Goal: Task Accomplishment & Management: Manage account settings

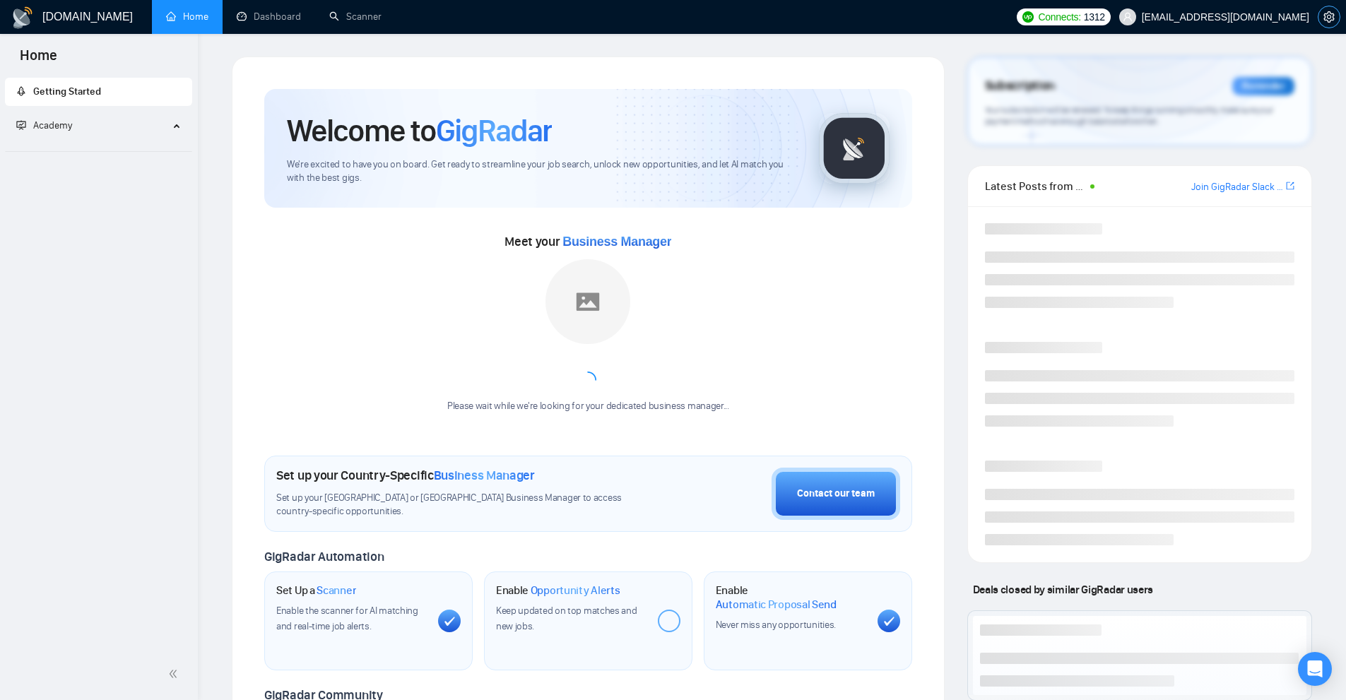
click at [1326, 16] on icon "setting" at bounding box center [1328, 16] width 11 height 11
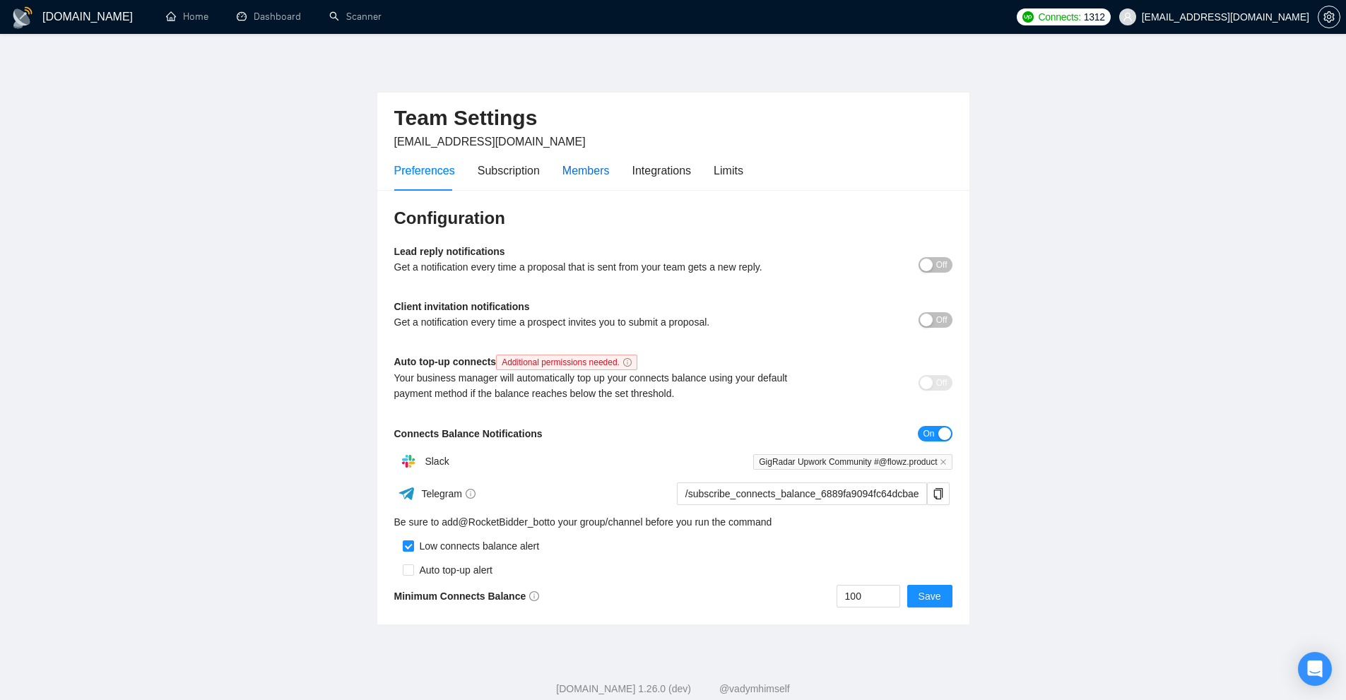
click at [563, 168] on div "Members" at bounding box center [585, 171] width 47 height 18
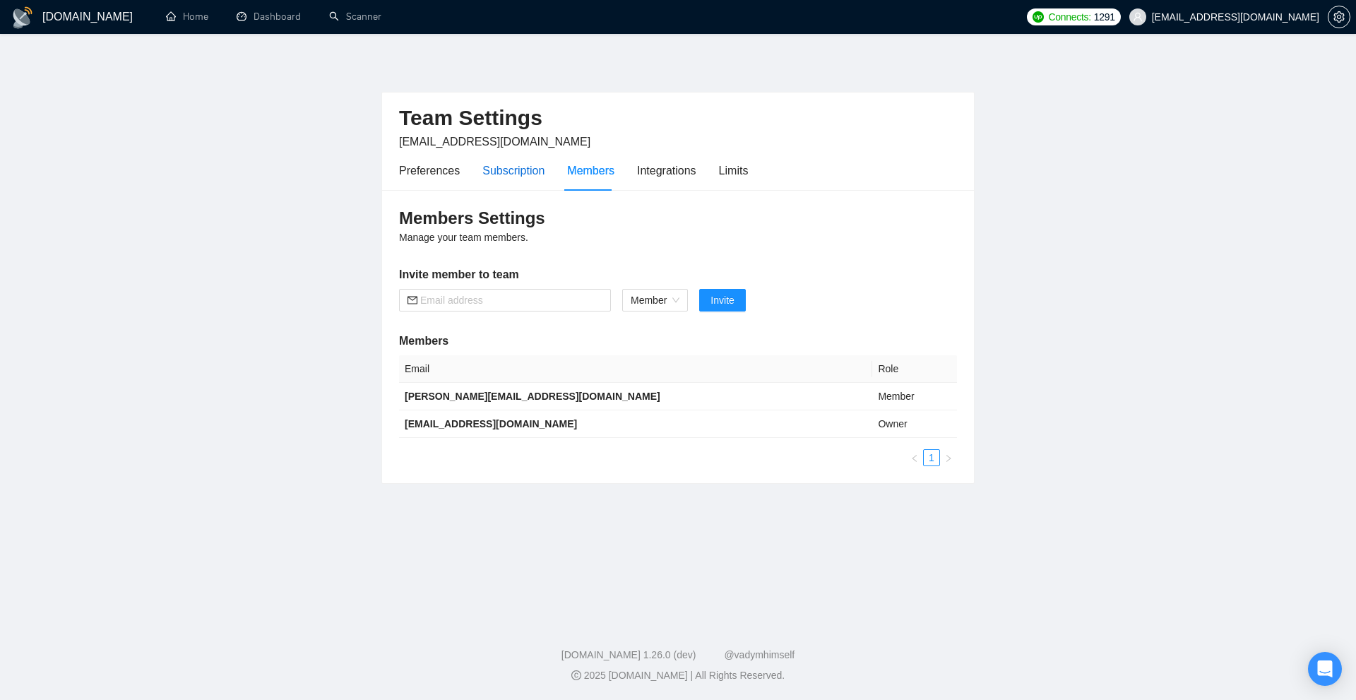
click at [505, 173] on div "Subscription" at bounding box center [513, 171] width 62 height 18
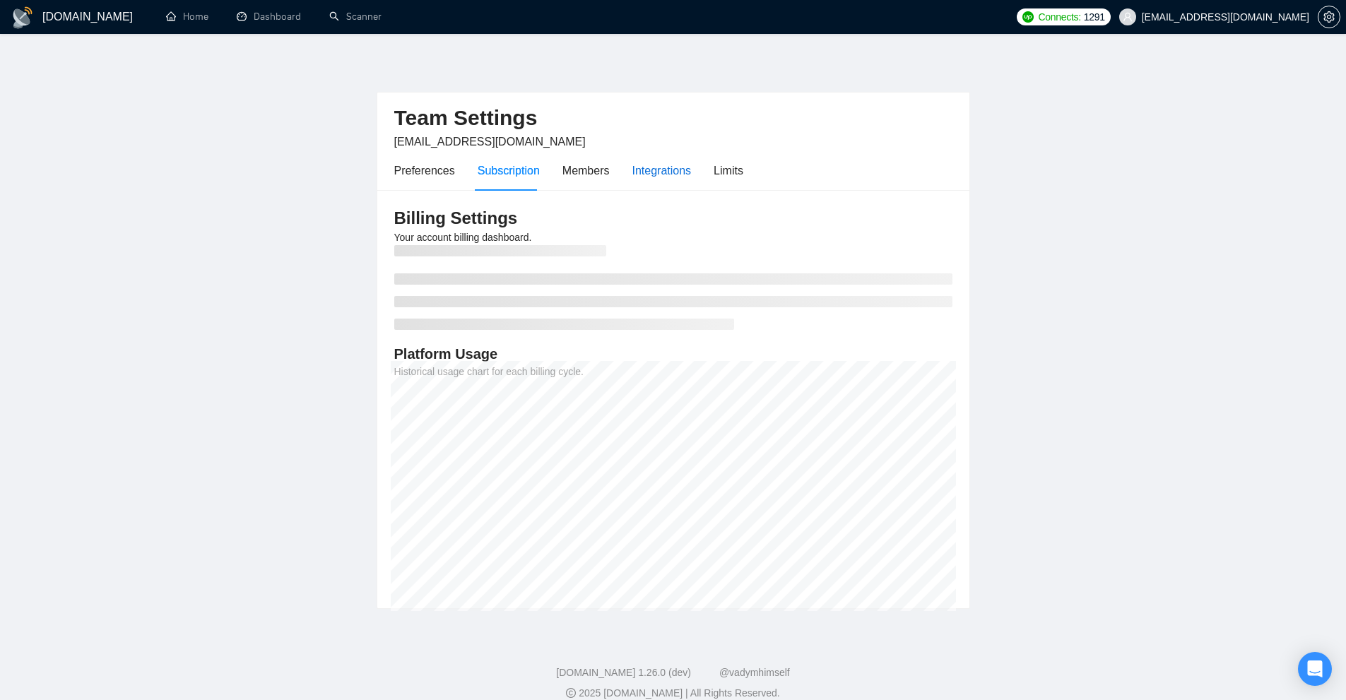
click at [671, 172] on div "Integrations" at bounding box center [661, 171] width 59 height 18
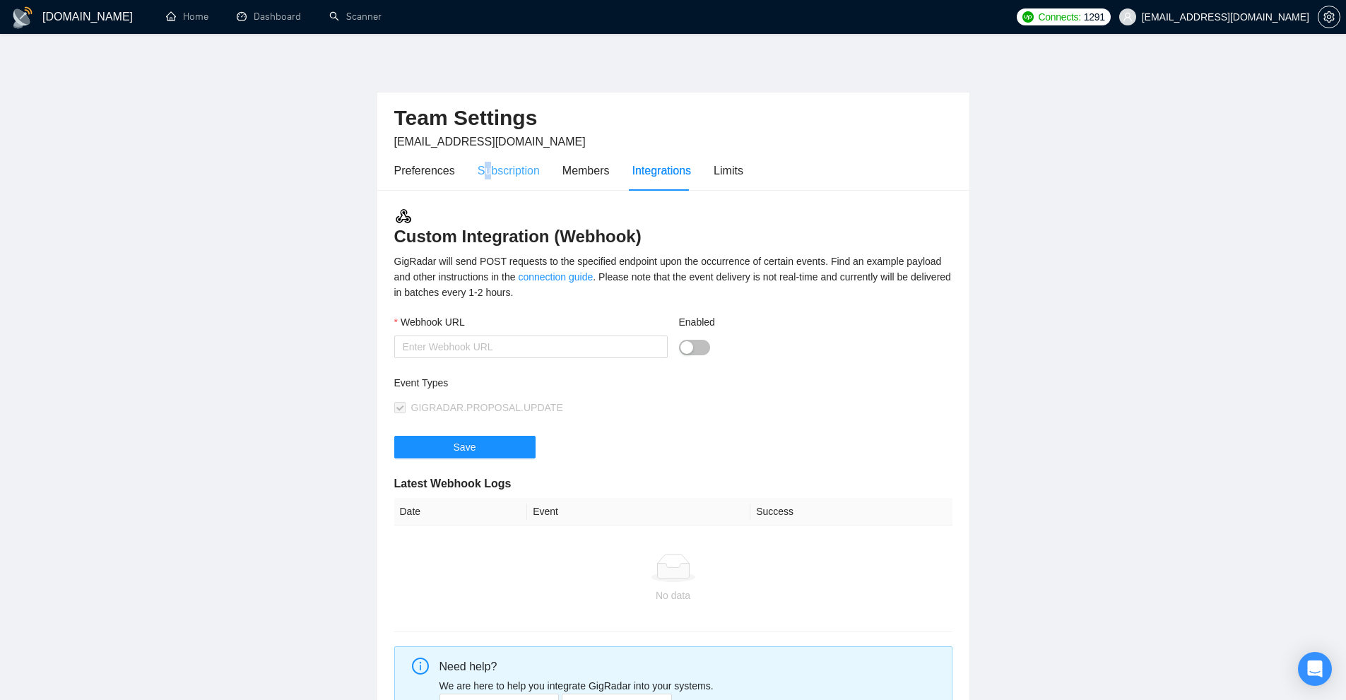
click at [483, 154] on div "Subscription" at bounding box center [509, 170] width 62 height 40
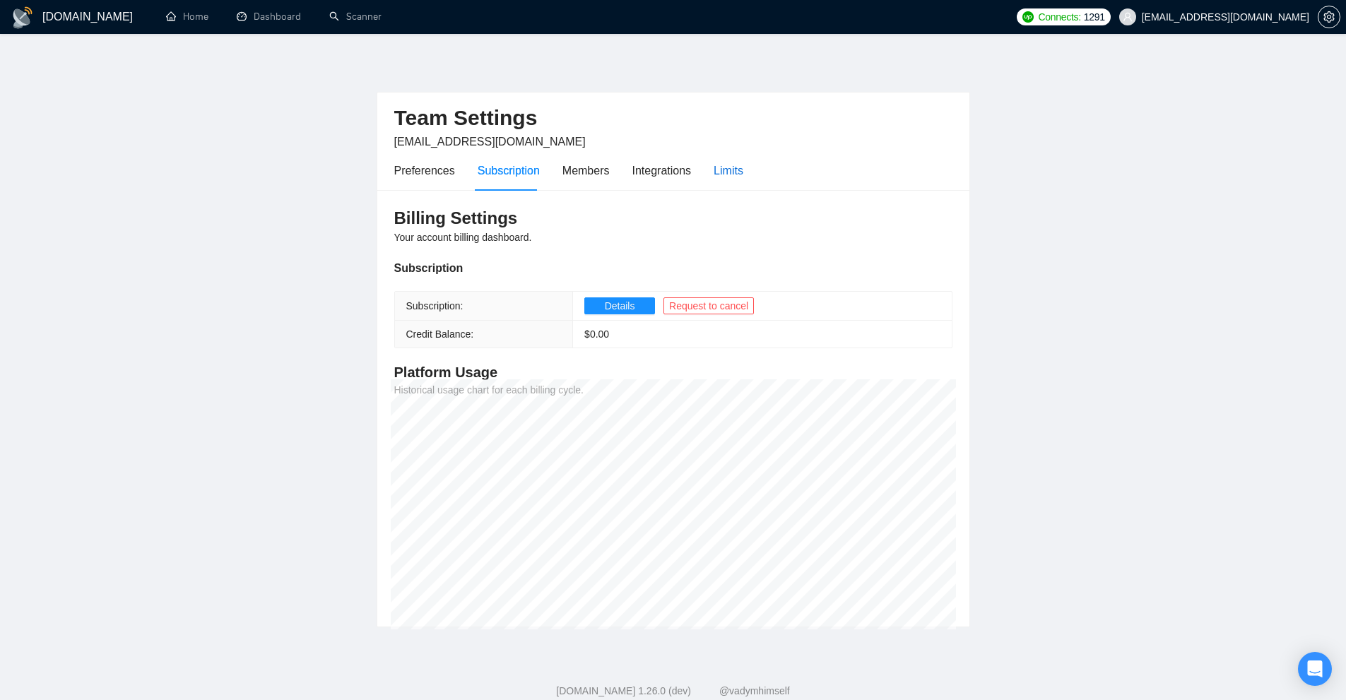
click at [729, 177] on div "Limits" at bounding box center [728, 171] width 30 height 18
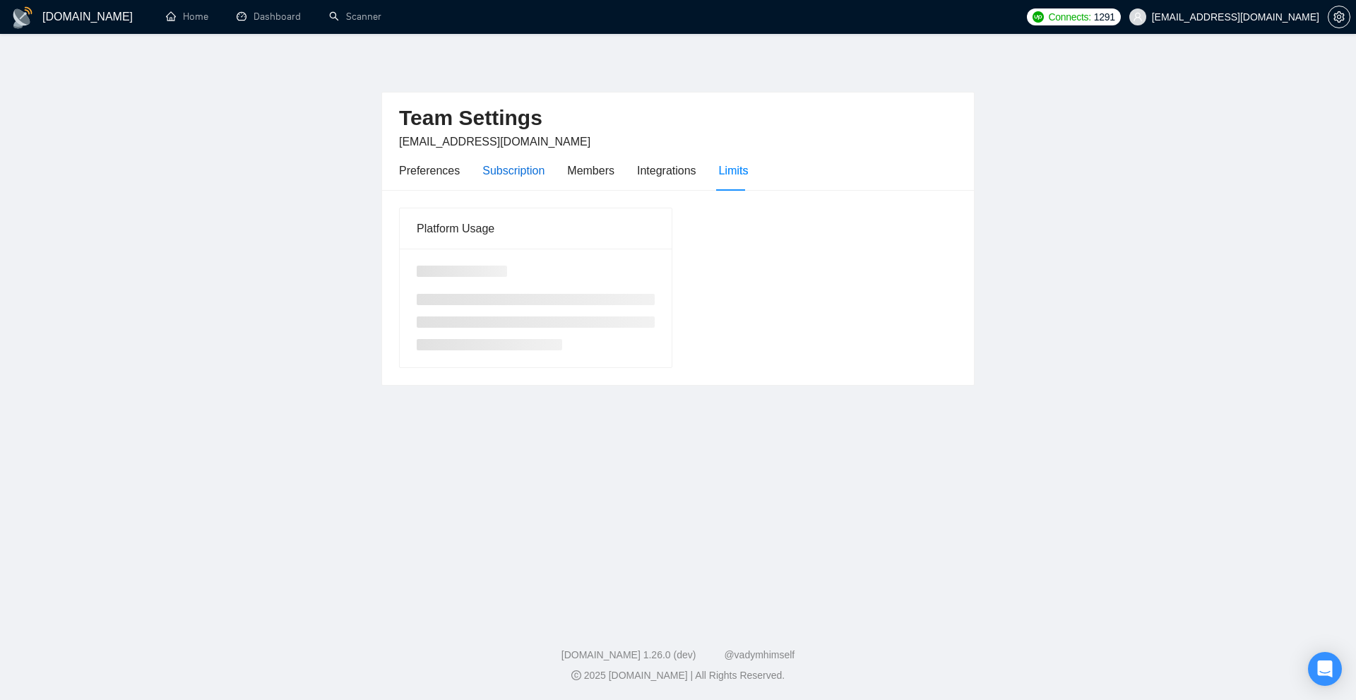
click at [503, 169] on div "Subscription" at bounding box center [513, 171] width 62 height 18
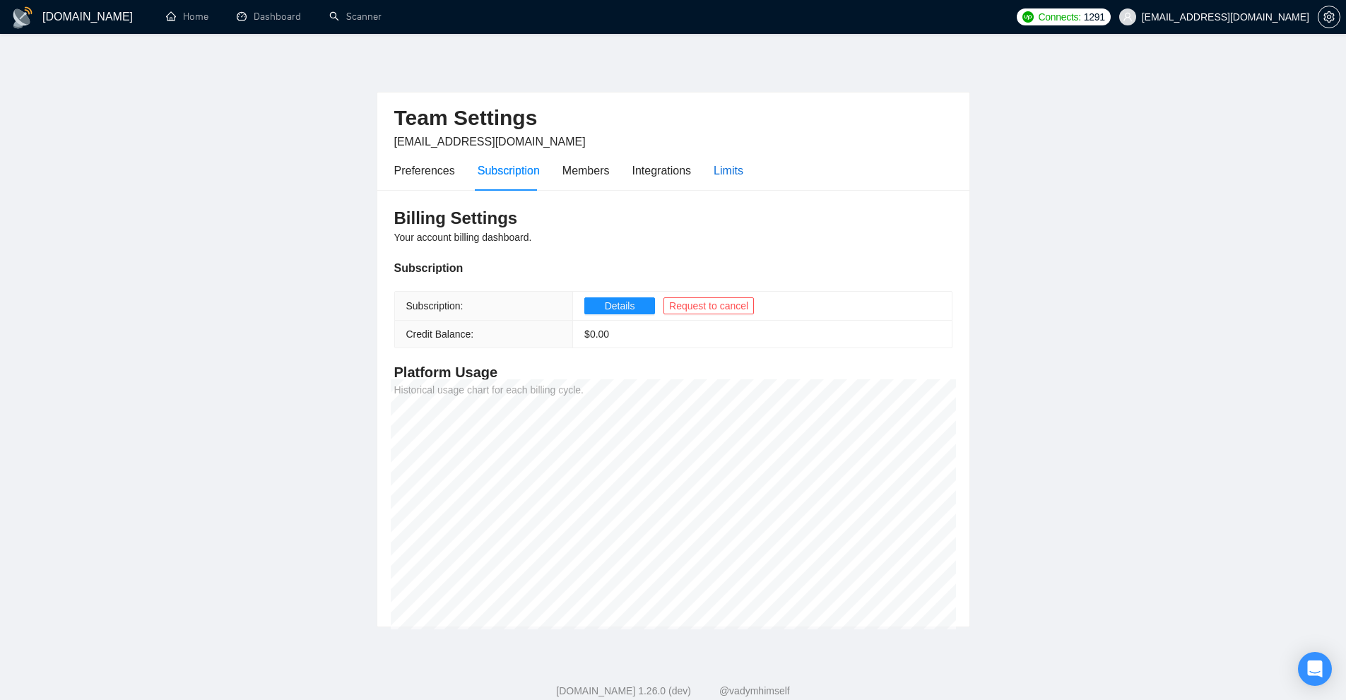
click at [732, 169] on div "Limits" at bounding box center [728, 171] width 30 height 18
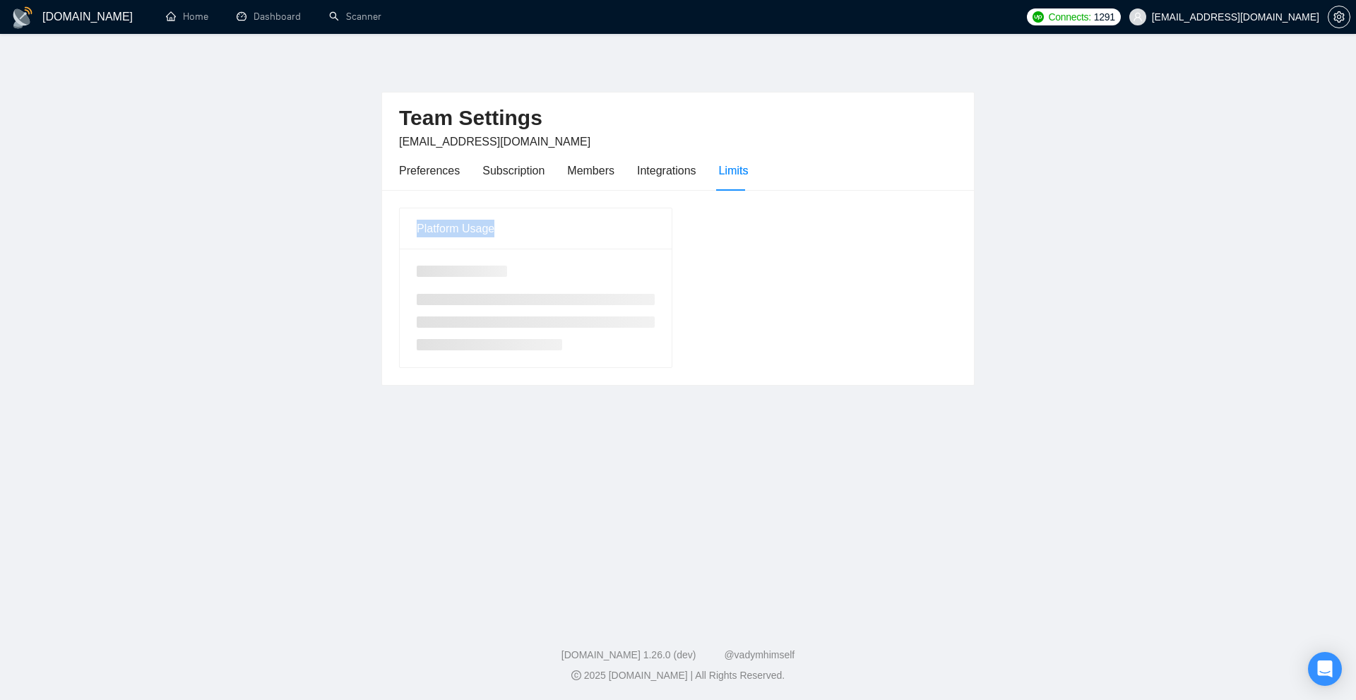
drag, startPoint x: 412, startPoint y: 220, endPoint x: 562, endPoint y: 242, distance: 152.1
click at [557, 242] on div "Platform Usage" at bounding box center [536, 228] width 272 height 41
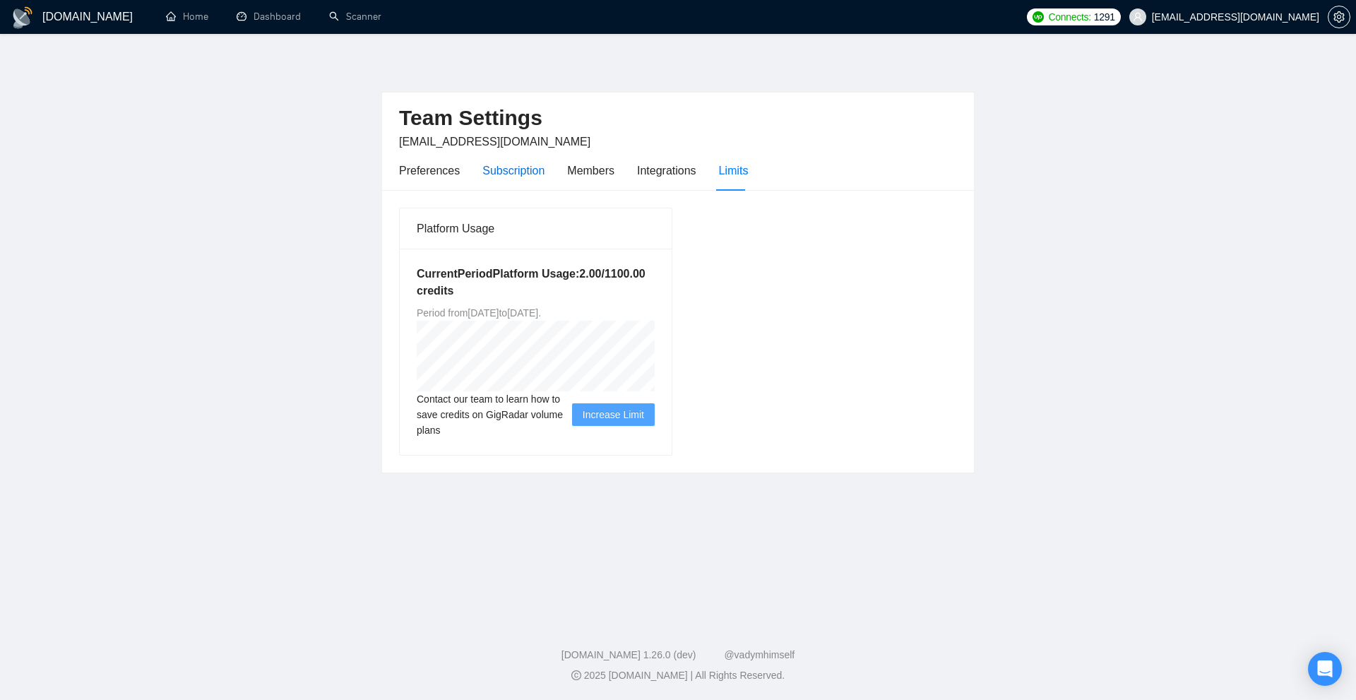
click at [521, 174] on div "Subscription" at bounding box center [513, 171] width 62 height 18
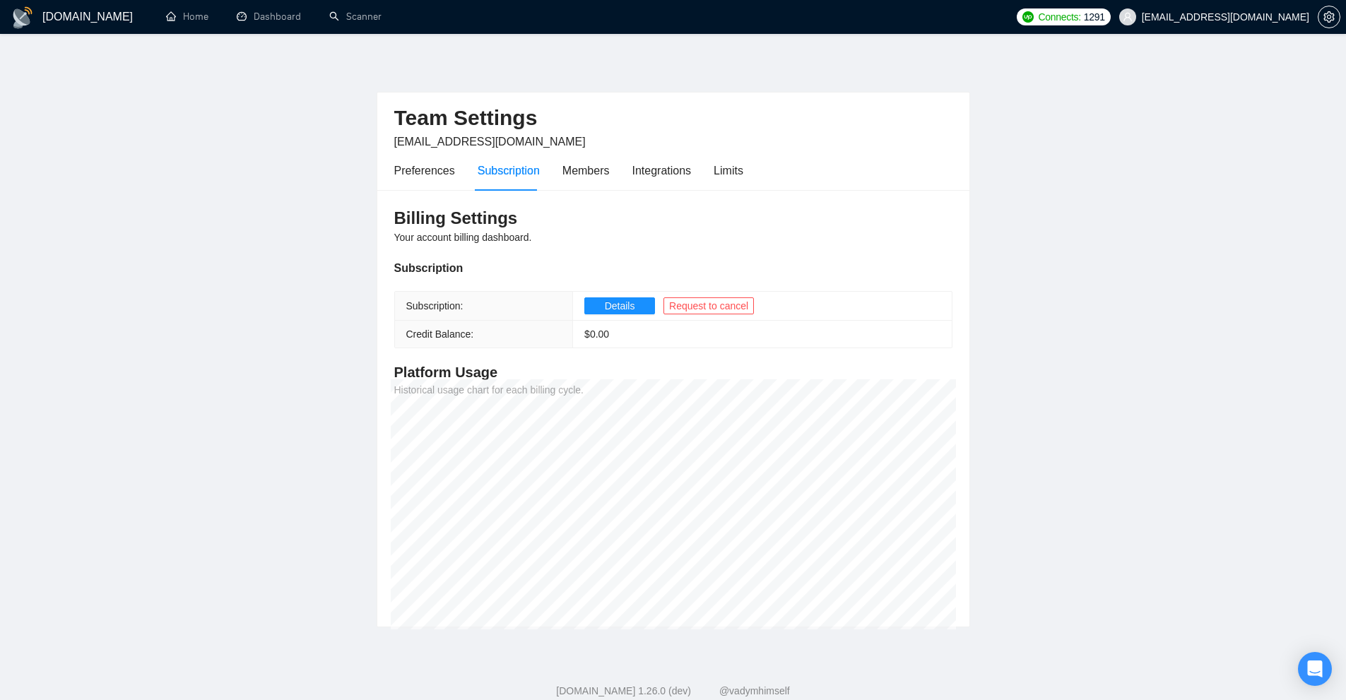
click at [709, 177] on div "Preferences Subscription Members Integrations Limits" at bounding box center [568, 170] width 349 height 40
click at [723, 172] on div "Limits" at bounding box center [728, 171] width 30 height 18
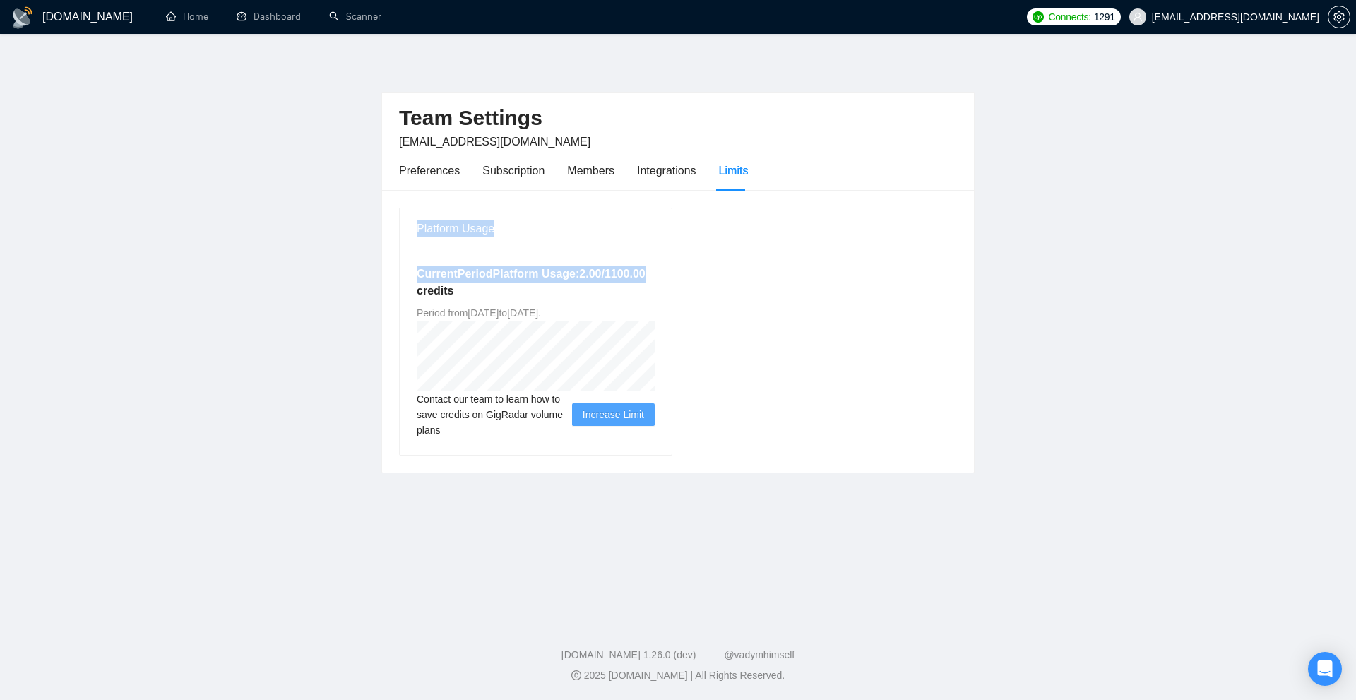
drag, startPoint x: 771, startPoint y: 213, endPoint x: 891, endPoint y: 268, distance: 132.5
click at [891, 268] on div "Platform Usage Current Period Platform Usage: 2.00 / 1100.00 credits Period fro…" at bounding box center [677, 331] width 569 height 249
click at [444, 171] on div "Preferences" at bounding box center [429, 171] width 61 height 18
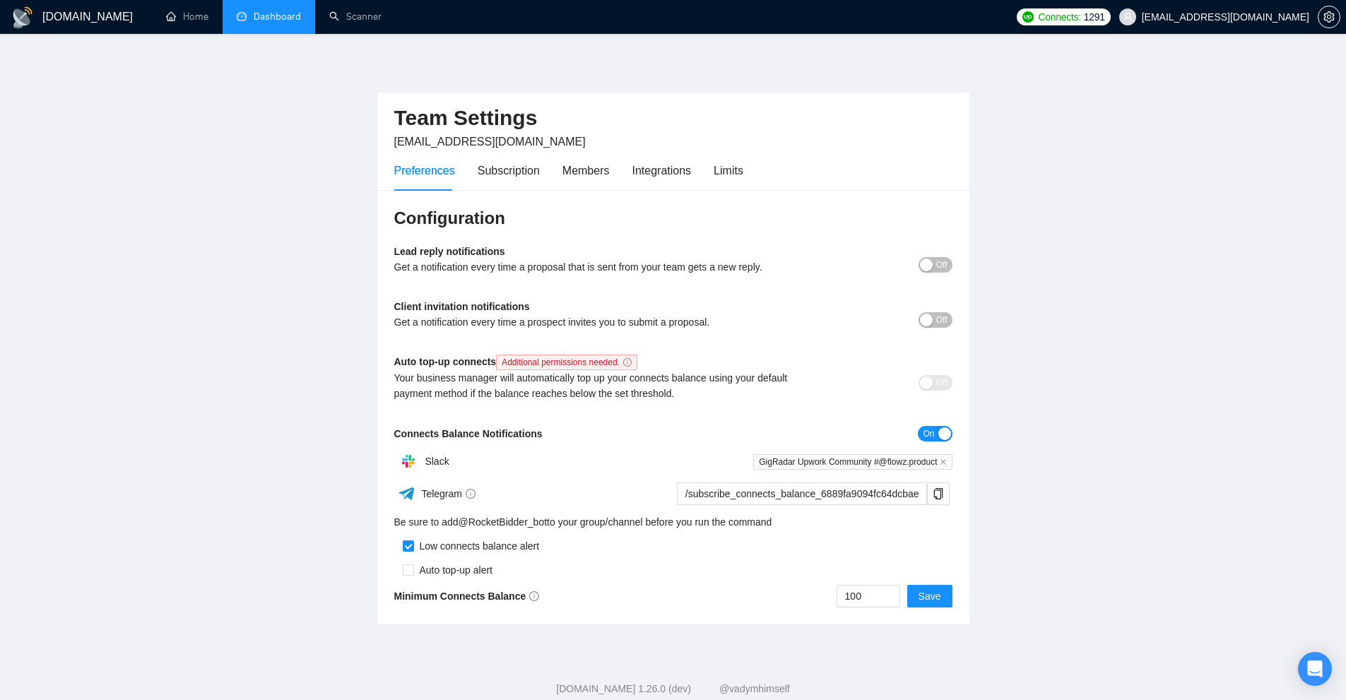
click at [266, 14] on link "Dashboard" at bounding box center [269, 17] width 64 height 12
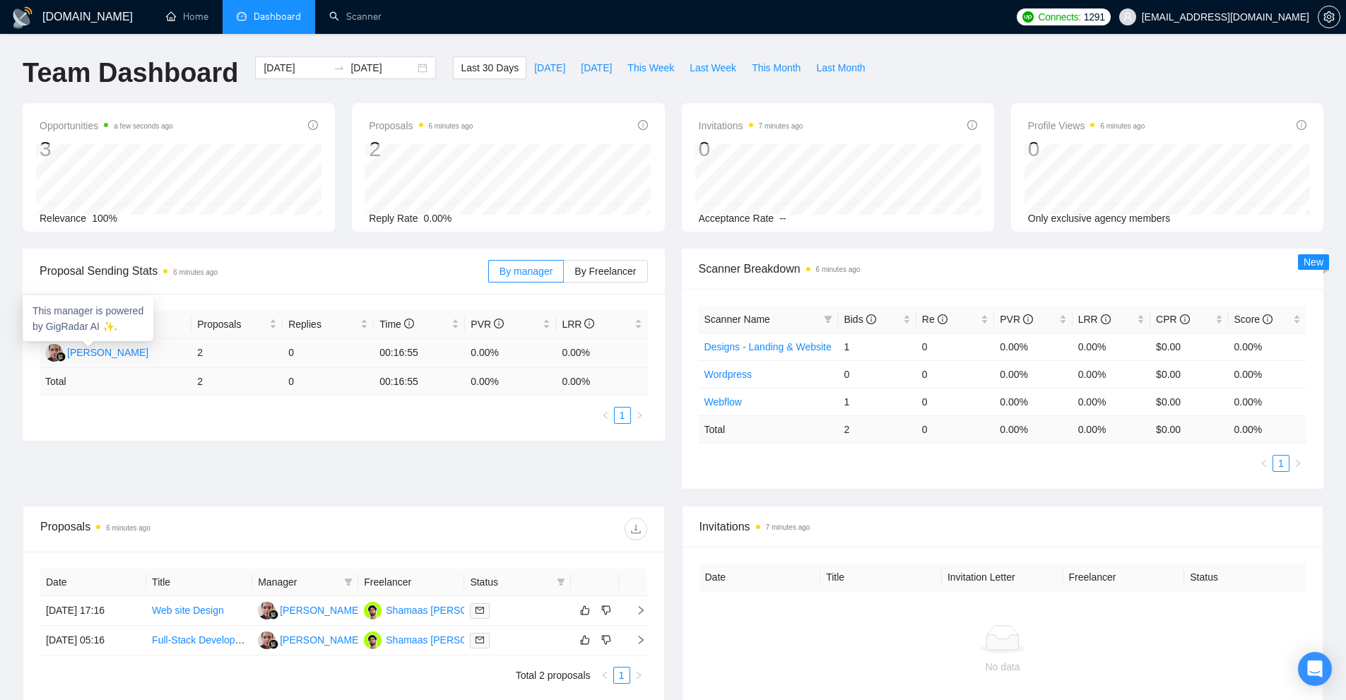
click at [103, 357] on div "Asma Ulhusna" at bounding box center [107, 353] width 81 height 16
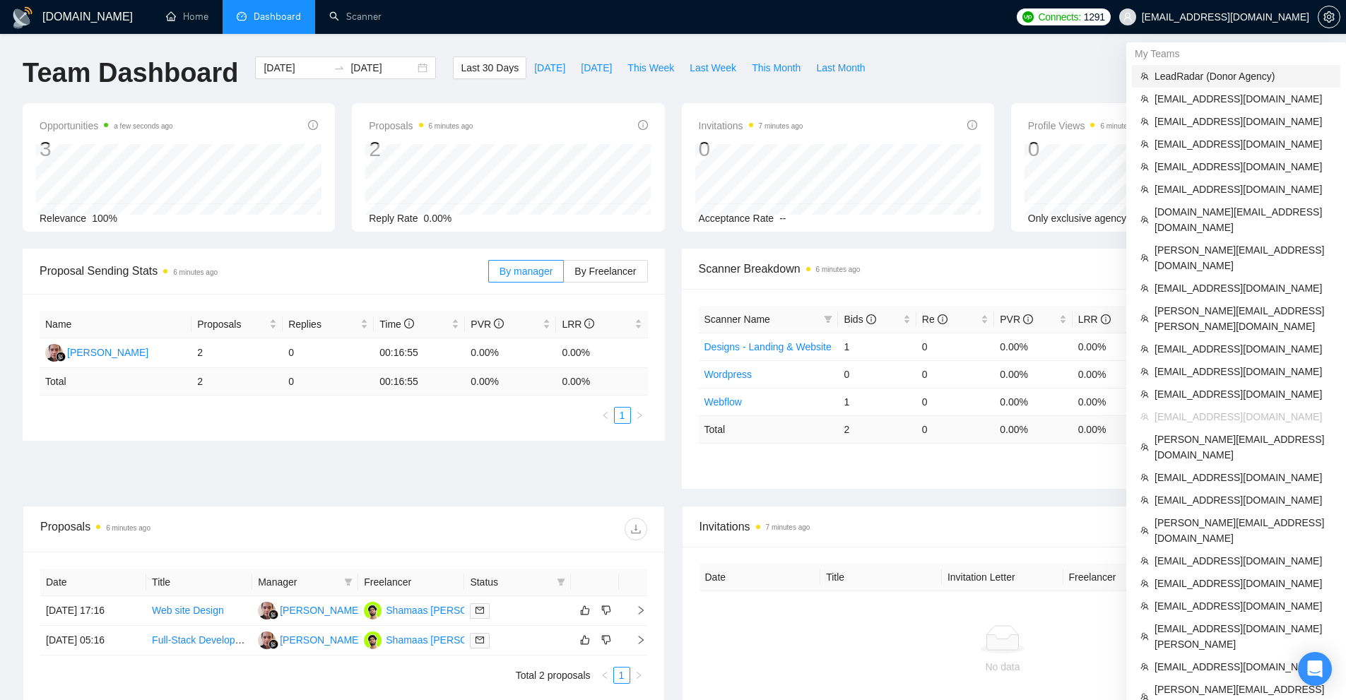
scroll to position [153, 0]
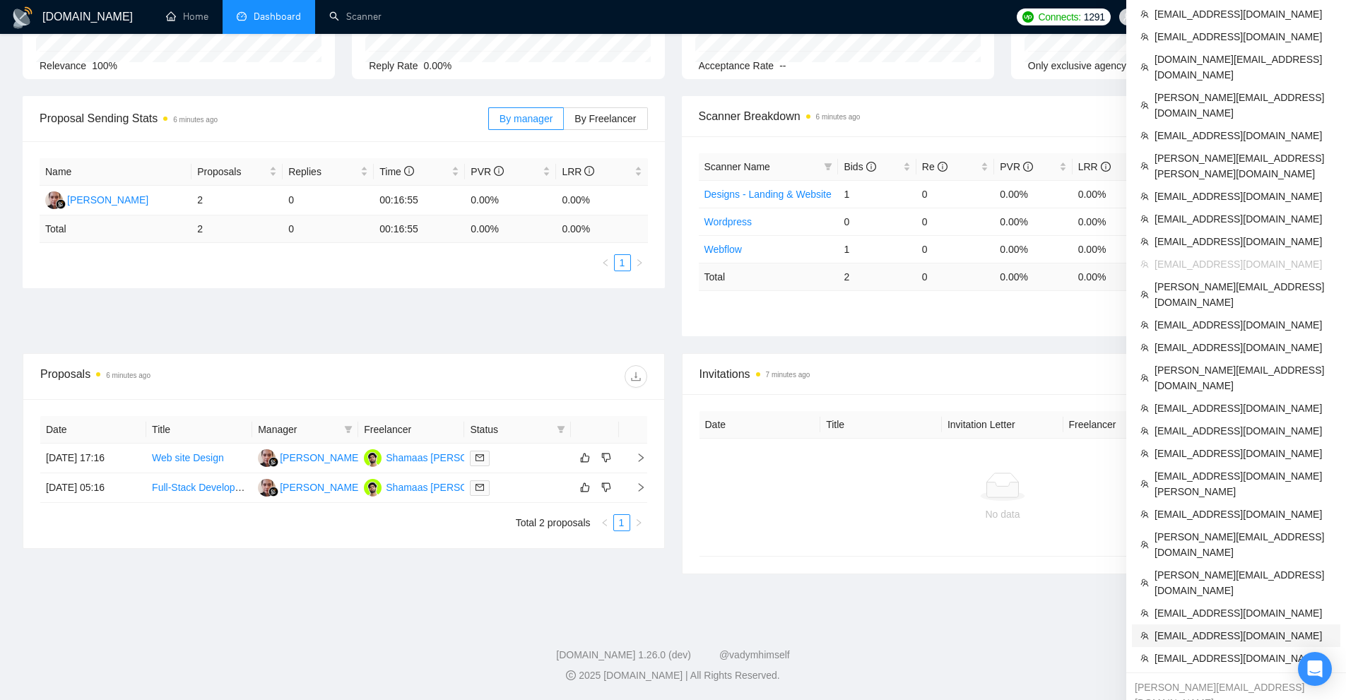
click at [1173, 628] on span "alexm@amoscons.com" at bounding box center [1242, 636] width 177 height 16
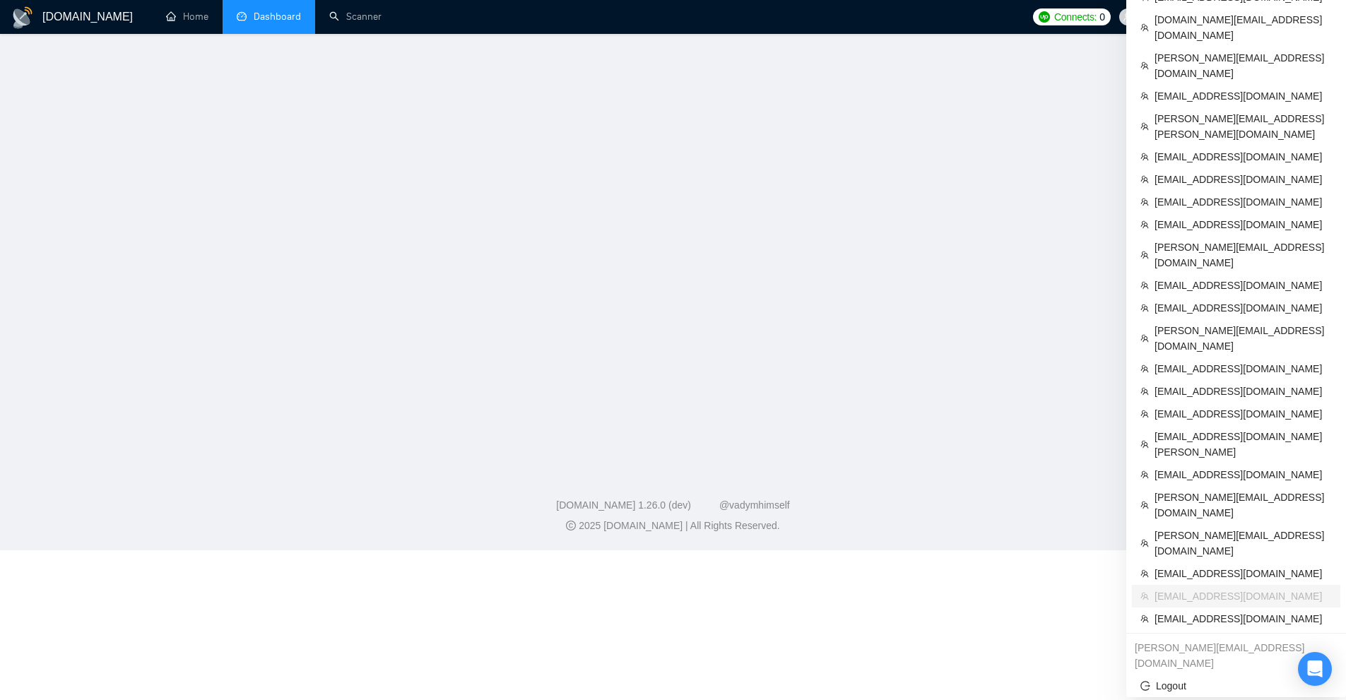
scroll to position [350, 0]
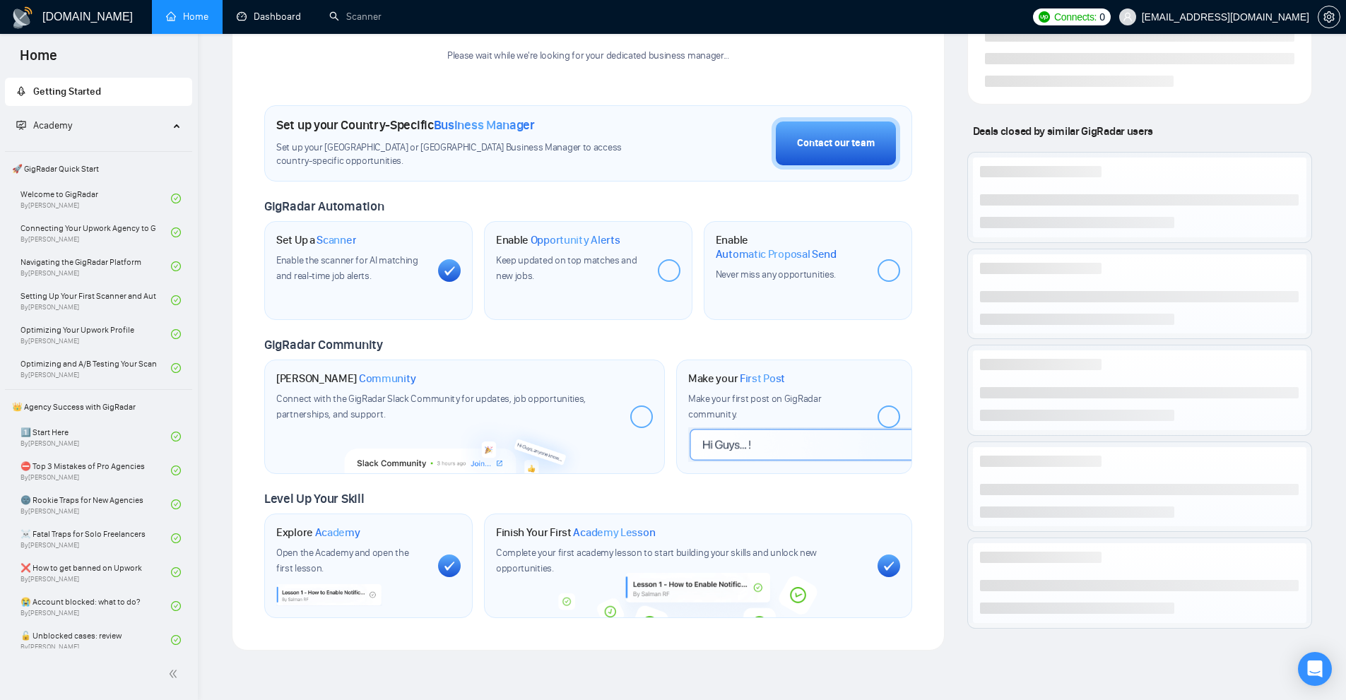
click at [208, 23] on link "Home" at bounding box center [187, 17] width 42 height 12
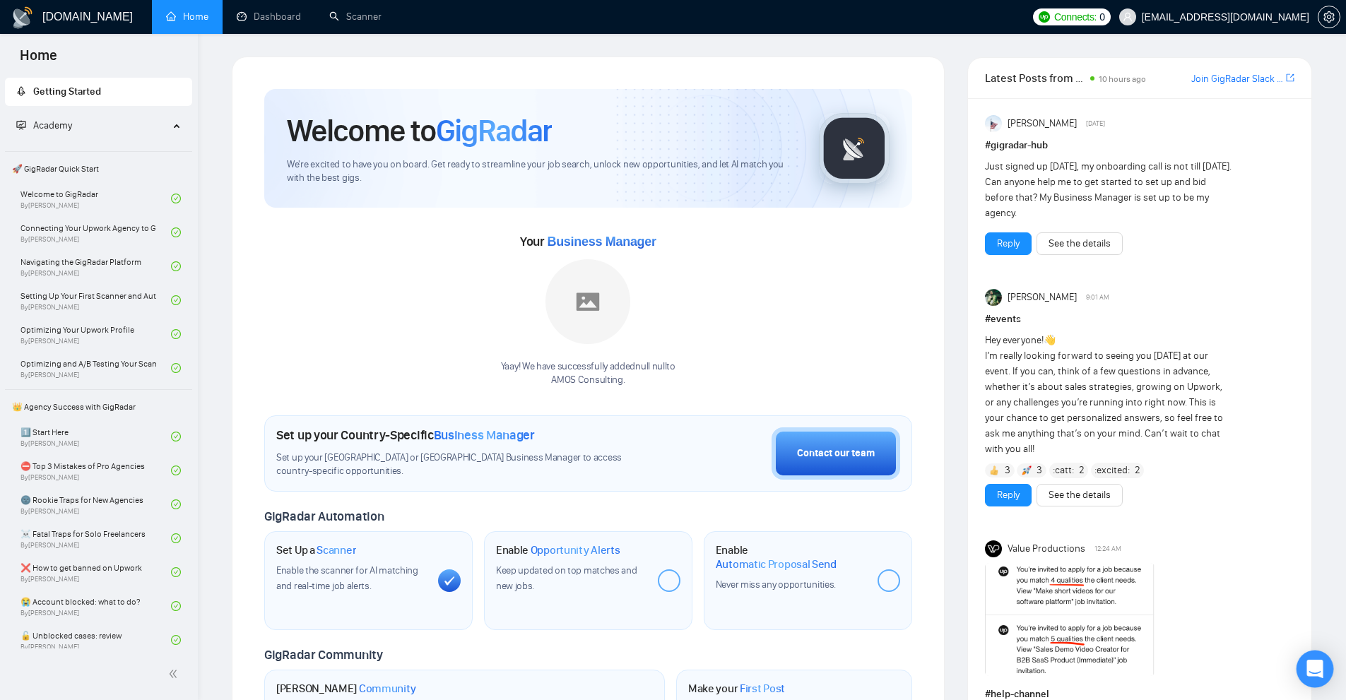
click at [1320, 668] on icon "Open Intercom Messenger" at bounding box center [1314, 669] width 16 height 18
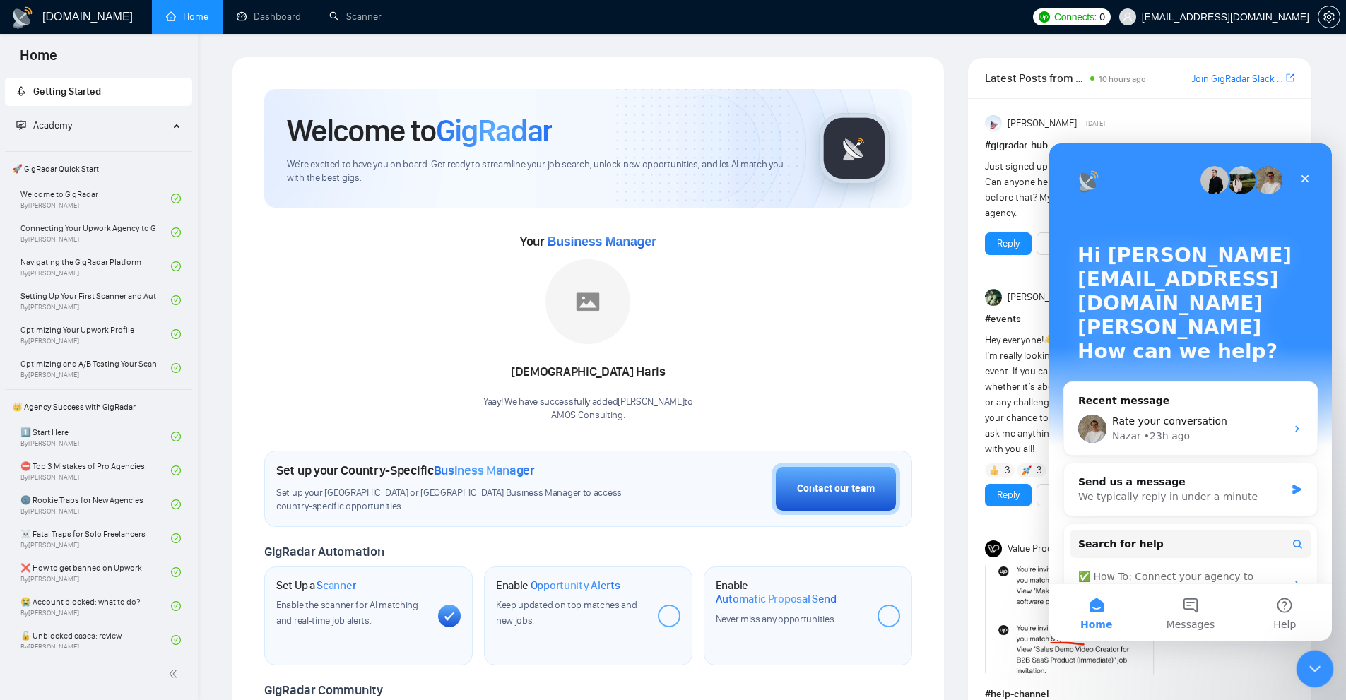
click at [1314, 668] on icon "Close Intercom Messenger" at bounding box center [1313, 667] width 10 height 6
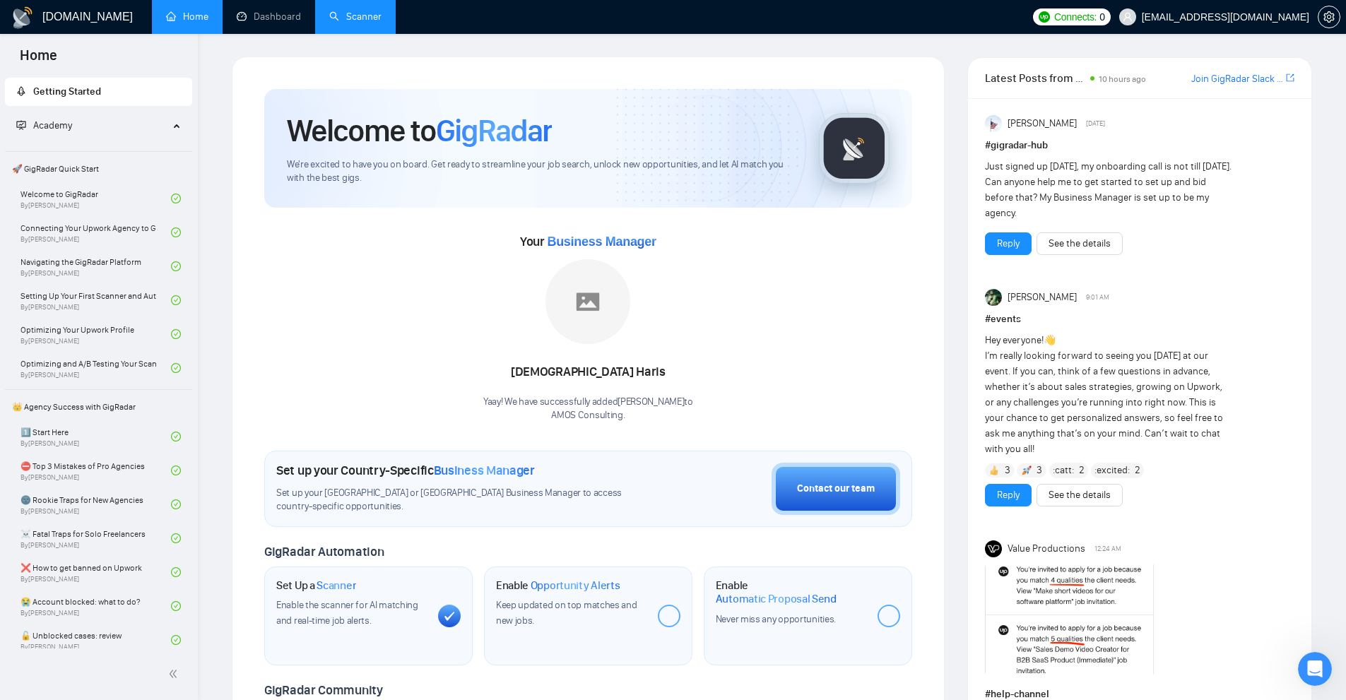
click at [341, 13] on link "Scanner" at bounding box center [355, 17] width 52 height 12
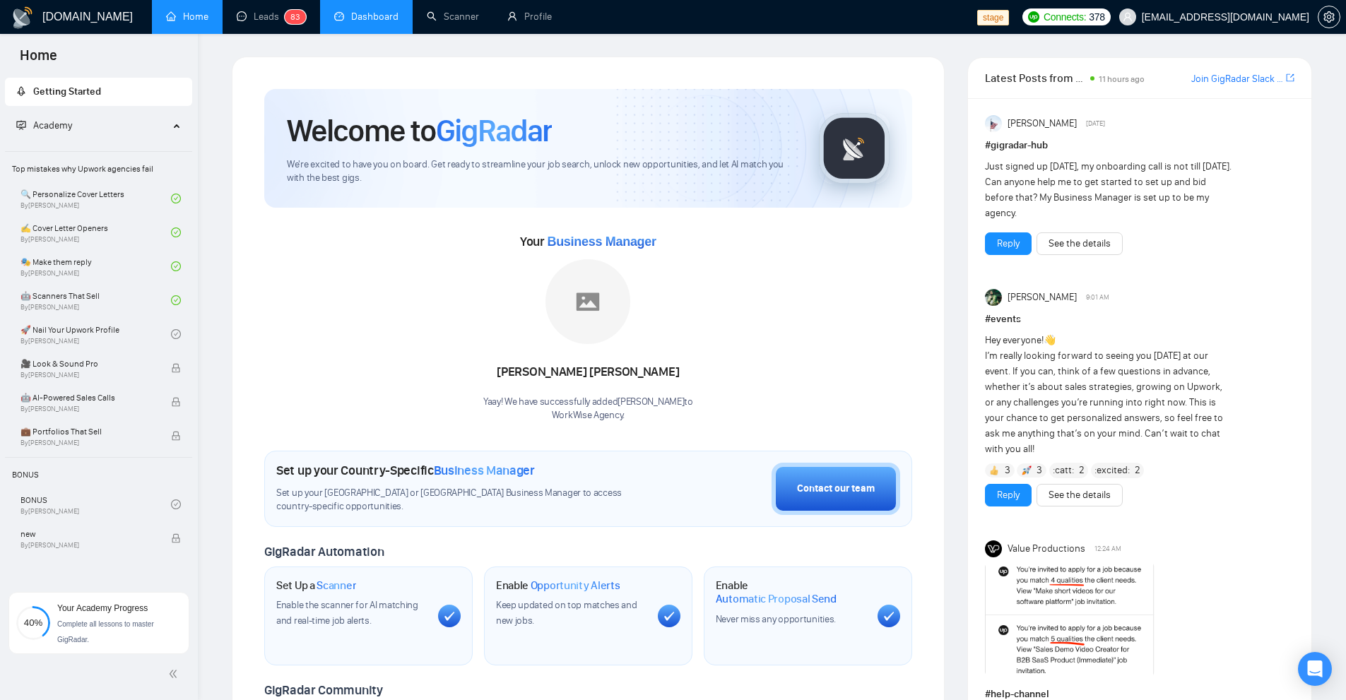
click at [359, 23] on link "Dashboard" at bounding box center [366, 17] width 64 height 12
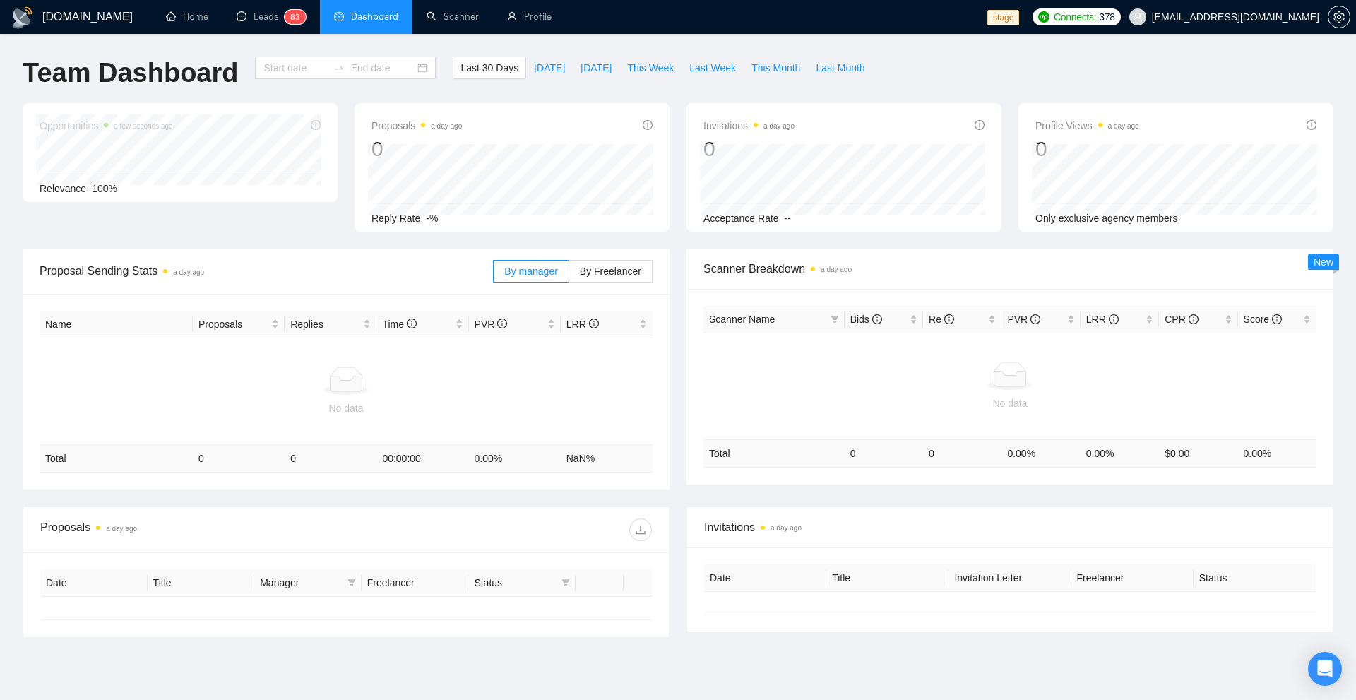
type input "[DATE]"
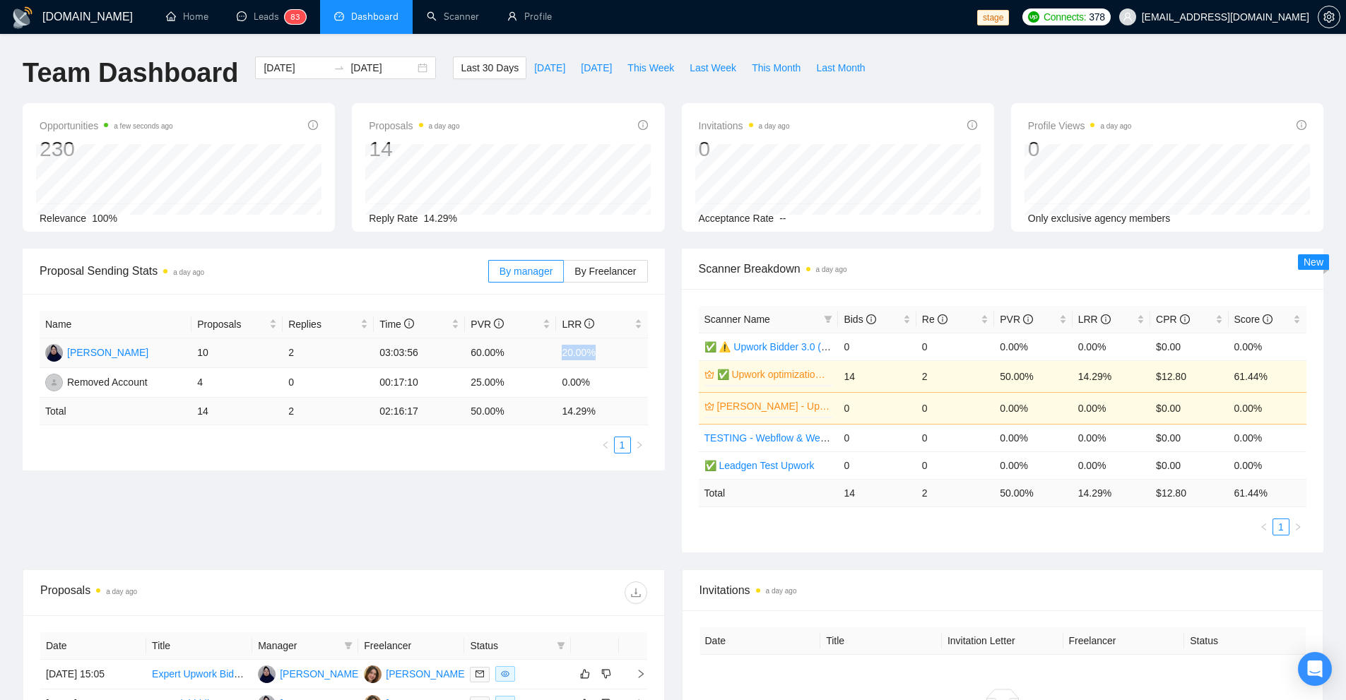
drag, startPoint x: 608, startPoint y: 348, endPoint x: 561, endPoint y: 355, distance: 47.2
click at [561, 355] on td "20.00%" at bounding box center [601, 353] width 91 height 30
drag, startPoint x: 359, startPoint y: 355, endPoint x: 627, endPoint y: 353, distance: 267.7
click at [627, 353] on tr "Naswati Naswati 10 2 03:03:56 60.00% 20.00%" at bounding box center [344, 353] width 608 height 30
click at [627, 353] on td "20.00%" at bounding box center [601, 353] width 91 height 30
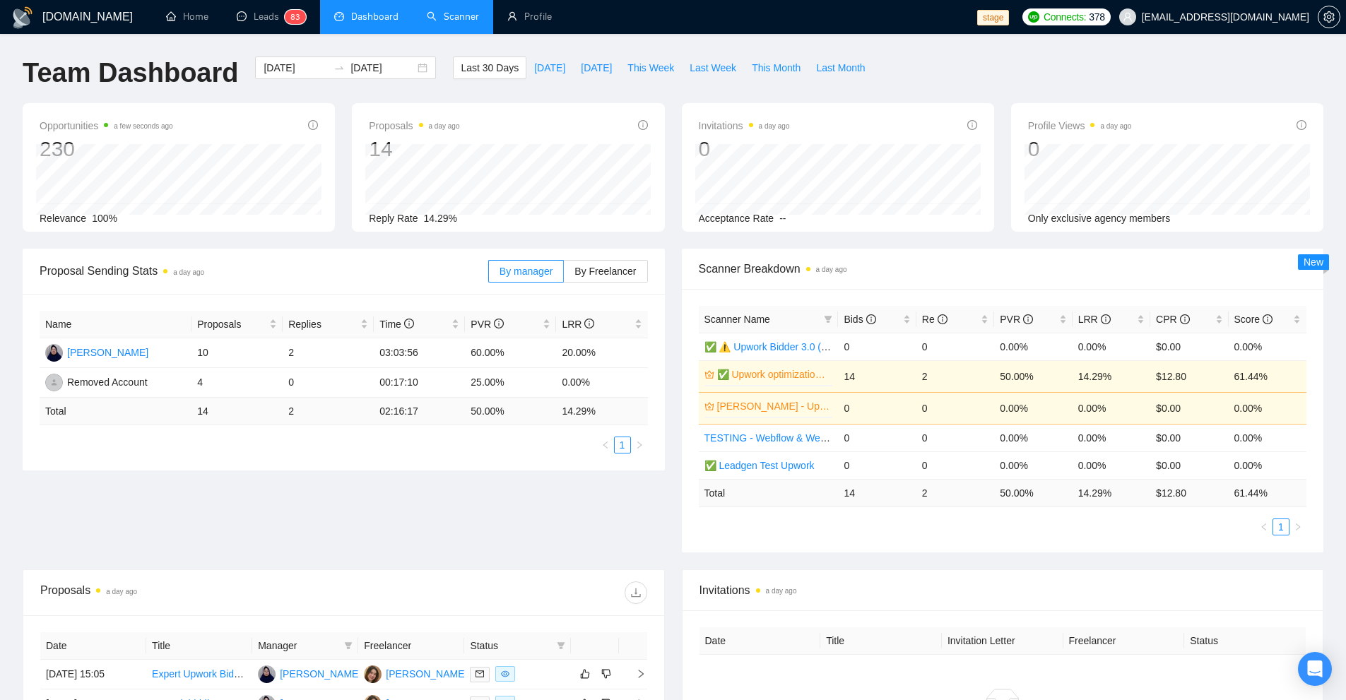
click at [479, 23] on link "Scanner" at bounding box center [453, 17] width 52 height 12
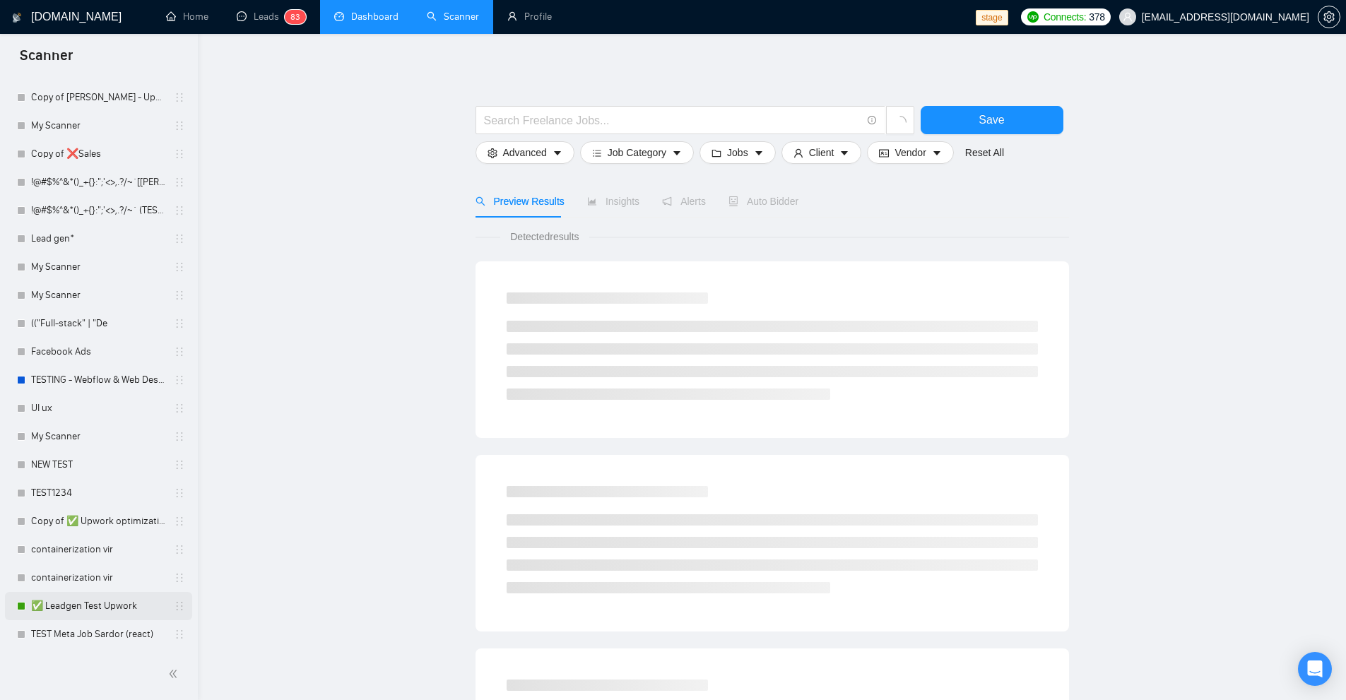
scroll to position [621, 0]
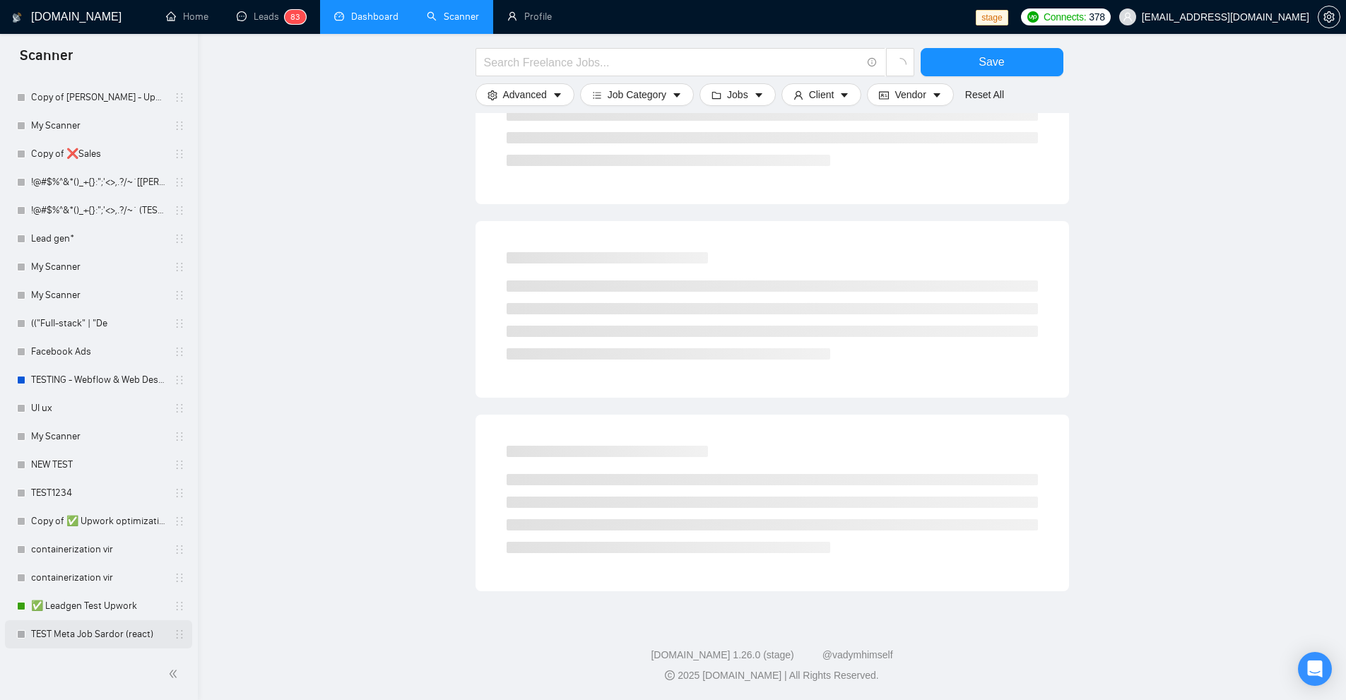
click at [83, 641] on link "TEST Meta Job Sardor (react)" at bounding box center [98, 634] width 134 height 28
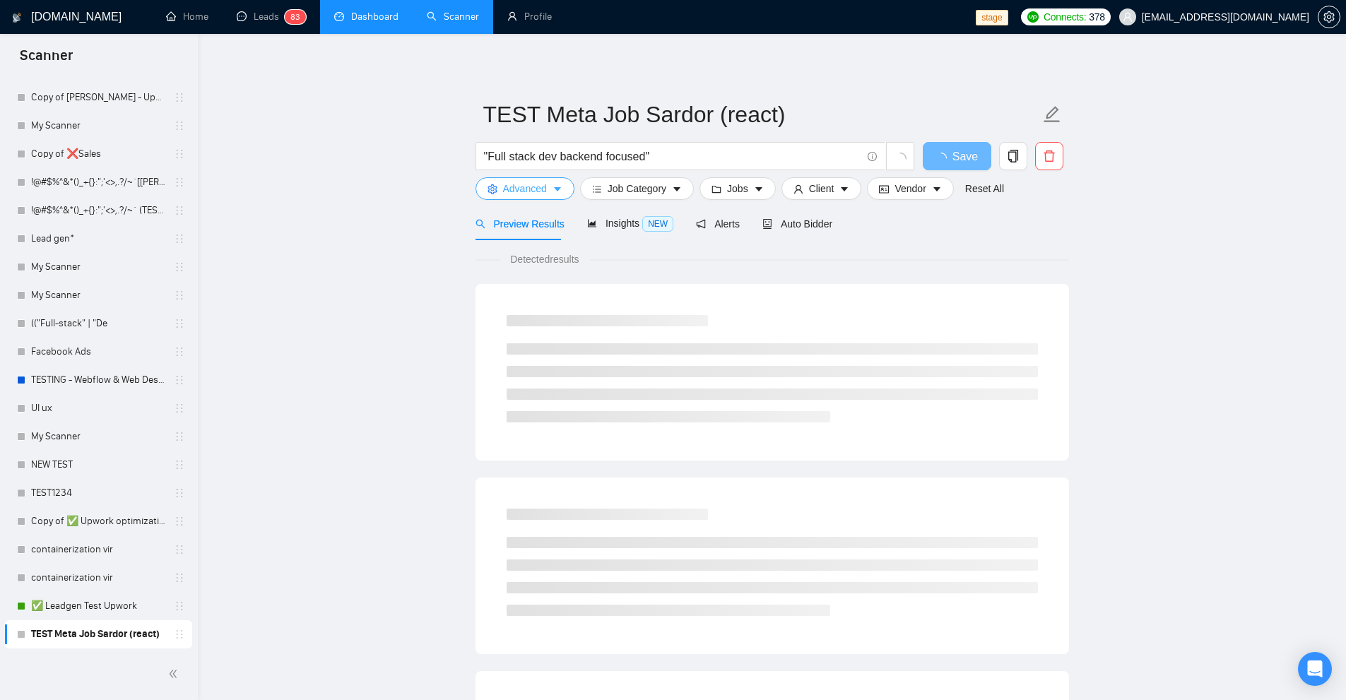
click at [540, 184] on span "Advanced" at bounding box center [525, 189] width 44 height 16
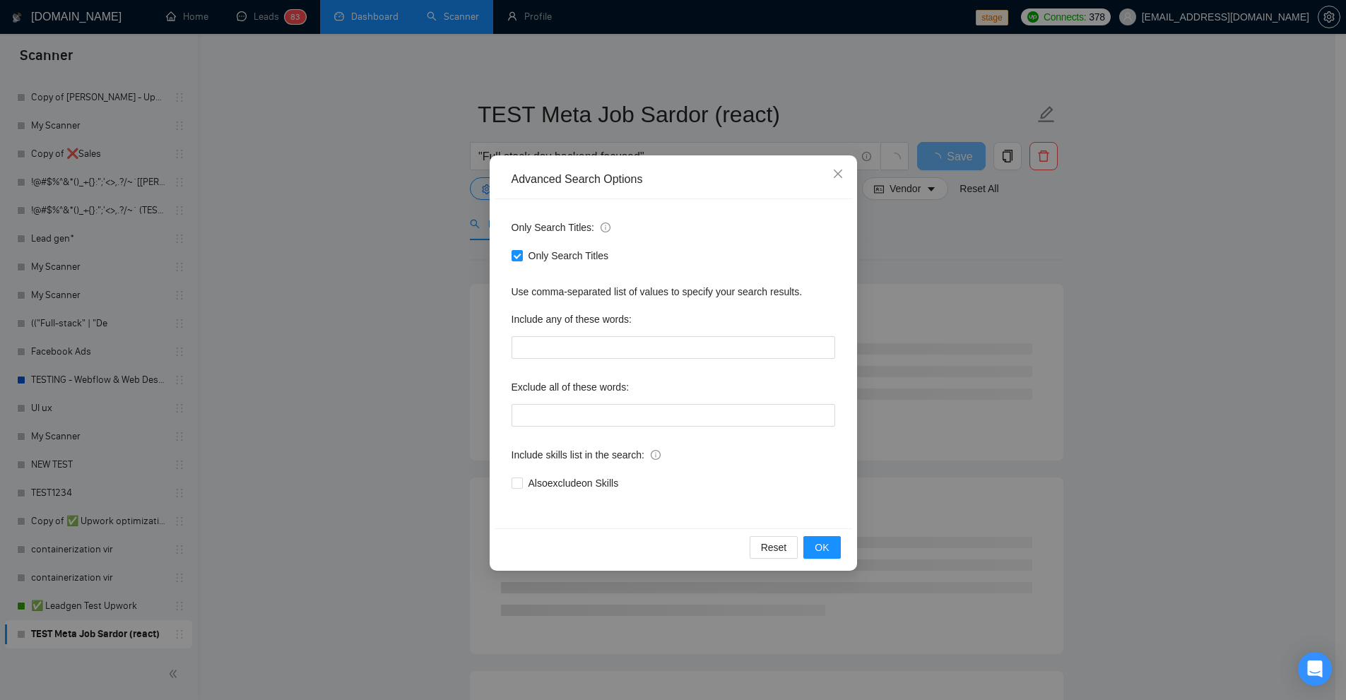
drag, startPoint x: 343, startPoint y: 312, endPoint x: 136, endPoint y: 579, distance: 338.4
click at [340, 317] on div "Advanced Search Options Only Search Titles: Only Search Titles Use comma-separa…" at bounding box center [673, 350] width 1346 height 700
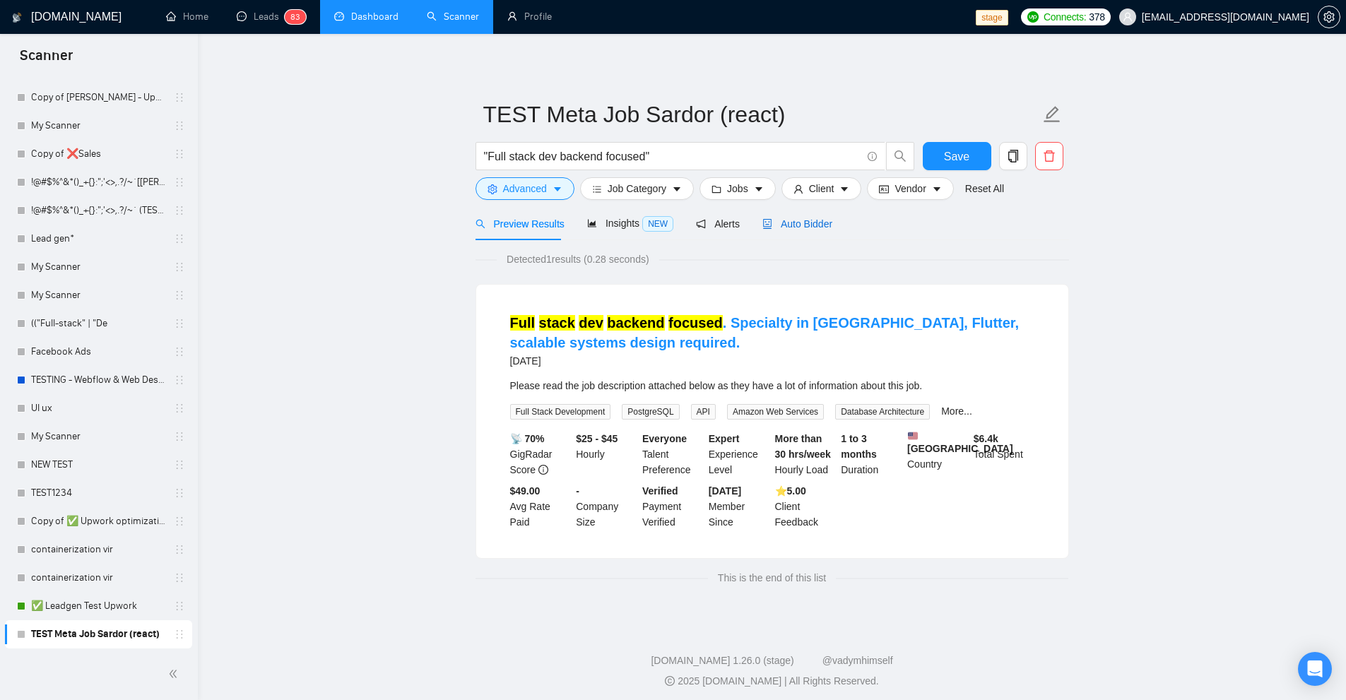
click at [801, 226] on span "Auto Bidder" at bounding box center [797, 223] width 70 height 11
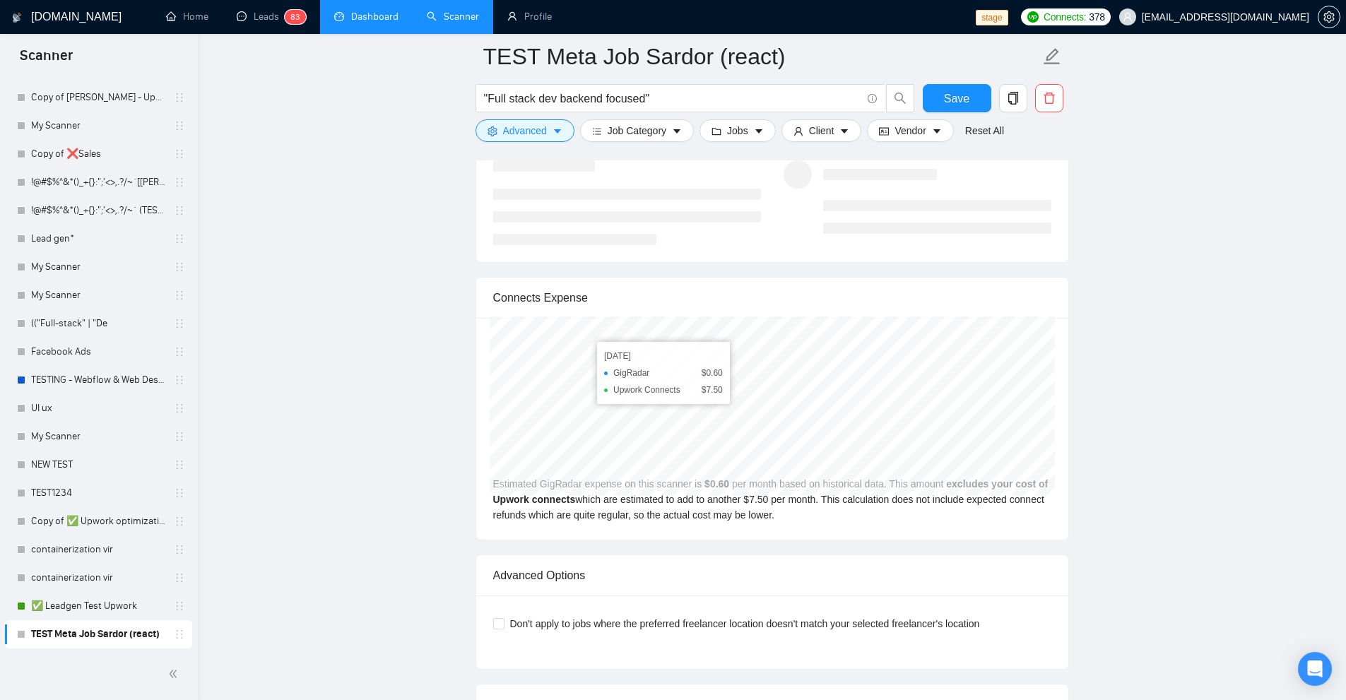
scroll to position [2967, 0]
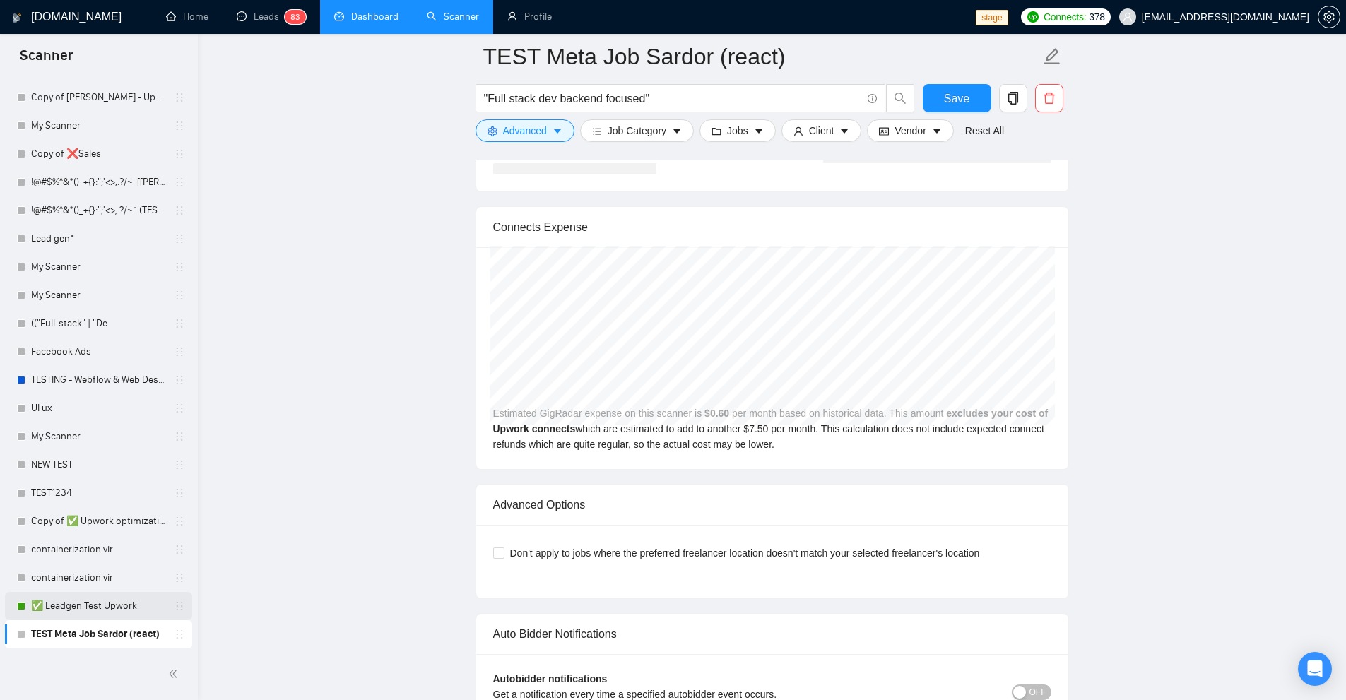
click at [92, 613] on link "✅ Leadgen Test Upwork" at bounding box center [98, 606] width 134 height 28
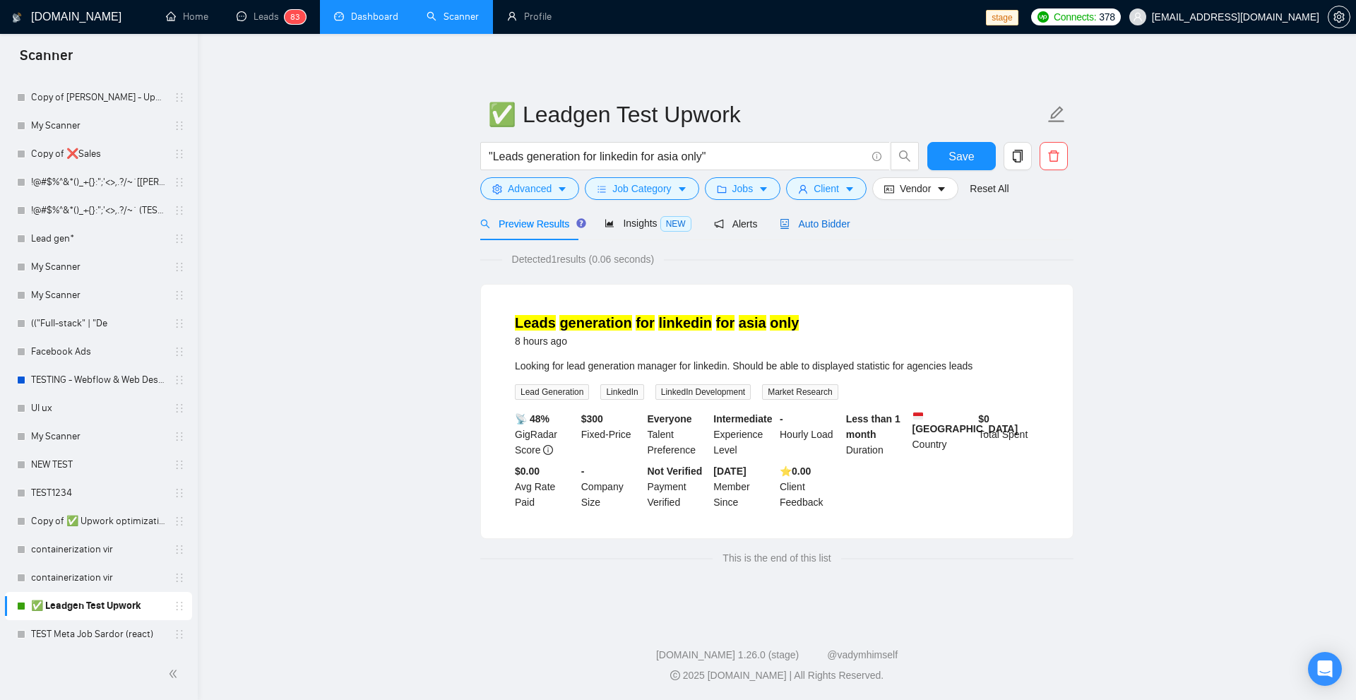
click at [812, 220] on span "Auto Bidder" at bounding box center [815, 223] width 70 height 11
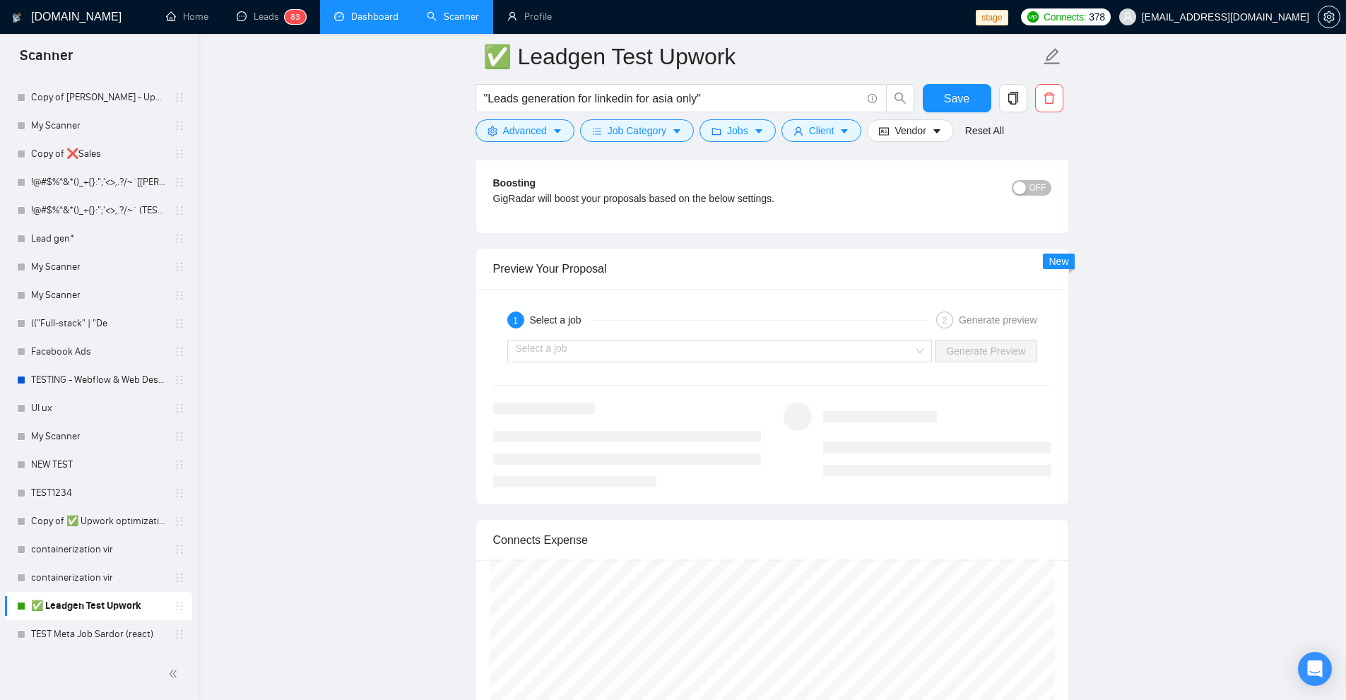
scroll to position [3199, 0]
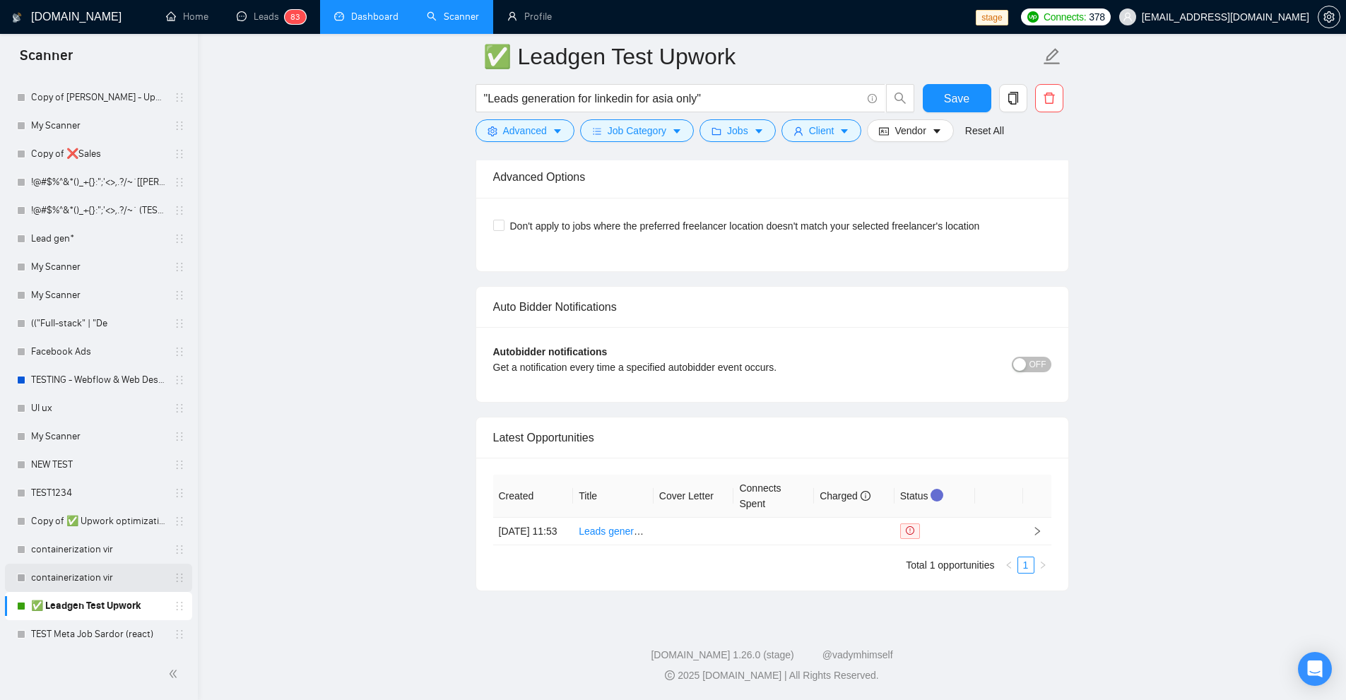
click at [64, 569] on link "containerization vir" at bounding box center [98, 578] width 134 height 28
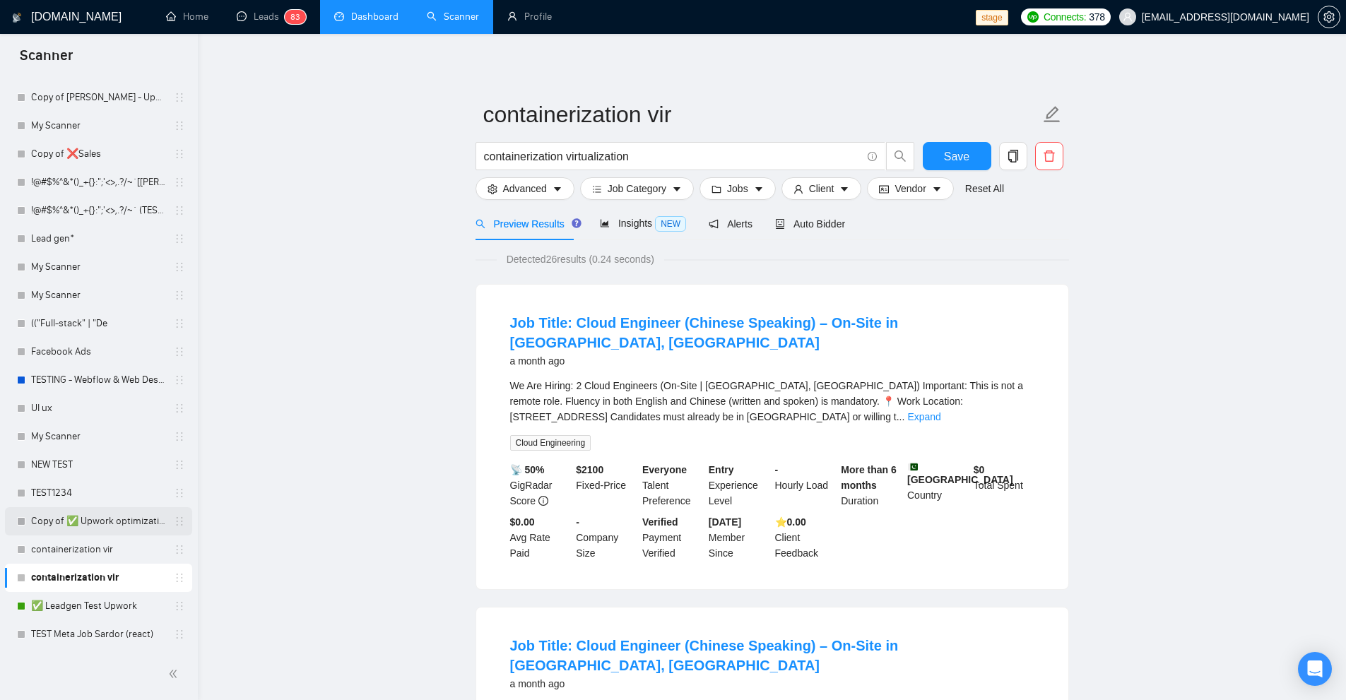
click at [141, 519] on link "Copy of ✅ Upwork optimization profile" at bounding box center [98, 521] width 134 height 28
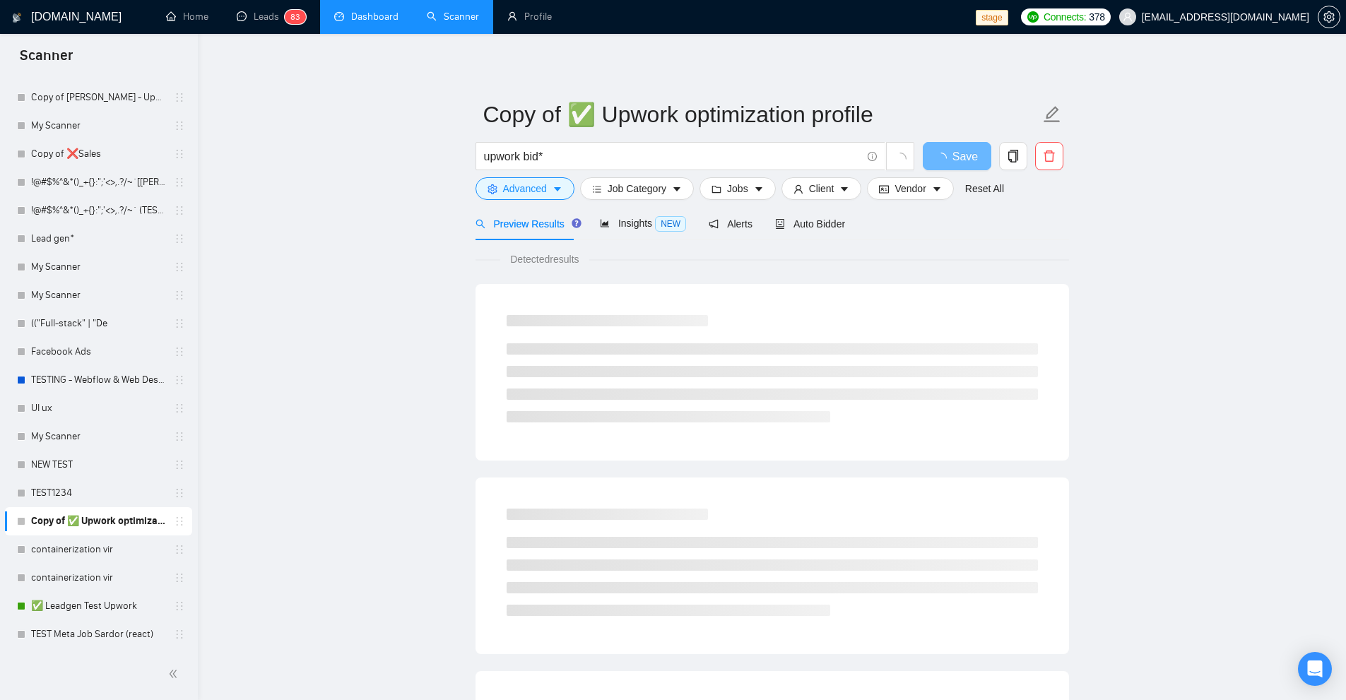
scroll to position [1291, 0]
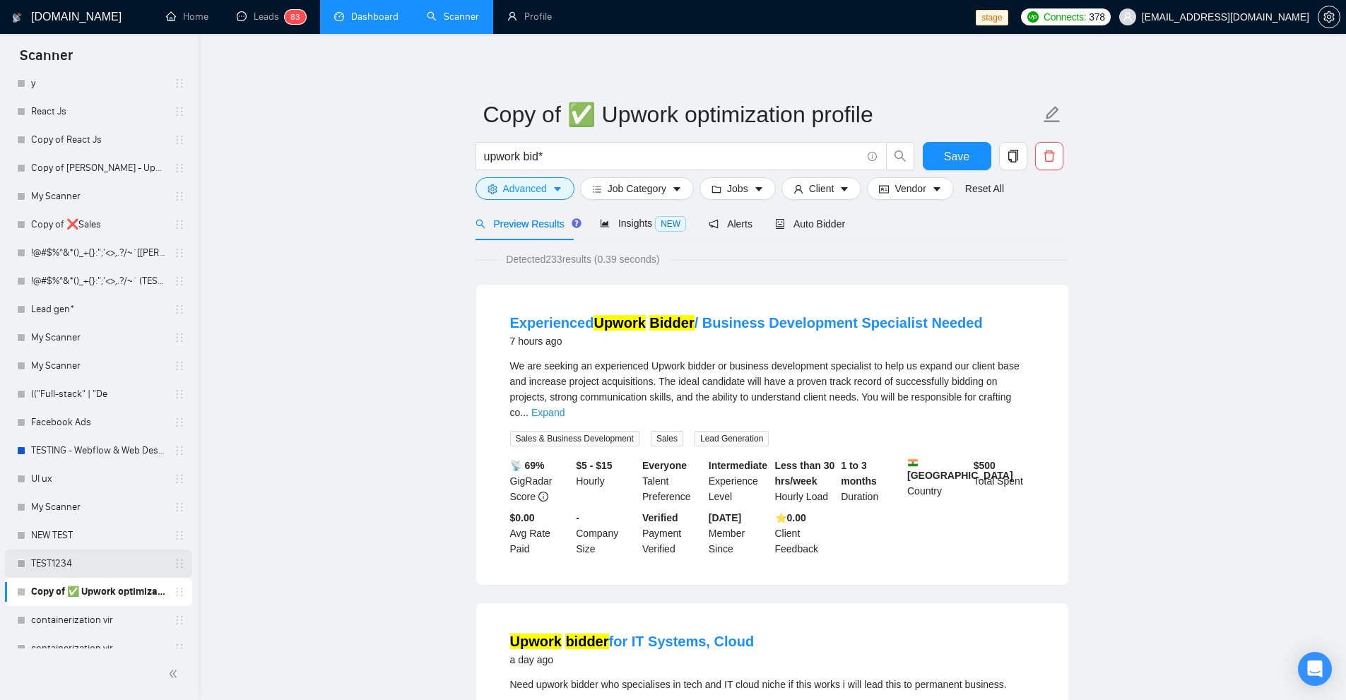
click at [70, 569] on link "TEST1234" at bounding box center [98, 564] width 134 height 28
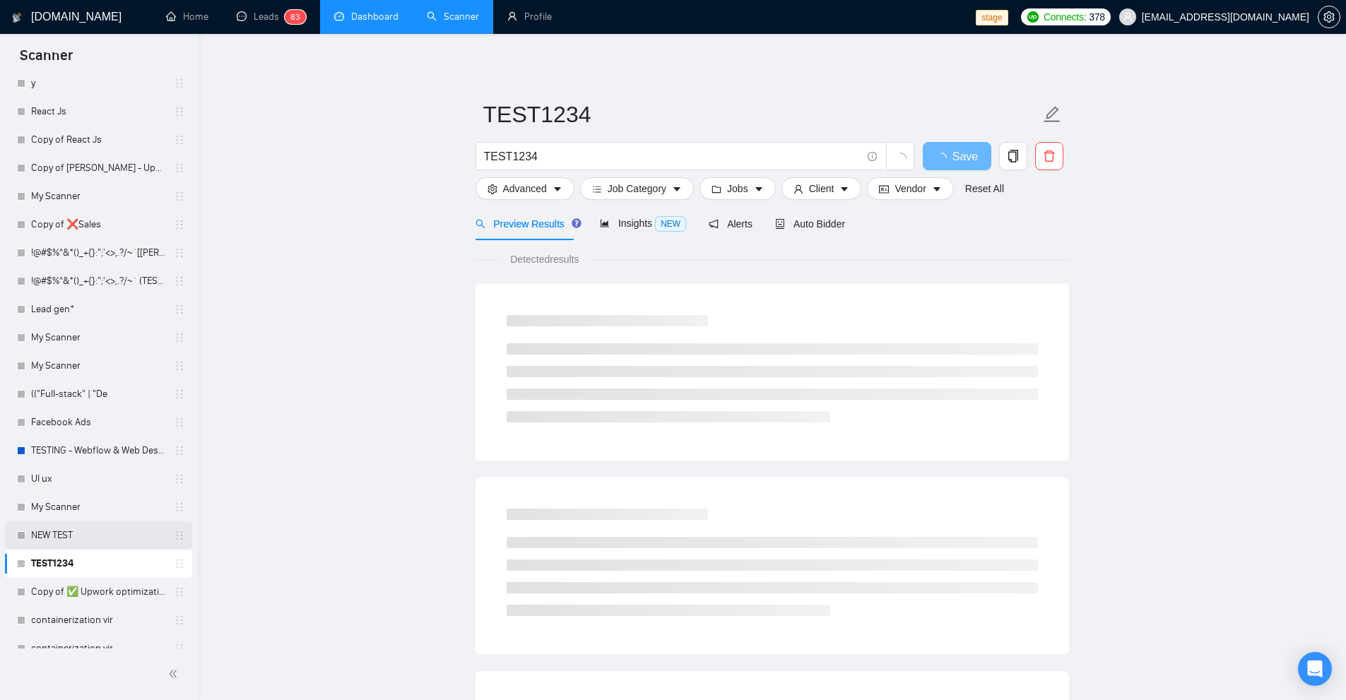
click at [82, 538] on link "NEW TEST" at bounding box center [98, 535] width 134 height 28
click at [89, 512] on link "My Scanner" at bounding box center [98, 507] width 134 height 28
click at [91, 485] on link "UI ux" at bounding box center [98, 479] width 134 height 28
click at [97, 454] on link "TESTING - Webflow & Web Designer" at bounding box center [98, 451] width 134 height 28
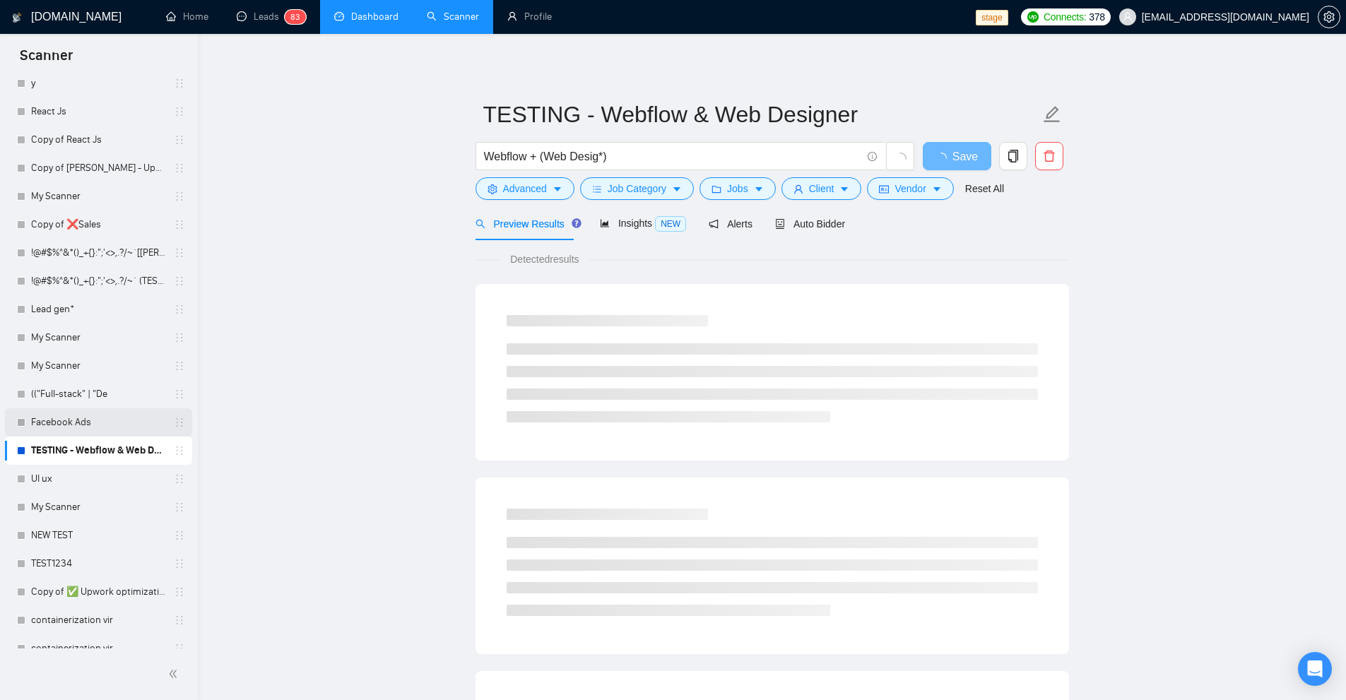
click at [103, 423] on link "Facebook Ads" at bounding box center [98, 422] width 134 height 28
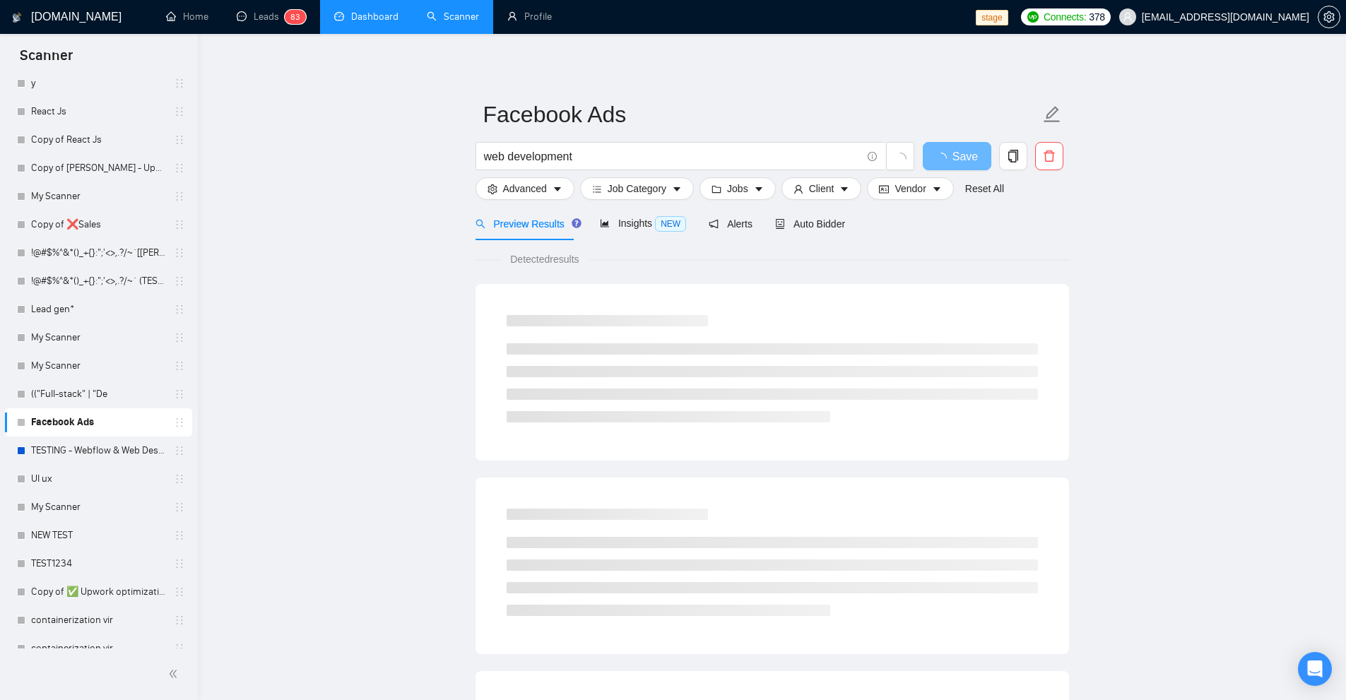
scroll to position [1220, 0]
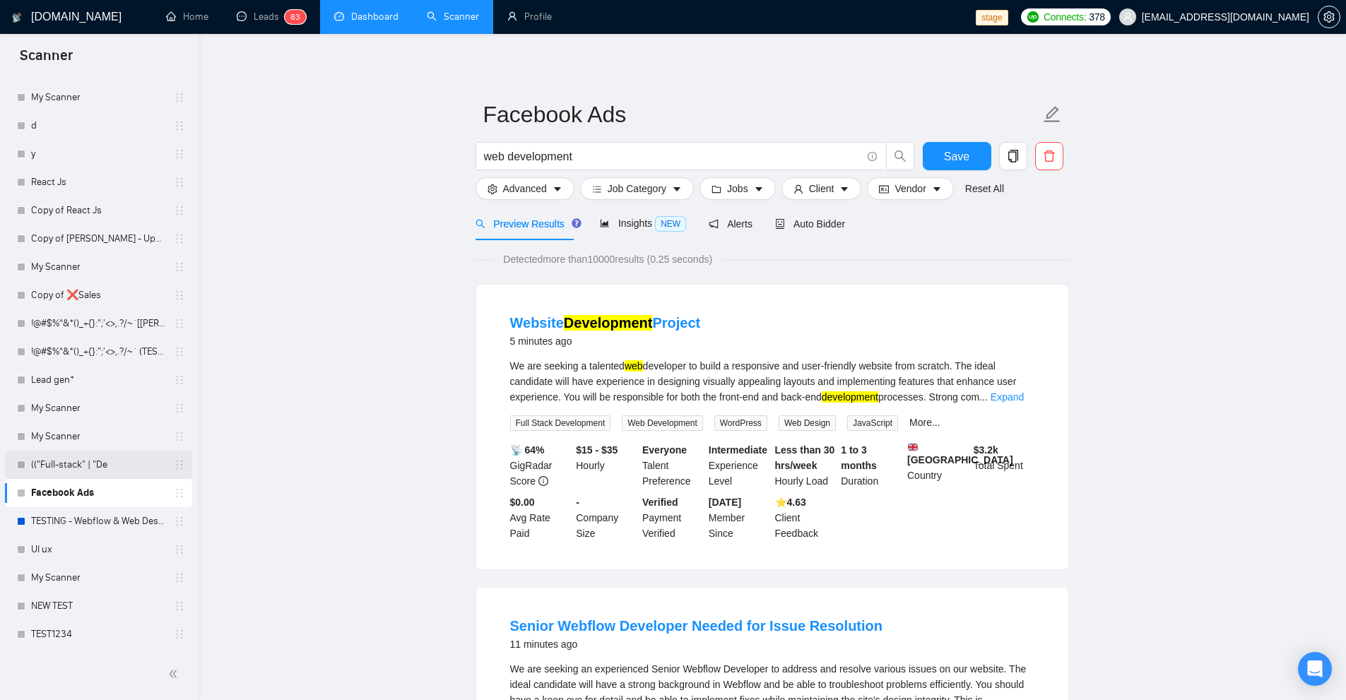
click at [95, 468] on link "(("Full-stack" | "De" at bounding box center [98, 465] width 134 height 28
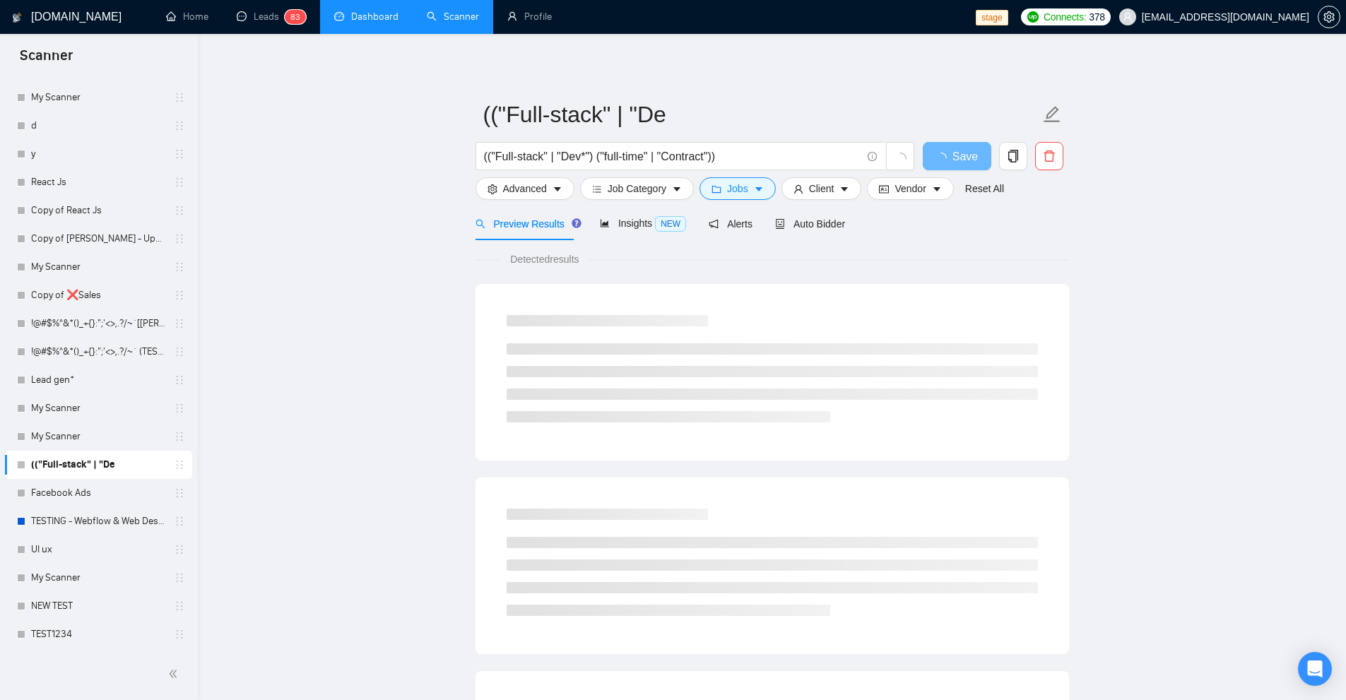
scroll to position [1149, 0]
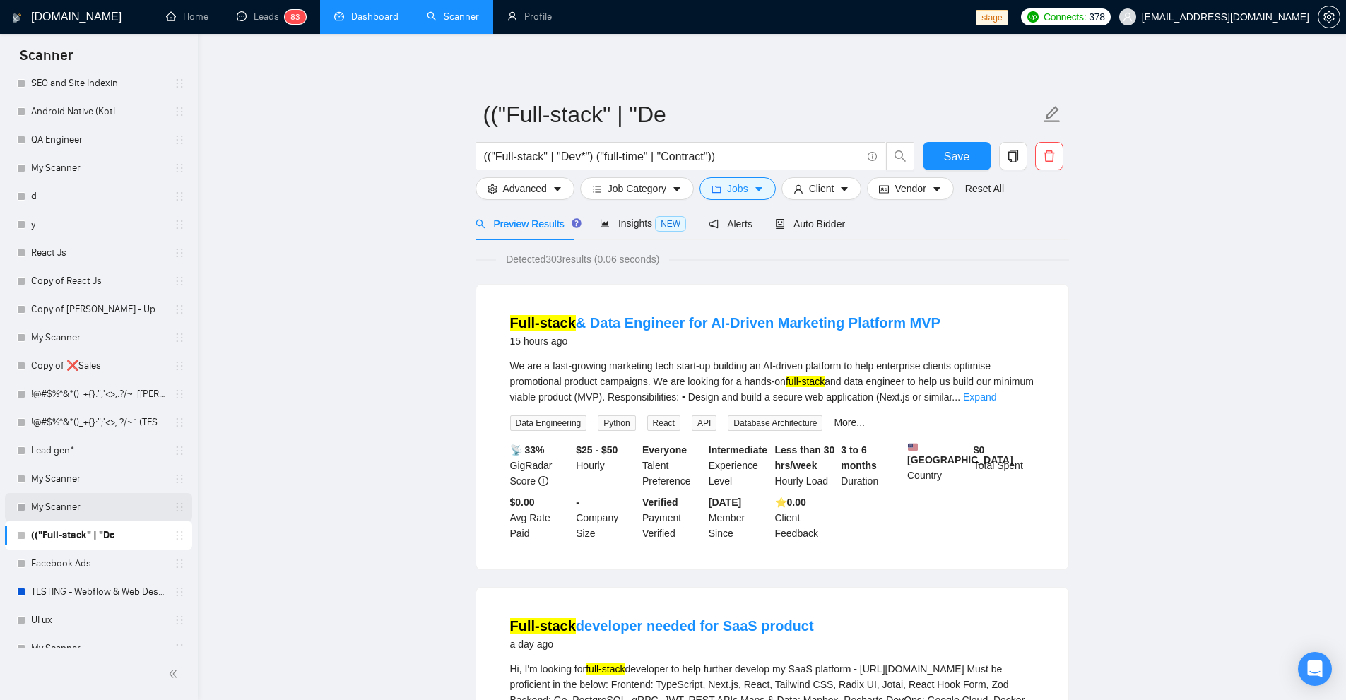
click at [128, 511] on link "My Scanner" at bounding box center [98, 507] width 134 height 28
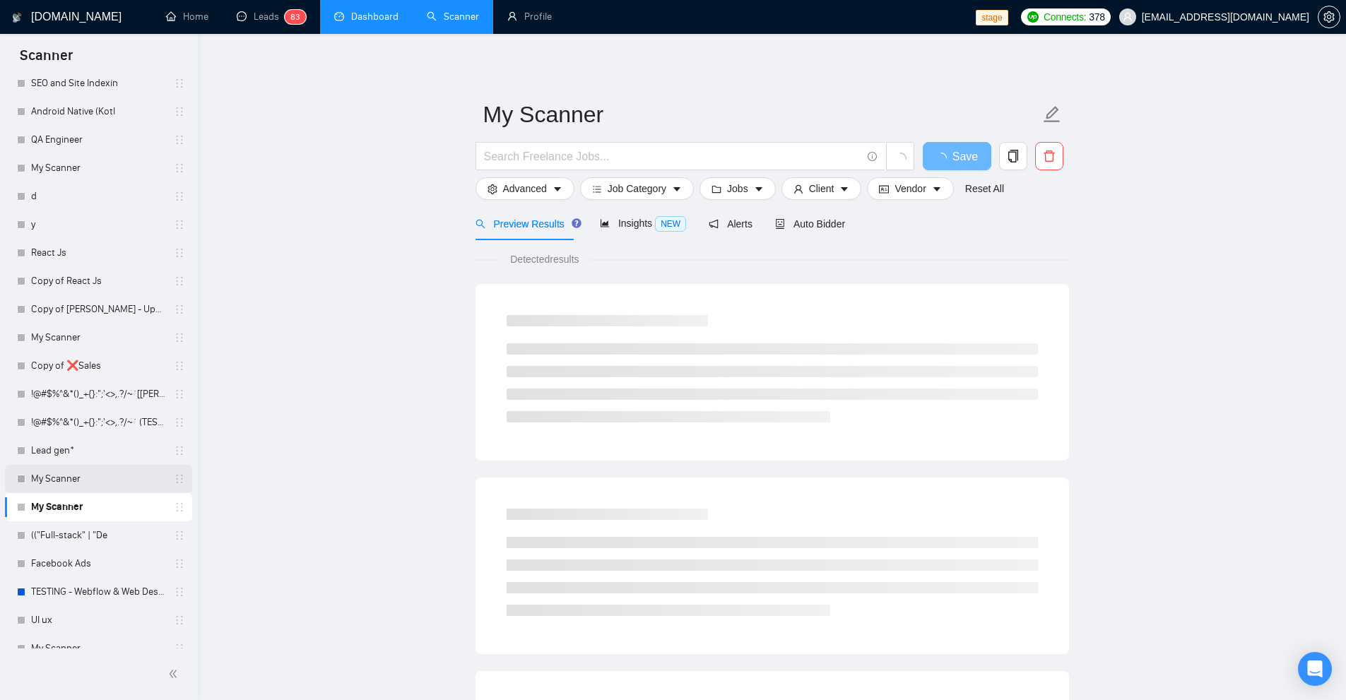
click at [123, 474] on link "My Scanner" at bounding box center [98, 479] width 134 height 28
click at [136, 450] on link "Lead gen*" at bounding box center [98, 451] width 134 height 28
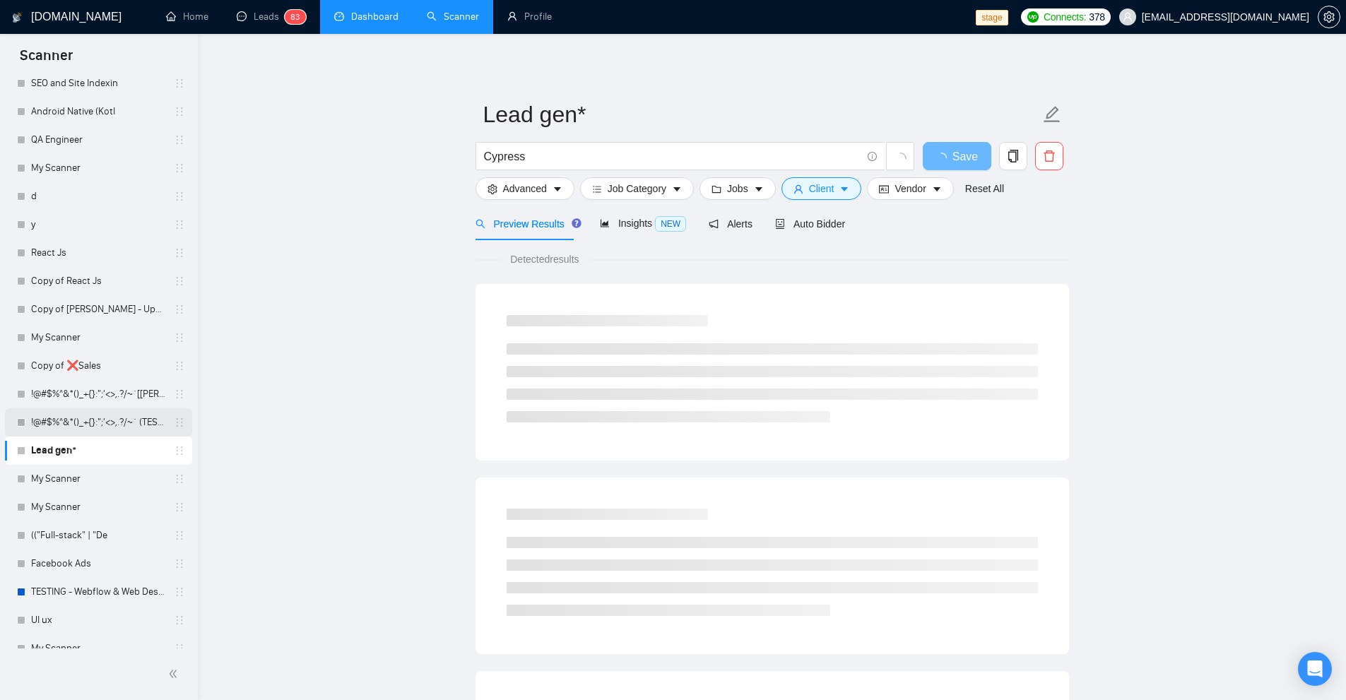
click at [134, 424] on link "!@#$%^&*()_+{}:";'<>,.?/~` (TEST Meta Job) [Laziza] Robert - Lead" at bounding box center [98, 422] width 134 height 28
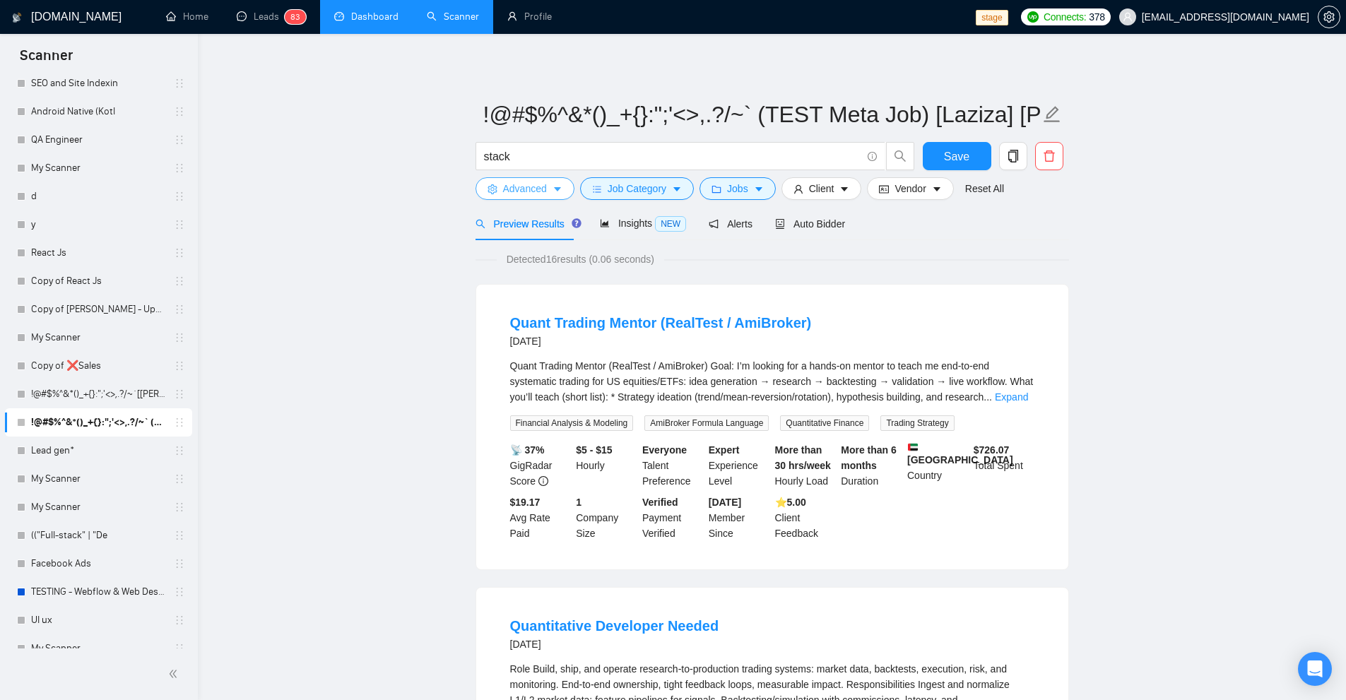
click at [510, 195] on span "Advanced" at bounding box center [525, 189] width 44 height 16
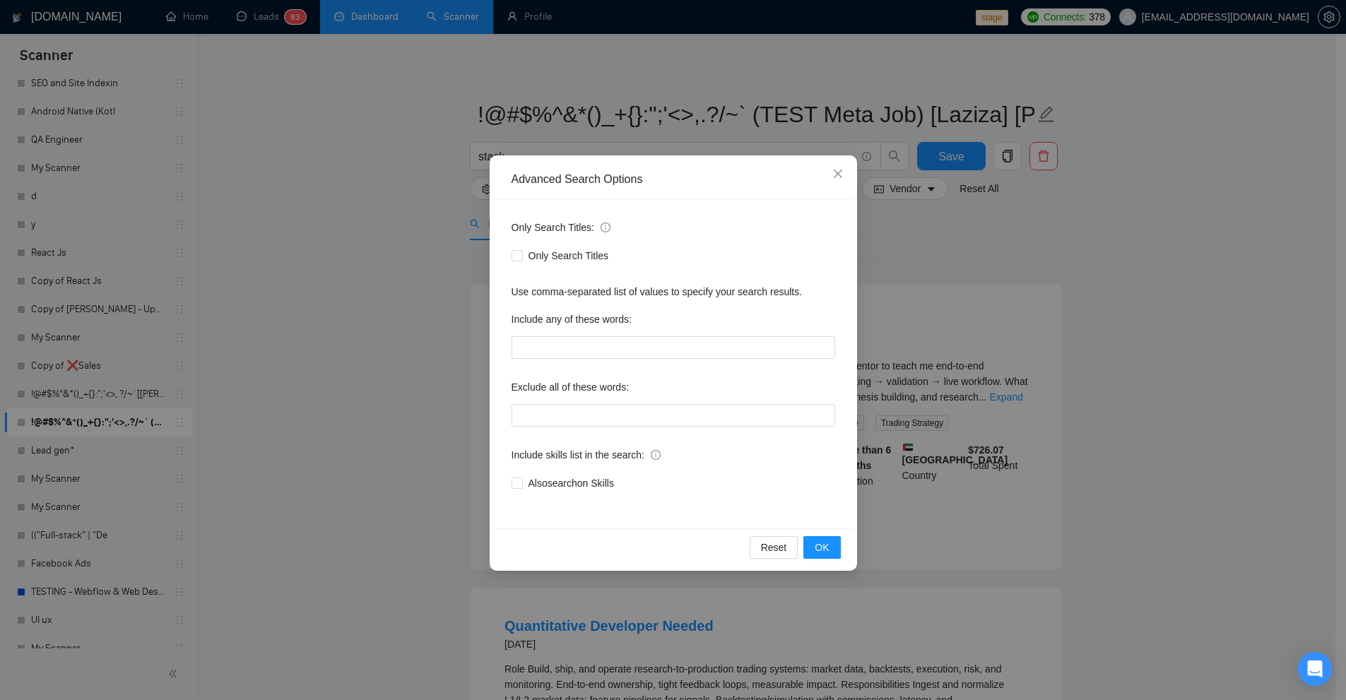
click at [622, 119] on div "Advanced Search Options Only Search Titles: Only Search Titles Use comma-separa…" at bounding box center [673, 350] width 1346 height 700
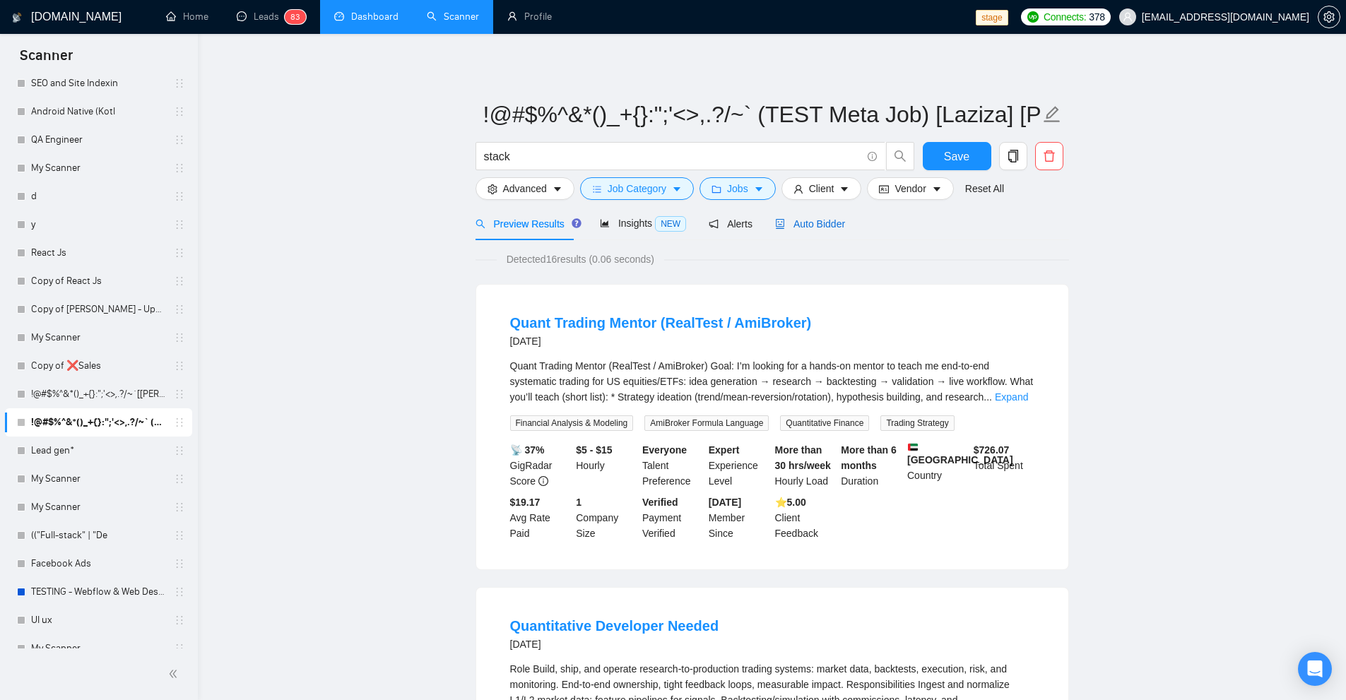
click at [824, 220] on span "Auto Bidder" at bounding box center [810, 223] width 70 height 11
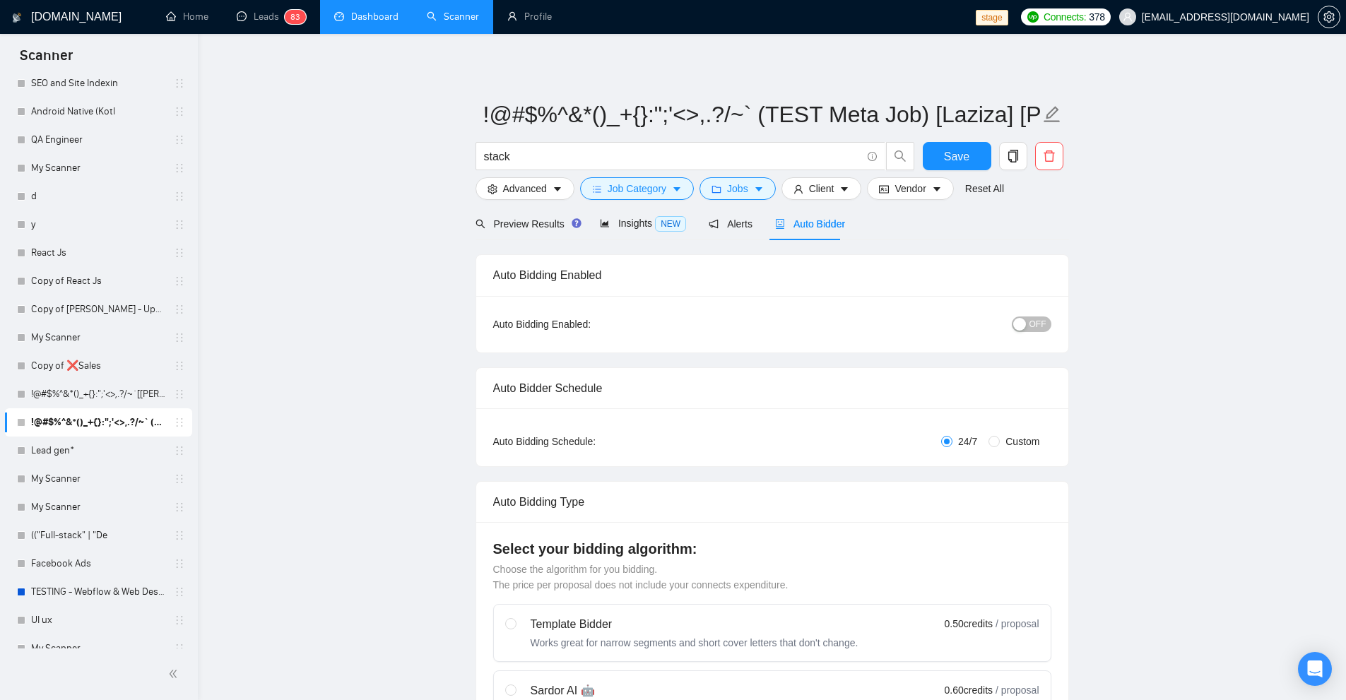
checkbox input "true"
drag, startPoint x: 765, startPoint y: 107, endPoint x: 471, endPoint y: 101, distance: 293.9
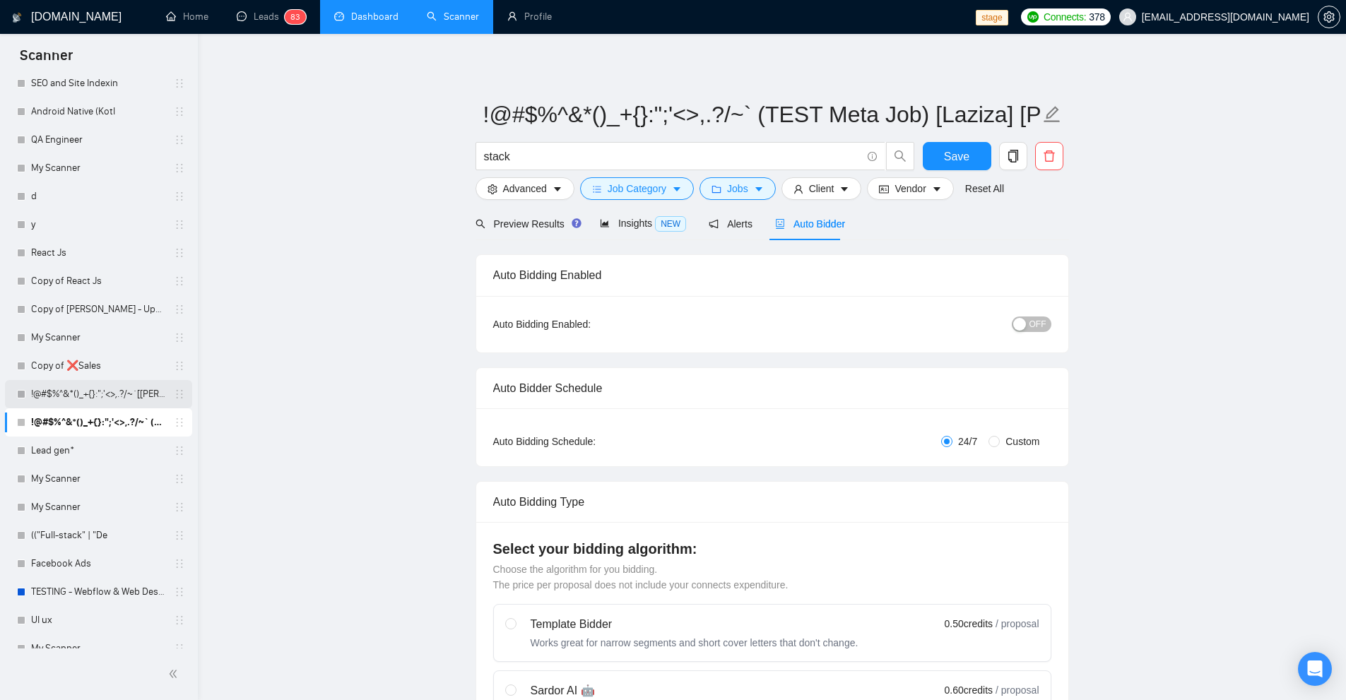
click at [85, 403] on link "!@#$%^&*()_+{}:";'<>,.?/~`[Sardor] Robert - Upwork Bidder" at bounding box center [98, 394] width 134 height 28
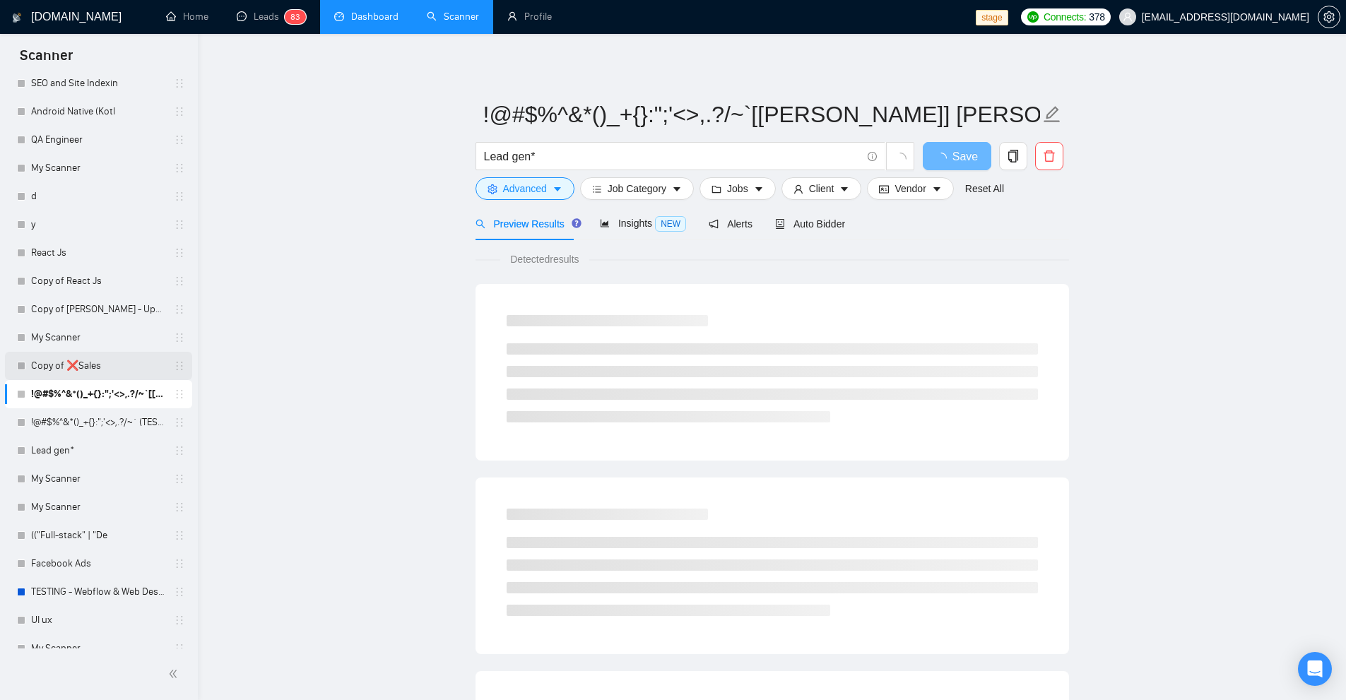
click at [97, 370] on link "Copy of ❌Sales" at bounding box center [98, 366] width 134 height 28
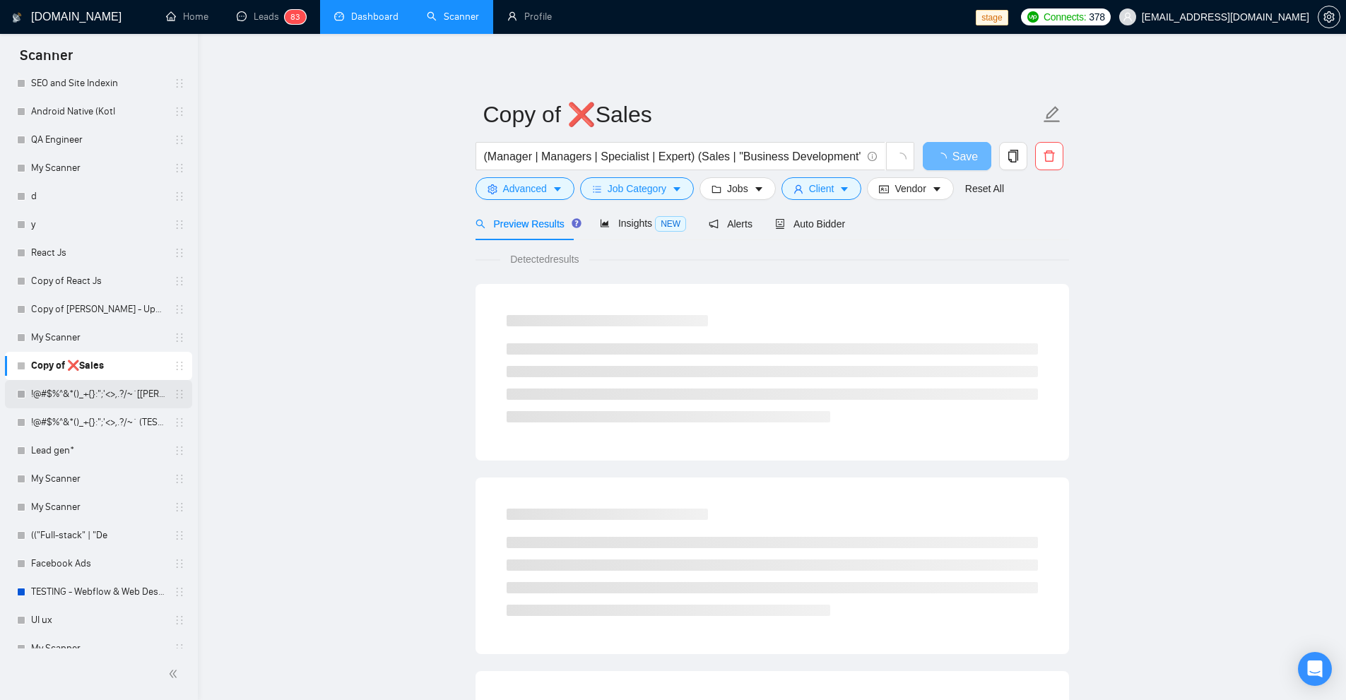
click at [97, 393] on link "!@#$%^&*()_+{}:";'<>,.?/~`[Sardor] Robert - Upwork Bidder" at bounding box center [98, 394] width 134 height 28
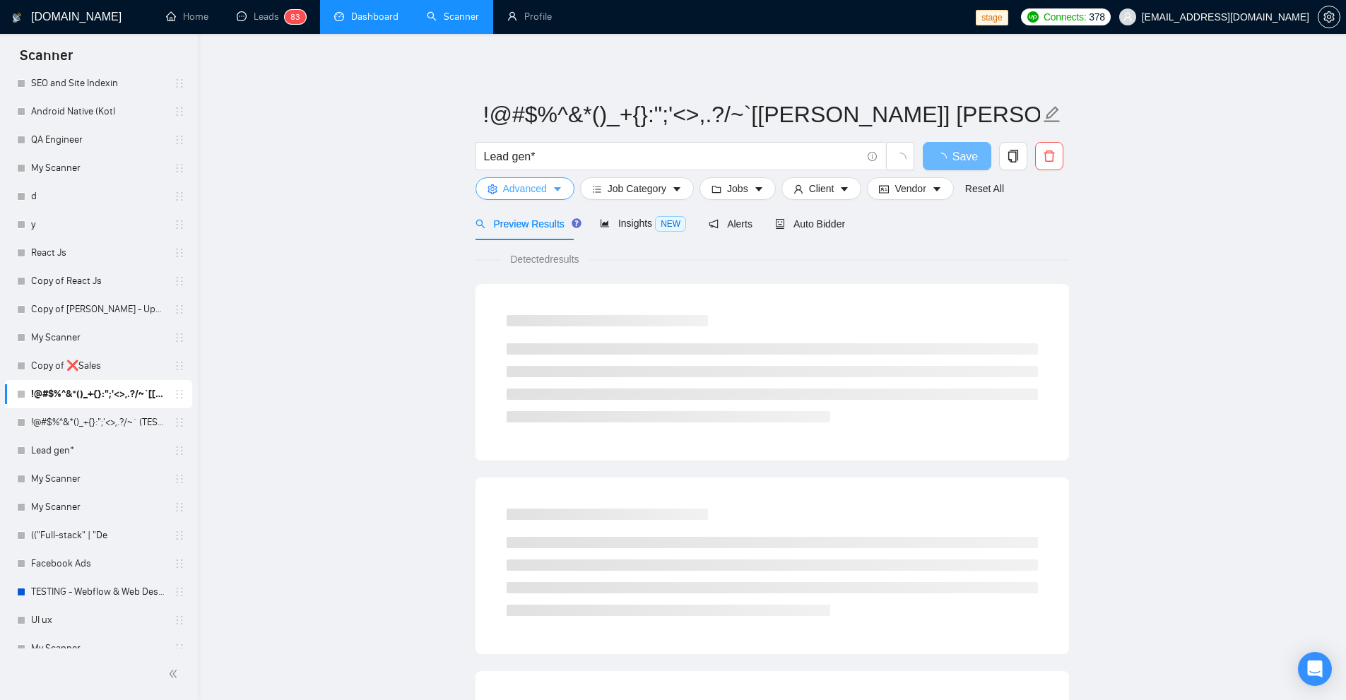
click at [523, 187] on span "Advanced" at bounding box center [525, 189] width 44 height 16
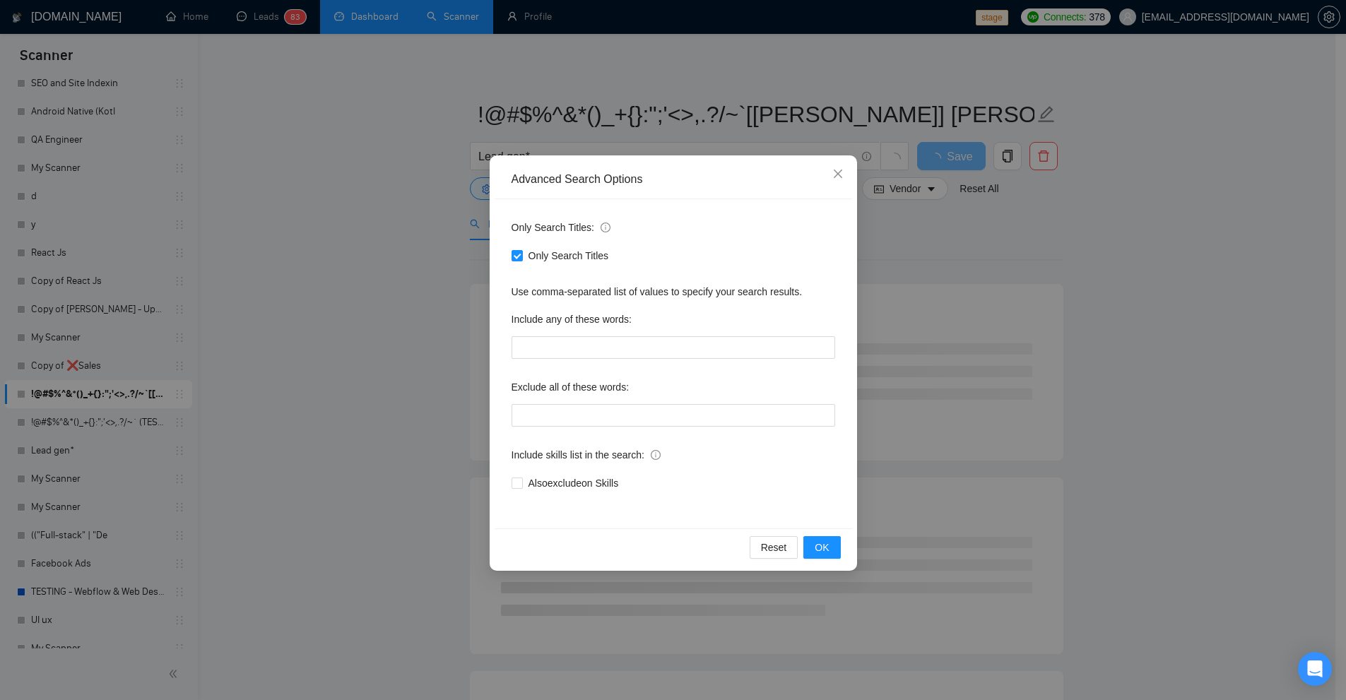
click at [357, 276] on div "Advanced Search Options Only Search Titles: Only Search Titles Use comma-separa…" at bounding box center [673, 350] width 1346 height 700
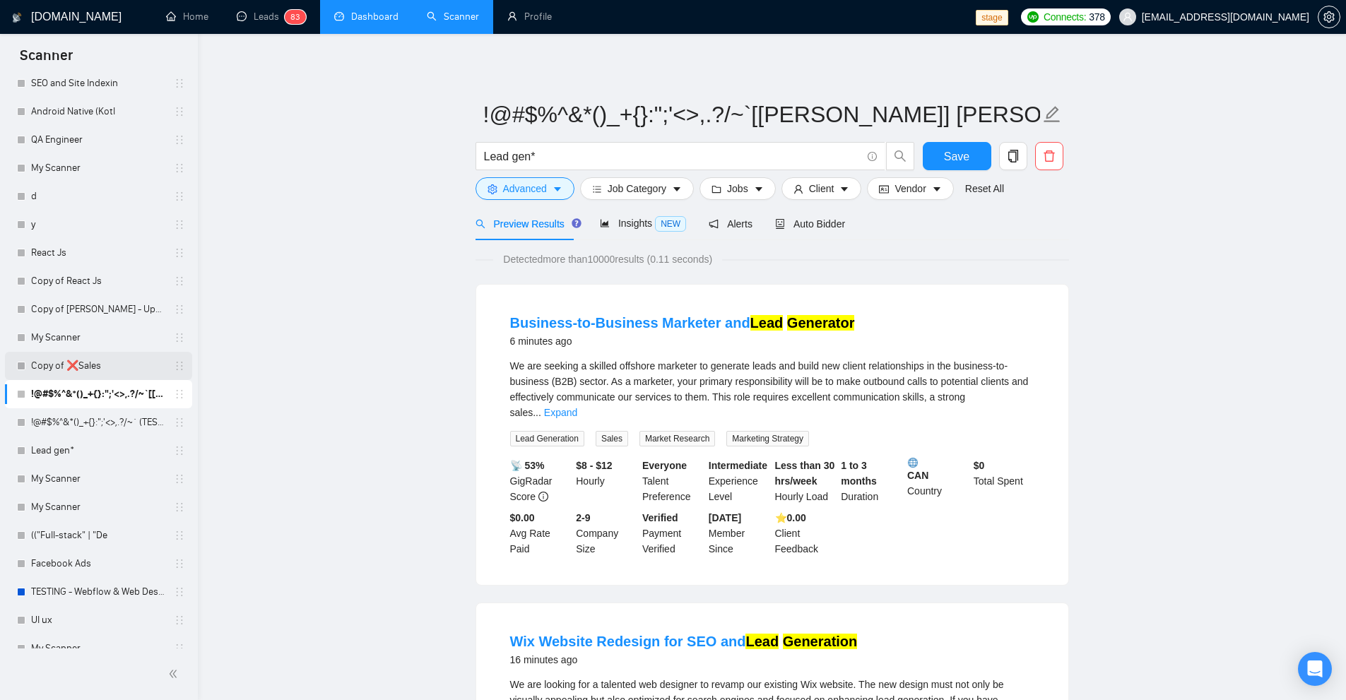
click at [76, 357] on link "Copy of ❌Sales" at bounding box center [98, 366] width 134 height 28
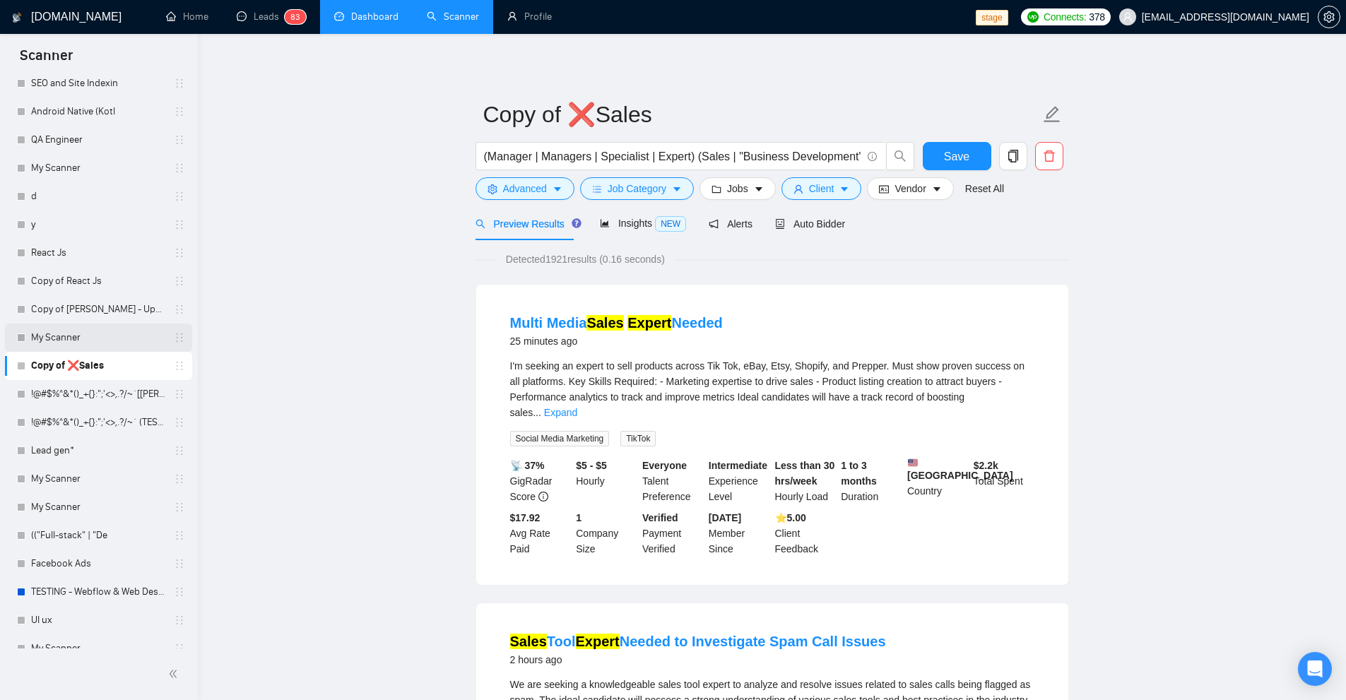
click at [101, 334] on link "My Scanner" at bounding box center [98, 338] width 134 height 28
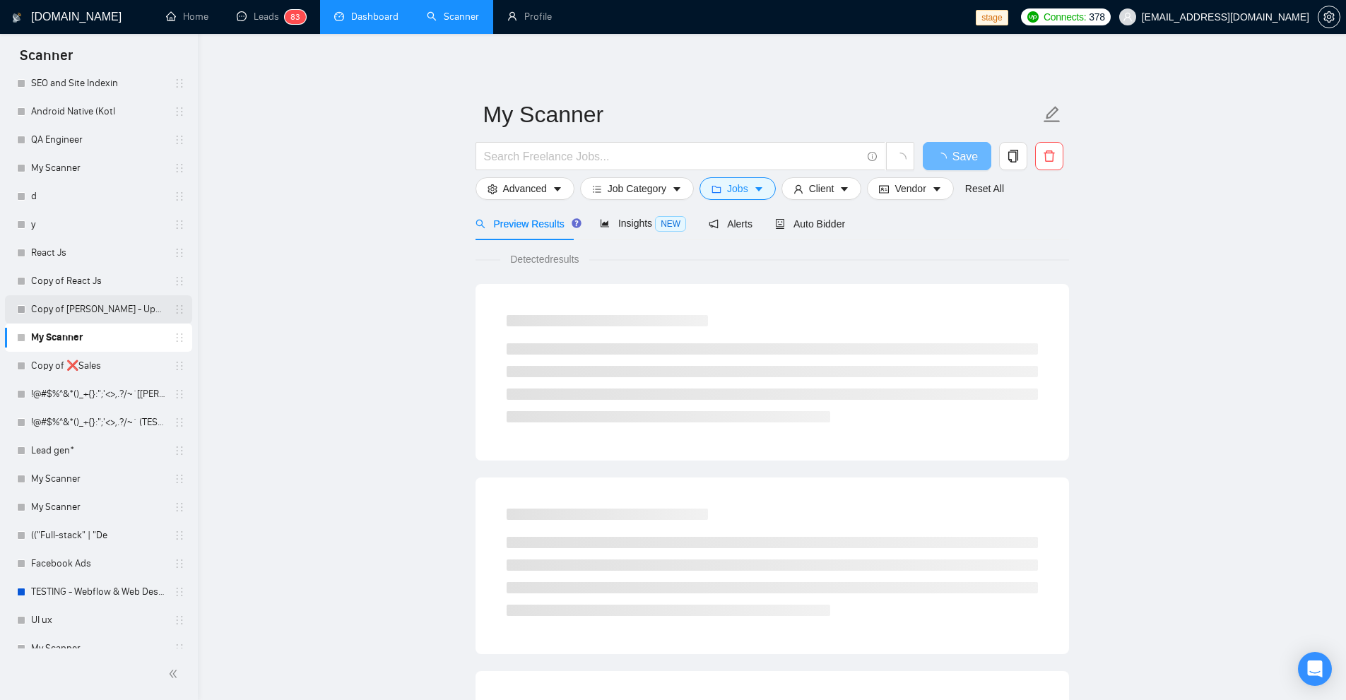
click at [110, 318] on link "Copy of Robert - Upwork Bidder" at bounding box center [98, 309] width 134 height 28
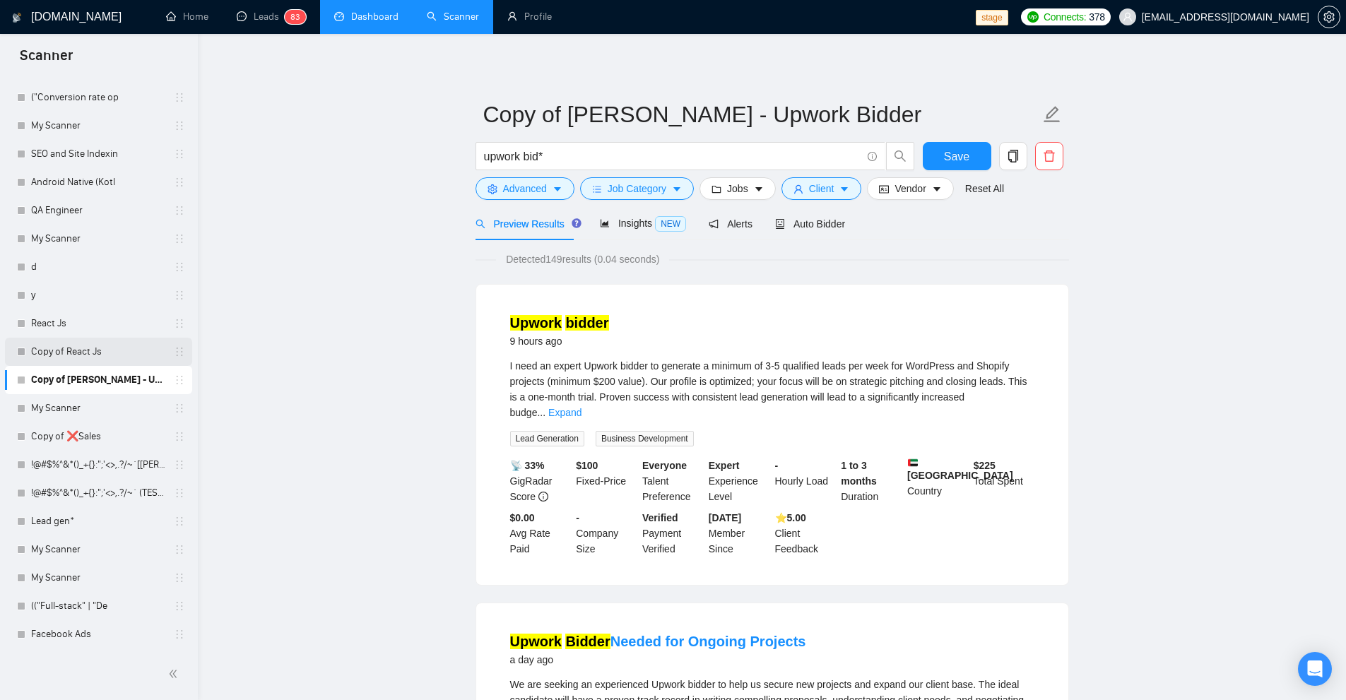
scroll to position [937, 0]
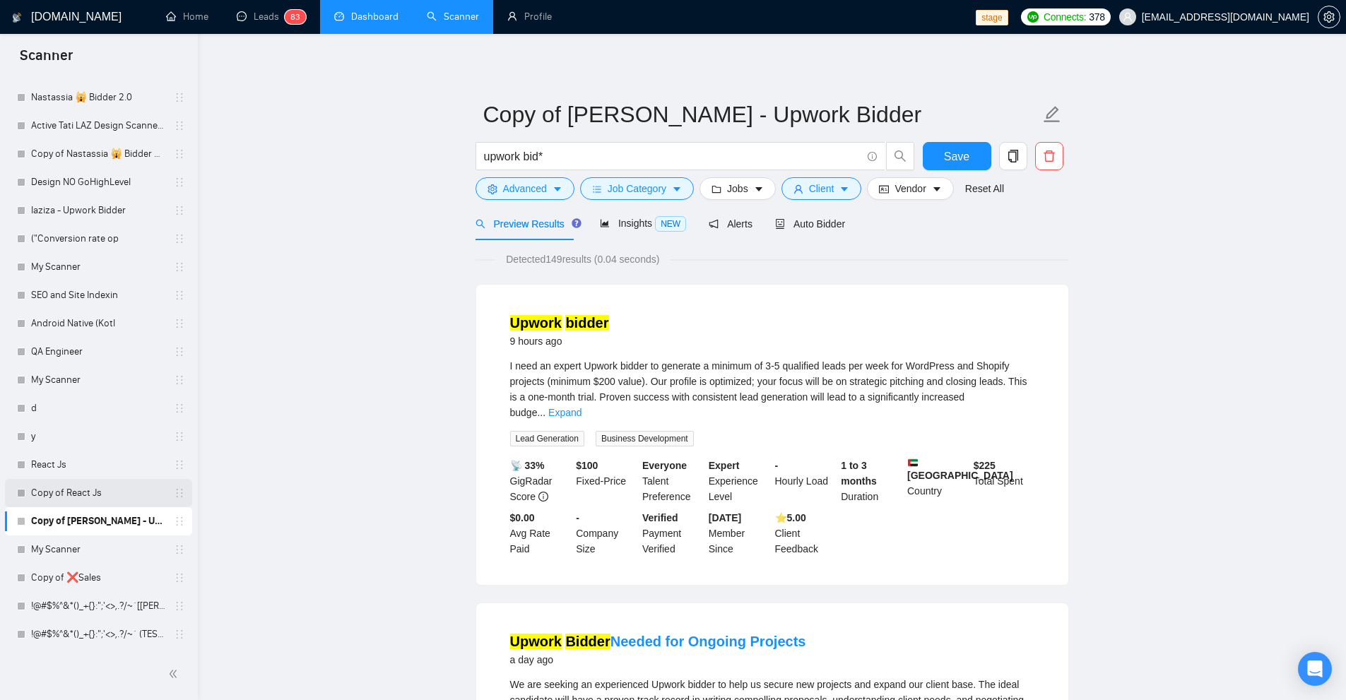
click at [112, 488] on link "Copy of React Js" at bounding box center [98, 493] width 134 height 28
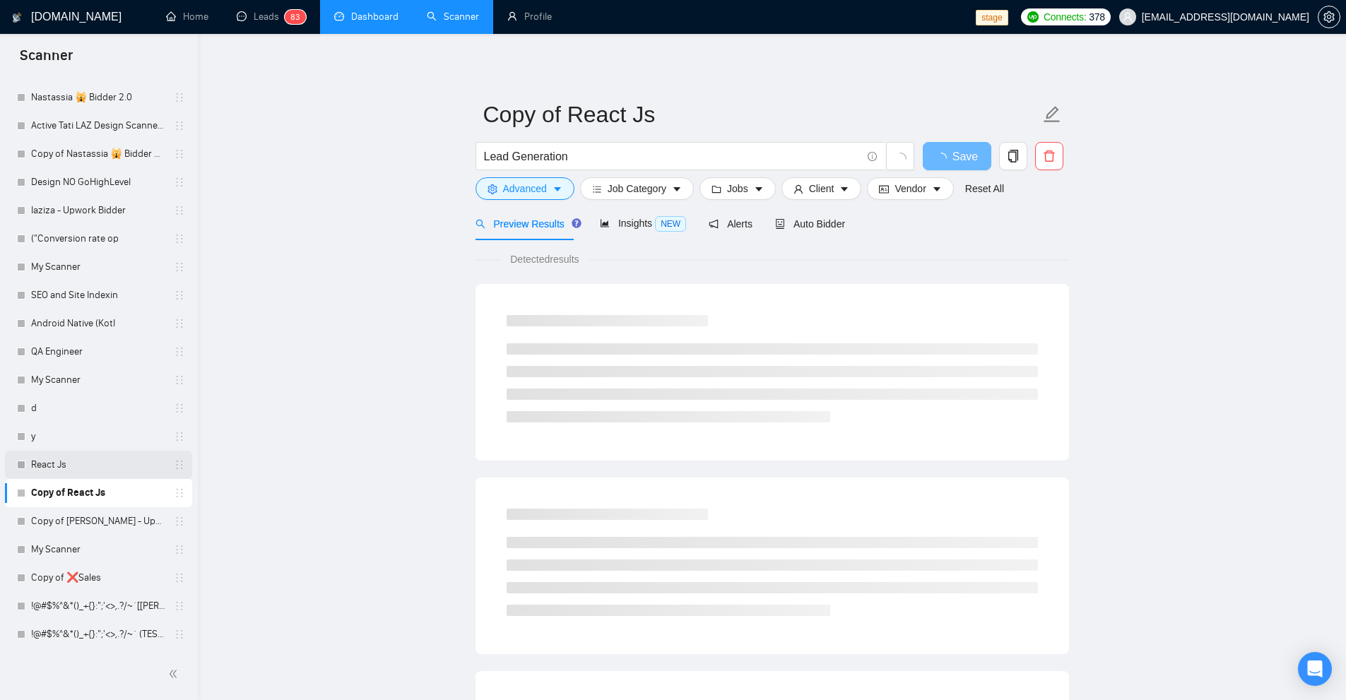
click at [109, 463] on link "React Js" at bounding box center [98, 465] width 134 height 28
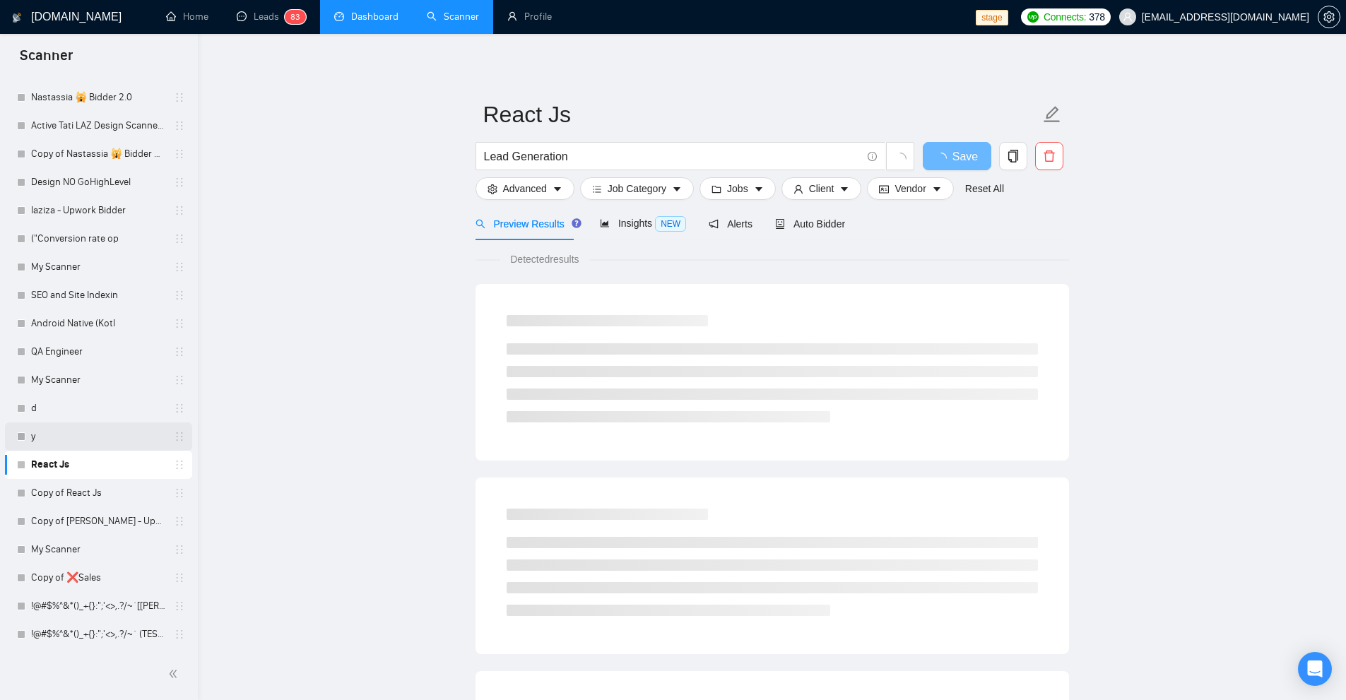
click at [102, 434] on link "y" at bounding box center [98, 436] width 134 height 28
click at [101, 404] on link "d" at bounding box center [98, 408] width 134 height 28
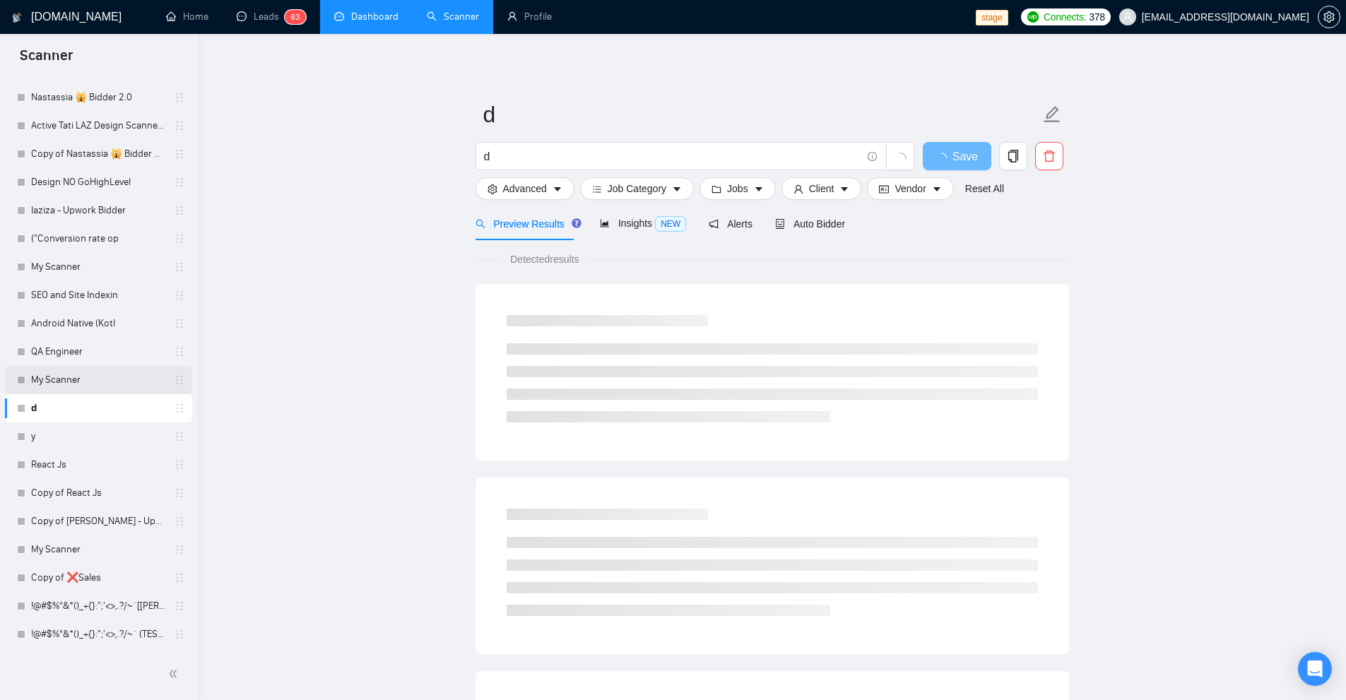
click at [106, 374] on link "My Scanner" at bounding box center [98, 380] width 134 height 28
click at [107, 351] on link "QA Engineer" at bounding box center [98, 352] width 134 height 28
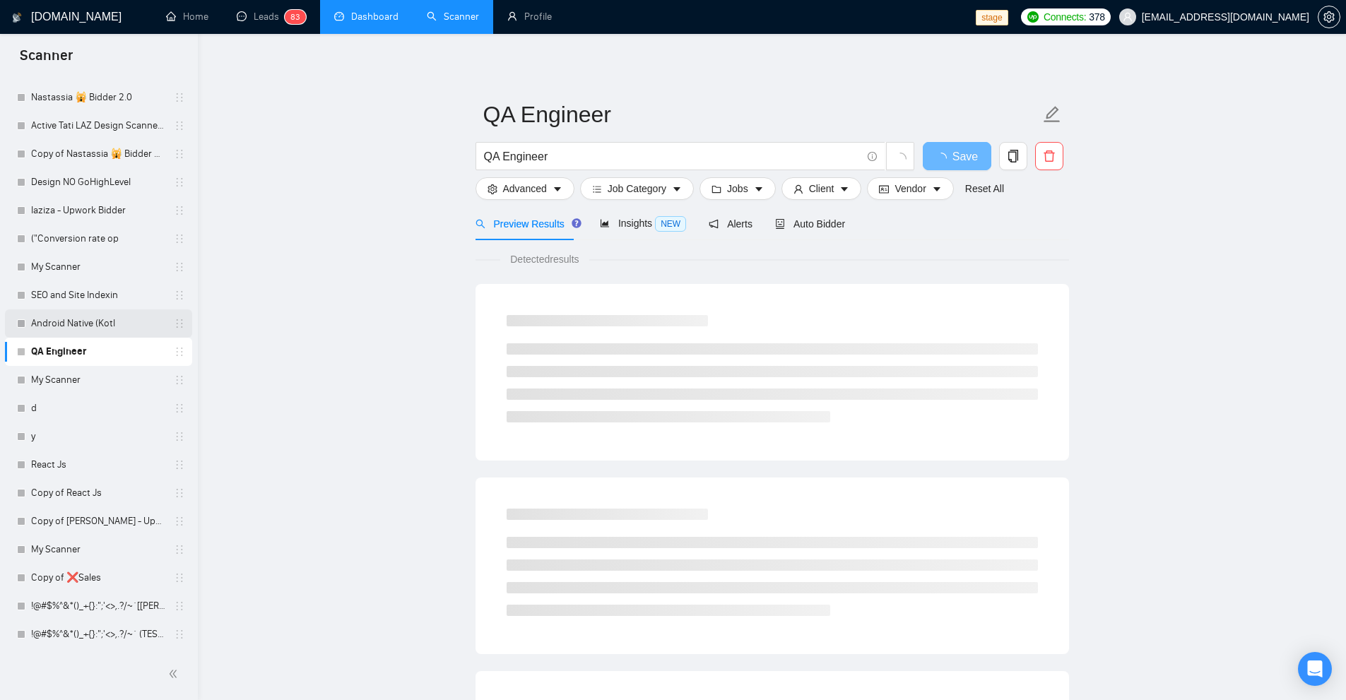
click at [117, 316] on link "Android Native (Kotl" at bounding box center [98, 323] width 134 height 28
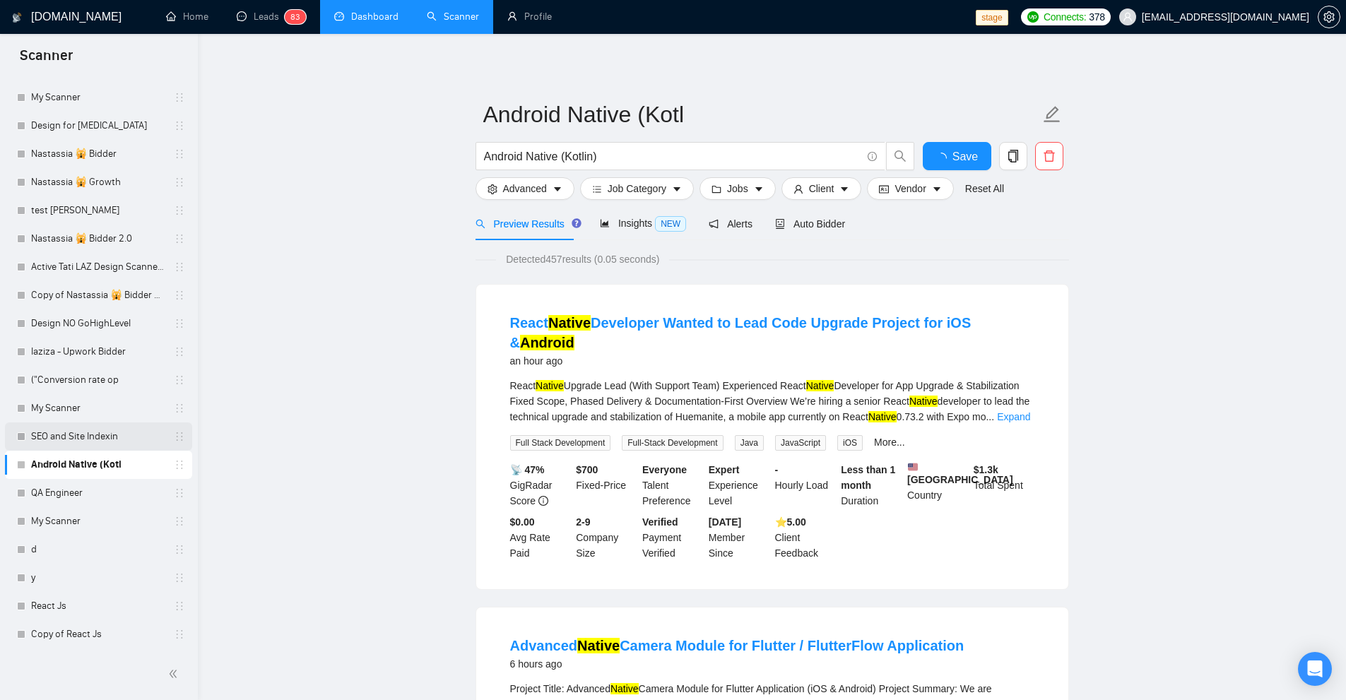
click at [88, 437] on link "SEO and Site Indexin" at bounding box center [98, 436] width 134 height 28
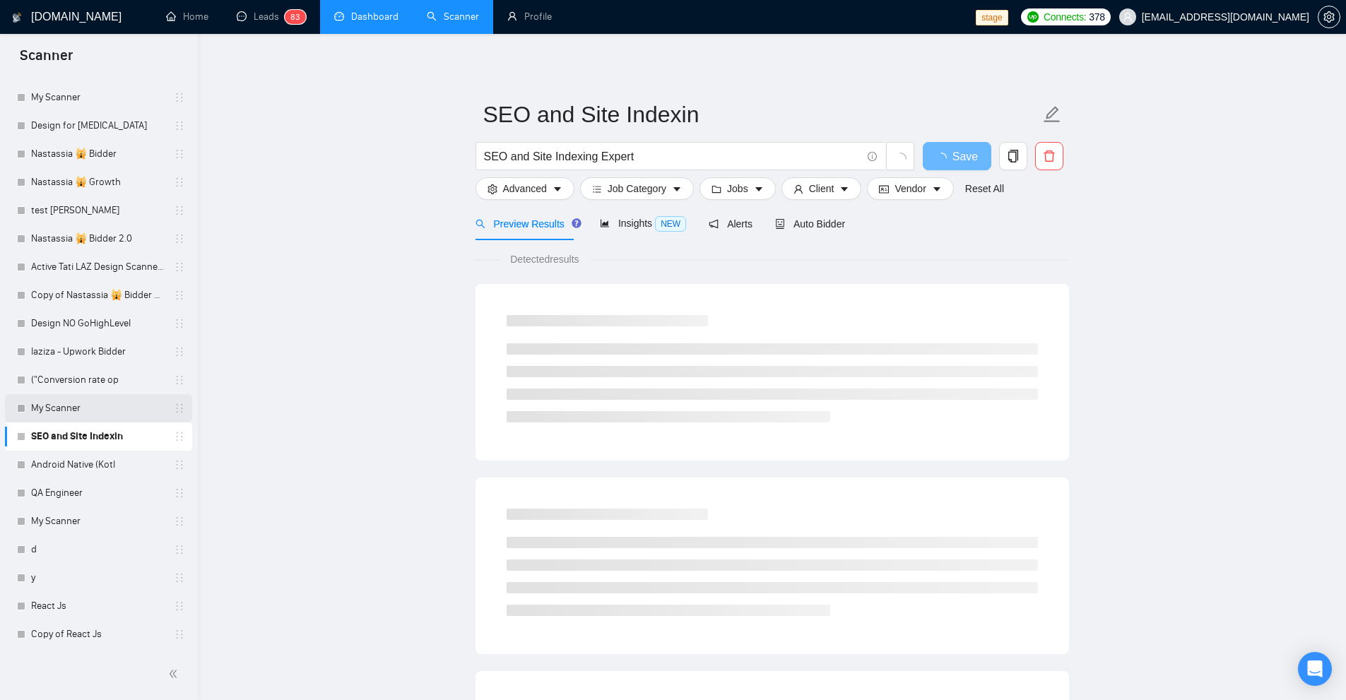
click at [97, 405] on link "My Scanner" at bounding box center [98, 408] width 134 height 28
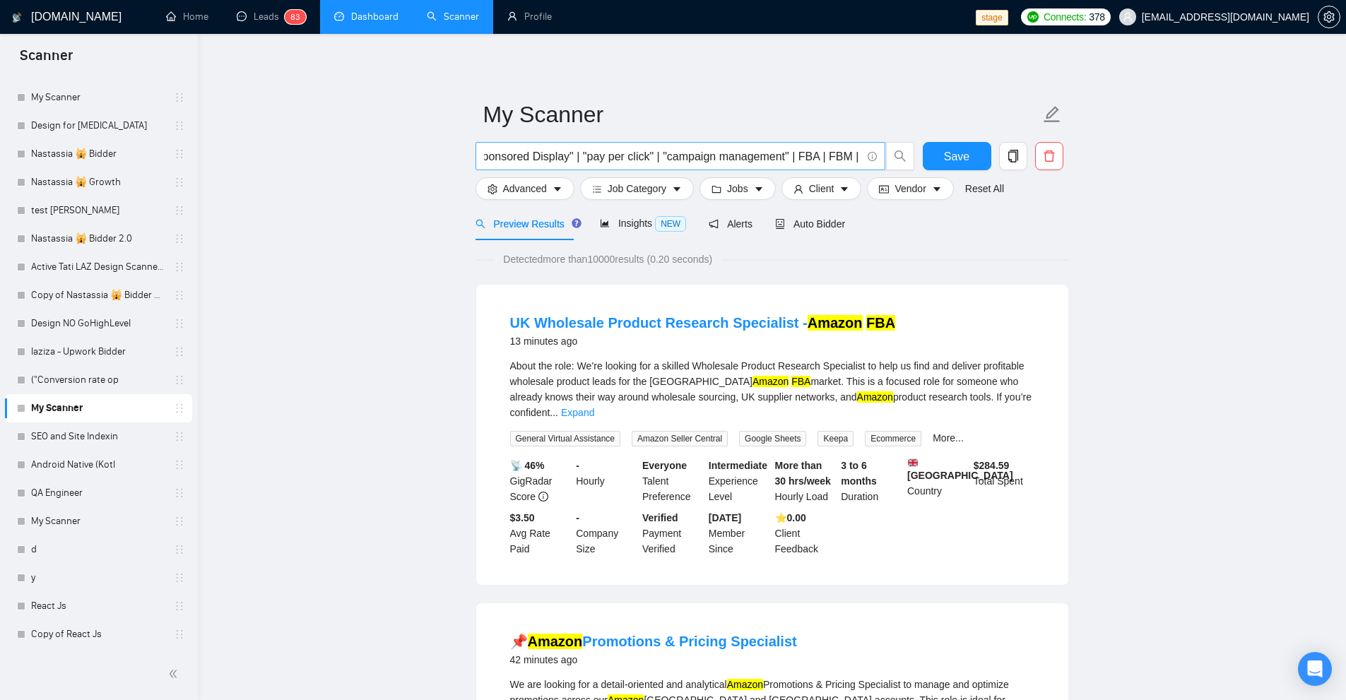
scroll to position [0, 975]
click at [636, 158] on input "(amazon*) (ad | ads | (advert*) | (campaign*) | (compain*) | ppc | "pay-per-cli…" at bounding box center [672, 157] width 377 height 18
click at [71, 385] on link "("Conversion rate op" at bounding box center [98, 380] width 134 height 28
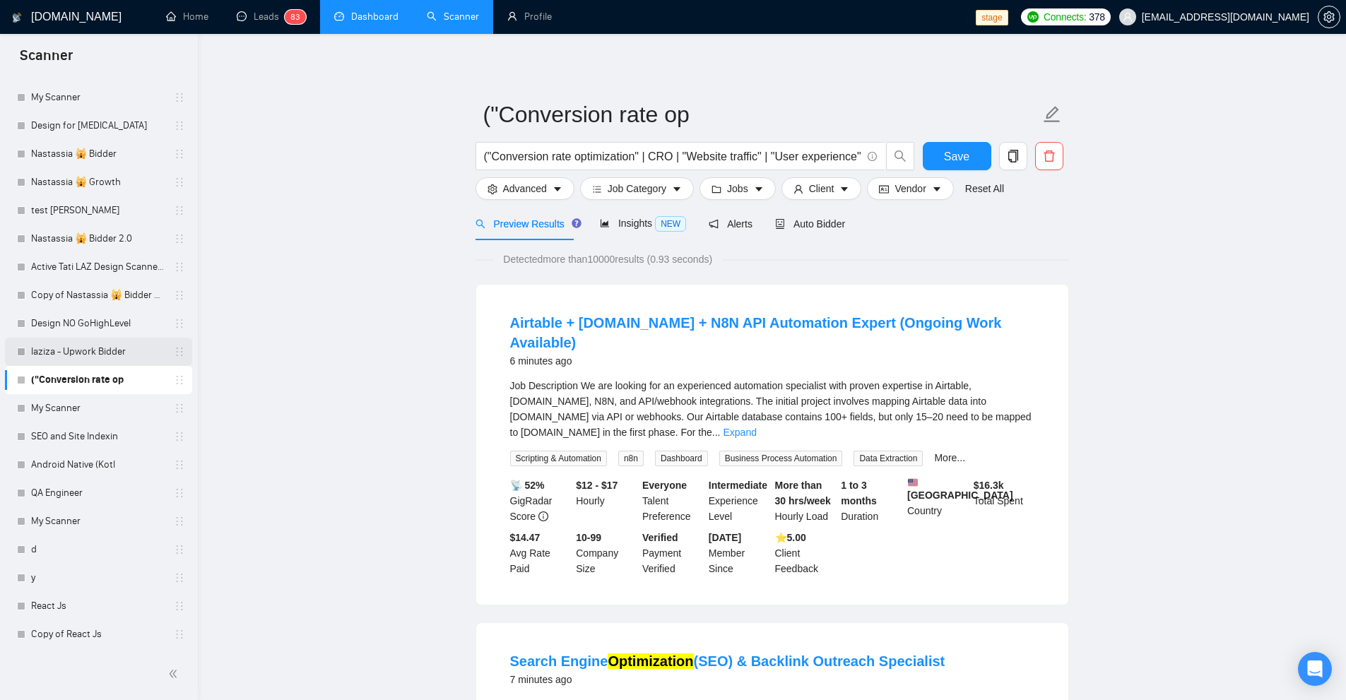
click at [103, 351] on link "laziza - Upwork Bidder" at bounding box center [98, 352] width 134 height 28
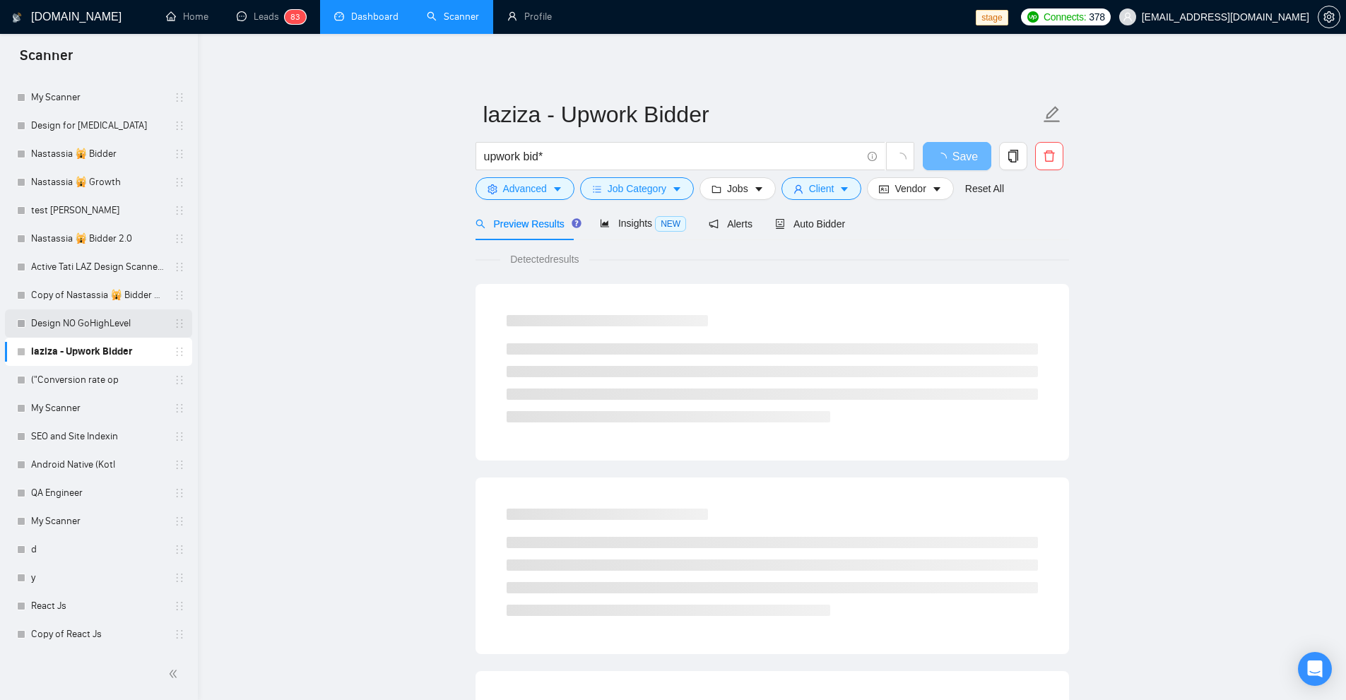
click at [97, 324] on link "Design NO GoHighLevel" at bounding box center [98, 323] width 134 height 28
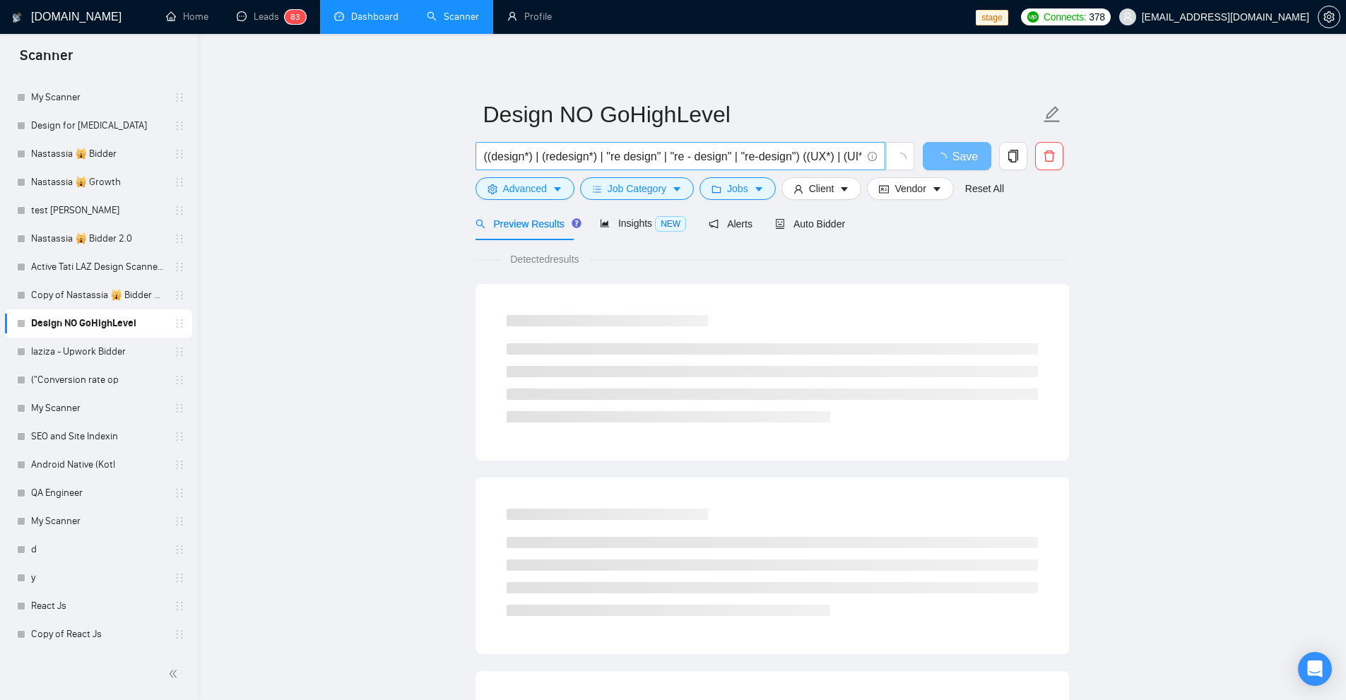
scroll to position [0, 186]
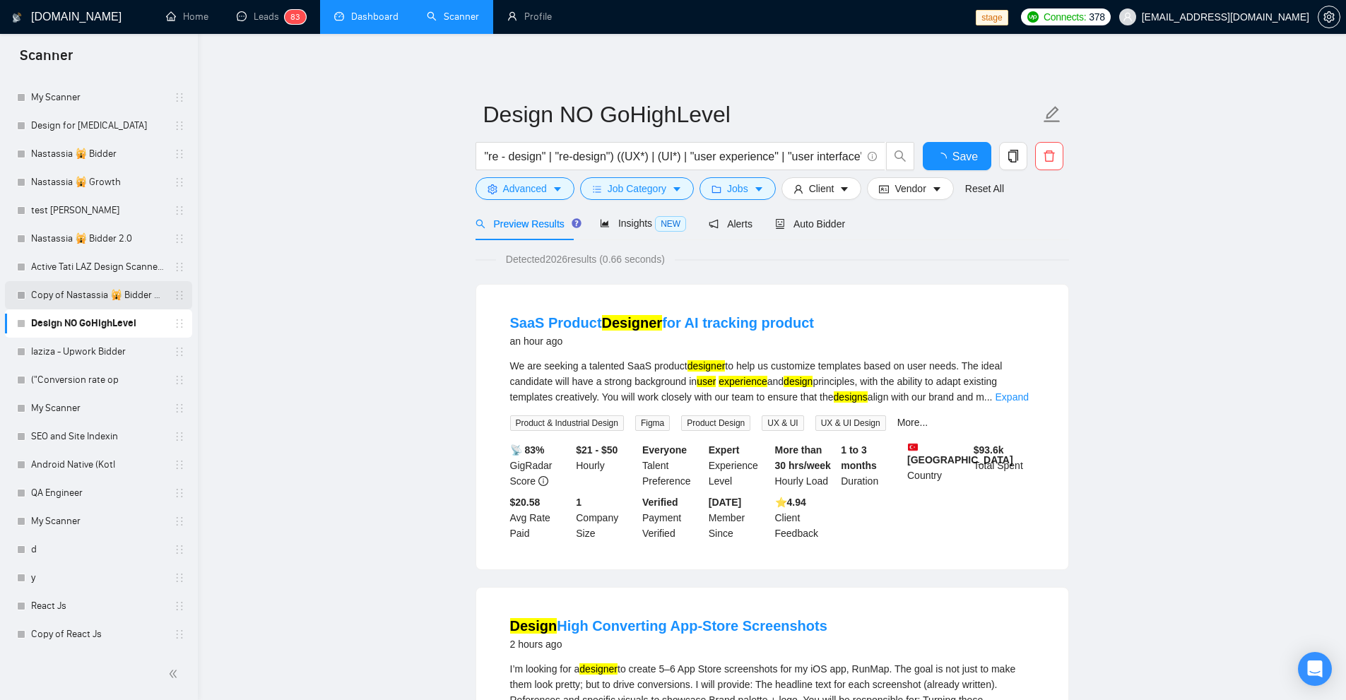
click at [89, 291] on link "Copy of Nastassia 🙀 Bidder 2.0" at bounding box center [98, 295] width 134 height 28
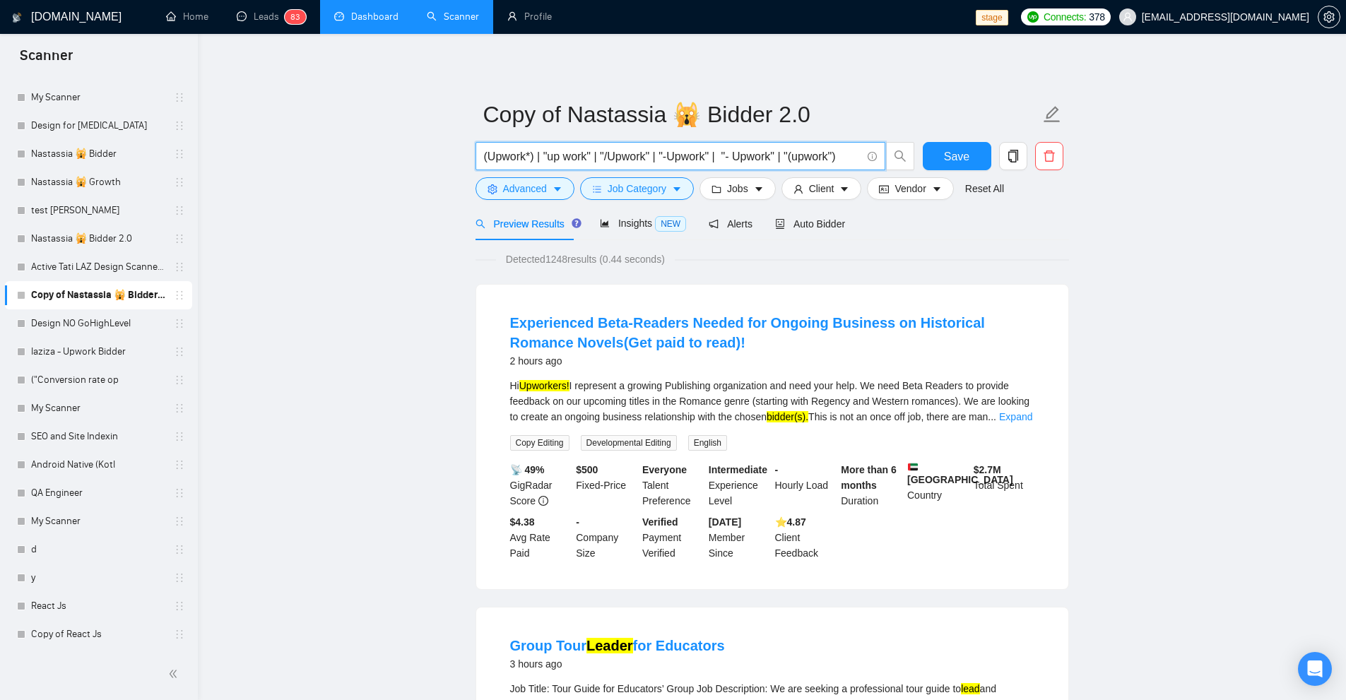
drag, startPoint x: 602, startPoint y: 155, endPoint x: 278, endPoint y: 144, distance: 323.7
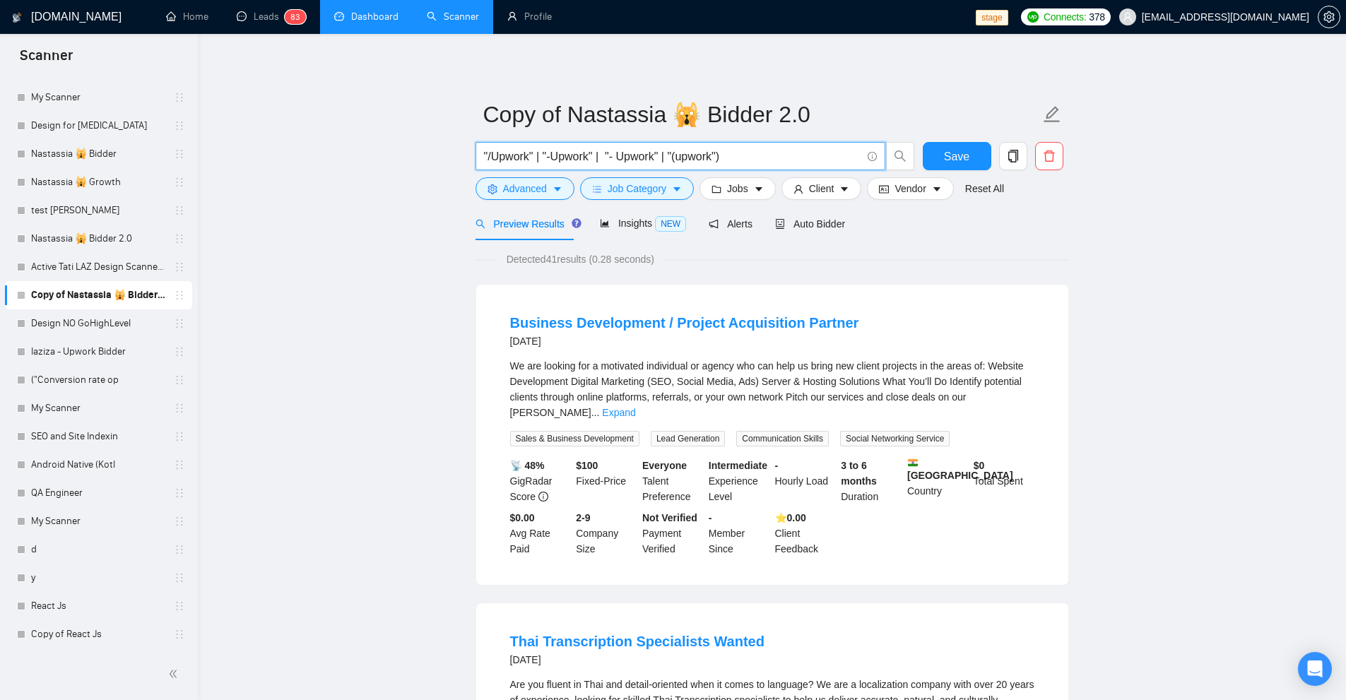
drag, startPoint x: 670, startPoint y: 156, endPoint x: 792, endPoint y: 158, distance: 122.2
click at [791, 158] on input ""/Upwork" | "-Upwork" | "- Upwork" | "(upwork")" at bounding box center [672, 157] width 377 height 18
type input ""/Upwork" | "-Upwork" | "- Upwork" | "(upwork")"
click at [1011, 403] on div "We are looking for a motivated individual or agency who can help us bring new c…" at bounding box center [772, 389] width 524 height 62
click at [635, 407] on link "Expand" at bounding box center [618, 412] width 33 height 11
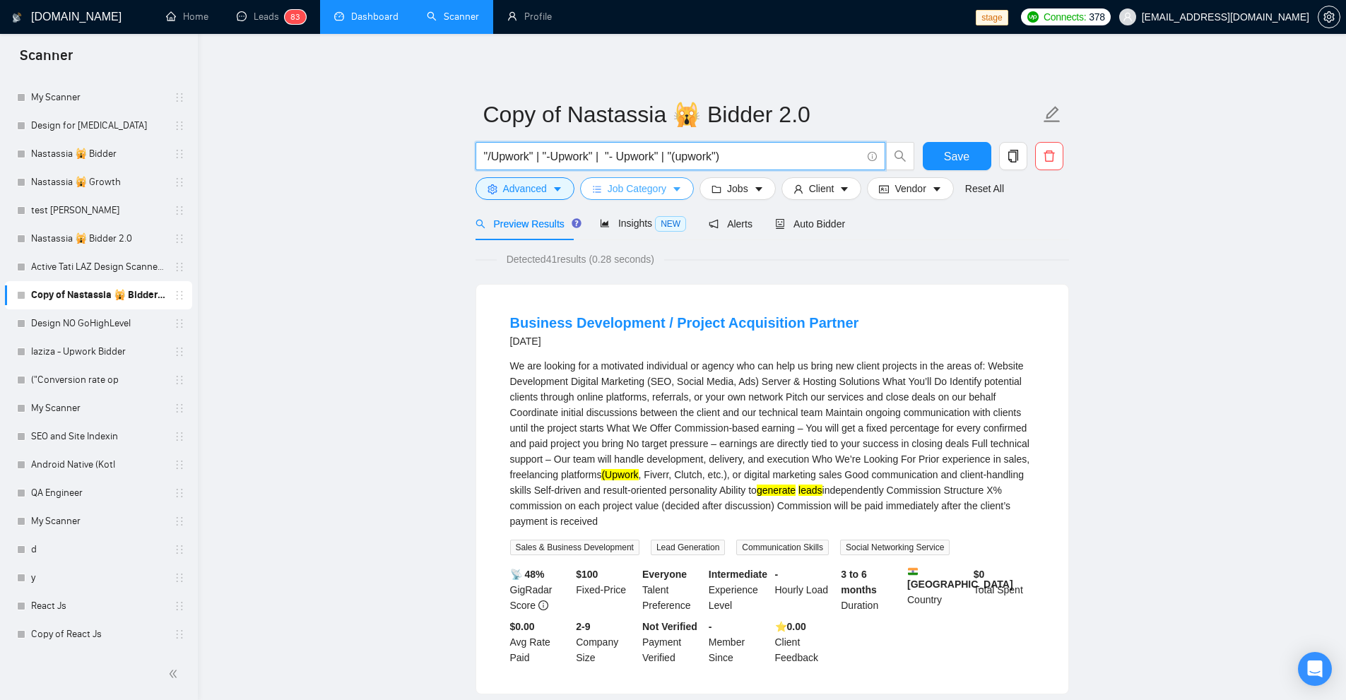
drag, startPoint x: 767, startPoint y: 154, endPoint x: 670, endPoint y: 194, distance: 104.6
click at [670, 194] on form "Copy of Nastassia 🙀 Bidder 2.0 "/Upwork" | "-Upwork" | "- Upwork" | "(upwork") …" at bounding box center [771, 149] width 593 height 115
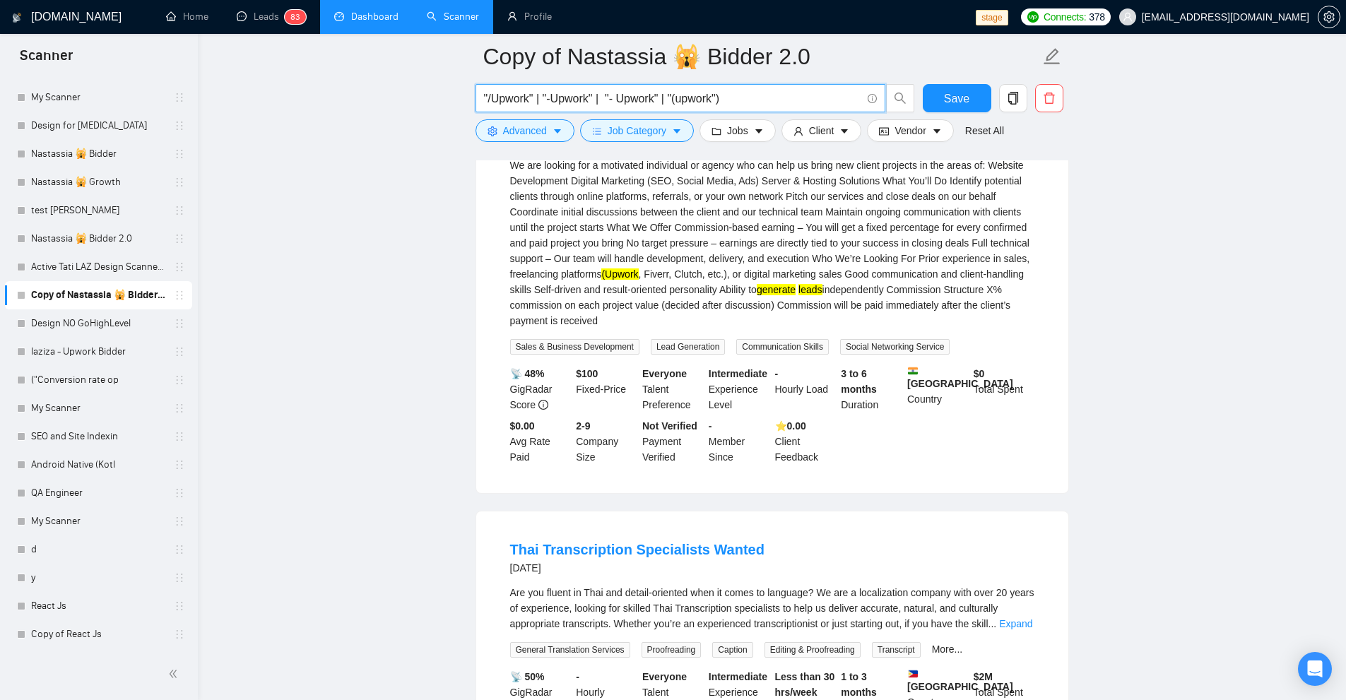
scroll to position [71, 0]
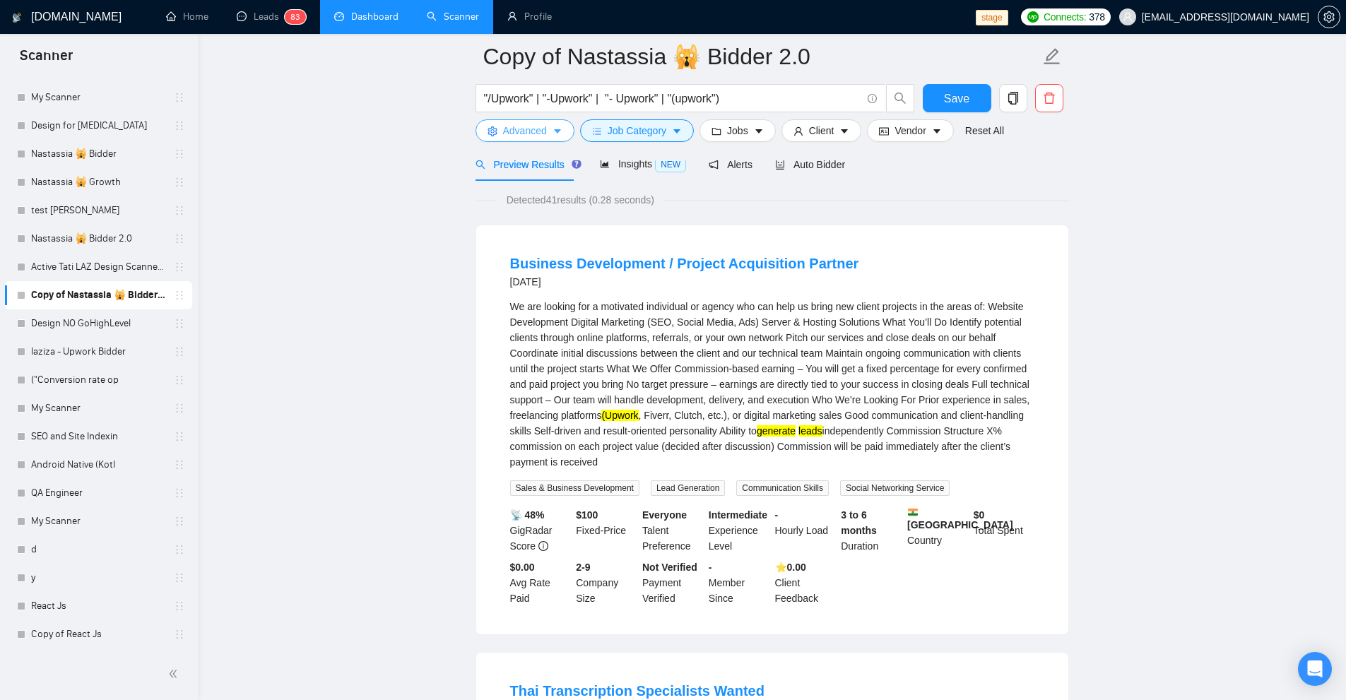
click at [524, 127] on span "Advanced" at bounding box center [525, 131] width 44 height 16
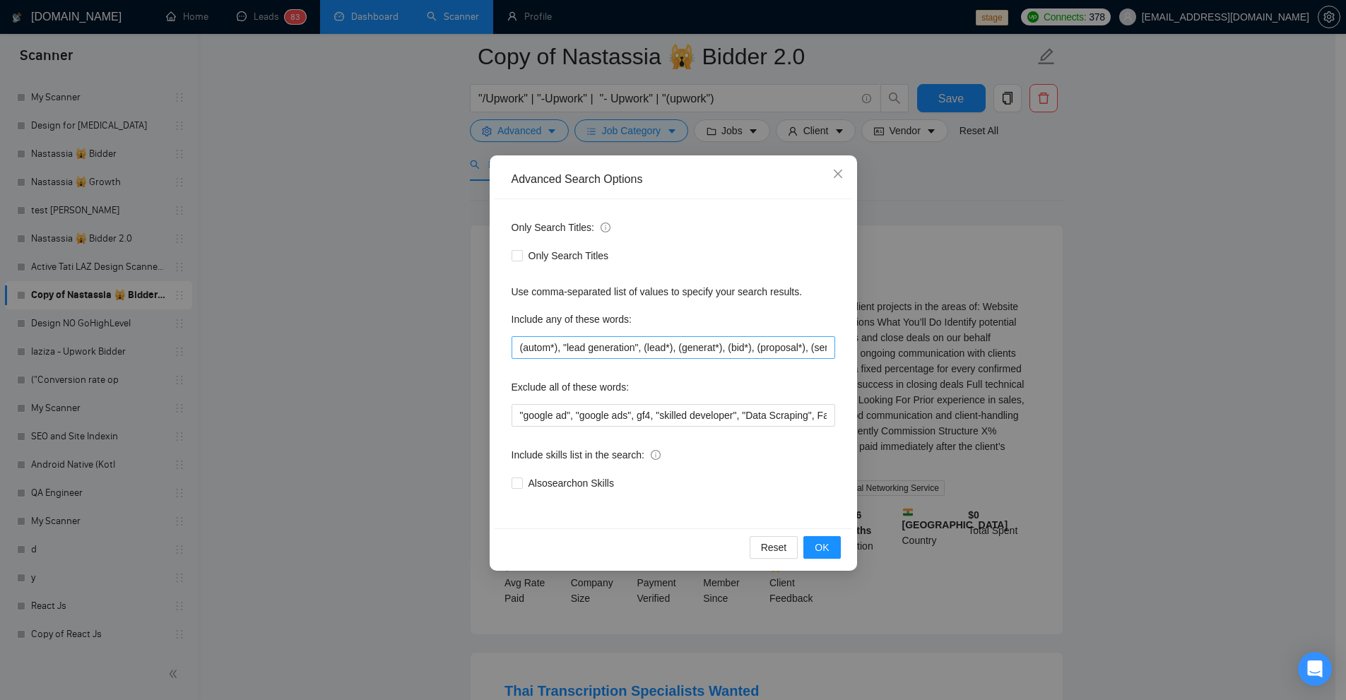
scroll to position [0, 89]
click at [641, 353] on input "(autom*), "lead generation", (lead*), (generat*), (bid*), (proposal*), (send*),…" at bounding box center [673, 347] width 324 height 23
click at [586, 112] on div "Advanced Search Options Only Search Titles: Only Search Titles Use comma-separa…" at bounding box center [673, 350] width 1346 height 700
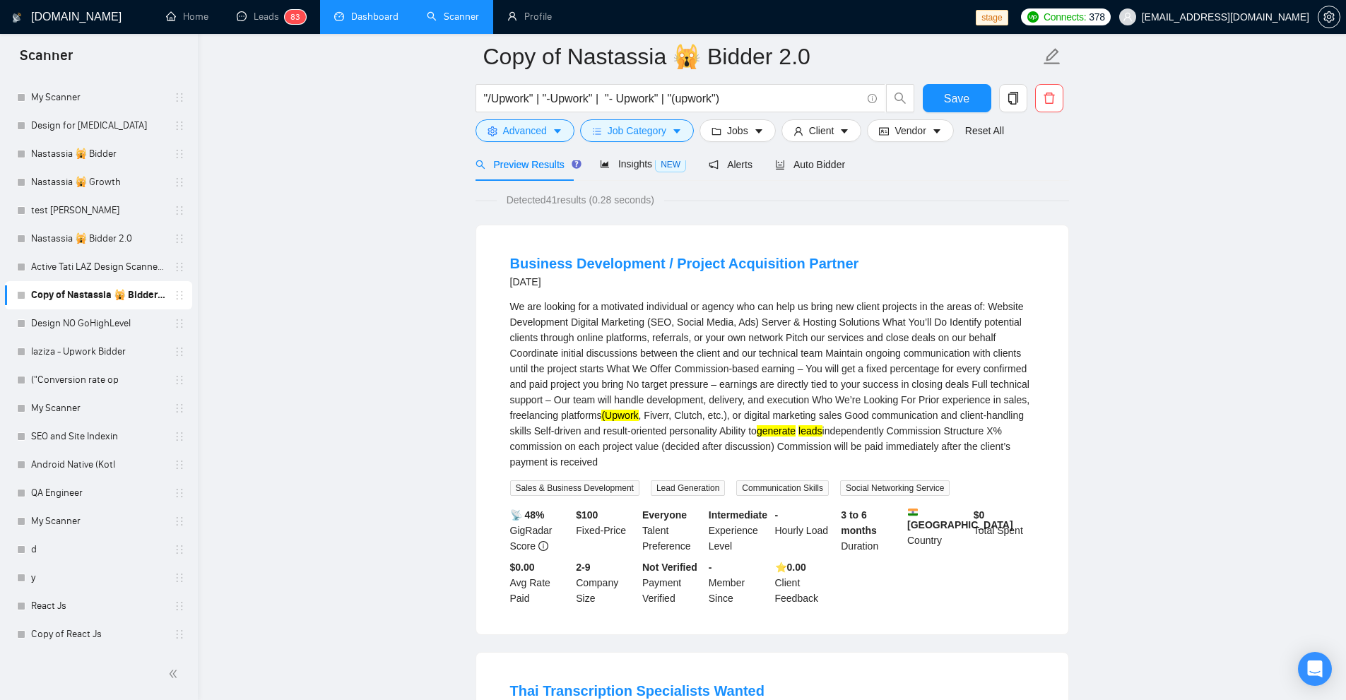
click at [691, 489] on span "Lead Generation" at bounding box center [688, 488] width 74 height 16
drag, startPoint x: 691, startPoint y: 489, endPoint x: 660, endPoint y: 492, distance: 30.6
click at [660, 492] on span "Lead Generation" at bounding box center [688, 488] width 74 height 16
copy span "Lead Generation"
click at [552, 132] on icon "caret-down" at bounding box center [557, 131] width 10 height 10
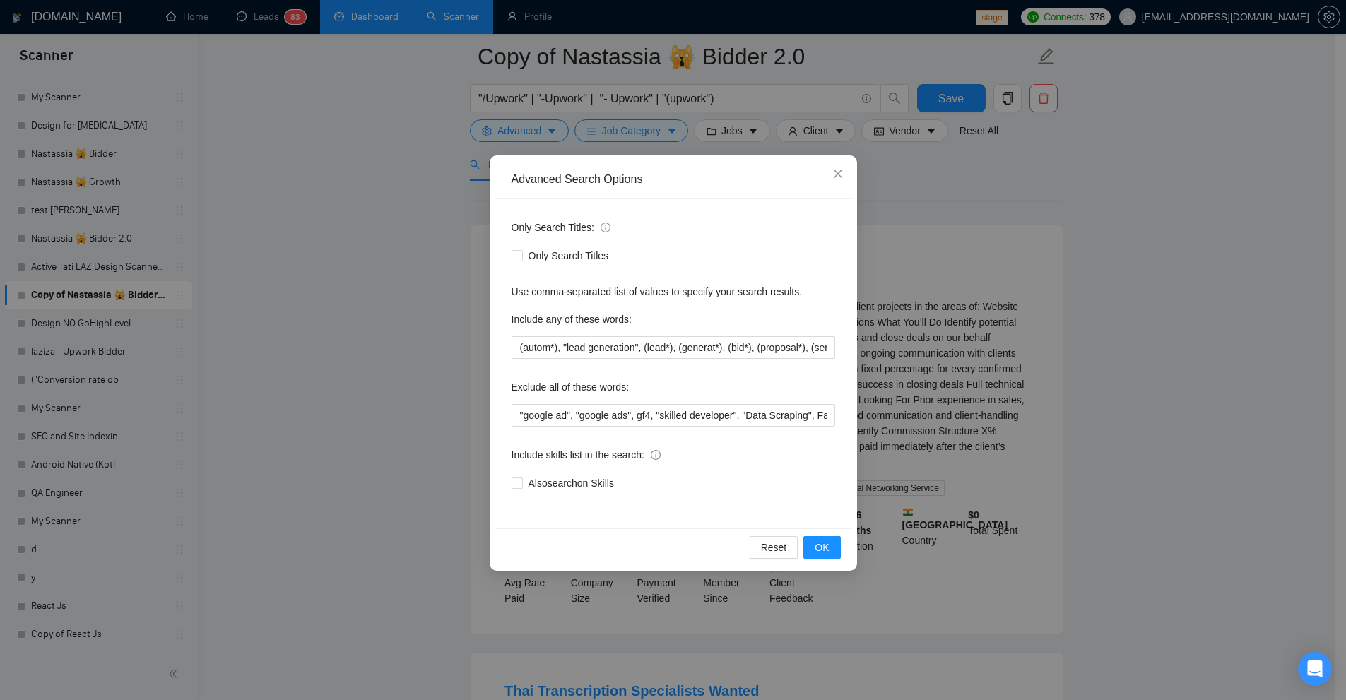
click at [198, 201] on div "Advanced Search Options Only Search Titles: Only Search Titles Use comma-separa…" at bounding box center [673, 350] width 1346 height 700
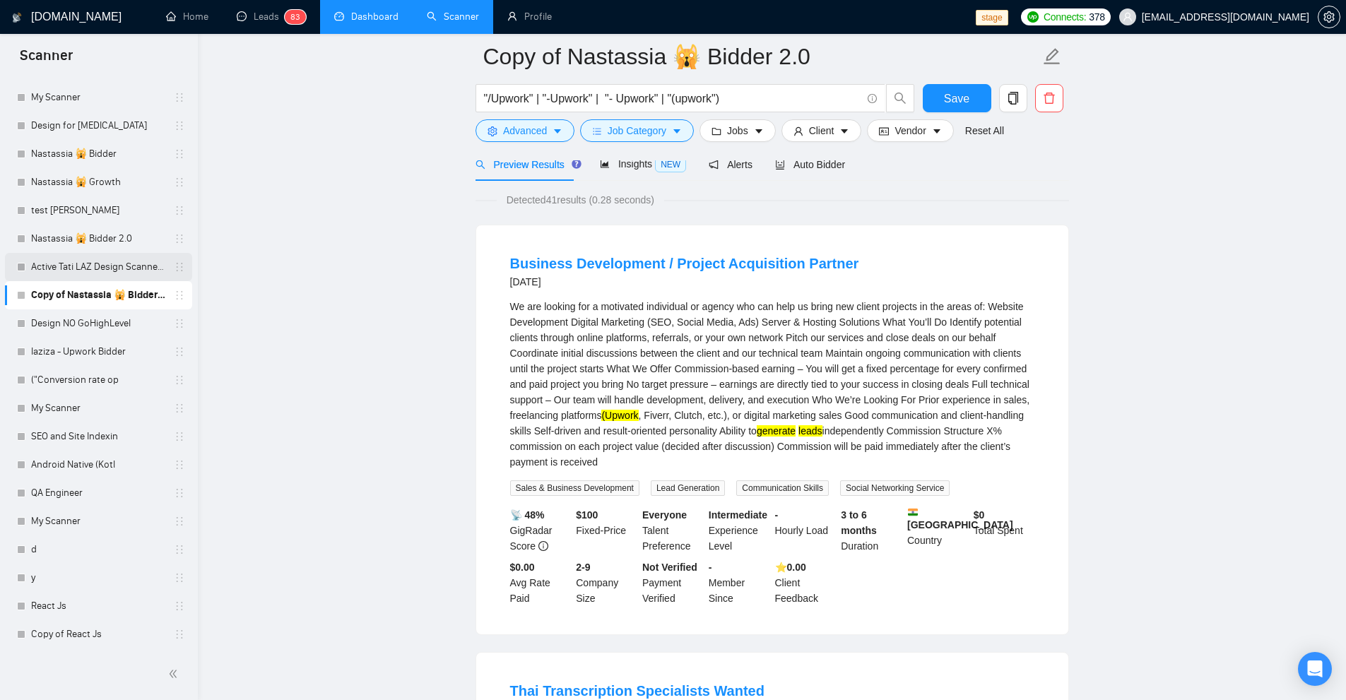
click at [100, 265] on link "Active Tati LAZ Design Scanner no agencies" at bounding box center [98, 267] width 134 height 28
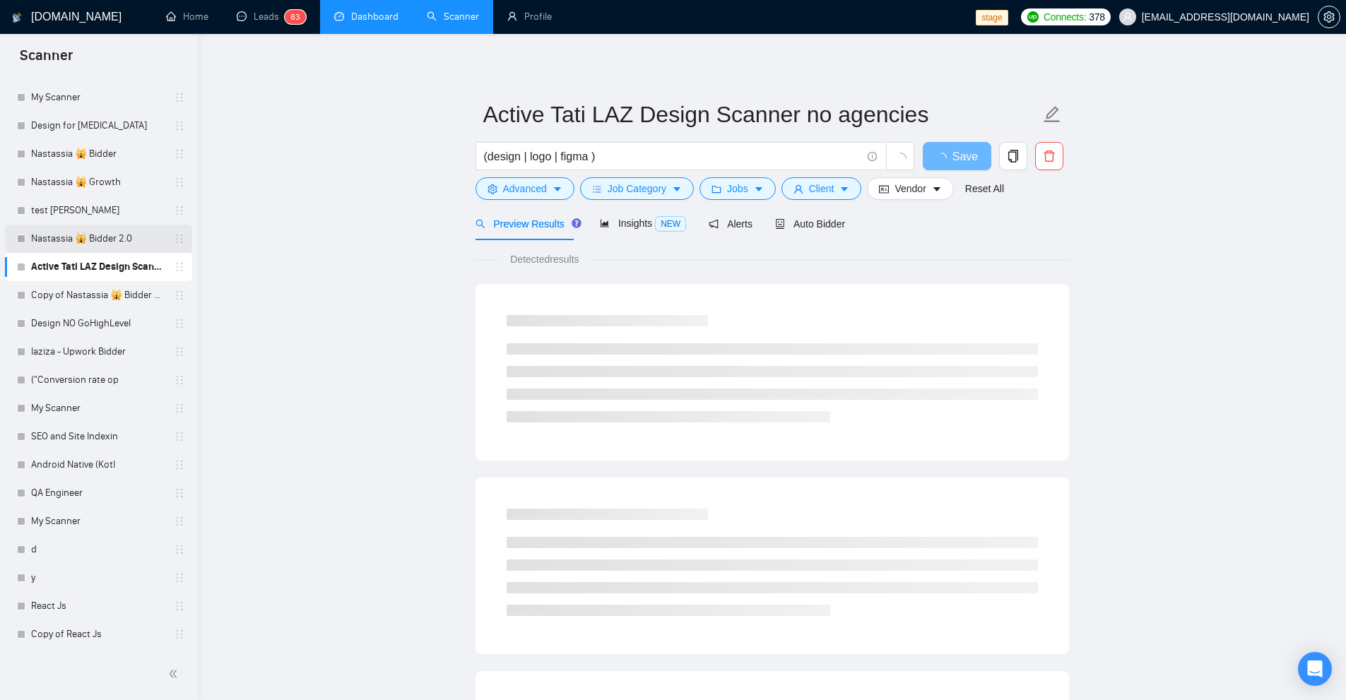
click at [101, 236] on link "Nastassia 🙀 Bidder 2.0" at bounding box center [98, 239] width 134 height 28
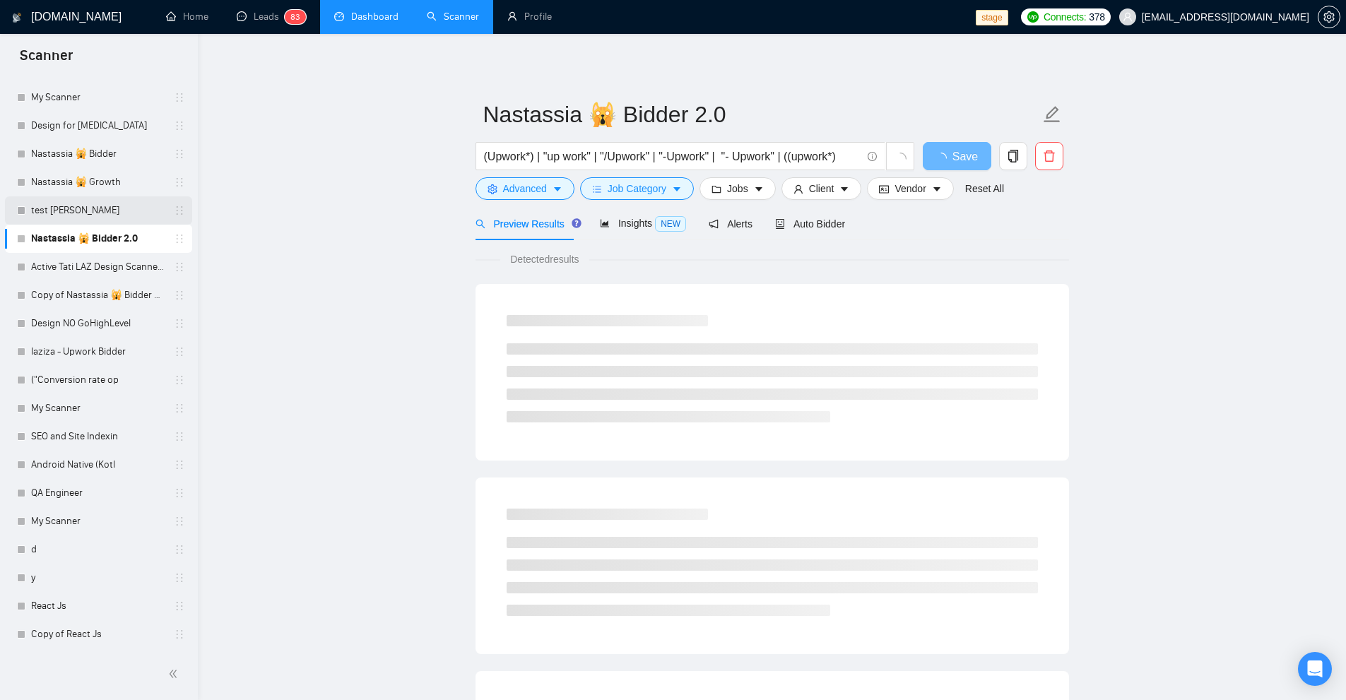
click at [114, 211] on link "test diana gigradar" at bounding box center [98, 210] width 134 height 28
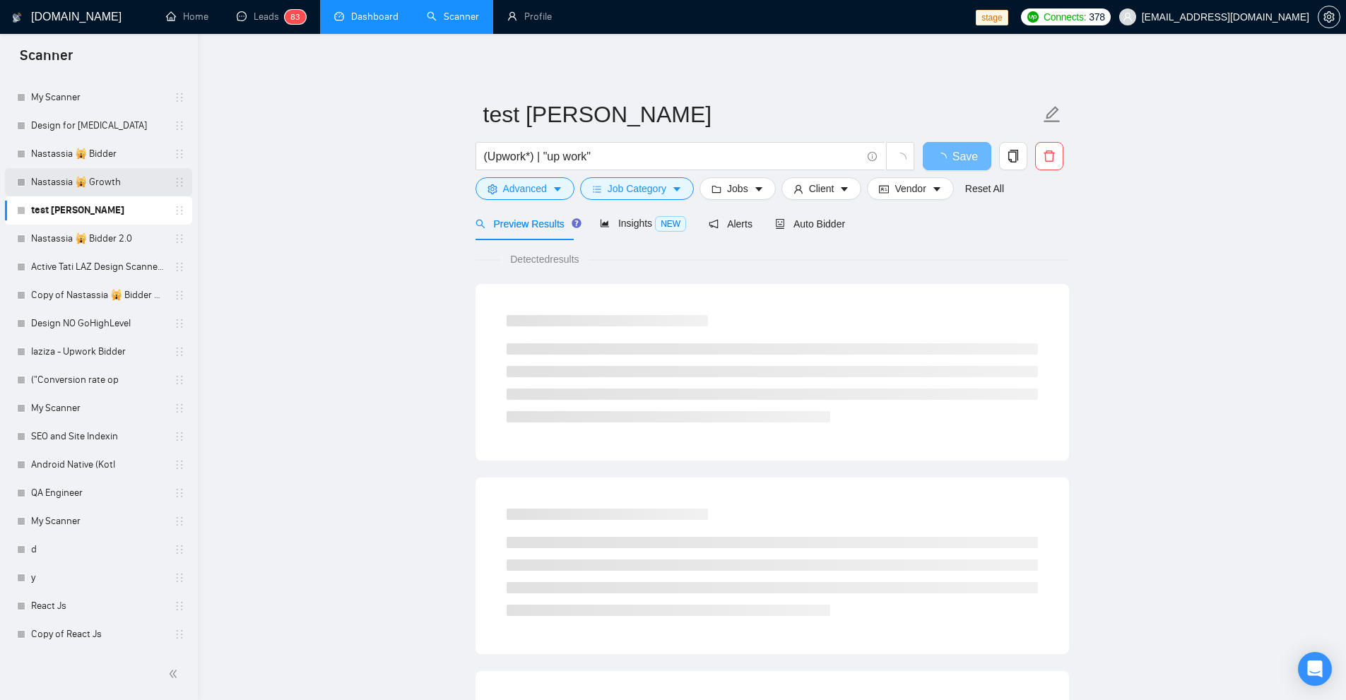
click at [120, 179] on link "Nastassia 🙀 Growth" at bounding box center [98, 182] width 134 height 28
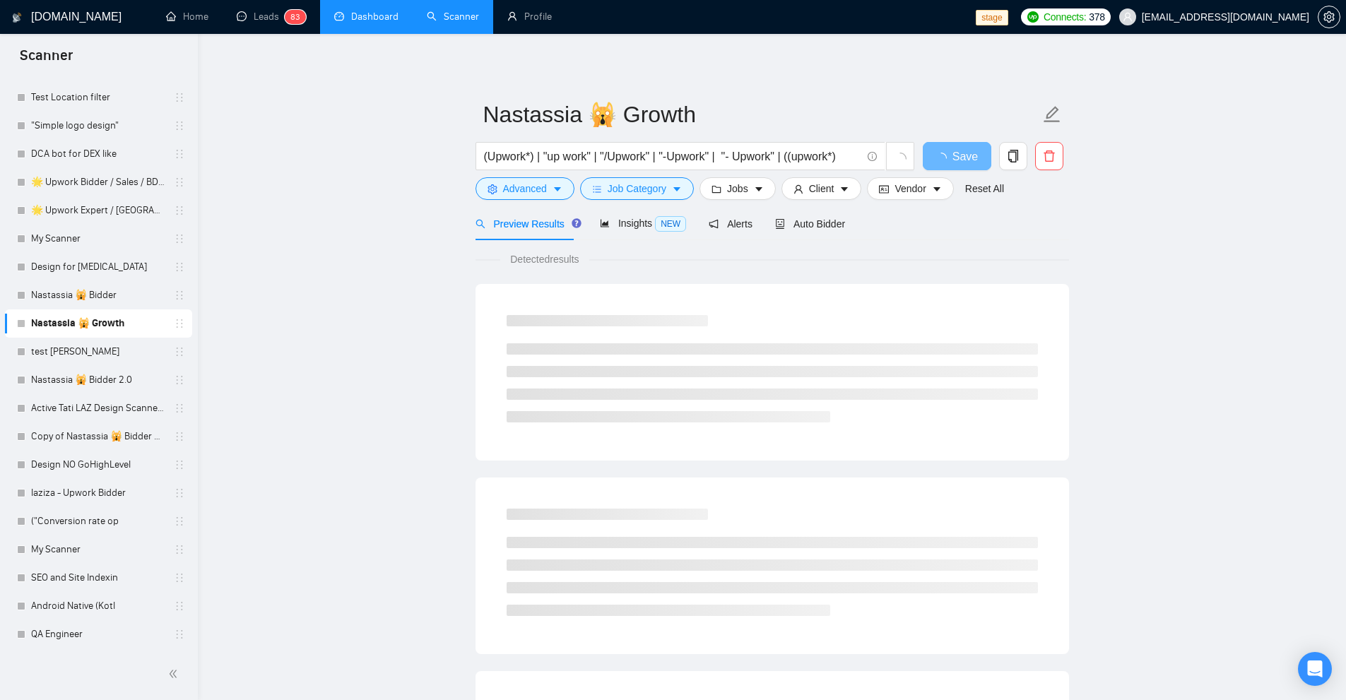
scroll to position [584, 0]
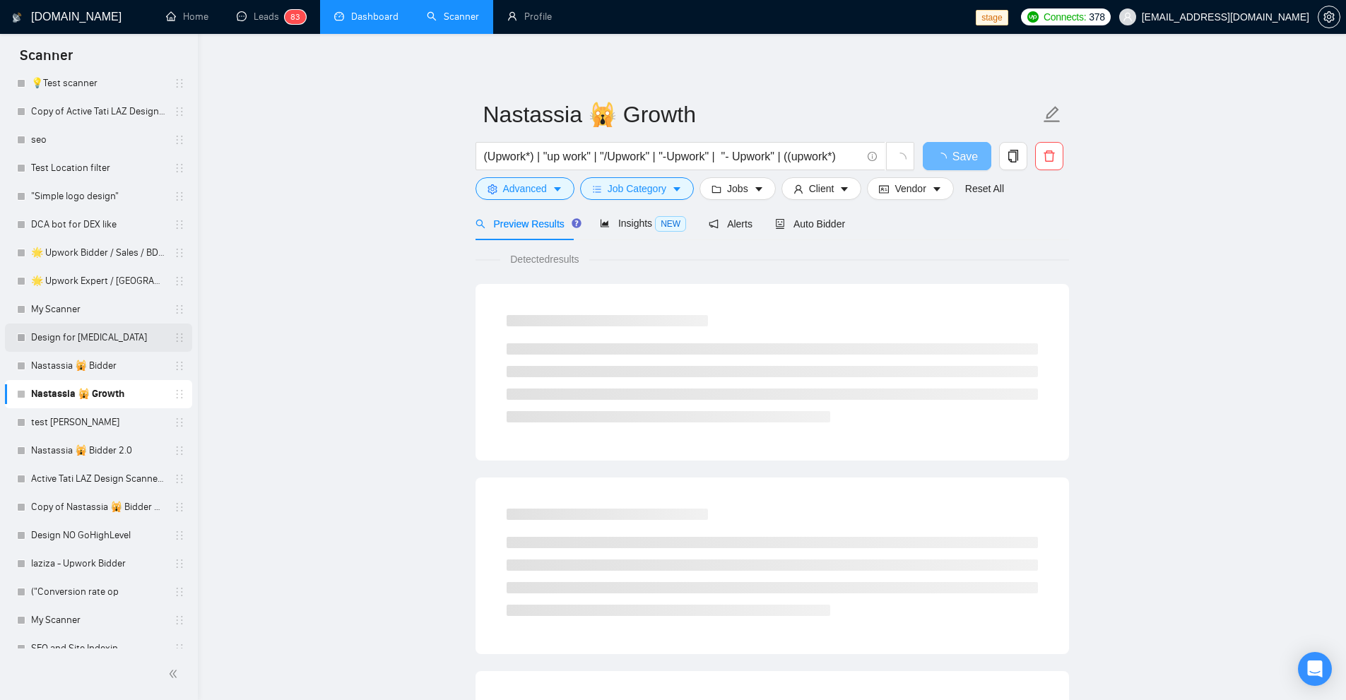
click at [97, 331] on link "Design for Nootropic" at bounding box center [98, 338] width 134 height 28
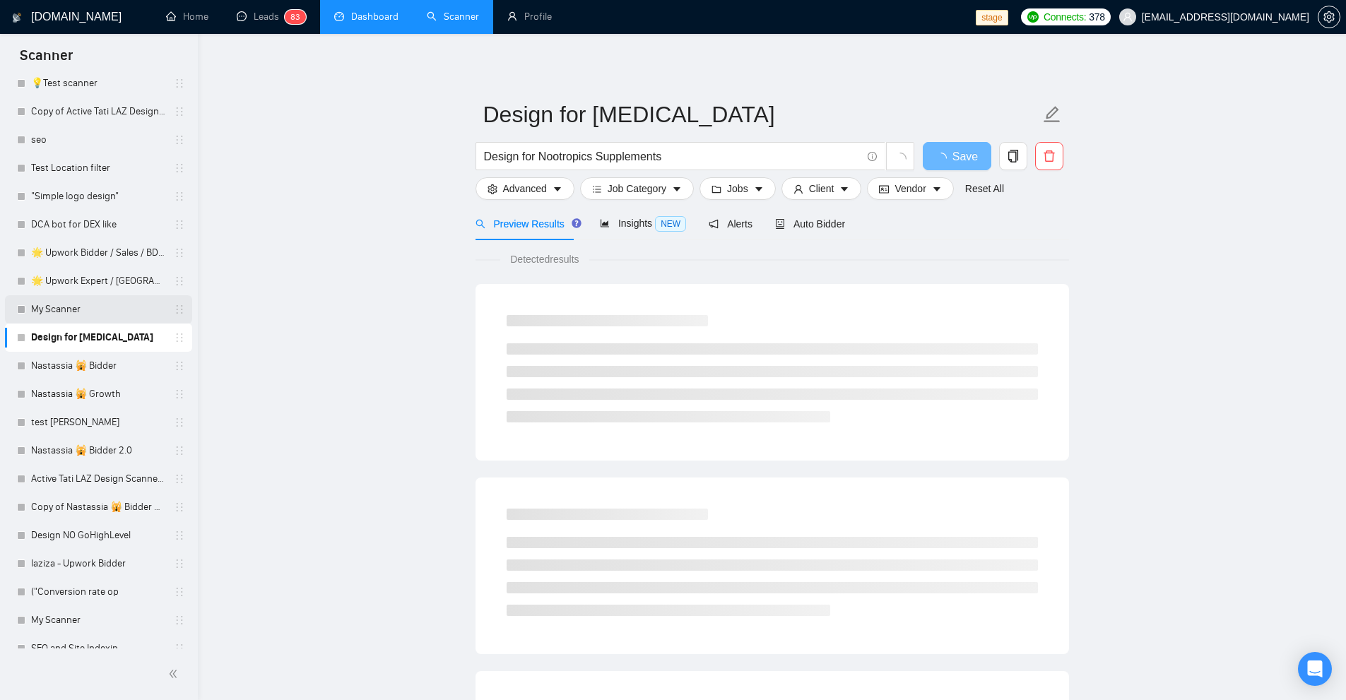
click at [96, 312] on link "My Scanner" at bounding box center [98, 309] width 134 height 28
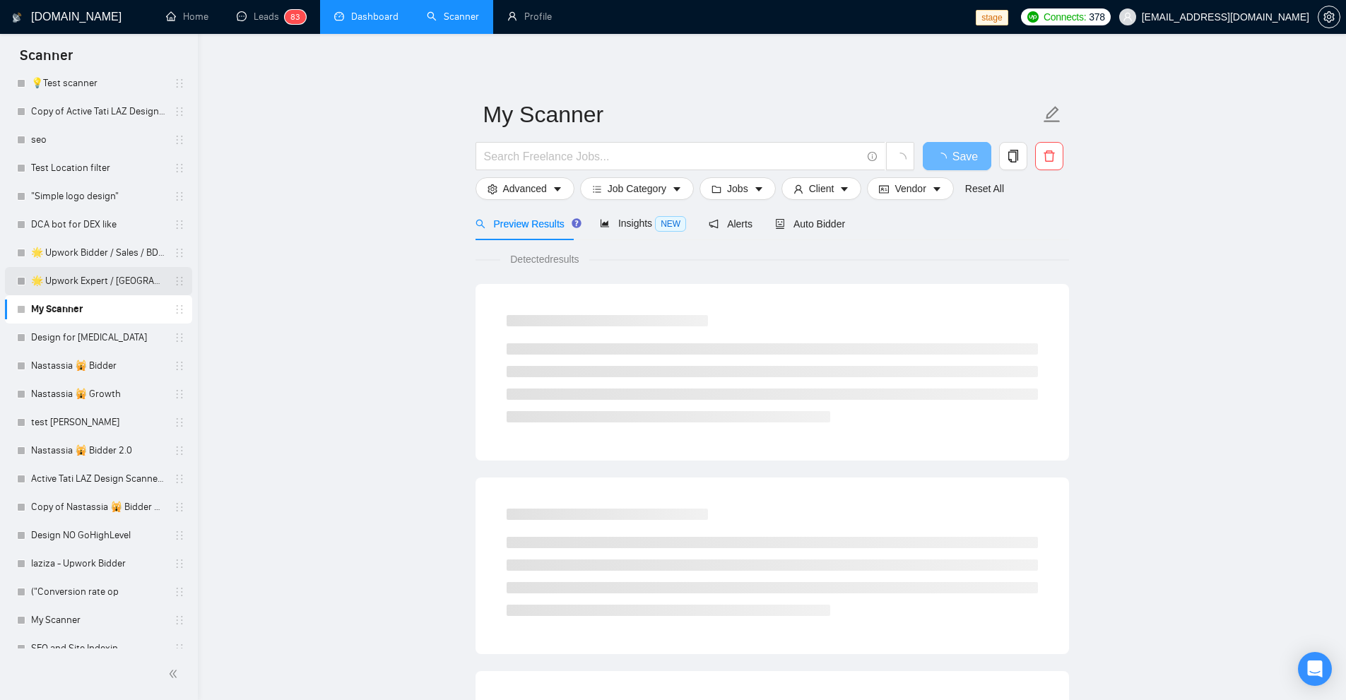
click at [102, 282] on link "🌟 Upwork Expert / VA" at bounding box center [98, 281] width 134 height 28
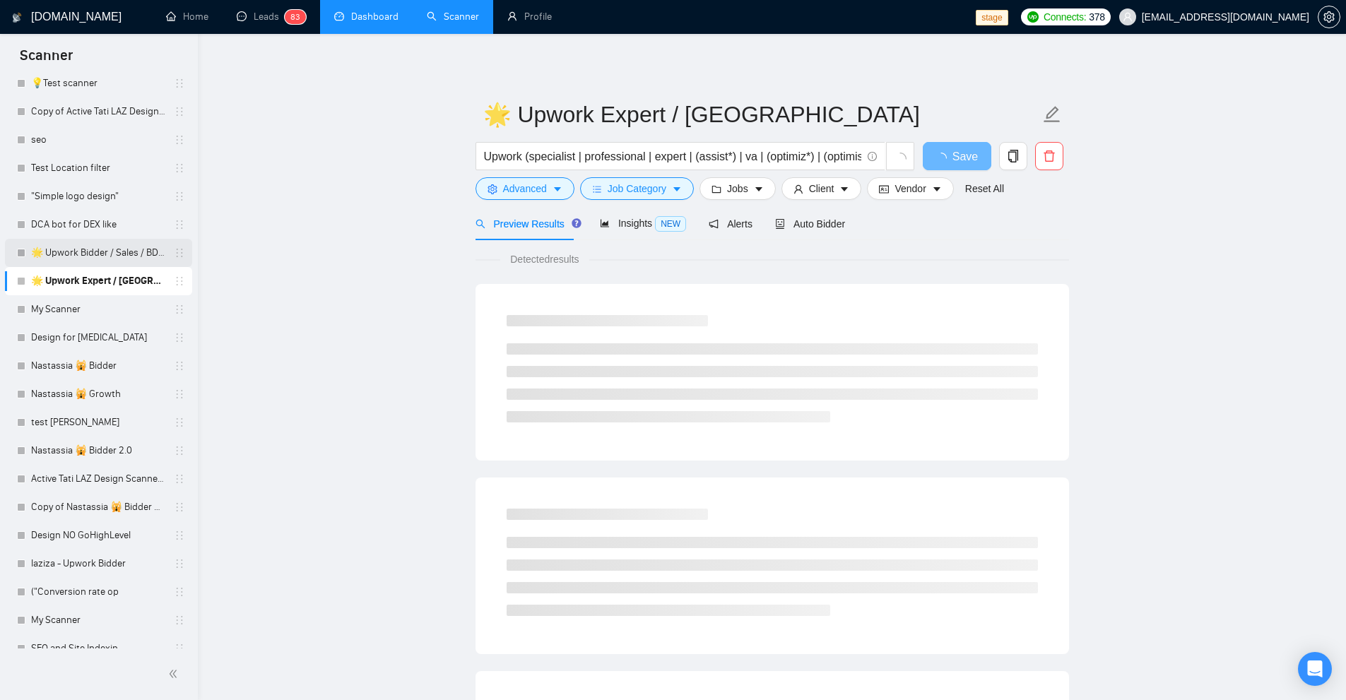
click at [110, 249] on link "🌟 Upwork Bidder / Sales / BDM" at bounding box center [98, 253] width 134 height 28
click at [92, 273] on link "🌟 Upwork Expert / VA" at bounding box center [98, 281] width 134 height 28
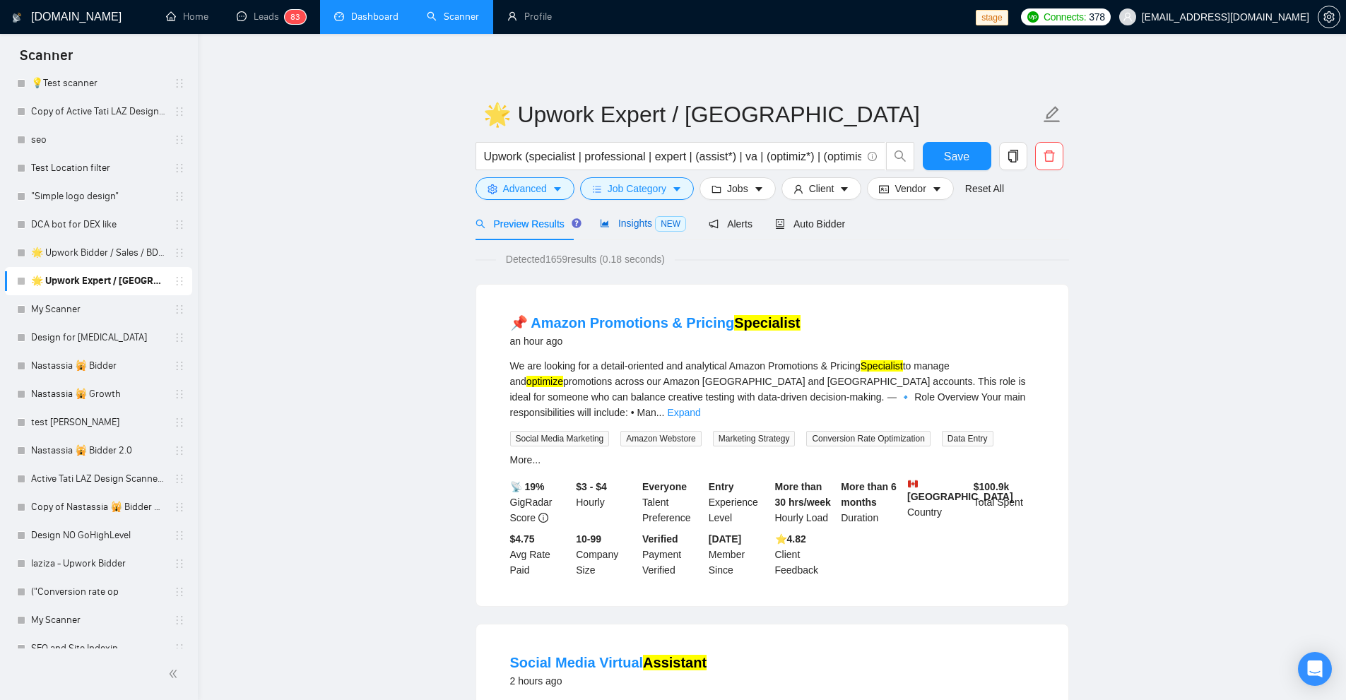
click at [617, 215] on div "Insights NEW" at bounding box center [643, 223] width 86 height 16
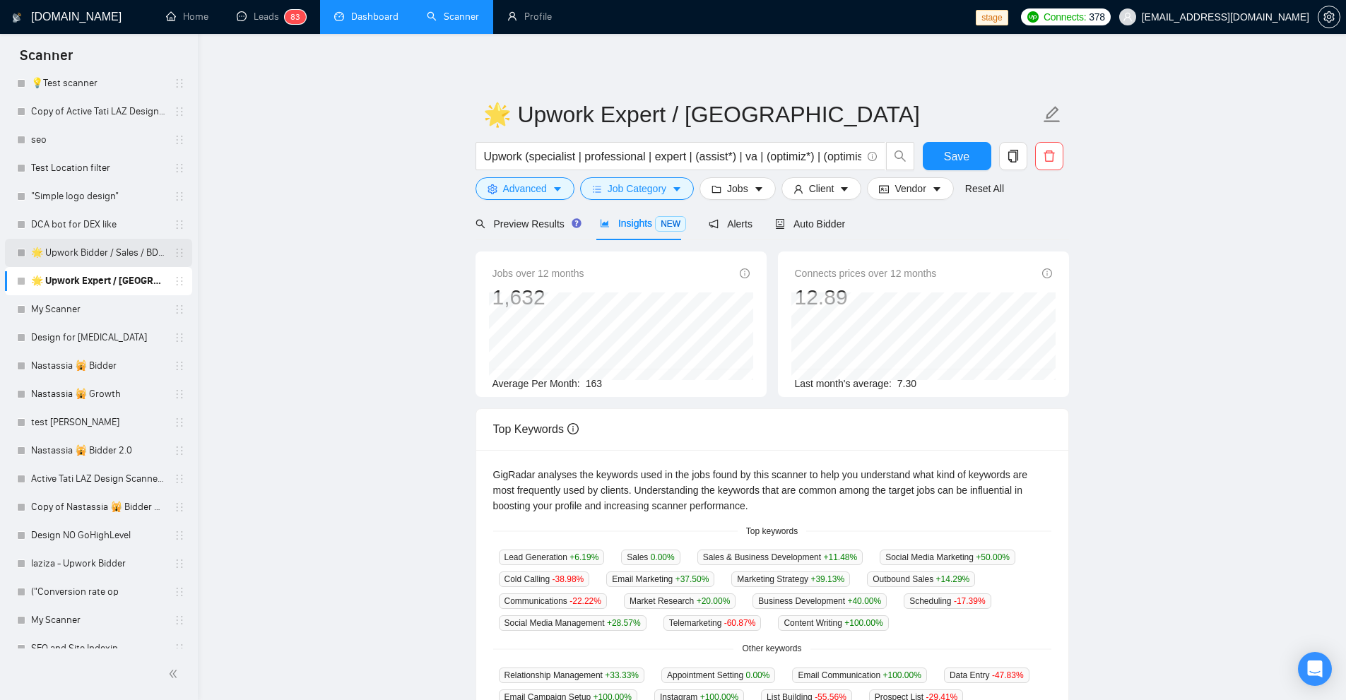
click at [44, 258] on link "🌟 Upwork Bidder / Sales / BDM" at bounding box center [98, 253] width 134 height 28
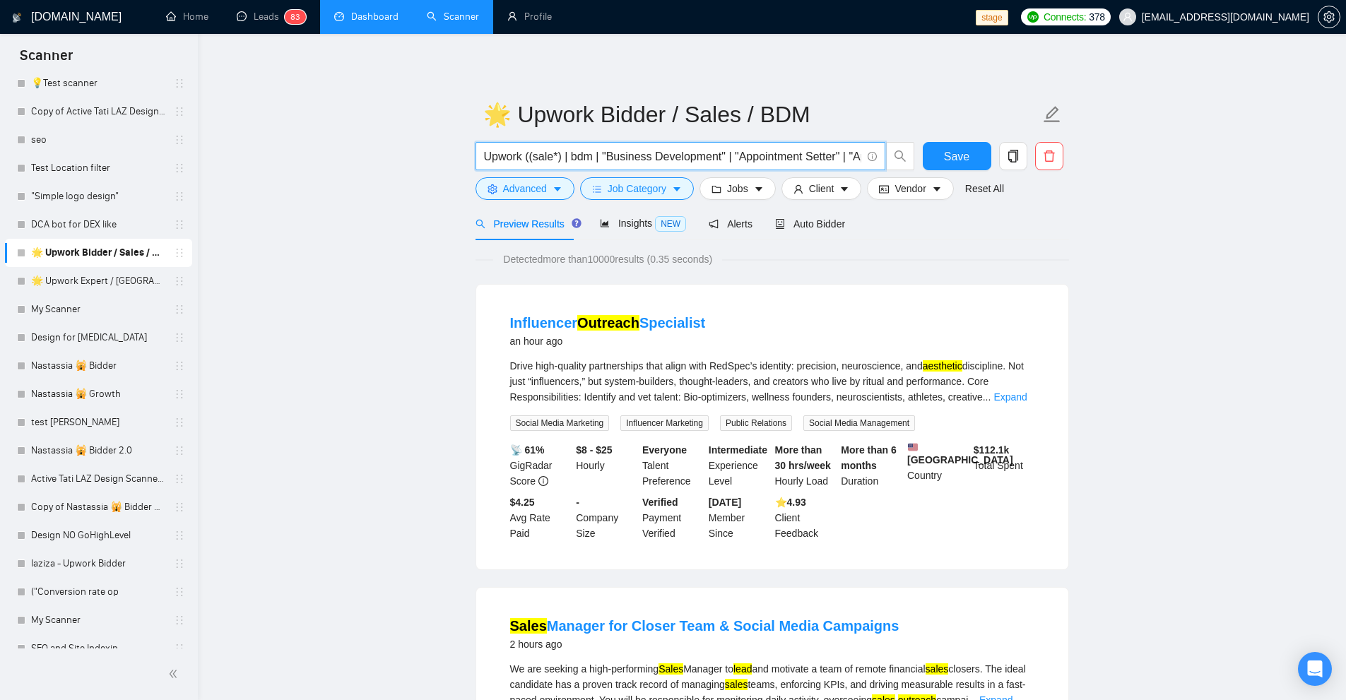
drag, startPoint x: 805, startPoint y: 160, endPoint x: 314, endPoint y: 170, distance: 491.8
click at [569, 159] on input "Upwork ((sale*) | bdm | "Business Development" | "Appointment Setter" | "Appoin…" at bounding box center [672, 157] width 377 height 18
click at [96, 220] on link "DCA bot for DEX like" at bounding box center [98, 225] width 134 height 28
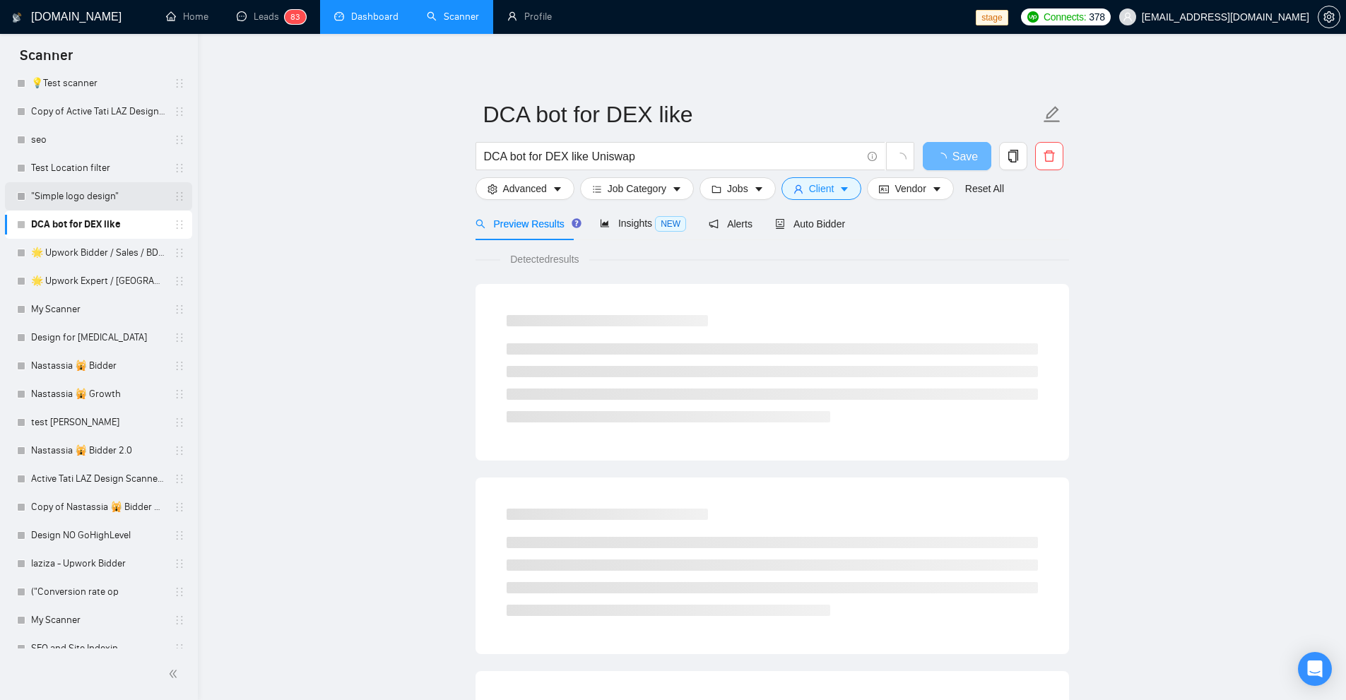
click at [114, 194] on link ""Simple logo design"" at bounding box center [98, 196] width 134 height 28
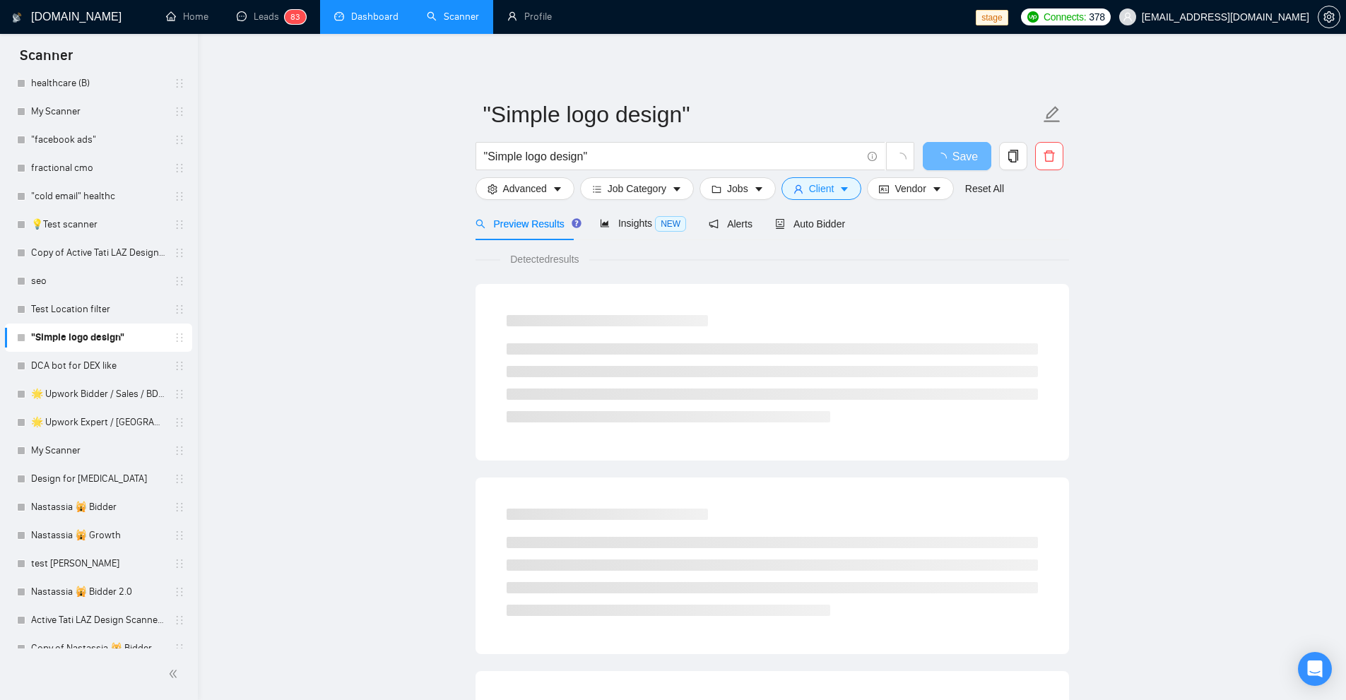
scroll to position [372, 0]
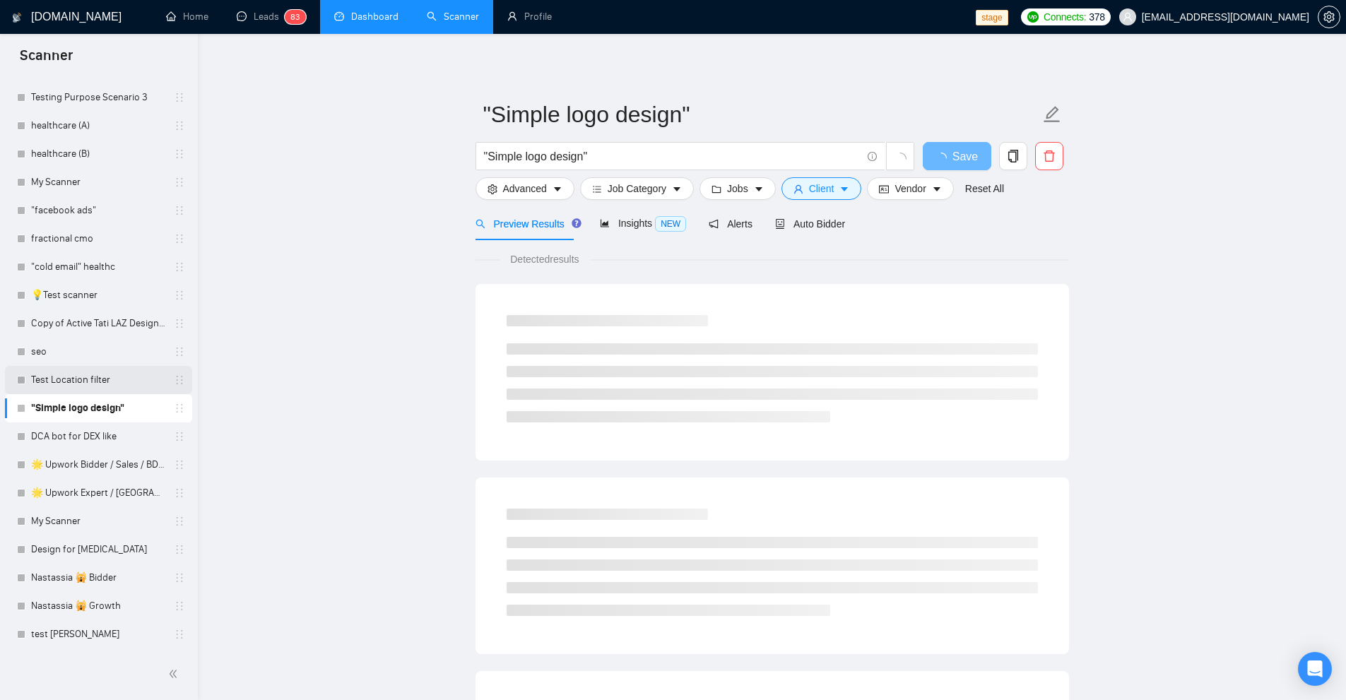
click at [90, 372] on link "Test Location filter" at bounding box center [98, 380] width 134 height 28
click at [106, 350] on link "seo" at bounding box center [98, 352] width 134 height 28
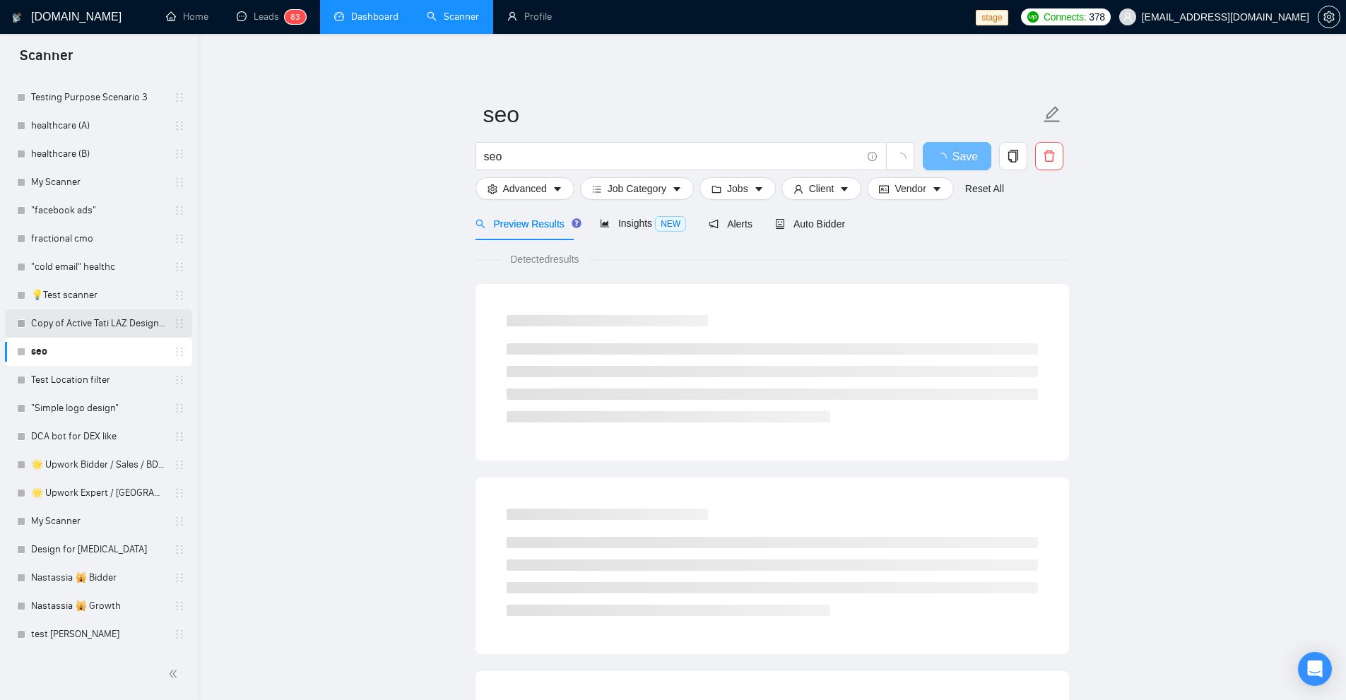
click at [116, 321] on link "Copy of Active Tati LAZ Design Scanner" at bounding box center [98, 323] width 134 height 28
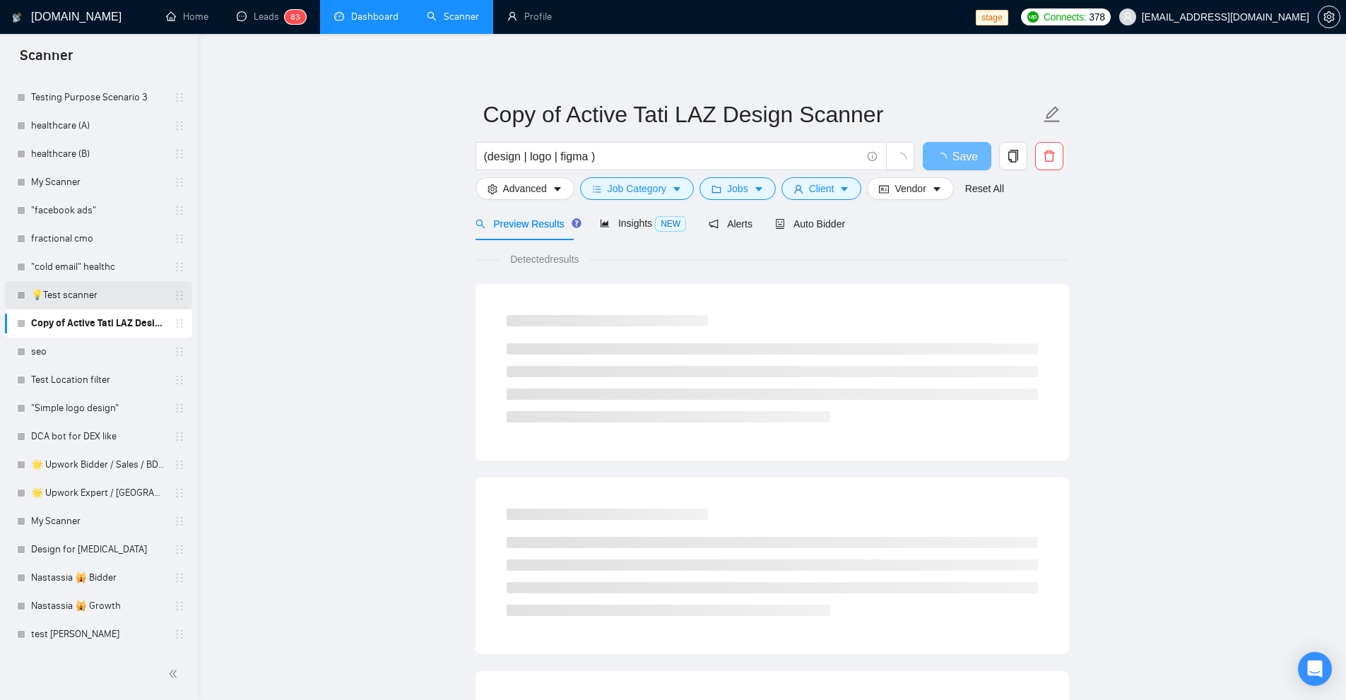
click at [116, 295] on link "💡Test scanner" at bounding box center [98, 295] width 134 height 28
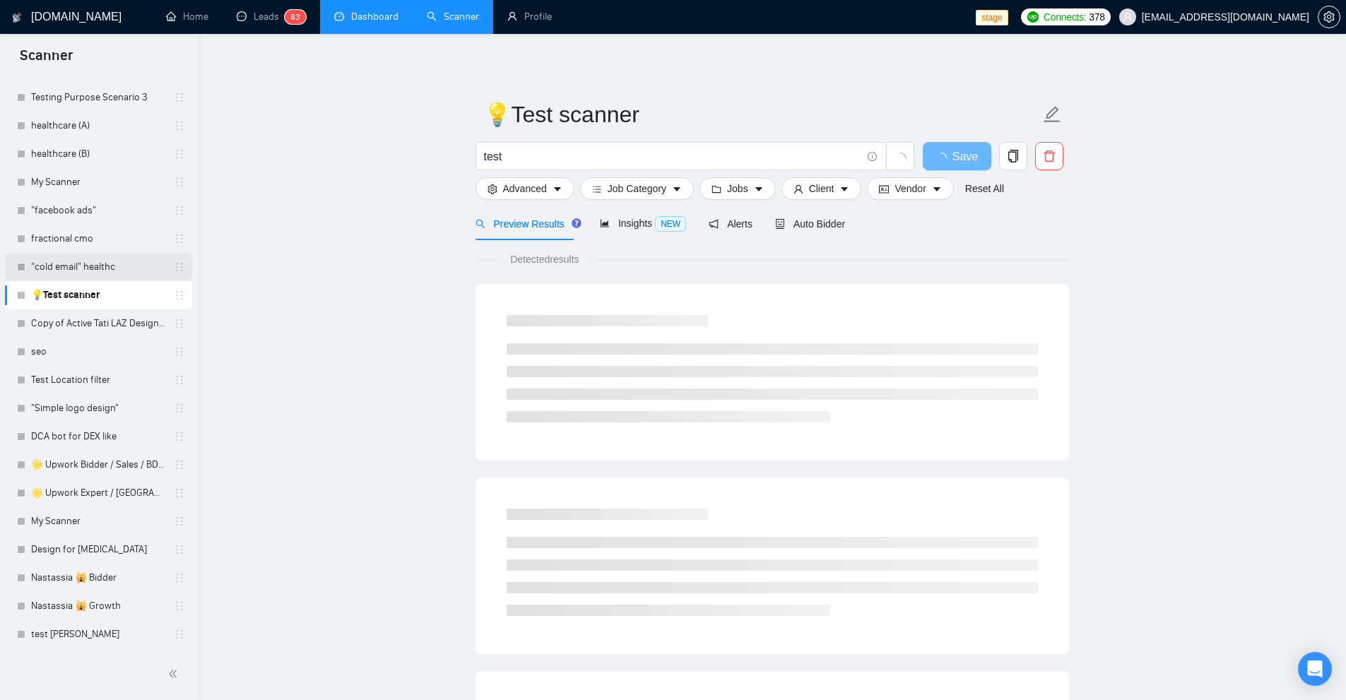
click at [120, 276] on link ""cold email" healthc" at bounding box center [98, 267] width 134 height 28
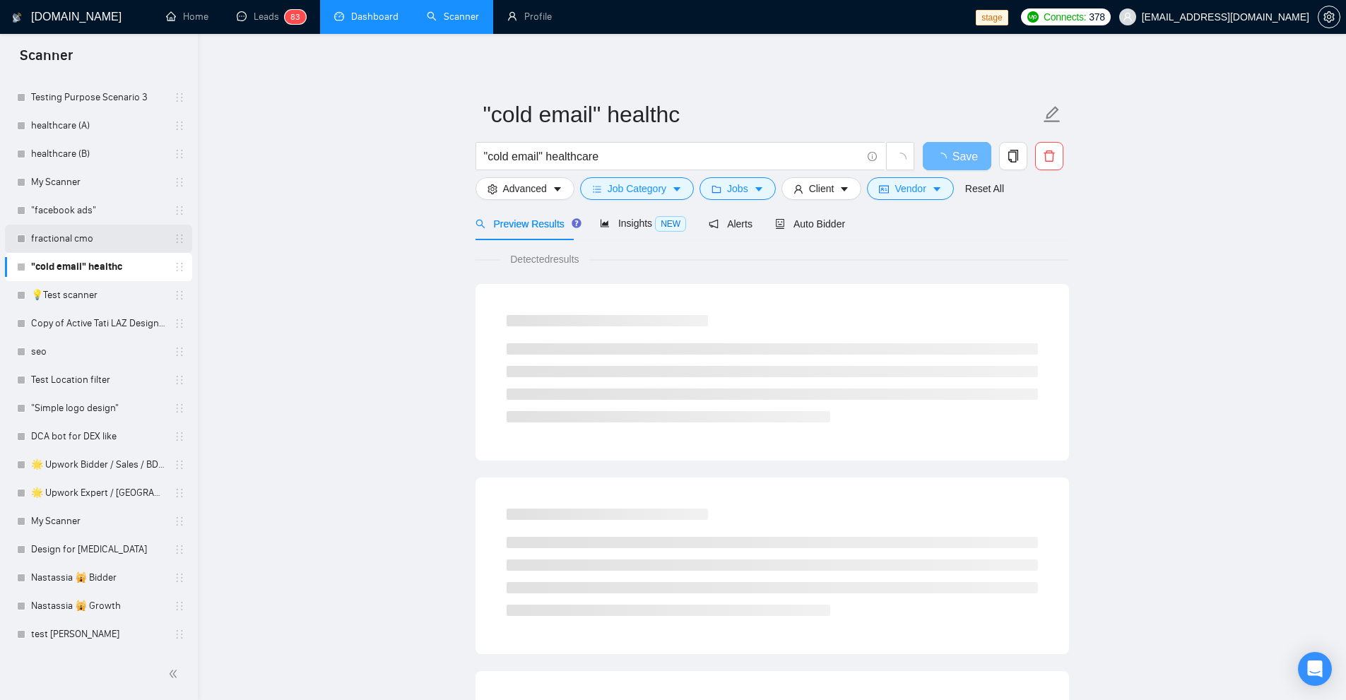
click at [130, 245] on link "fractional cmo" at bounding box center [98, 239] width 134 height 28
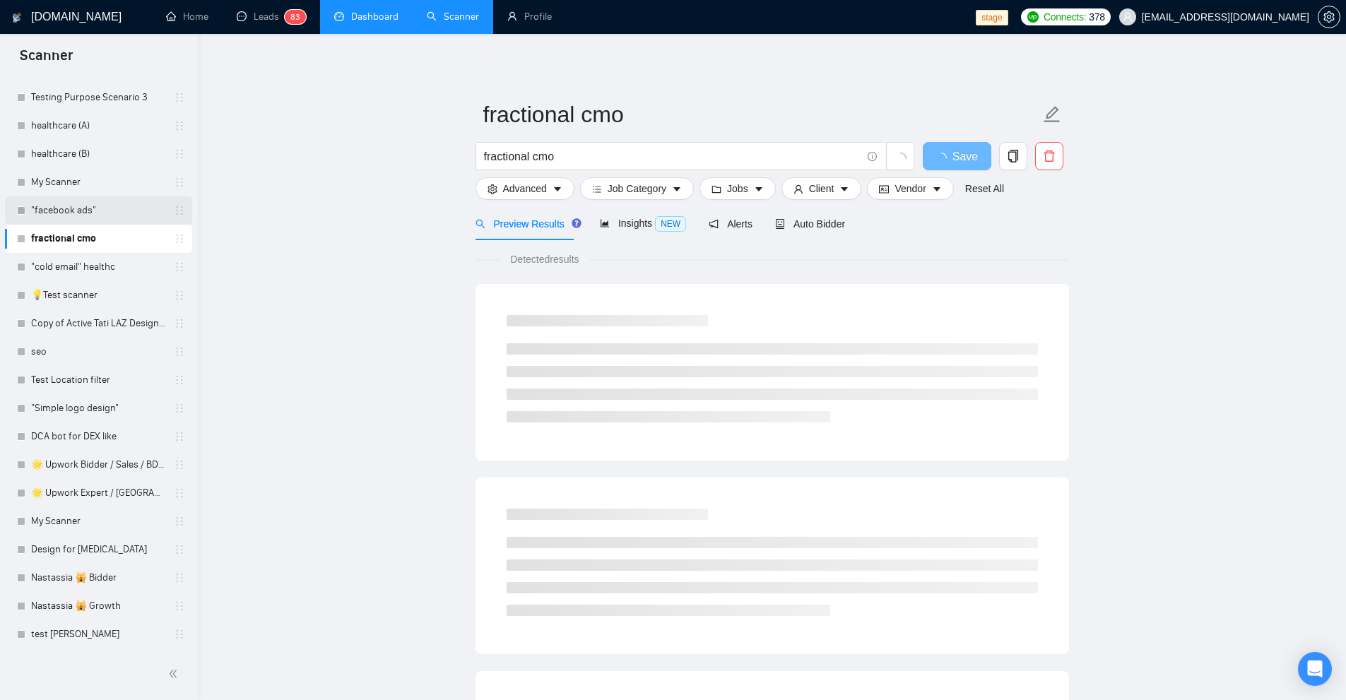
click at [111, 216] on link ""facebook ads"" at bounding box center [98, 210] width 134 height 28
click at [95, 251] on link "fractional cmo" at bounding box center [98, 239] width 134 height 28
click at [114, 179] on link "My Scanner" at bounding box center [98, 182] width 134 height 28
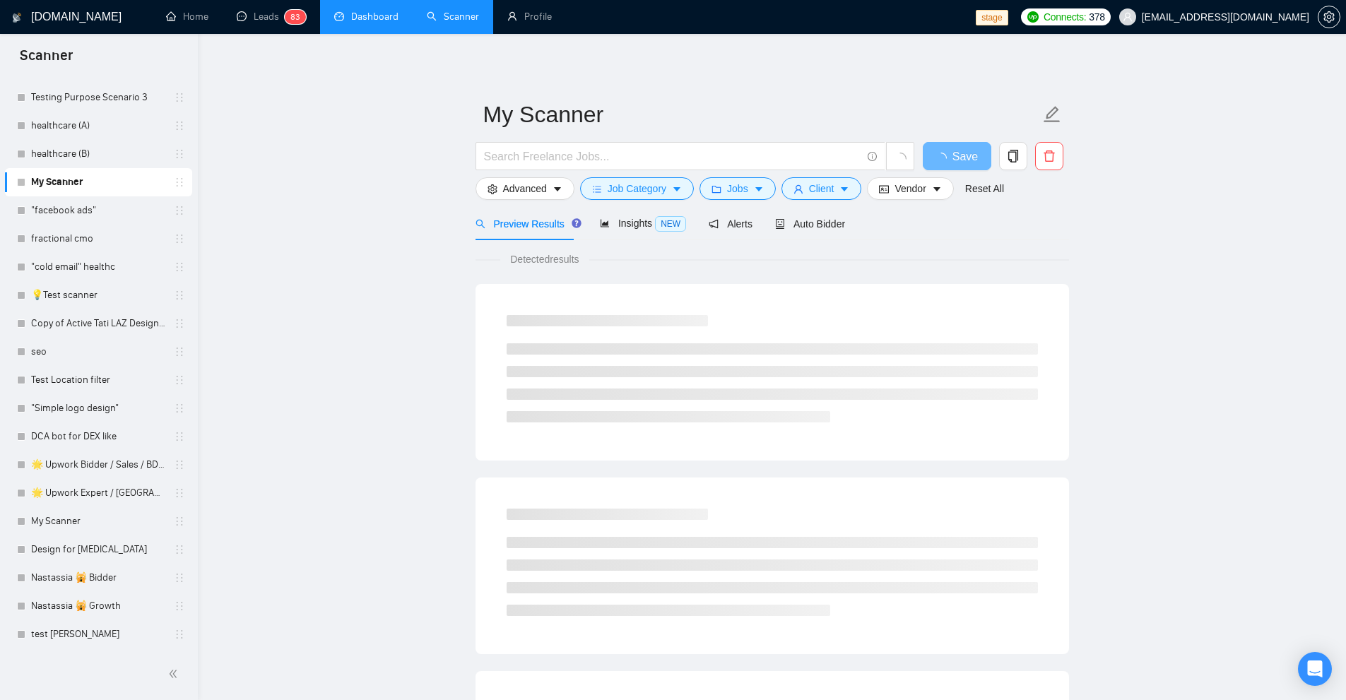
scroll to position [90, 0]
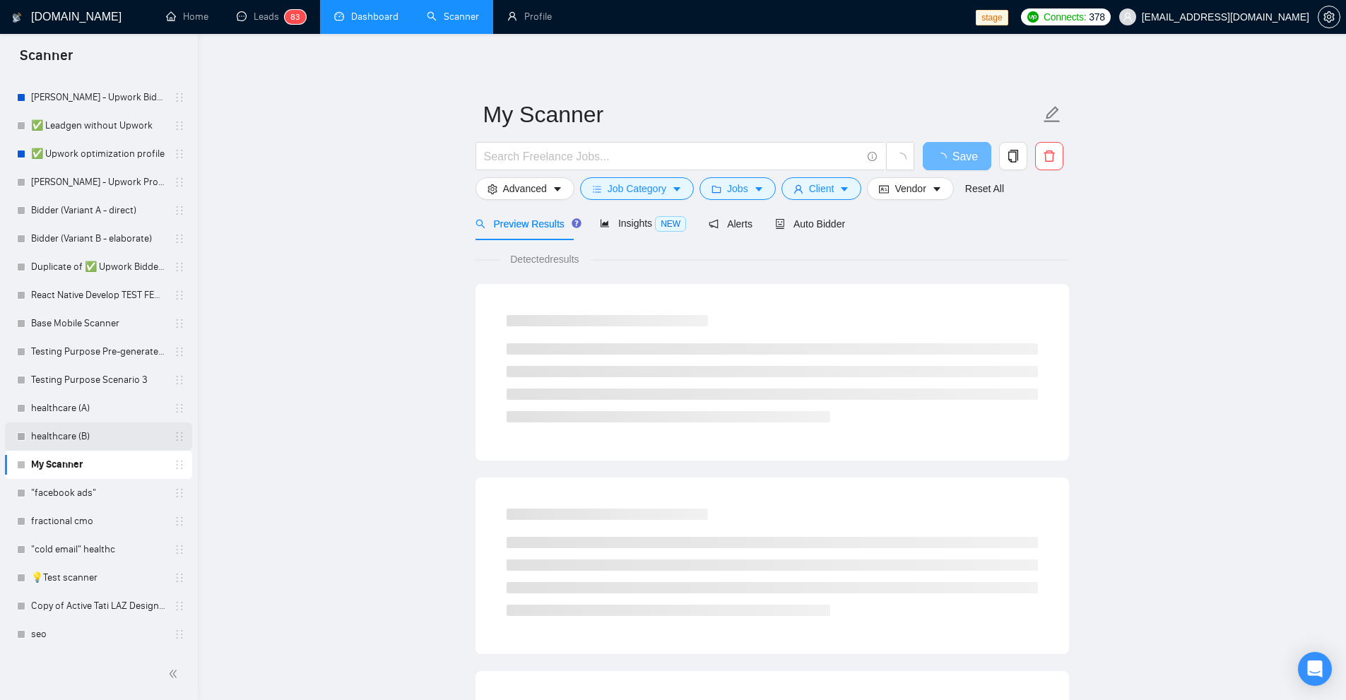
click at [96, 435] on link "healthcare (B)" at bounding box center [98, 436] width 134 height 28
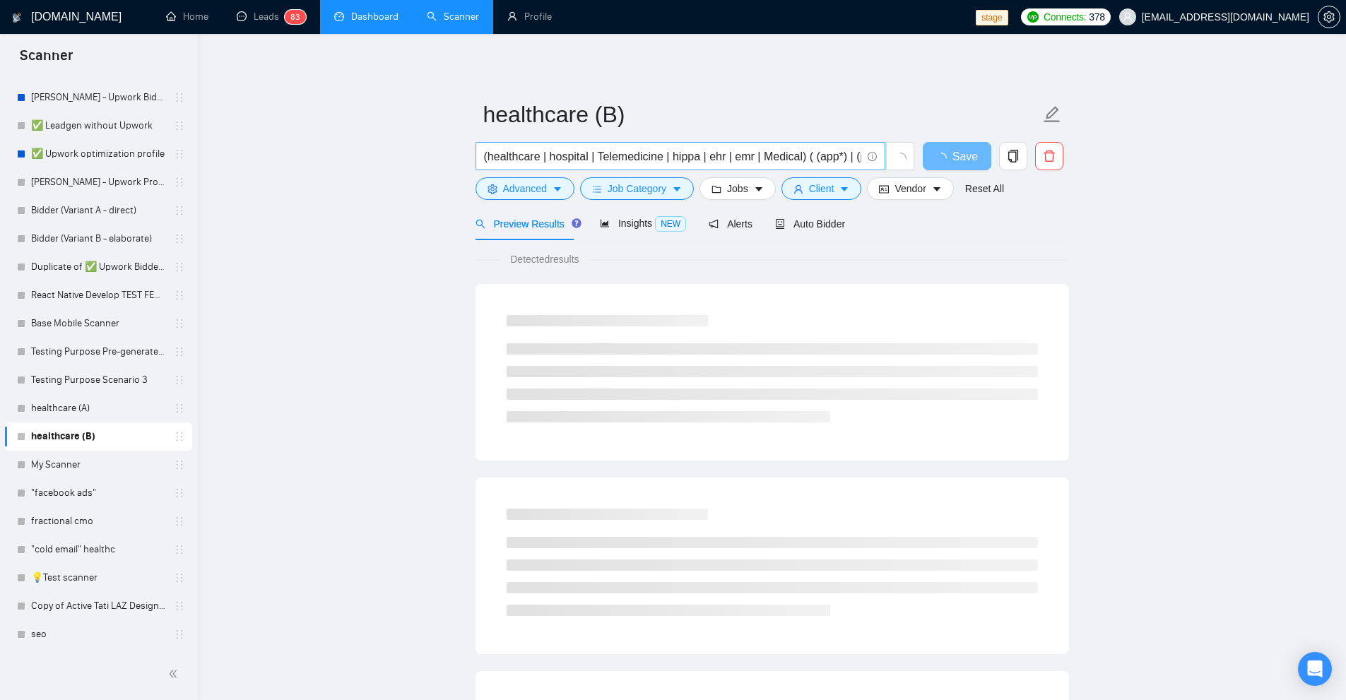
scroll to position [0, 144]
click at [613, 148] on input "(healthcare | hospital | Telemedicine | hippa | ehr | emr | Medical) ( (app*) |…" at bounding box center [672, 157] width 377 height 18
click at [100, 408] on link "healthcare (A)" at bounding box center [98, 408] width 134 height 28
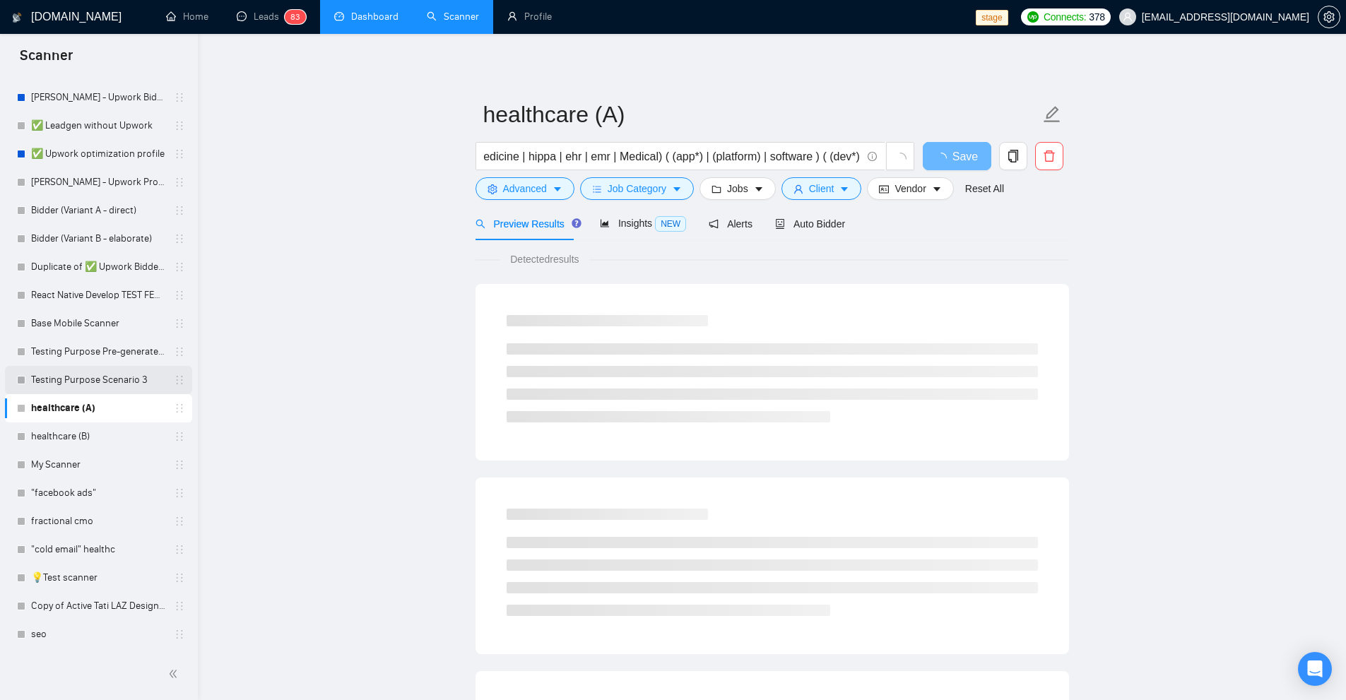
click at [87, 383] on link "Testing Purpose Scenario 3" at bounding box center [98, 380] width 134 height 28
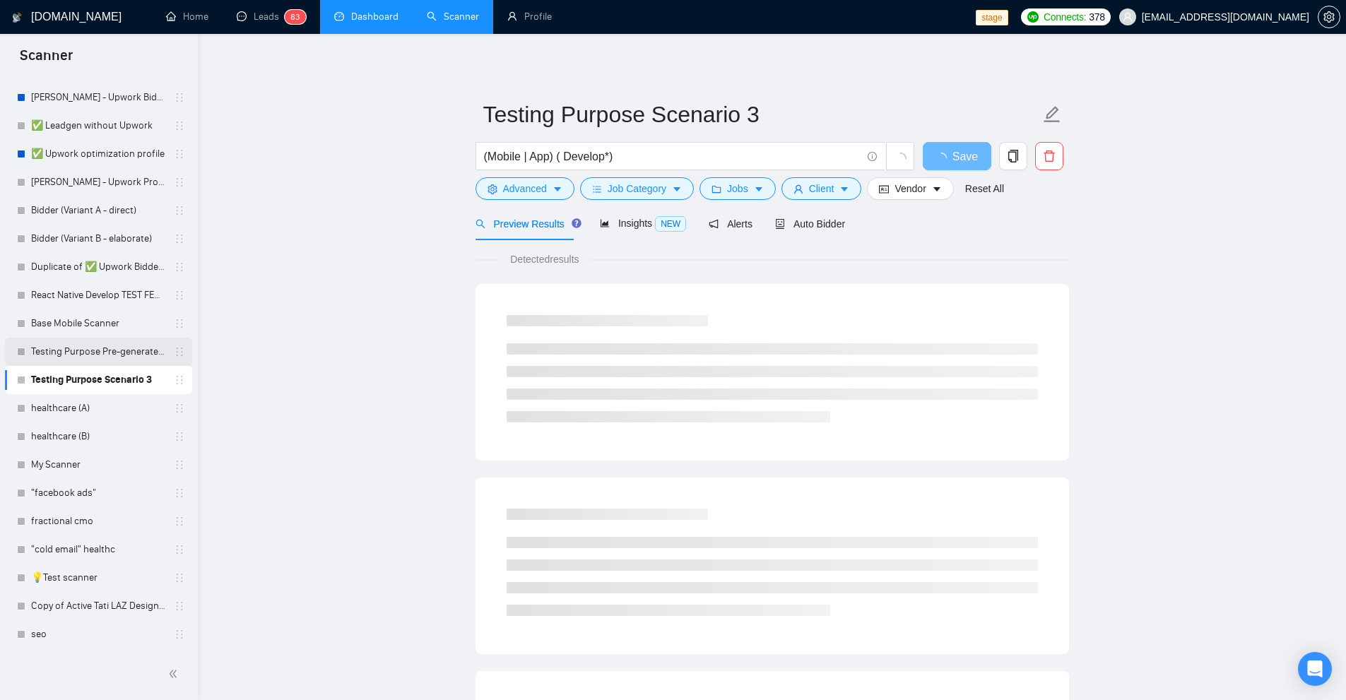
click at [102, 359] on link "Testing Purpose Pre-generated 1" at bounding box center [98, 352] width 134 height 28
click at [105, 324] on link "Base Mobile Scanner" at bounding box center [98, 323] width 134 height 28
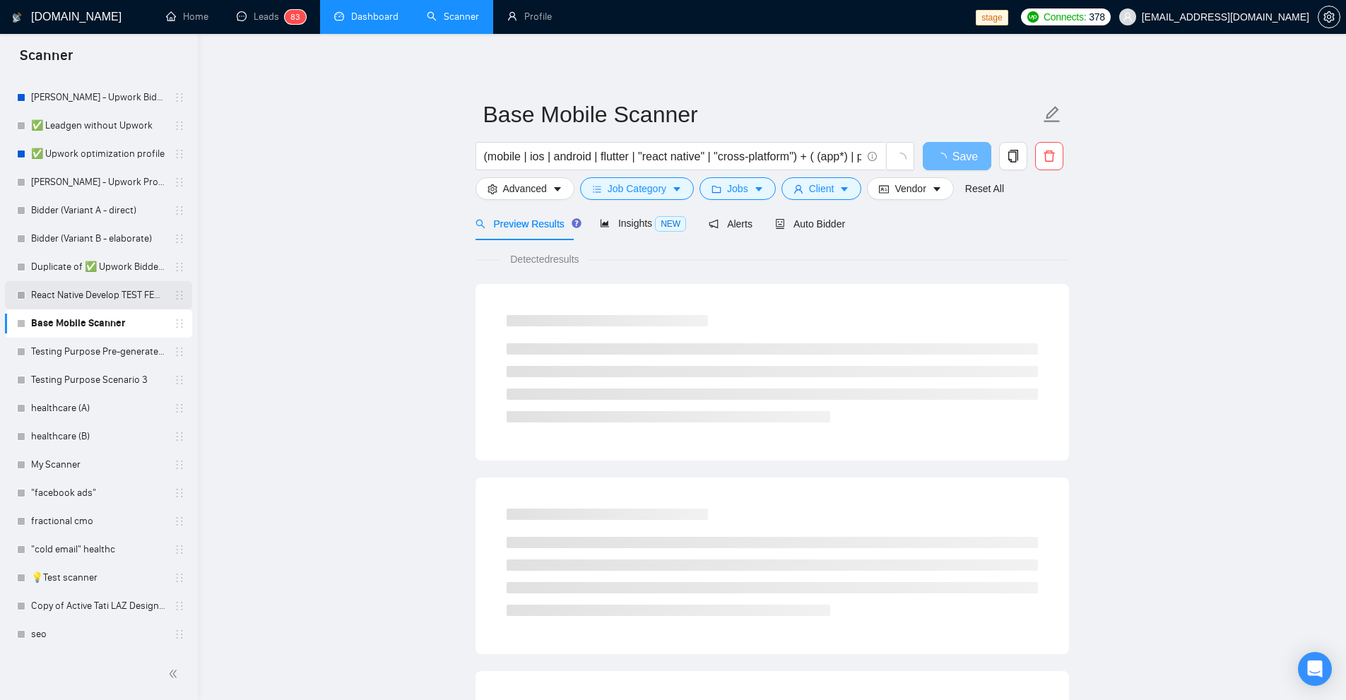
click at [109, 296] on link "React Native Develop TEST FEB 123" at bounding box center [98, 295] width 134 height 28
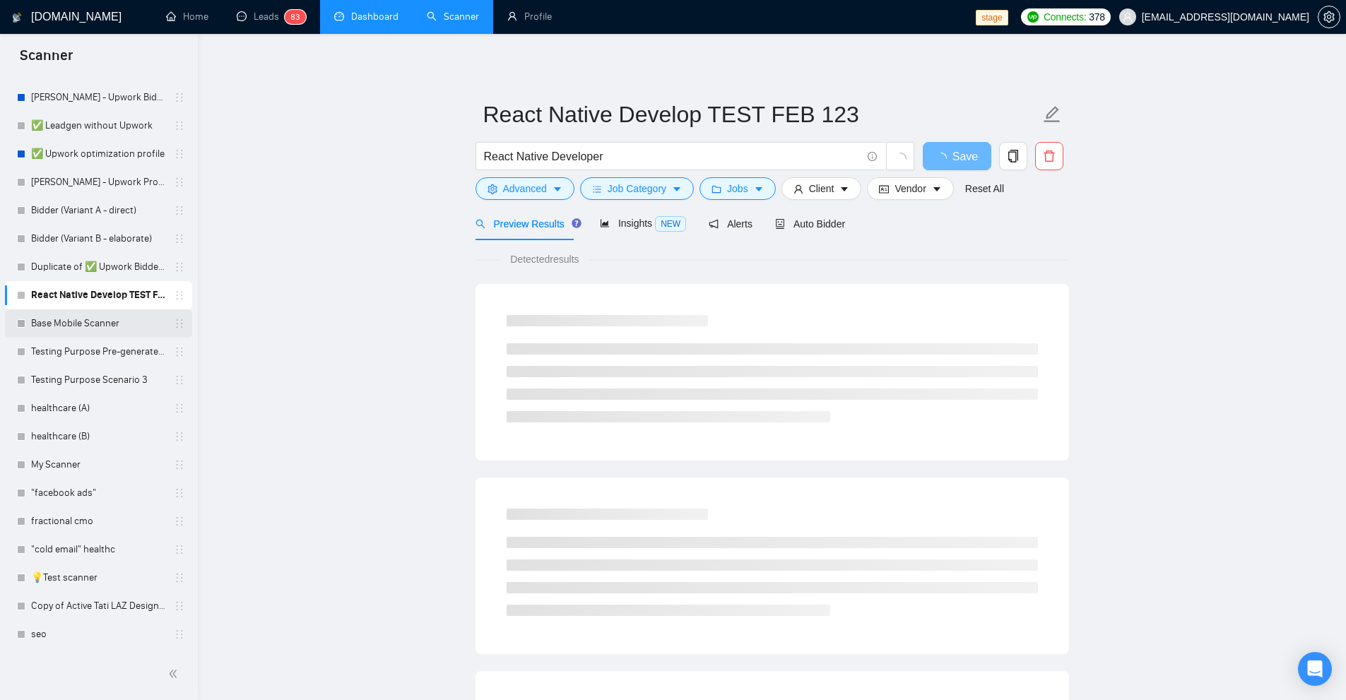
click at [99, 323] on link "Base Mobile Scanner" at bounding box center [98, 323] width 134 height 28
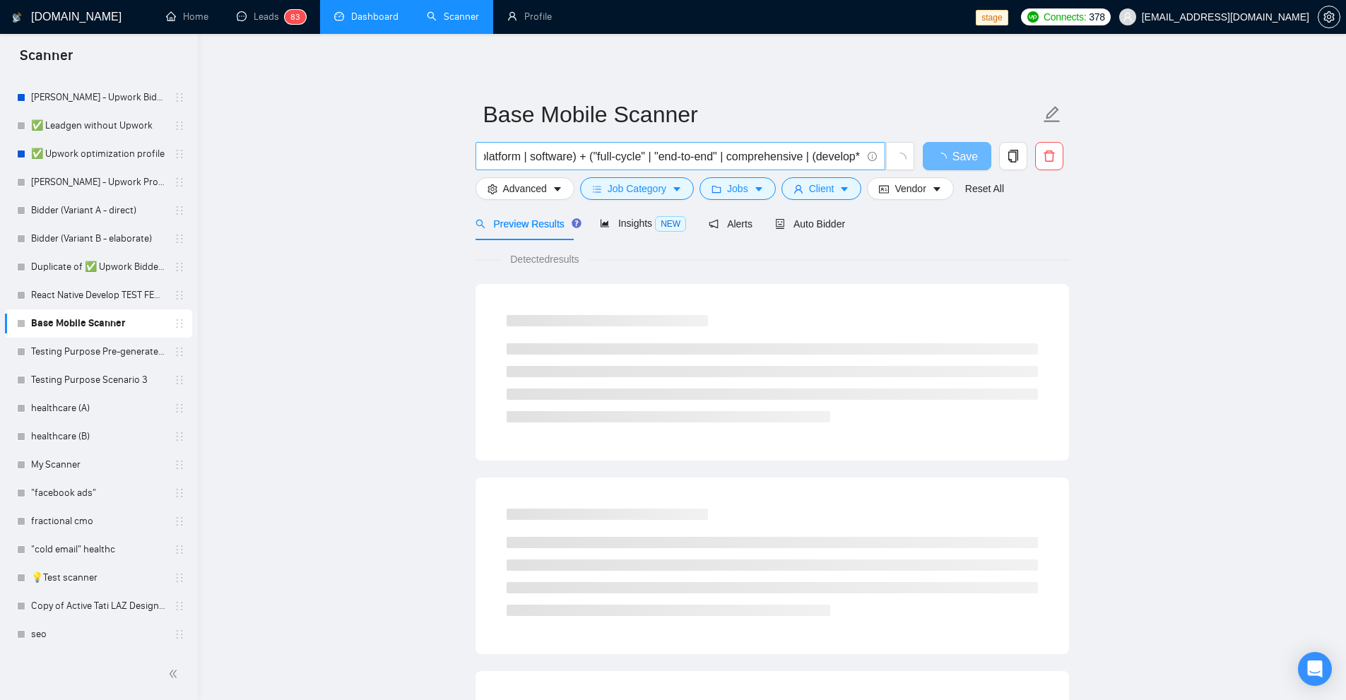
scroll to position [0, 569]
click at [620, 160] on input "(mobile | ios | android | flutter | "react native" | "cross-platform") + ( (app…" at bounding box center [672, 157] width 377 height 18
click at [74, 295] on link "React Native Develop TEST FEB 123" at bounding box center [98, 295] width 134 height 28
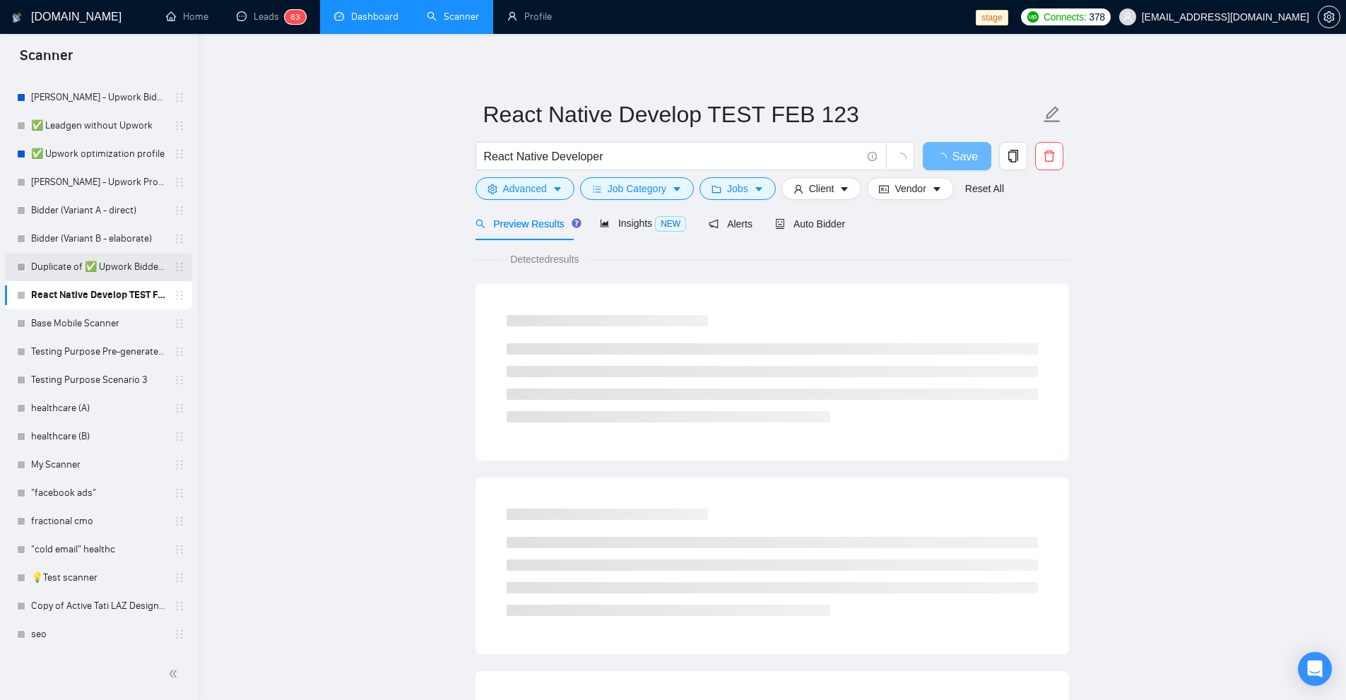
click at [90, 272] on link "Duplicate of ✅ Upwork Bidder 3.0" at bounding box center [98, 267] width 134 height 28
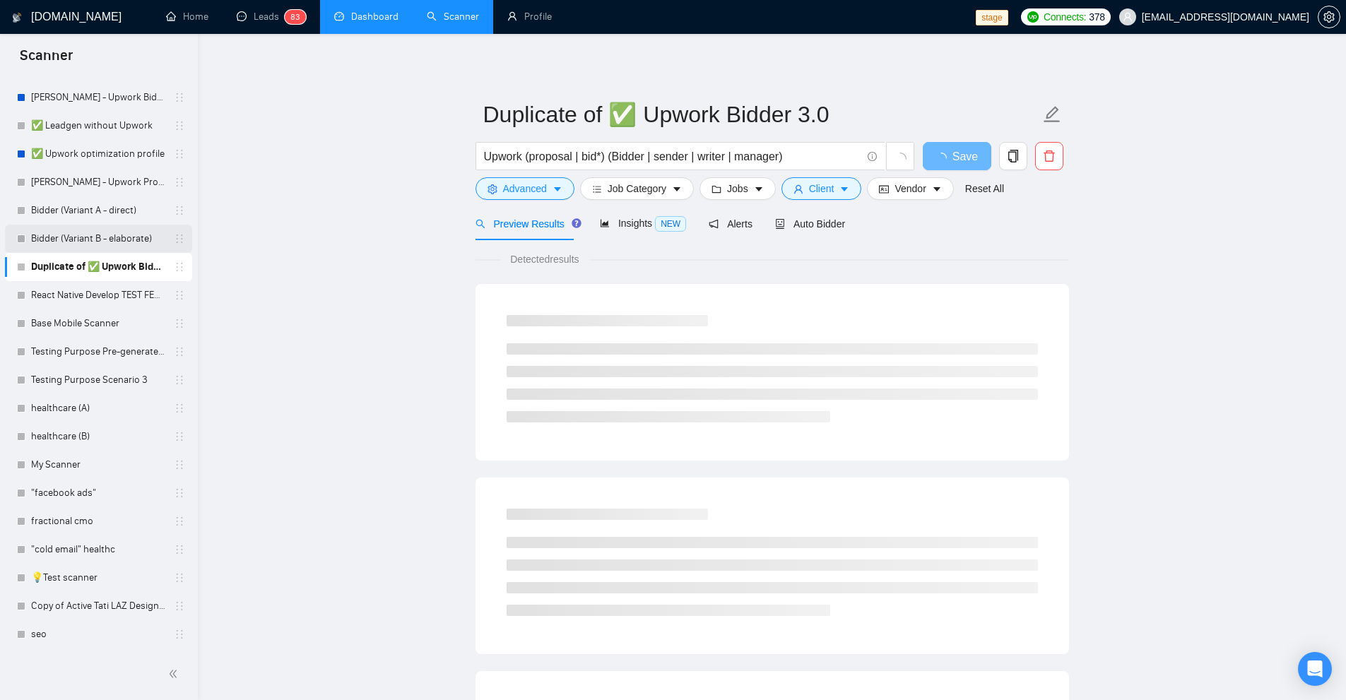
click at [102, 241] on link "Bidder (Variant B - elaborate)" at bounding box center [98, 239] width 134 height 28
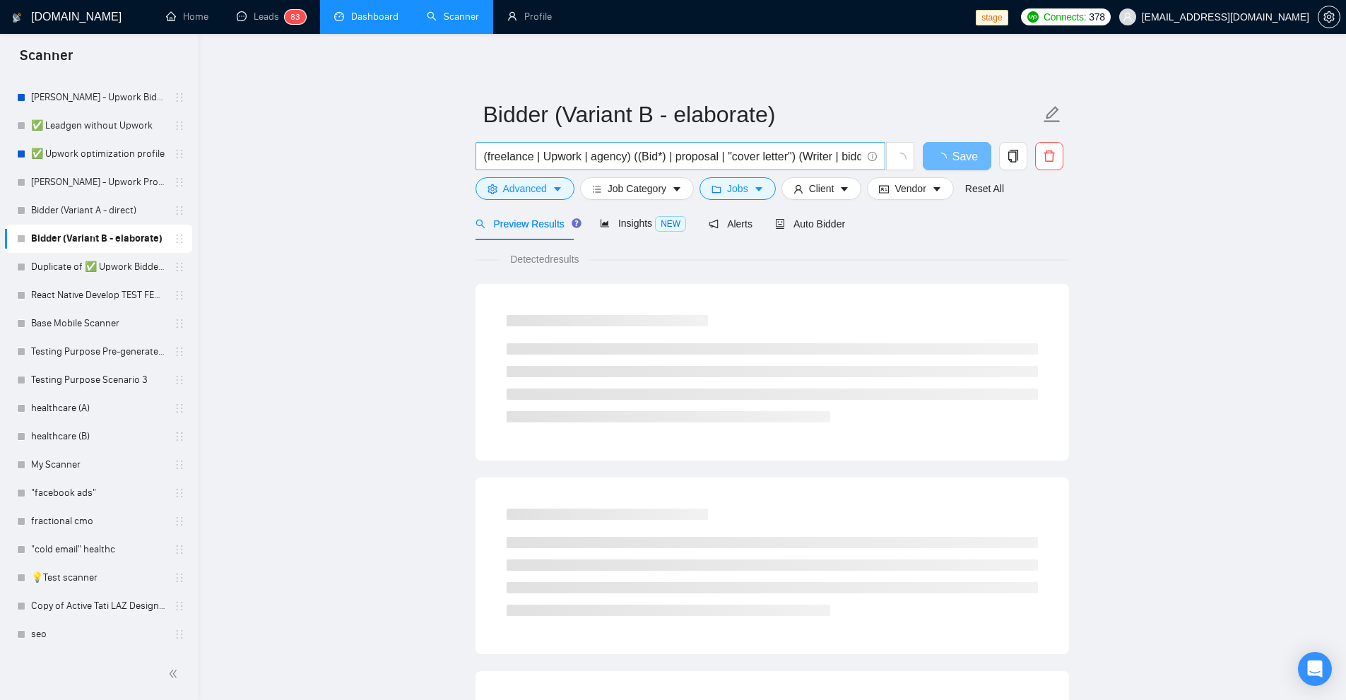
scroll to position [0, 189]
click at [95, 216] on link "Bidder (Variant A - direct)" at bounding box center [98, 210] width 134 height 28
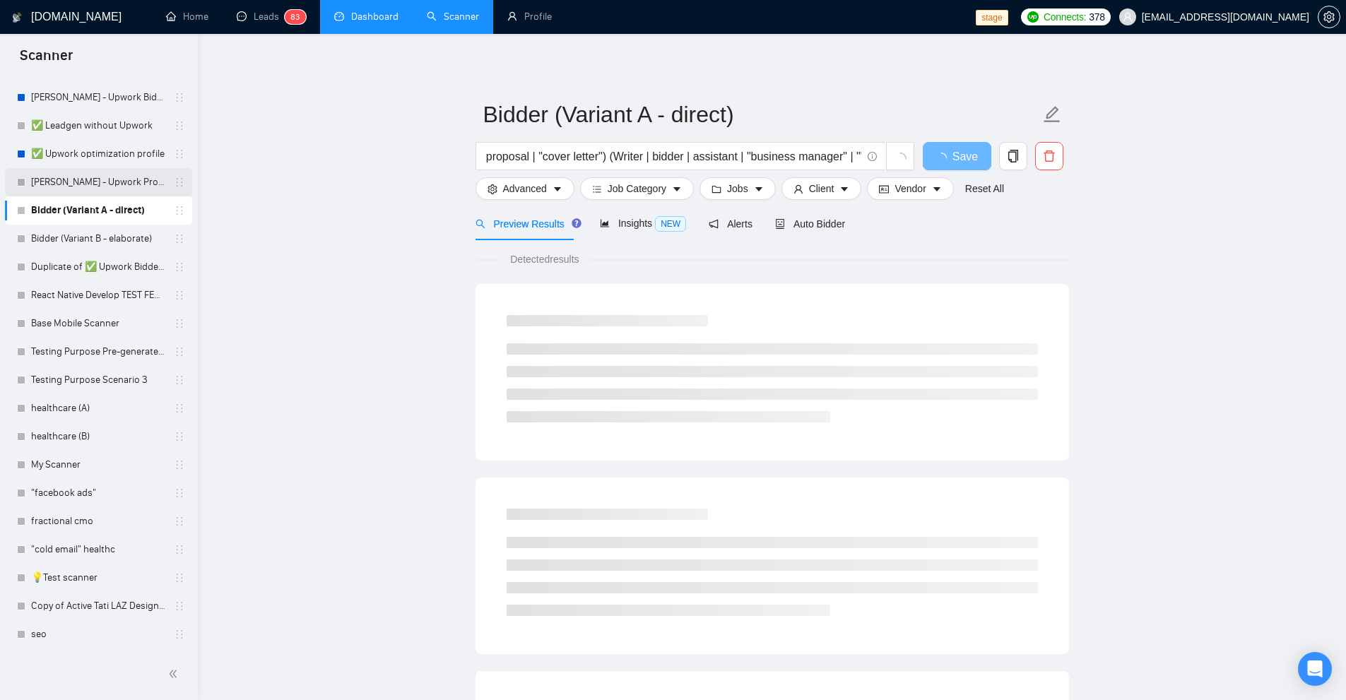
click at [35, 180] on link "Robert - Upwork Proposal" at bounding box center [98, 182] width 134 height 28
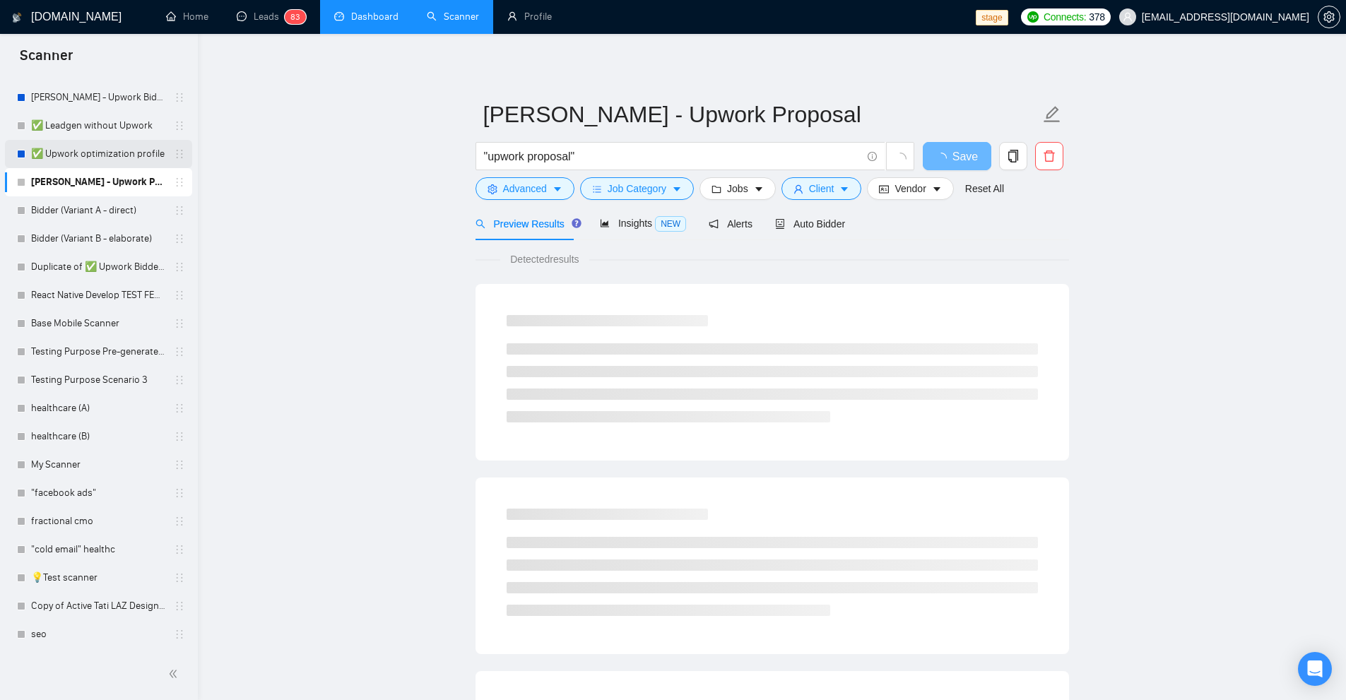
click at [115, 143] on link "✅ Upwork optimization profile" at bounding box center [98, 154] width 134 height 28
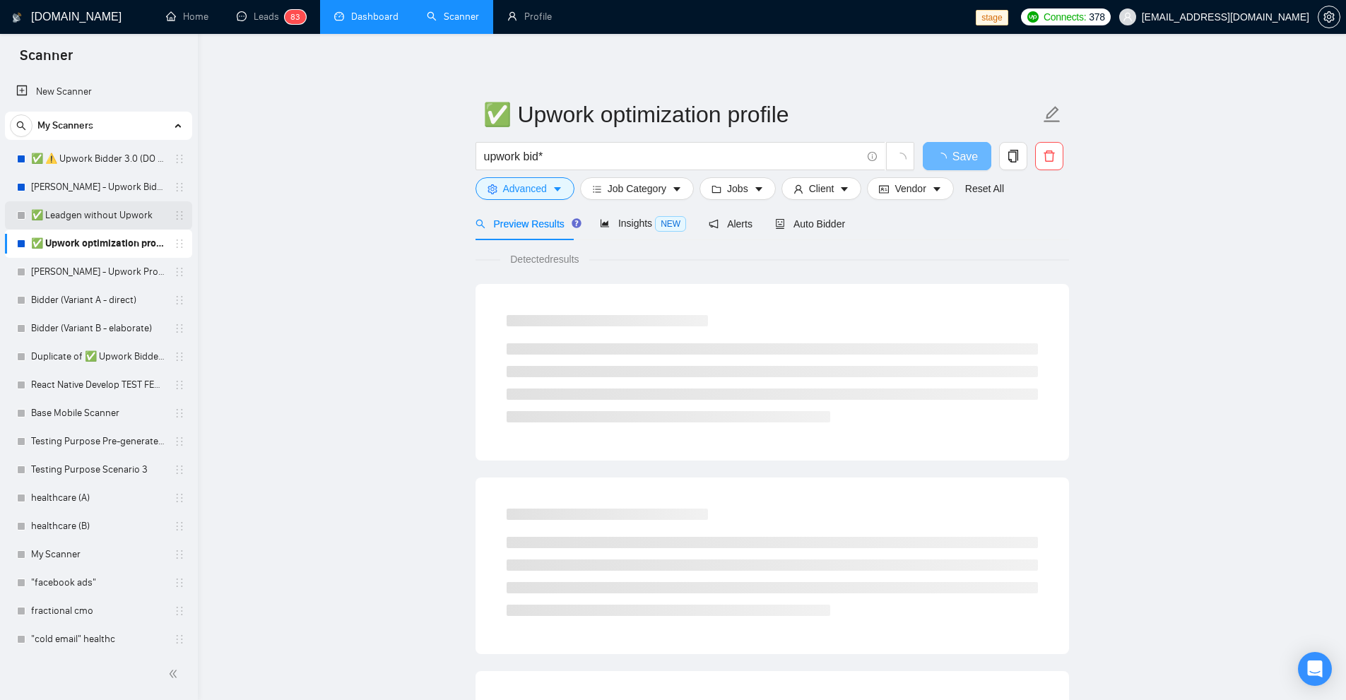
click at [102, 214] on link "✅ Leadgen without Upwork" at bounding box center [98, 215] width 134 height 28
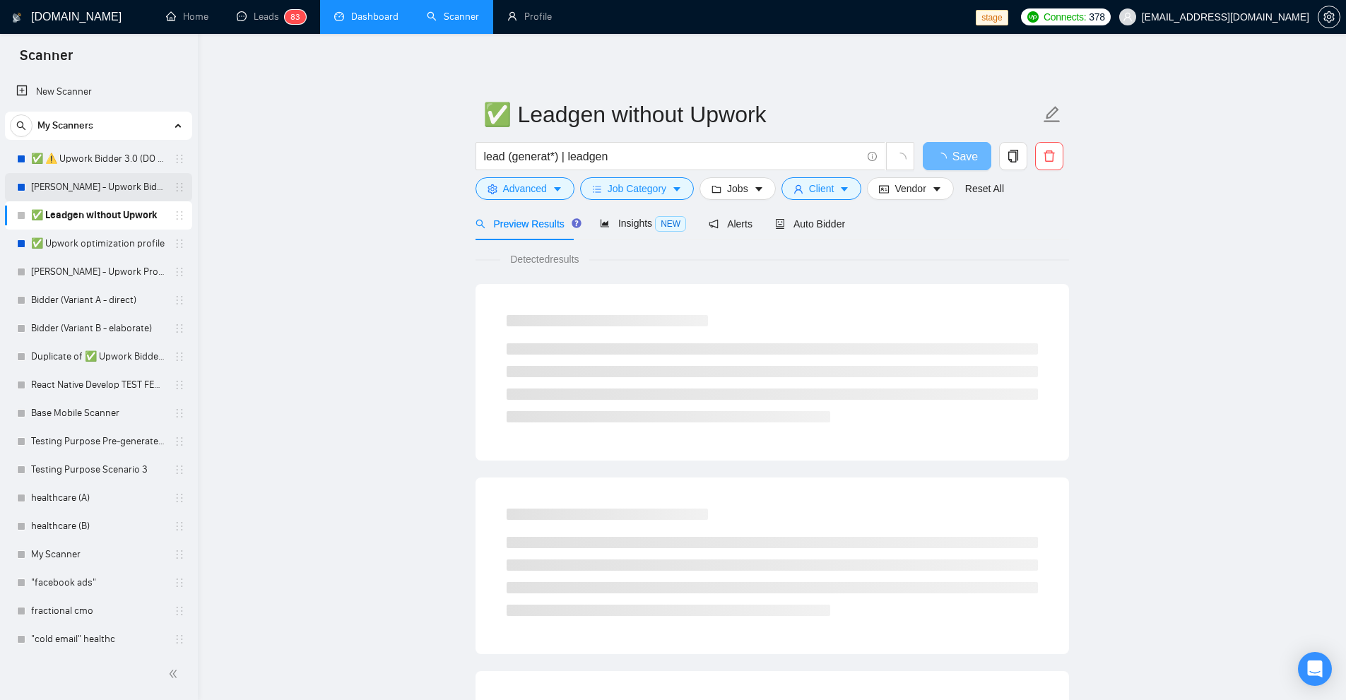
click at [102, 187] on link "Robert - Upwork Bidder" at bounding box center [98, 187] width 134 height 28
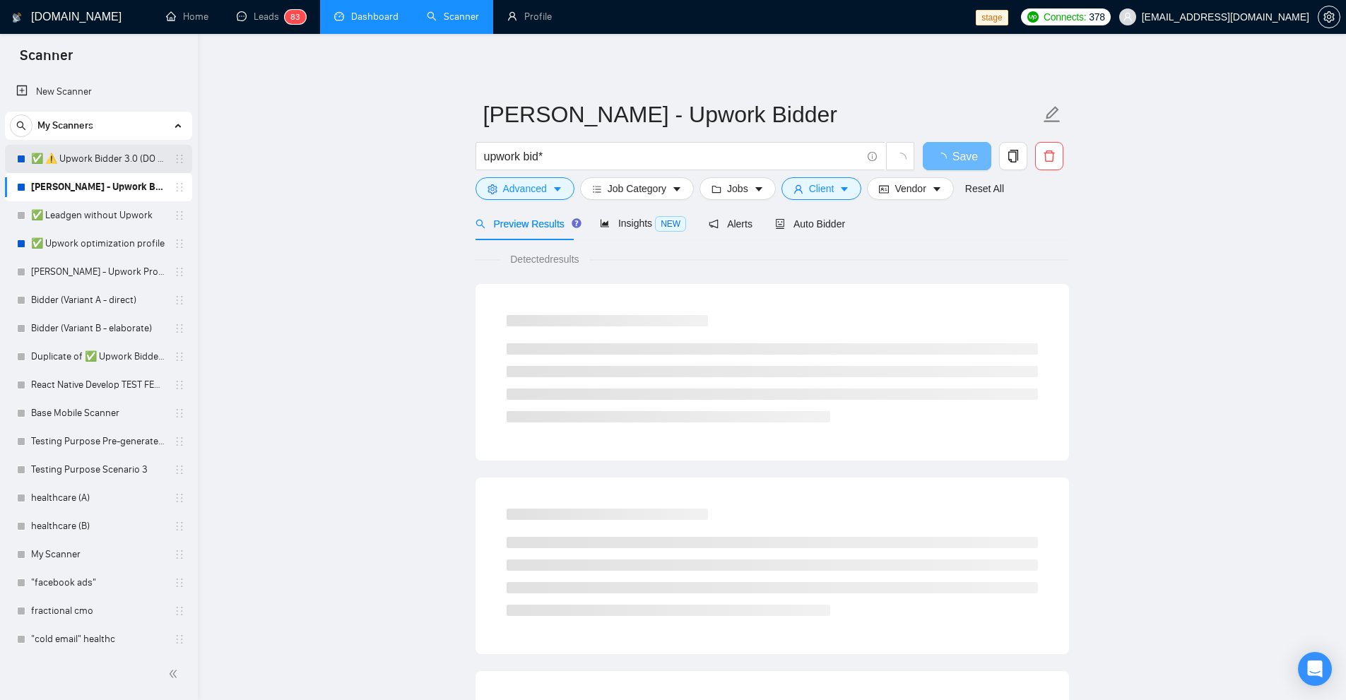
click at [114, 156] on link "✅ ⚠️ Upwork Bidder 3.0 (DO NOT TOUCH)" at bounding box center [98, 159] width 134 height 28
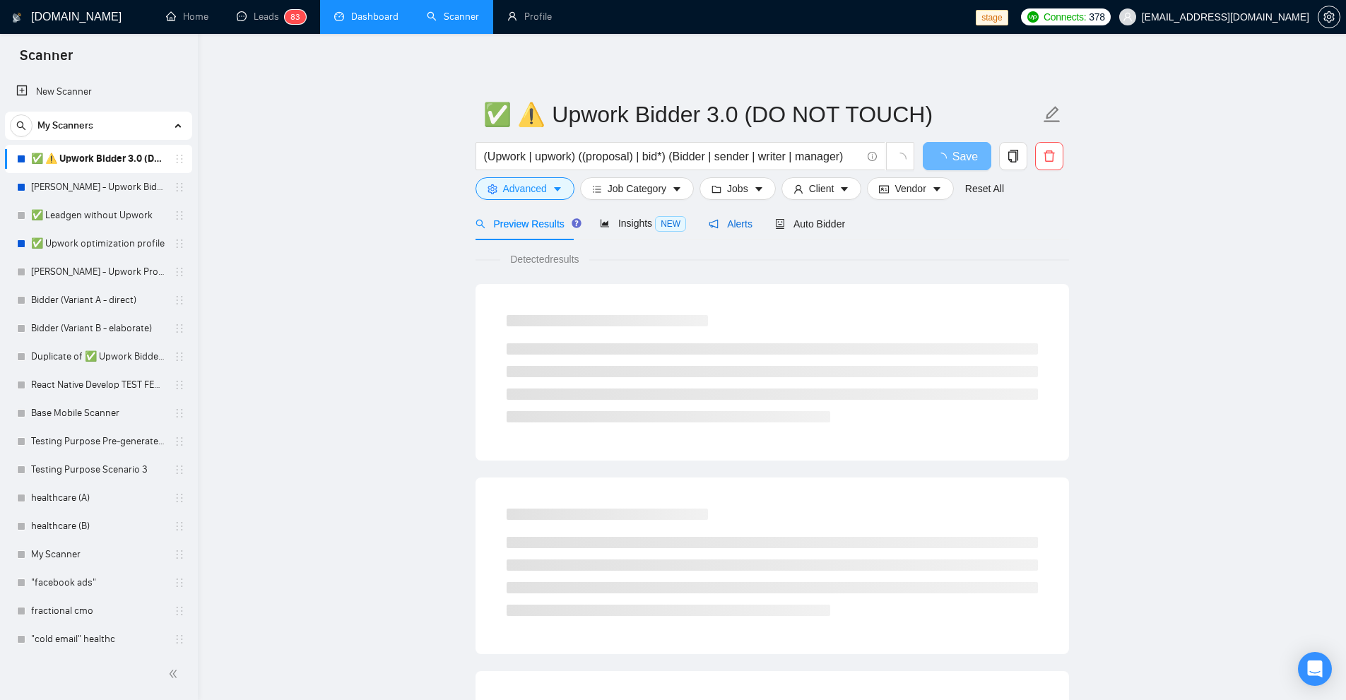
click at [709, 223] on icon "notification" at bounding box center [714, 224] width 10 height 10
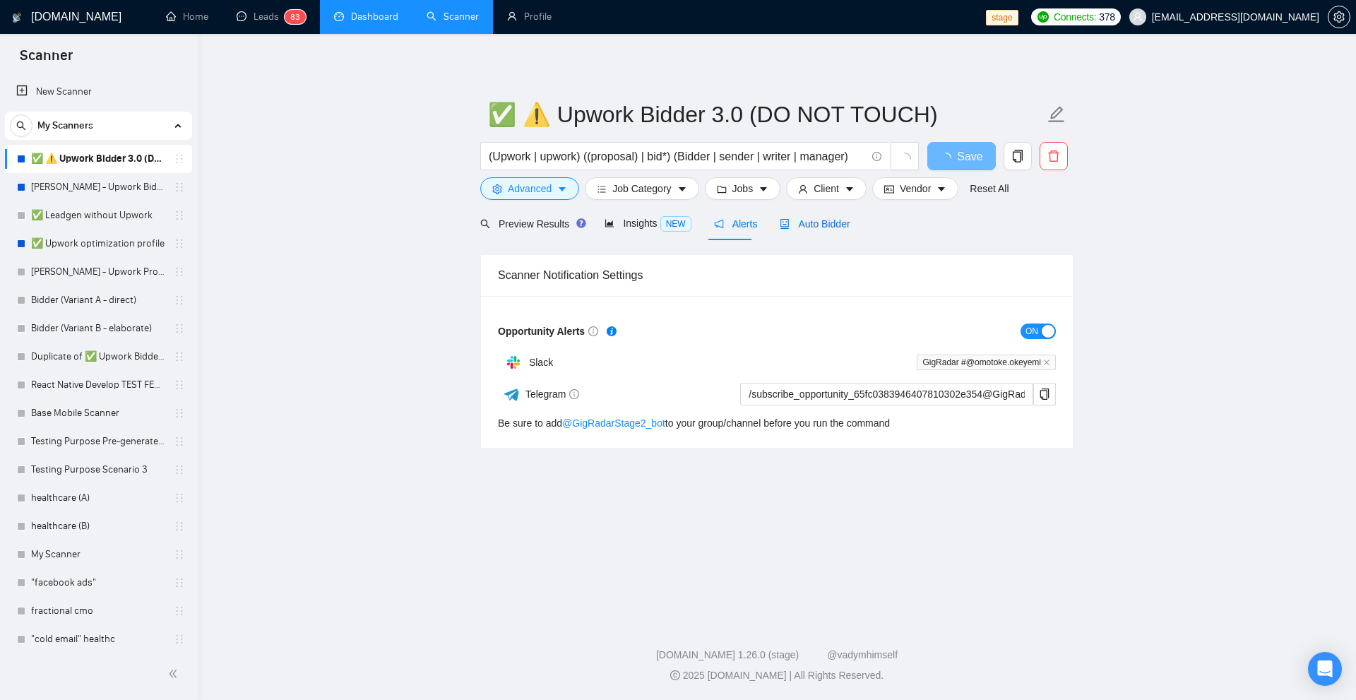
click at [826, 227] on span "Auto Bidder" at bounding box center [815, 223] width 70 height 11
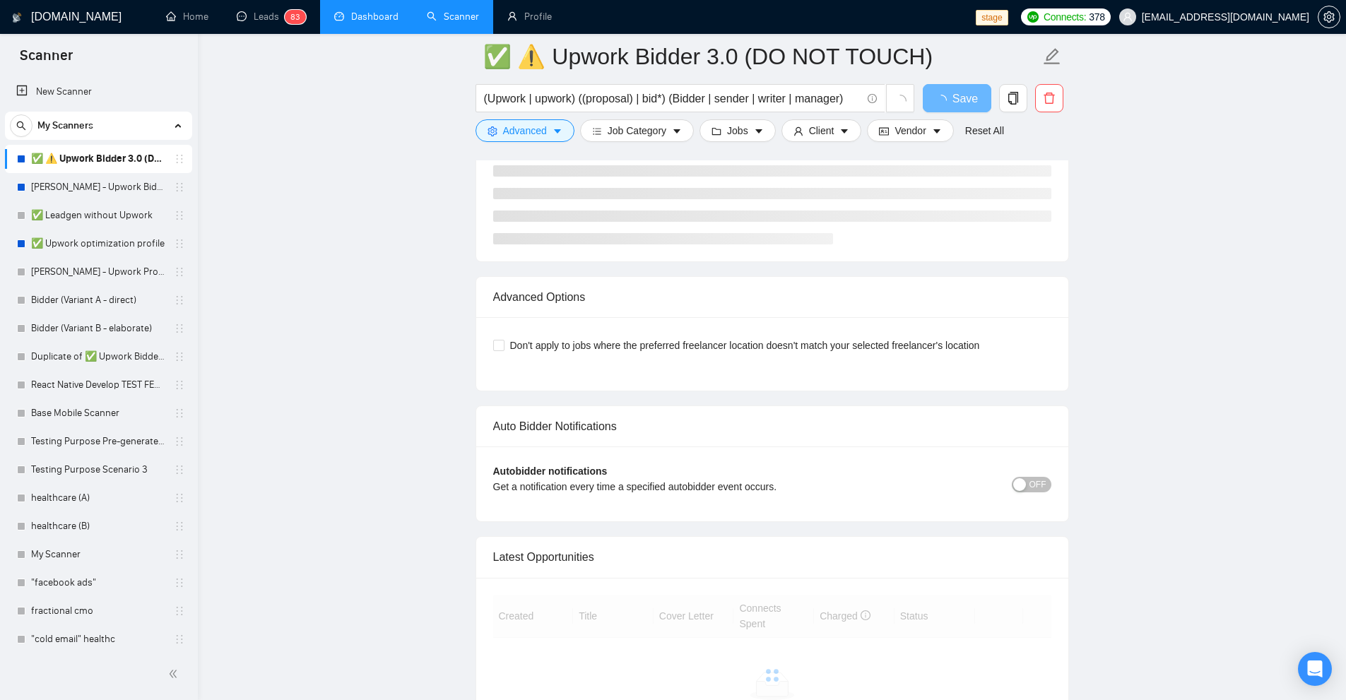
scroll to position [3148, 0]
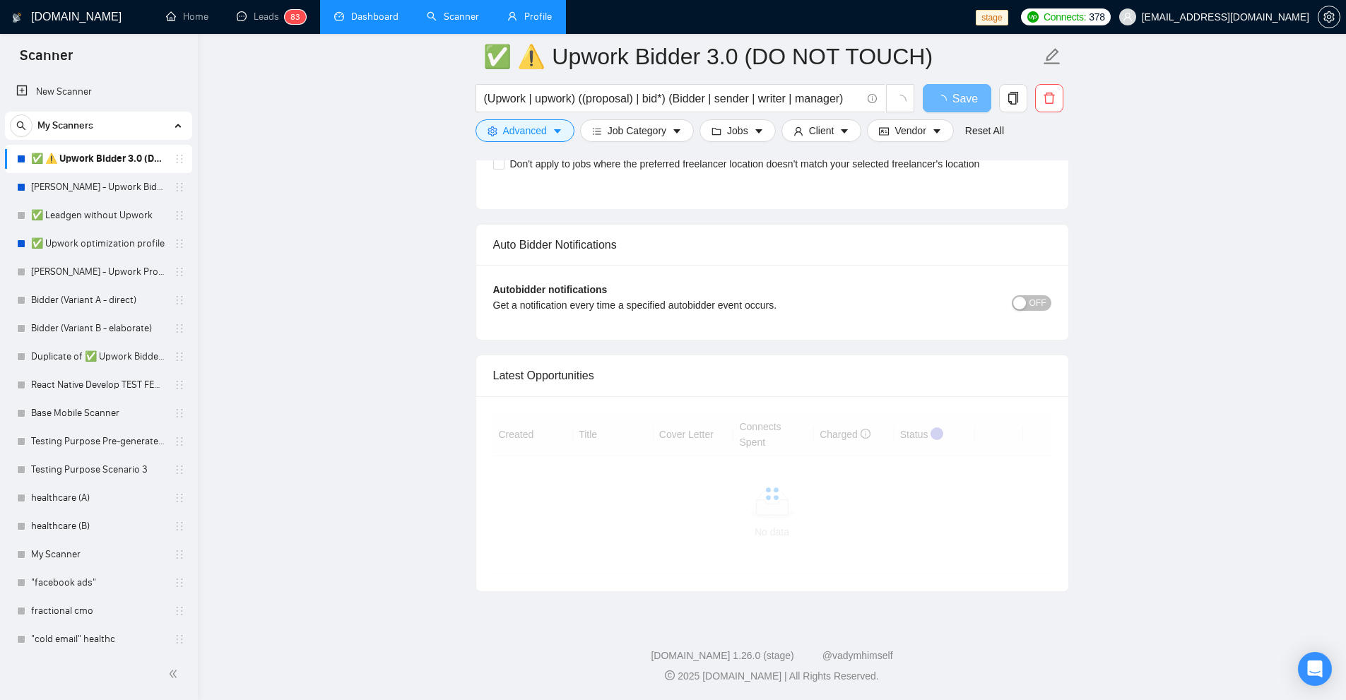
click at [507, 12] on link "Profile" at bounding box center [529, 17] width 45 height 12
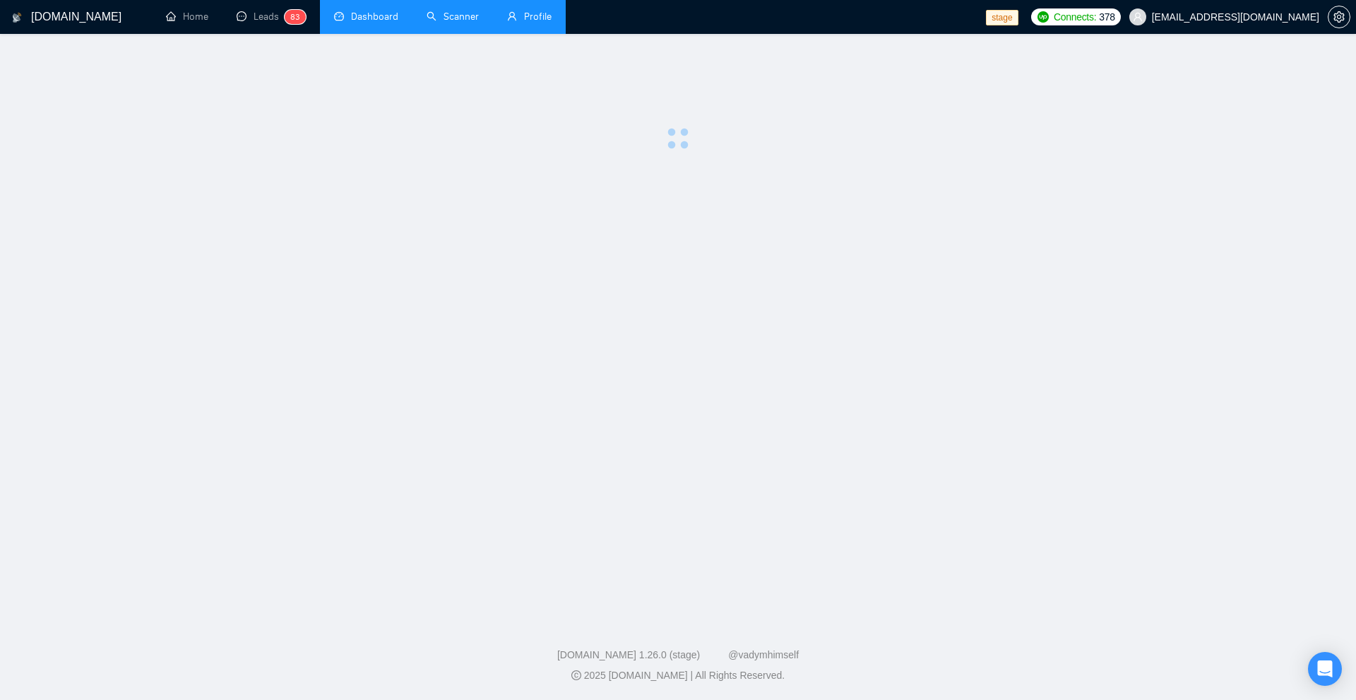
click at [543, 13] on span "Profile" at bounding box center [538, 17] width 28 height 12
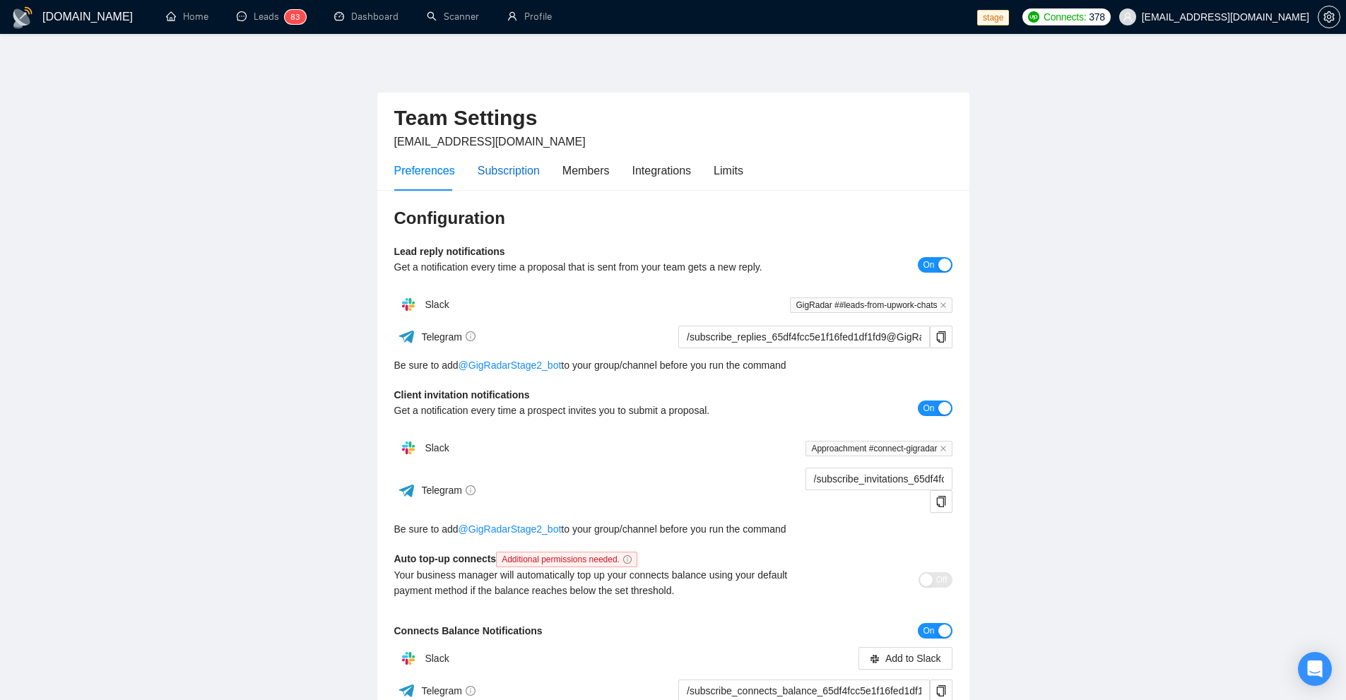
click at [530, 177] on div "Subscription" at bounding box center [509, 171] width 62 height 18
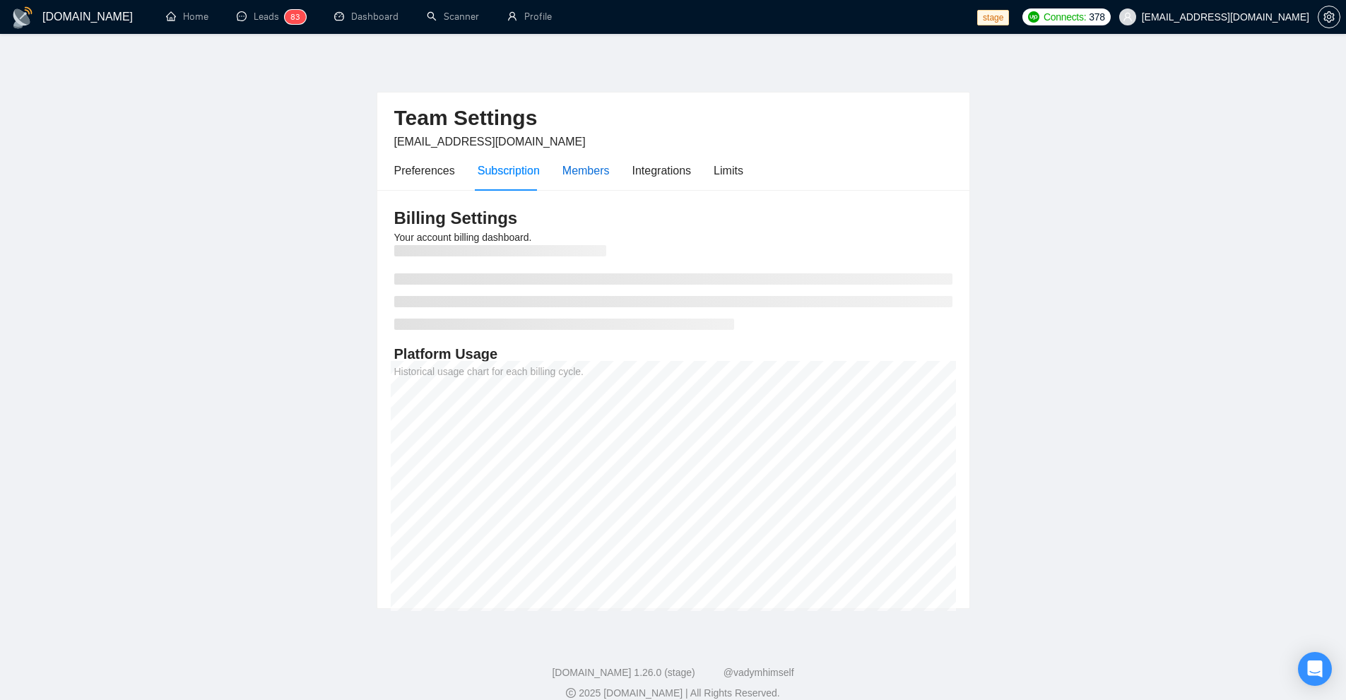
click at [581, 172] on div "Members" at bounding box center [585, 171] width 47 height 18
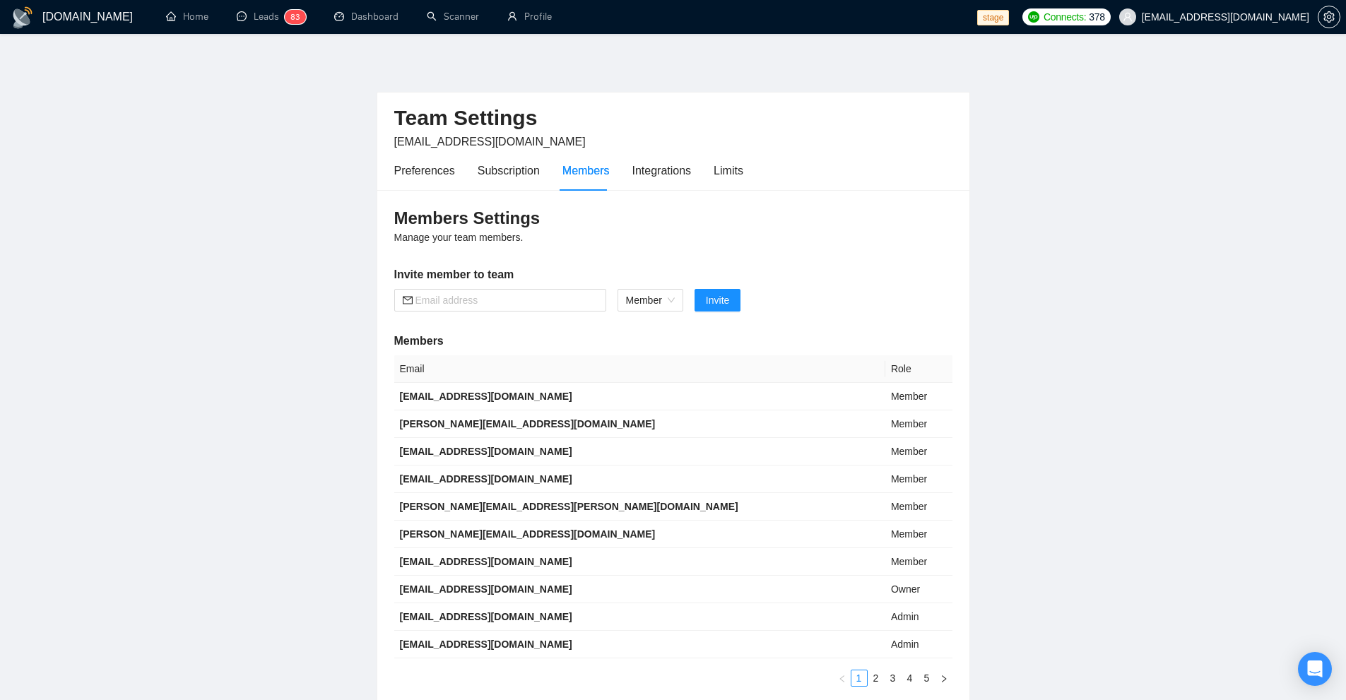
scroll to position [113, 0]
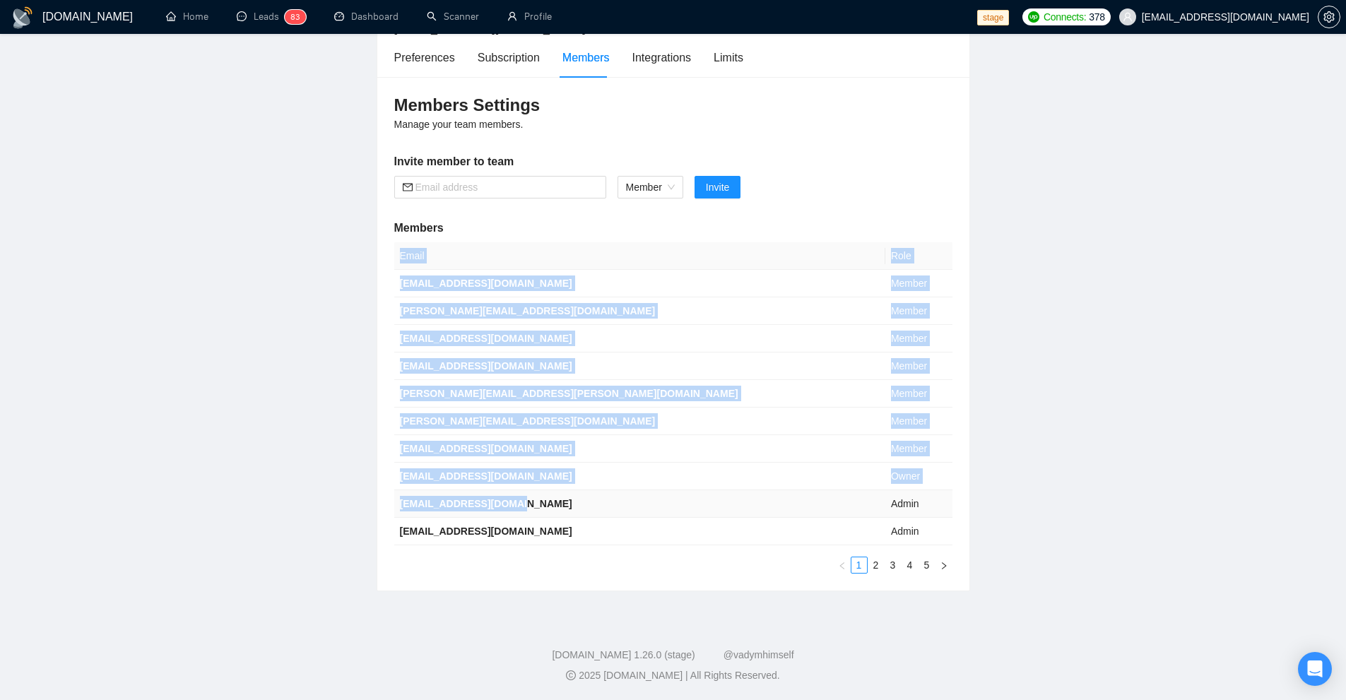
drag, startPoint x: 389, startPoint y: 457, endPoint x: 610, endPoint y: 511, distance: 227.7
click at [609, 510] on div "Members Settings Manage your team members. Invite member to team Member Invite …" at bounding box center [673, 334] width 592 height 514
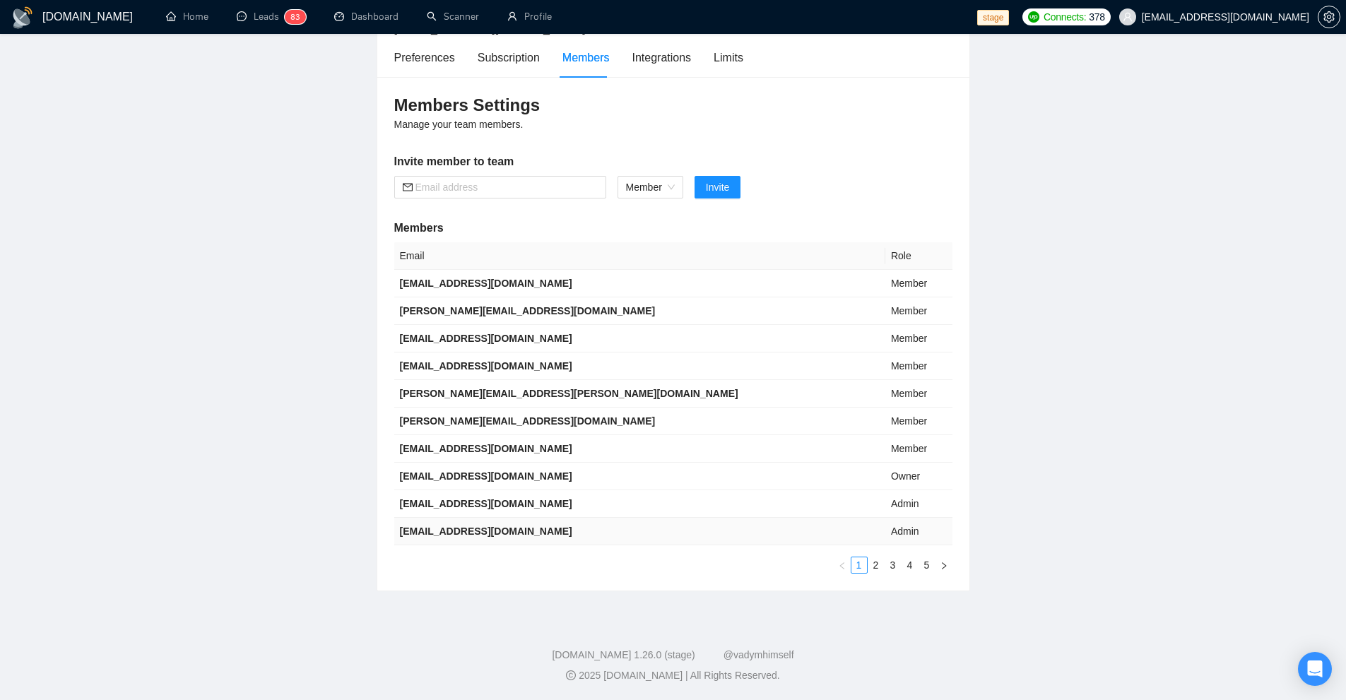
click at [610, 531] on td "[EMAIL_ADDRESS][DOMAIN_NAME]" at bounding box center [639, 532] width 491 height 28
click at [873, 564] on link "2" at bounding box center [876, 565] width 16 height 16
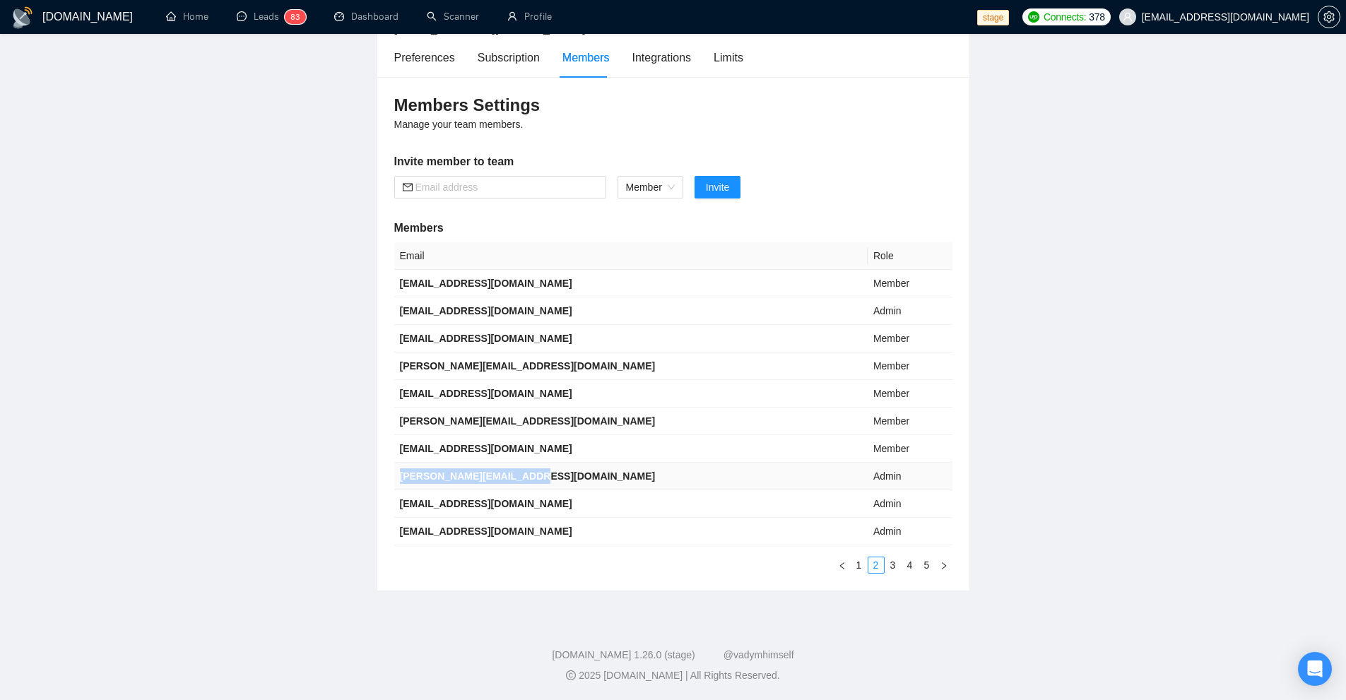
drag, startPoint x: 546, startPoint y: 476, endPoint x: 396, endPoint y: 480, distance: 149.8
click at [396, 480] on td "[PERSON_NAME][EMAIL_ADDRESS][DOMAIN_NAME]" at bounding box center [630, 477] width 473 height 28
copy b "[PERSON_NAME][EMAIL_ADDRESS][DOMAIN_NAME]"
click at [453, 476] on b "[PERSON_NAME][EMAIL_ADDRESS][DOMAIN_NAME]" at bounding box center [528, 475] width 256 height 11
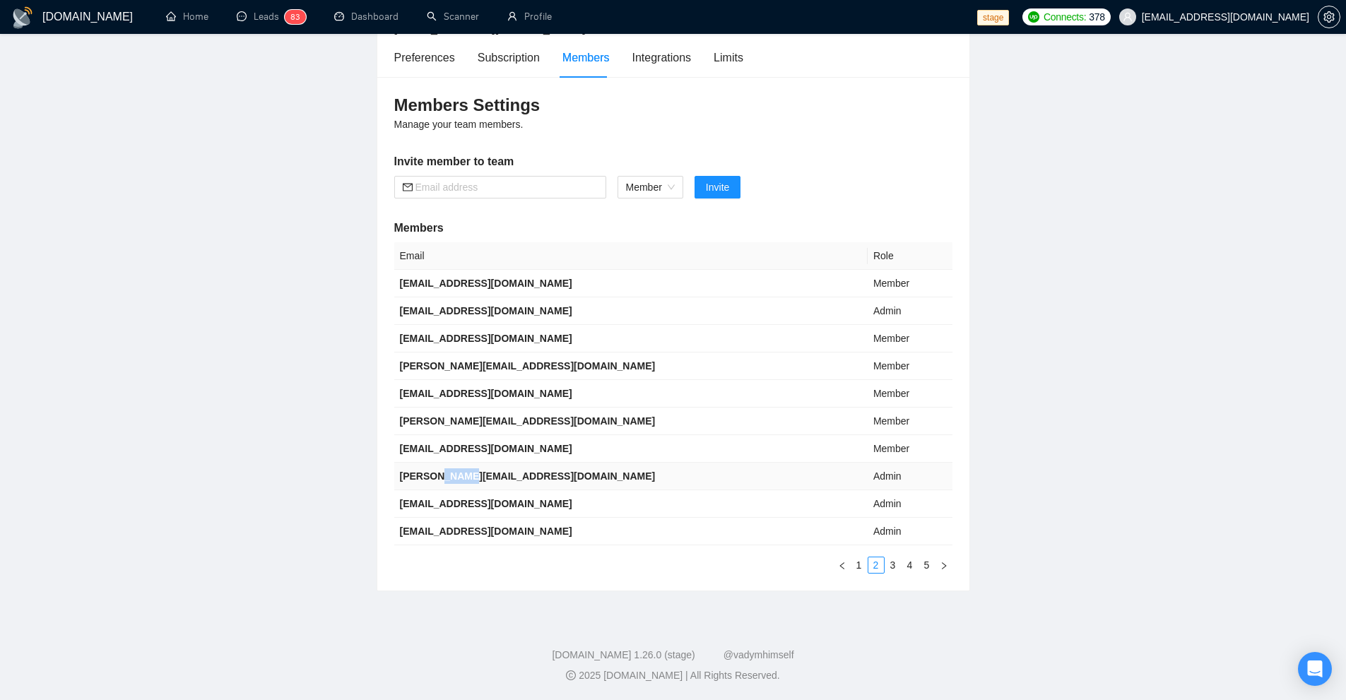
click at [453, 476] on b "[PERSON_NAME][EMAIL_ADDRESS][DOMAIN_NAME]" at bounding box center [528, 475] width 256 height 11
click at [409, 478] on b "[PERSON_NAME][EMAIL_ADDRESS][DOMAIN_NAME]" at bounding box center [528, 475] width 256 height 11
copy b "[PERSON_NAME]"
click at [942, 565] on icon "right" at bounding box center [944, 566] width 8 height 8
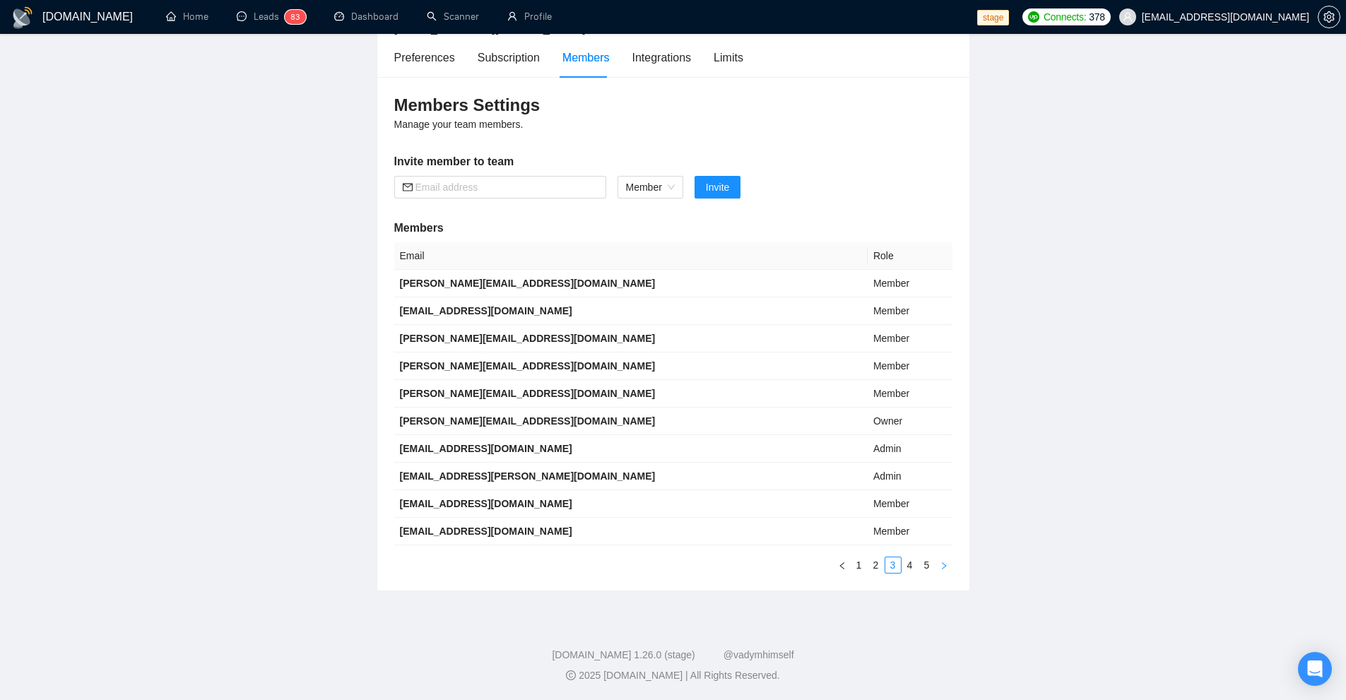
click at [942, 565] on icon "right" at bounding box center [944, 566] width 8 height 8
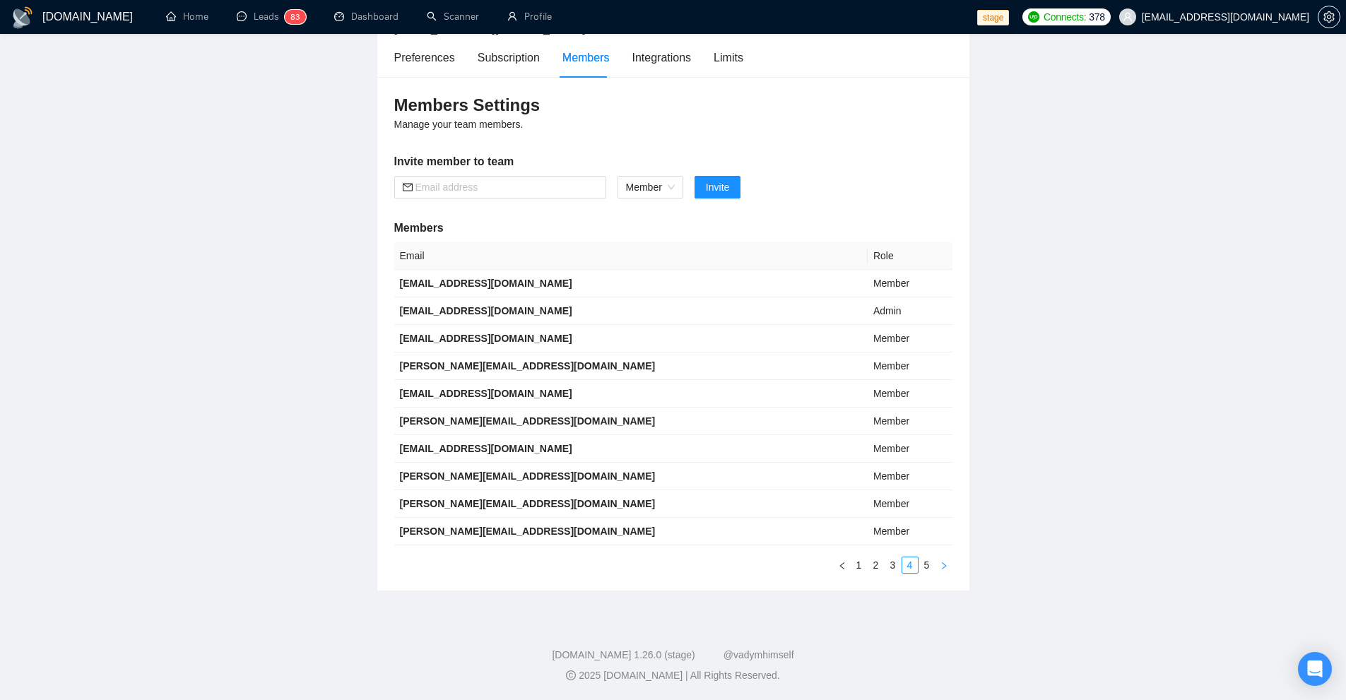
click at [947, 560] on button "button" at bounding box center [943, 565] width 17 height 17
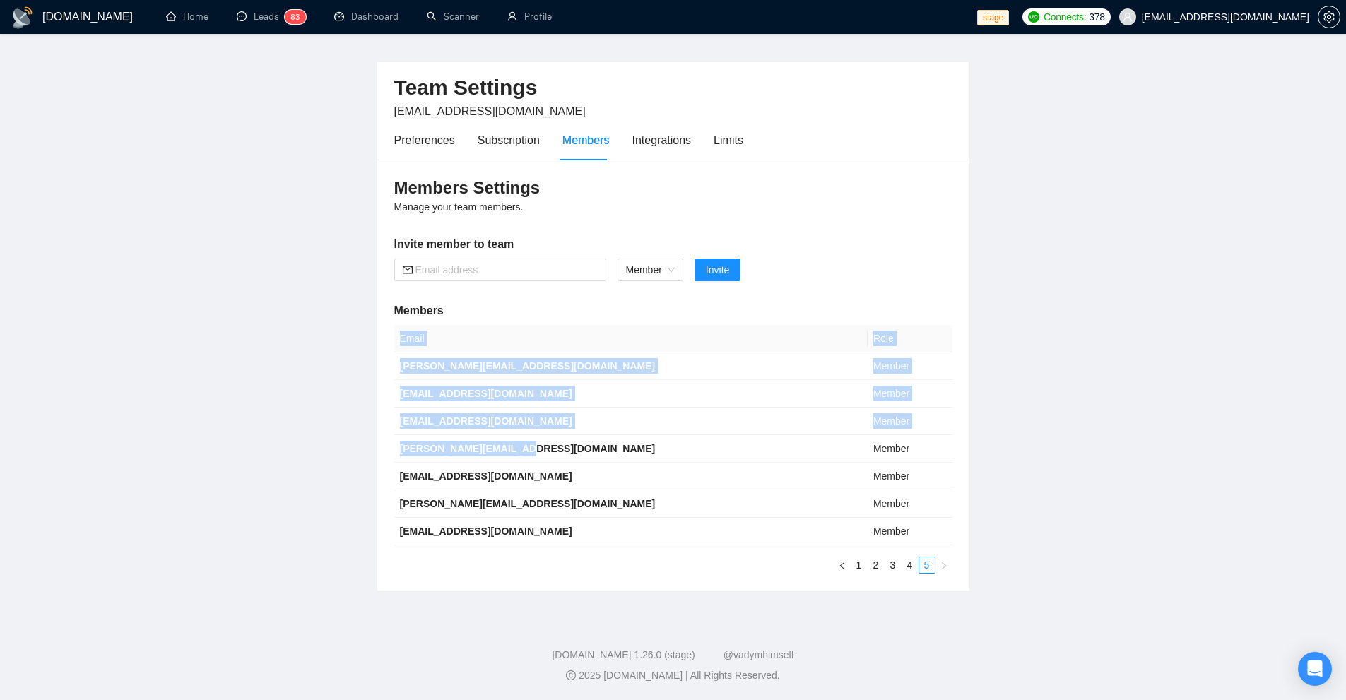
drag, startPoint x: 505, startPoint y: 447, endPoint x: 374, endPoint y: 439, distance: 131.7
click at [374, 439] on main "Team Settings [EMAIL_ADDRESS][DOMAIN_NAME] Preferences Subscription Members Int…" at bounding box center [673, 308] width 1301 height 565
copy table "Email Role [PERSON_NAME][EMAIL_ADDRESS][DOMAIN_NAME] Member [PERSON_NAME][EMAIL…"
click at [468, 458] on td "[PERSON_NAME][EMAIL_ADDRESS][DOMAIN_NAME]" at bounding box center [630, 449] width 473 height 28
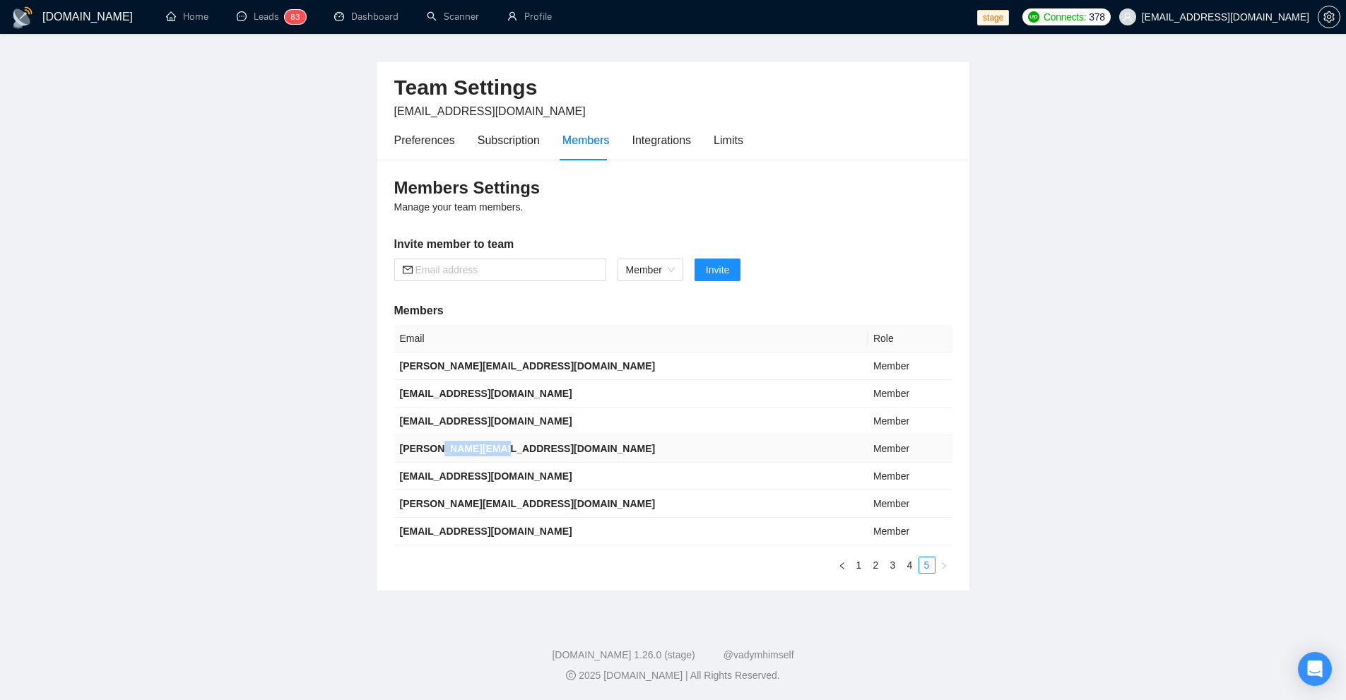
click at [468, 458] on td "[PERSON_NAME][EMAIL_ADDRESS][DOMAIN_NAME]" at bounding box center [630, 449] width 473 height 28
click at [665, 515] on td "[PERSON_NAME][EMAIL_ADDRESS][DOMAIN_NAME]" at bounding box center [630, 504] width 473 height 28
drag, startPoint x: 521, startPoint y: 395, endPoint x: 406, endPoint y: 393, distance: 114.5
click at [408, 389] on td "[EMAIL_ADDRESS][DOMAIN_NAME]" at bounding box center [630, 394] width 473 height 28
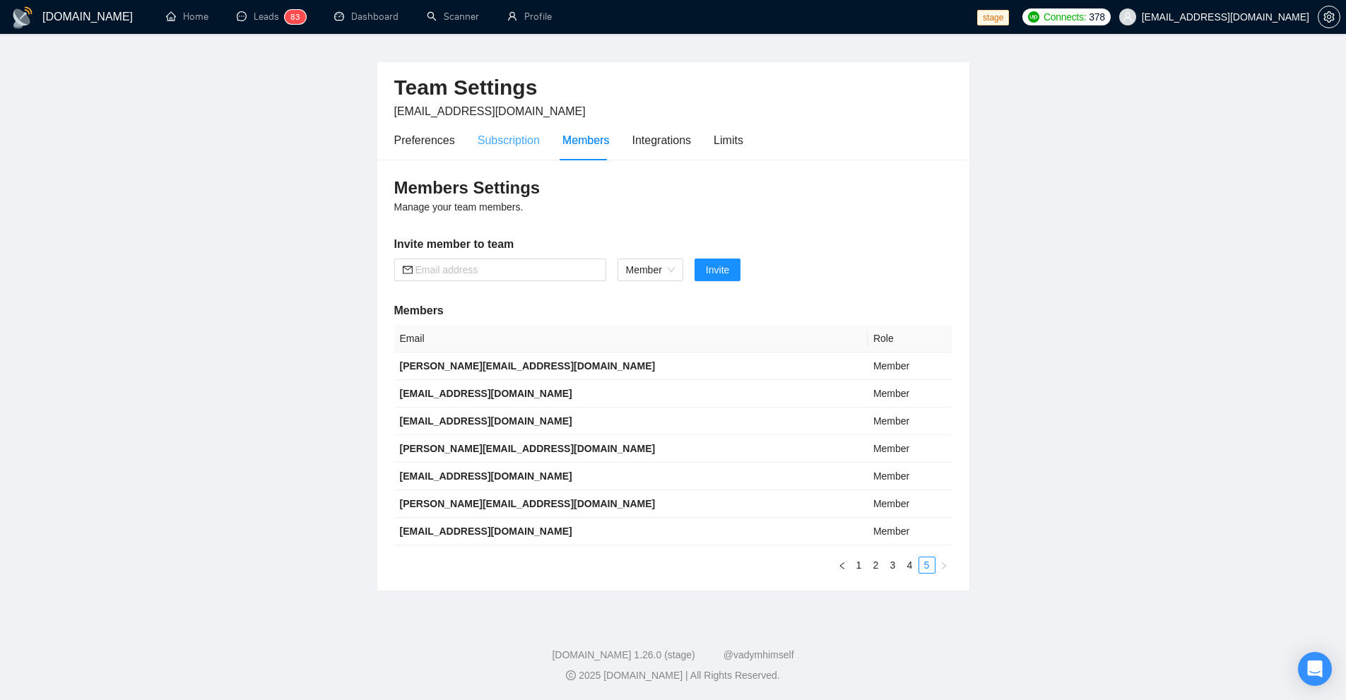
click at [508, 158] on div "Subscription" at bounding box center [509, 140] width 62 height 40
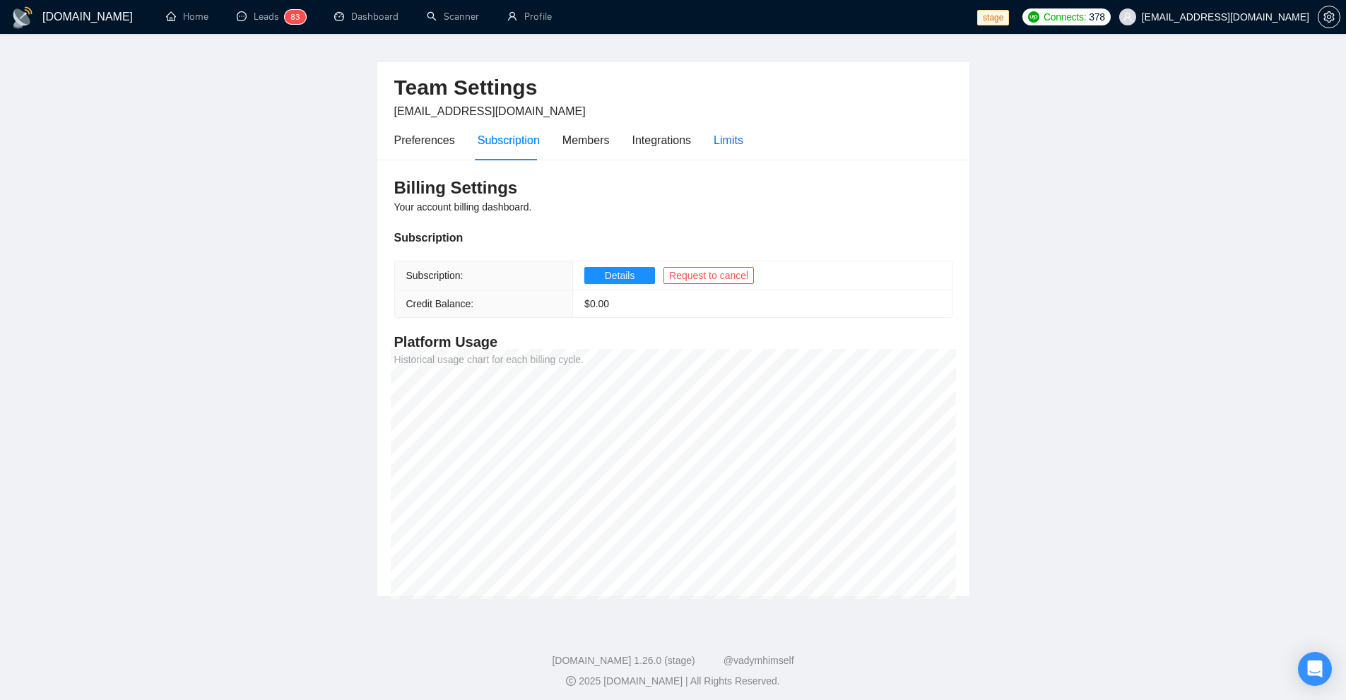
click at [717, 139] on div "Limits" at bounding box center [728, 140] width 30 height 18
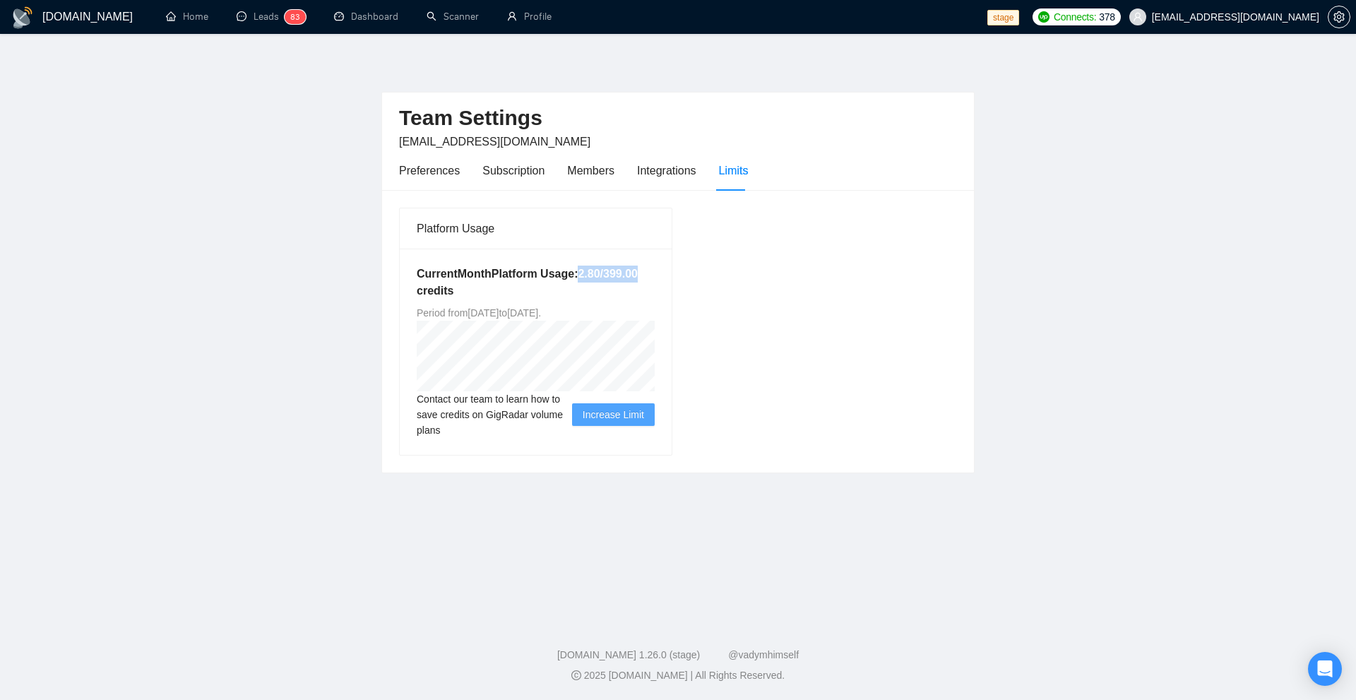
drag, startPoint x: 572, startPoint y: 273, endPoint x: 641, endPoint y: 271, distance: 68.6
click at [641, 271] on h5 "Current Month Platform Usage: 2.80 / 399.00 credits" at bounding box center [536, 283] width 238 height 34
click at [427, 174] on div "Preferences" at bounding box center [429, 171] width 61 height 18
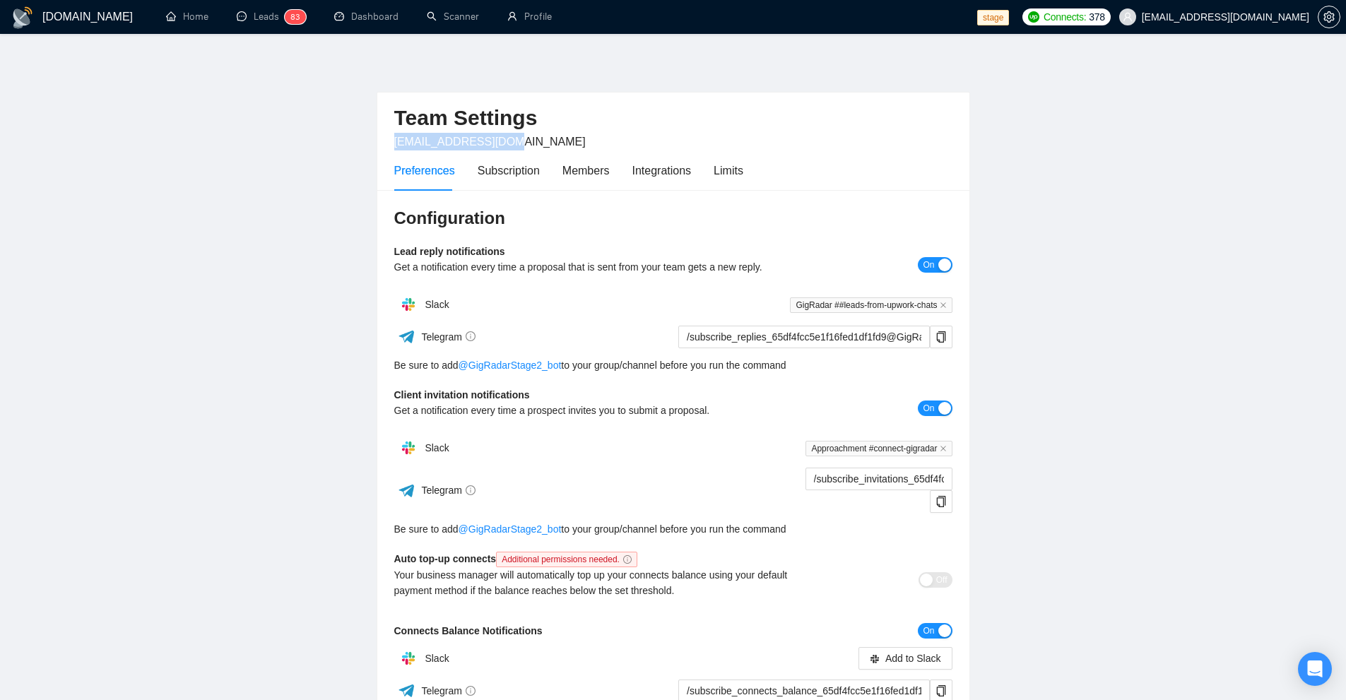
drag, startPoint x: 392, startPoint y: 140, endPoint x: 511, endPoint y: 139, distance: 119.4
click at [511, 139] on div "Team Settings workwiseupworkgency@gmail.com Preferences Subscription Members In…" at bounding box center [673, 142] width 592 height 98
click at [534, 18] on link "Profile" at bounding box center [529, 17] width 45 height 12
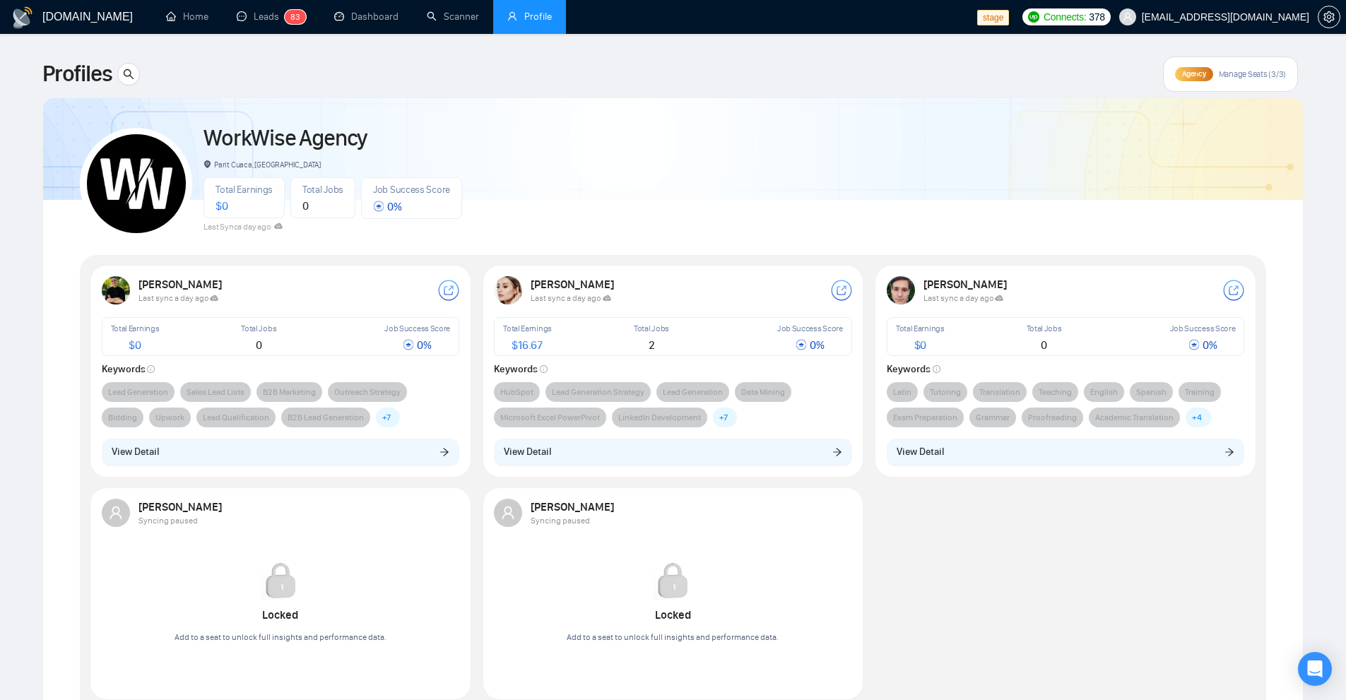
click at [1214, 77] on div "Agency Manage Seats (3/3)" at bounding box center [1230, 74] width 135 height 35
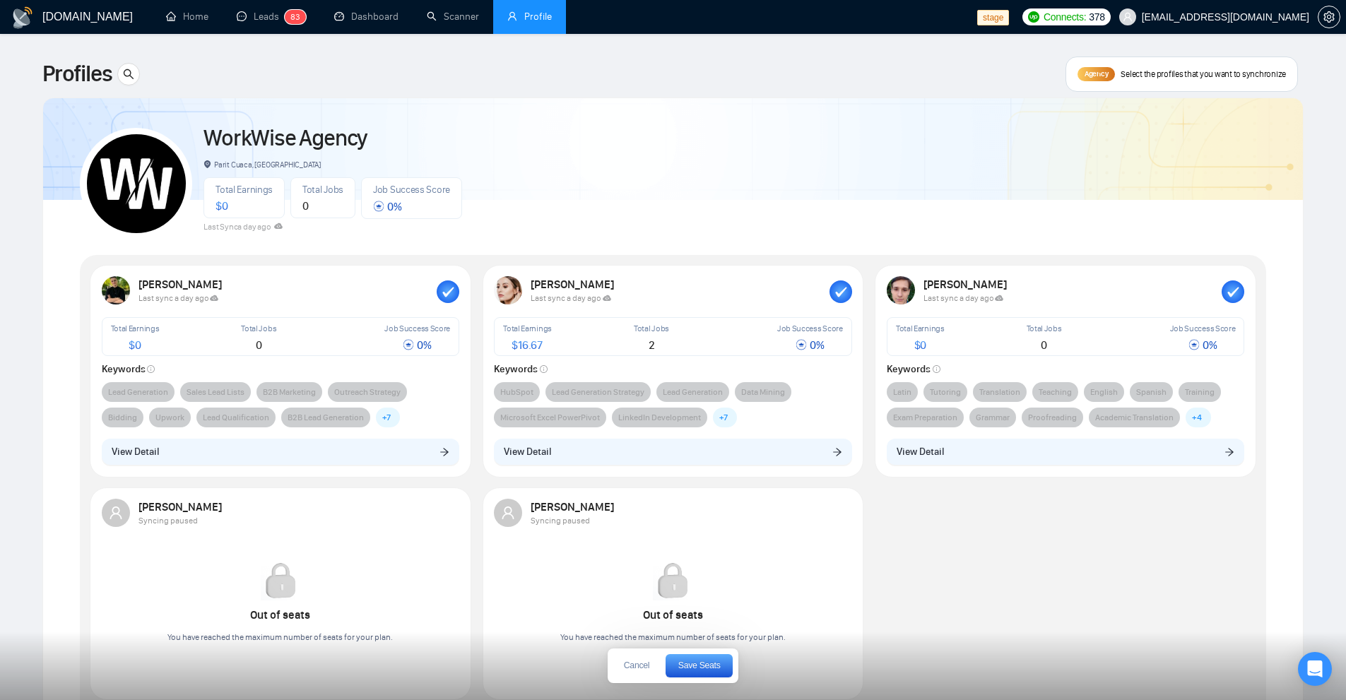
click at [1231, 295] on icon "button" at bounding box center [1233, 292] width 11 height 10
click at [1235, 288] on div at bounding box center [1232, 290] width 23 height 23
click at [637, 666] on span "Cancel" at bounding box center [636, 665] width 25 height 8
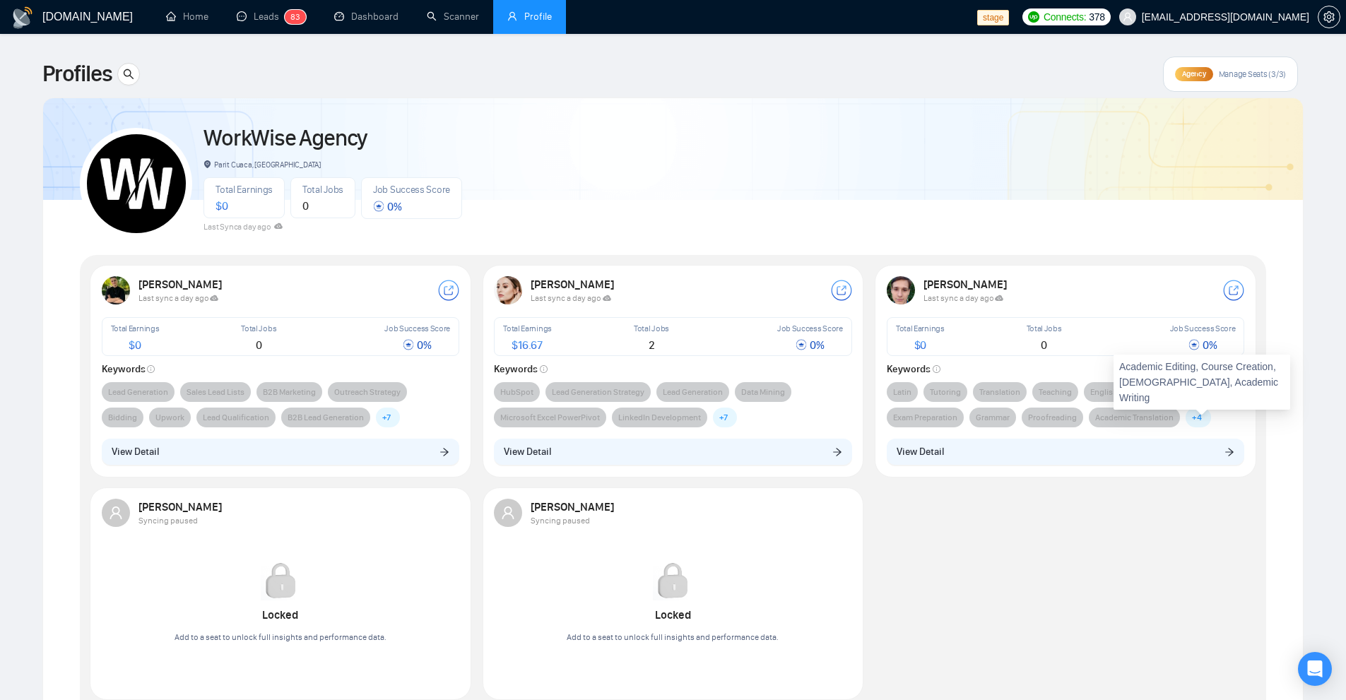
click at [1207, 424] on span "+ 4" at bounding box center [1197, 418] width 25 height 20
click at [1199, 418] on span "+ 4" at bounding box center [1197, 417] width 10 height 14
click at [1197, 418] on span "+ 4" at bounding box center [1197, 417] width 10 height 14
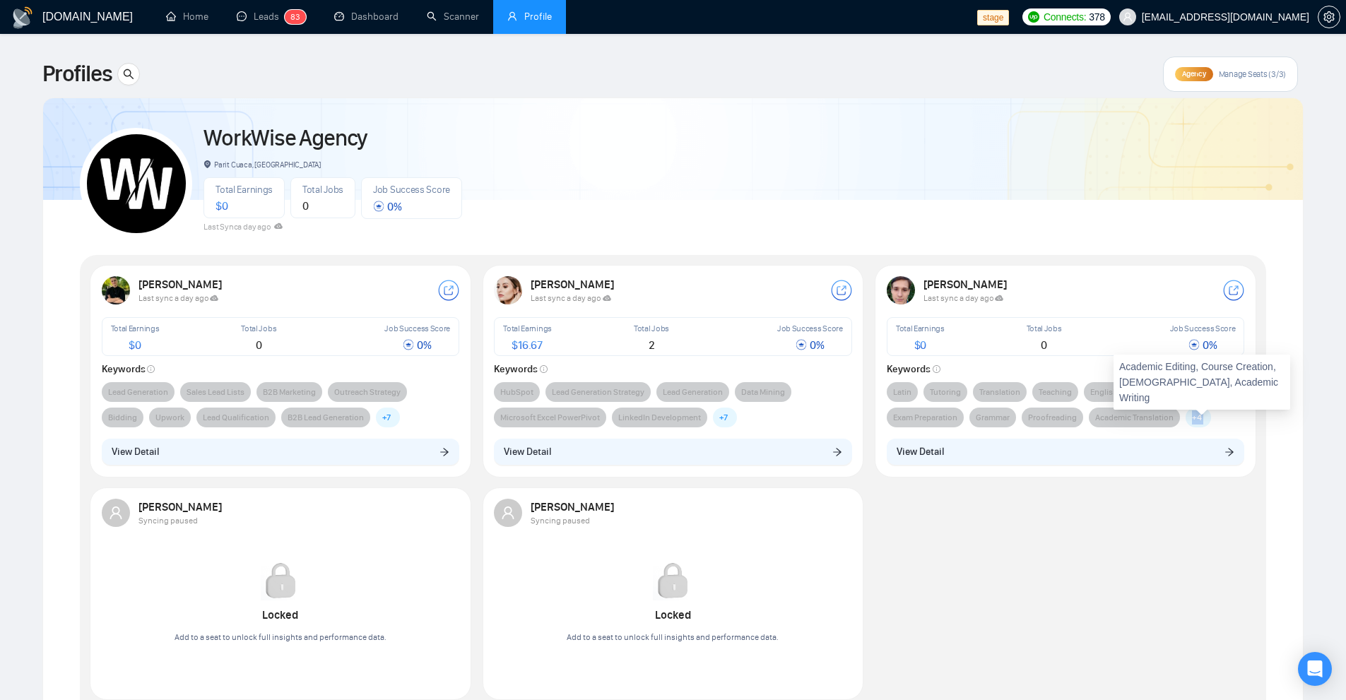
click at [1197, 418] on span "+ 4" at bounding box center [1197, 417] width 10 height 14
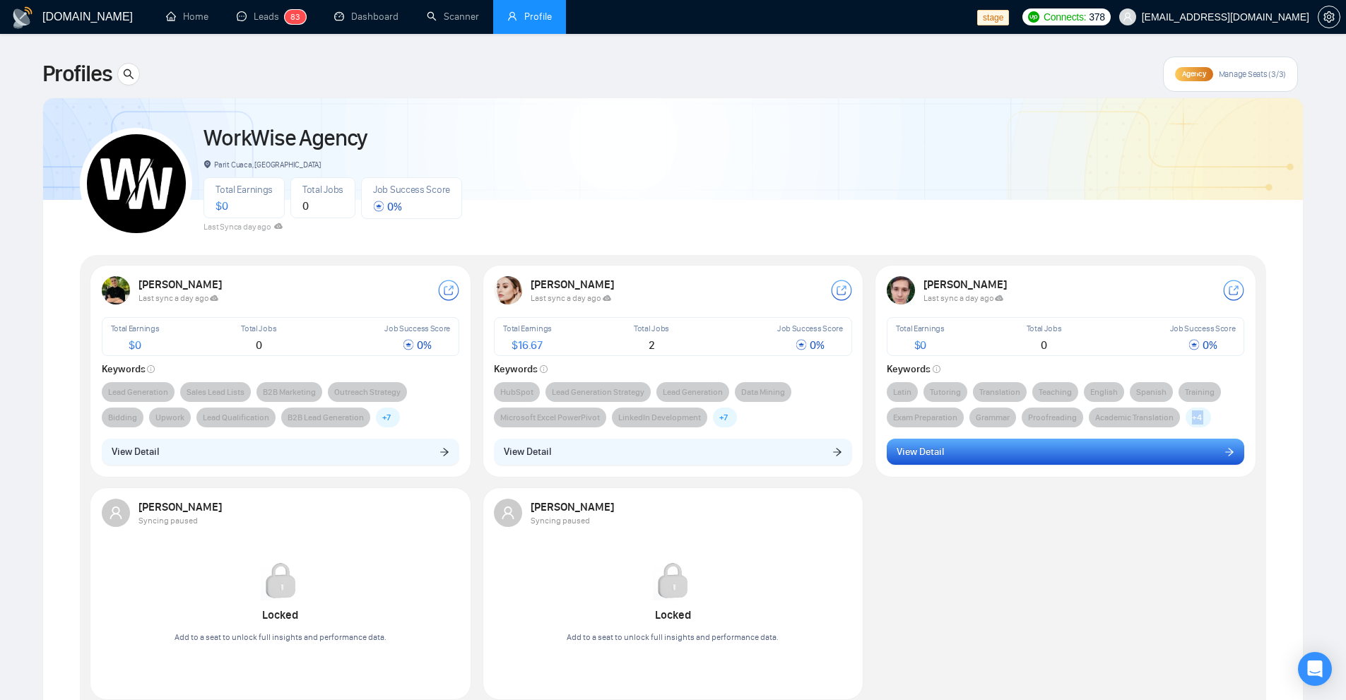
click at [1081, 446] on button "View Detail" at bounding box center [1066, 452] width 358 height 27
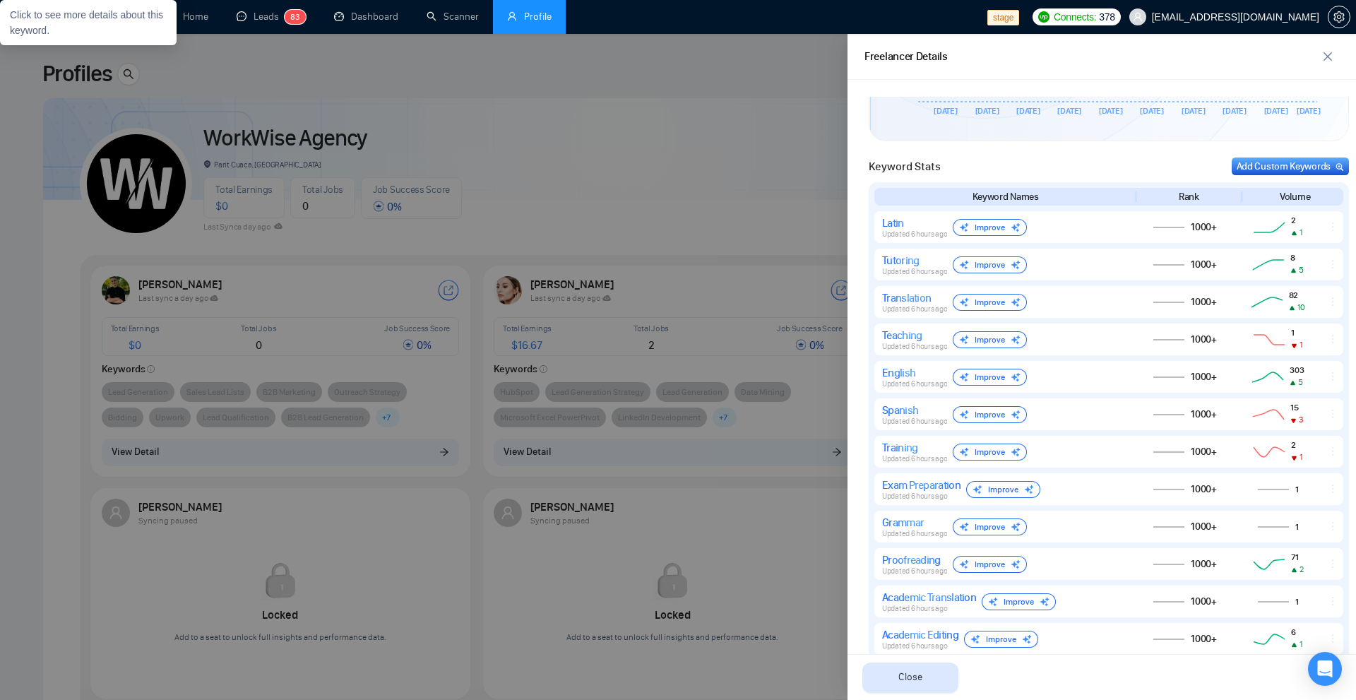
scroll to position [846, 0]
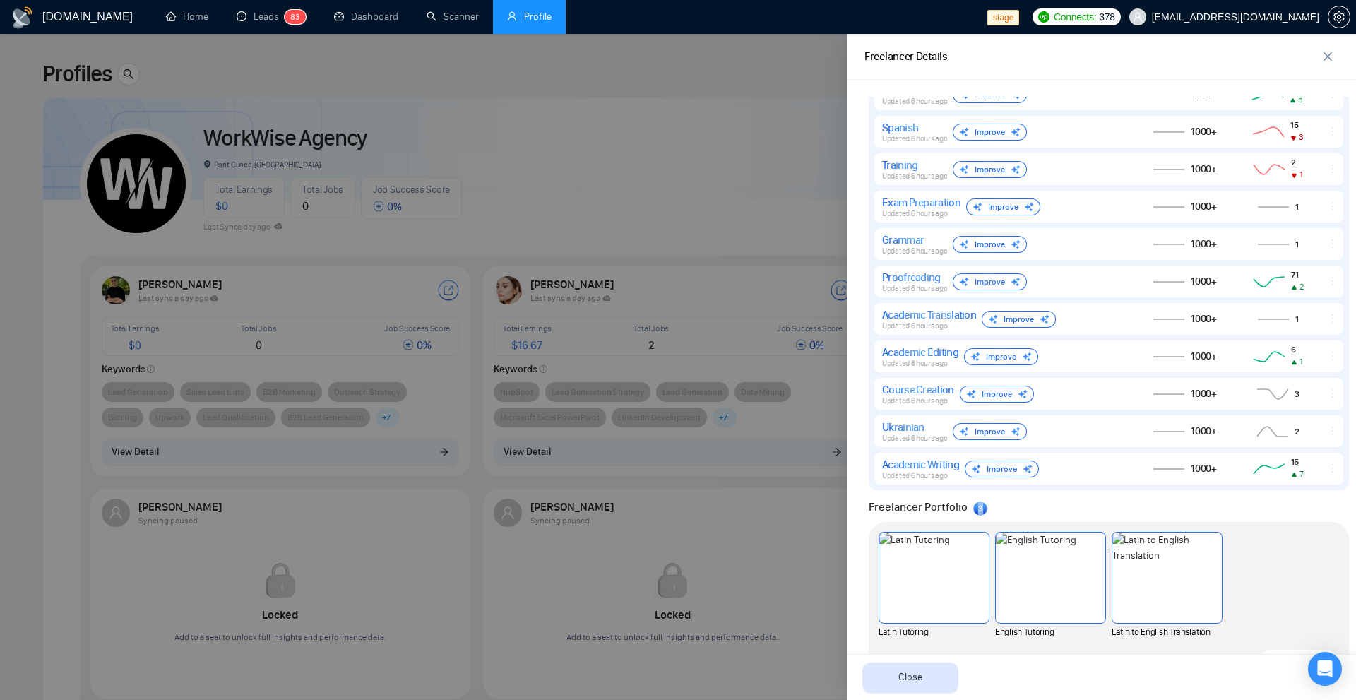
click at [978, 508] on span "3" at bounding box center [980, 509] width 5 height 10
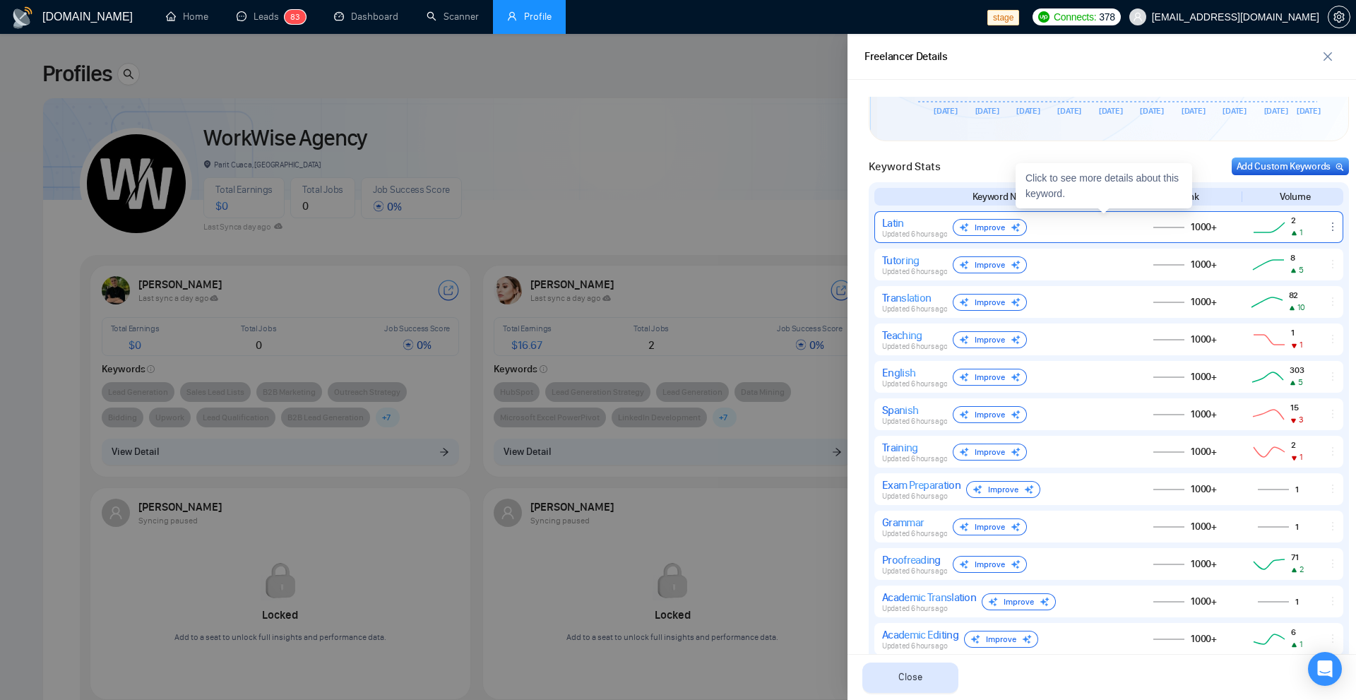
click at [998, 227] on div "Improve" at bounding box center [990, 227] width 74 height 17
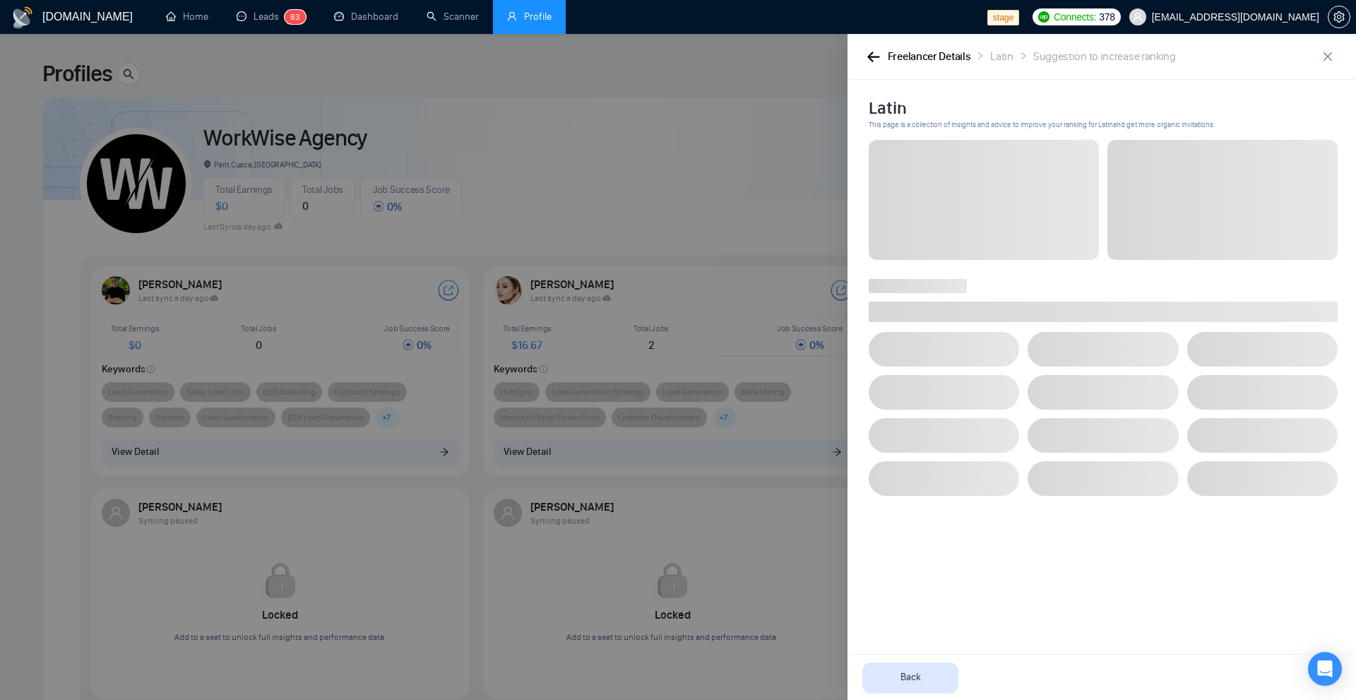
scroll to position [0, 0]
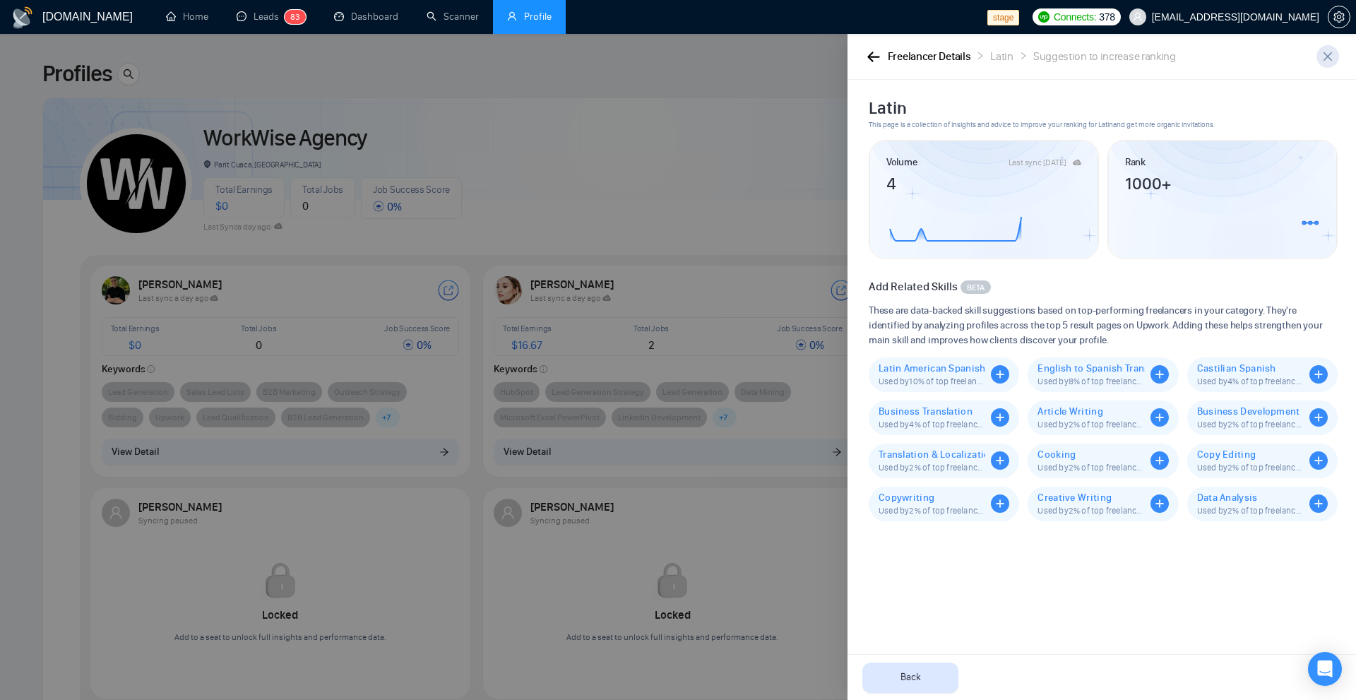
click at [1324, 55] on icon "close" at bounding box center [1327, 56] width 11 height 11
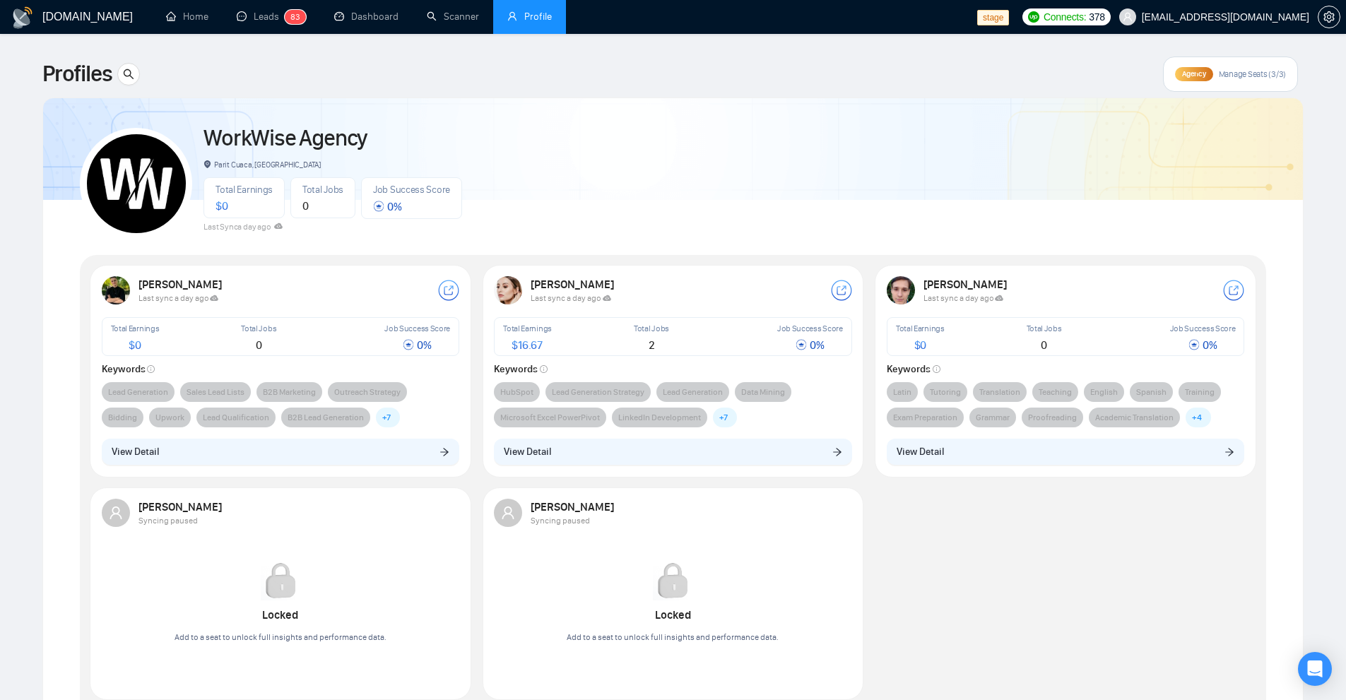
click at [1009, 17] on span "stage" at bounding box center [993, 18] width 32 height 16
drag, startPoint x: 130, startPoint y: 344, endPoint x: 170, endPoint y: 348, distance: 40.4
click at [167, 348] on div "Total Earnings $ 0" at bounding box center [158, 336] width 101 height 35
drag, startPoint x: 277, startPoint y: 350, endPoint x: 413, endPoint y: 352, distance: 136.3
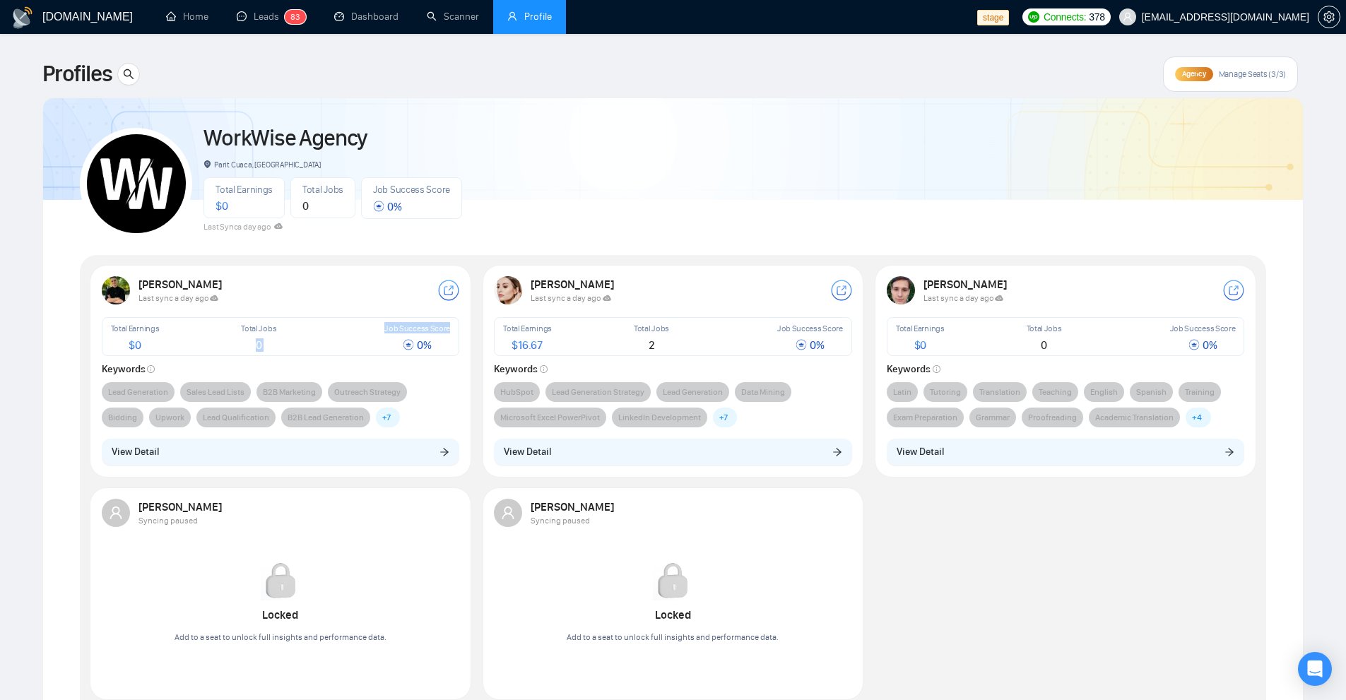
click at [413, 352] on div "Total Earnings $ 0 Total Jobs 0 Job Success Score 0 %" at bounding box center [281, 336] width 358 height 39
click at [442, 391] on div "Lead Generation Sales Lead Lists B2B Marketing Outreach Strategy Bidding Upwork…" at bounding box center [281, 404] width 358 height 45
click at [1086, 350] on div "Total Jobs 0" at bounding box center [1044, 336] width 86 height 35
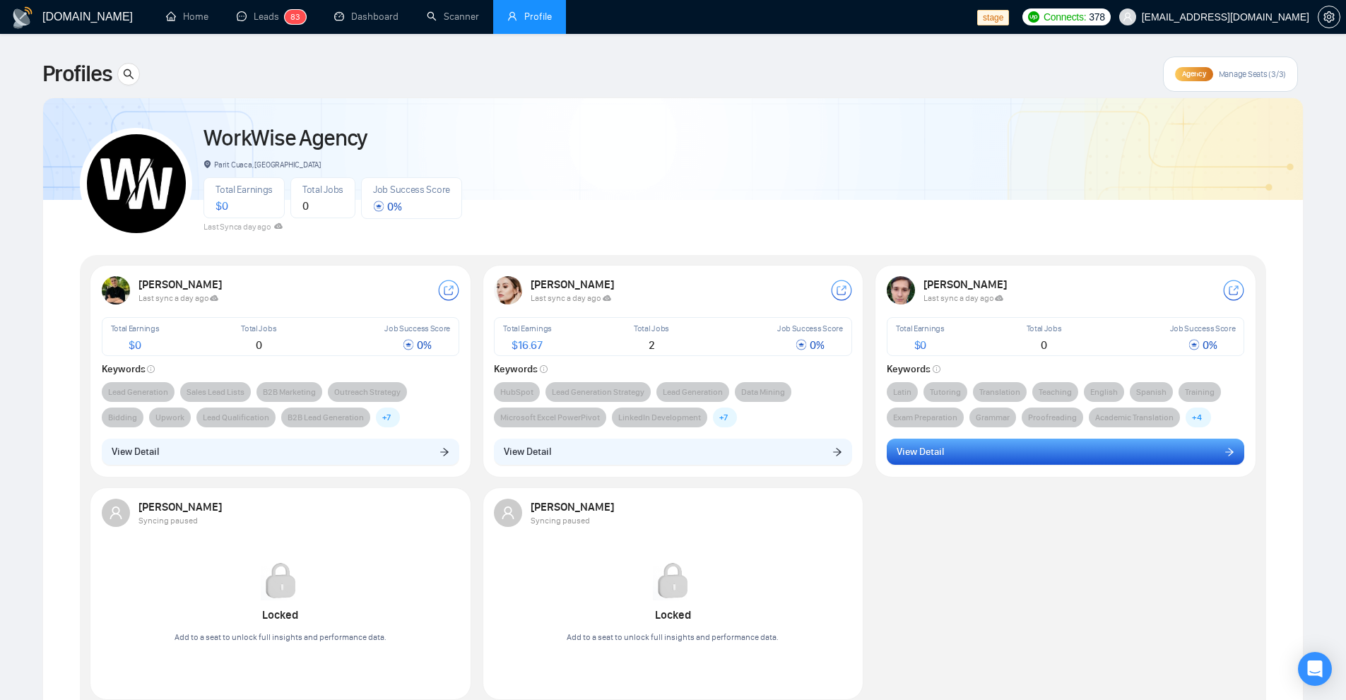
click at [994, 447] on button "View Detail" at bounding box center [1066, 452] width 358 height 27
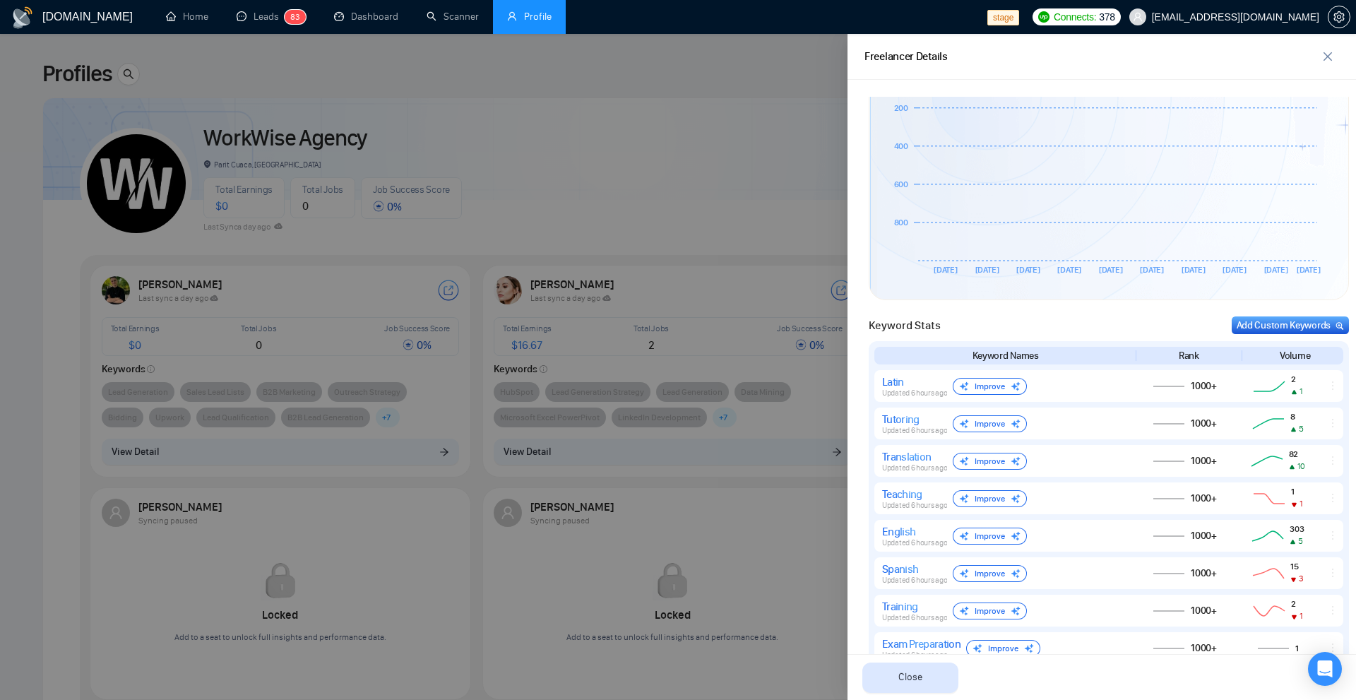
scroll to position [263, 0]
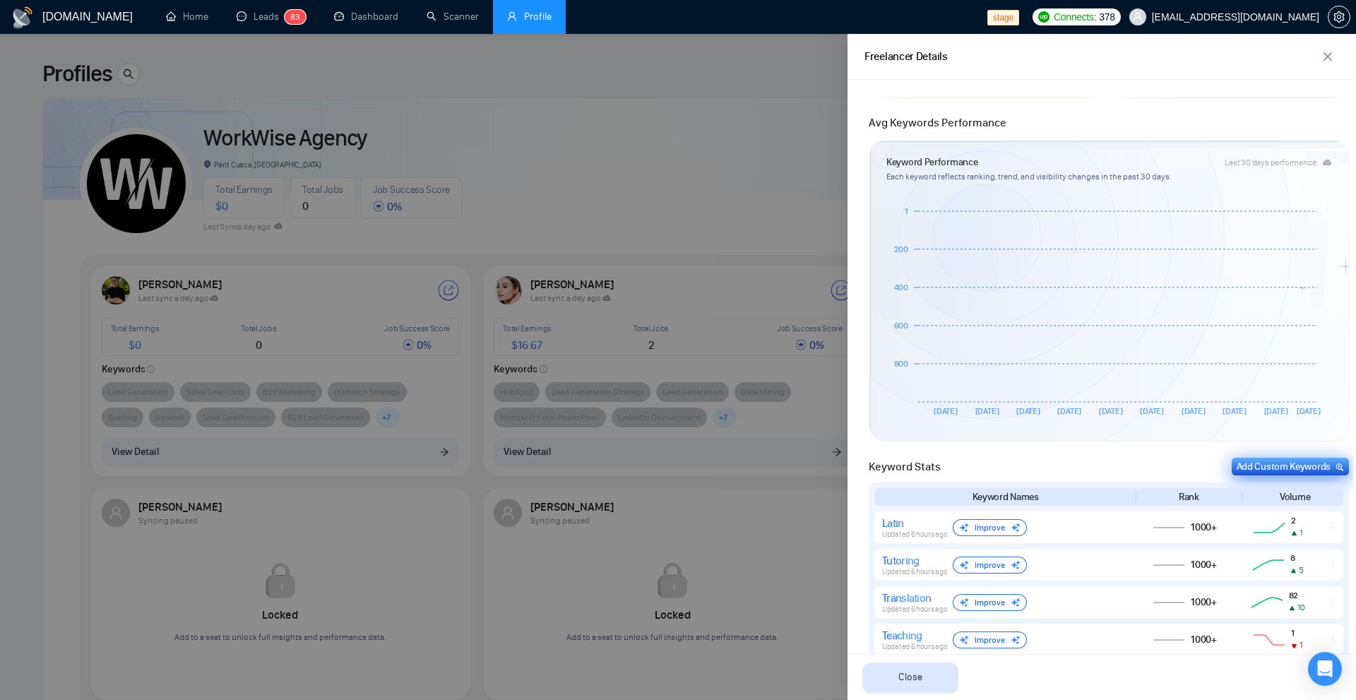
click at [1272, 466] on div "Add Custom Keywords" at bounding box center [1290, 466] width 107 height 15
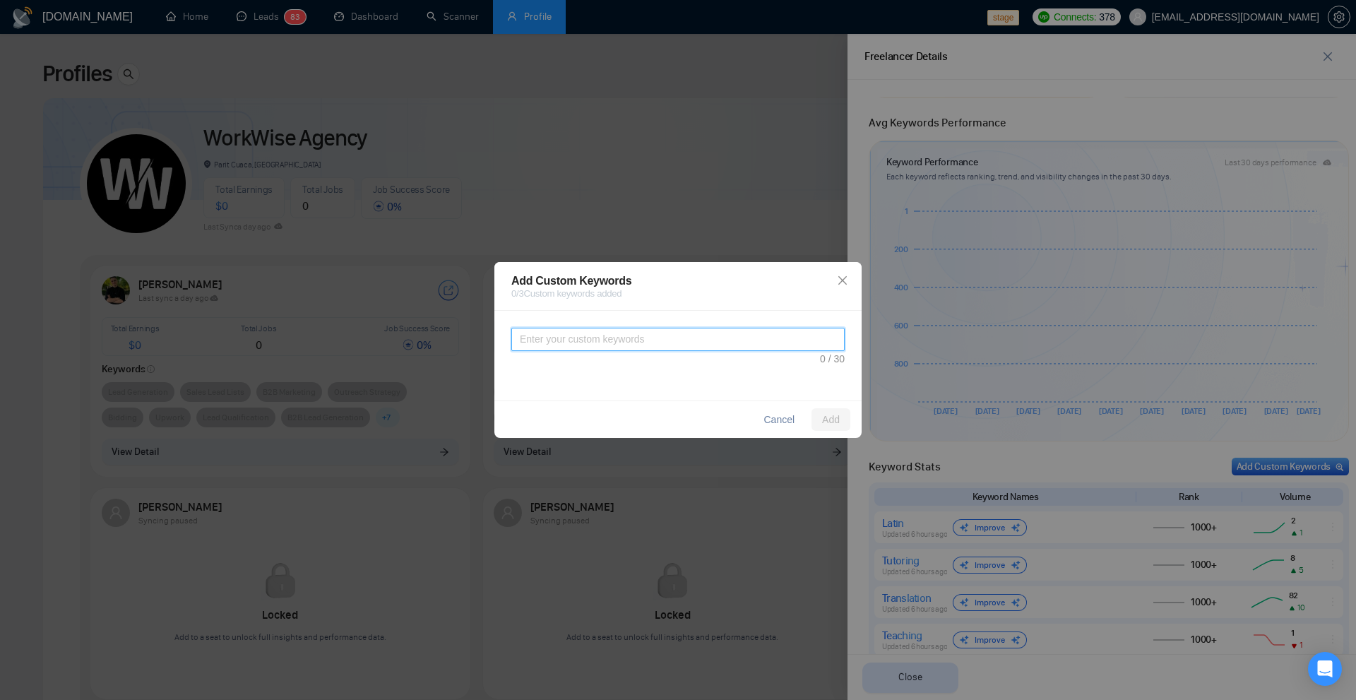
click at [543, 335] on textarea at bounding box center [677, 339] width 333 height 23
click at [641, 339] on textarea at bounding box center [677, 339] width 333 height 23
type textarea "W"
click at [824, 417] on span "Add" at bounding box center [831, 420] width 18 height 16
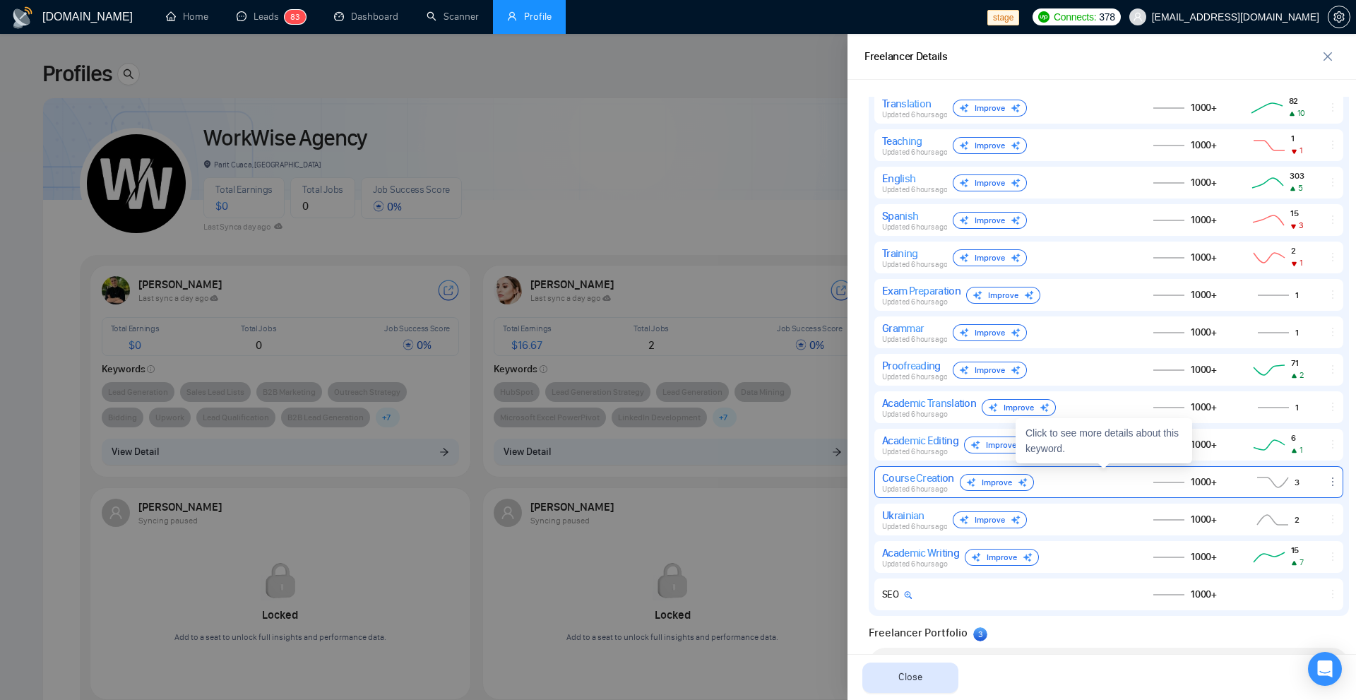
scroll to position [899, 0]
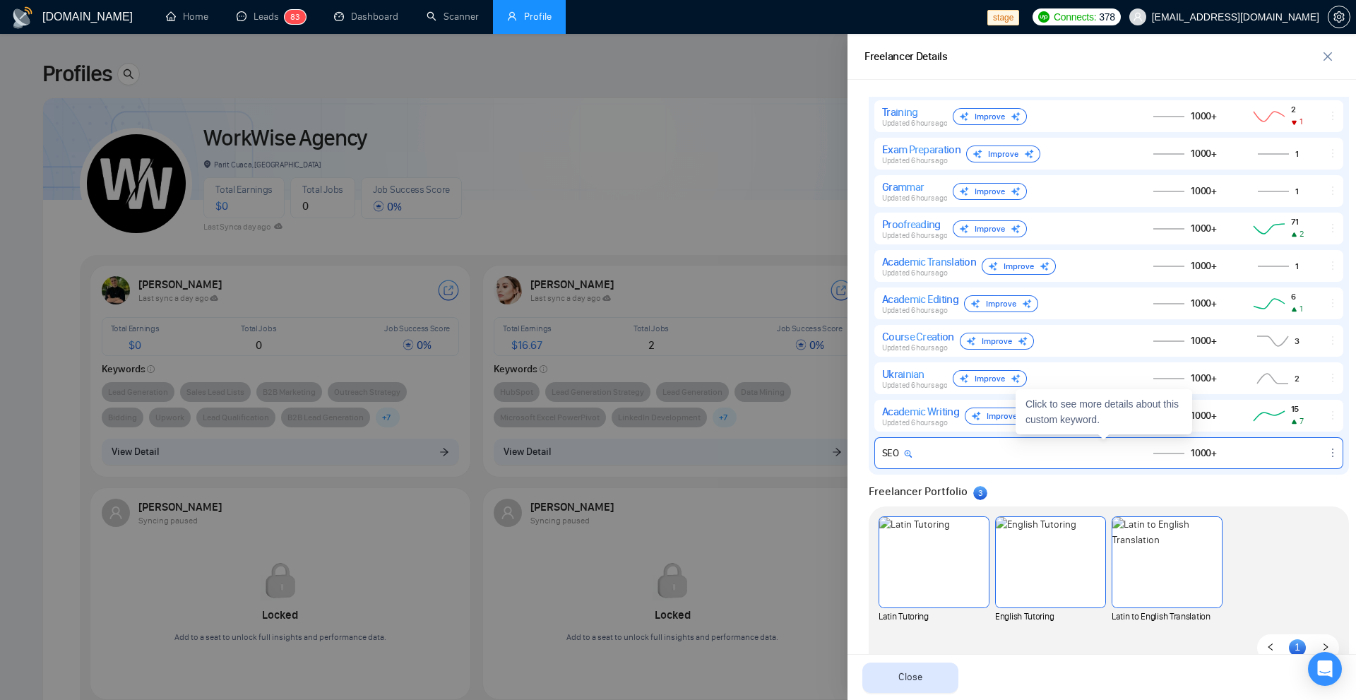
click at [1327, 449] on icon "ellipsis" at bounding box center [1332, 452] width 11 height 11
click at [1303, 435] on button "Delete" at bounding box center [1305, 433] width 60 height 16
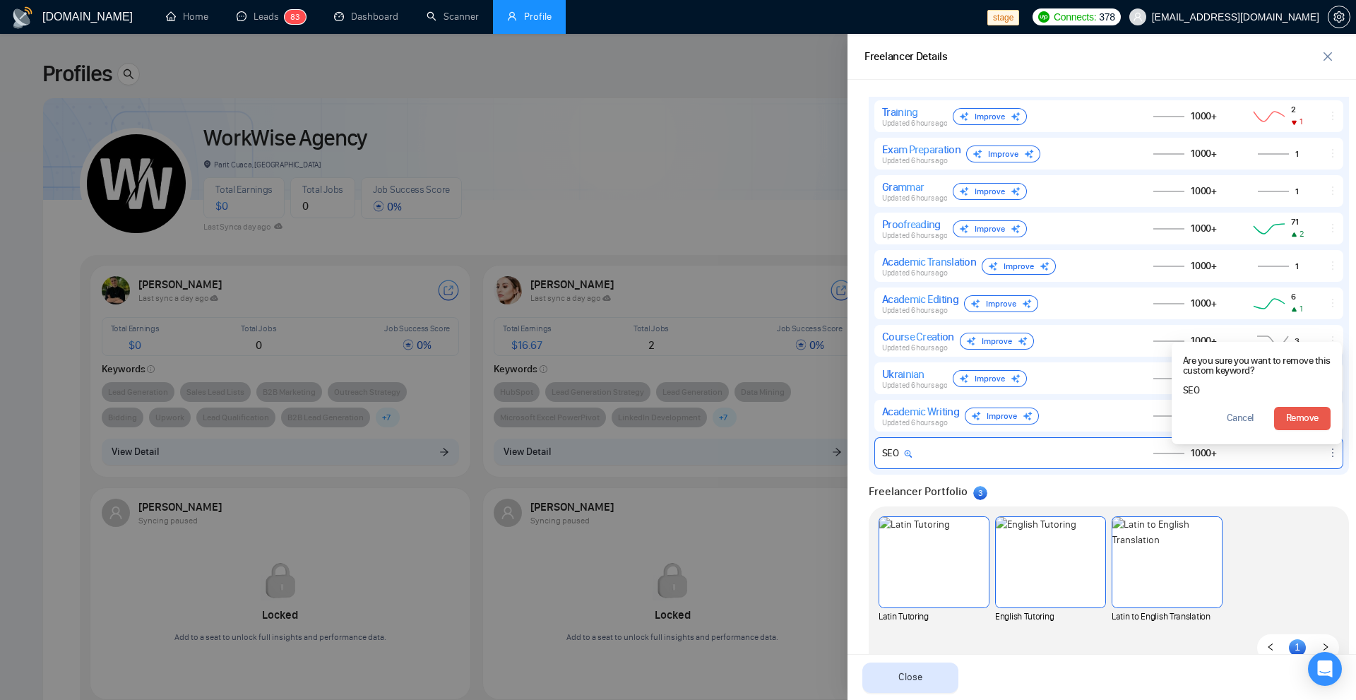
click at [1286, 419] on span "Remove" at bounding box center [1302, 418] width 32 height 16
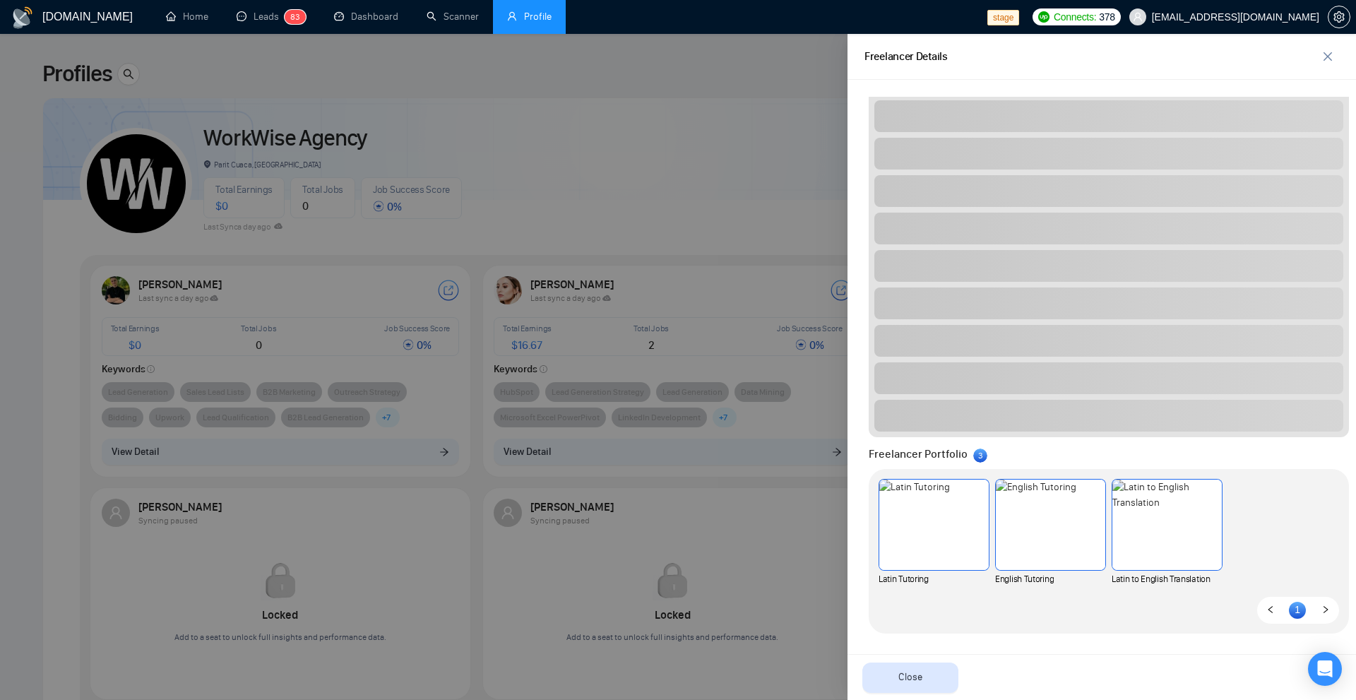
click at [1287, 432] on span at bounding box center [1109, 416] width 469 height 32
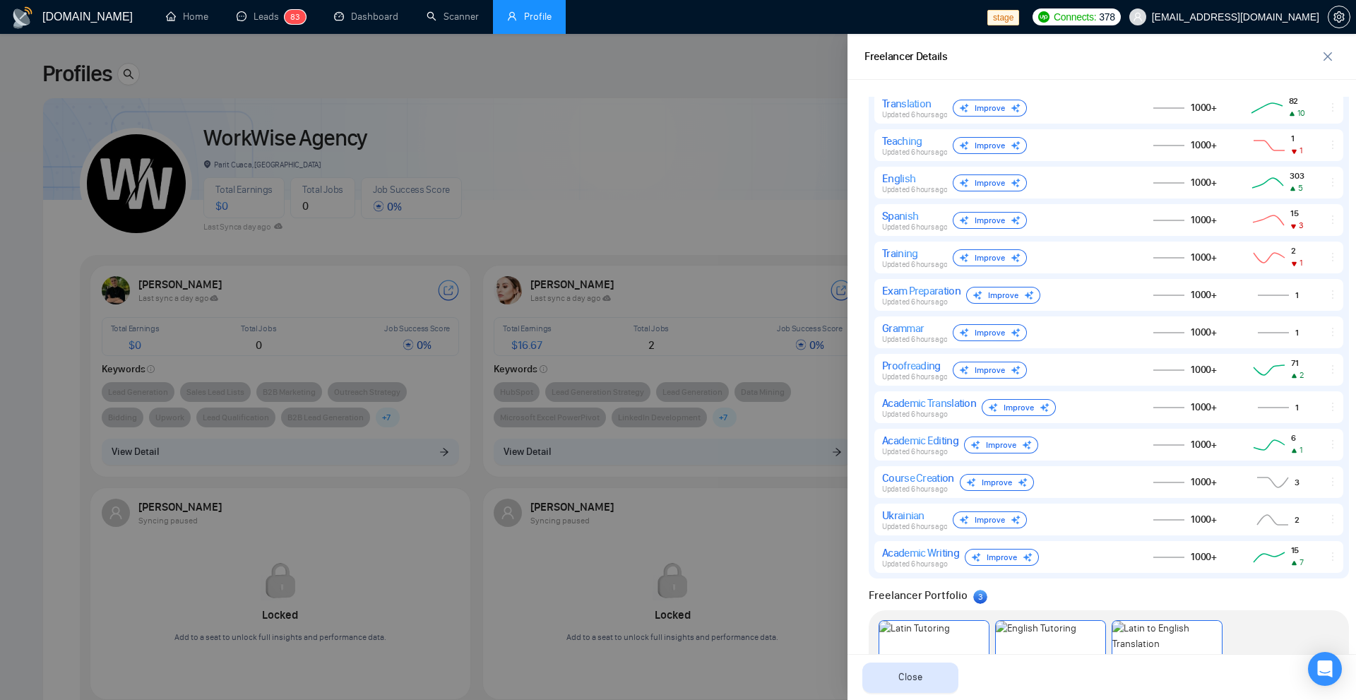
scroll to position [405, 0]
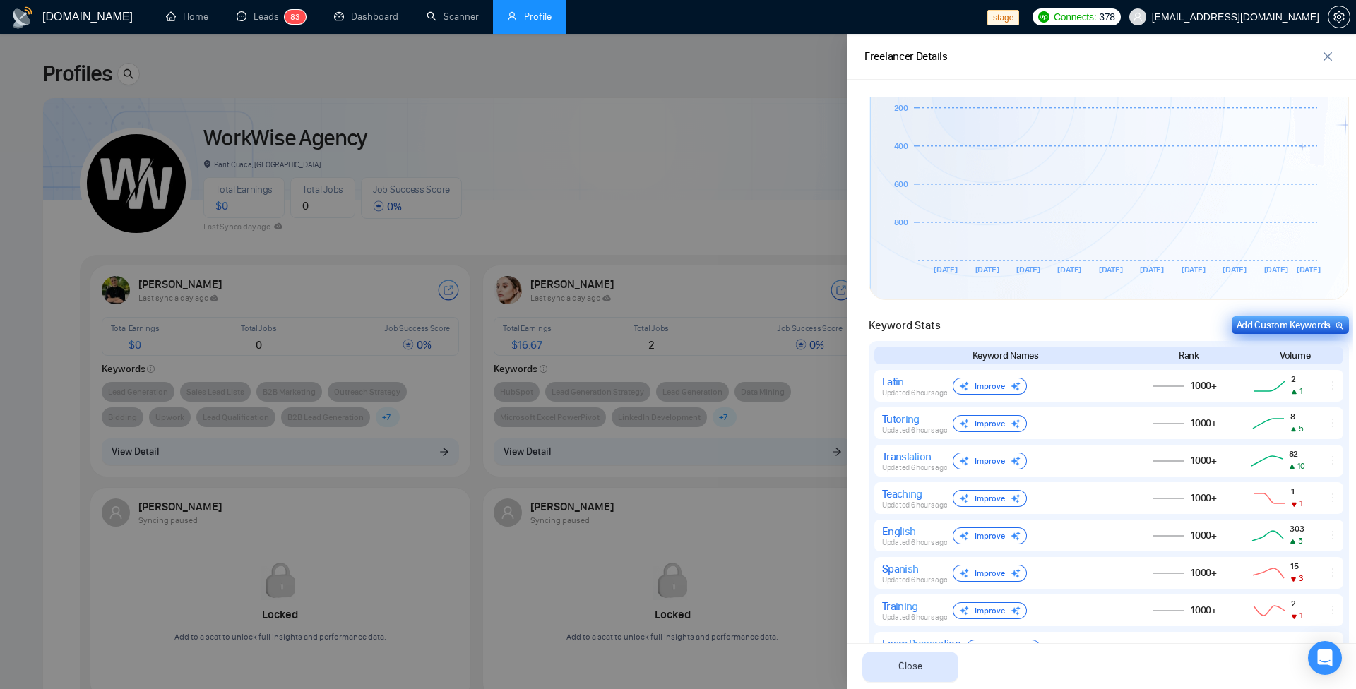
click at [1275, 318] on div "Add Custom Keywords" at bounding box center [1290, 325] width 107 height 15
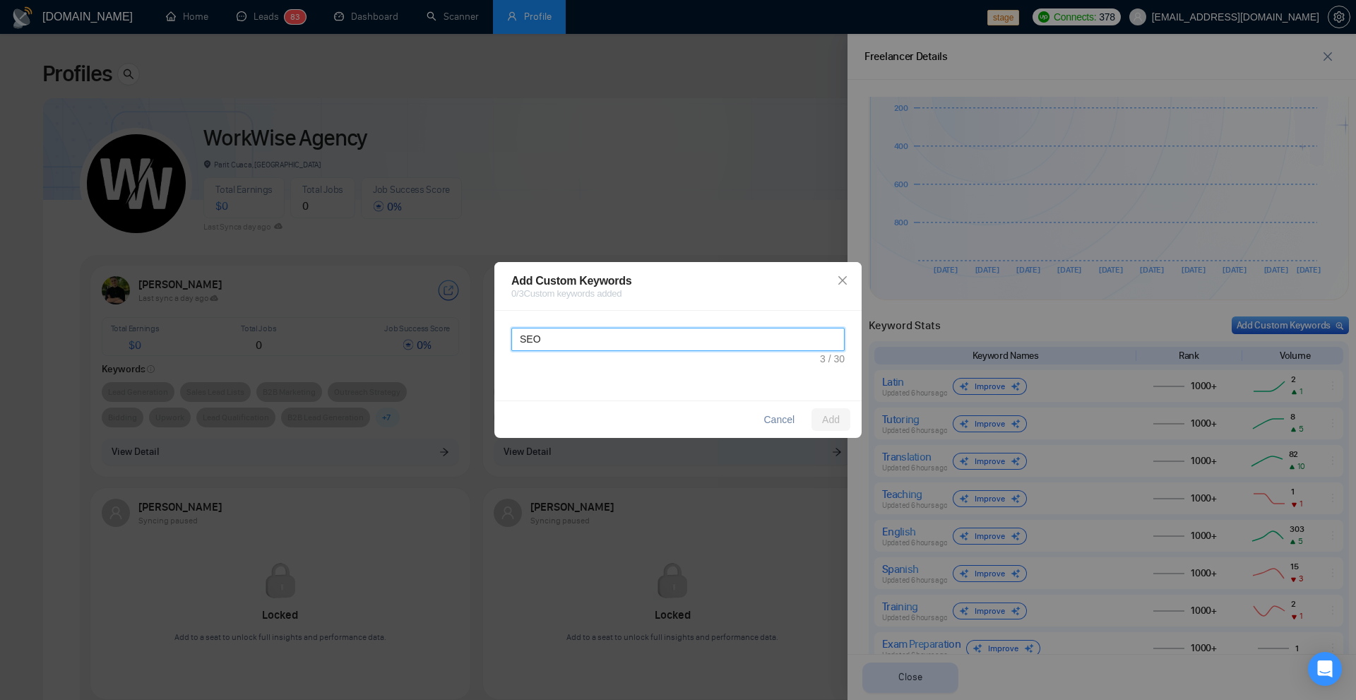
click at [717, 342] on textarea "SEO" at bounding box center [677, 339] width 333 height 23
type textarea "Search Engine Optimization"
click at [839, 415] on button "Add" at bounding box center [831, 419] width 39 height 23
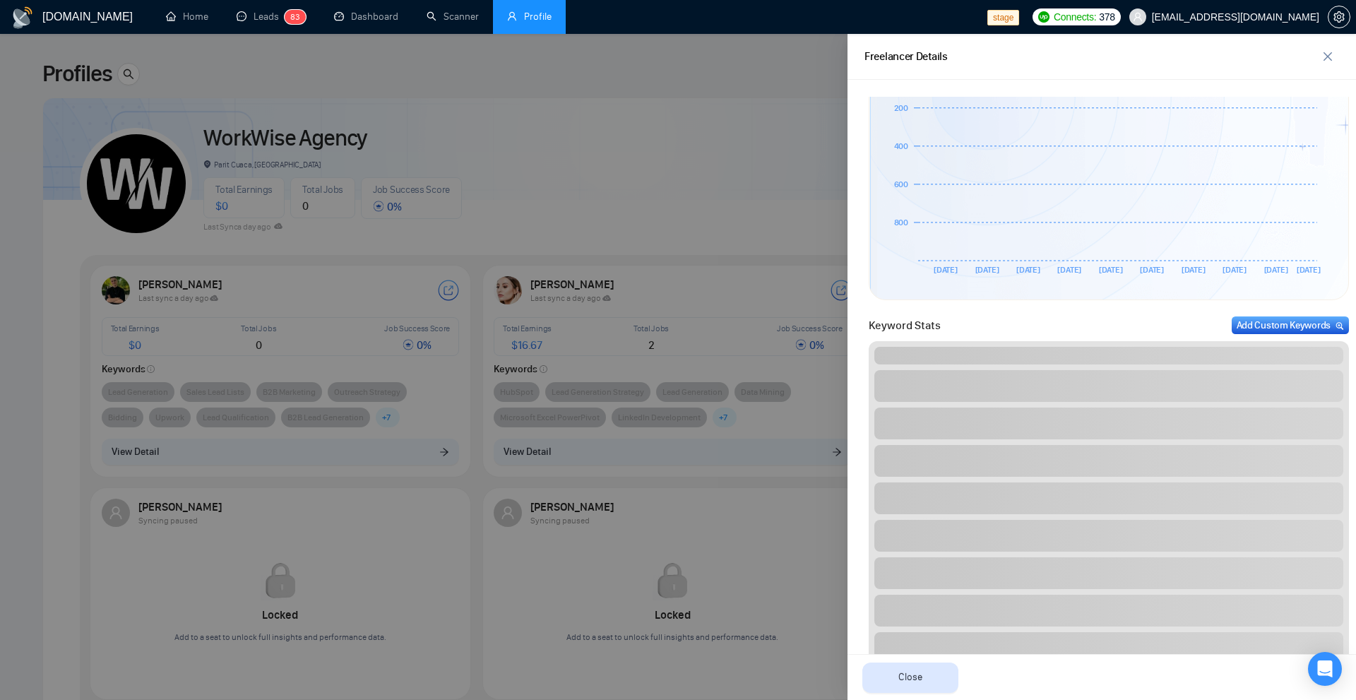
scroll to position [758, 0]
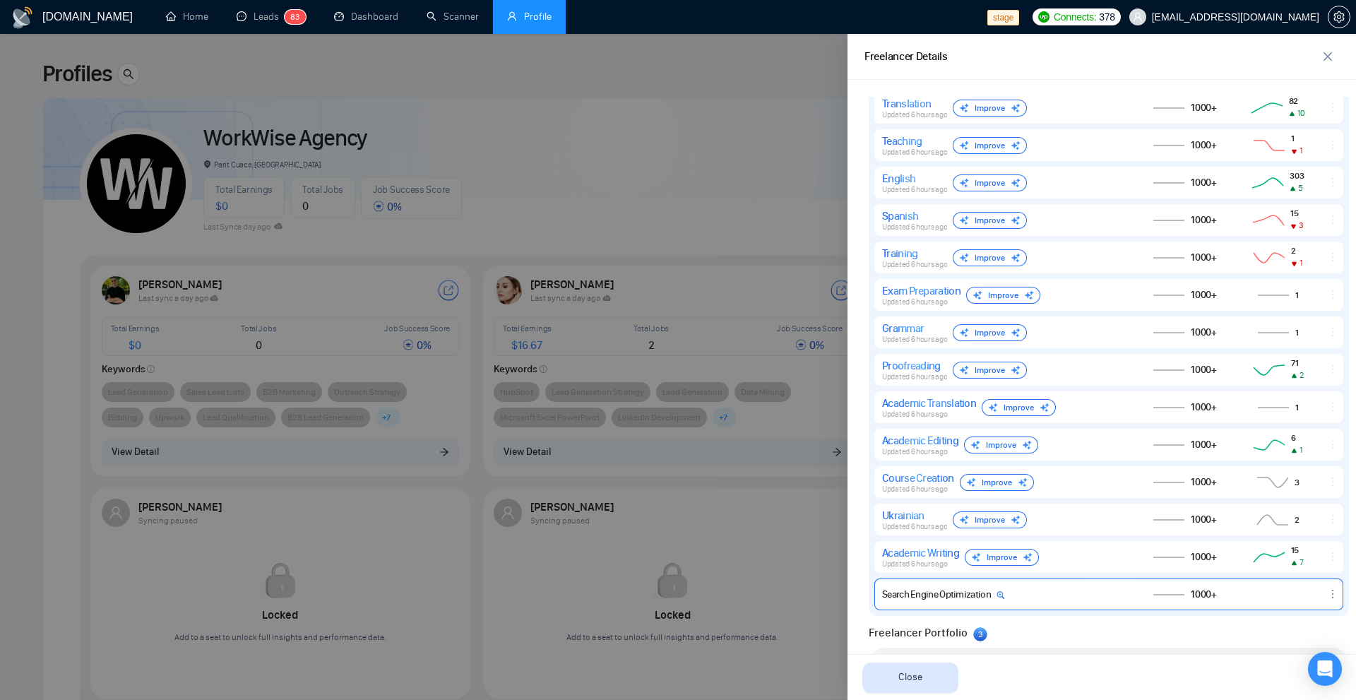
click at [997, 594] on icon at bounding box center [1001, 595] width 8 height 8
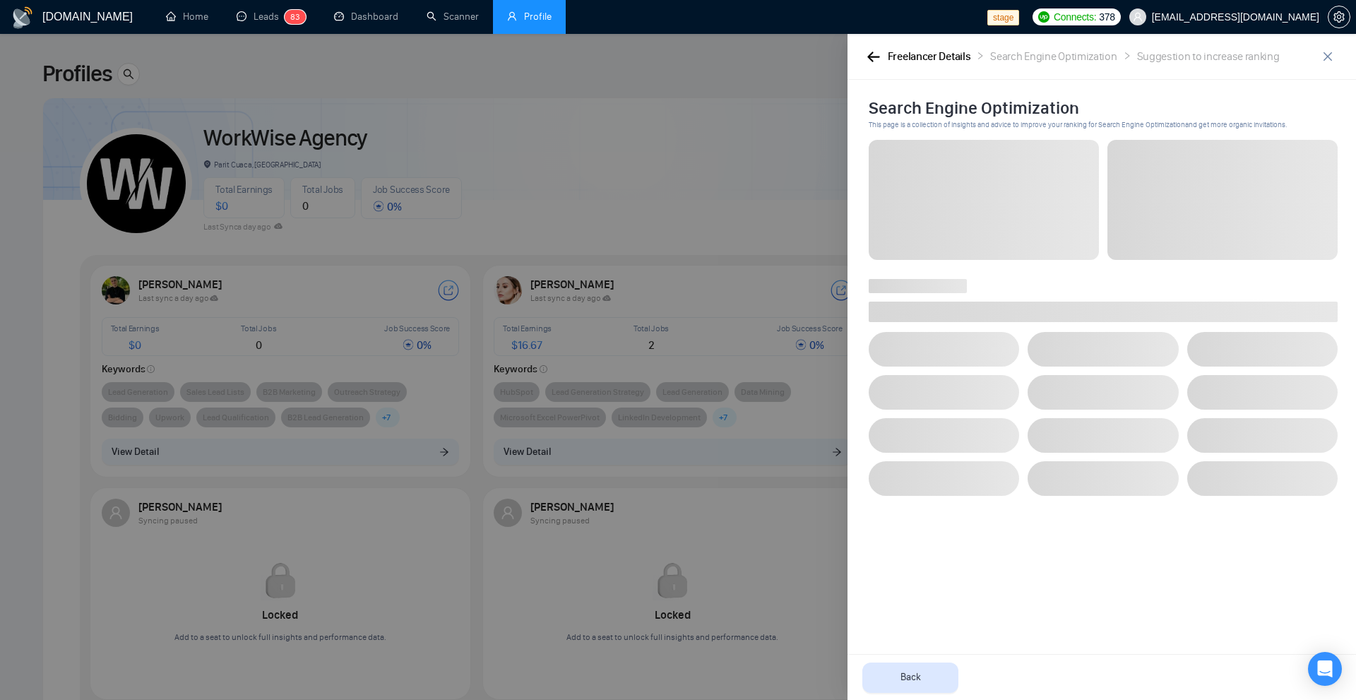
scroll to position [0, 0]
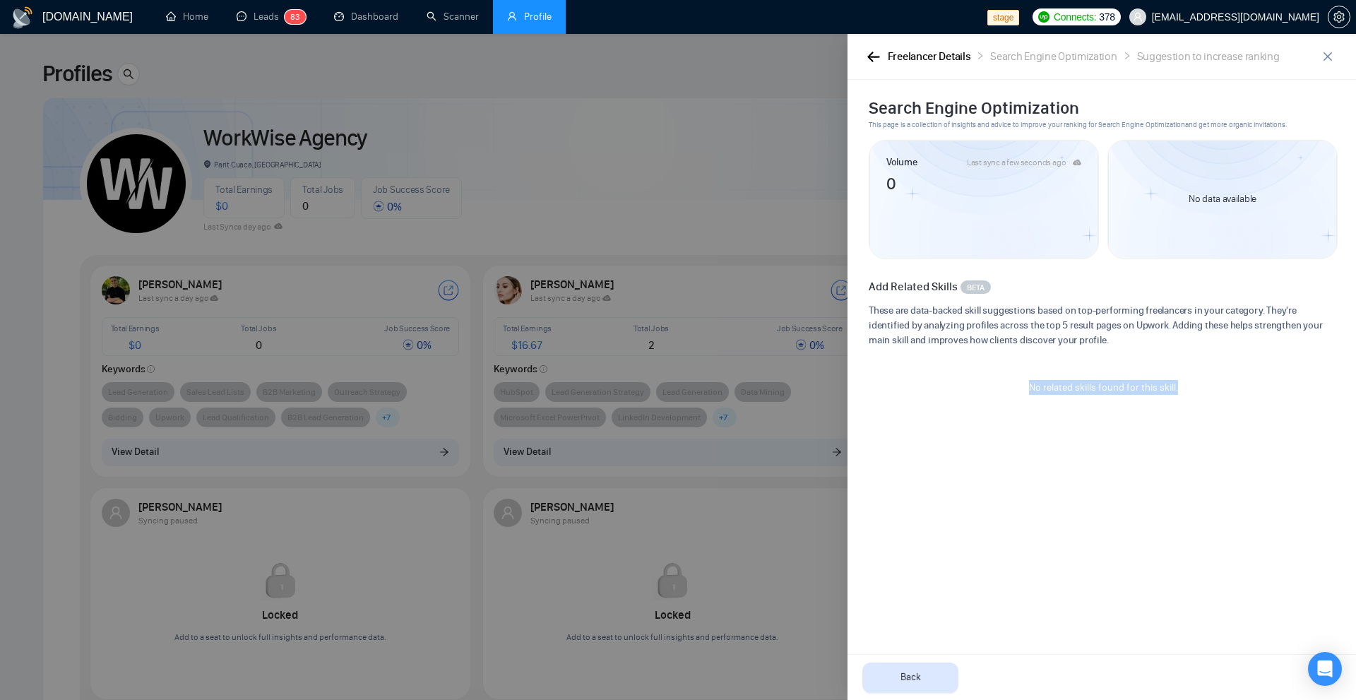
drag, startPoint x: 1000, startPoint y: 376, endPoint x: 1212, endPoint y: 384, distance: 212.1
click at [1212, 384] on div "No related skills found for this skill." at bounding box center [1103, 387] width 469 height 60
click at [859, 53] on div "Freelancer Details Search Engine Optimization Suggestion to increase ranking" at bounding box center [1102, 57] width 509 height 46
click at [867, 53] on icon "button" at bounding box center [873, 57] width 13 height 11
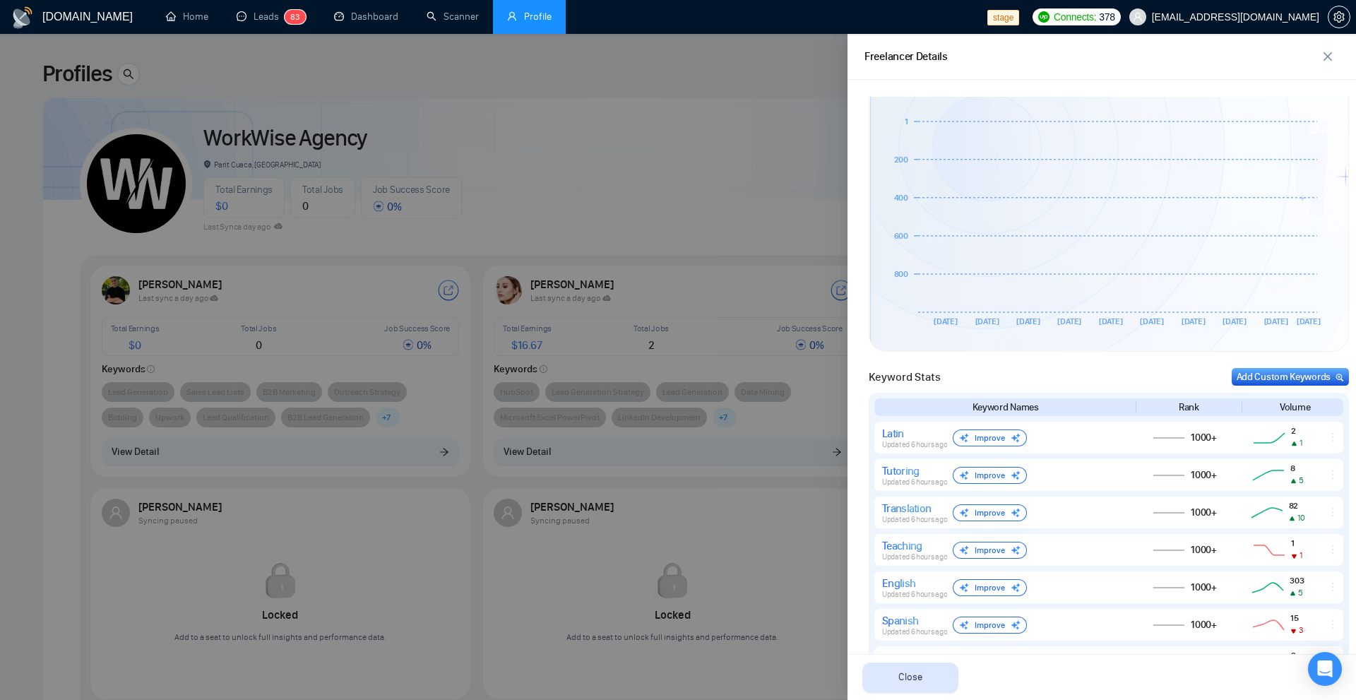
scroll to position [937, 0]
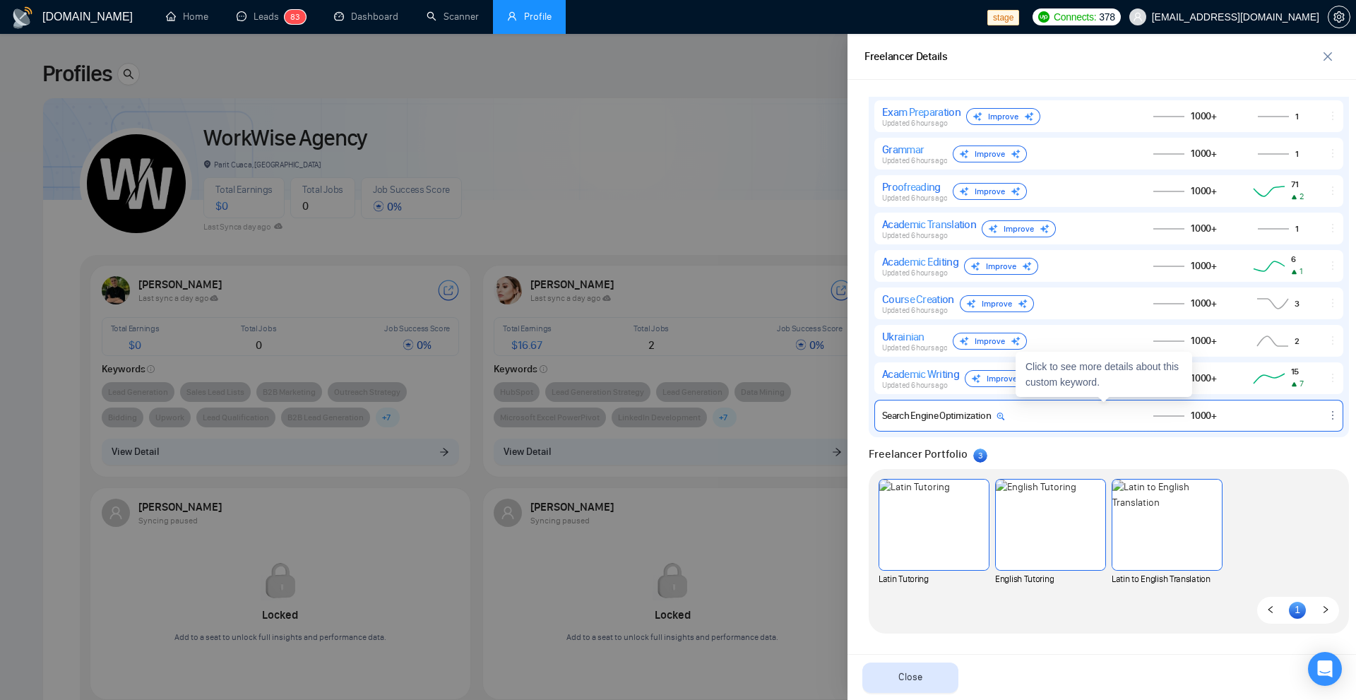
click at [1327, 418] on icon "ellipsis" at bounding box center [1332, 415] width 11 height 11
click at [1301, 394] on button "Delete" at bounding box center [1305, 395] width 60 height 16
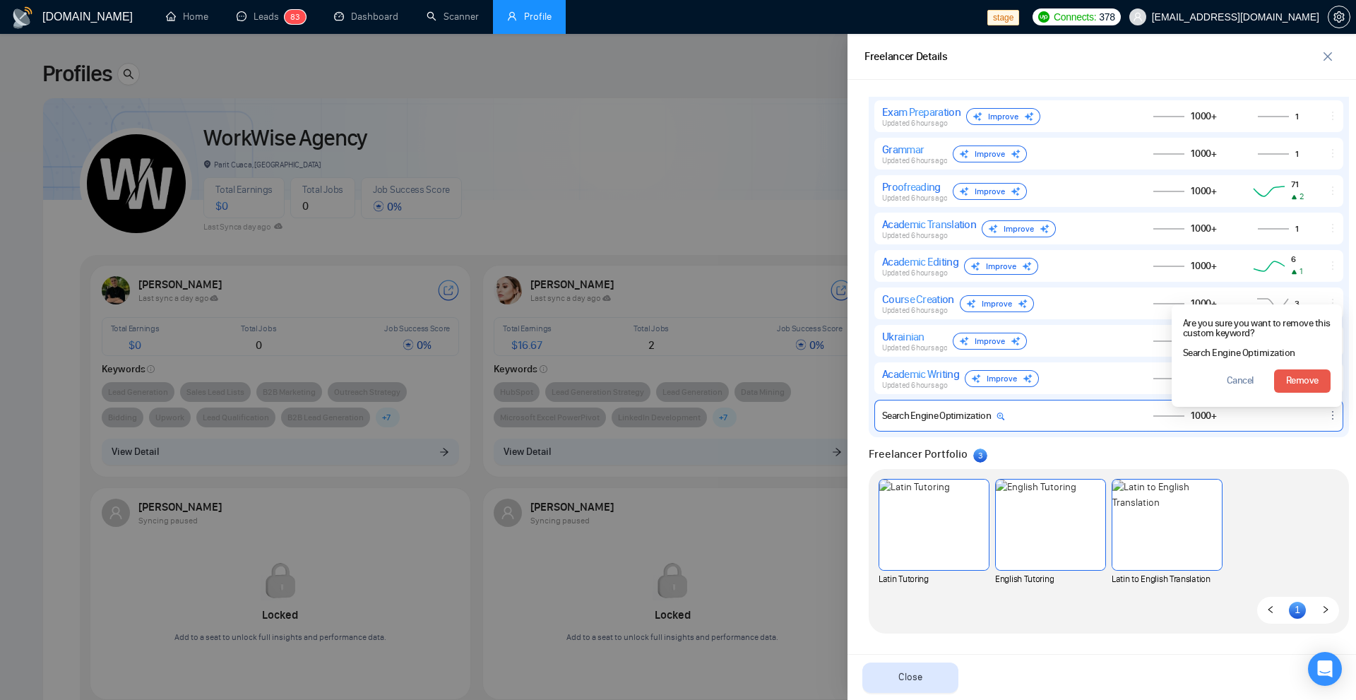
click at [1310, 384] on button "Remove" at bounding box center [1302, 380] width 57 height 23
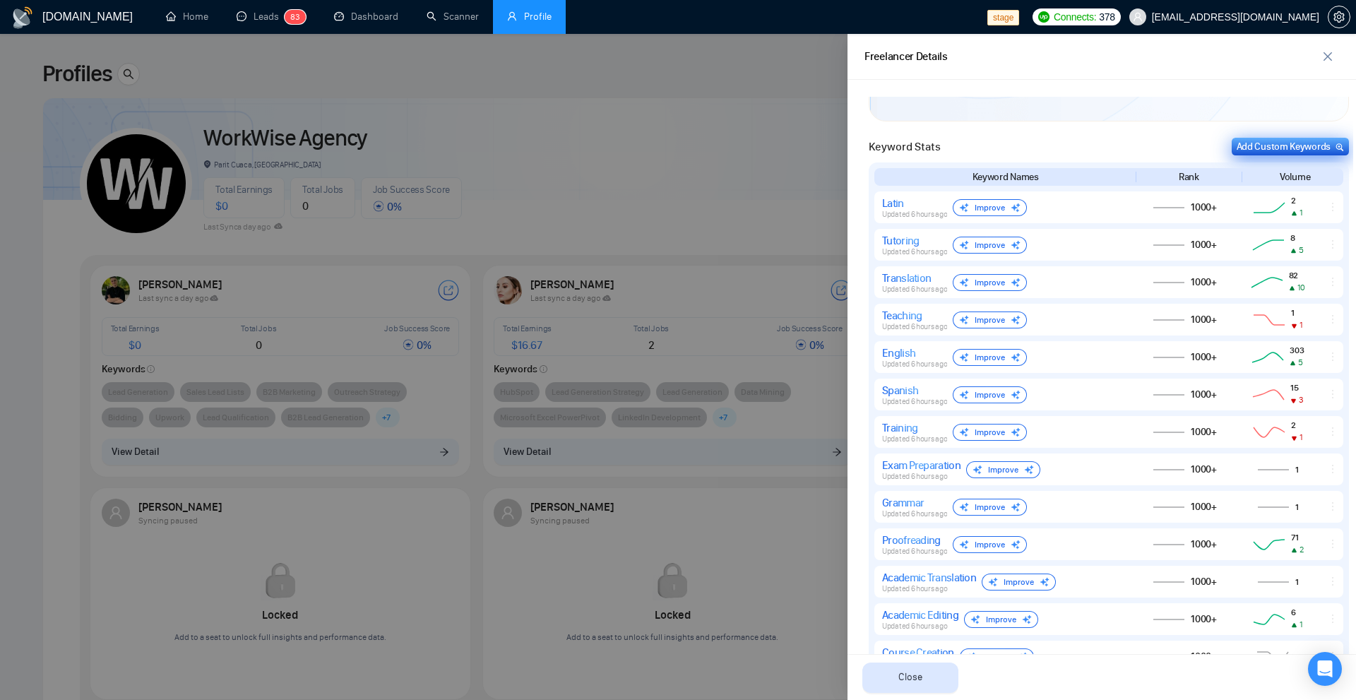
click at [1313, 138] on button "Add Custom Keywords" at bounding box center [1290, 147] width 117 height 18
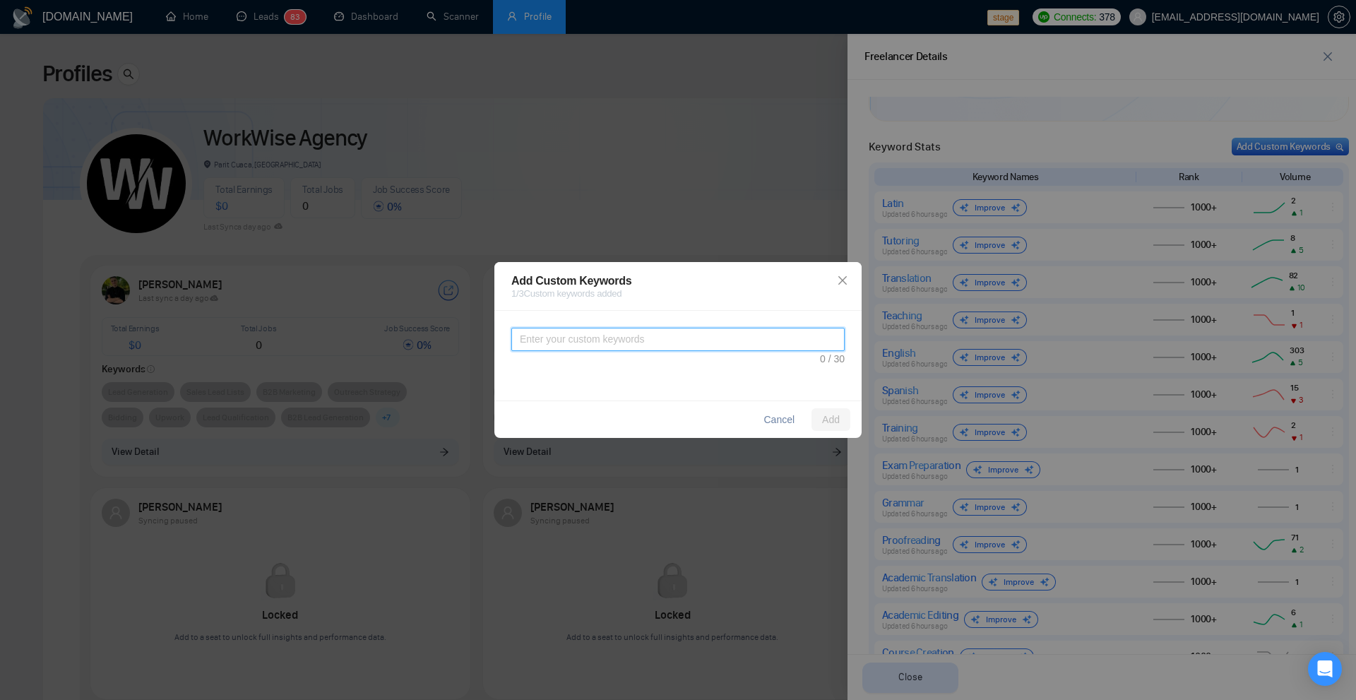
click at [598, 346] on textarea at bounding box center [677, 339] width 333 height 23
paste textarea "Lead Generation"
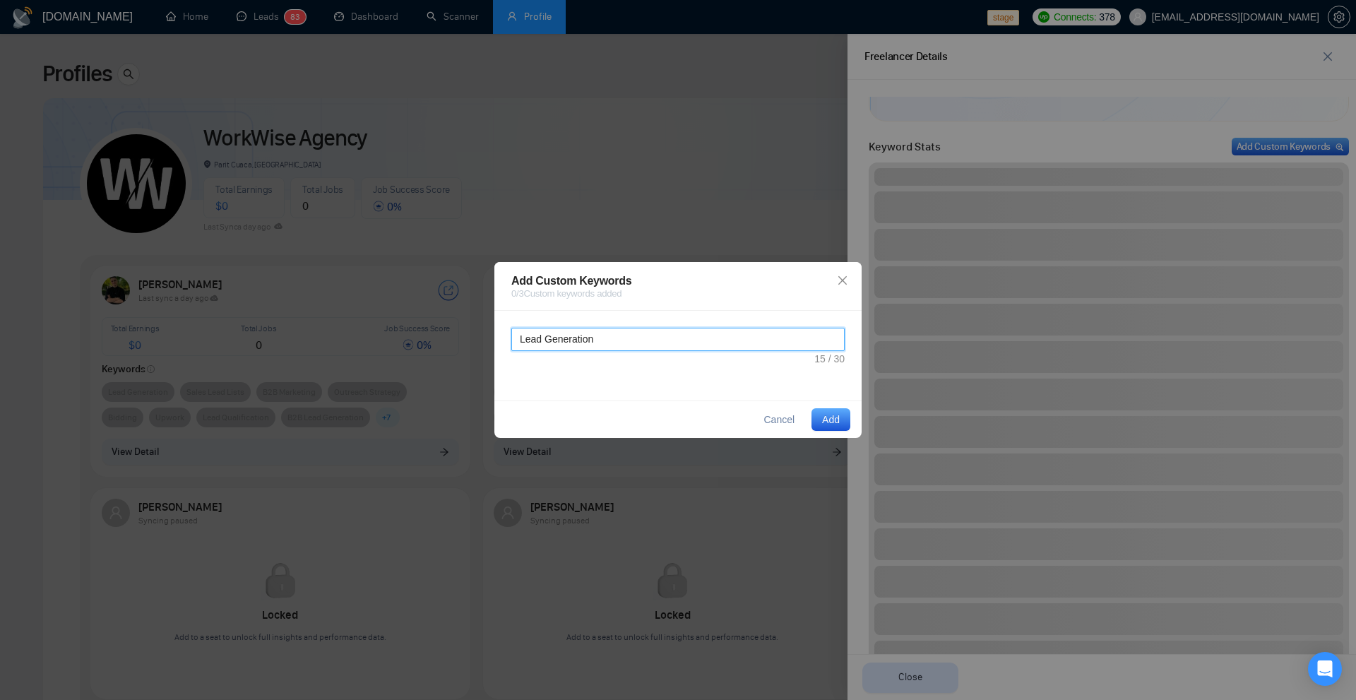
type textarea "Lead Generation"
click at [822, 420] on span "Add" at bounding box center [831, 420] width 18 height 16
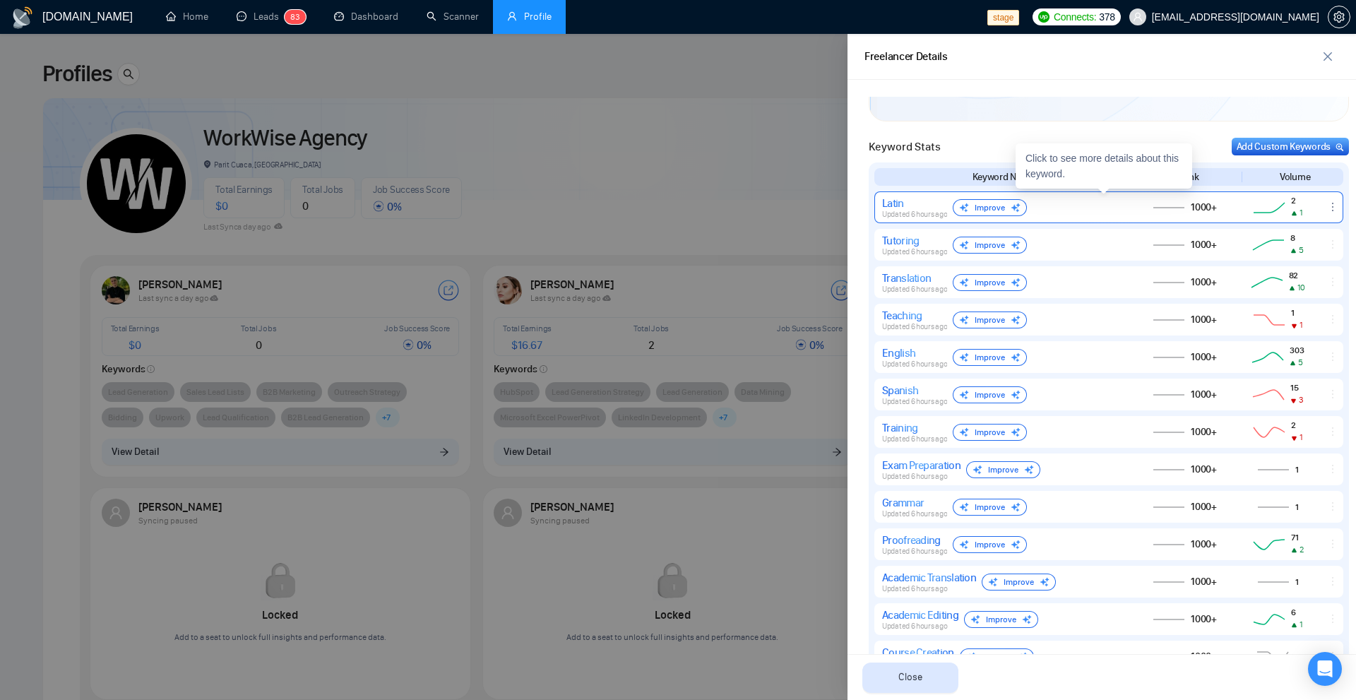
click at [1327, 206] on icon "ellipsis" at bounding box center [1332, 206] width 11 height 11
click at [1339, 225] on div "Keyword Stats Add Custom Keywords Keyword Names Rank Volume Latin Updated 6 hou…" at bounding box center [1109, 460] width 489 height 660
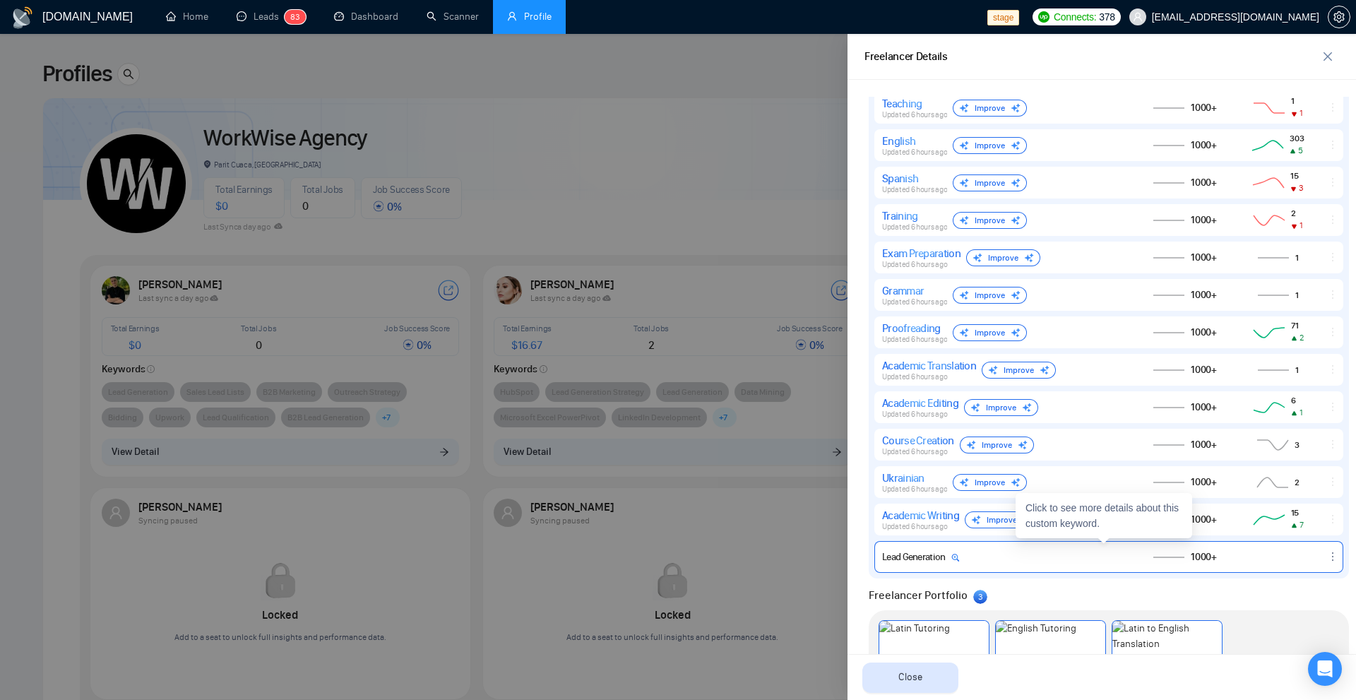
click at [1286, 559] on div "Lead Generation 1000+" at bounding box center [1109, 557] width 469 height 32
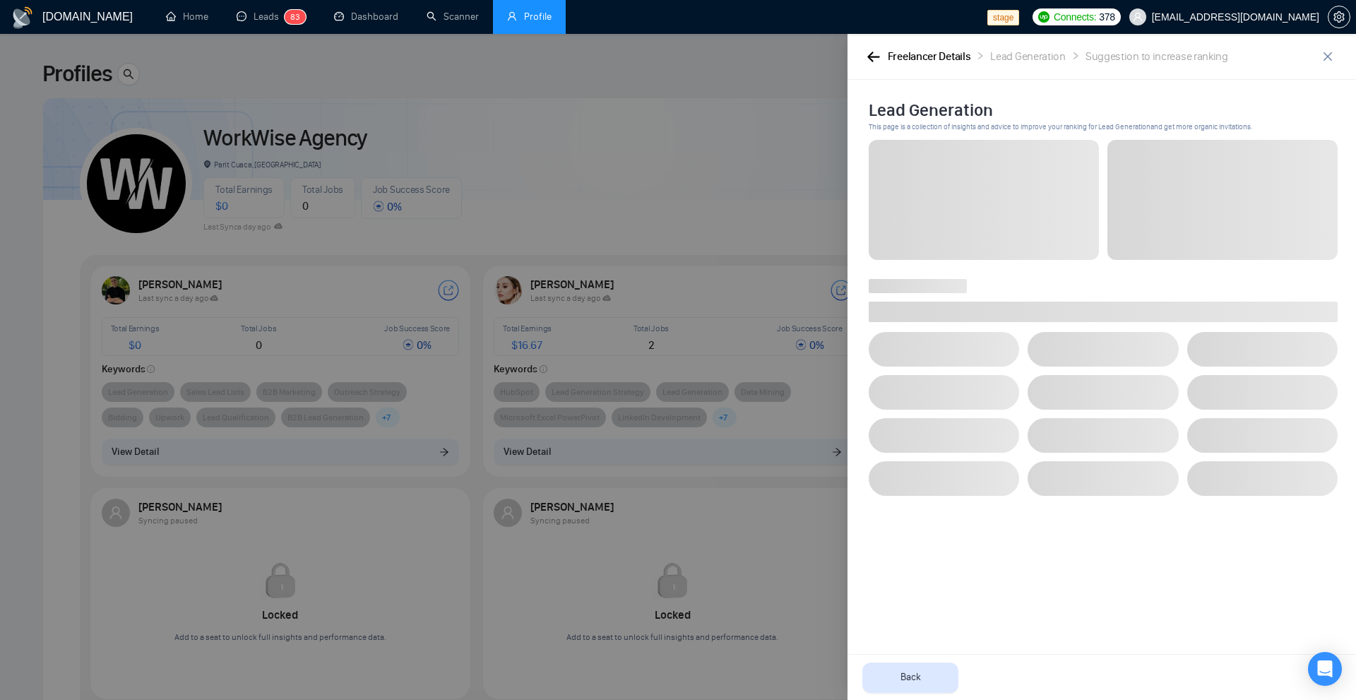
scroll to position [0, 0]
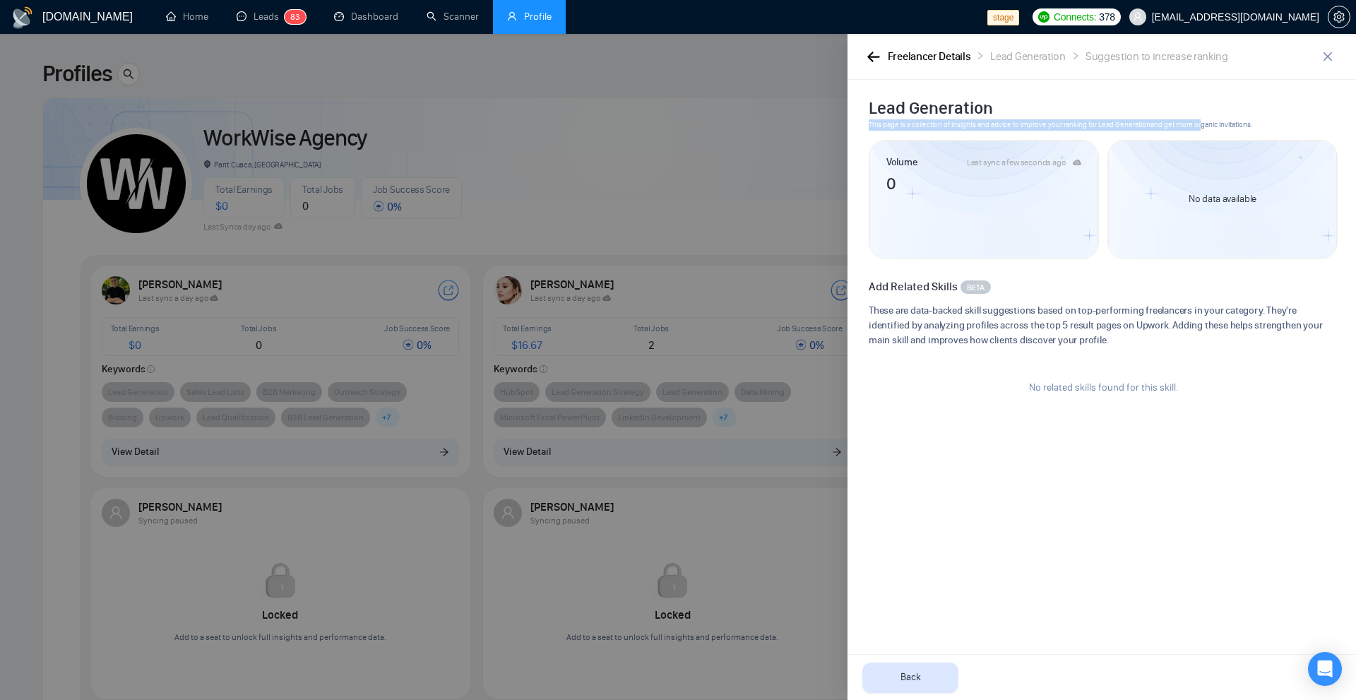
drag, startPoint x: 865, startPoint y: 126, endPoint x: 1204, endPoint y: 135, distance: 339.2
click at [1204, 135] on div "Lead Generation This page is a collection of insights and advice to improve you…" at bounding box center [1104, 116] width 478 height 39
click at [1207, 134] on div "Lead Generation This page is a collection of insights and advice to improve you…" at bounding box center [1104, 116] width 478 height 39
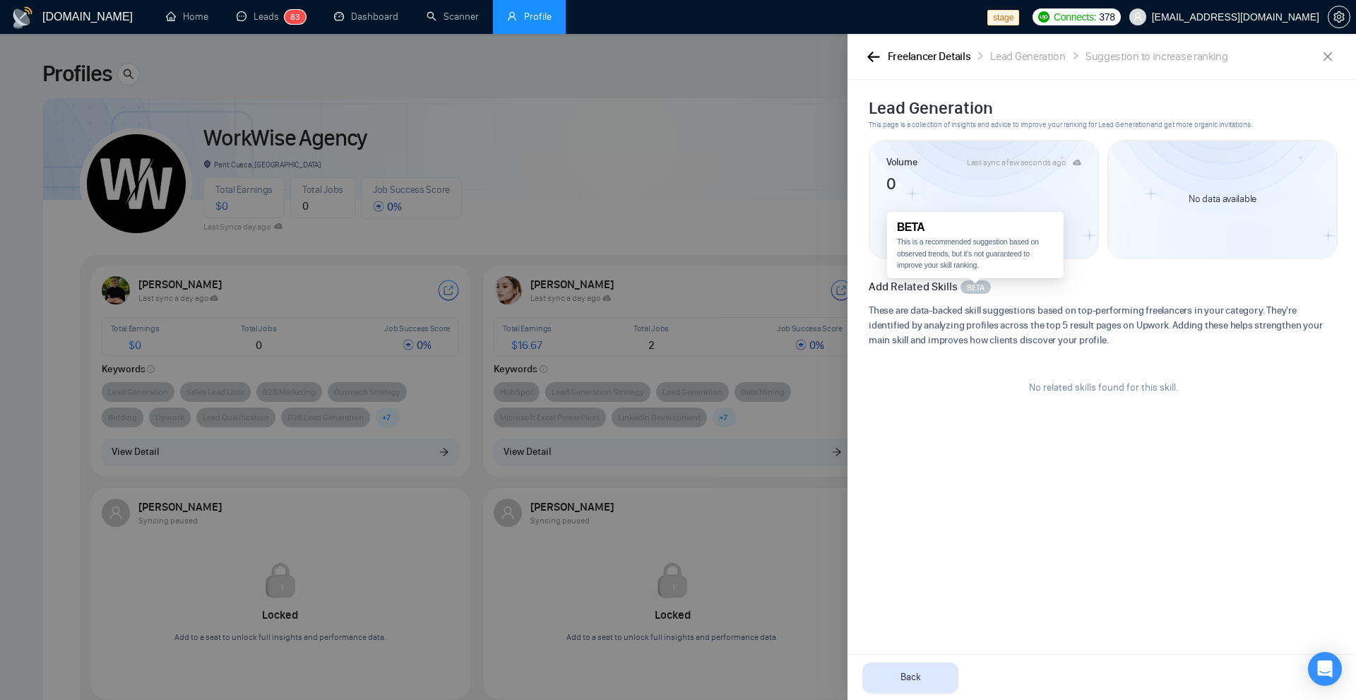
click at [972, 285] on span "BETA" at bounding box center [976, 287] width 18 height 13
click at [1059, 349] on div "These are data-backed skill suggestions based on top-performing freelancers in …" at bounding box center [1103, 330] width 469 height 54
click at [870, 49] on button "button" at bounding box center [873, 57] width 17 height 16
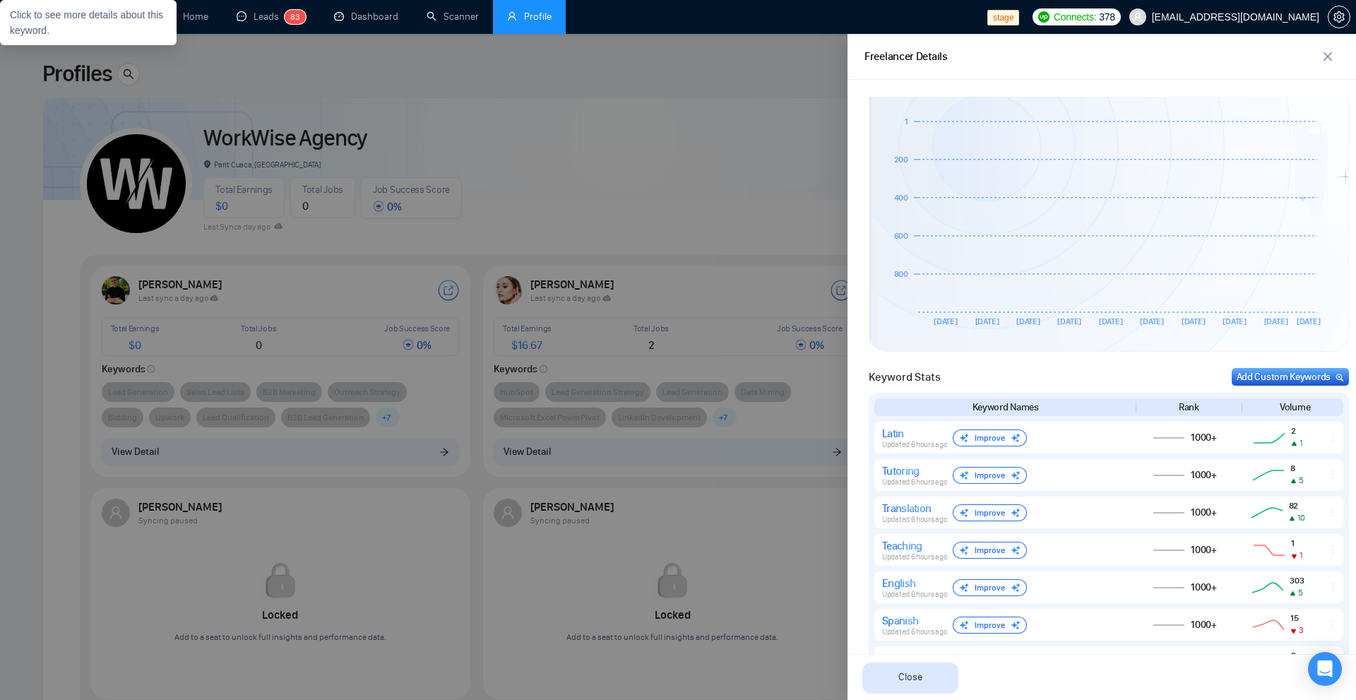
scroll to position [937, 0]
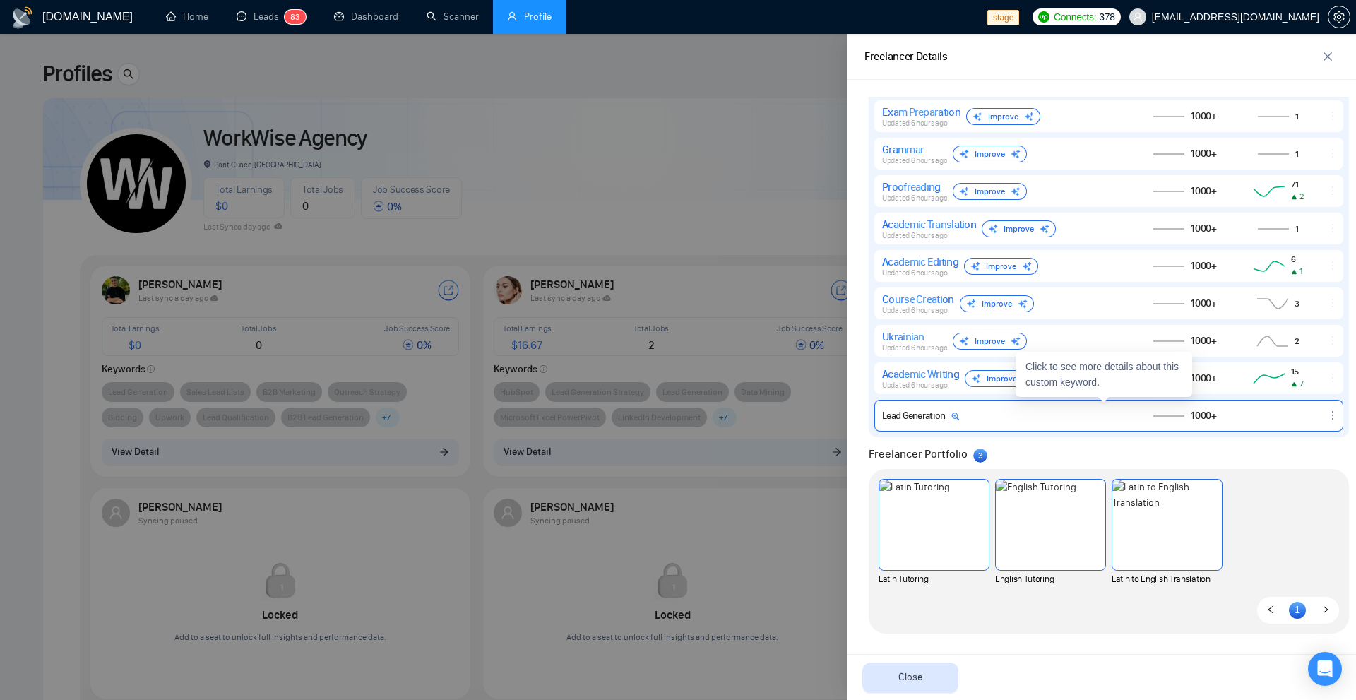
click at [1327, 415] on icon "ellipsis" at bounding box center [1332, 415] width 11 height 11
click at [1300, 396] on button "Delete" at bounding box center [1305, 395] width 60 height 16
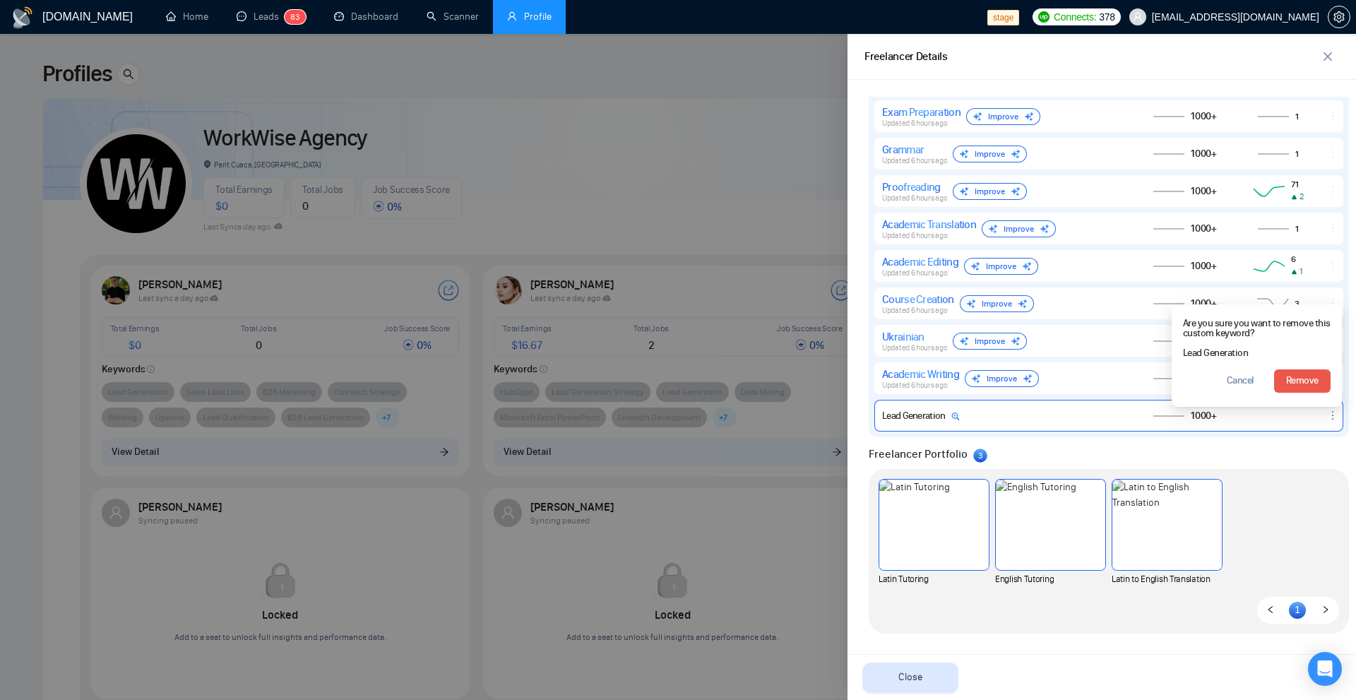
click at [1295, 379] on span "Remove" at bounding box center [1302, 381] width 32 height 16
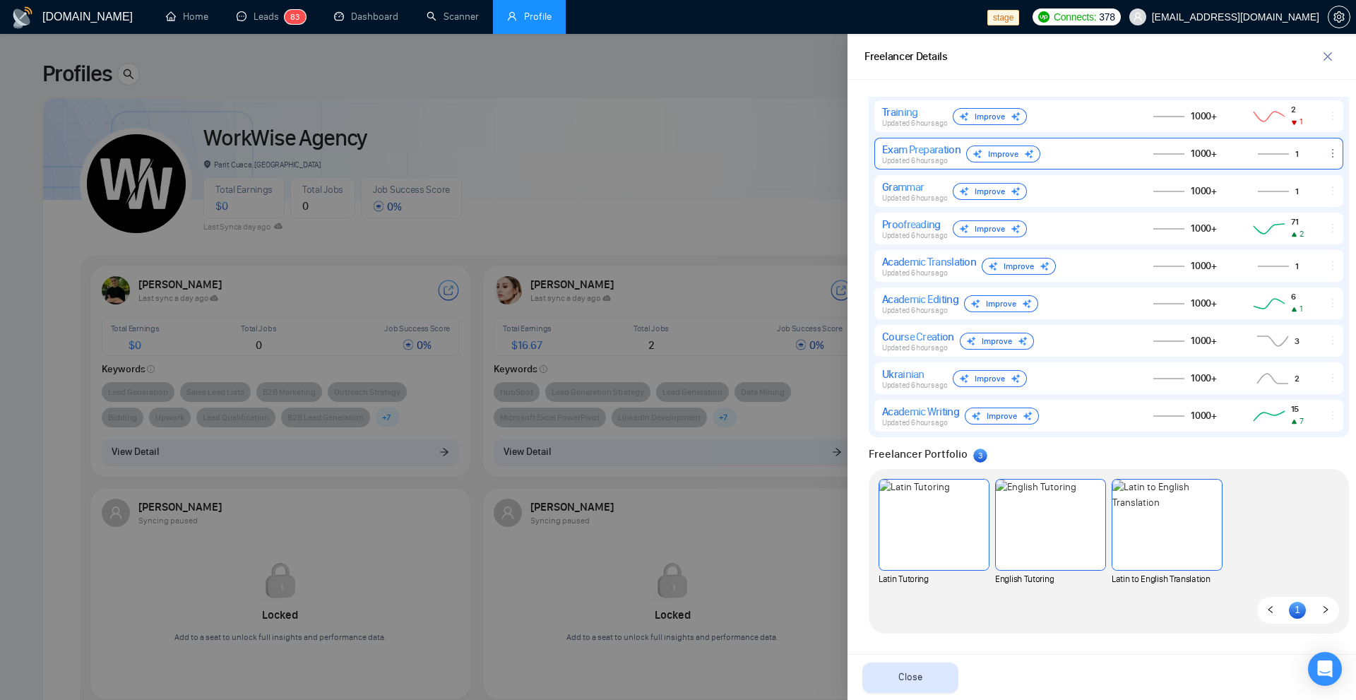
scroll to position [687, 0]
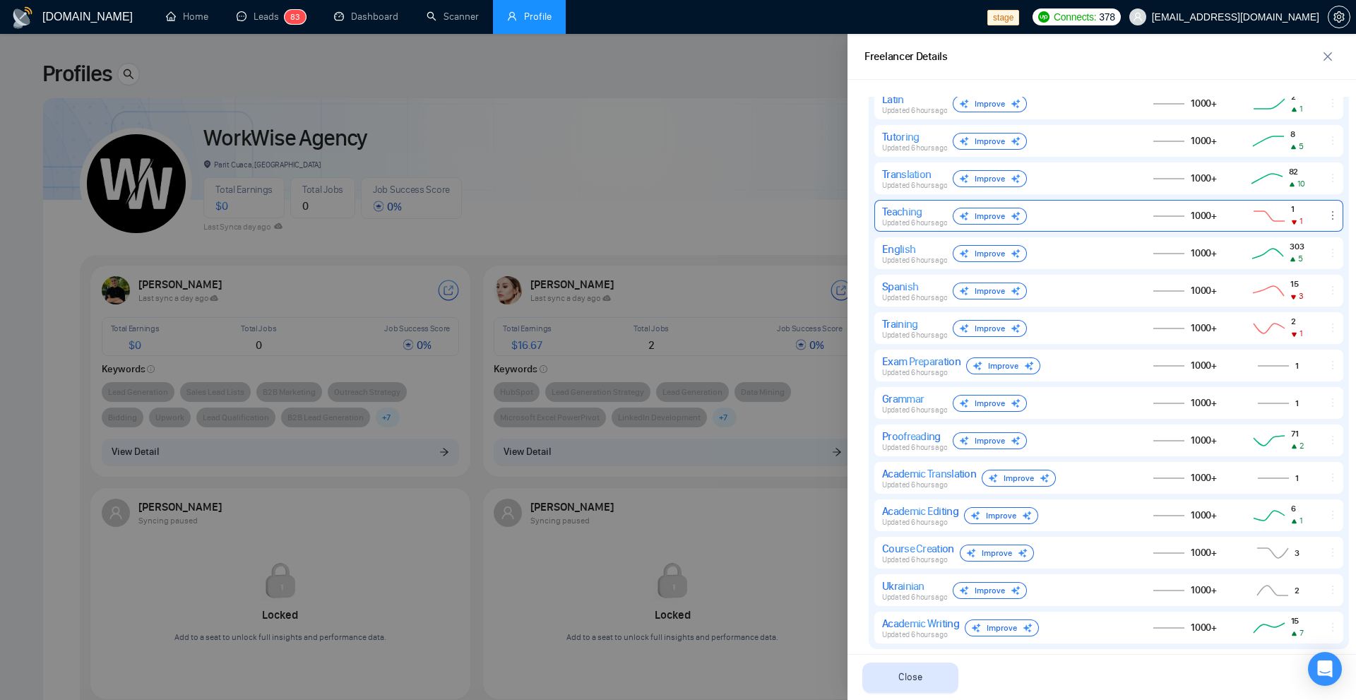
click at [1327, 218] on icon "ellipsis" at bounding box center [1332, 215] width 11 height 11
click at [1058, 218] on div "Teaching Updated 6 hours ago Improve" at bounding box center [1004, 216] width 244 height 23
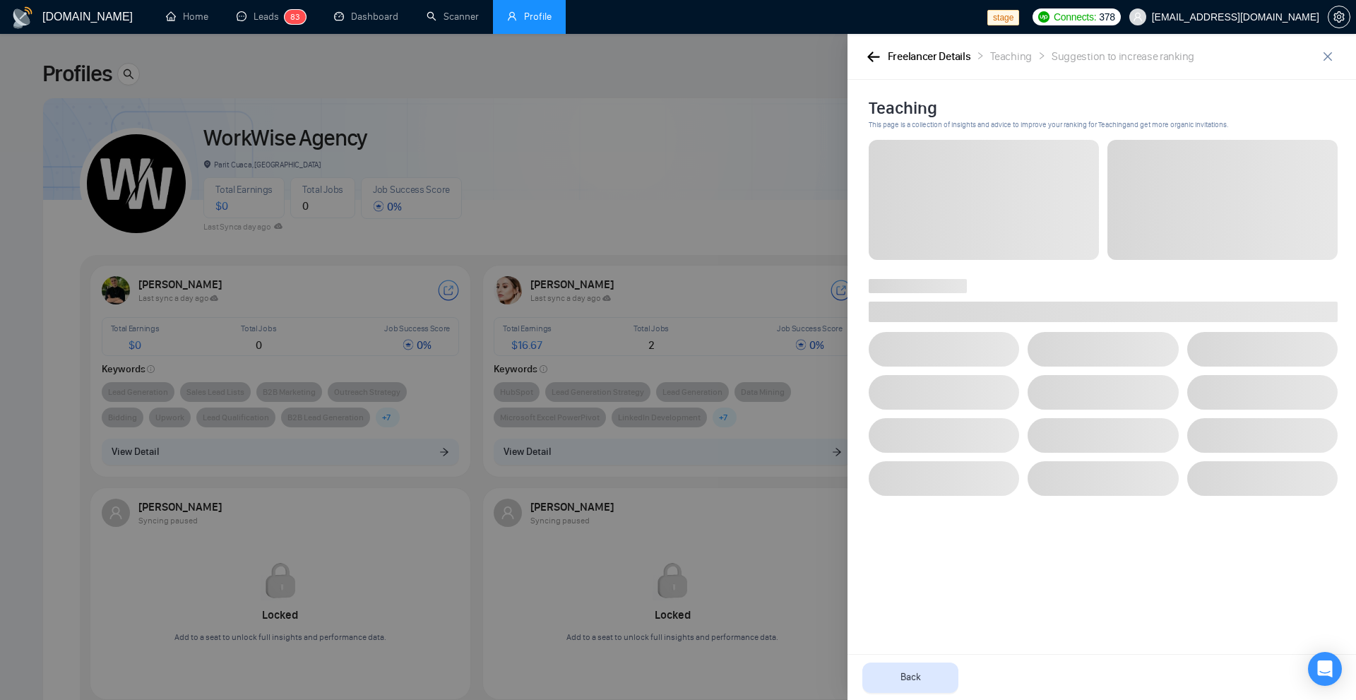
scroll to position [0, 0]
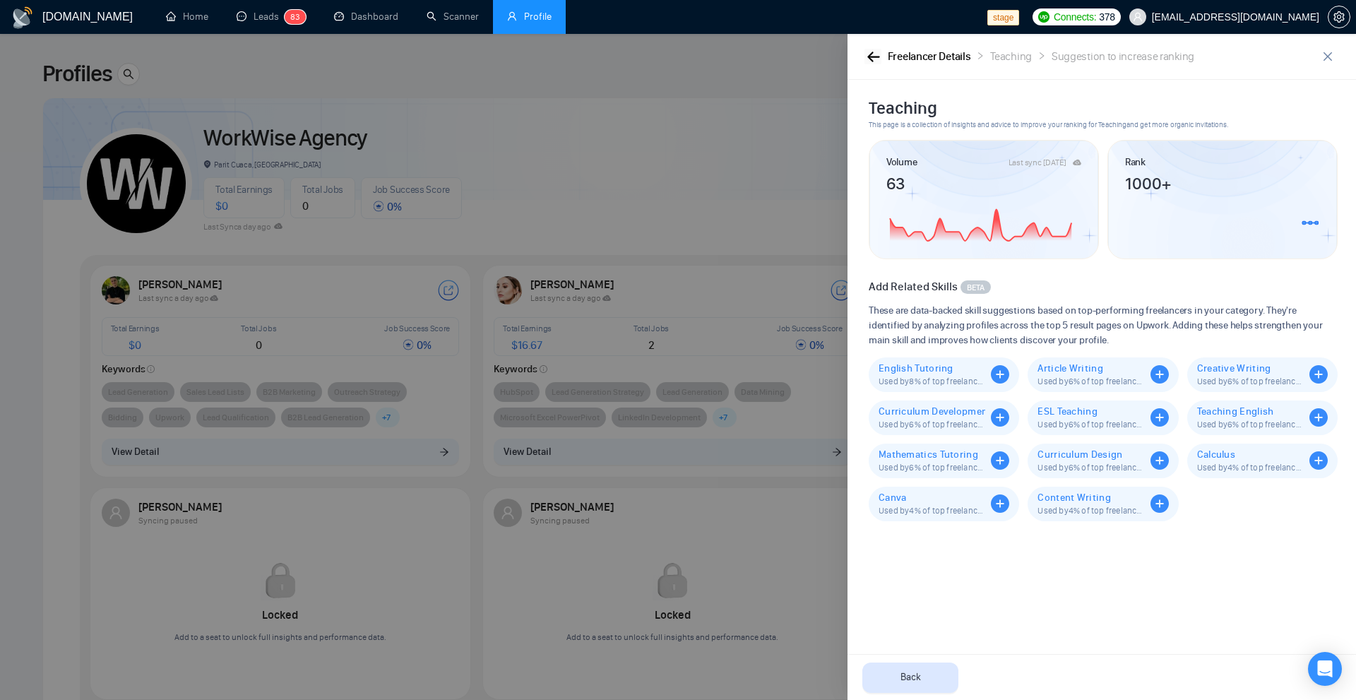
click at [873, 59] on icon "button" at bounding box center [873, 57] width 13 height 11
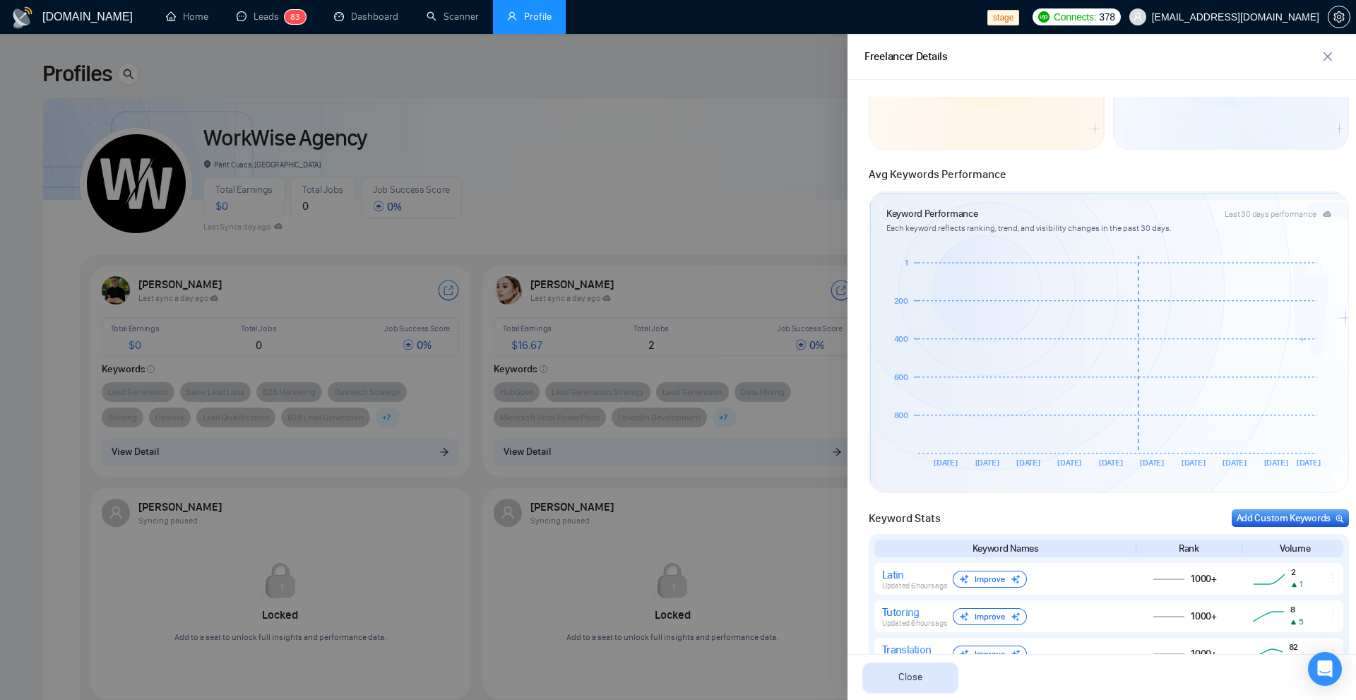
scroll to position [565, 0]
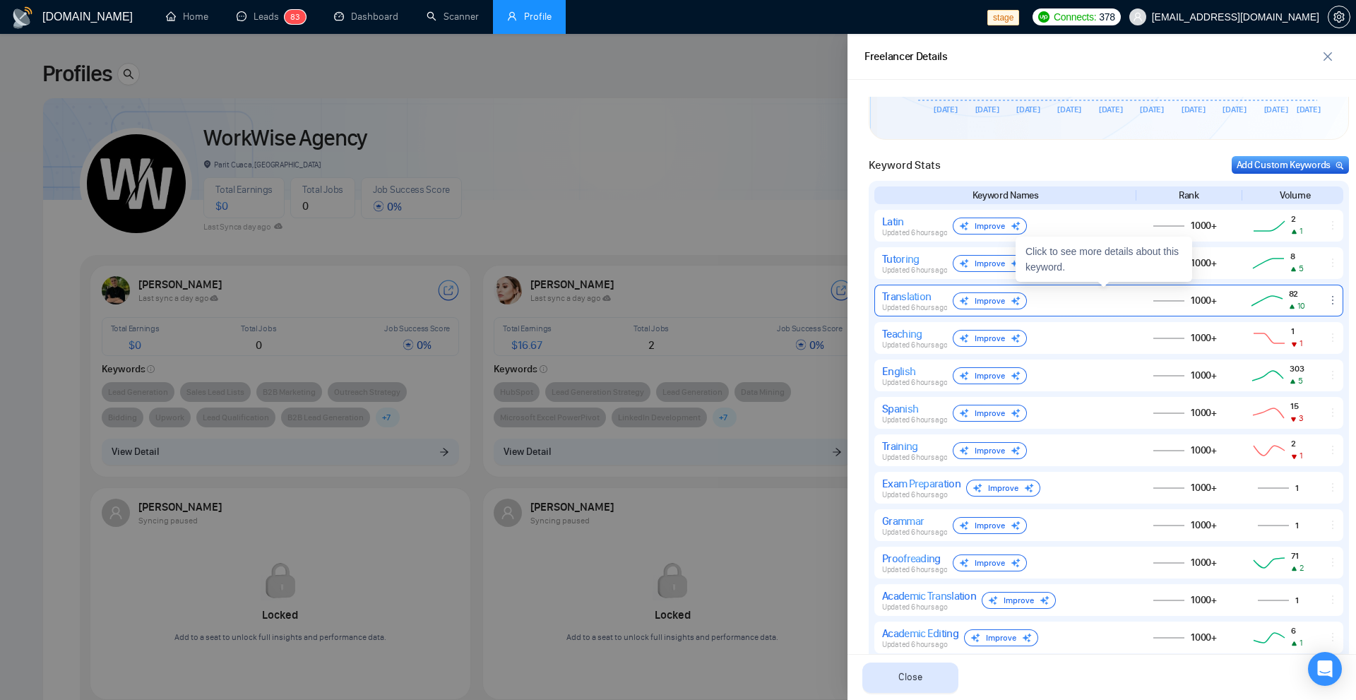
click at [919, 309] on span "Updated 6 hours ago" at bounding box center [914, 307] width 65 height 9
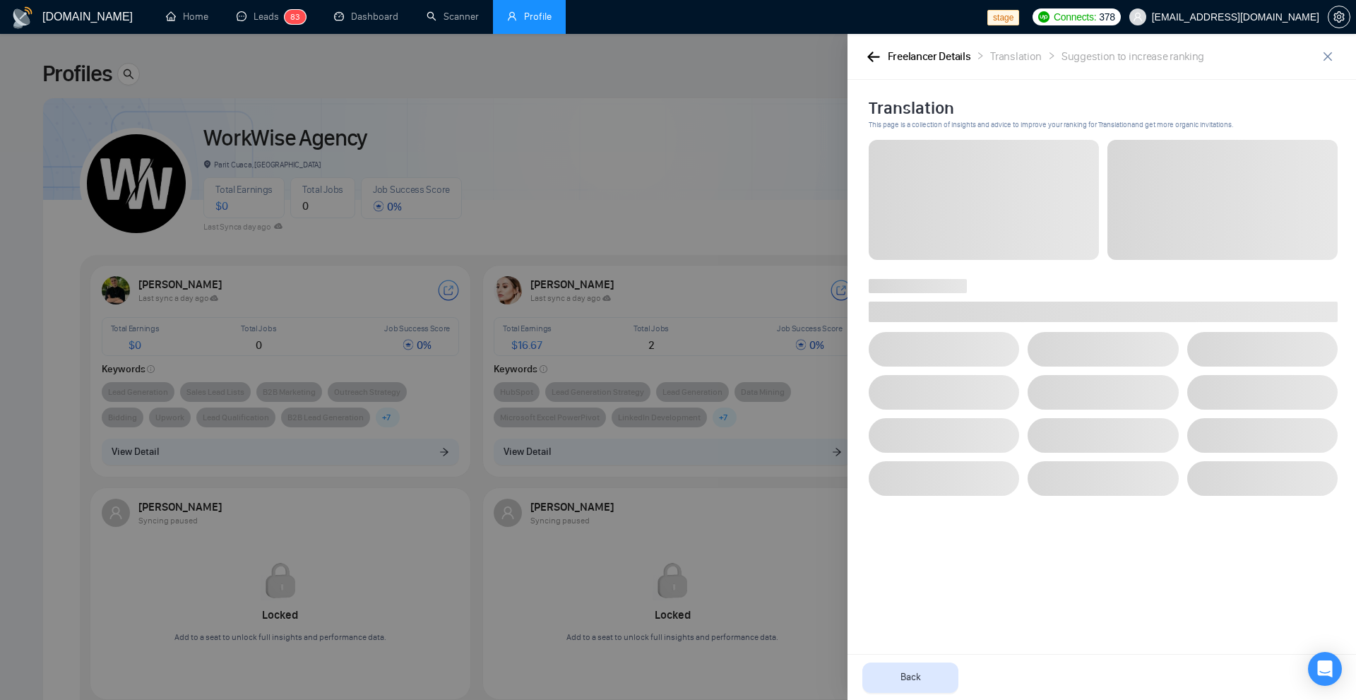
scroll to position [0, 0]
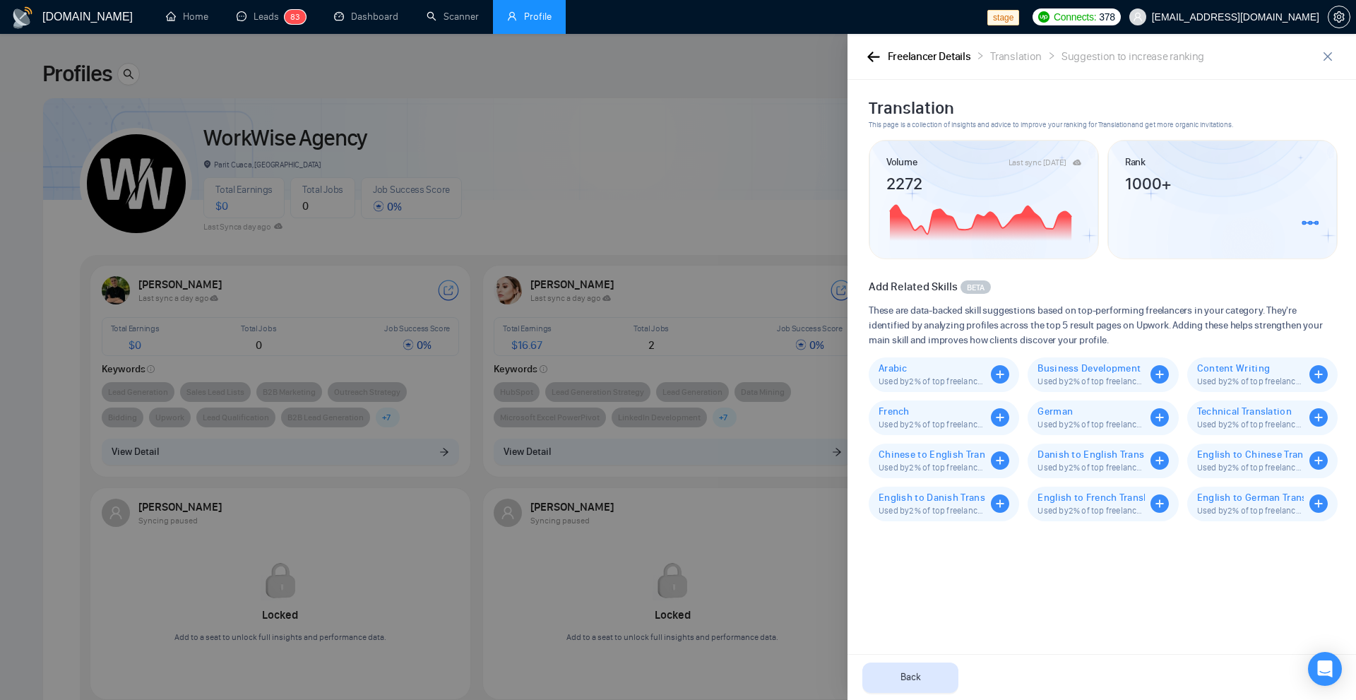
click at [1045, 163] on div "Last sync 2 days ago" at bounding box center [1038, 162] width 58 height 8
click at [876, 52] on icon "button" at bounding box center [873, 57] width 13 height 11
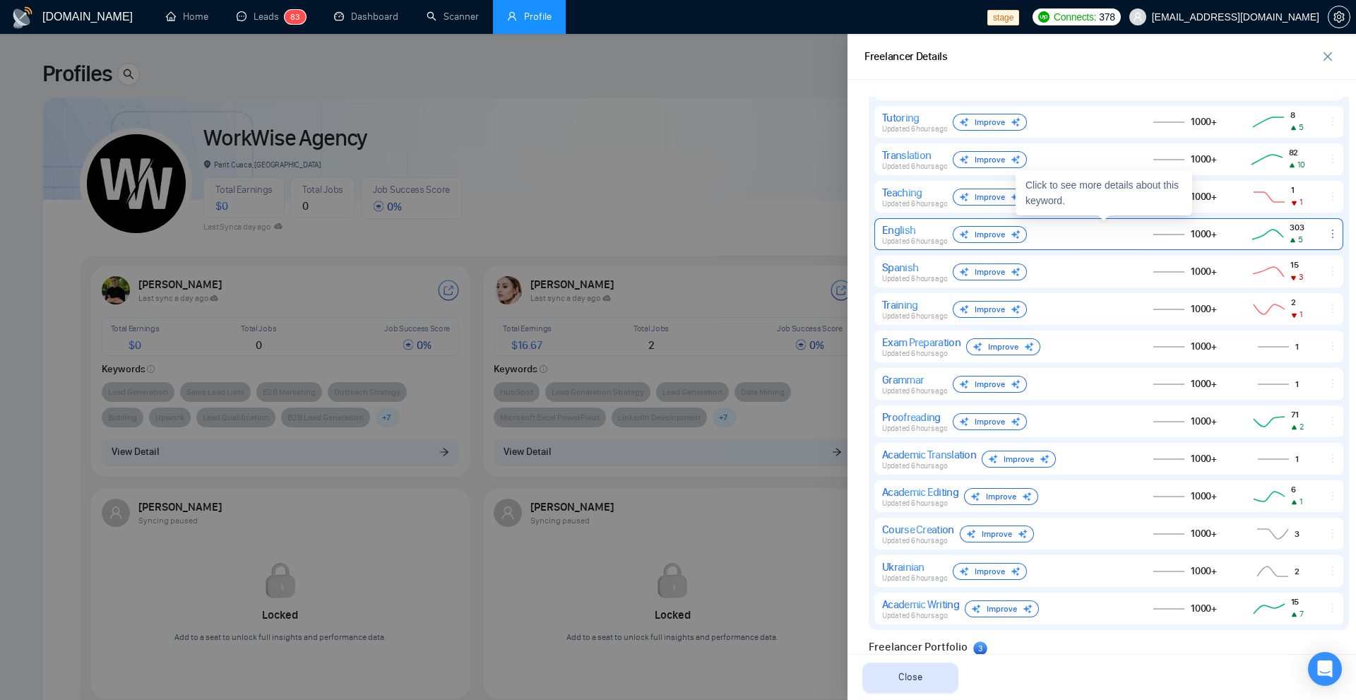
scroll to position [636, 0]
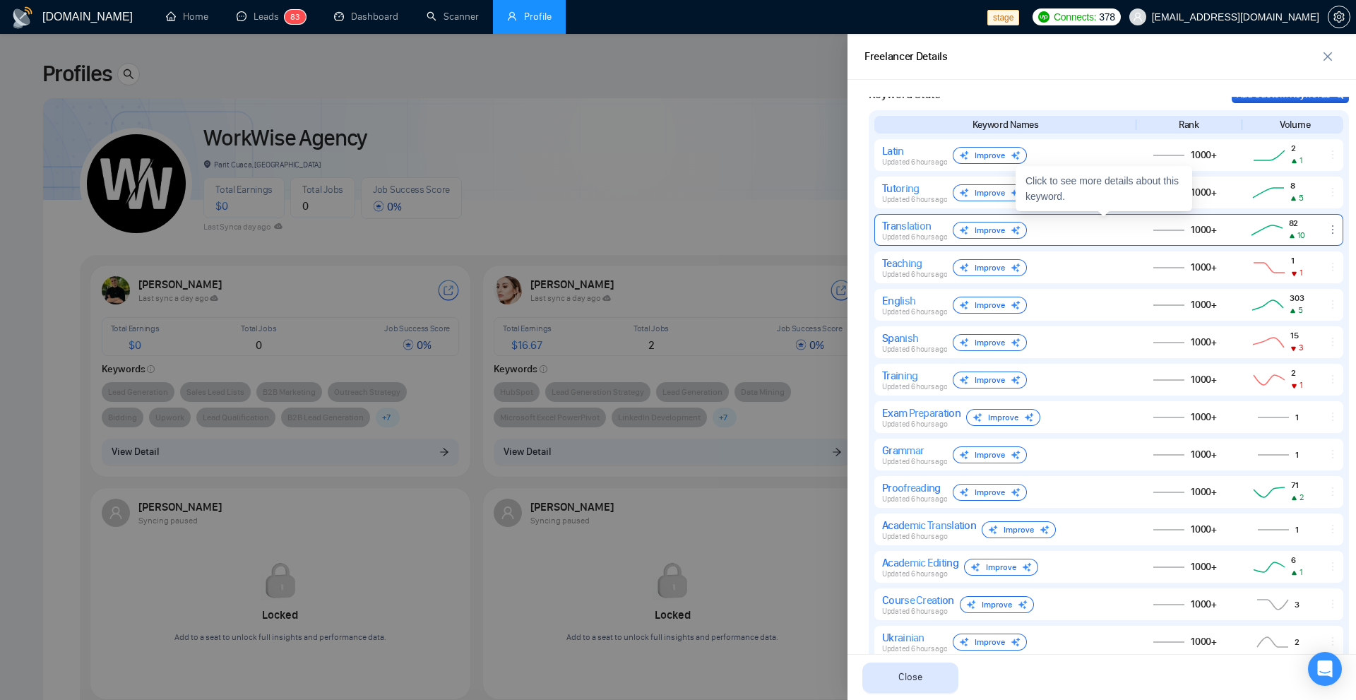
click at [1073, 229] on div "Translation Updated 6 hours ago Improve" at bounding box center [1004, 230] width 244 height 23
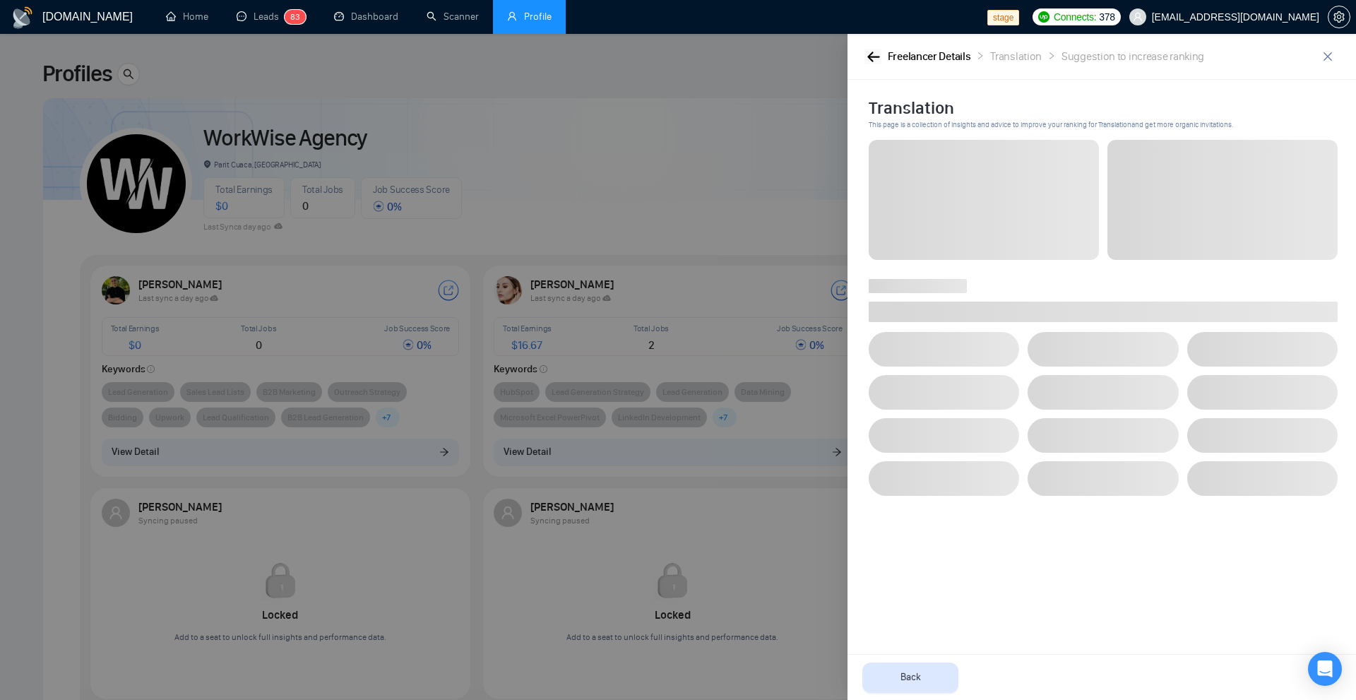
click at [867, 59] on icon "button" at bounding box center [873, 57] width 13 height 11
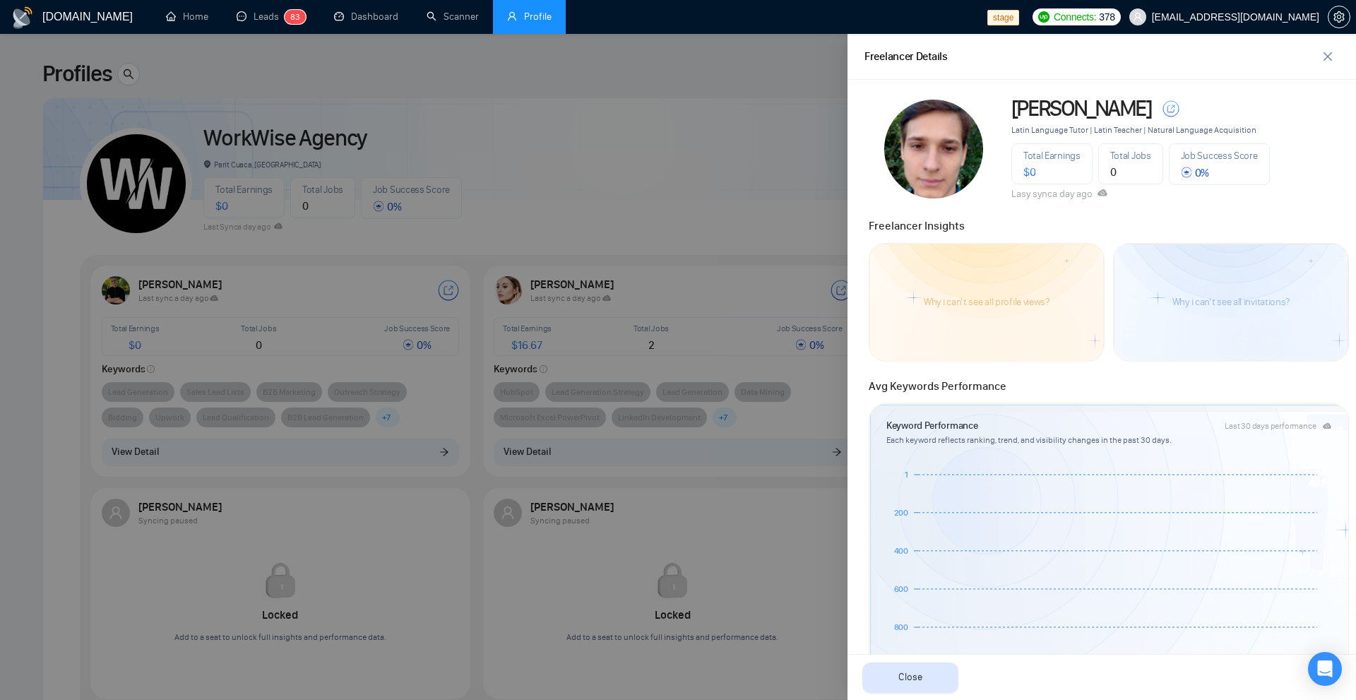
click at [696, 107] on div at bounding box center [678, 367] width 1356 height 666
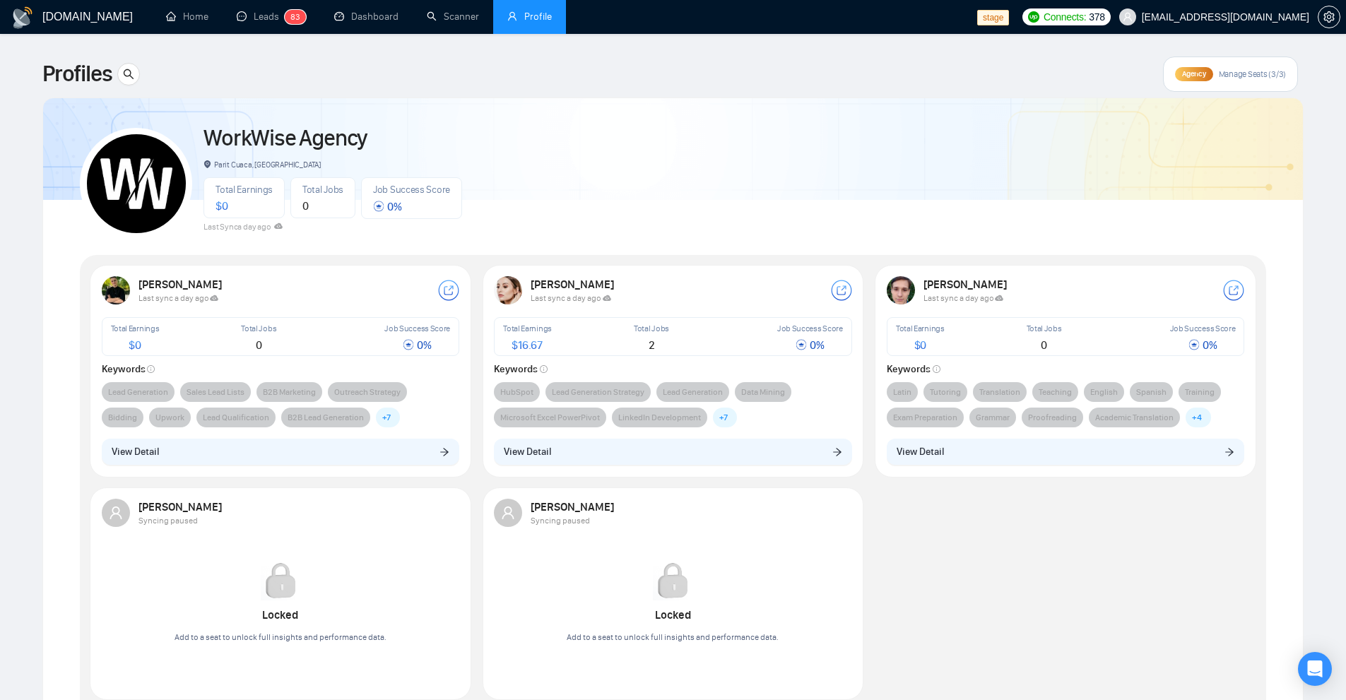
click at [578, 289] on strong "Mariia Ivanovna" at bounding box center [573, 284] width 85 height 13
click at [576, 278] on strong "Mariia Ivanovna" at bounding box center [573, 284] width 85 height 13
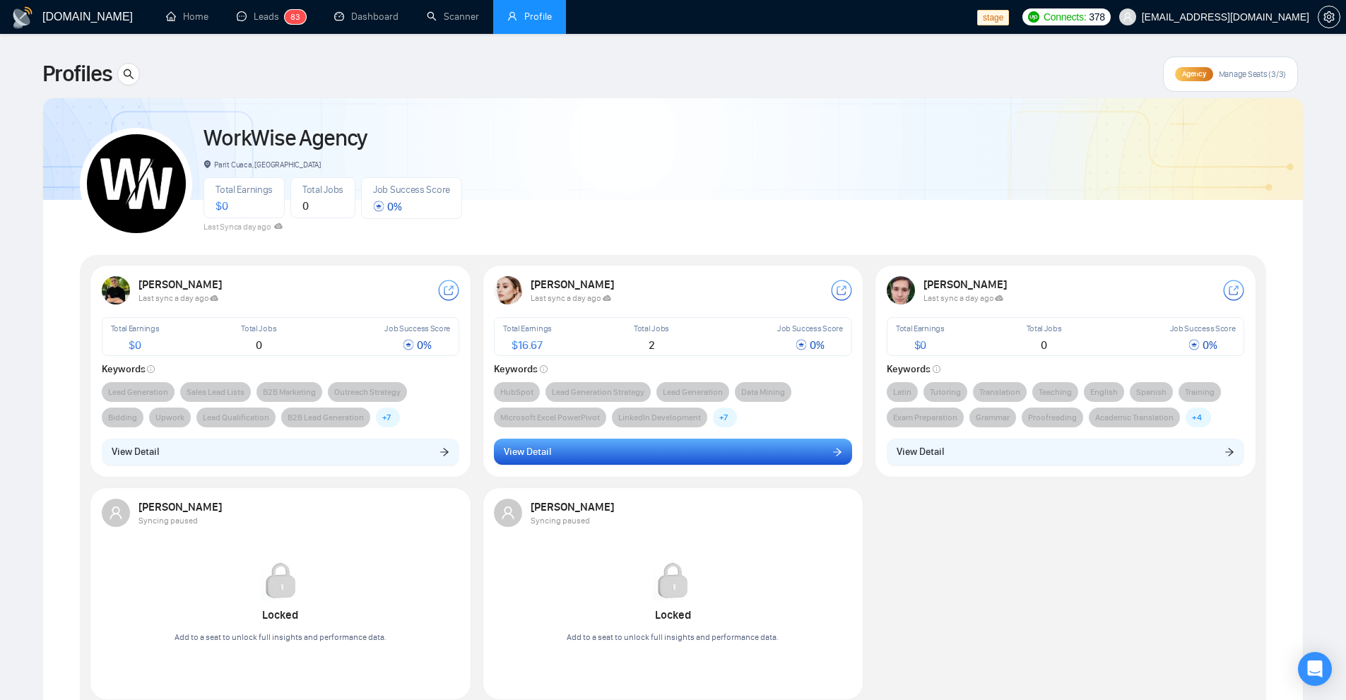
click at [538, 450] on span "View Detail" at bounding box center [527, 452] width 47 height 16
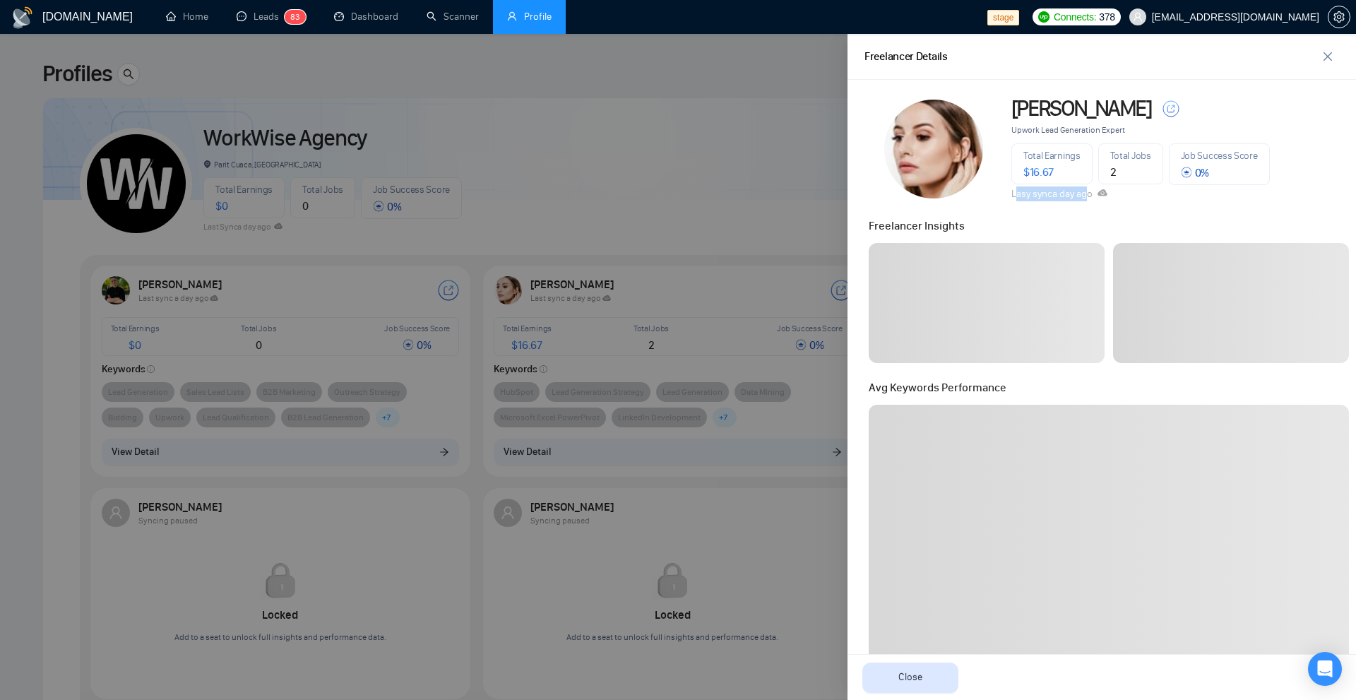
drag, startPoint x: 1011, startPoint y: 195, endPoint x: 1124, endPoint y: 192, distance: 113.1
click at [1124, 192] on div "Lasy sync a day ago" at bounding box center [1141, 193] width 259 height 15
click at [1132, 194] on div "Lasy sync a day ago" at bounding box center [1141, 193] width 259 height 15
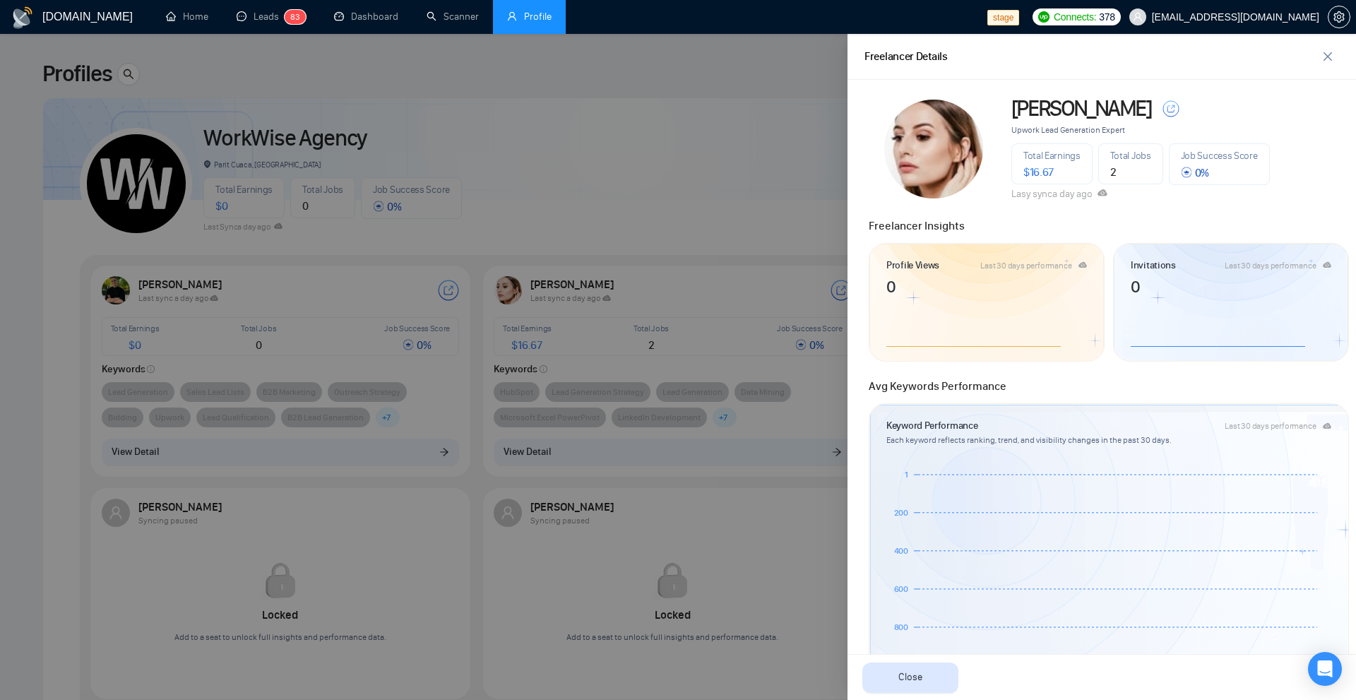
scroll to position [494, 0]
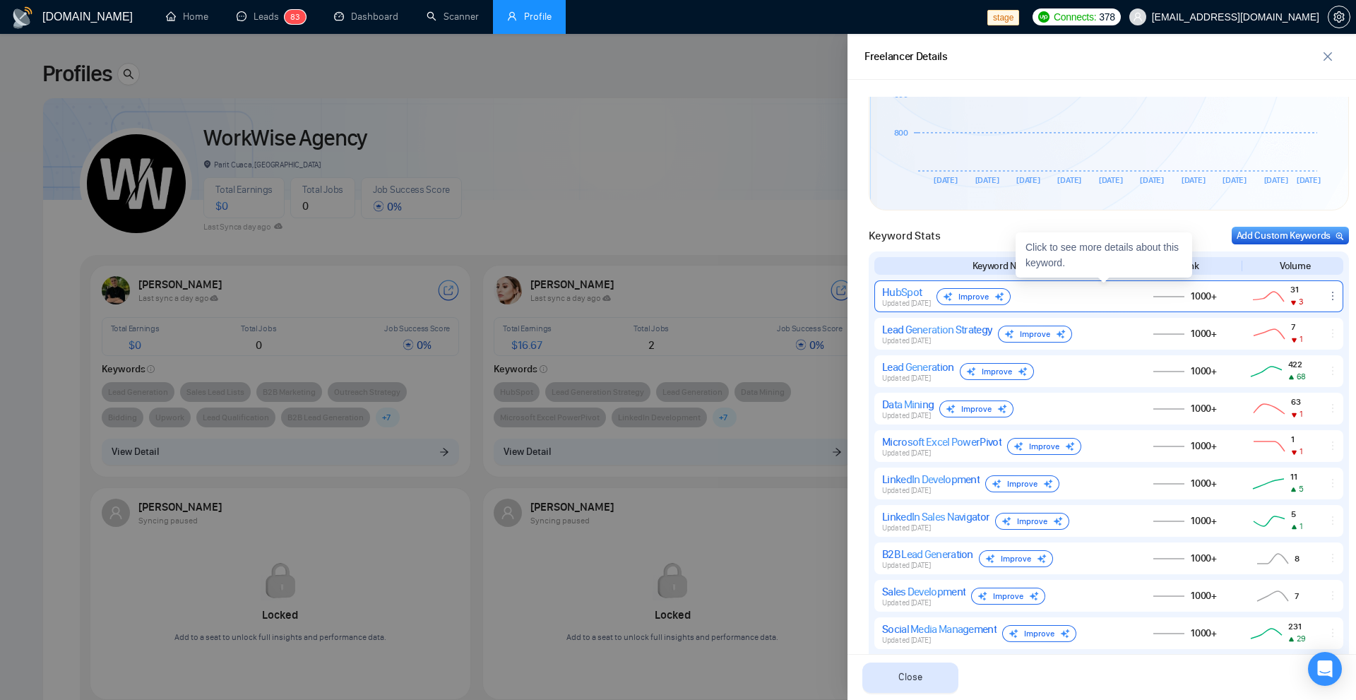
click at [1005, 295] on div "Improve" at bounding box center [974, 296] width 74 height 17
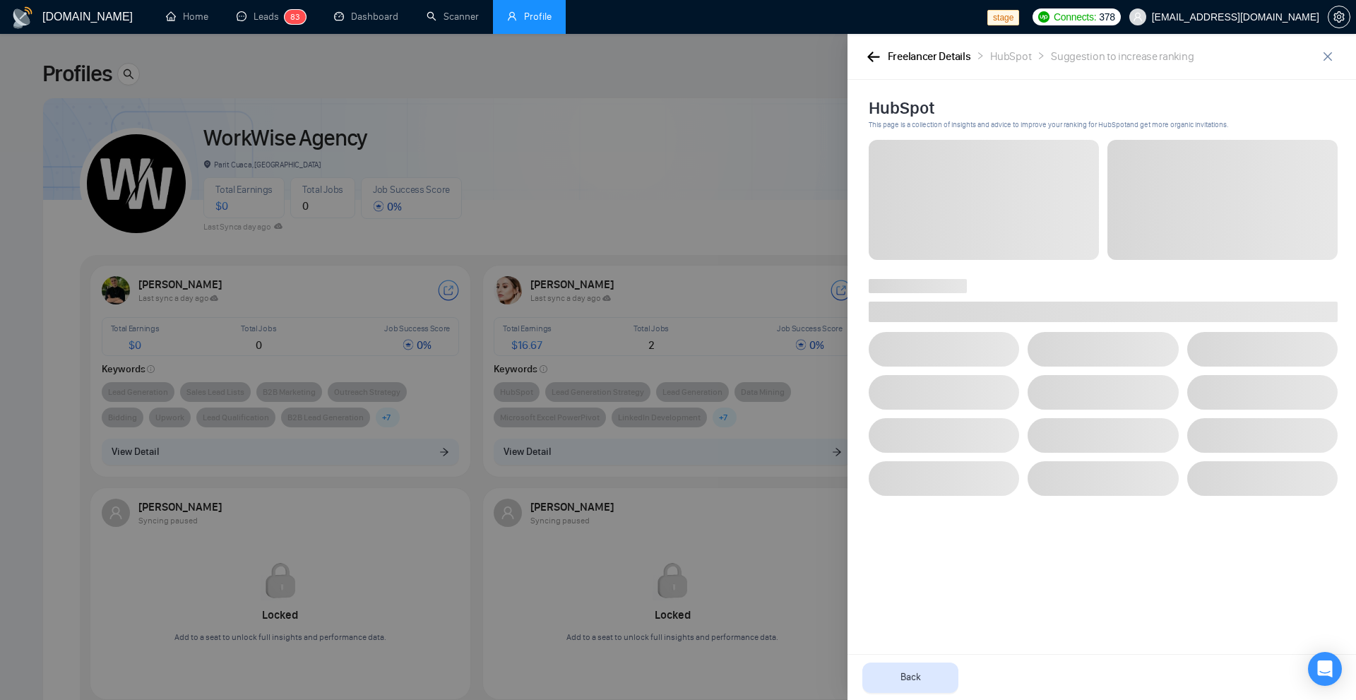
scroll to position [0, 0]
click at [870, 61] on icon "button" at bounding box center [873, 57] width 13 height 11
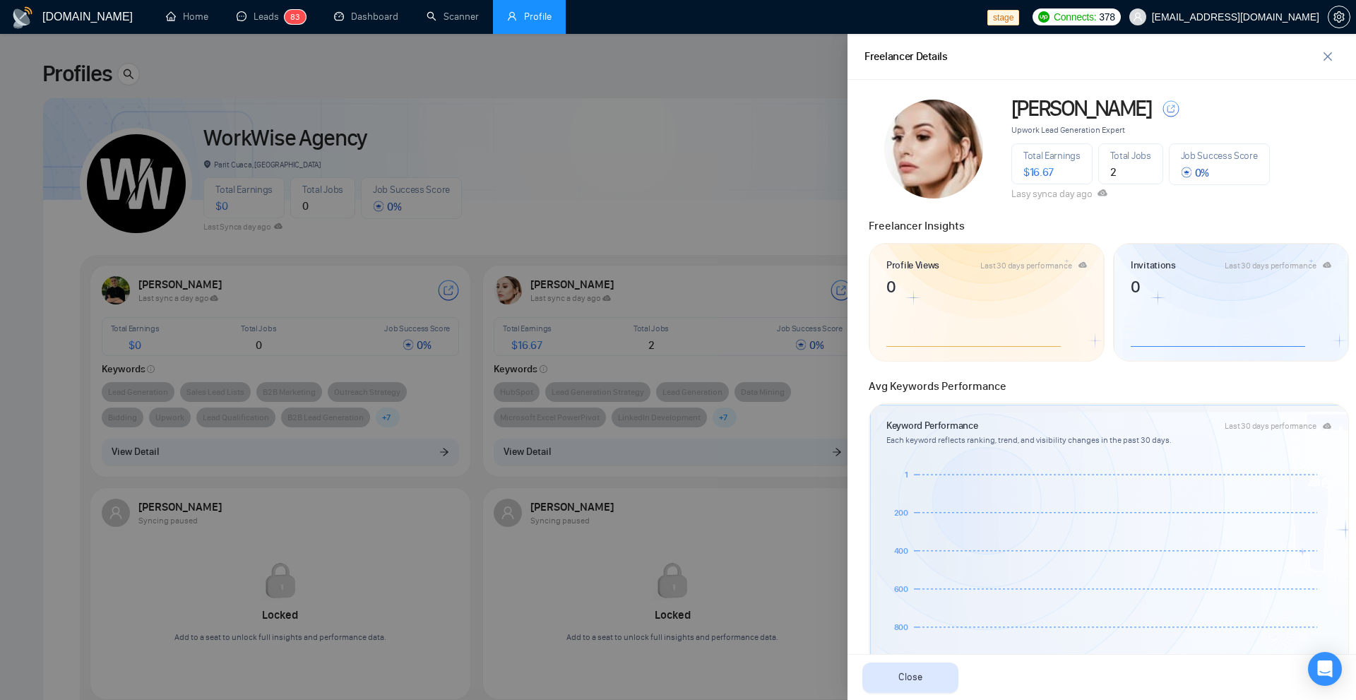
click at [598, 213] on div at bounding box center [678, 367] width 1356 height 666
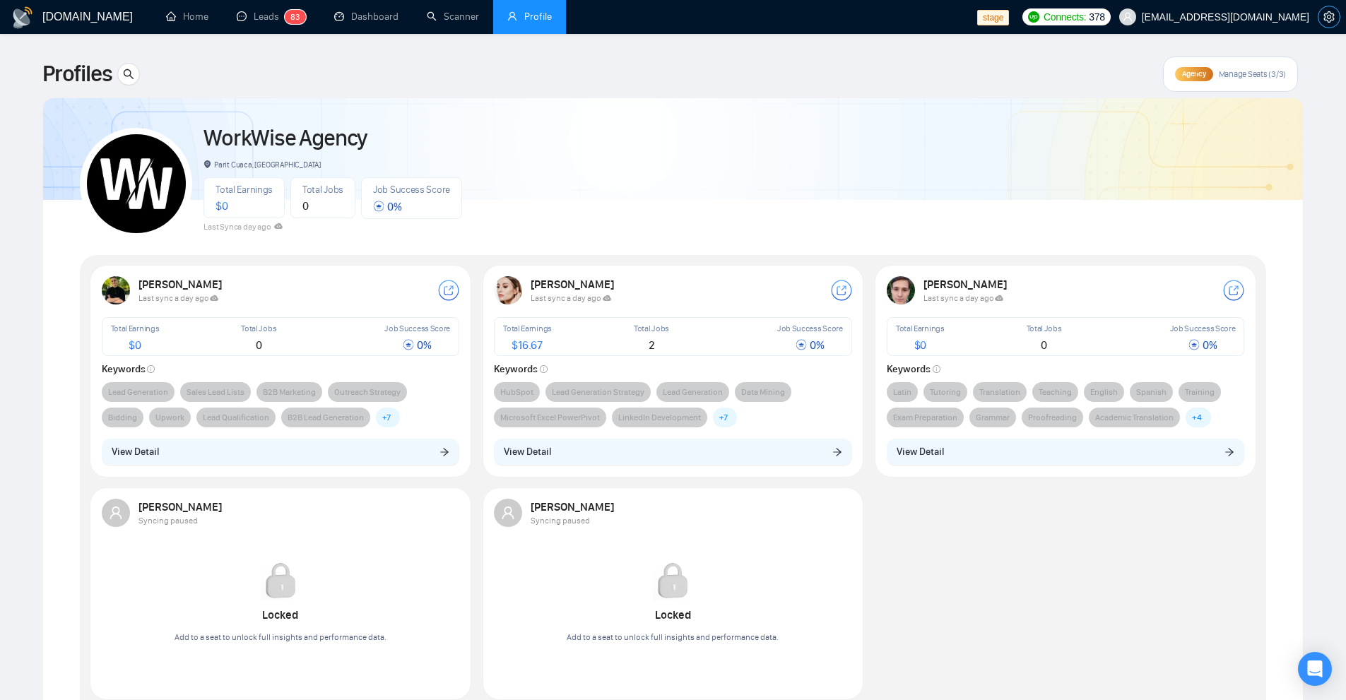
click at [1329, 18] on icon "setting" at bounding box center [1328, 16] width 11 height 11
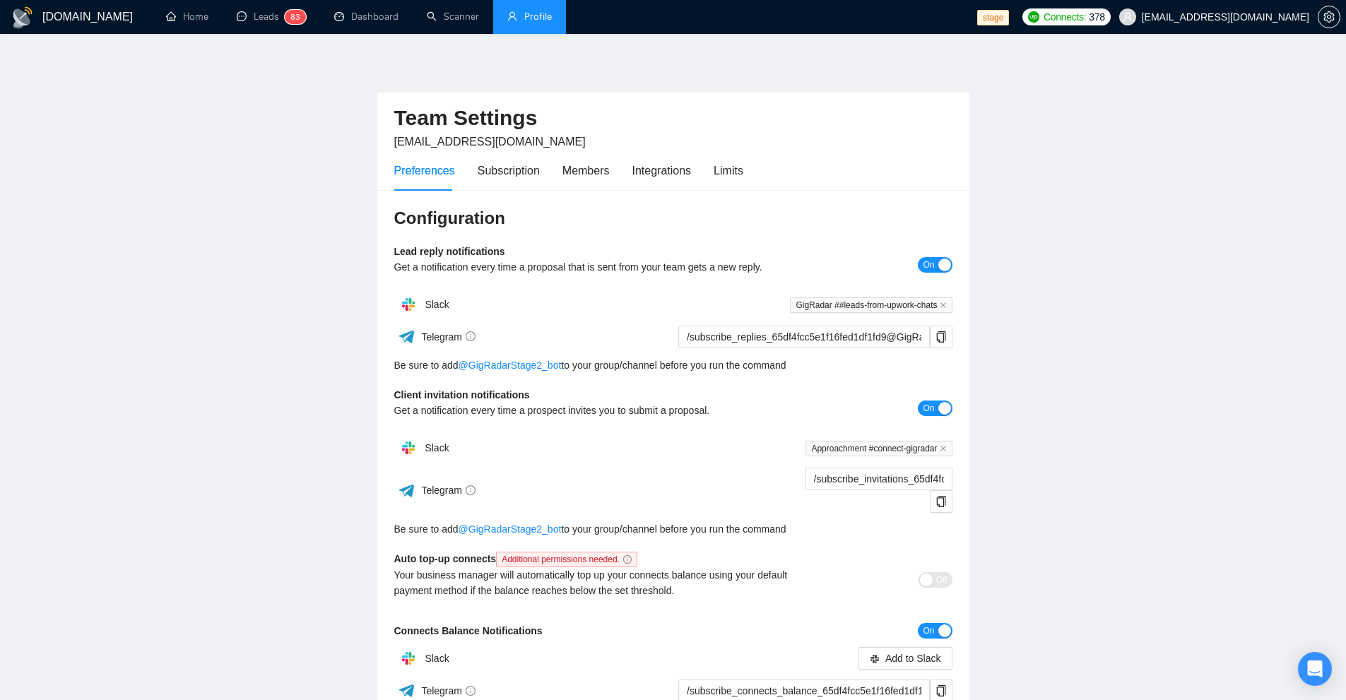
click at [741, 169] on div "Preferences Subscription Members Integrations Limits" at bounding box center [673, 170] width 558 height 40
click at [733, 170] on div "Limits" at bounding box center [728, 171] width 30 height 18
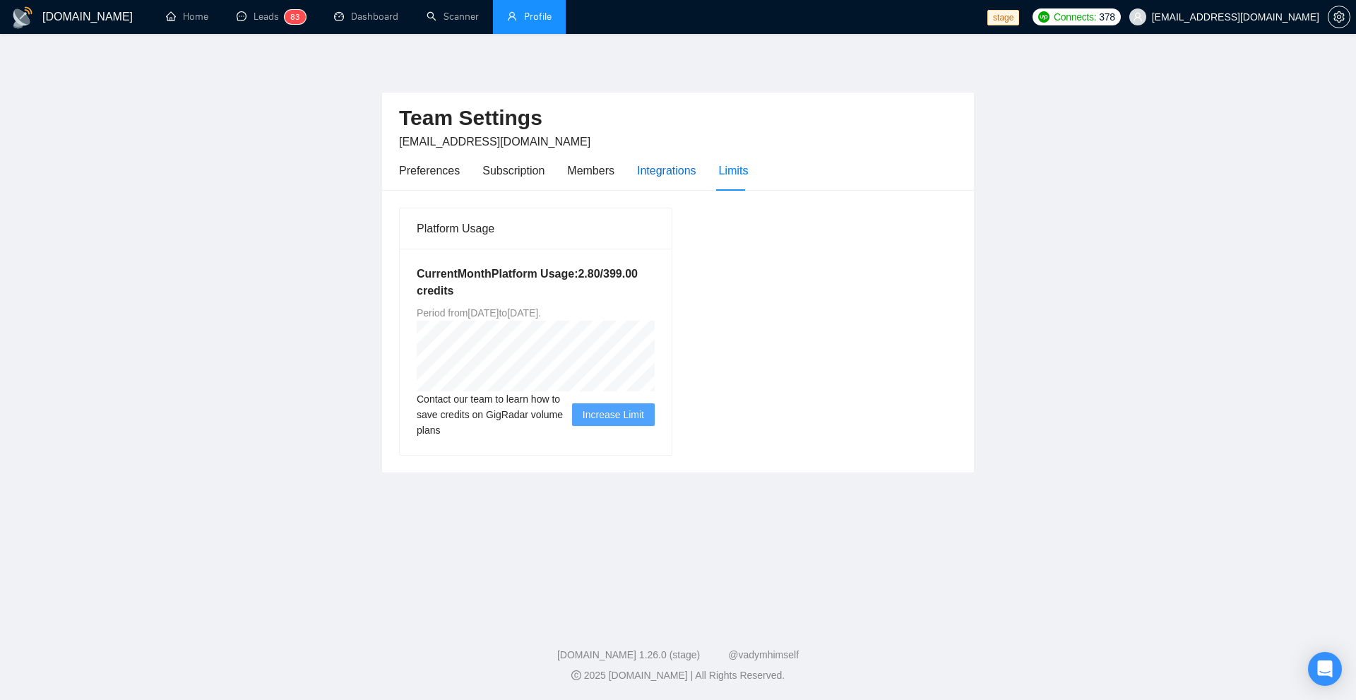
click at [637, 173] on div "Integrations" at bounding box center [666, 171] width 59 height 18
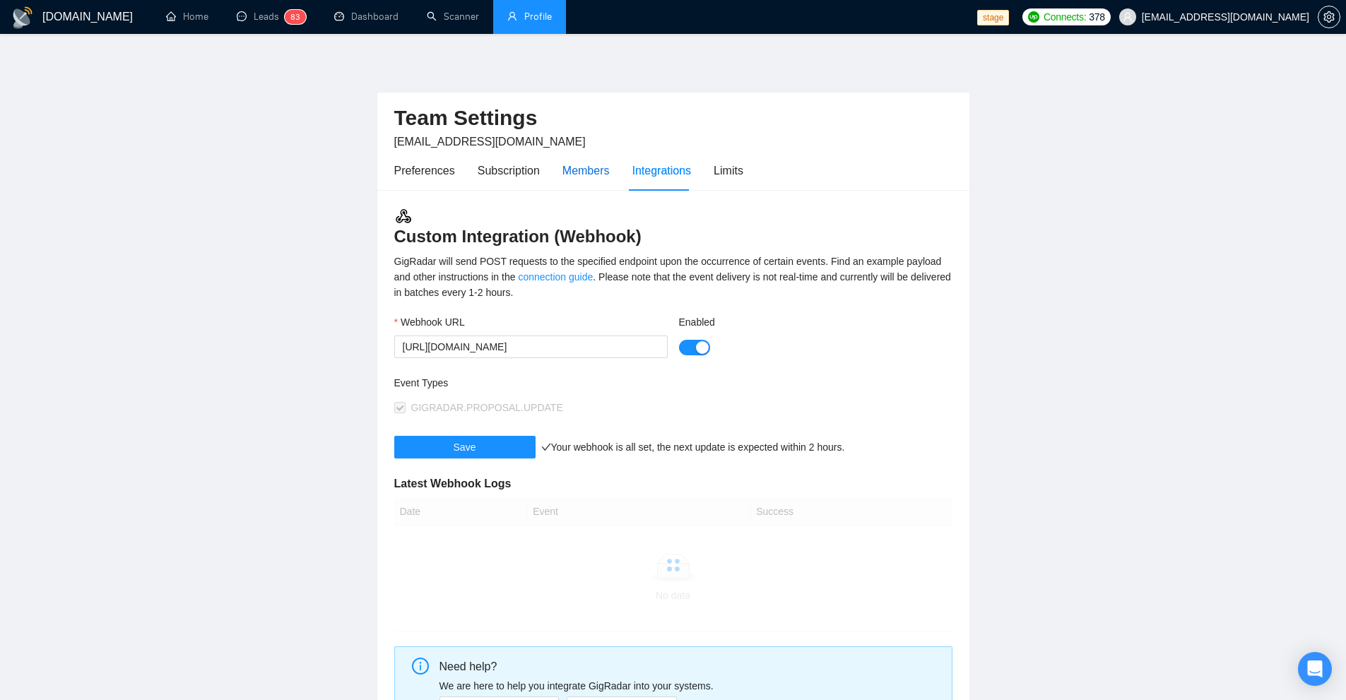
click at [581, 175] on div "Members" at bounding box center [585, 171] width 47 height 18
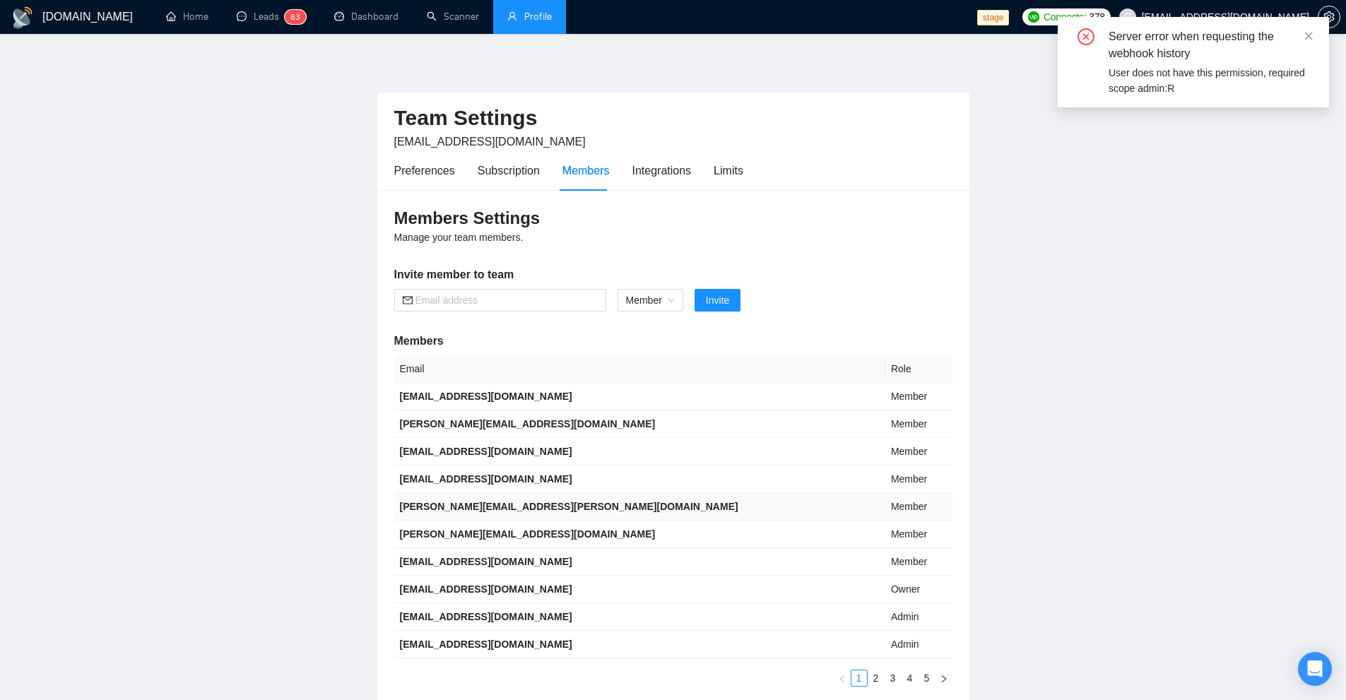
scroll to position [113, 0]
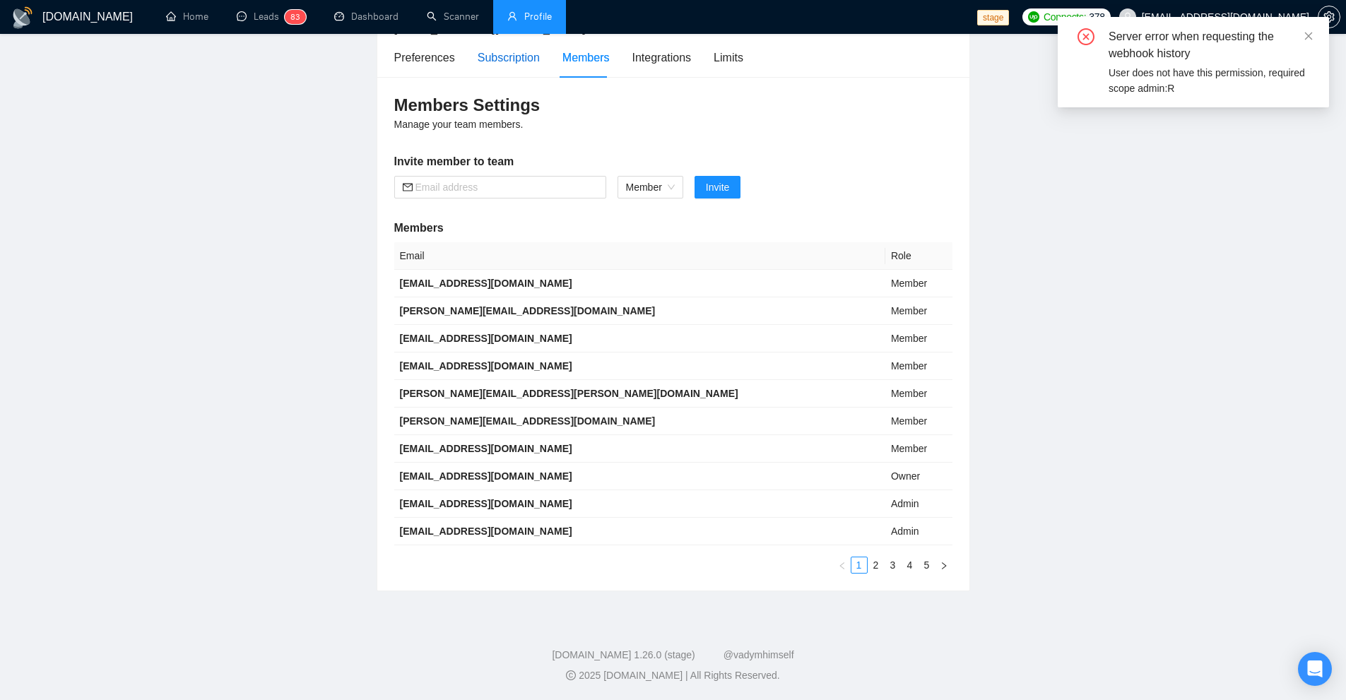
click at [534, 58] on div "Subscription" at bounding box center [509, 58] width 62 height 18
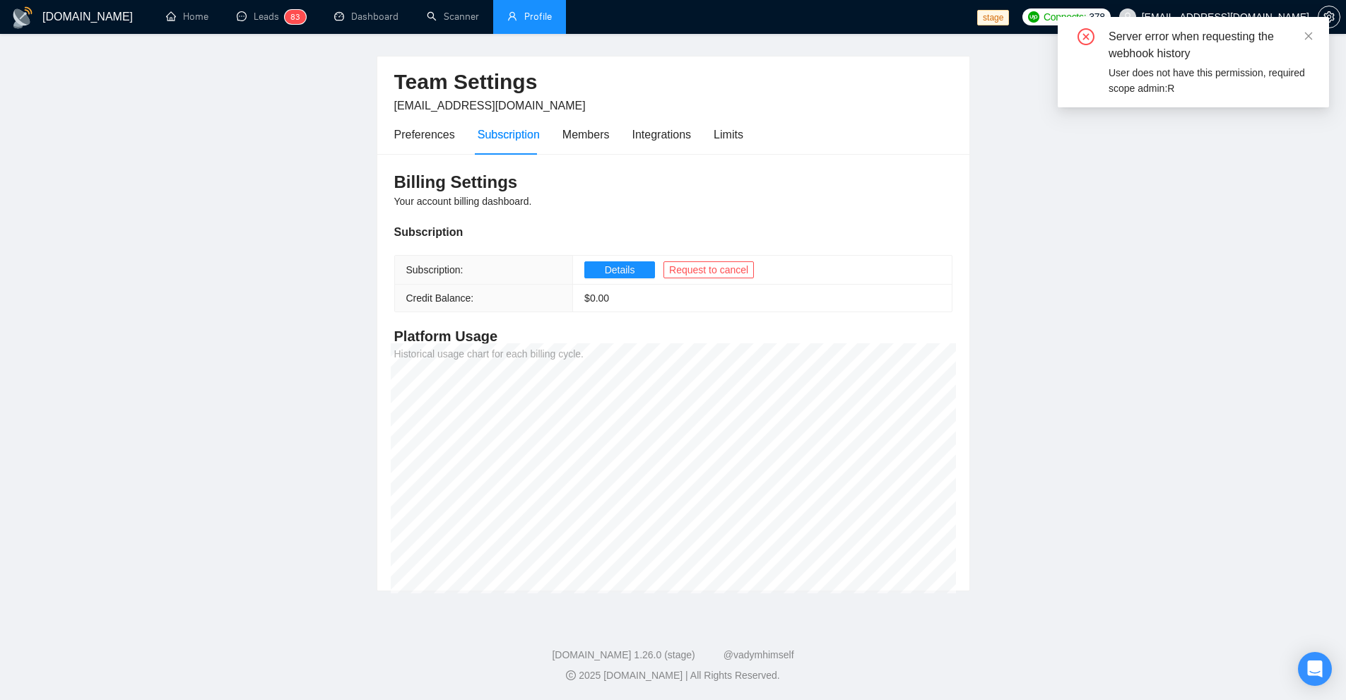
scroll to position [36, 0]
click at [442, 120] on div "Preferences" at bounding box center [424, 134] width 61 height 40
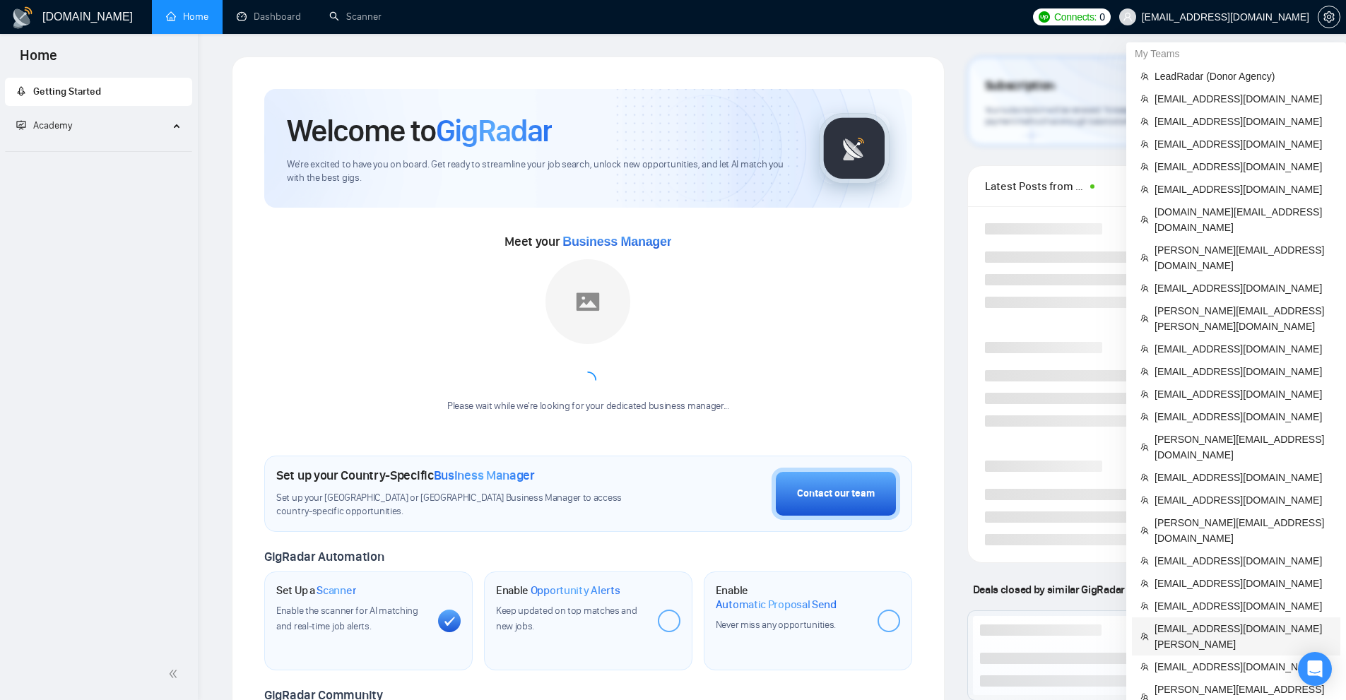
scroll to position [283, 0]
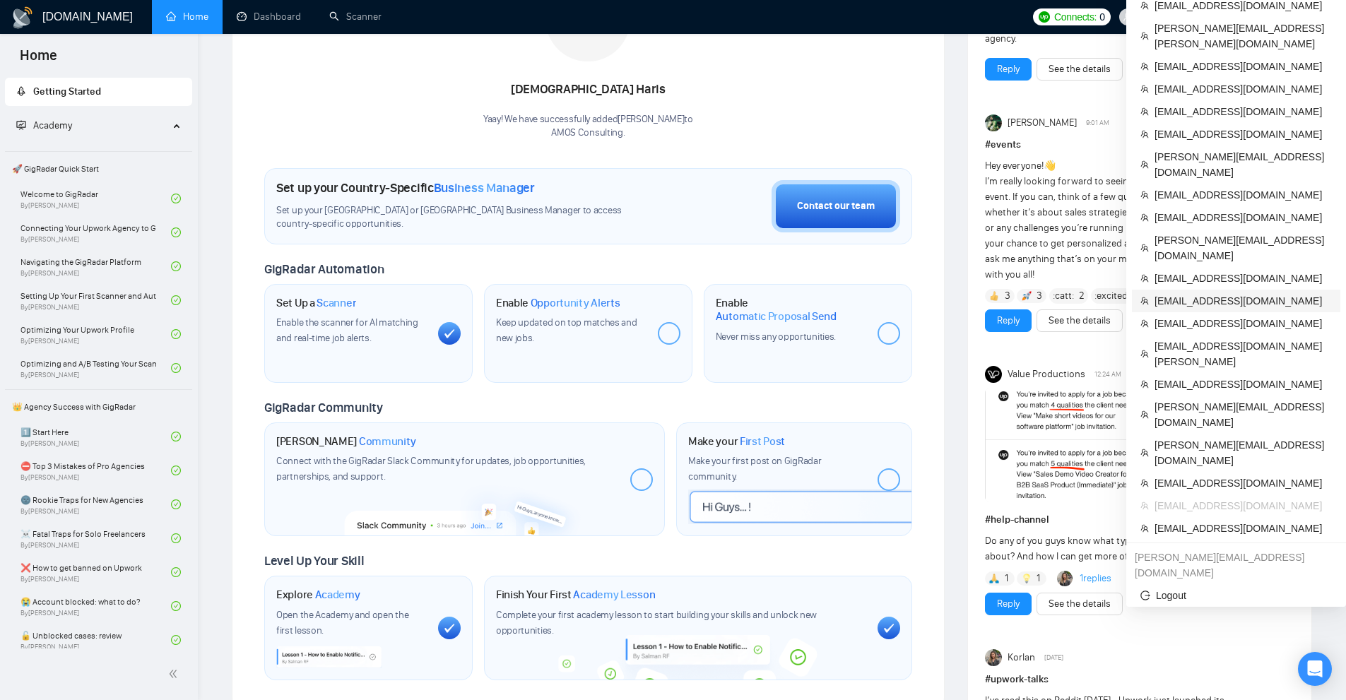
click at [1193, 293] on span "eliya@testsquad.co" at bounding box center [1242, 301] width 177 height 16
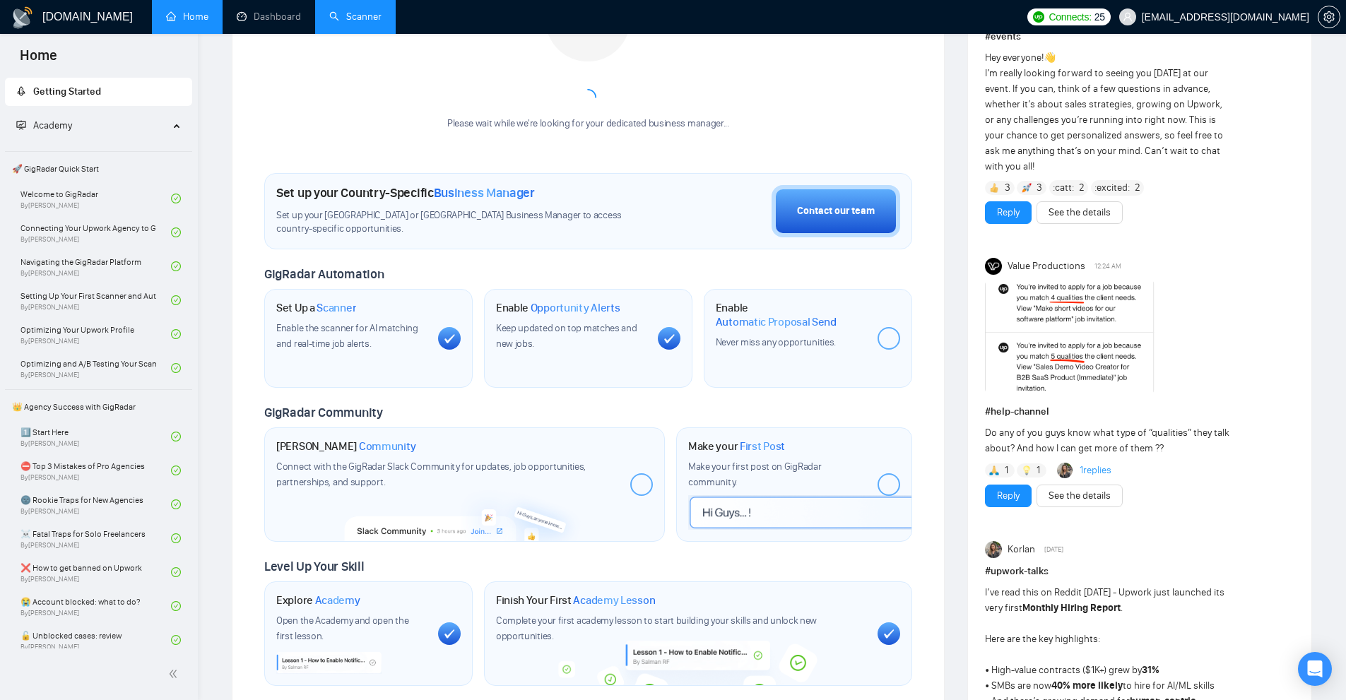
click at [329, 16] on link "Scanner" at bounding box center [355, 17] width 52 height 12
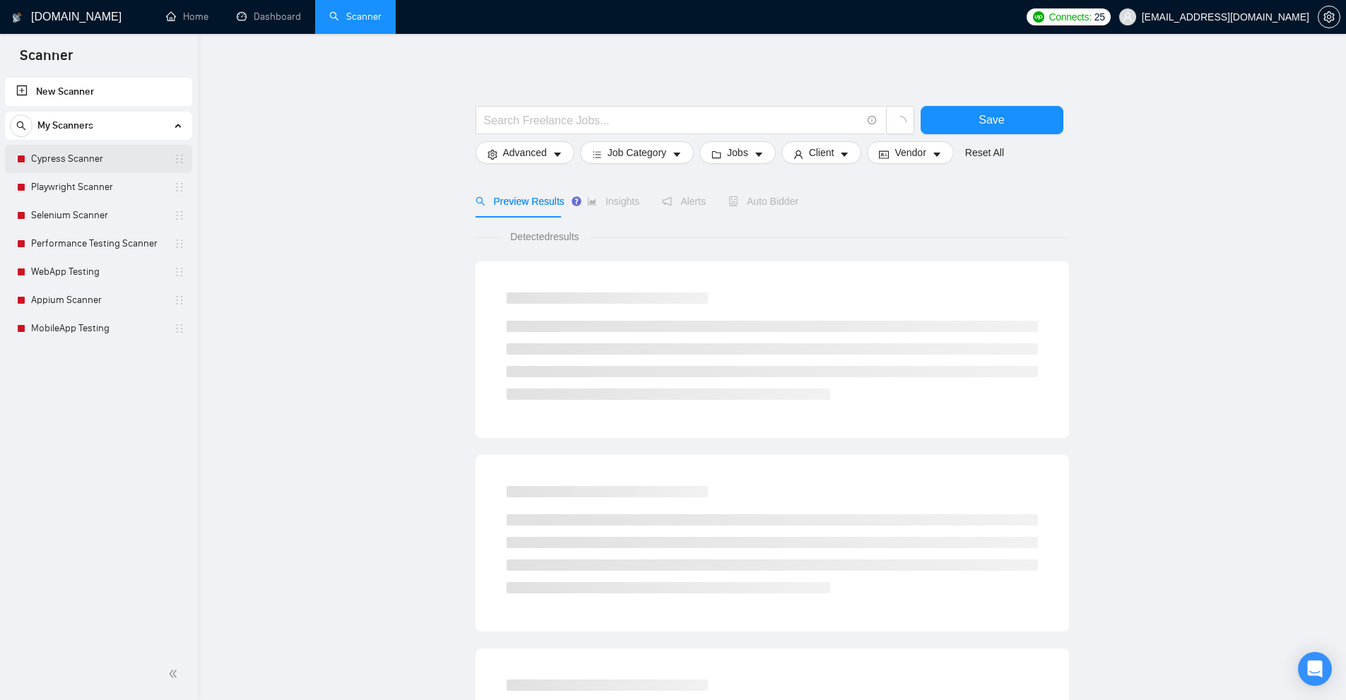
click at [82, 166] on link "Cypress Scanner" at bounding box center [98, 159] width 134 height 28
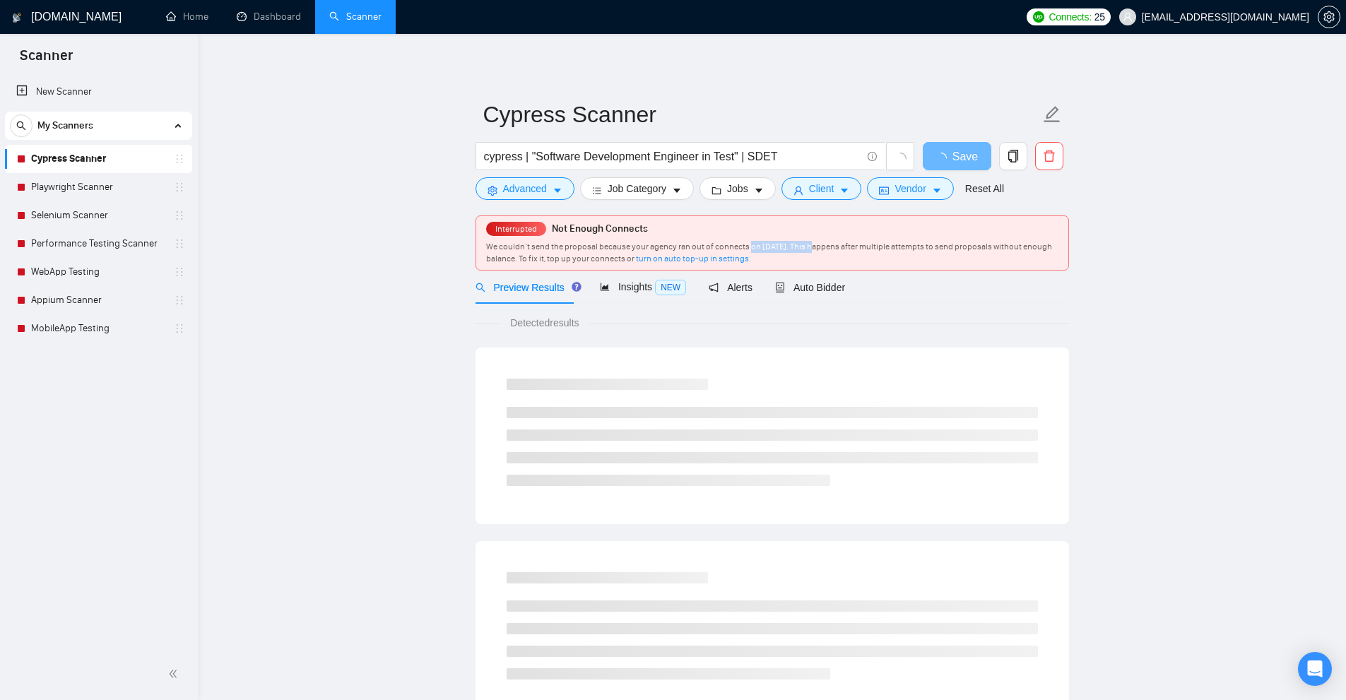
drag, startPoint x: 754, startPoint y: 245, endPoint x: 839, endPoint y: 245, distance: 84.8
click at [816, 245] on span "We couldn’t send the proposal because your agency ran out of connects on April …" at bounding box center [769, 253] width 566 height 22
click at [839, 245] on span "We couldn’t send the proposal because your agency ran out of connects on April …" at bounding box center [769, 253] width 566 height 22
click at [59, 333] on link "MobileApp Testing" at bounding box center [98, 328] width 134 height 28
click at [664, 291] on span "NEW" at bounding box center [670, 288] width 31 height 16
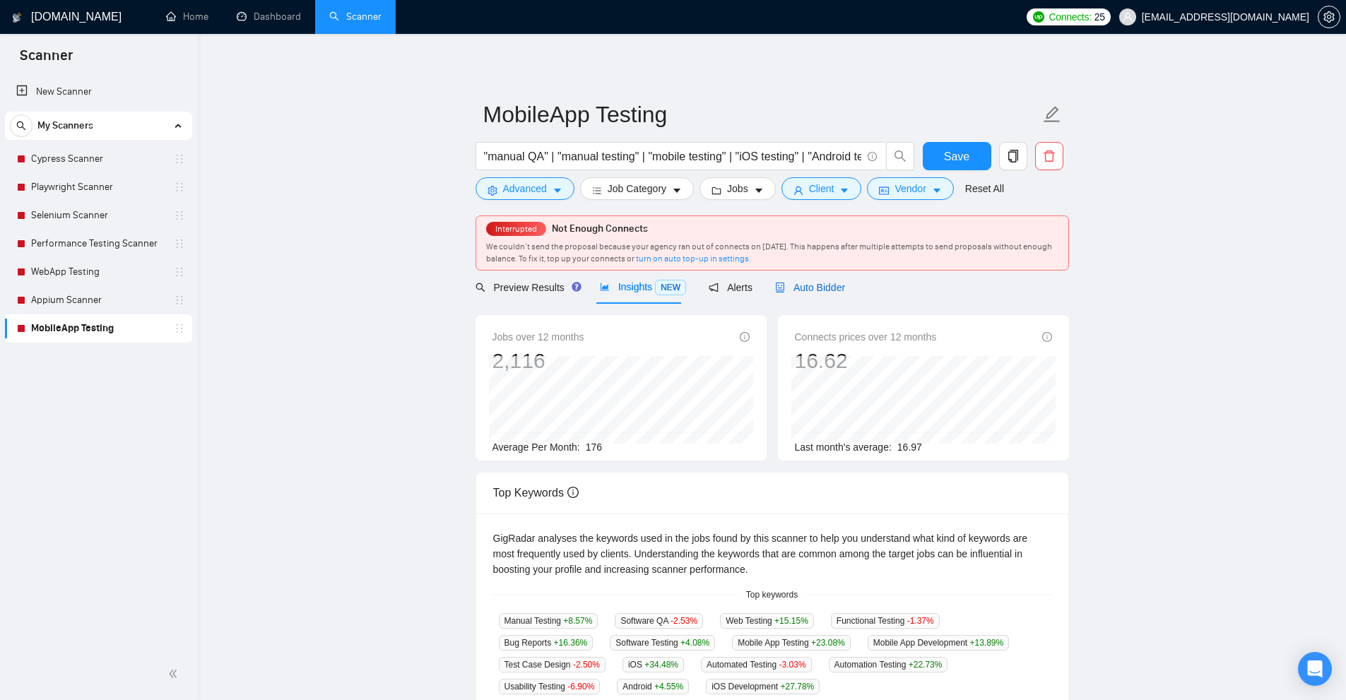
click at [833, 283] on span "Auto Bidder" at bounding box center [810, 287] width 70 height 11
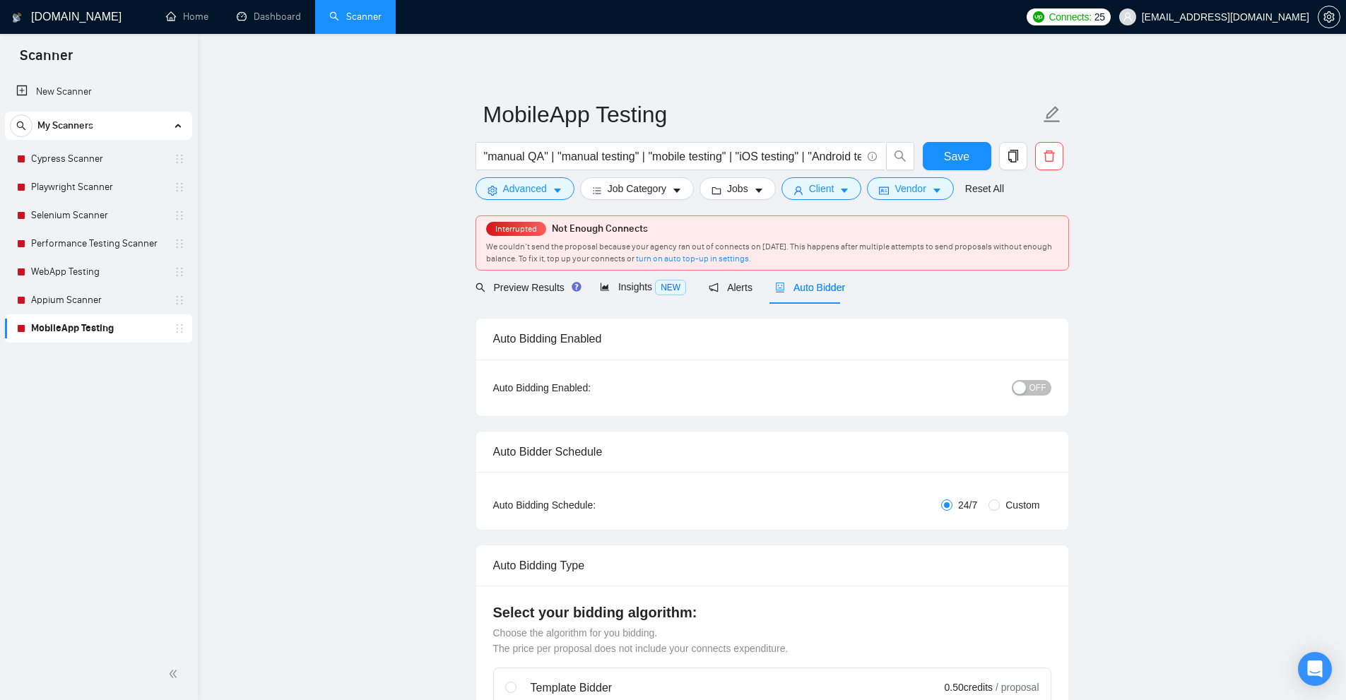
checkbox input "true"
click at [273, 23] on link "Dashboard" at bounding box center [269, 17] width 64 height 12
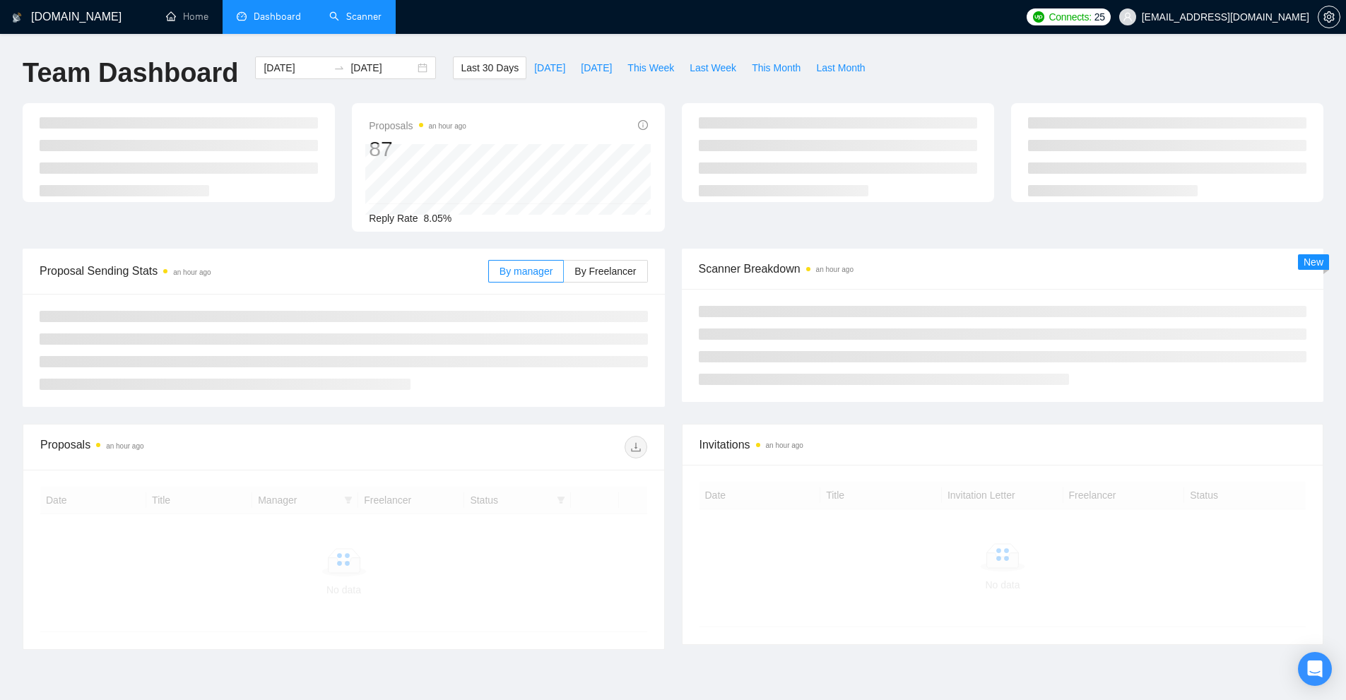
click at [331, 23] on link "Scanner" at bounding box center [355, 17] width 52 height 12
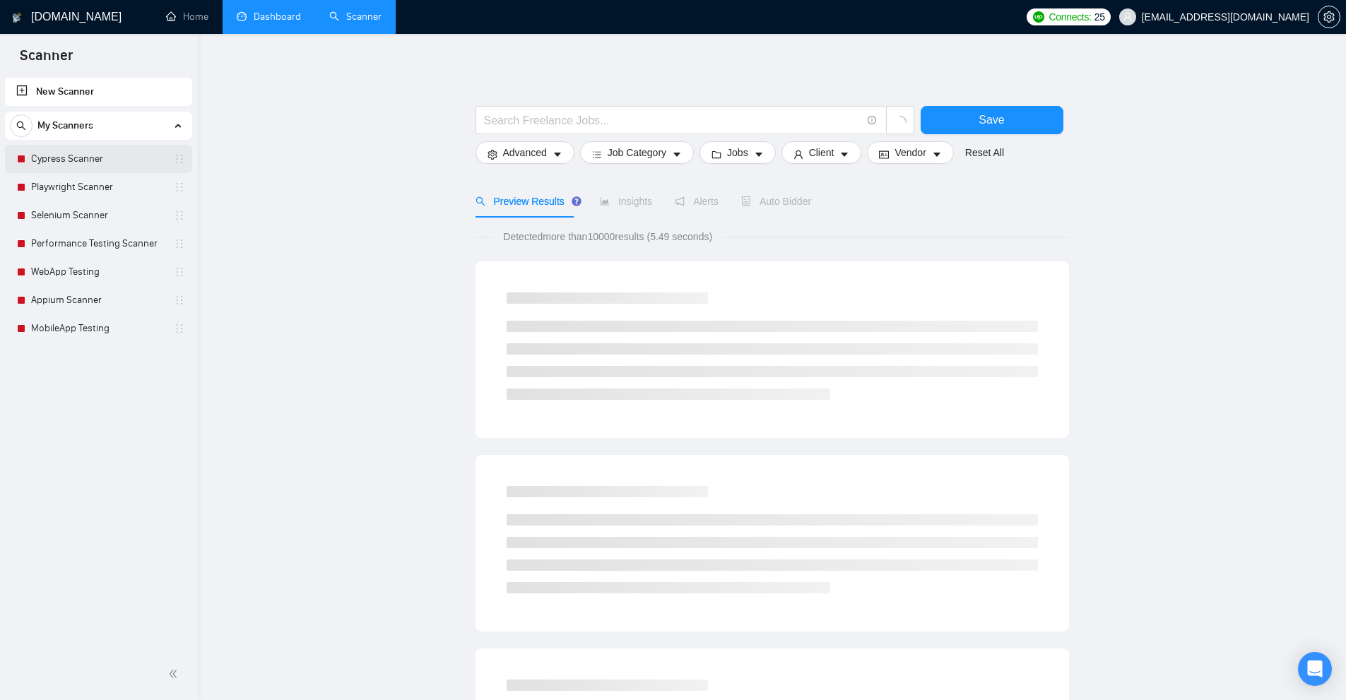
click at [77, 159] on link "Cypress Scanner" at bounding box center [98, 159] width 134 height 28
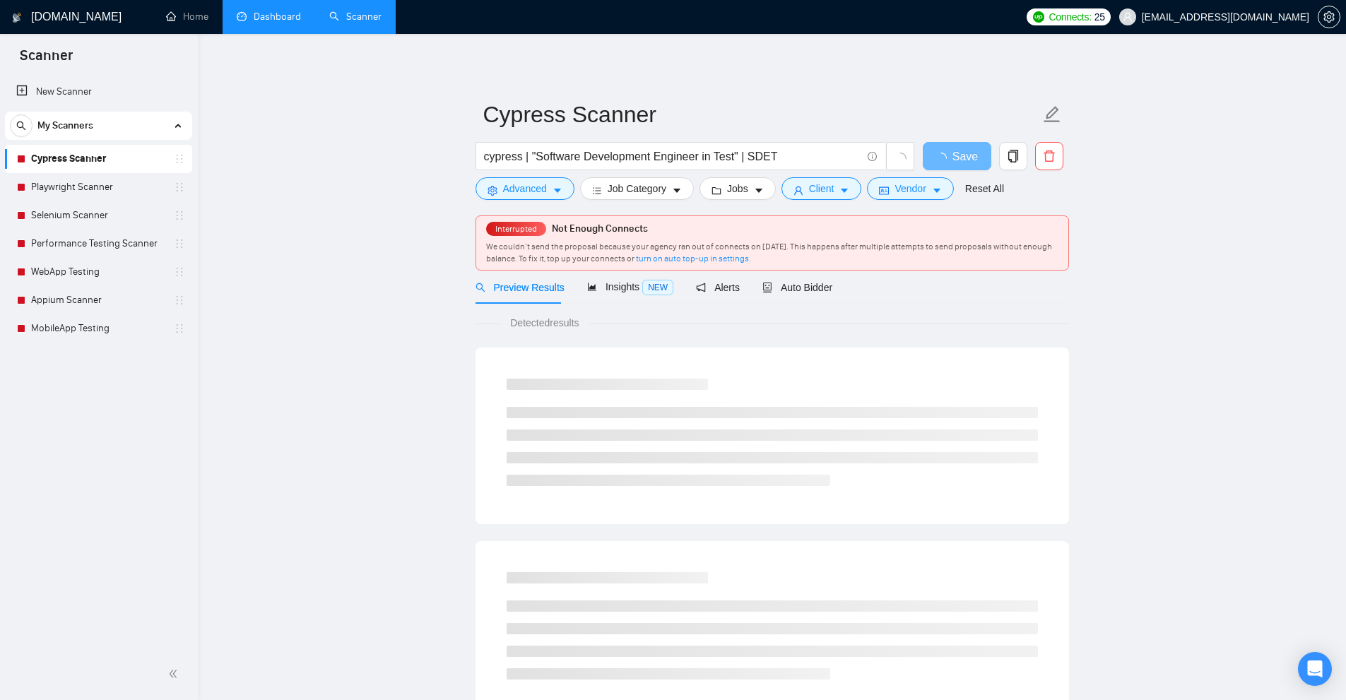
click at [840, 291] on div "Preview Results Insights NEW Alerts Auto Bidder" at bounding box center [771, 287] width 593 height 33
click at [802, 285] on span "Auto Bidder" at bounding box center [797, 287] width 70 height 11
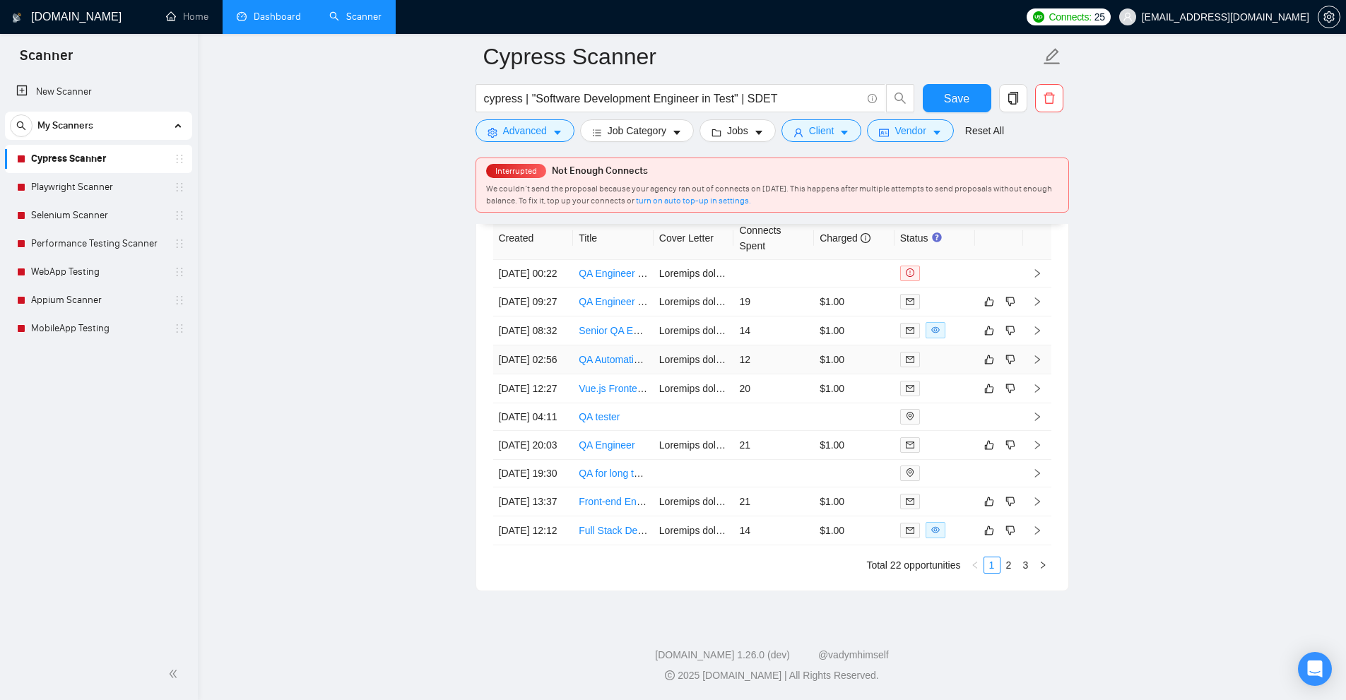
scroll to position [3647, 0]
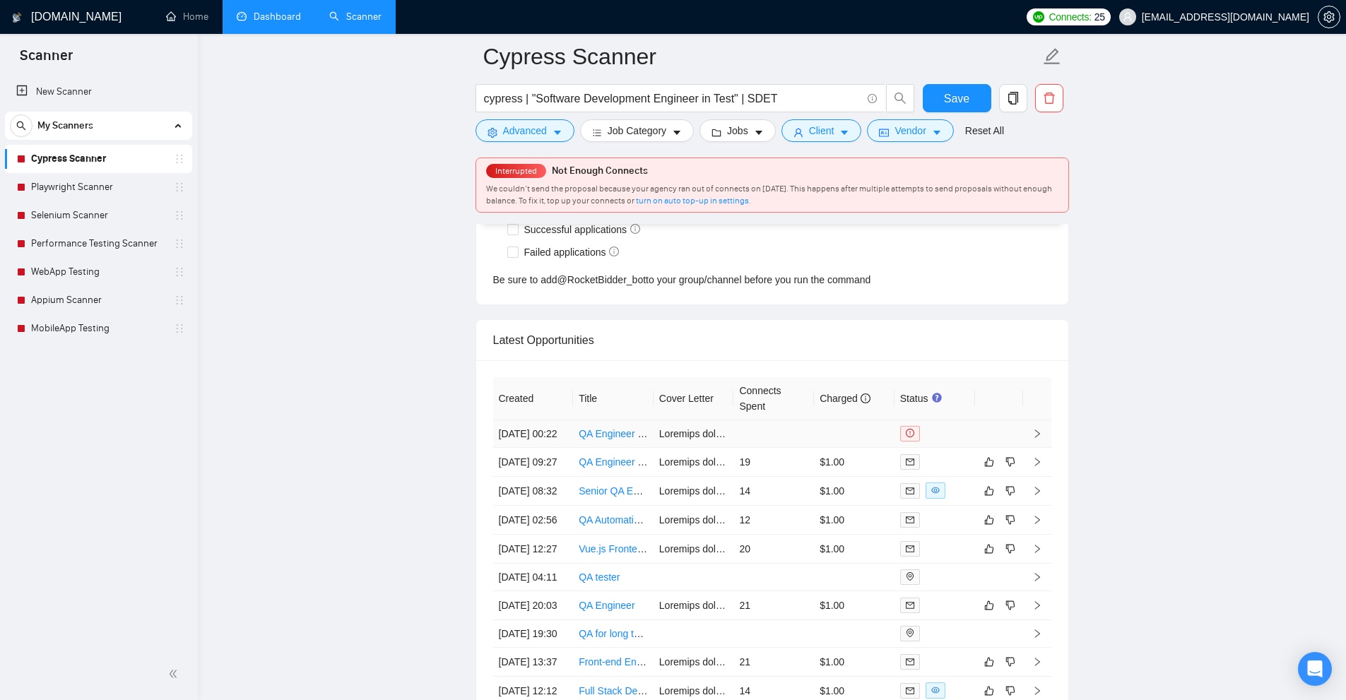
drag, startPoint x: 495, startPoint y: 408, endPoint x: 494, endPoint y: 427, distance: 19.1
click at [523, 422] on td "[DATE] 00:22" at bounding box center [533, 434] width 81 height 28
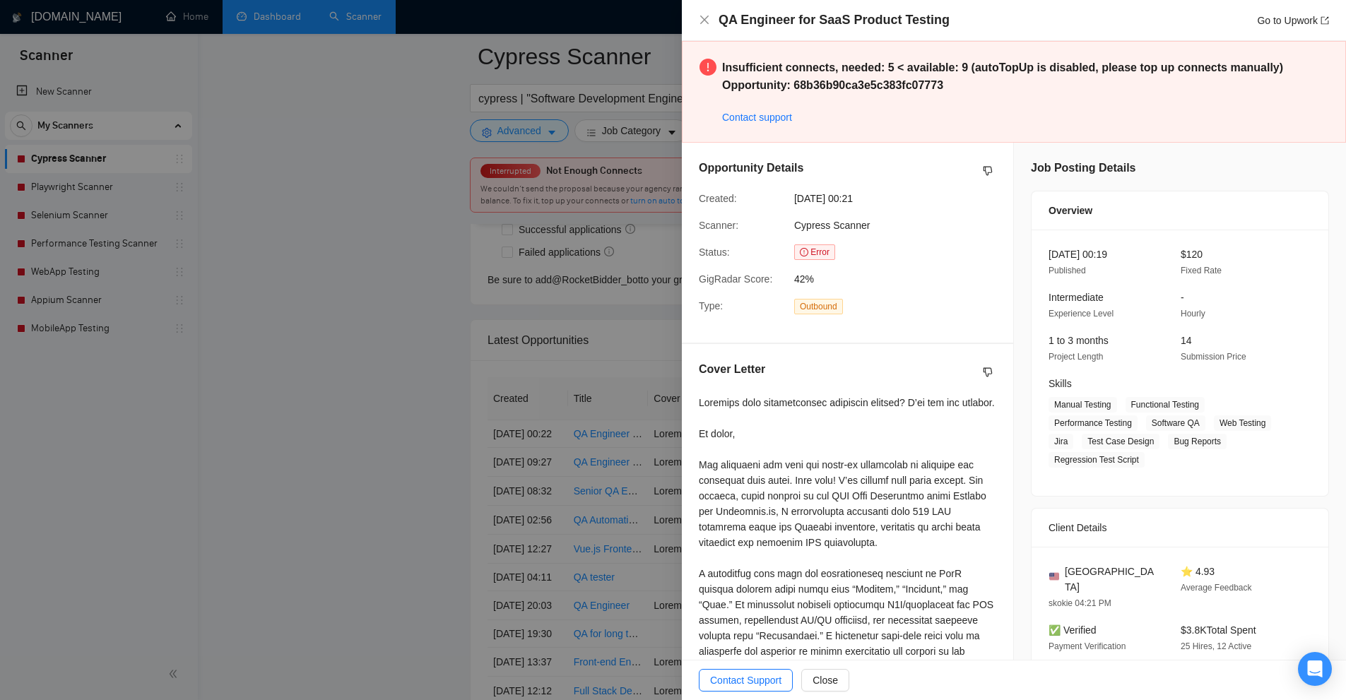
click at [446, 416] on div at bounding box center [673, 350] width 1346 height 700
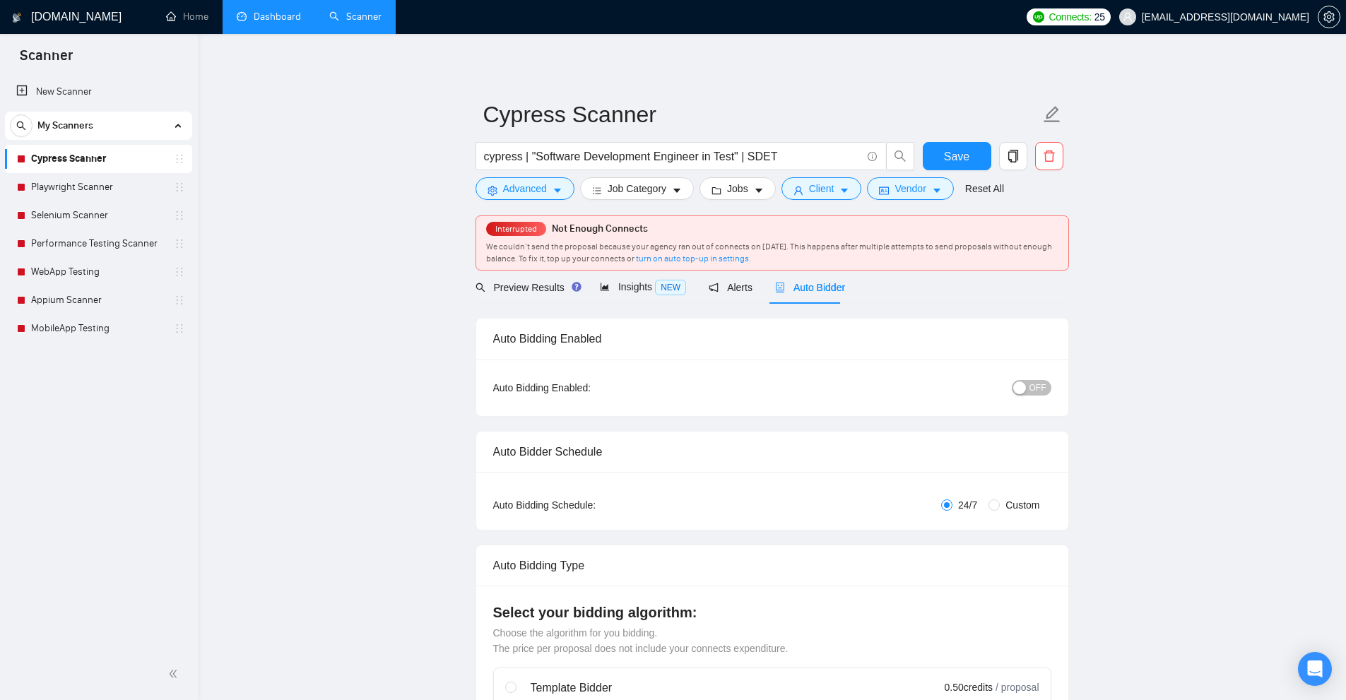
click at [278, 23] on link "Dashboard" at bounding box center [269, 17] width 64 height 12
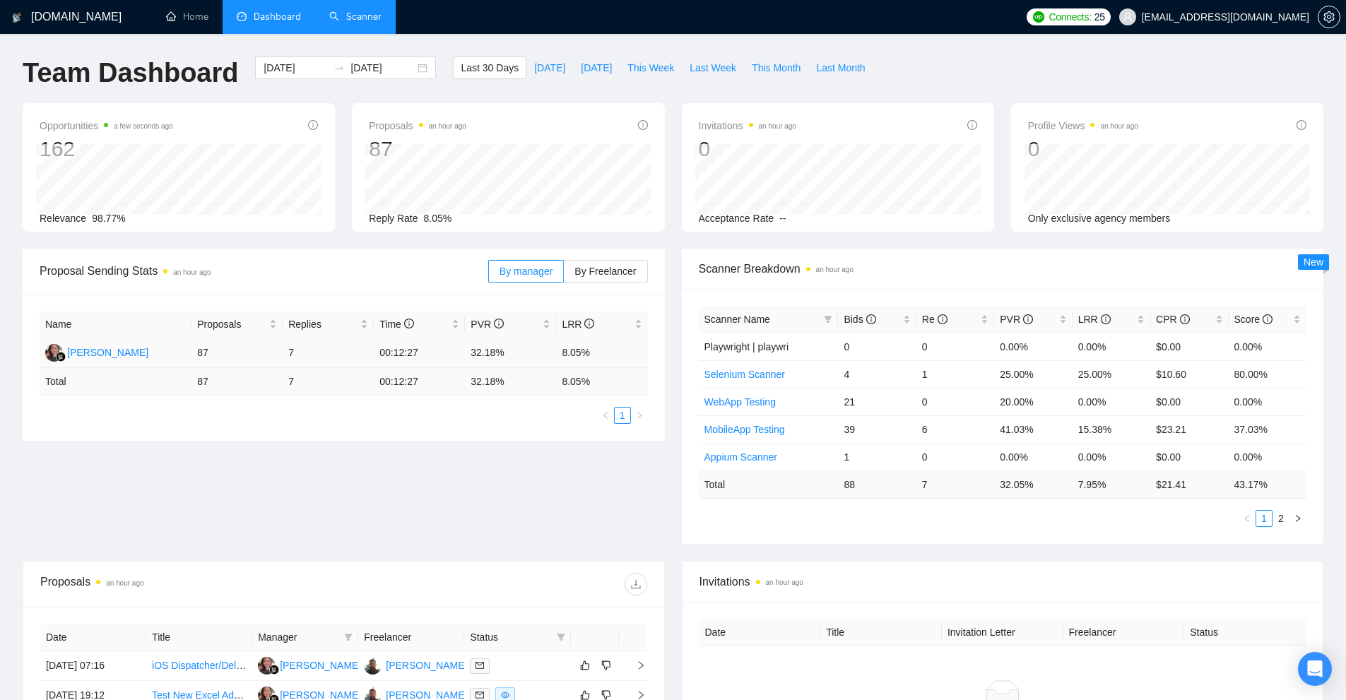
drag, startPoint x: 272, startPoint y: 347, endPoint x: 286, endPoint y: 366, distance: 23.7
click at [296, 353] on tr "Naomi Vanya Dewinta 87 7 00:12:27 32.18% 8.05%" at bounding box center [344, 353] width 608 height 30
drag, startPoint x: 299, startPoint y: 388, endPoint x: 316, endPoint y: 395, distance: 18.4
click at [309, 392] on td "7" at bounding box center [328, 382] width 91 height 28
drag, startPoint x: 995, startPoint y: 374, endPoint x: 1130, endPoint y: 373, distance: 135.6
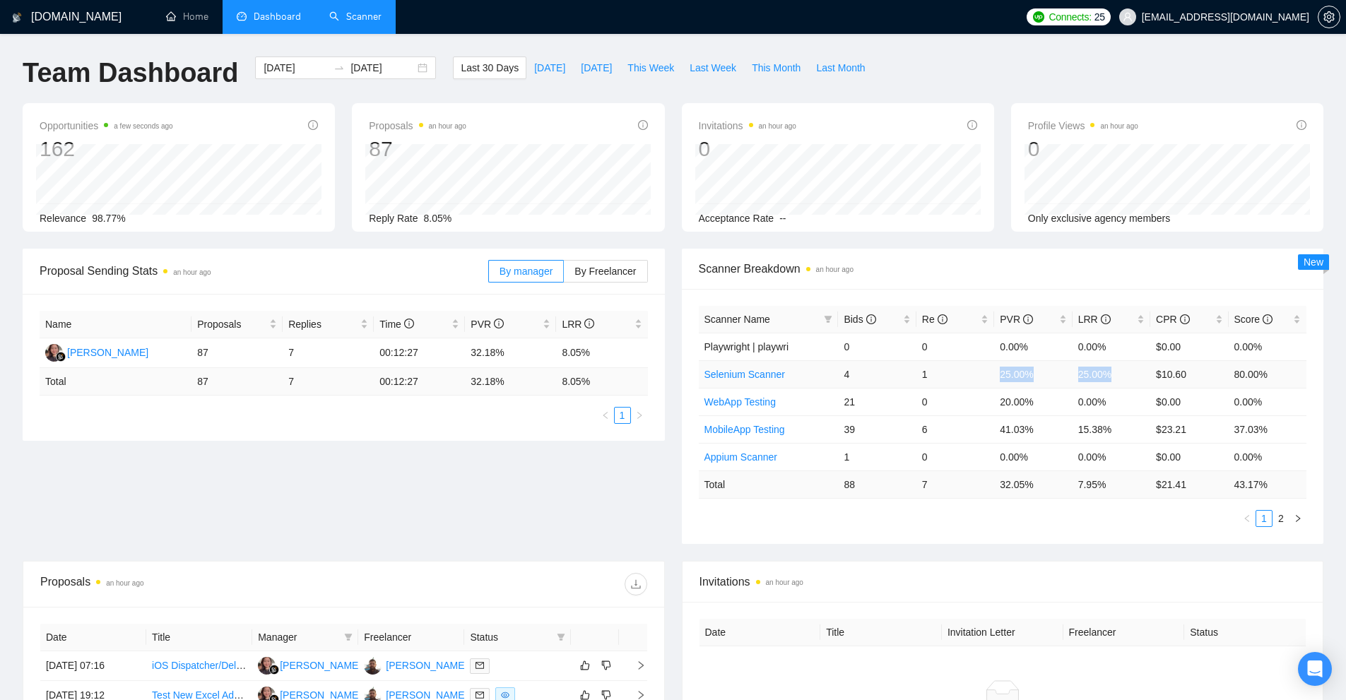
click at [1130, 373] on tr "Selenium Scanner 4 1 25.00% 25.00% $10.60 80.00%" at bounding box center [1003, 374] width 608 height 28
click at [900, 317] on div "Bids" at bounding box center [876, 320] width 66 height 16
click at [776, 344] on link "MobileApp Testing" at bounding box center [744, 346] width 81 height 11
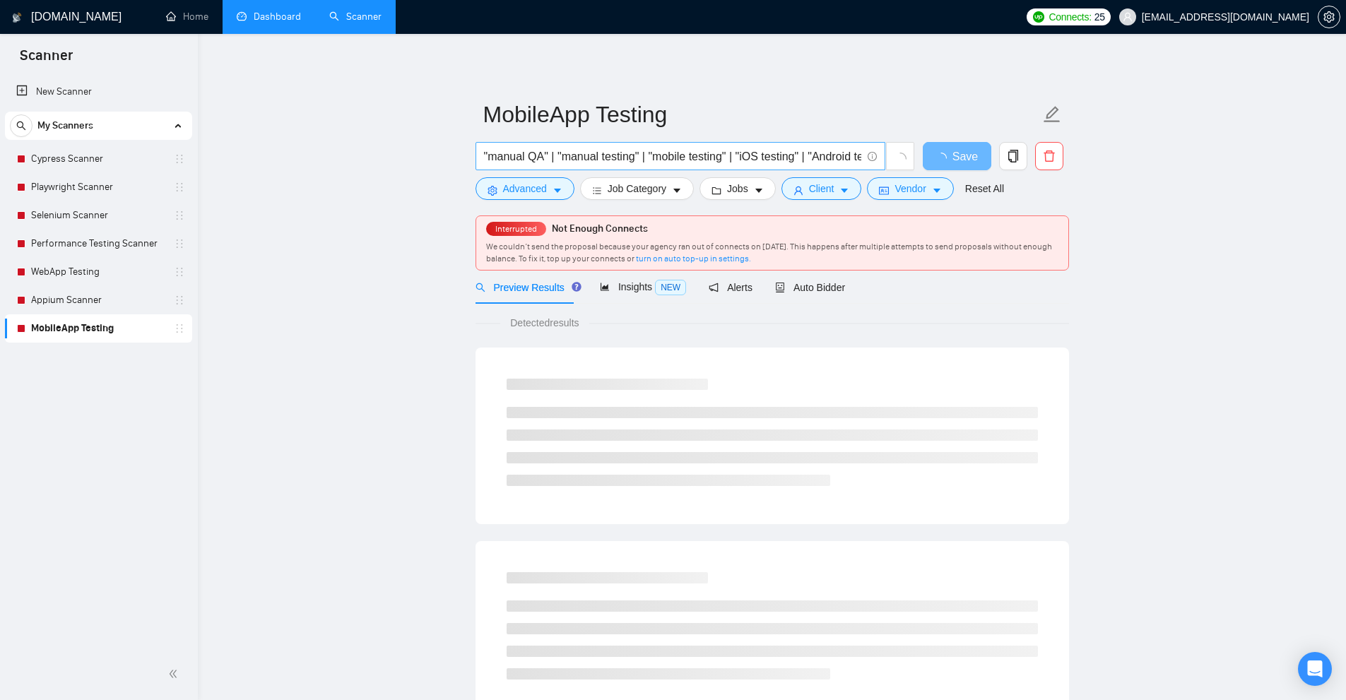
scroll to position [0, 1055]
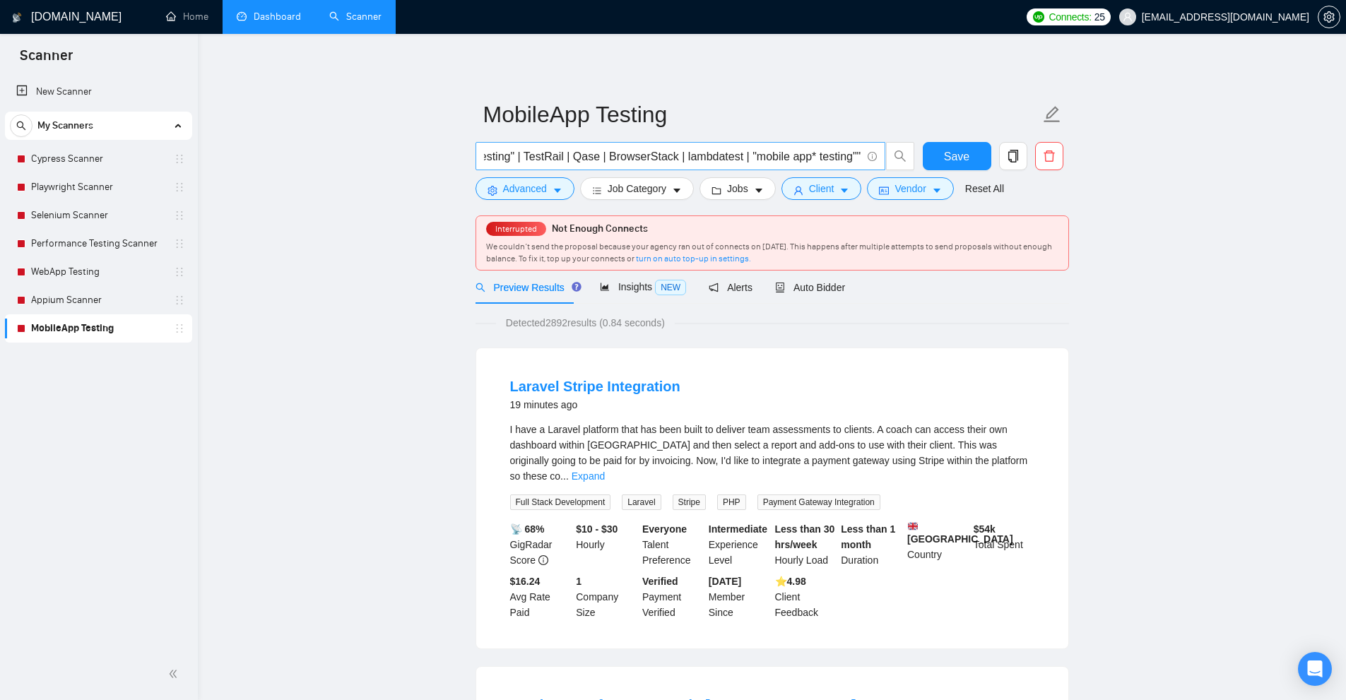
click at [646, 154] on input ""manual QA" | "manual testing" | "mobile testing" | "iOS testing" | "Android te…" at bounding box center [672, 157] width 377 height 18
click at [591, 161] on input ""manual QA" | "manual testing" | "mobile testing" | "iOS testing" | "Android te…" at bounding box center [672, 157] width 377 height 18
click at [560, 190] on icon "caret-down" at bounding box center [557, 191] width 10 height 10
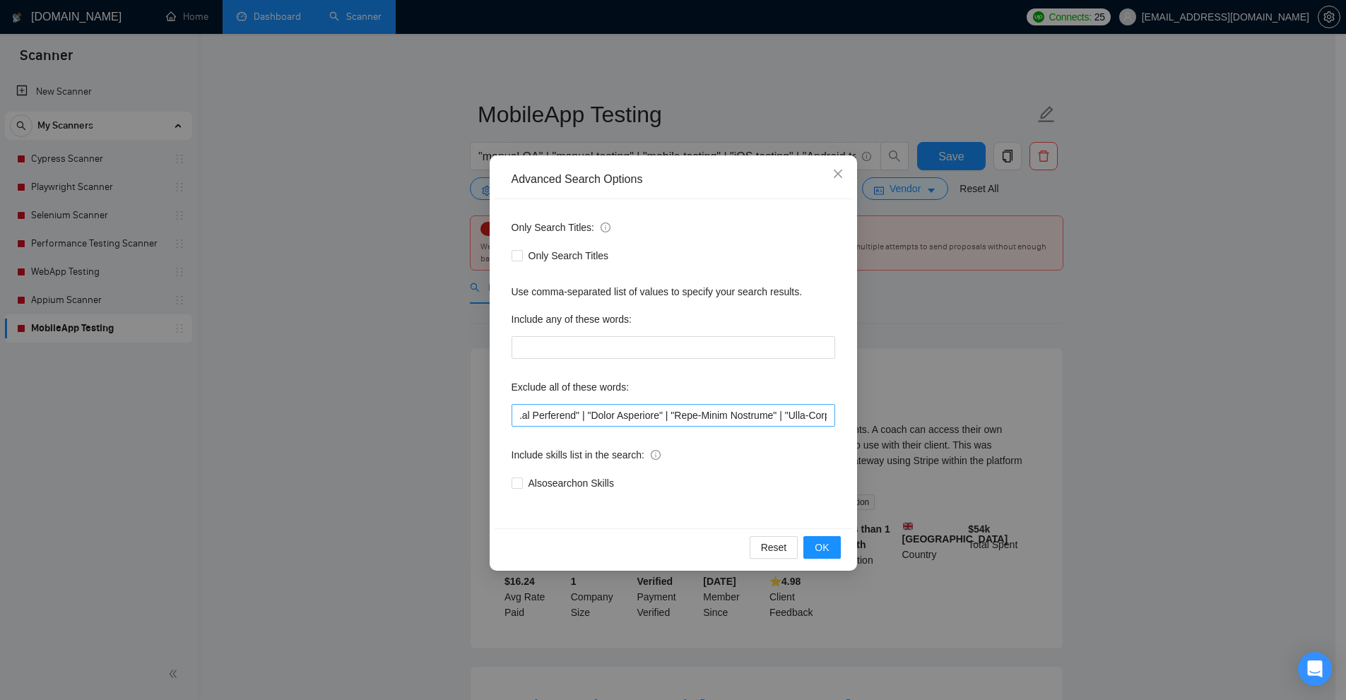
scroll to position [0, 4188]
click at [602, 415] on input "text" at bounding box center [673, 415] width 324 height 23
click at [423, 135] on div "Advanced Search Options Only Search Titles: Only Search Titles Use comma-separa…" at bounding box center [673, 350] width 1346 height 700
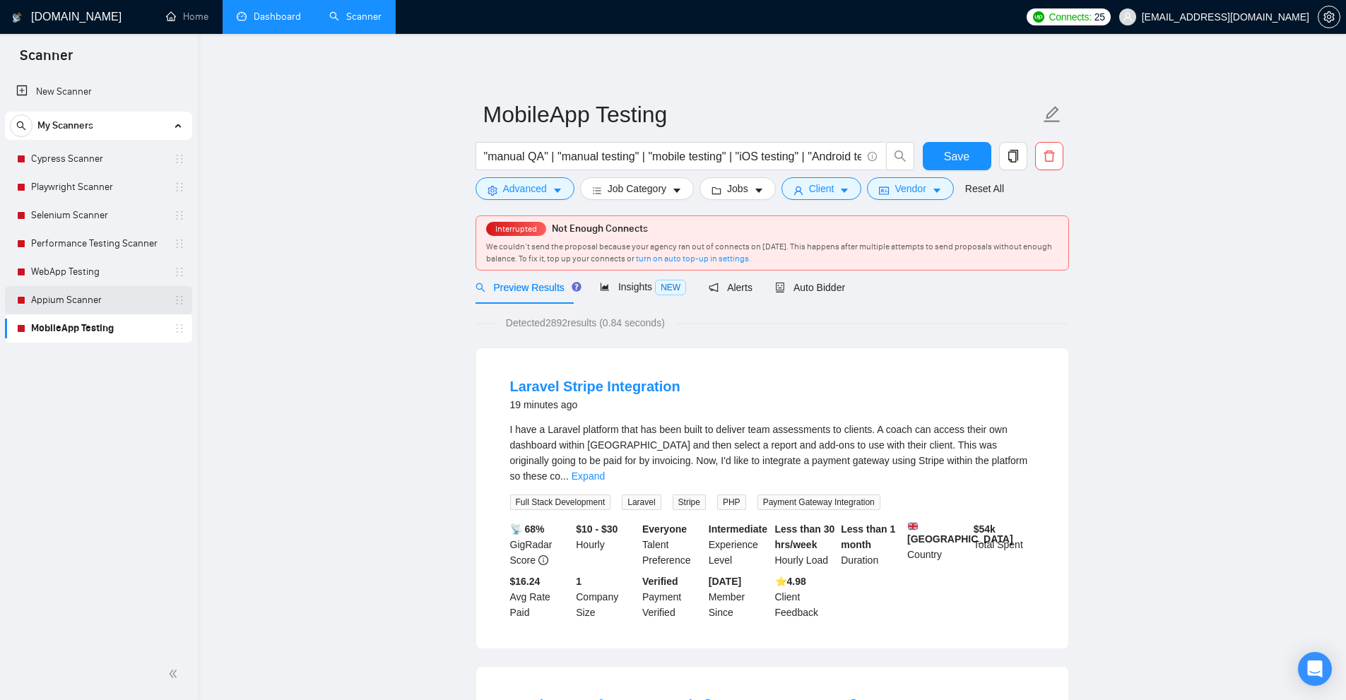
click at [113, 304] on link "Appium Scanner" at bounding box center [98, 300] width 134 height 28
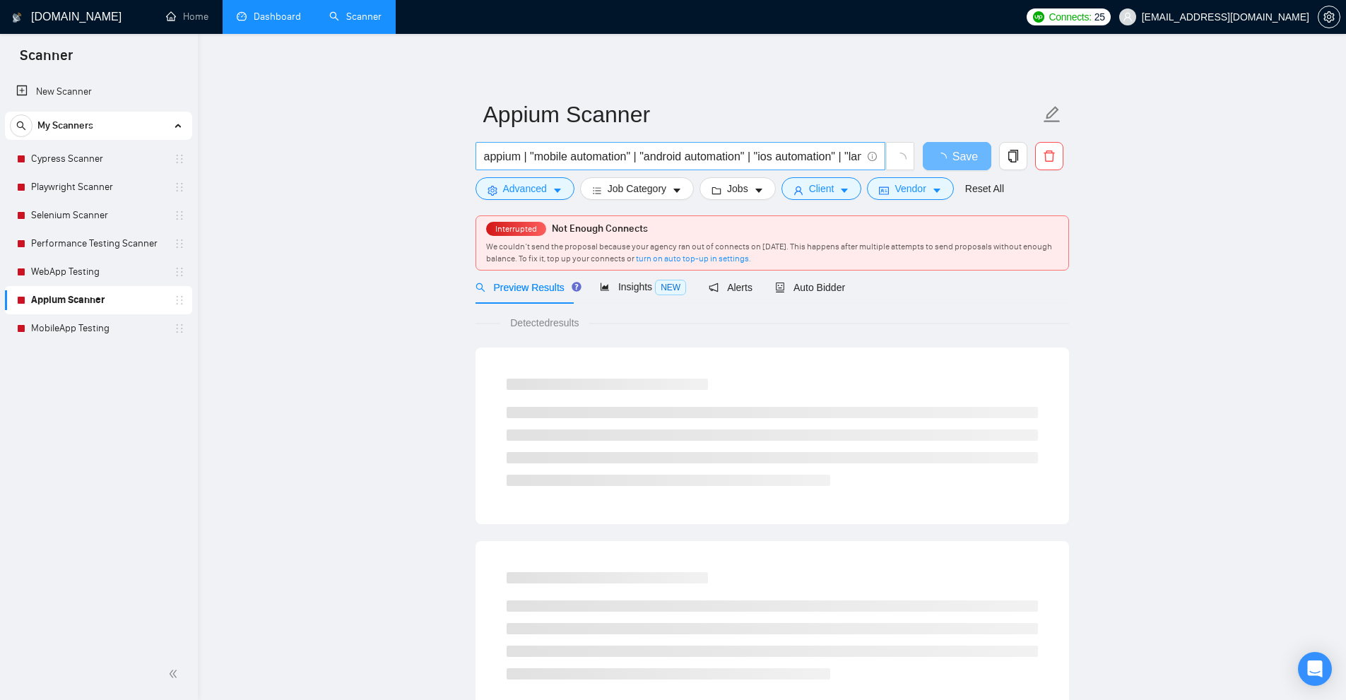
click at [687, 148] on input "appium | "mobile automation" | "android automation" | "ios automation" | "lambd…" at bounding box center [672, 157] width 377 height 18
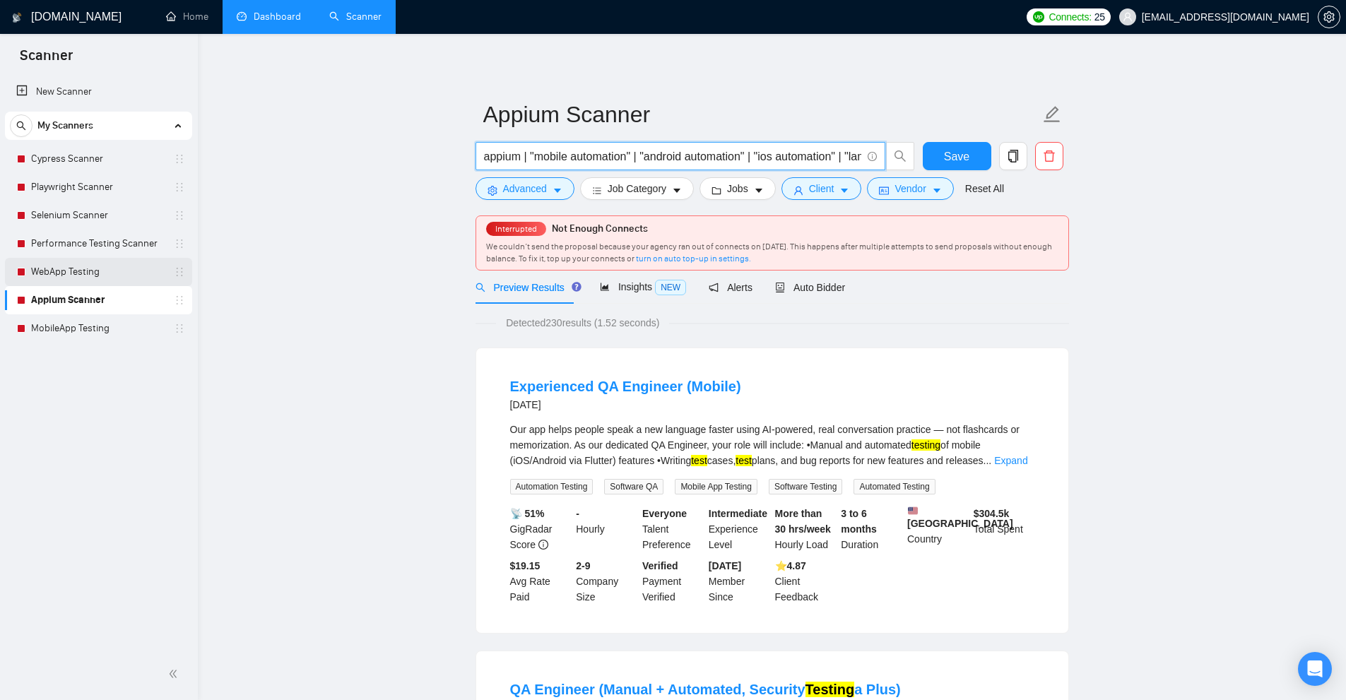
click at [86, 269] on link "WebApp Testing" at bounding box center [98, 272] width 134 height 28
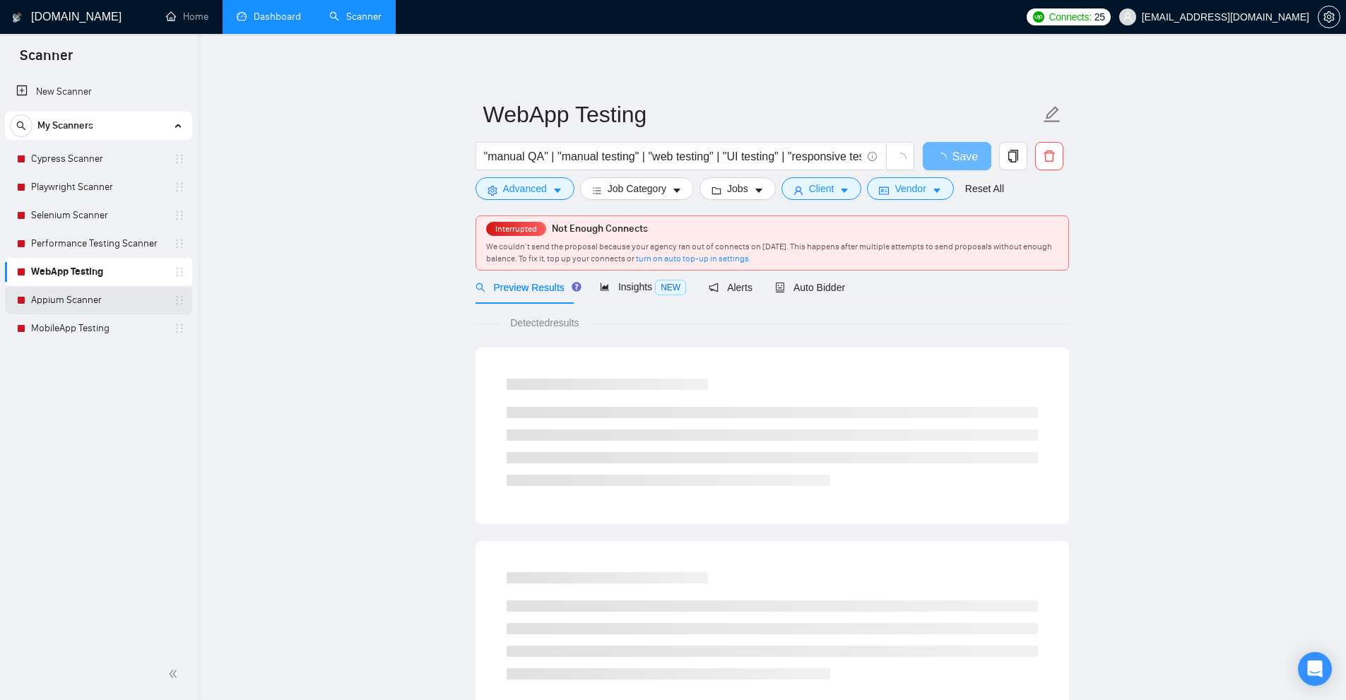
click at [117, 302] on link "Appium Scanner" at bounding box center [98, 300] width 134 height 28
click at [505, 196] on span "Advanced" at bounding box center [525, 189] width 44 height 16
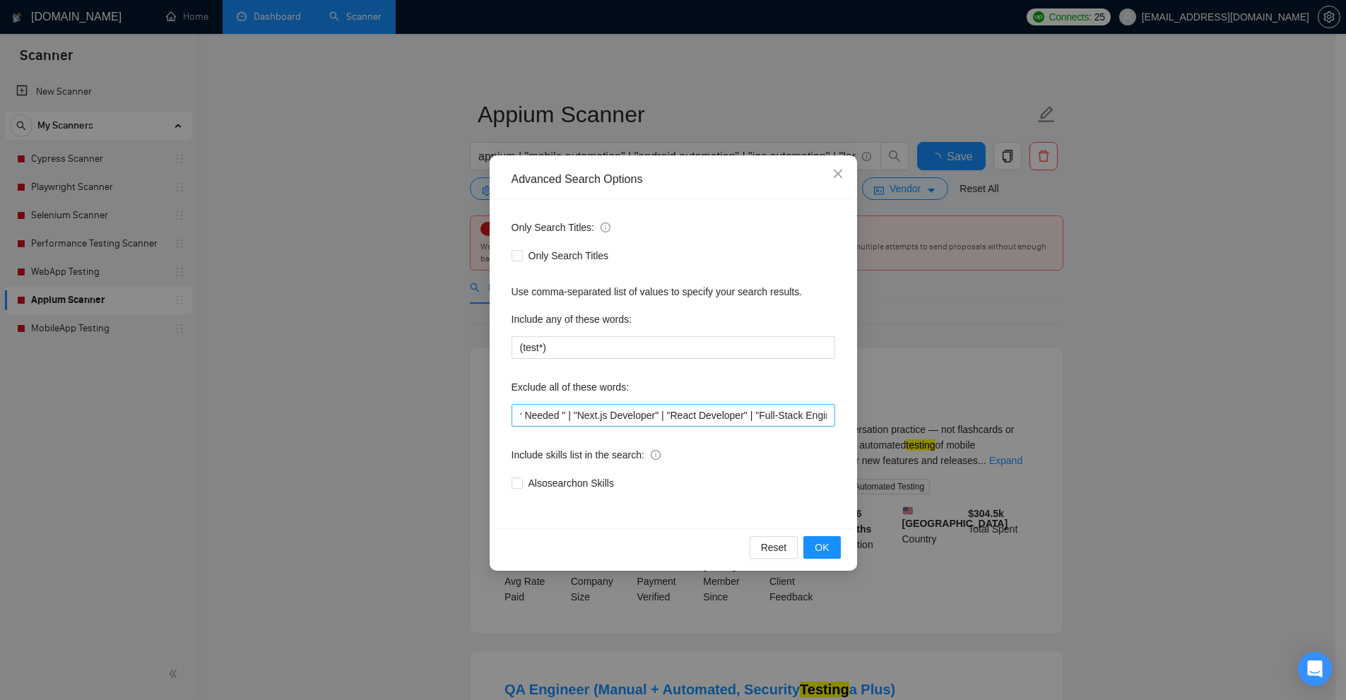
scroll to position [0, 550]
click at [644, 416] on input ""Python developer " | "Developer Needed " | "Next.js Developer" | "React Develo…" at bounding box center [673, 415] width 324 height 23
click at [133, 262] on div "Advanced Search Options Only Search Titles: Only Search Titles Use comma-separa…" at bounding box center [673, 350] width 1346 height 700
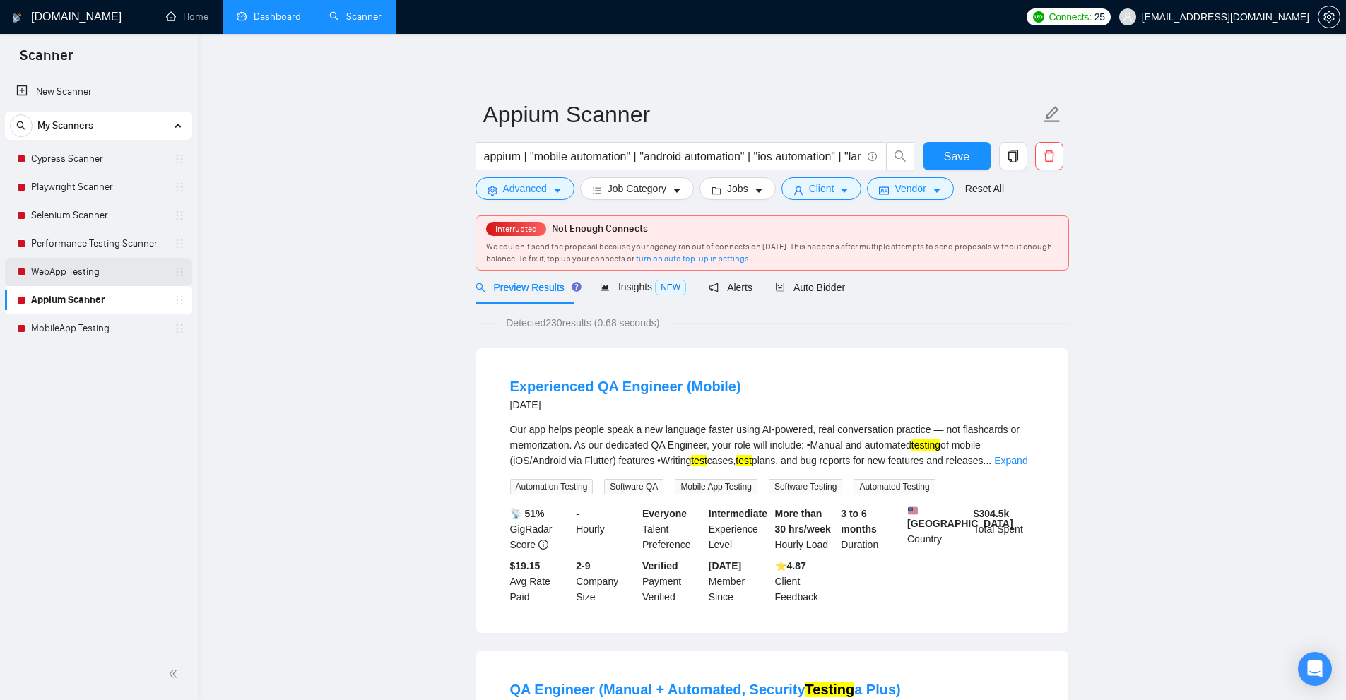
click at [110, 271] on link "WebApp Testing" at bounding box center [98, 272] width 134 height 28
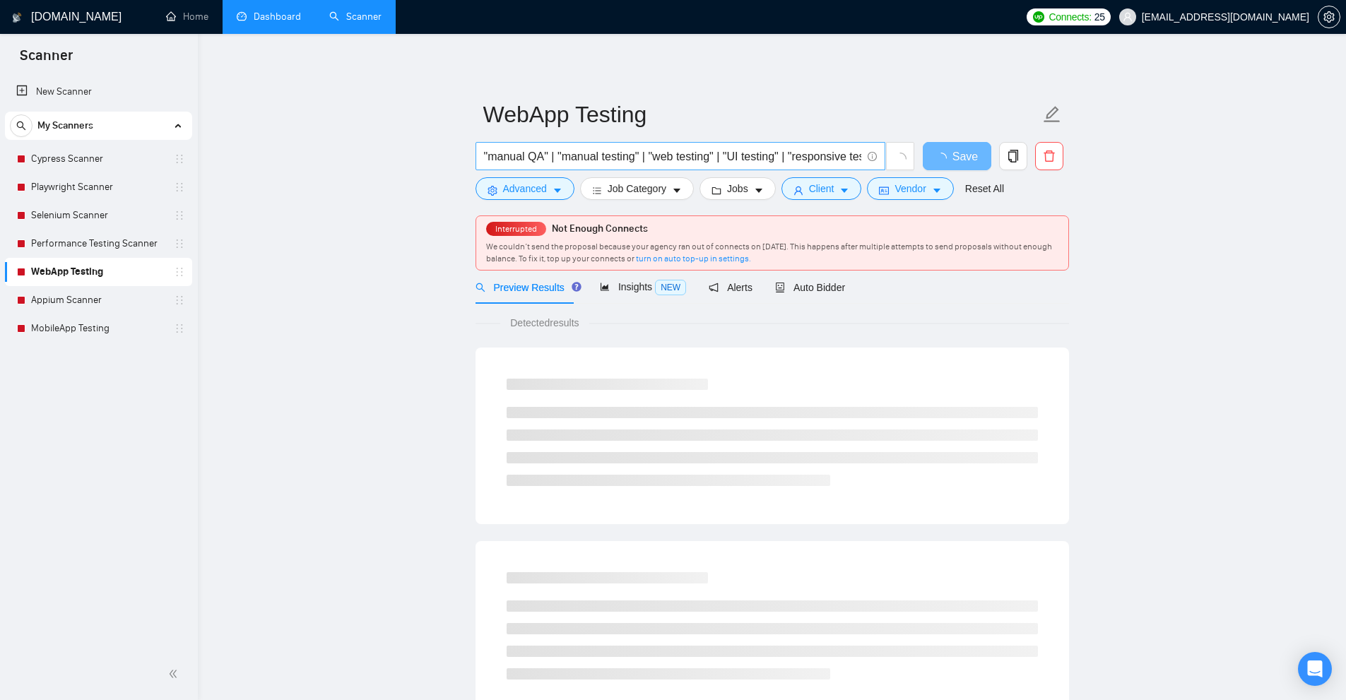
click at [653, 163] on input ""manual QA" | "manual testing" | "web testing" | "UI testing" | "responsive tes…" at bounding box center [672, 157] width 377 height 18
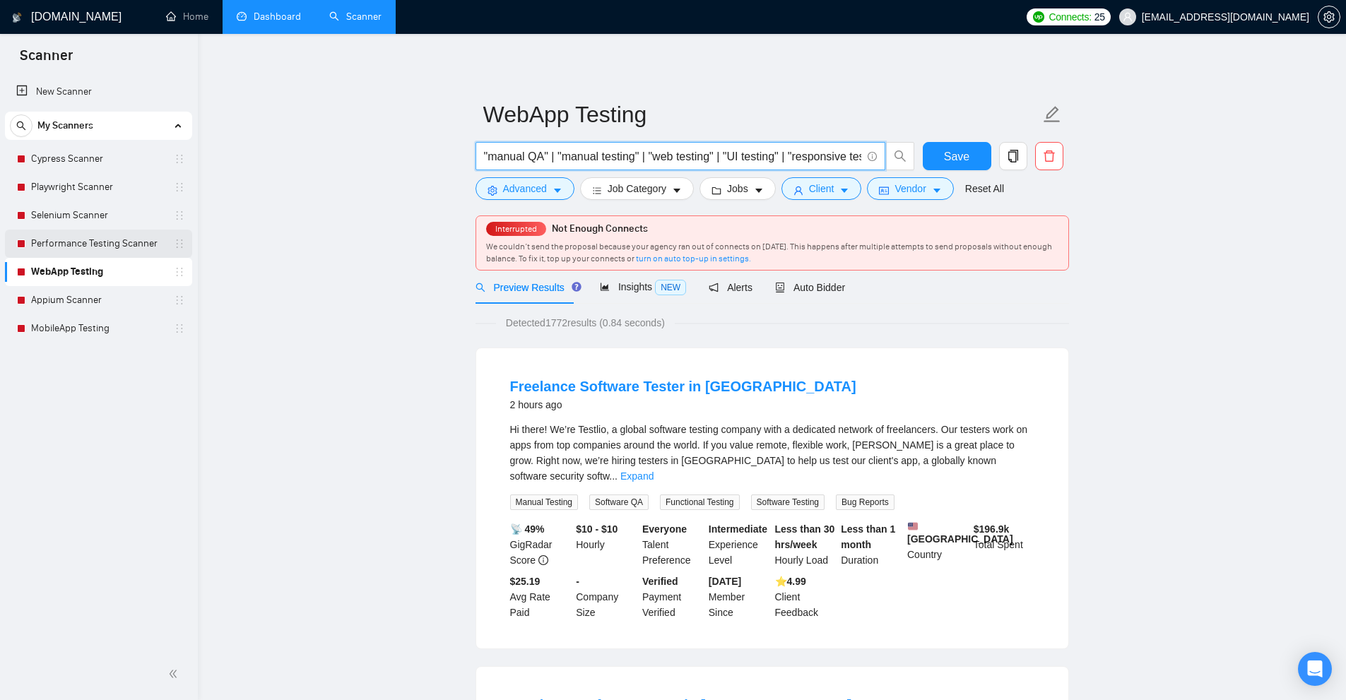
click at [42, 242] on link "Performance Testing Scanner" at bounding box center [98, 244] width 134 height 28
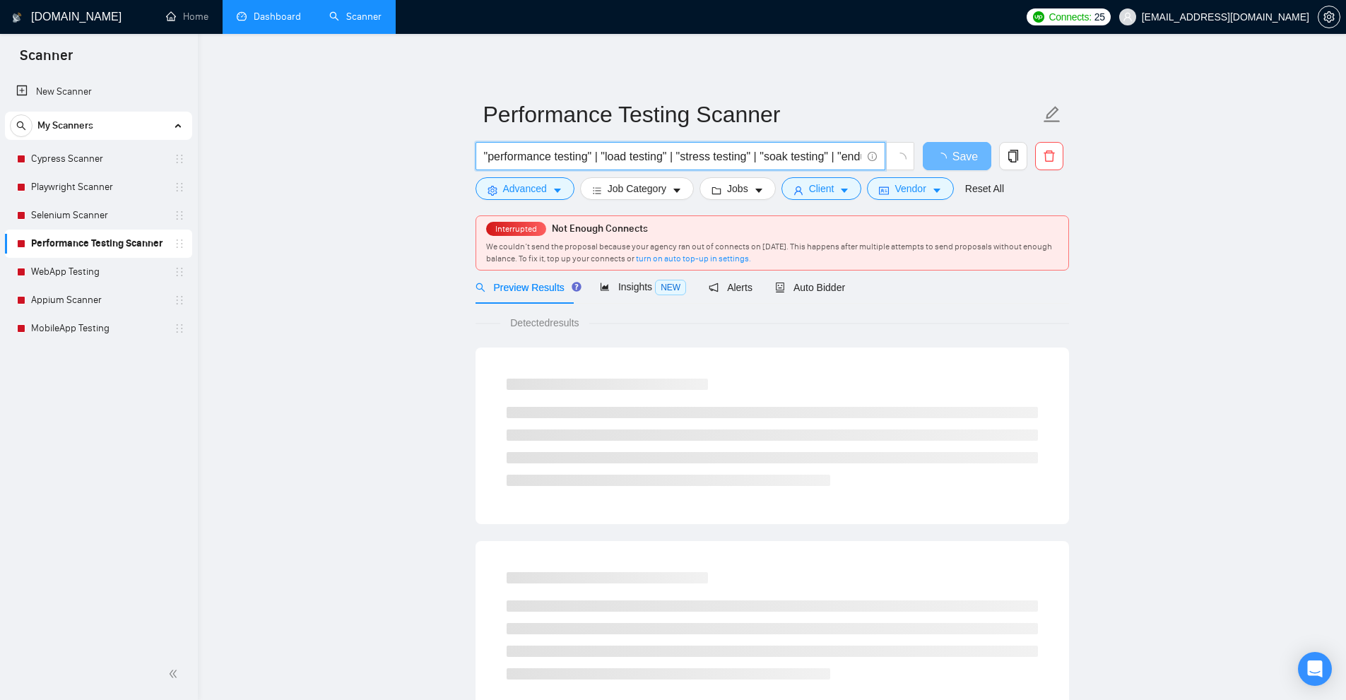
click at [600, 160] on input ""performance testing" | "load testing" | "stress testing" | "soak testing" | "e…" at bounding box center [672, 157] width 377 height 18
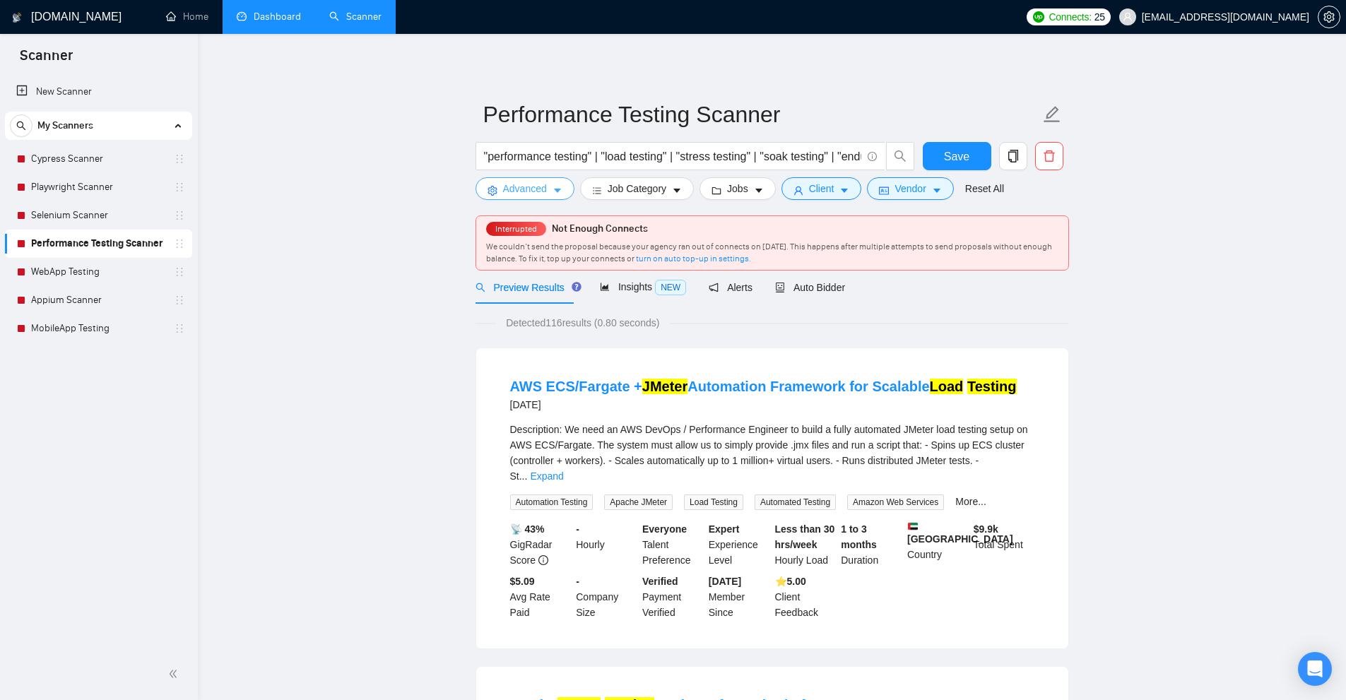
click at [556, 182] on button "Advanced" at bounding box center [524, 188] width 99 height 23
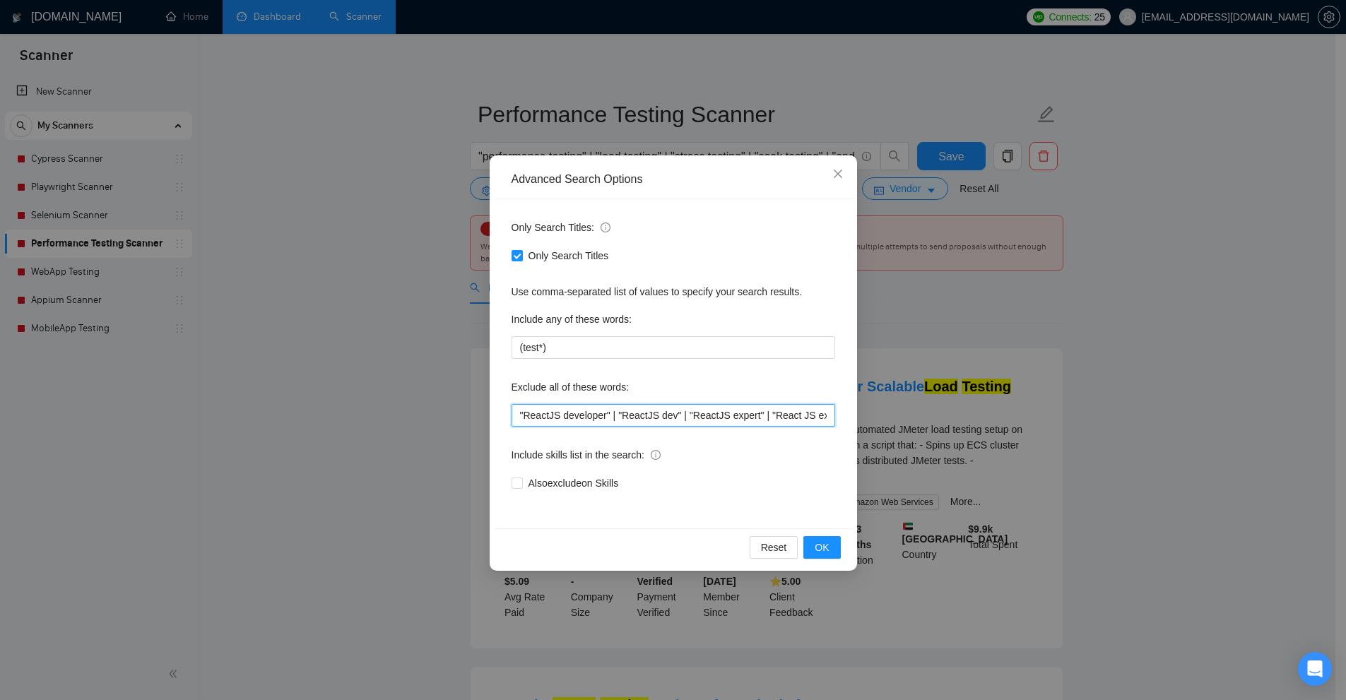
click at [646, 416] on input ""ReactJS developer" | "ReactJS dev" | "ReactJS expert" | "React JS expert" | "D…" at bounding box center [673, 415] width 324 height 23
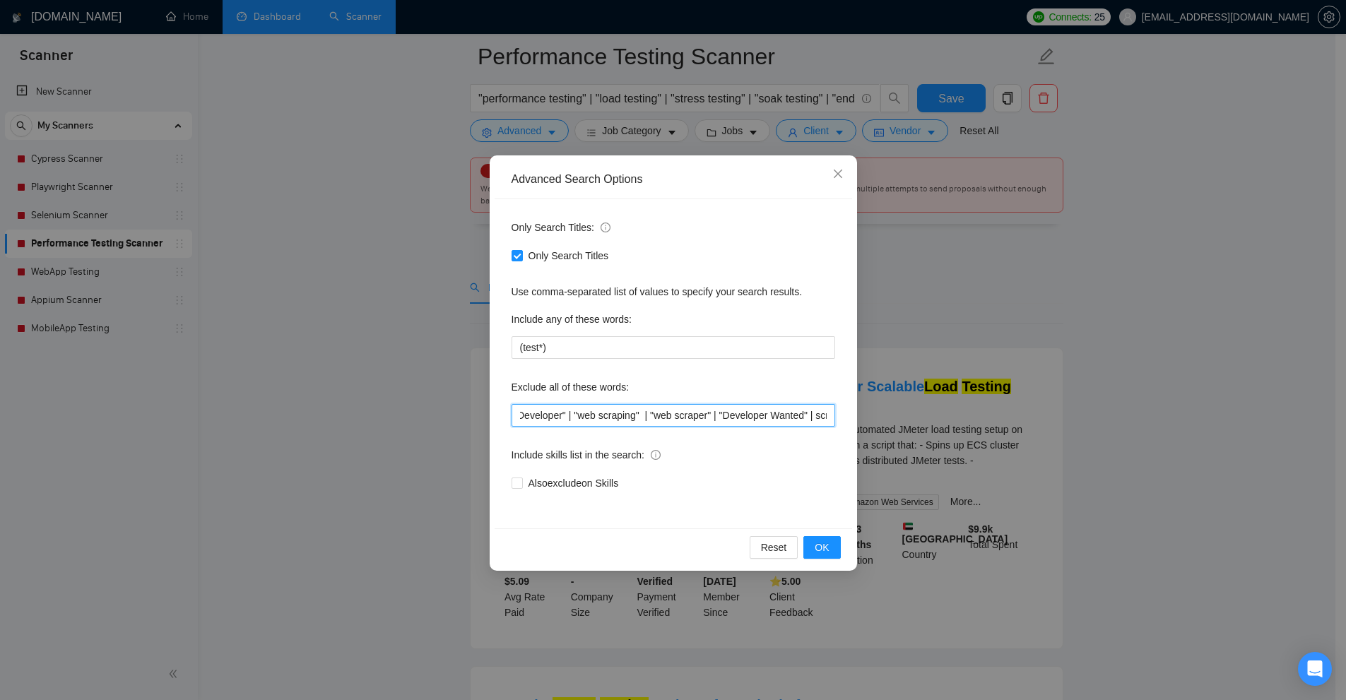
scroll to position [71, 0]
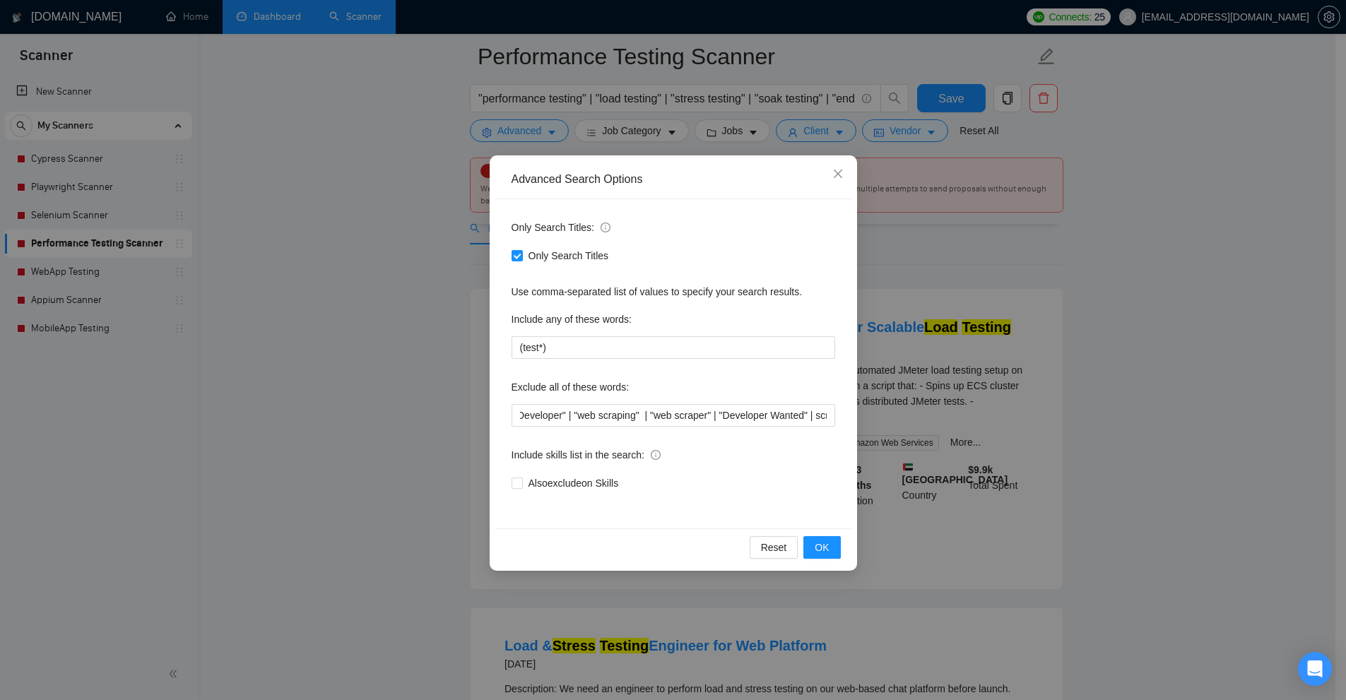
drag, startPoint x: 121, startPoint y: 254, endPoint x: 114, endPoint y: 234, distance: 21.0
click at [120, 253] on div "Advanced Search Options Only Search Titles: Only Search Titles Use comma-separa…" at bounding box center [673, 350] width 1346 height 700
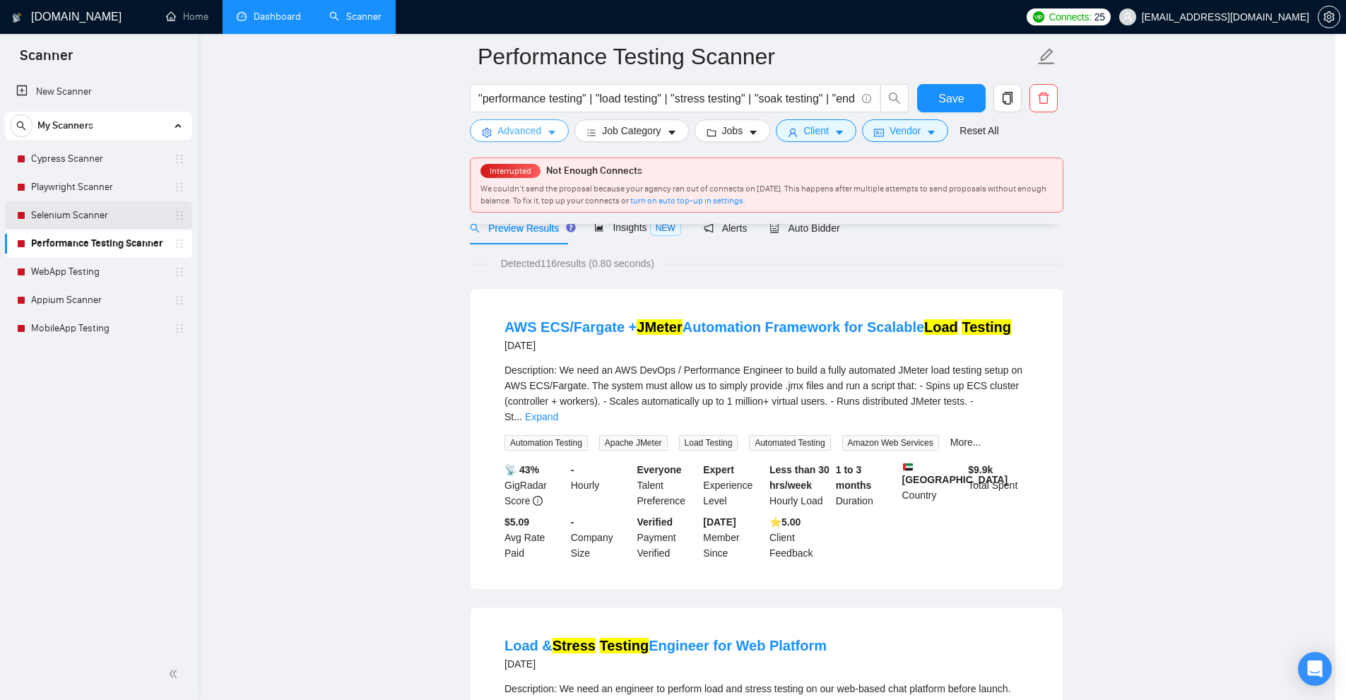
click at [114, 215] on body "Scanner New Scanner My Scanners Cypress Scanner Playwright Scanner Selenium Sca…" at bounding box center [667, 279] width 1335 height 700
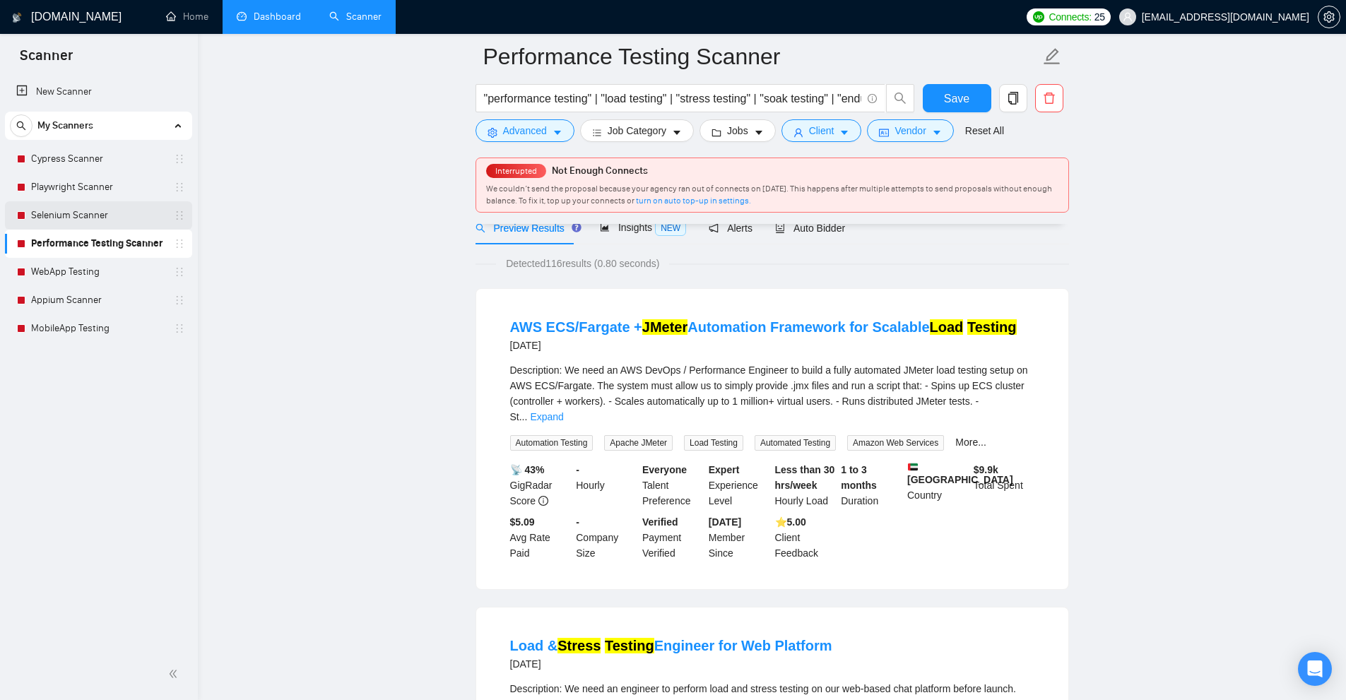
click at [62, 208] on link "Selenium Scanner" at bounding box center [98, 215] width 134 height 28
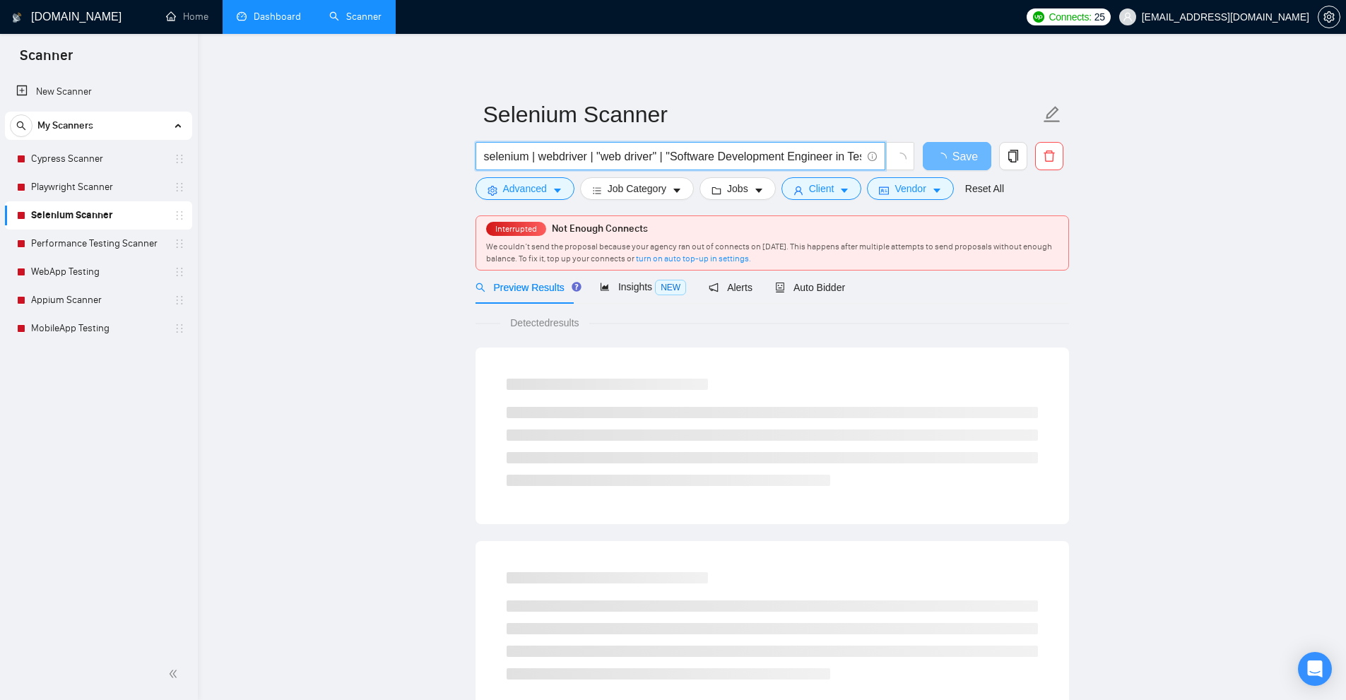
click at [564, 162] on input "selenium | webdriver | "web driver" | "Software Development Engineer in Test" |…" at bounding box center [672, 157] width 377 height 18
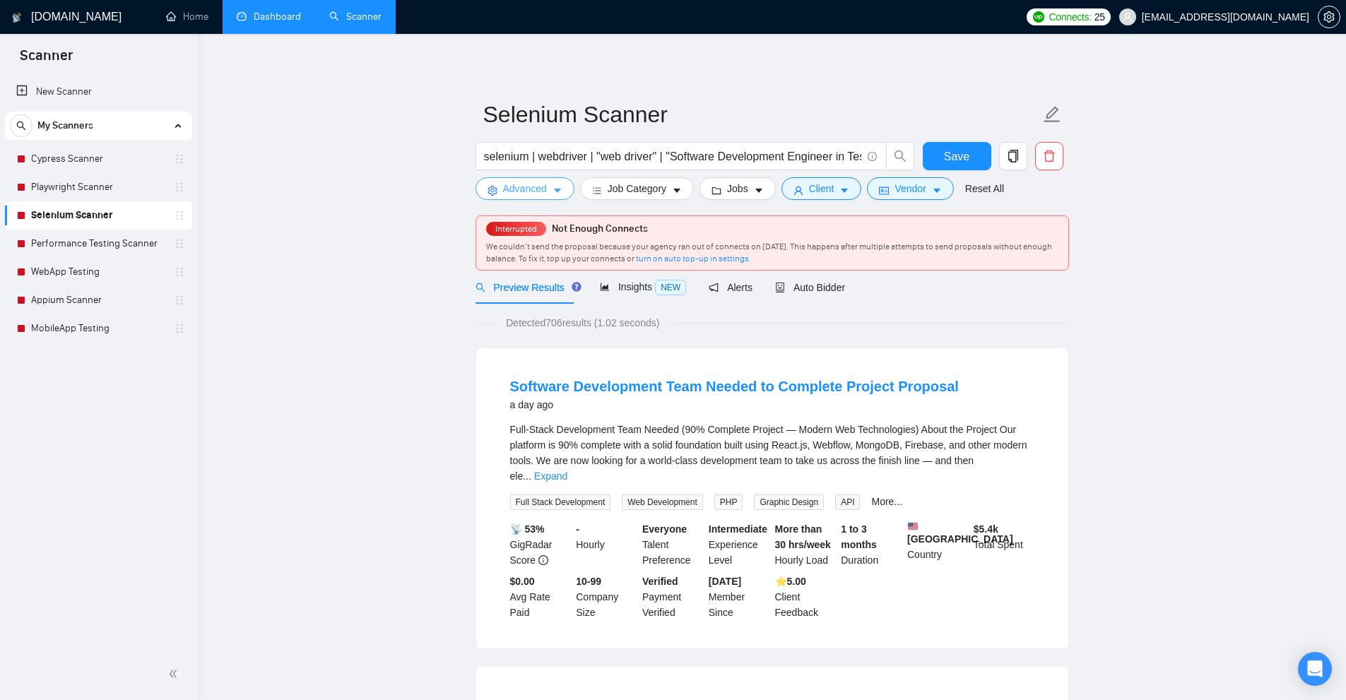
click at [539, 187] on span "Advanced" at bounding box center [525, 189] width 44 height 16
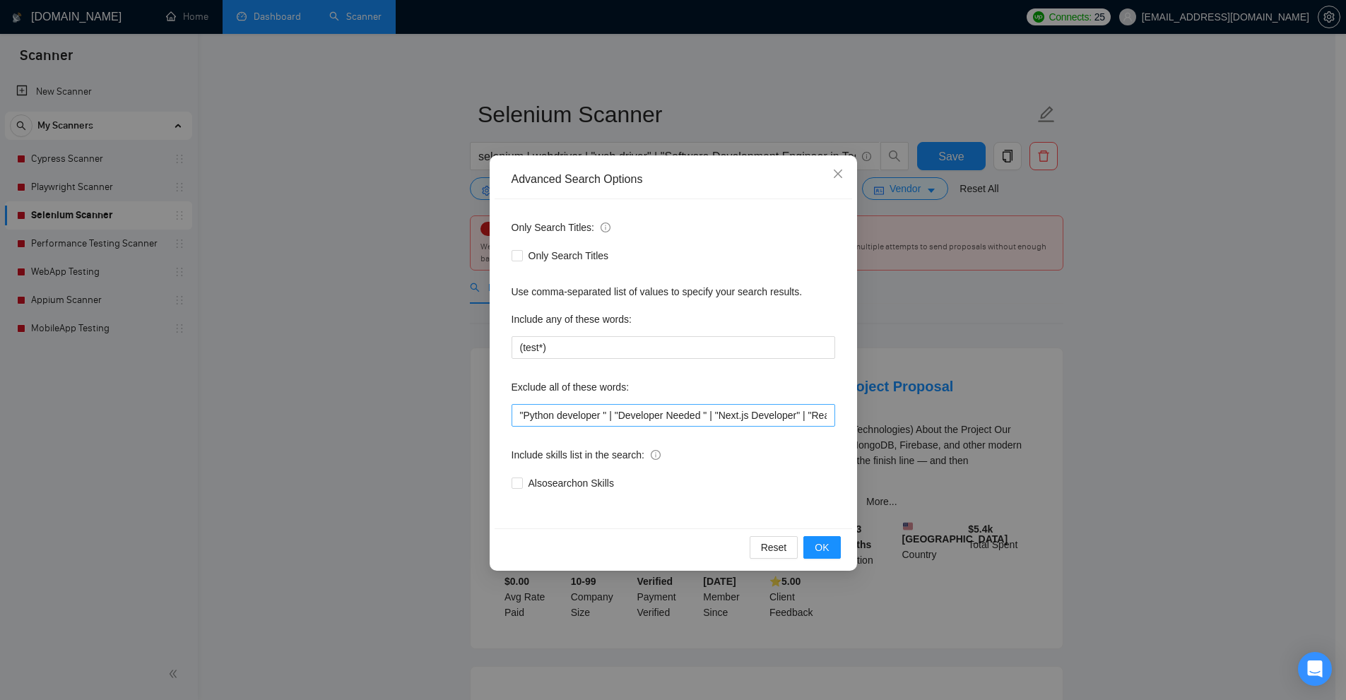
scroll to position [0, 550]
click at [197, 187] on div "Advanced Search Options Only Search Titles: Only Search Titles Use comma-separa…" at bounding box center [673, 350] width 1346 height 700
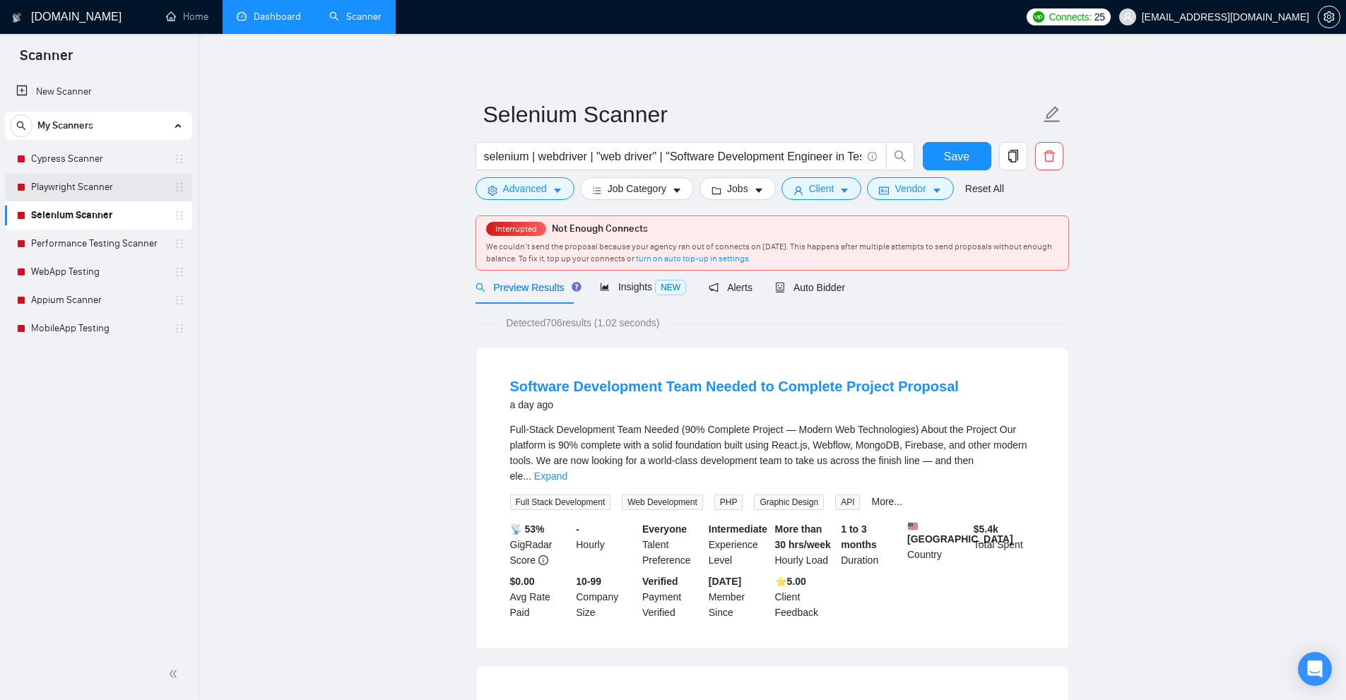
click at [64, 193] on link "Playwright Scanner" at bounding box center [98, 187] width 134 height 28
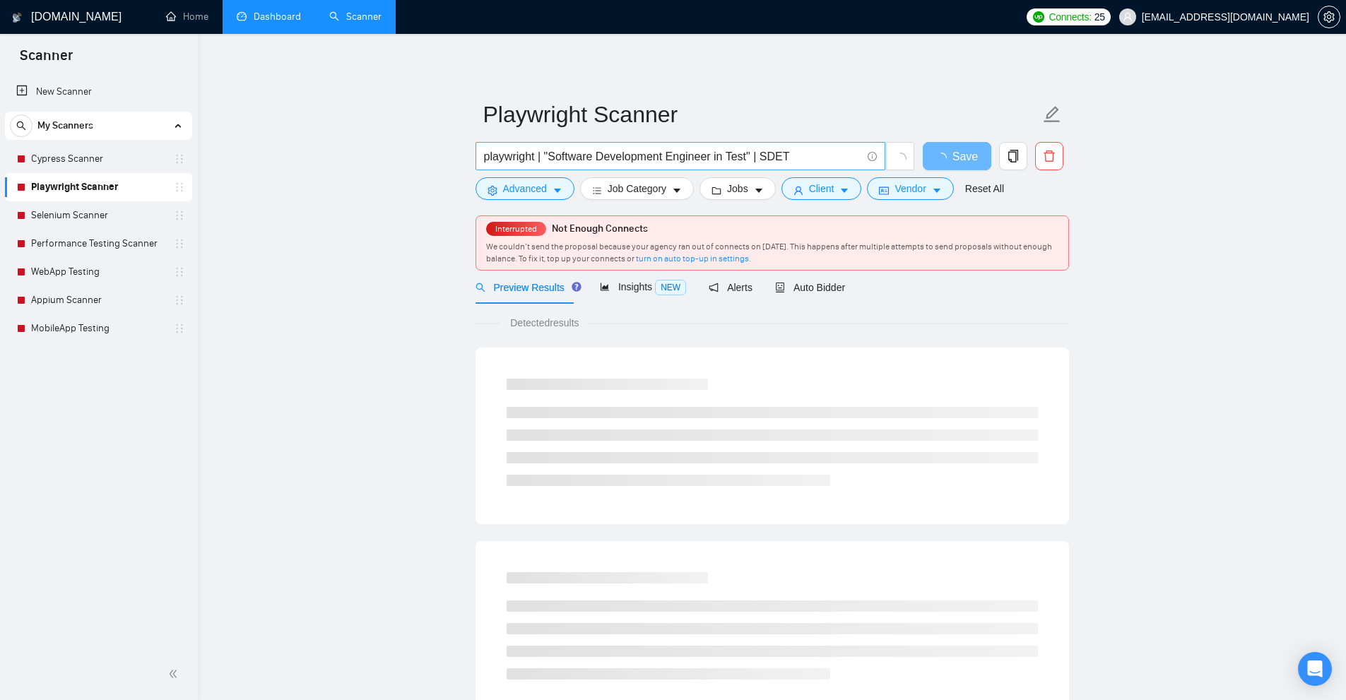
click at [600, 160] on input "playwright | "Software Development Engineer in Test" | SDET" at bounding box center [672, 157] width 377 height 18
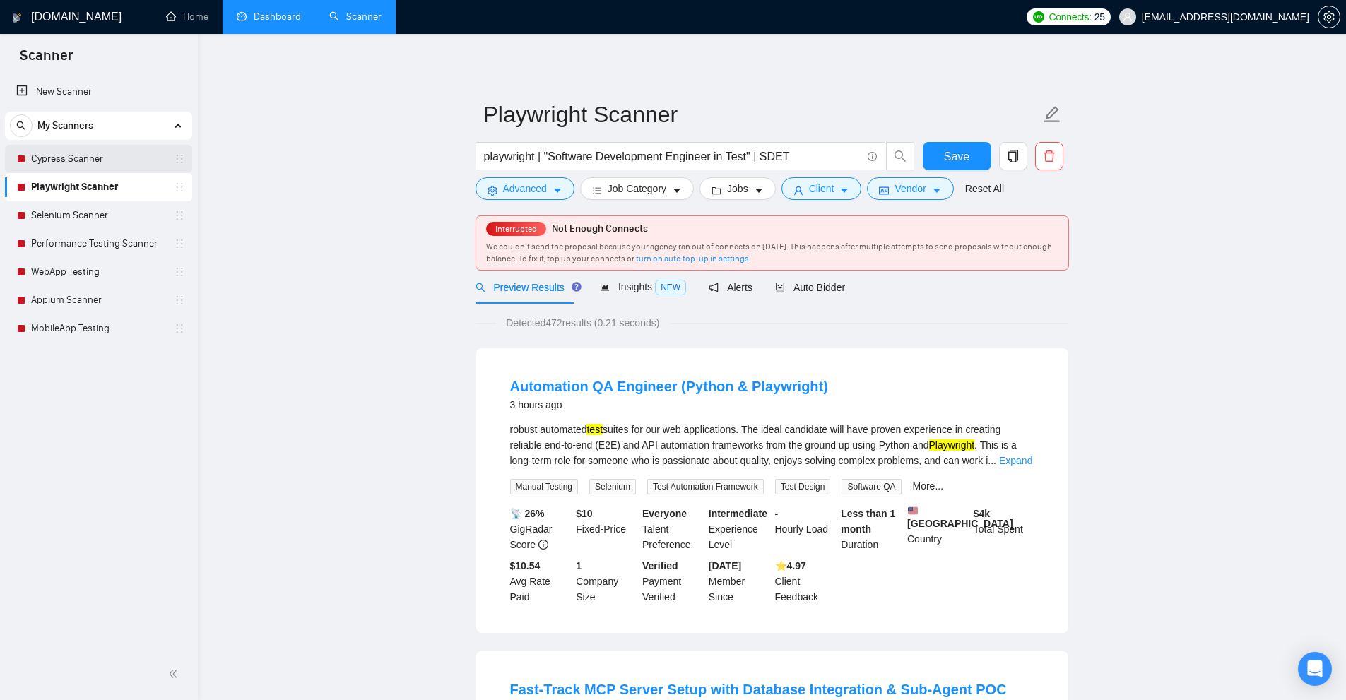
click at [73, 157] on link "Cypress Scanner" at bounding box center [98, 159] width 134 height 28
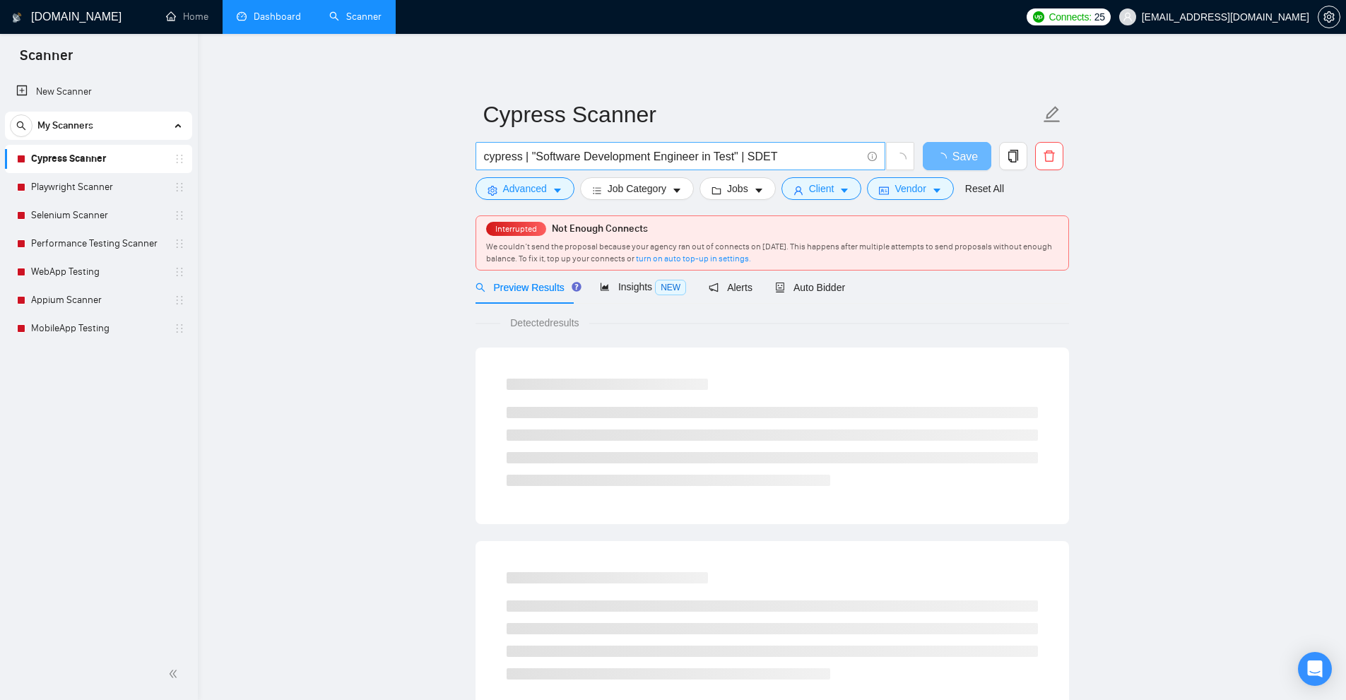
click at [706, 166] on span "cypress | "Software Development Engineer in Test" | SDET" at bounding box center [680, 156] width 410 height 28
click at [713, 160] on input "cypress | "Software Development Engineer in Test" | SDET" at bounding box center [672, 157] width 377 height 18
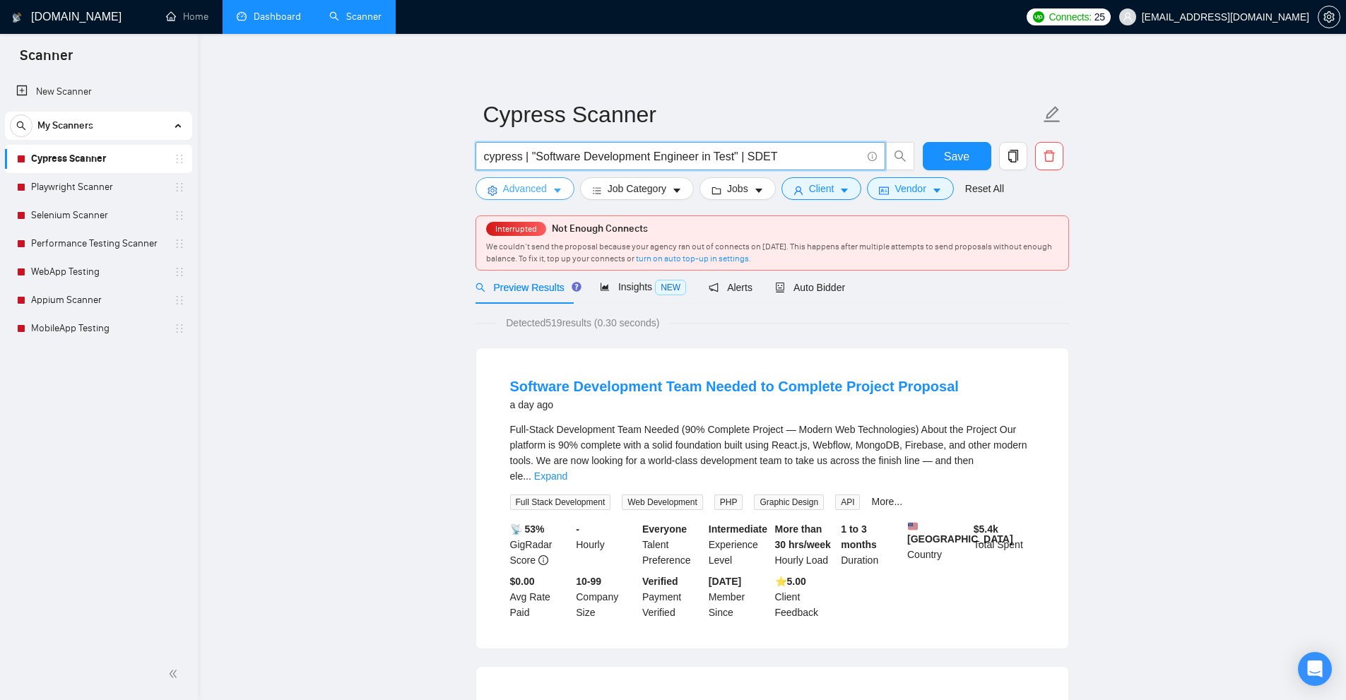
click at [550, 182] on button "Advanced" at bounding box center [524, 188] width 99 height 23
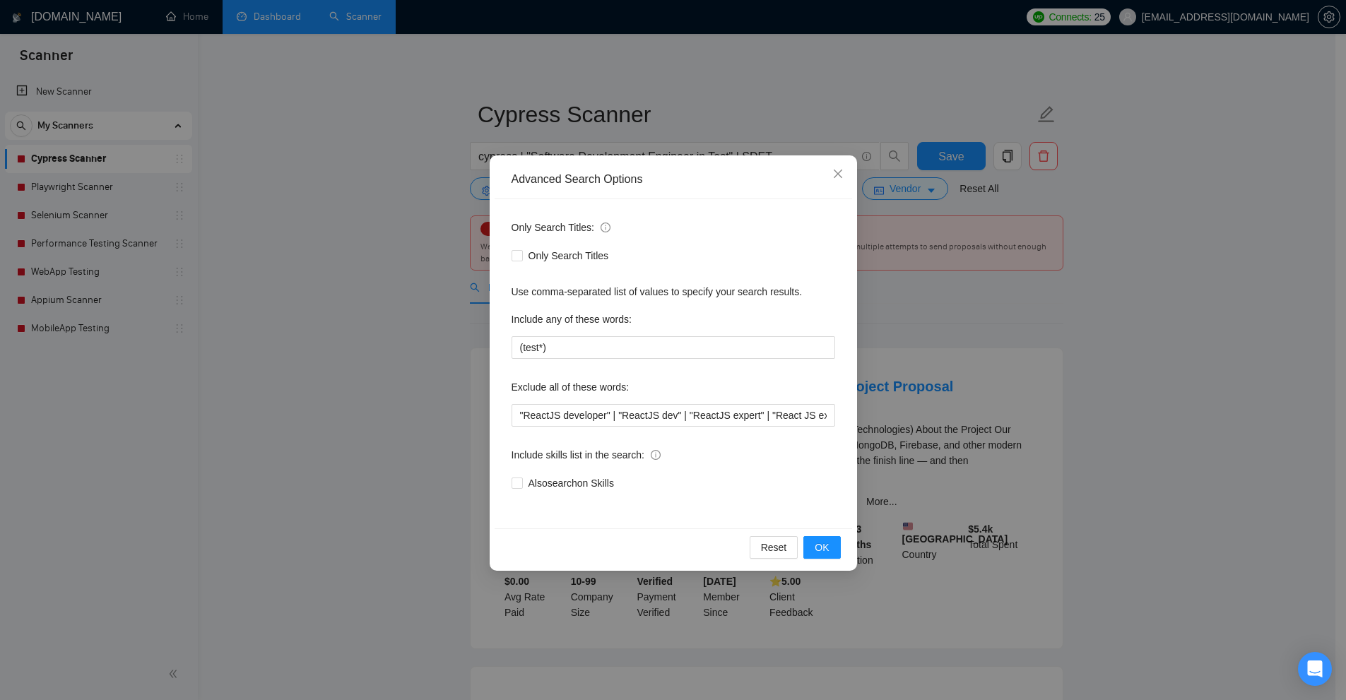
click at [1174, 405] on div "Advanced Search Options Only Search Titles: Only Search Titles Use comma-separa…" at bounding box center [673, 350] width 1346 height 700
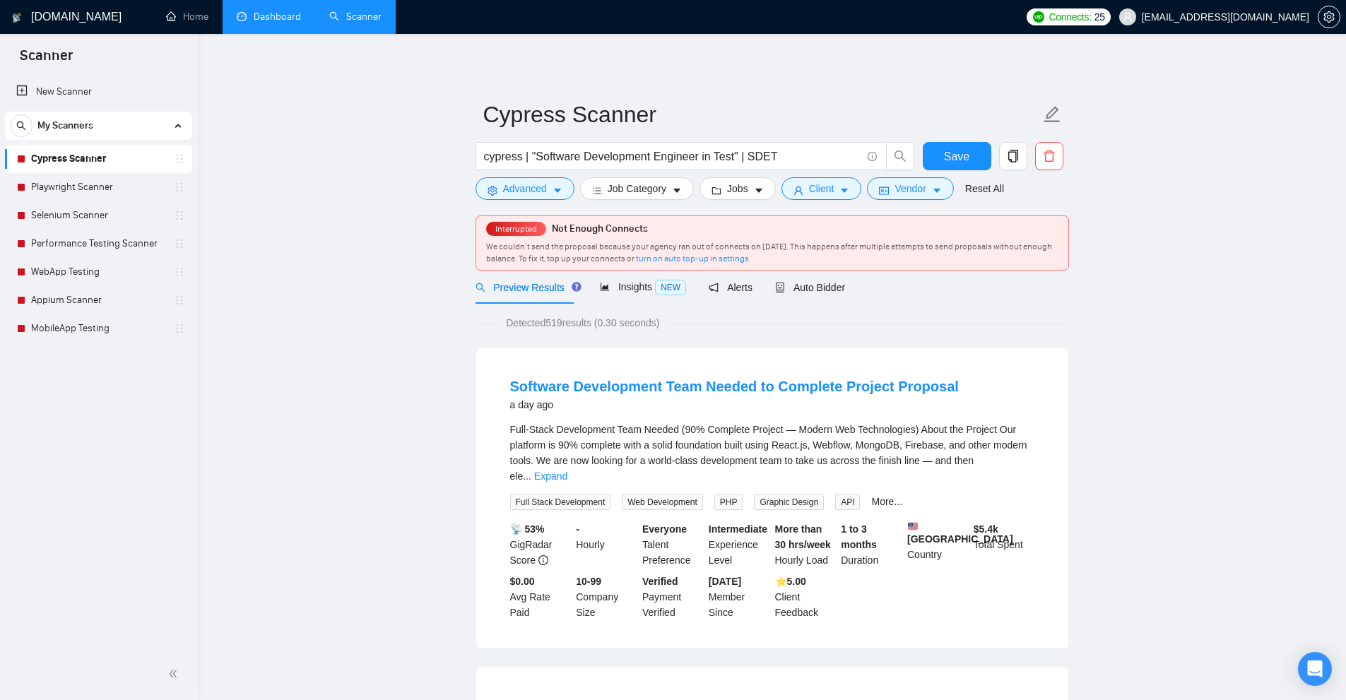
click at [276, 11] on link "Dashboard" at bounding box center [269, 17] width 64 height 12
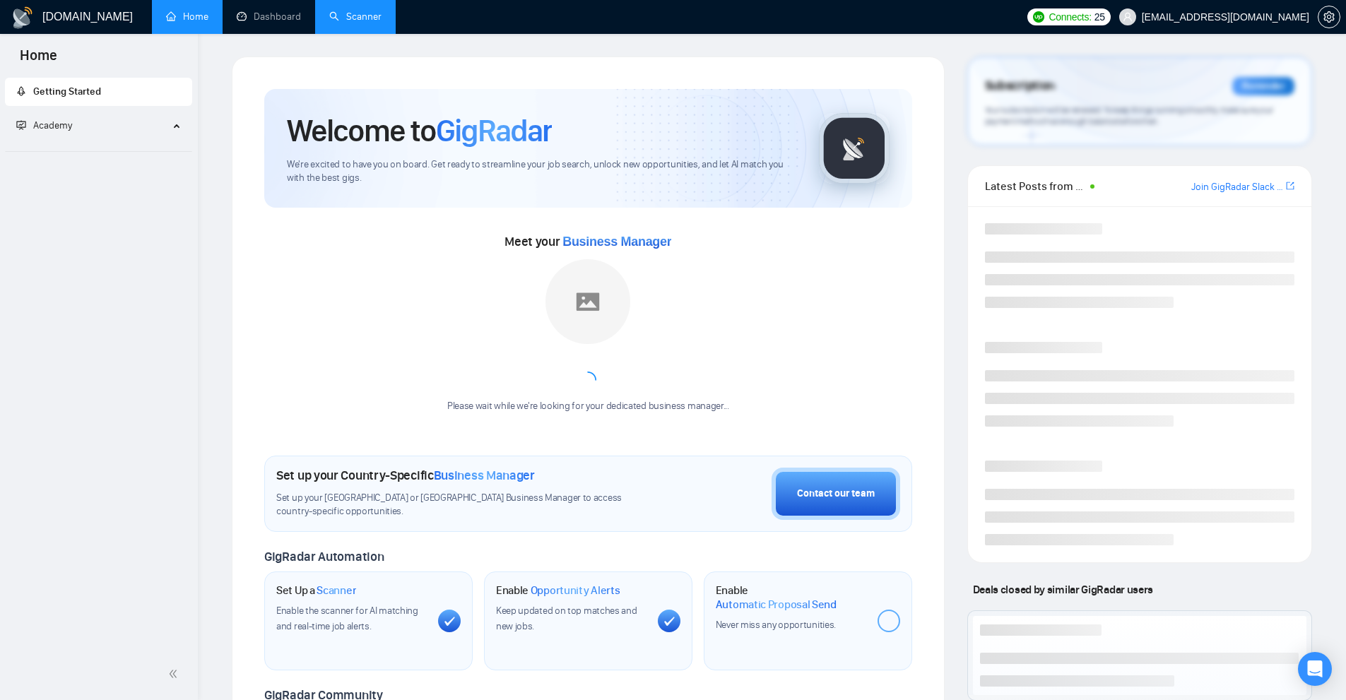
click at [370, 20] on link "Scanner" at bounding box center [355, 17] width 52 height 12
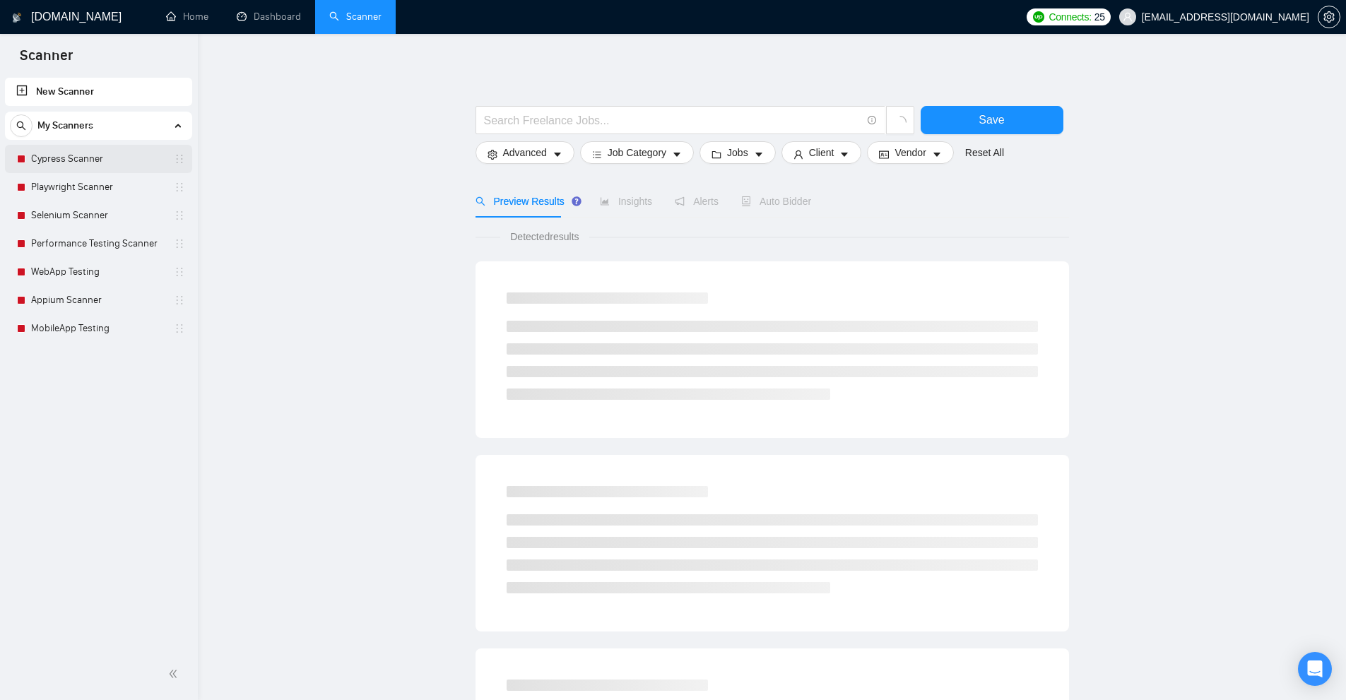
click at [88, 172] on link "Cypress Scanner" at bounding box center [98, 159] width 134 height 28
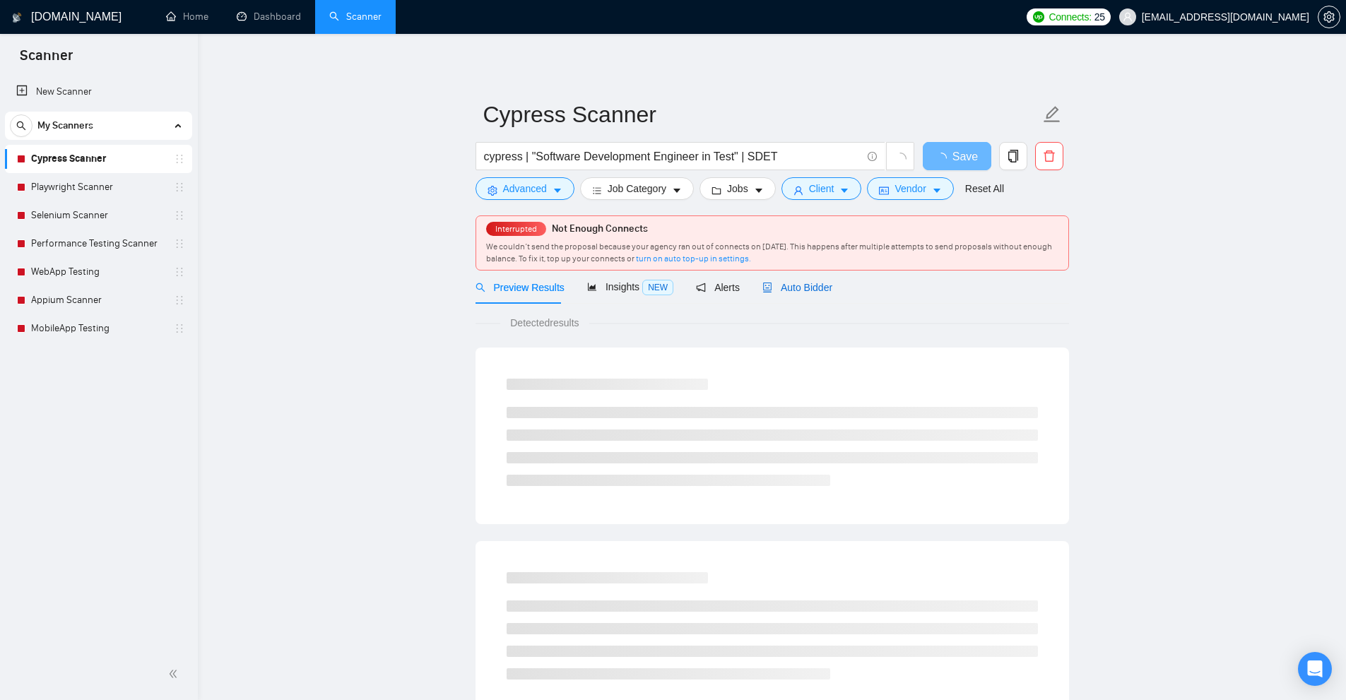
click at [818, 282] on span "Auto Bidder" at bounding box center [797, 287] width 70 height 11
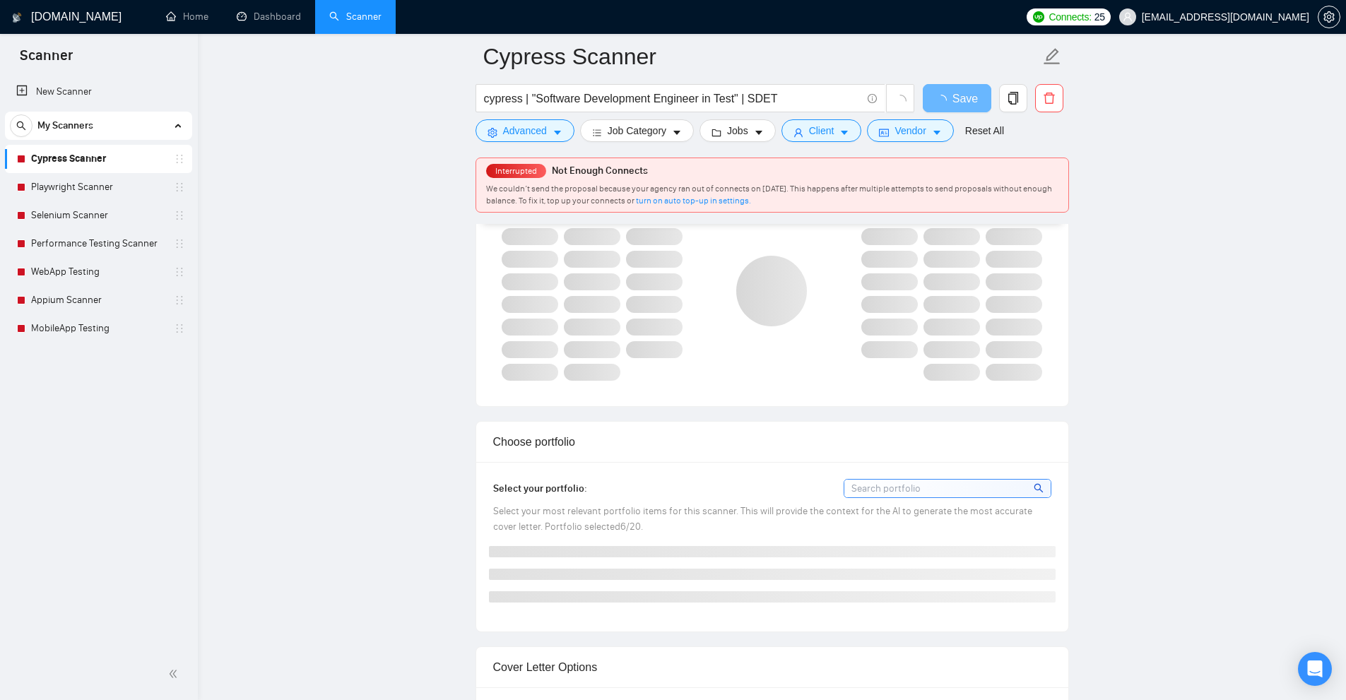
checkbox input "true"
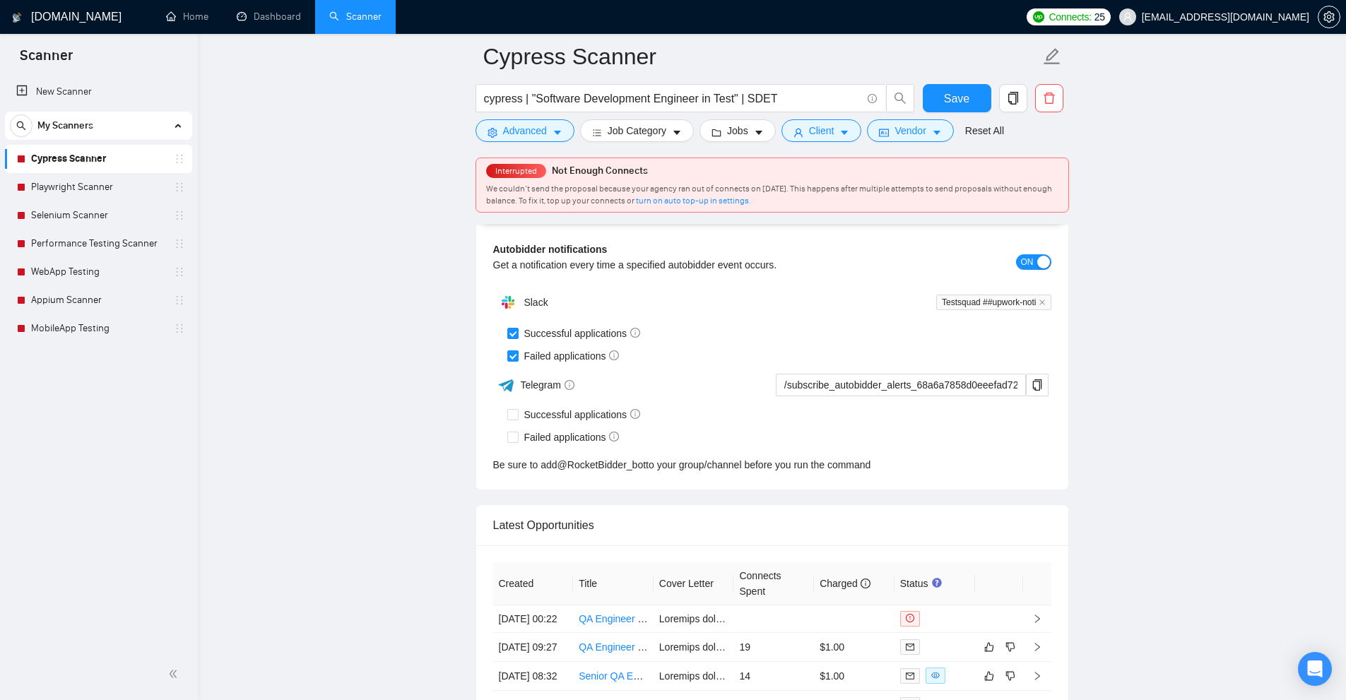
scroll to position [3744, 0]
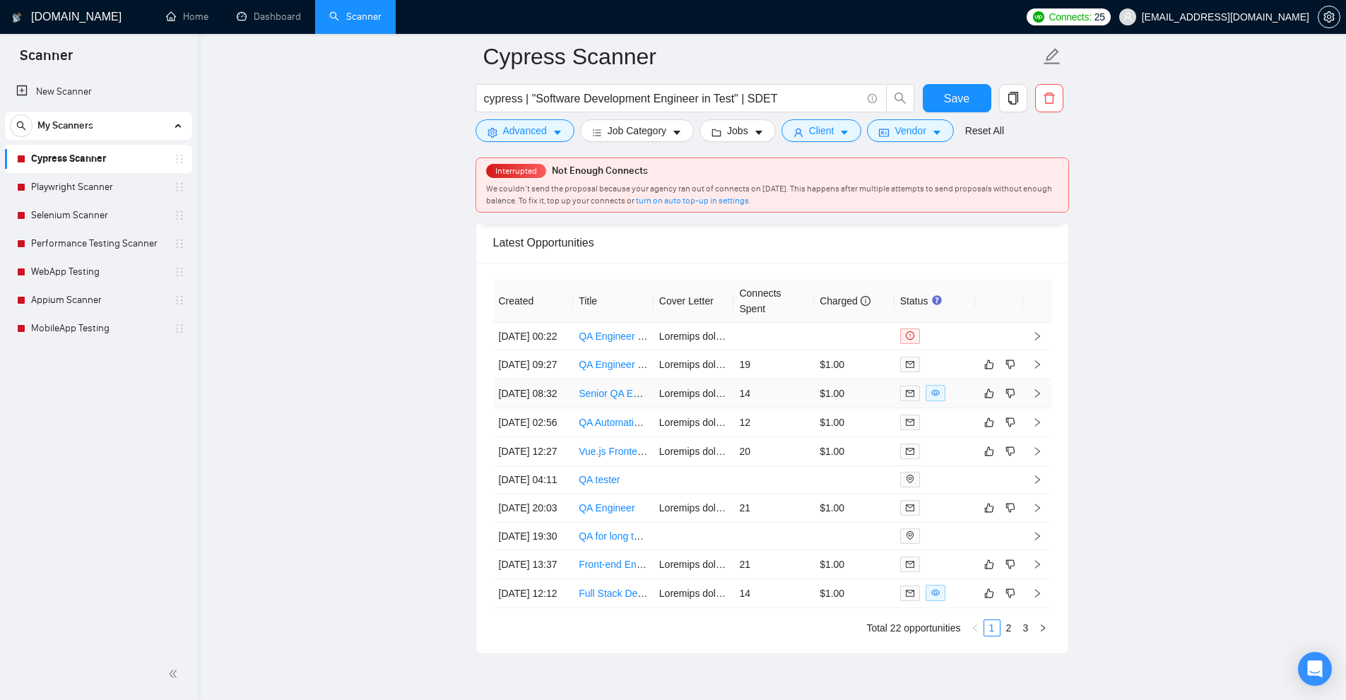
click at [859, 408] on td "$1.00" at bounding box center [854, 393] width 81 height 29
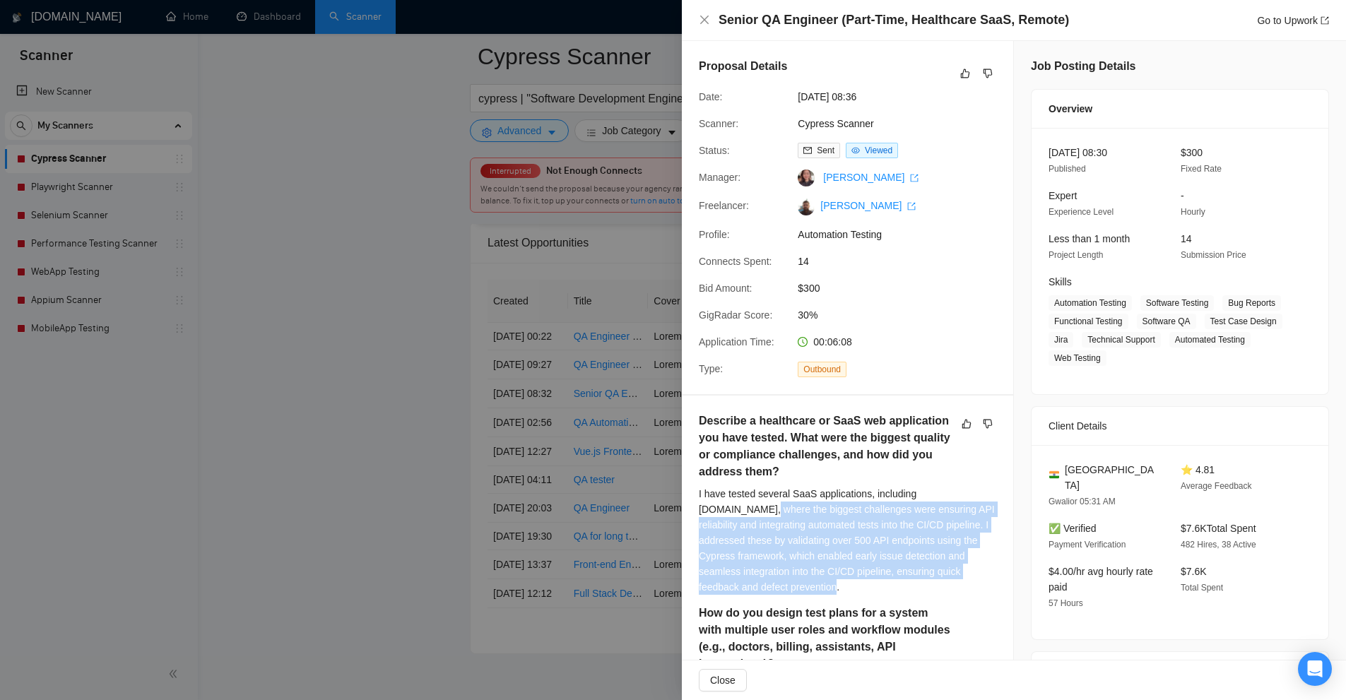
drag, startPoint x: 706, startPoint y: 527, endPoint x: 742, endPoint y: 589, distance: 71.5
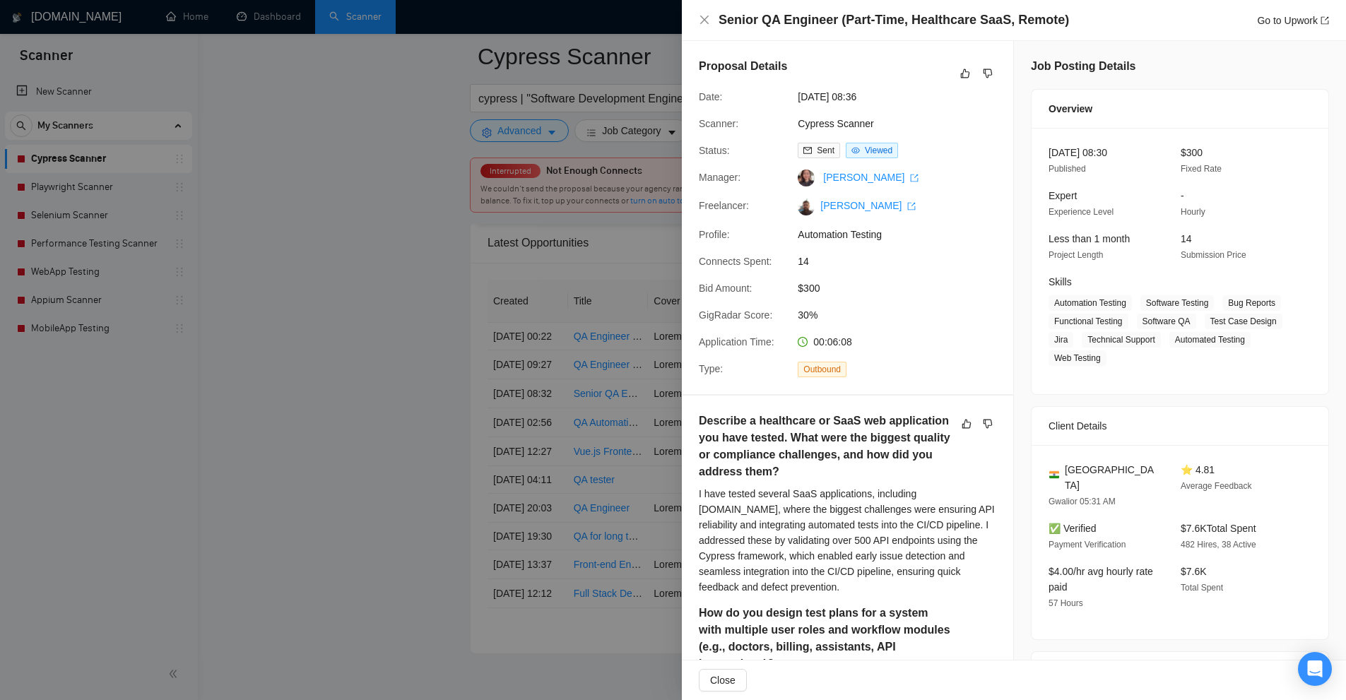
click at [523, 465] on div at bounding box center [673, 350] width 1346 height 700
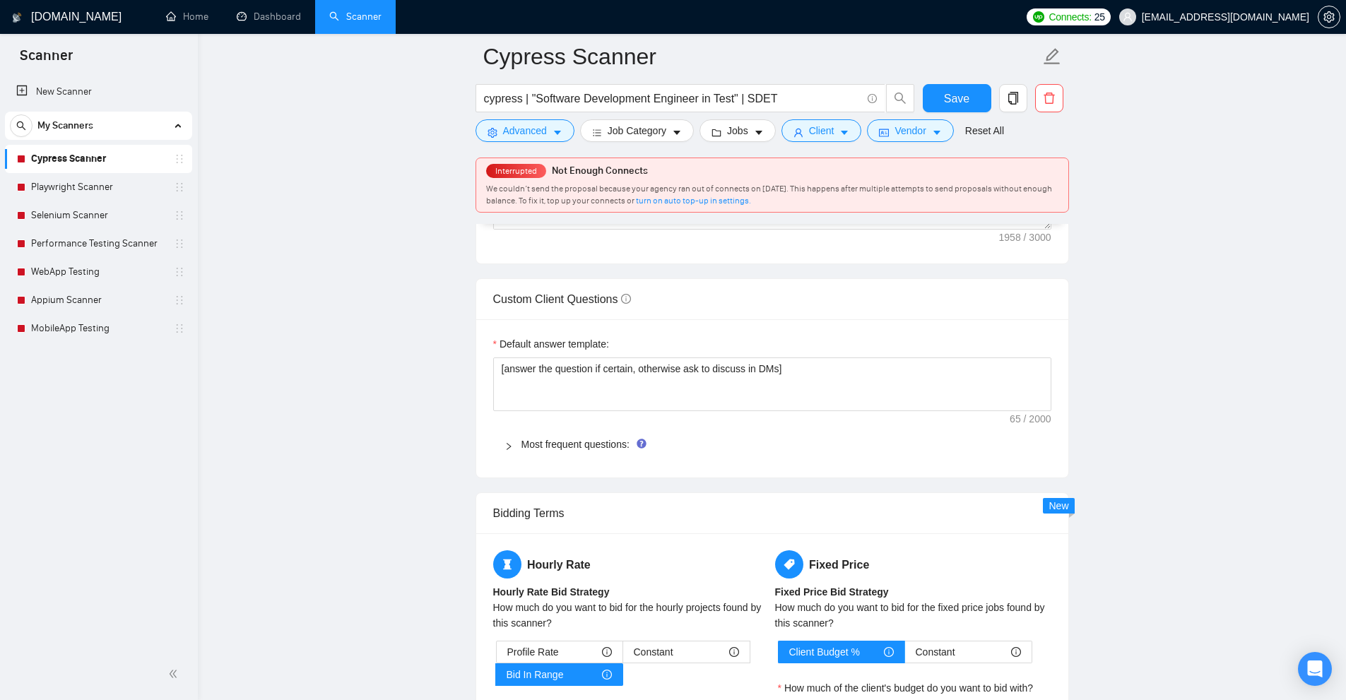
scroll to position [1625, 0]
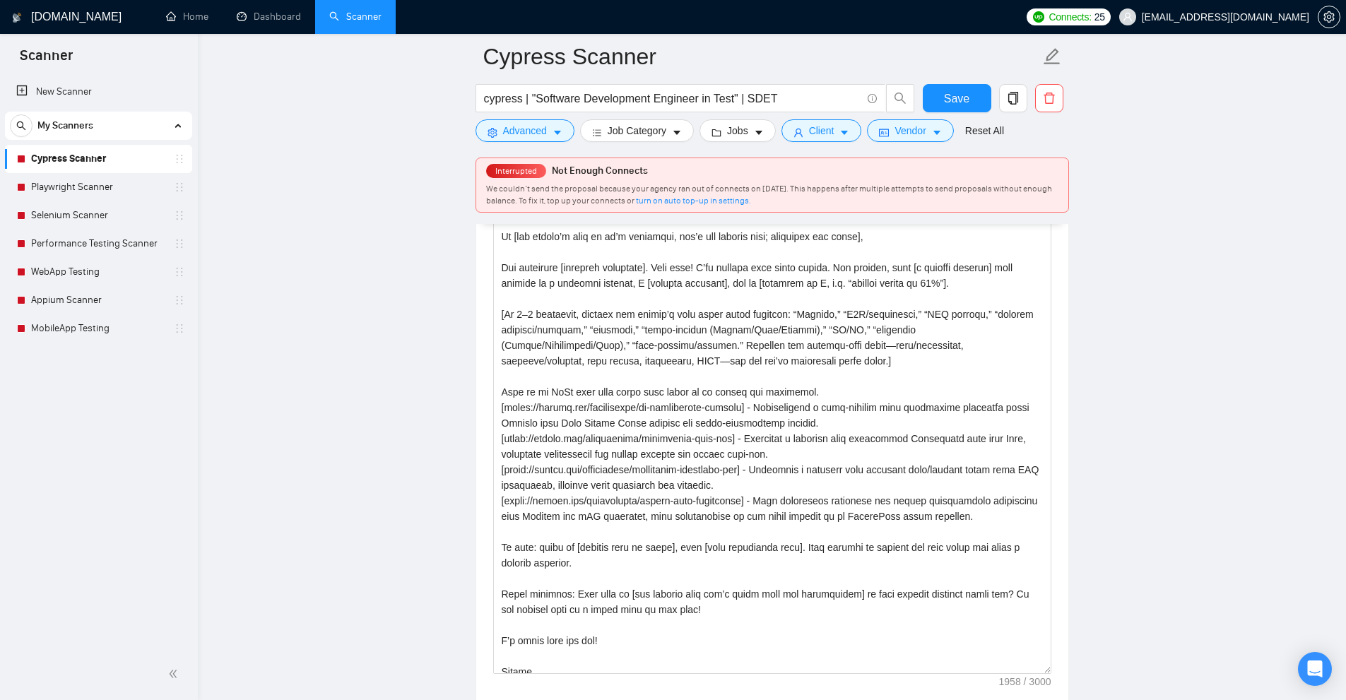
drag, startPoint x: 1047, startPoint y: 499, endPoint x: 1039, endPoint y: 701, distance: 202.2
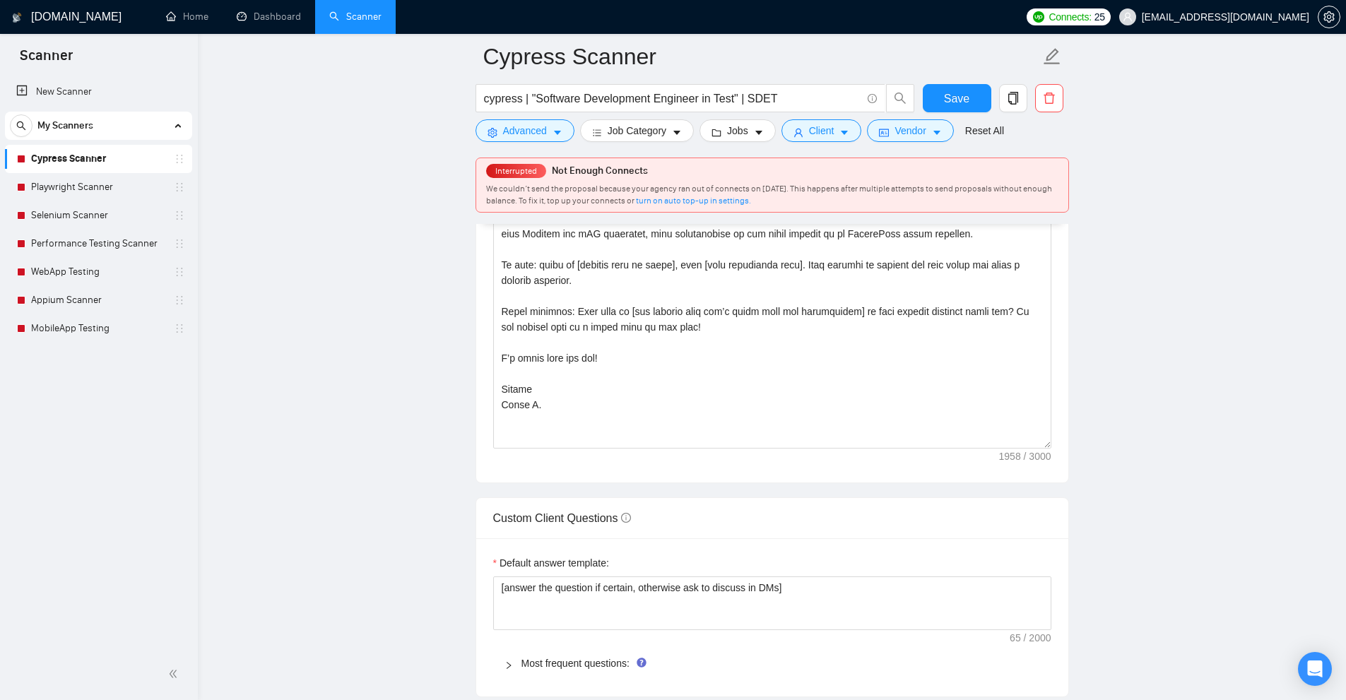
scroll to position [1695, 0]
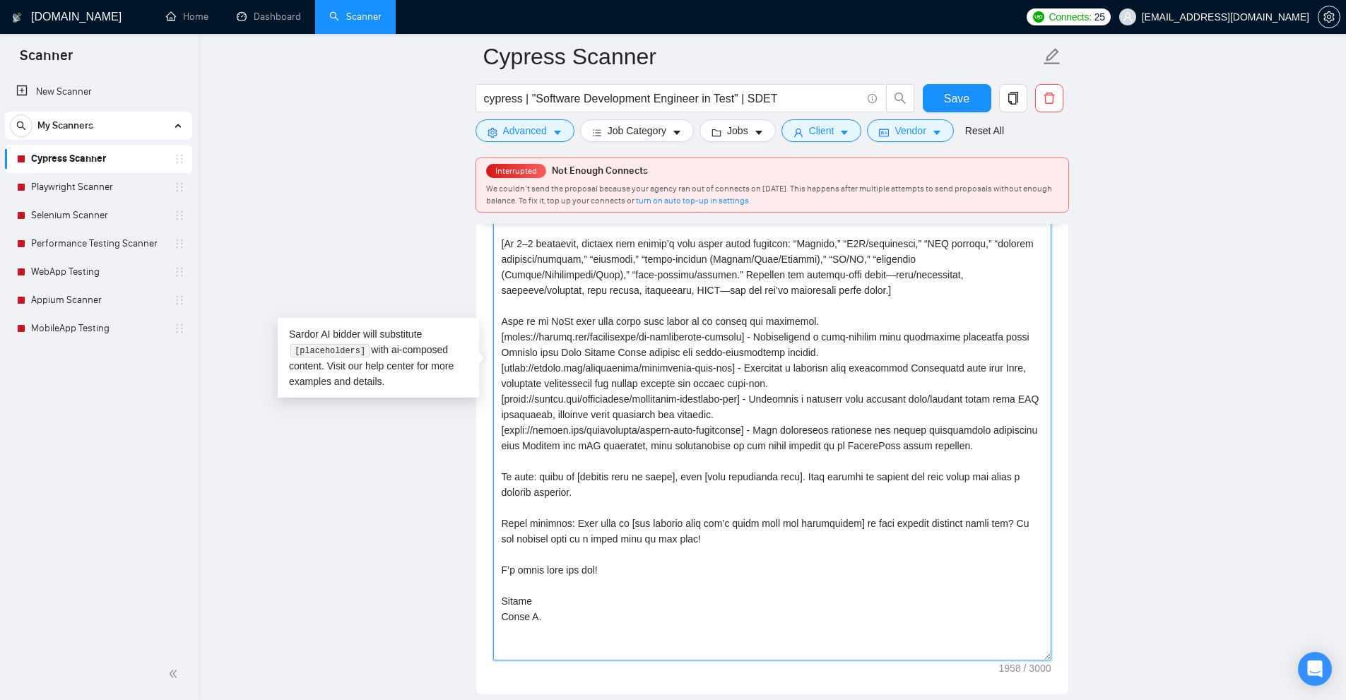
drag, startPoint x: 551, startPoint y: 601, endPoint x: 490, endPoint y: 574, distance: 66.4
click at [490, 574] on div "Cover letter template:" at bounding box center [772, 389] width 592 height 609
drag, startPoint x: 605, startPoint y: 547, endPoint x: 506, endPoint y: 548, distance: 98.2
click at [506, 548] on textarea "Cover letter template:" at bounding box center [772, 392] width 558 height 537
drag, startPoint x: 689, startPoint y: 518, endPoint x: 507, endPoint y: 503, distance: 182.2
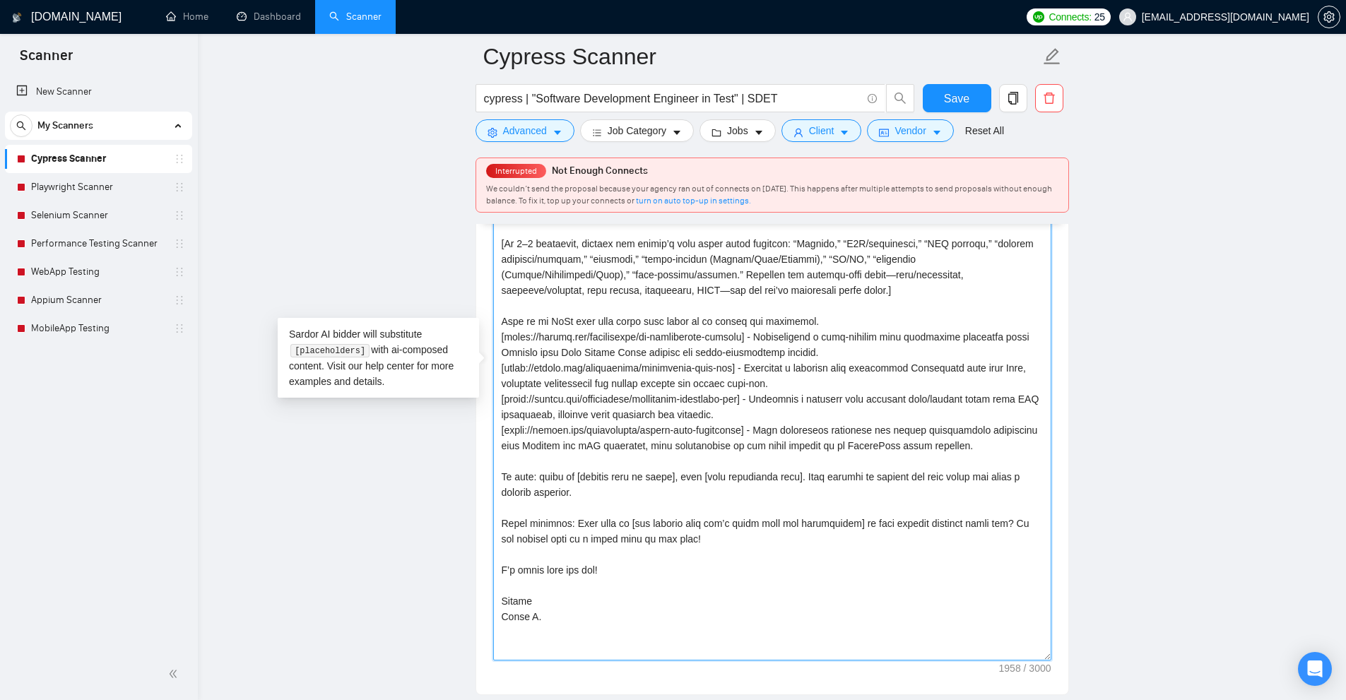
click at [507, 503] on textarea "Cover letter template:" at bounding box center [772, 392] width 558 height 537
click at [717, 523] on textarea "Cover letter template:" at bounding box center [772, 392] width 558 height 537
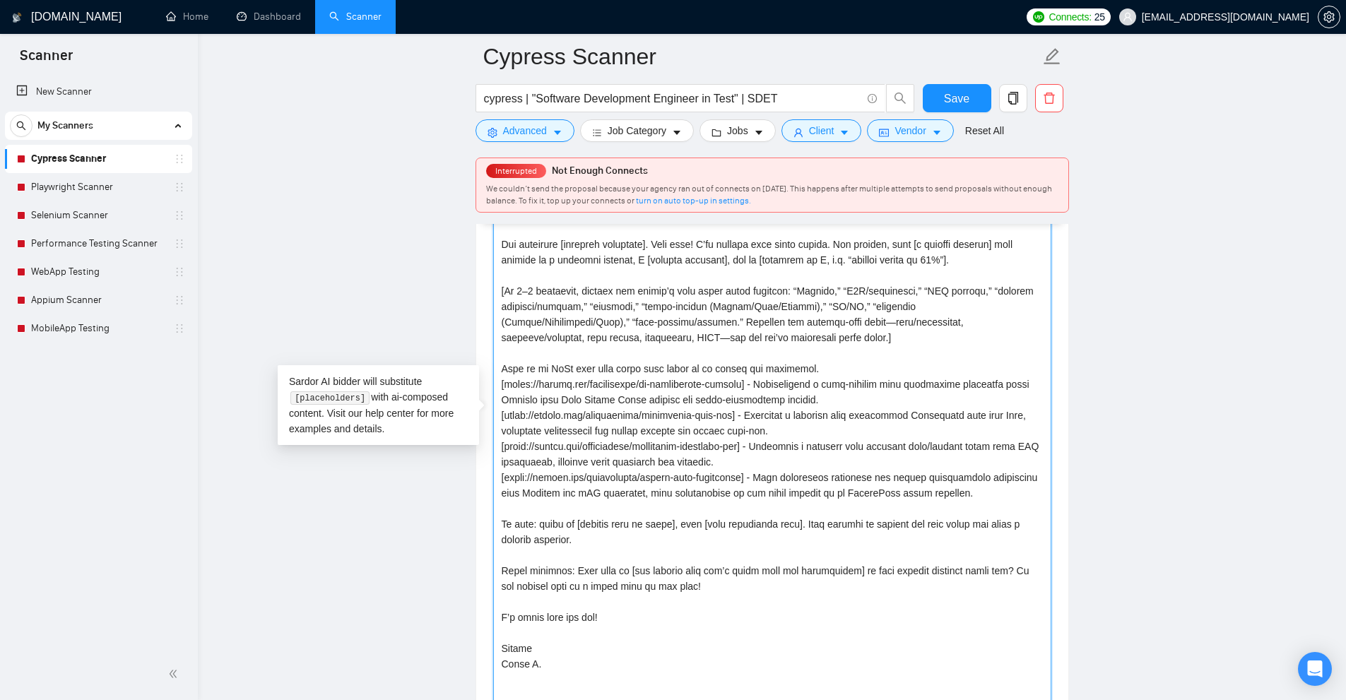
drag, startPoint x: 780, startPoint y: 518, endPoint x: 792, endPoint y: 501, distance: 20.8
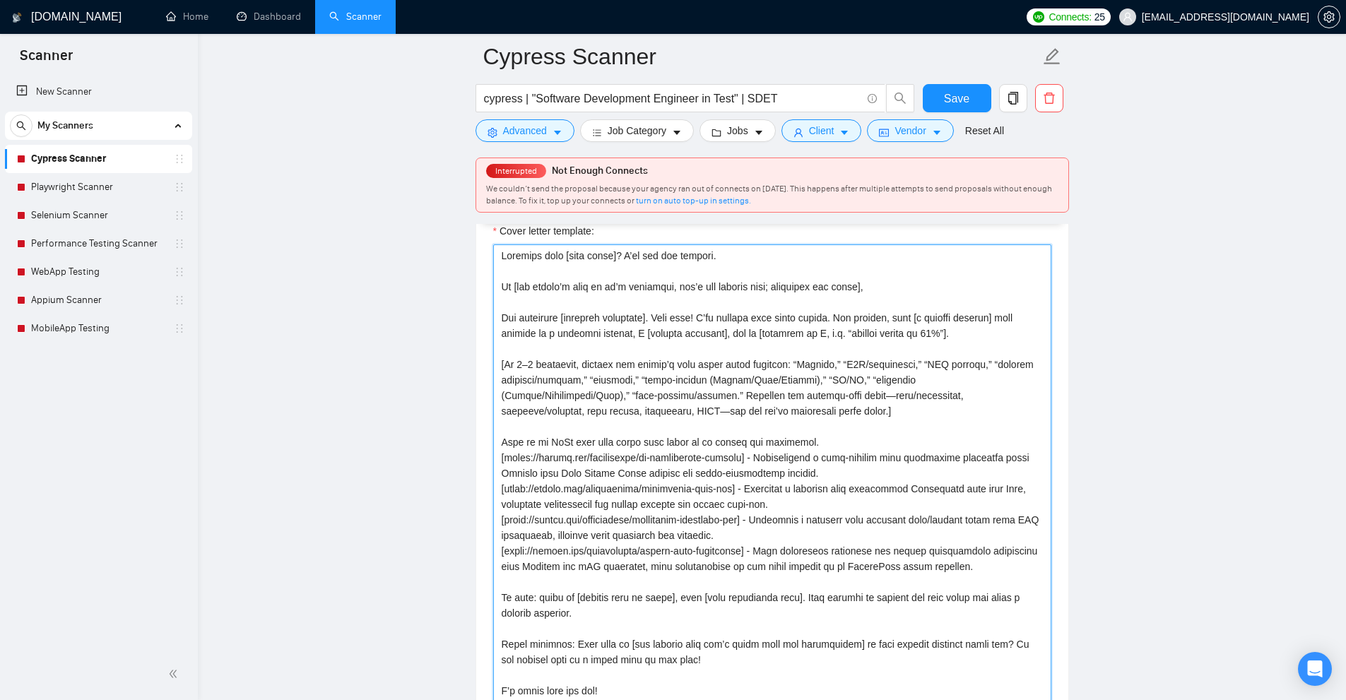
click at [702, 579] on textarea "Cover letter template:" at bounding box center [772, 512] width 558 height 537
drag, startPoint x: 702, startPoint y: 579, endPoint x: 766, endPoint y: 573, distance: 64.5
click at [766, 573] on textarea "Cover letter template:" at bounding box center [772, 512] width 558 height 537
click at [818, 559] on textarea "Cover letter template:" at bounding box center [772, 512] width 558 height 537
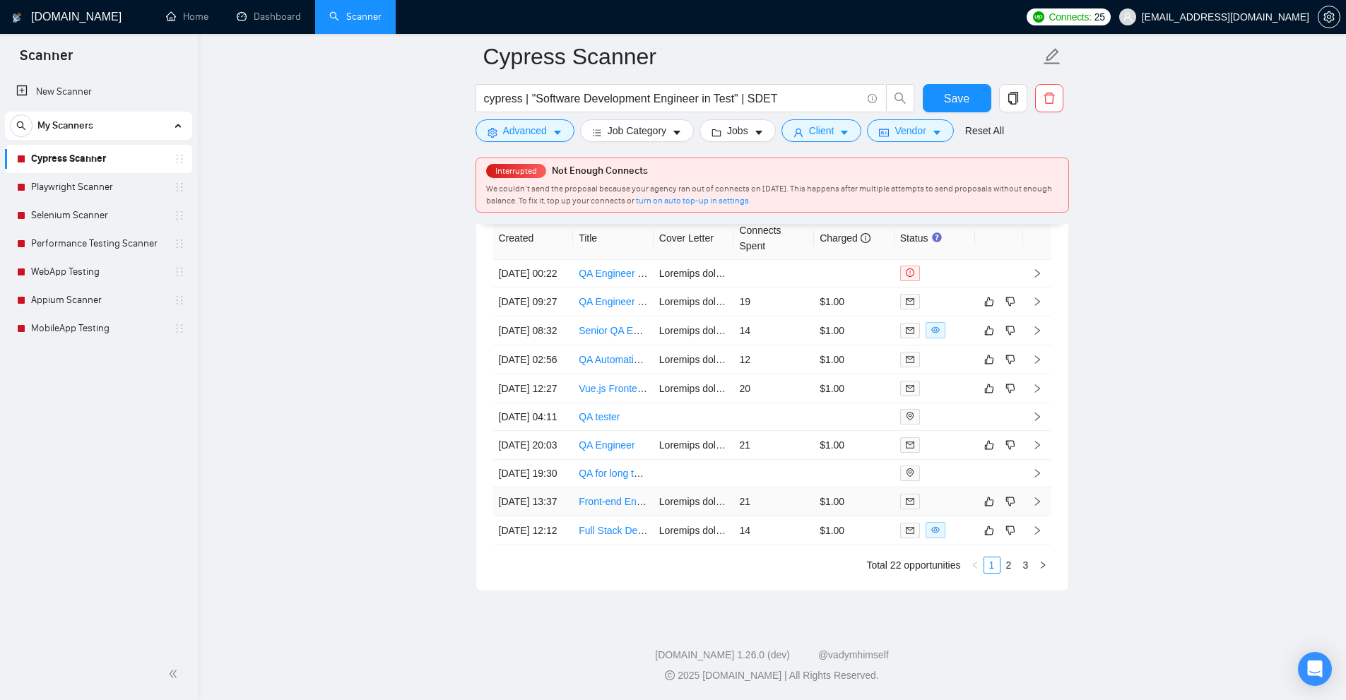
scroll to position [3866, 0]
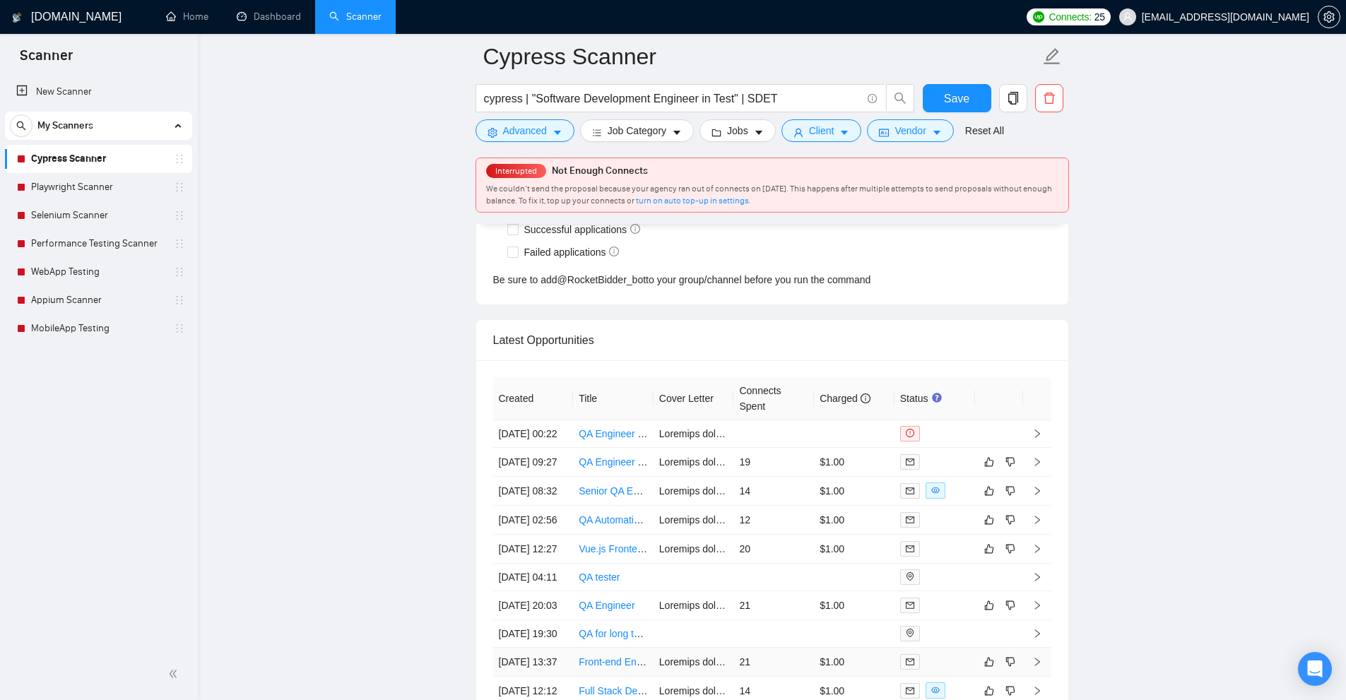
click at [802, 497] on td "14" at bounding box center [773, 491] width 81 height 29
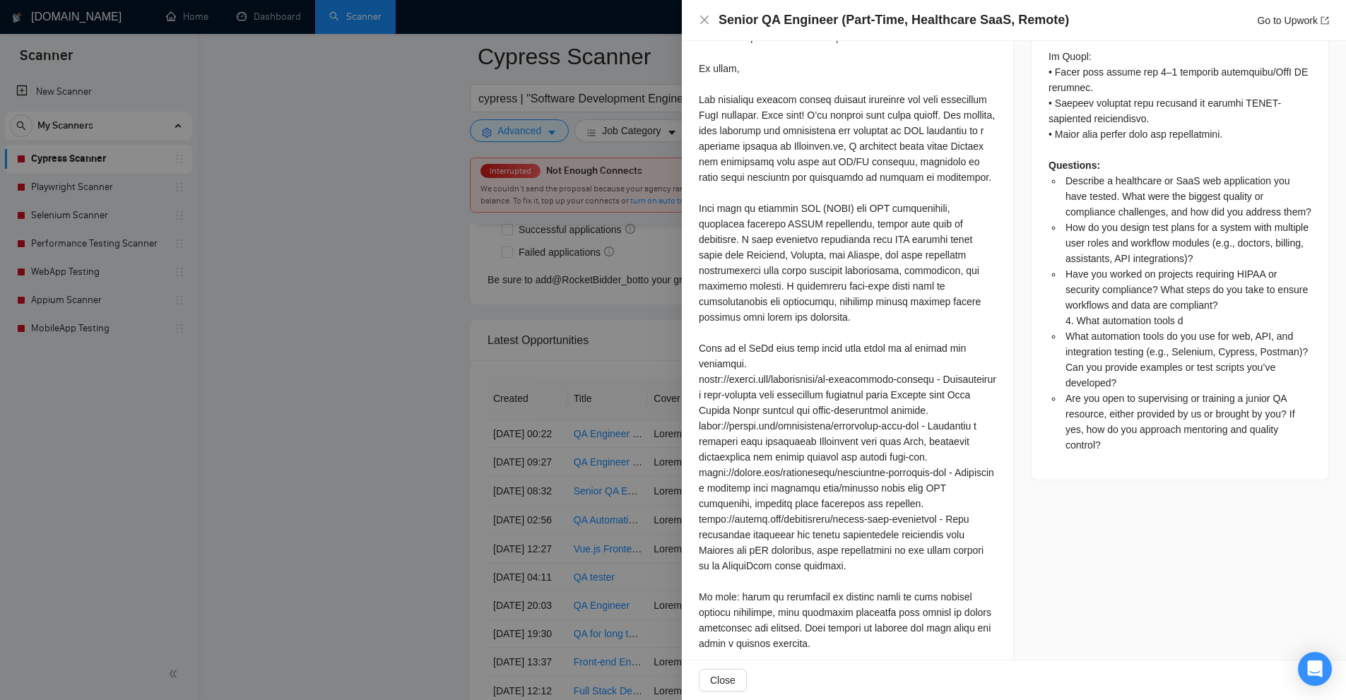
scroll to position [1510, 0]
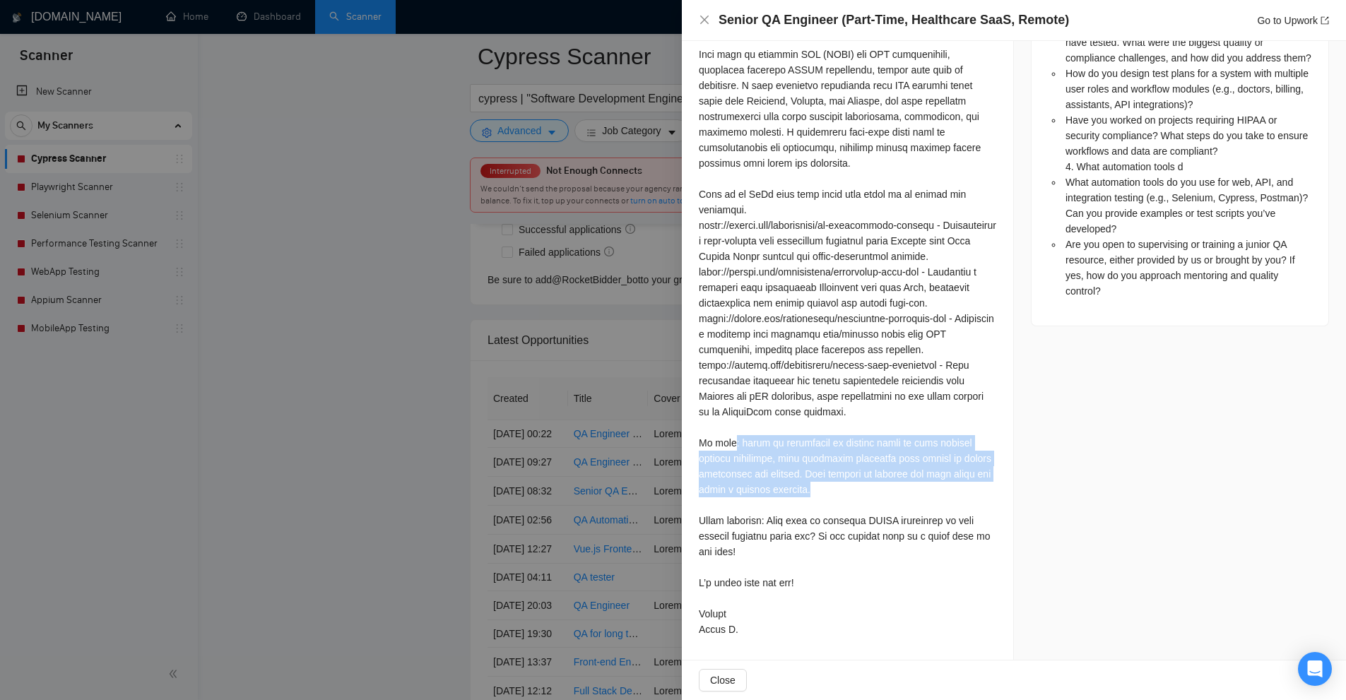
drag, startPoint x: 733, startPoint y: 446, endPoint x: 883, endPoint y: 485, distance: 154.7
click at [884, 485] on div at bounding box center [847, 248] width 297 height 777
click at [874, 485] on div at bounding box center [847, 248] width 297 height 777
drag, startPoint x: 843, startPoint y: 485, endPoint x: 687, endPoint y: 445, distance: 161.2
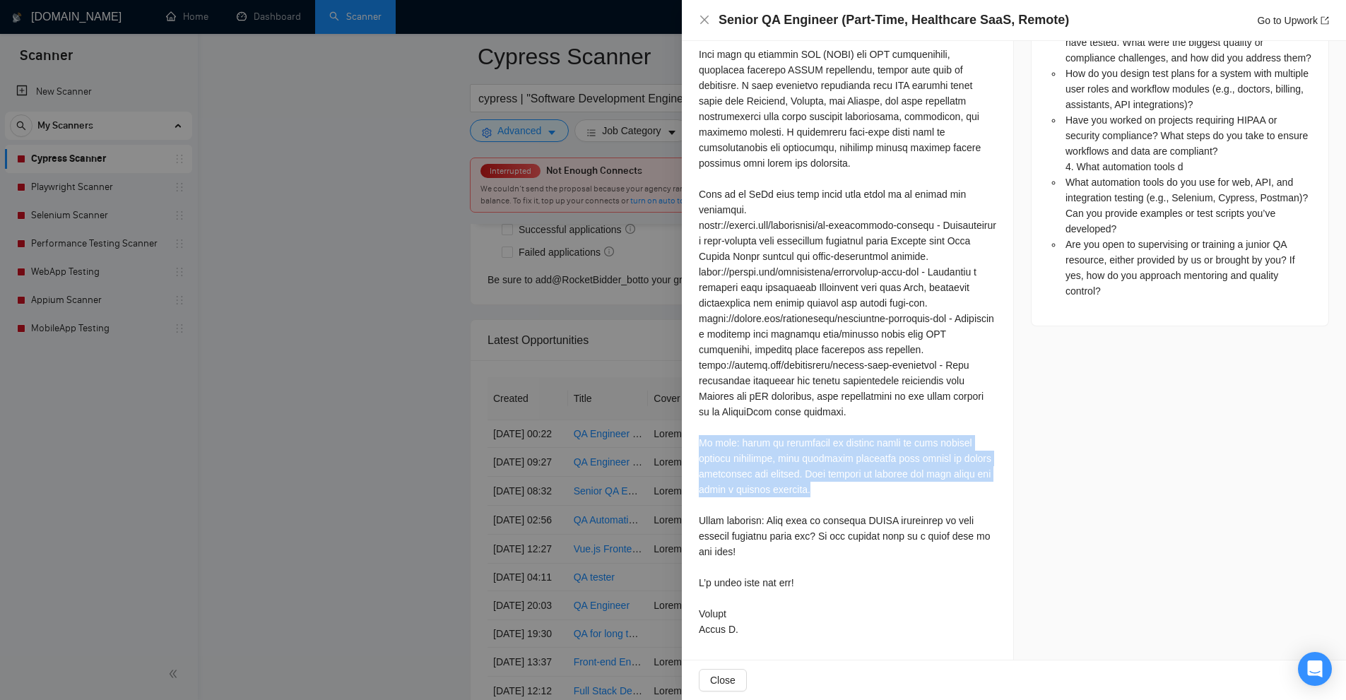
click at [713, 442] on div at bounding box center [847, 248] width 297 height 777
drag, startPoint x: 713, startPoint y: 442, endPoint x: 944, endPoint y: 498, distance: 237.0
click at [944, 498] on div at bounding box center [847, 248] width 297 height 777
drag, startPoint x: 918, startPoint y: 495, endPoint x: 692, endPoint y: 445, distance: 231.6
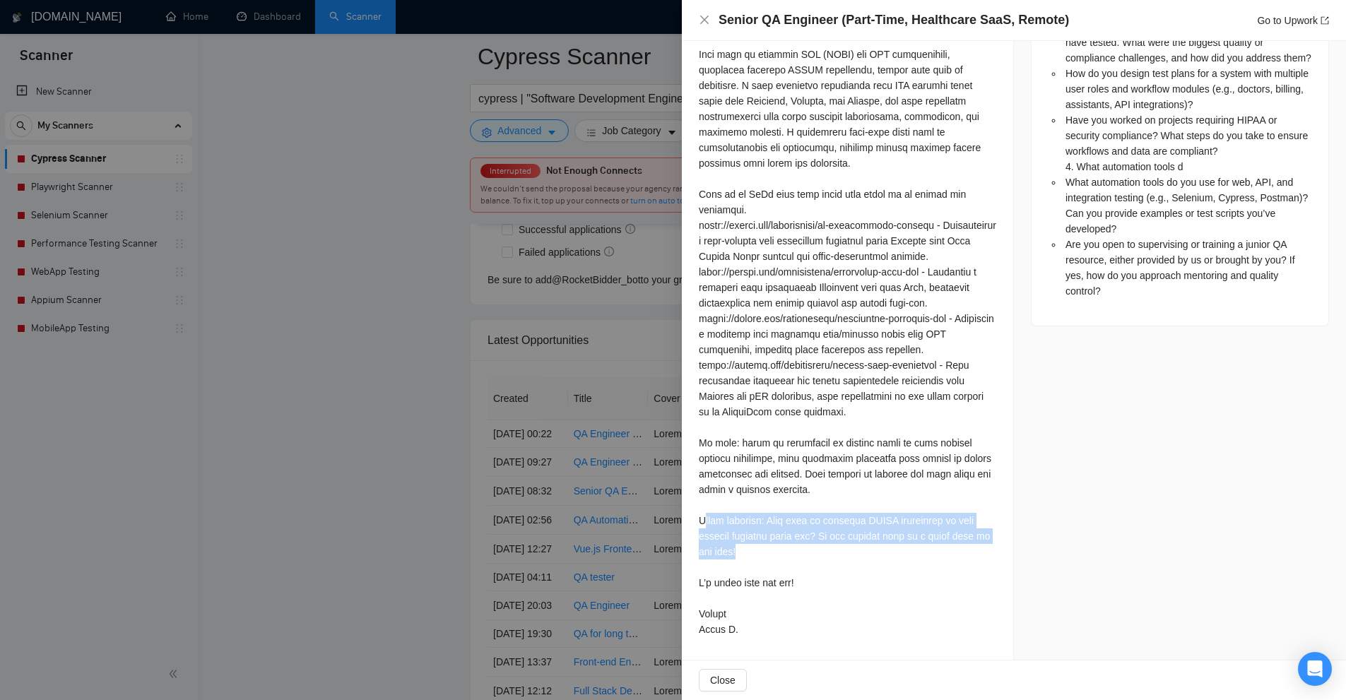
drag, startPoint x: 874, startPoint y: 552, endPoint x: 707, endPoint y: 524, distance: 169.1
click at [707, 524] on div at bounding box center [847, 248] width 297 height 777
click at [635, 490] on div at bounding box center [673, 350] width 1346 height 700
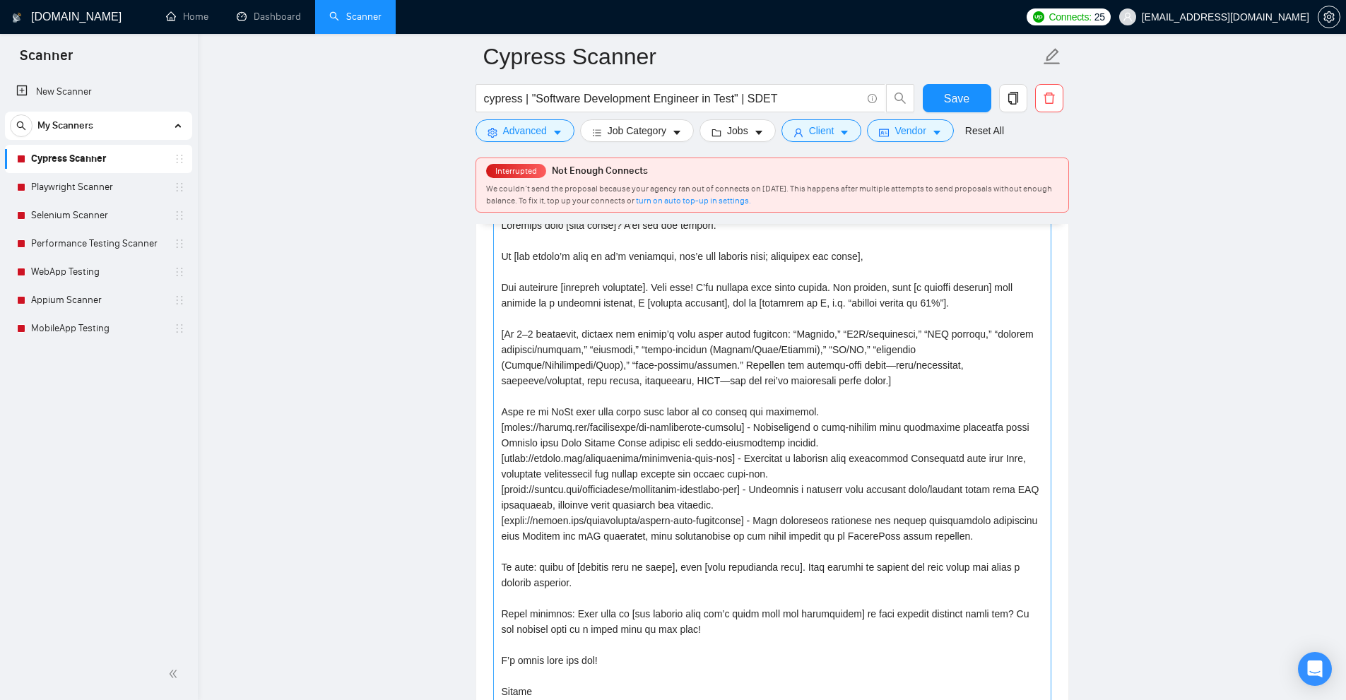
scroll to position [1676, 0]
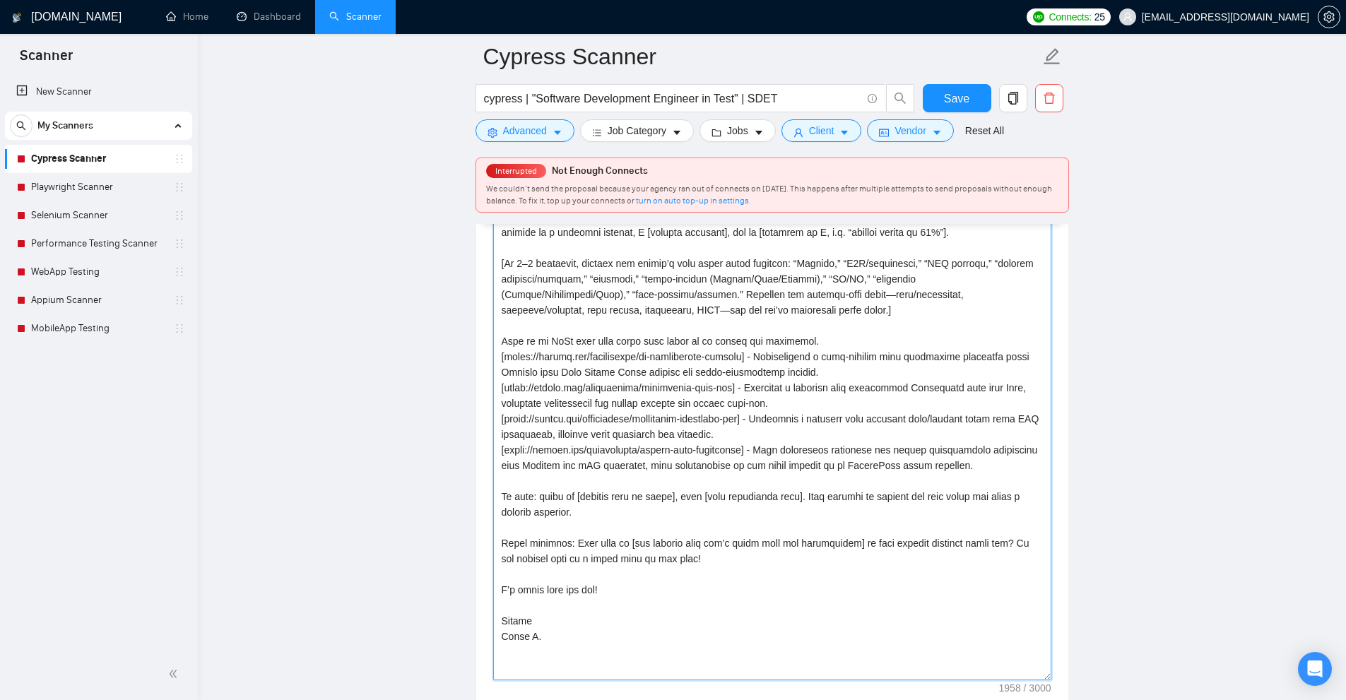
click at [636, 579] on textarea "Cover letter template:" at bounding box center [772, 411] width 558 height 537
click at [762, 430] on textarea "Cover letter template:" at bounding box center [772, 411] width 558 height 537
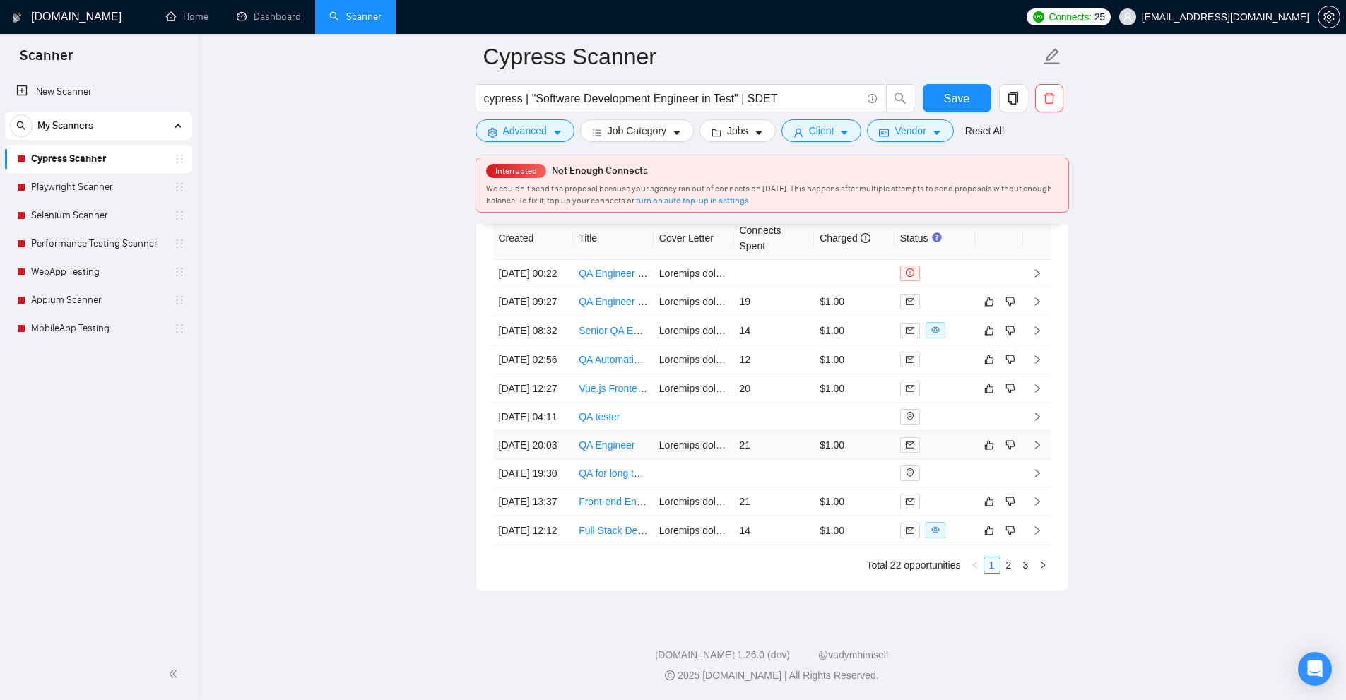
scroll to position [3936, 0]
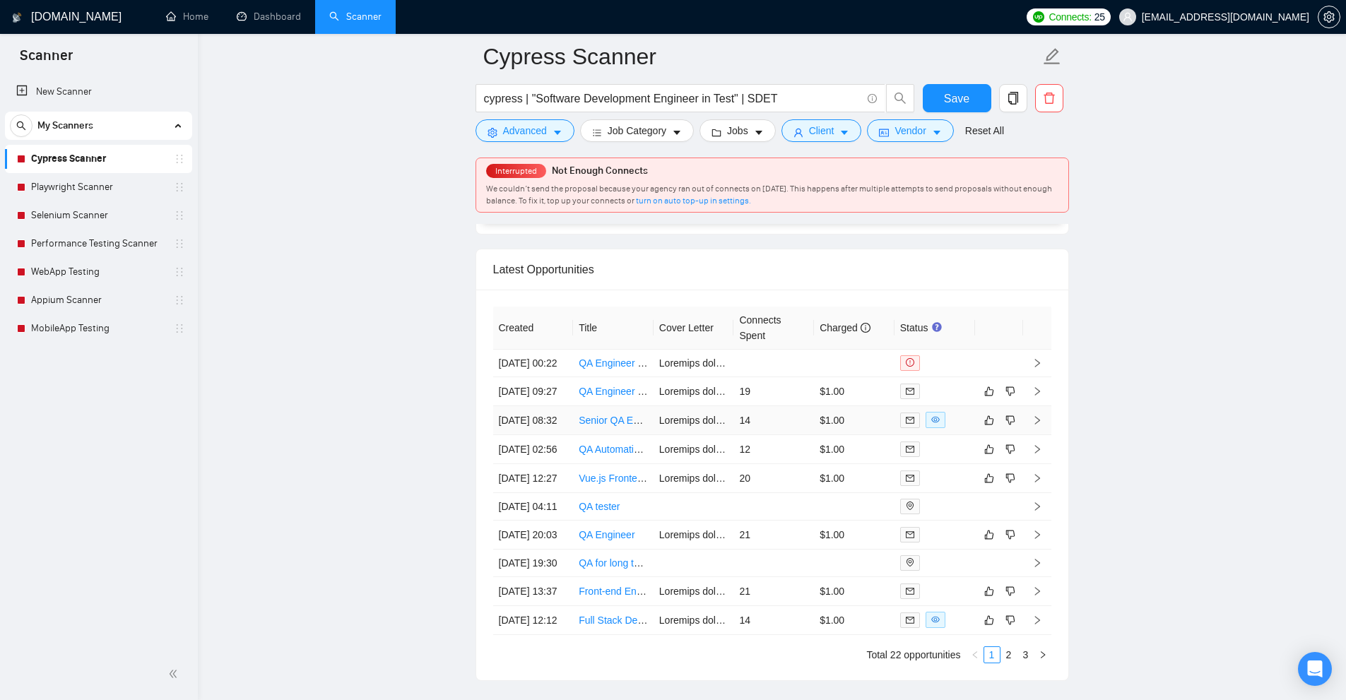
click at [770, 430] on td "14" at bounding box center [773, 420] width 81 height 29
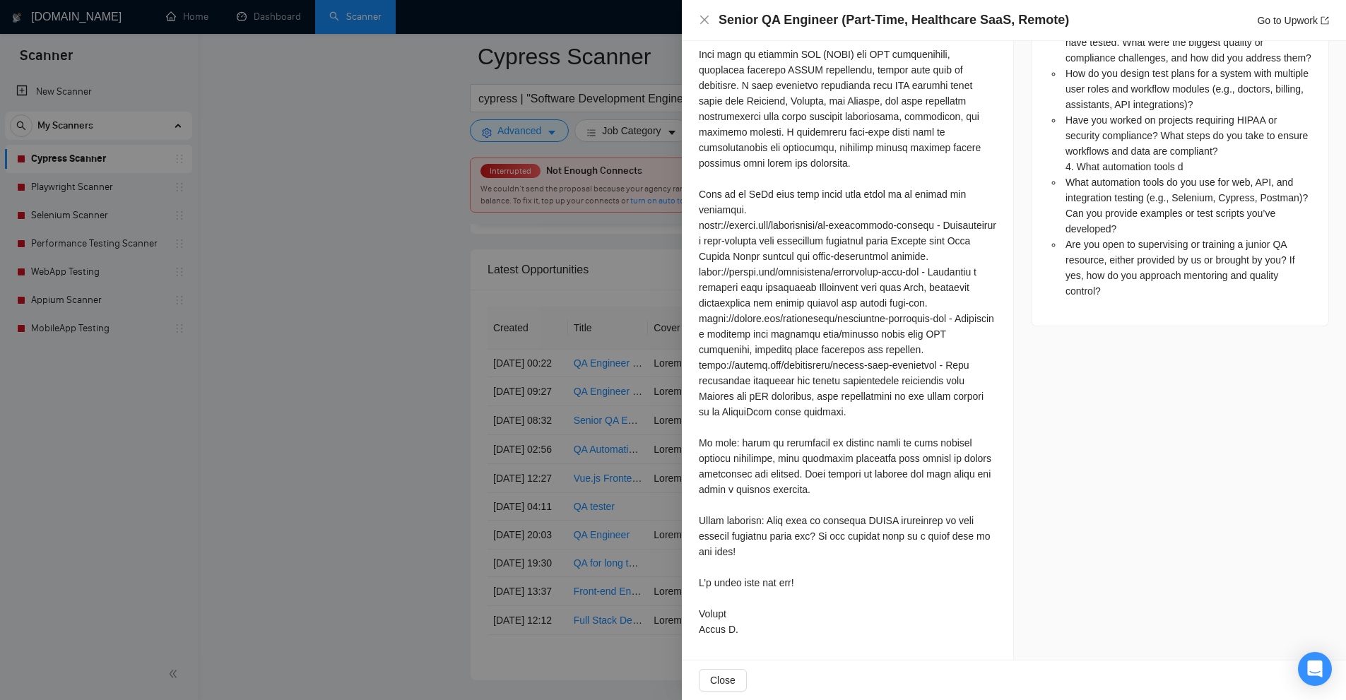
scroll to position [1505, 0]
click at [932, 372] on div at bounding box center [847, 248] width 297 height 777
drag, startPoint x: 932, startPoint y: 372, endPoint x: 703, endPoint y: 368, distance: 228.9
click at [703, 368] on div at bounding box center [847, 248] width 297 height 777
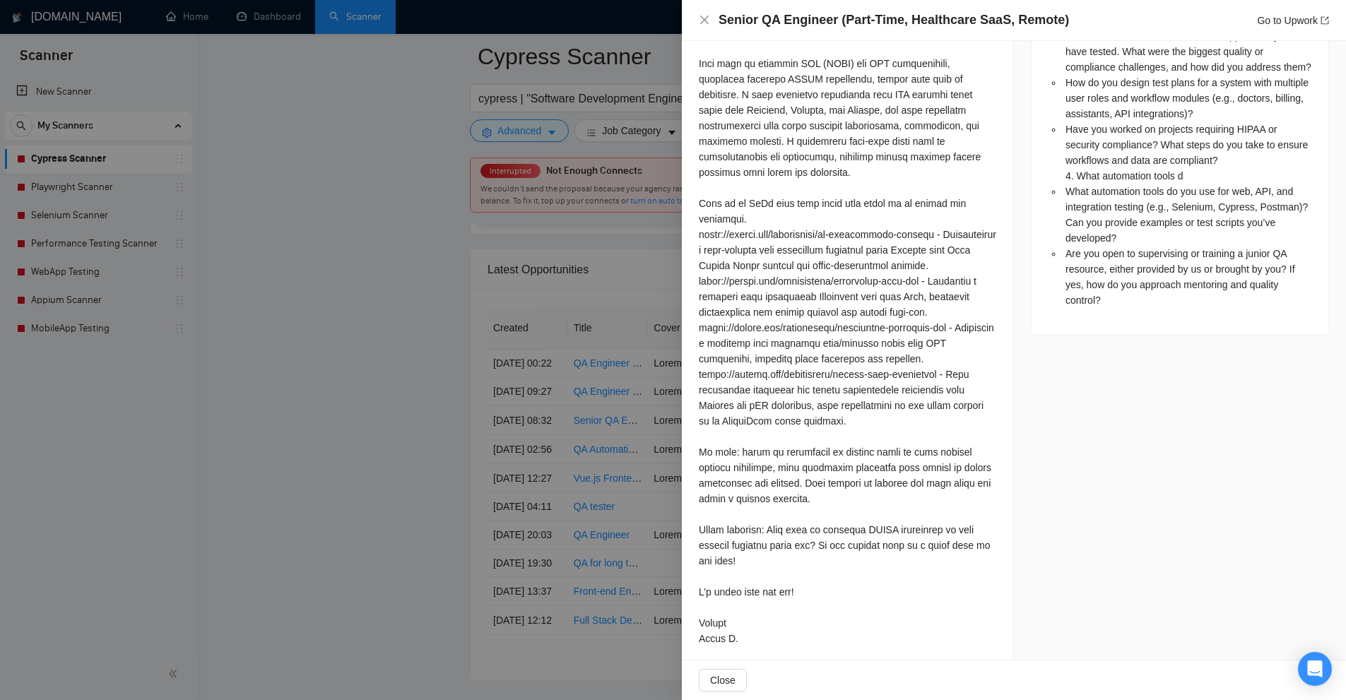
scroll to position [1486, 0]
click at [764, 419] on div at bounding box center [847, 258] width 297 height 777
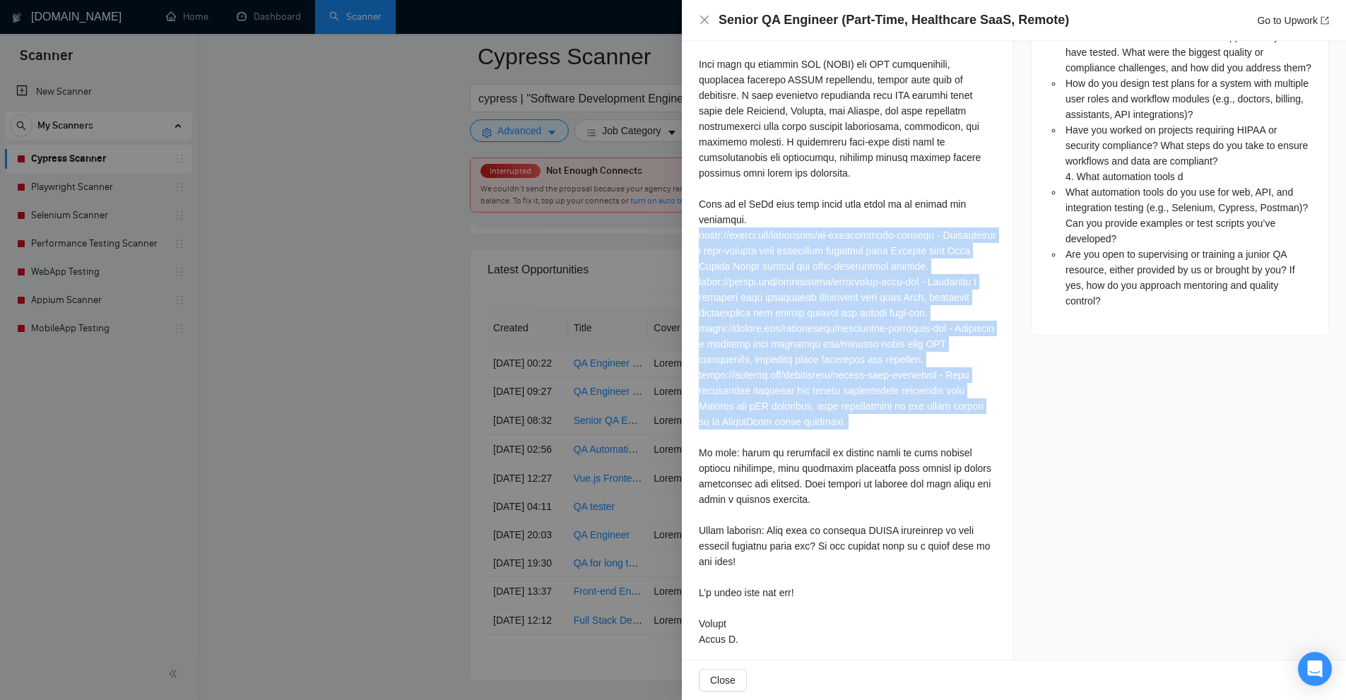
drag, startPoint x: 764, startPoint y: 419, endPoint x: 765, endPoint y: 250, distance: 168.8
click at [765, 250] on div at bounding box center [847, 258] width 297 height 777
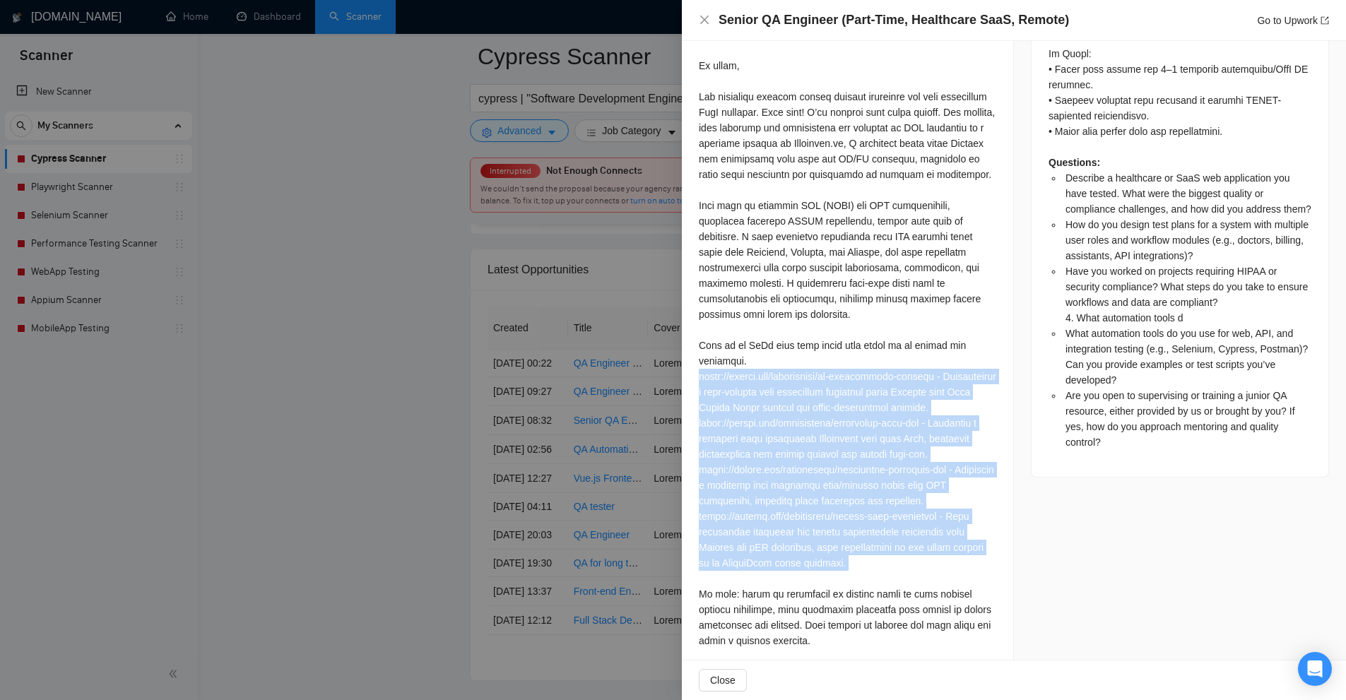
scroll to position [1274, 0]
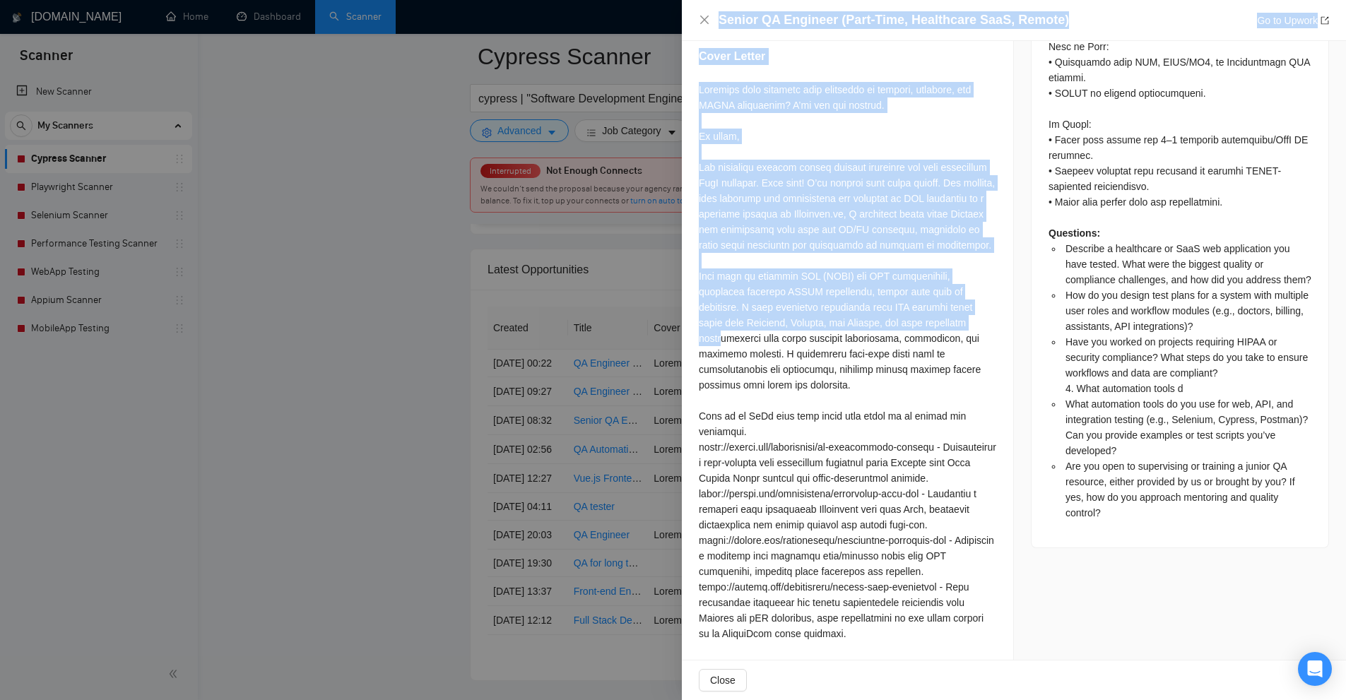
drag, startPoint x: 721, startPoint y: 280, endPoint x: 923, endPoint y: 362, distance: 217.4
click at [924, 357] on div "Senior QA Engineer (Part-Time, Healthcare SaaS, Remote) Go to Upwork Proposal D…" at bounding box center [673, 350] width 1346 height 700
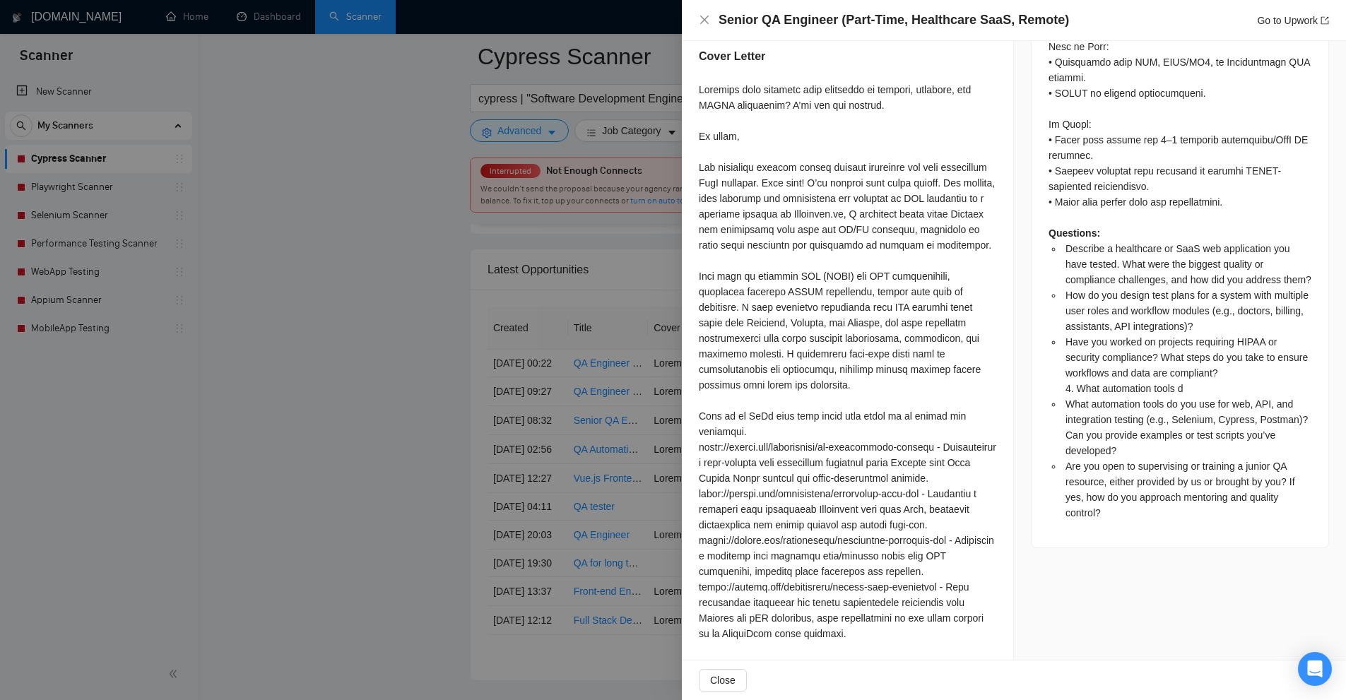
click at [923, 362] on div at bounding box center [847, 470] width 297 height 777
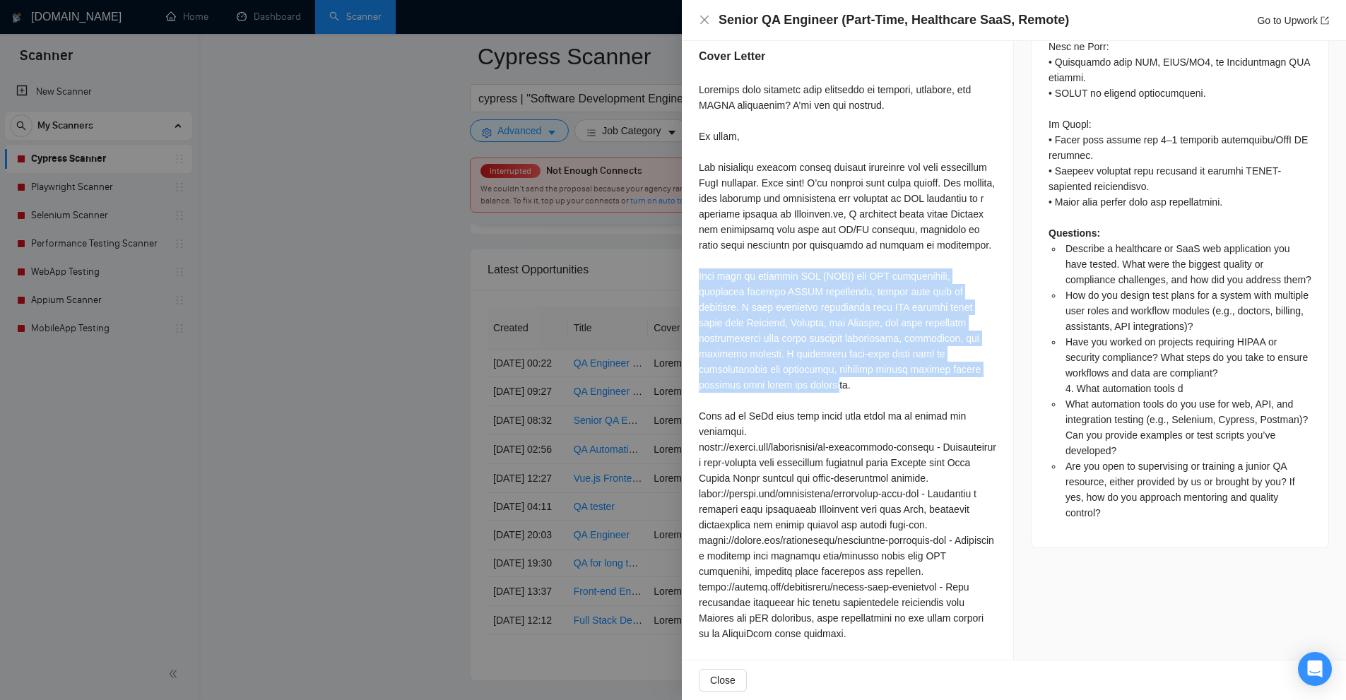
drag, startPoint x: 961, startPoint y: 383, endPoint x: 697, endPoint y: 293, distance: 278.3
click at [697, 293] on div "Describe a healthcare or SaaS web application you have tested. What were the bi…" at bounding box center [847, 1] width 331 height 1760
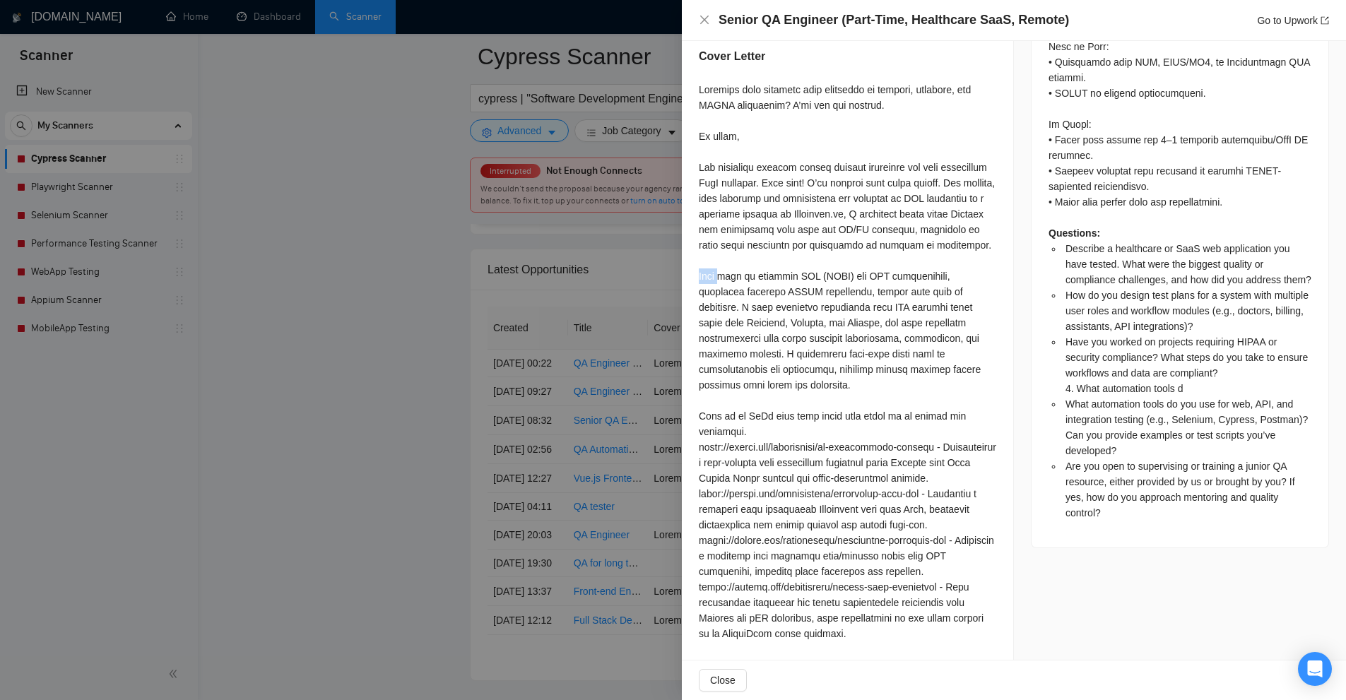
click at [697, 293] on div "Describe a healthcare or SaaS web application you have tested. What were the bi…" at bounding box center [847, 1] width 331 height 1760
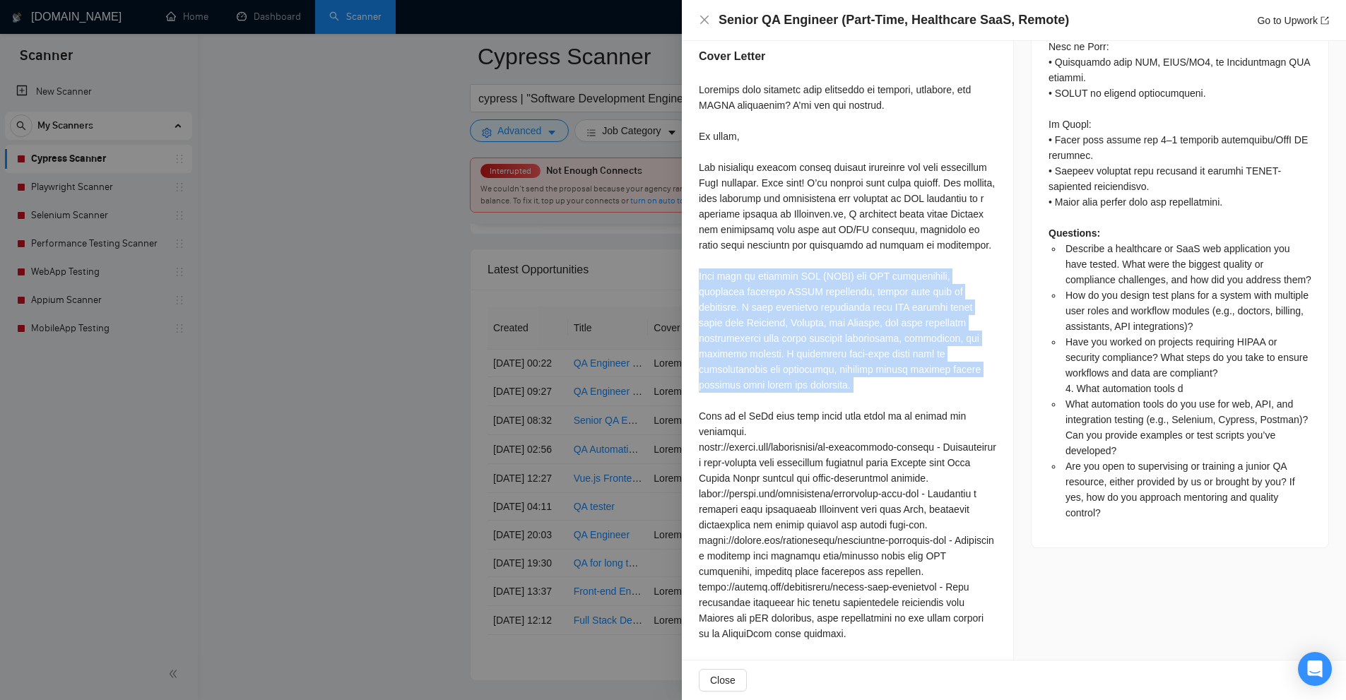
click at [697, 293] on div "Describe a healthcare or SaaS web application you have tested. What were the bi…" at bounding box center [847, 1] width 331 height 1760
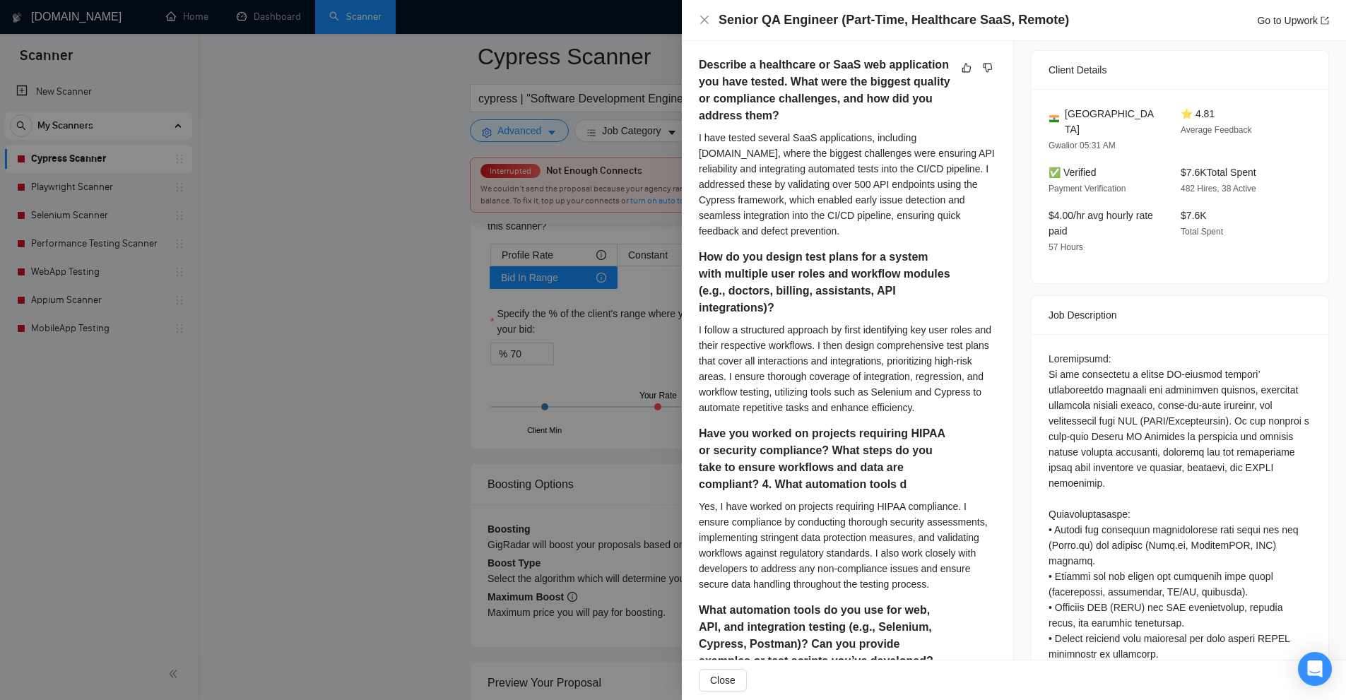
scroll to position [0, 0]
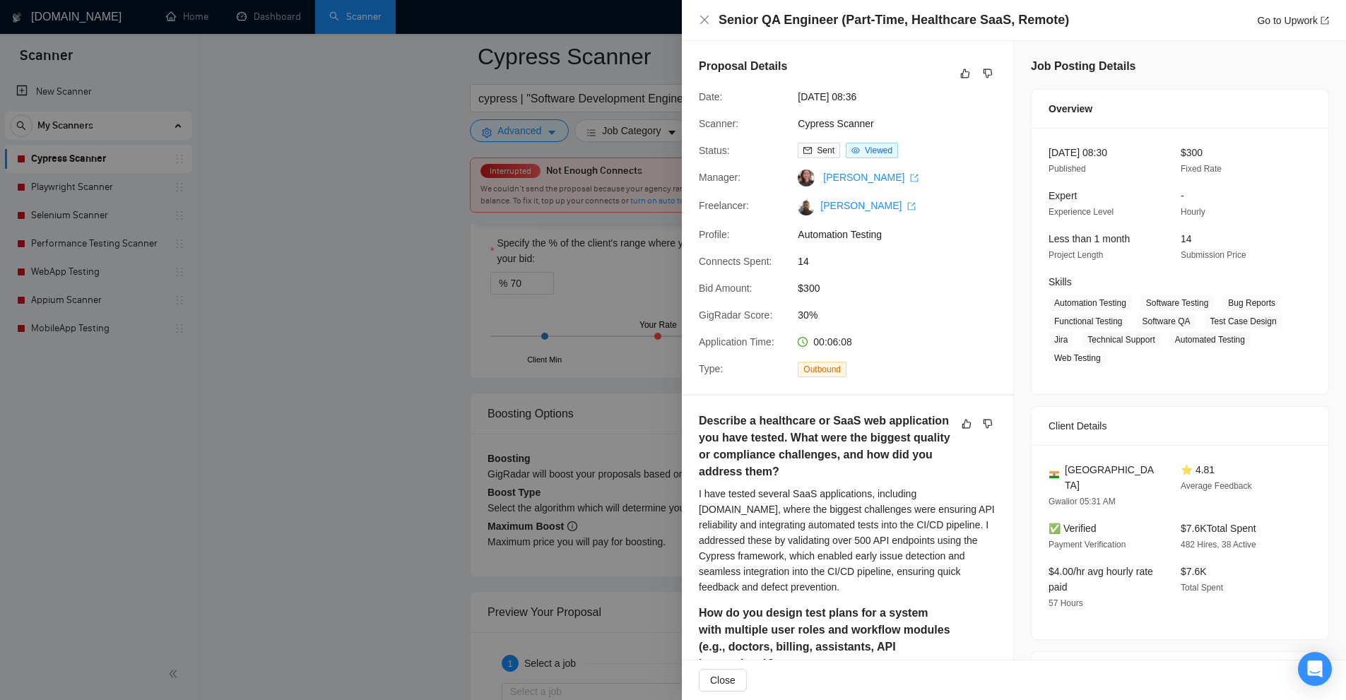
click at [466, 273] on div at bounding box center [673, 350] width 1346 height 700
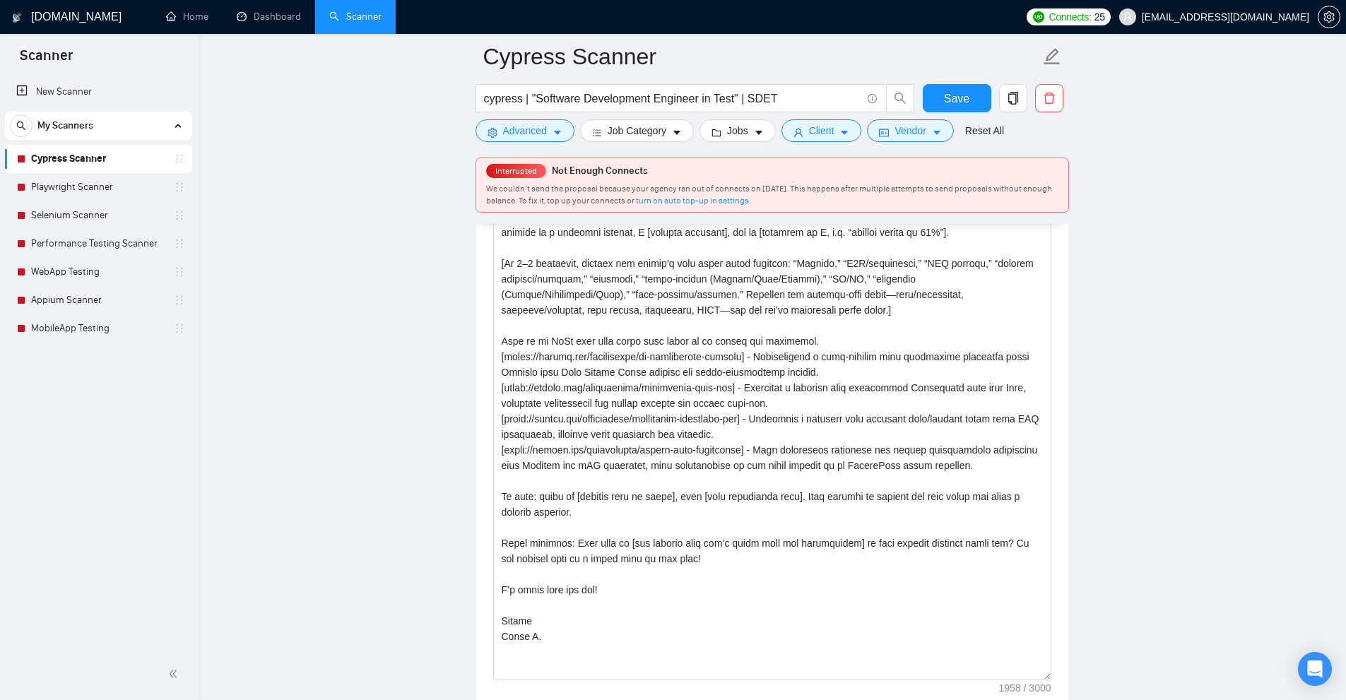
scroll to position [1464, 0]
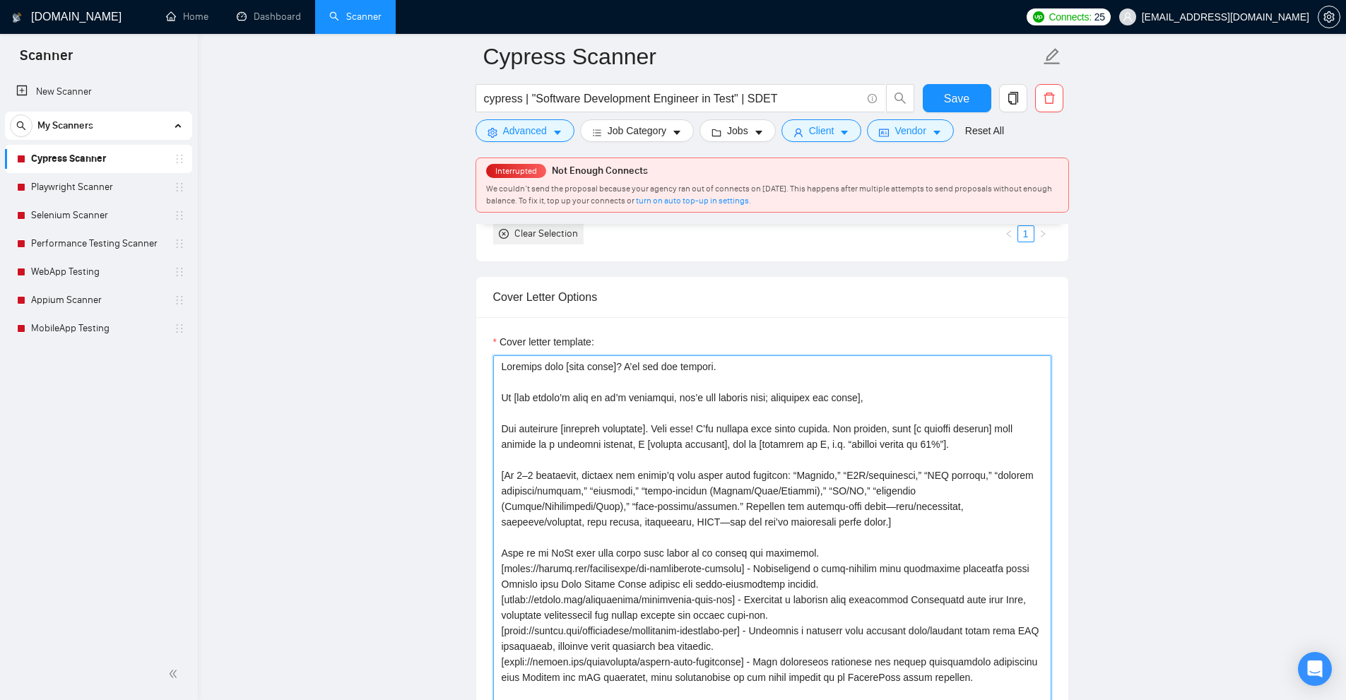
click at [520, 449] on textarea "Cover letter template:" at bounding box center [772, 623] width 558 height 537
drag, startPoint x: 574, startPoint y: 452, endPoint x: 820, endPoint y: 451, distance: 245.8
click at [820, 451] on textarea "Cover letter template:" at bounding box center [772, 623] width 558 height 537
click at [849, 485] on textarea "Cover letter template:" at bounding box center [772, 623] width 558 height 537
drag, startPoint x: 848, startPoint y: 405, endPoint x: 894, endPoint y: 420, distance: 47.8
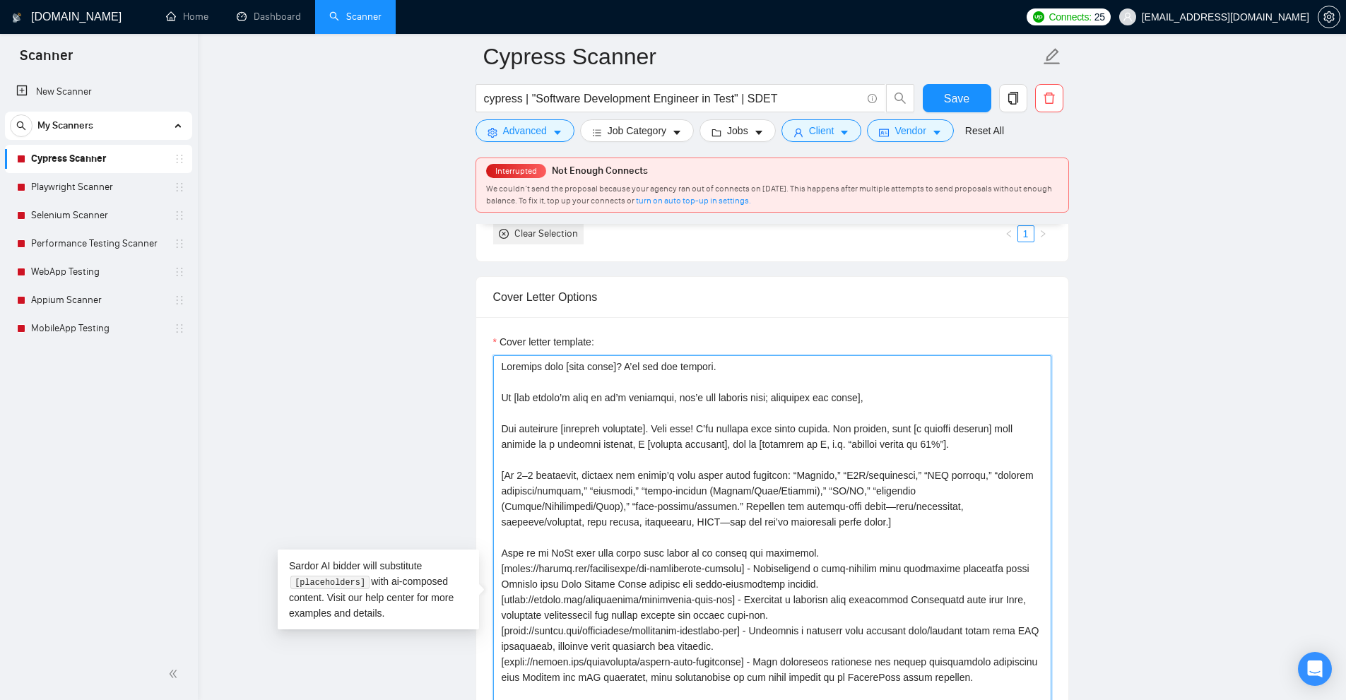
click at [894, 420] on textarea "Cover letter template:" at bounding box center [772, 623] width 558 height 537
drag, startPoint x: 955, startPoint y: 428, endPoint x: 439, endPoint y: 408, distance: 516.8
click at [596, 386] on textarea "Cover letter template:" at bounding box center [772, 623] width 558 height 537
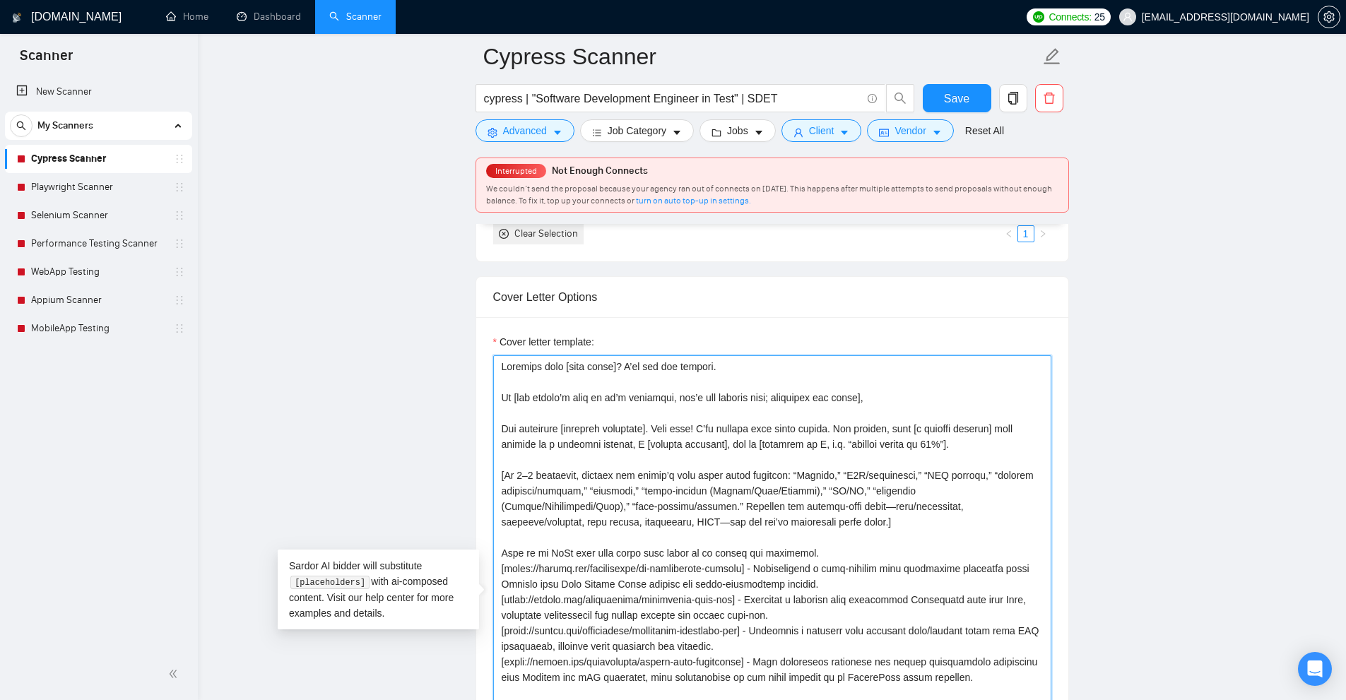
drag, startPoint x: 721, startPoint y: 338, endPoint x: 421, endPoint y: 316, distance: 300.3
click at [591, 363] on textarea "Cover letter template:" at bounding box center [772, 623] width 558 height 537
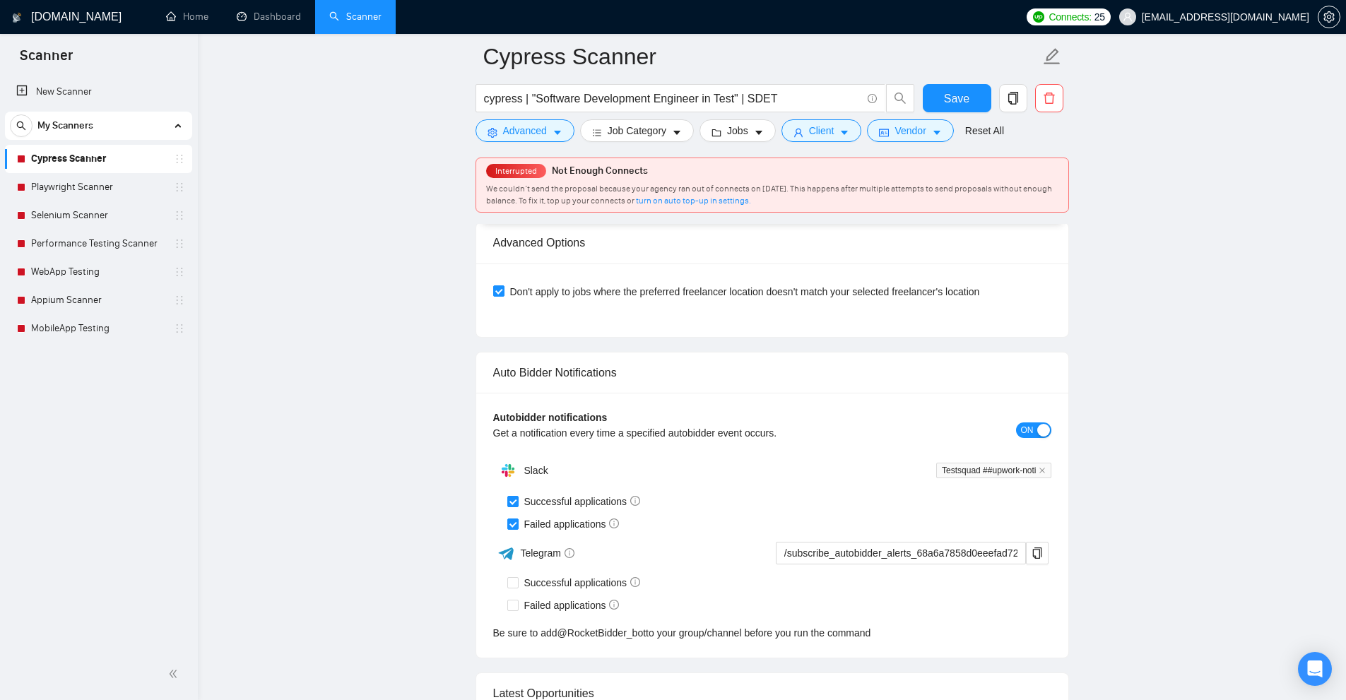
scroll to position [3936, 0]
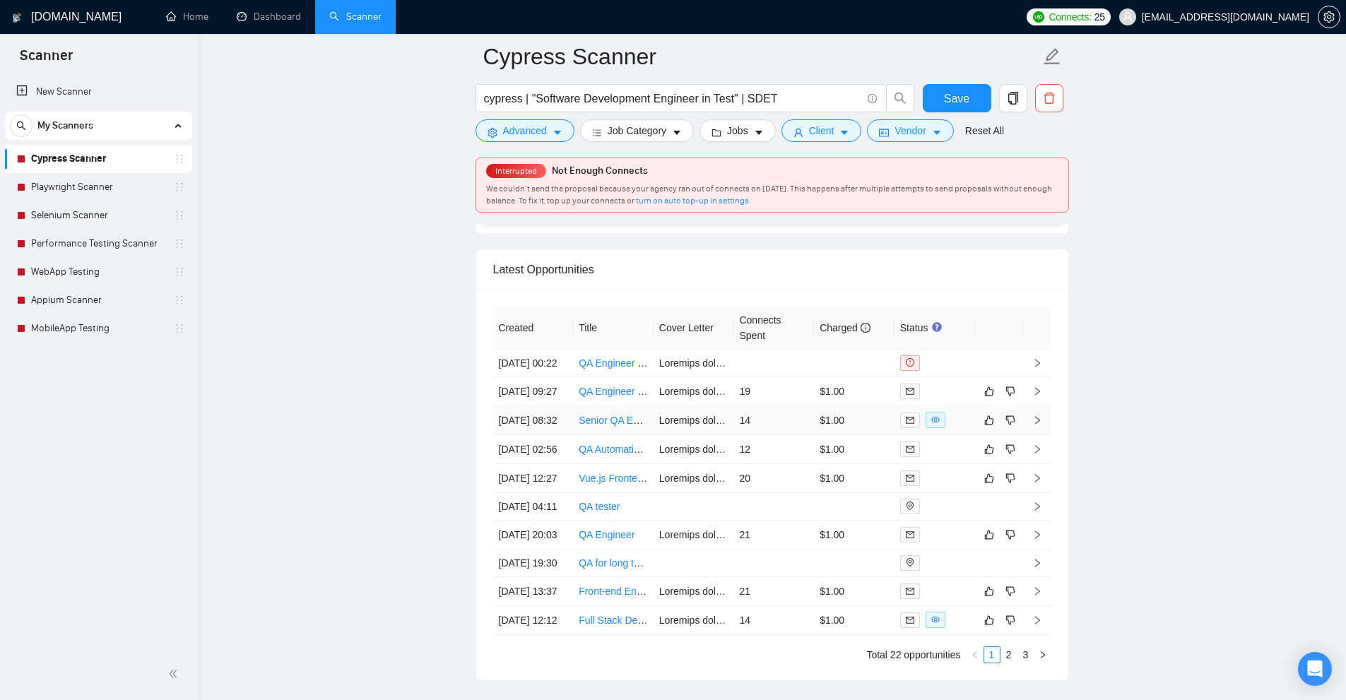
click at [854, 435] on td "$1.00" at bounding box center [854, 420] width 81 height 29
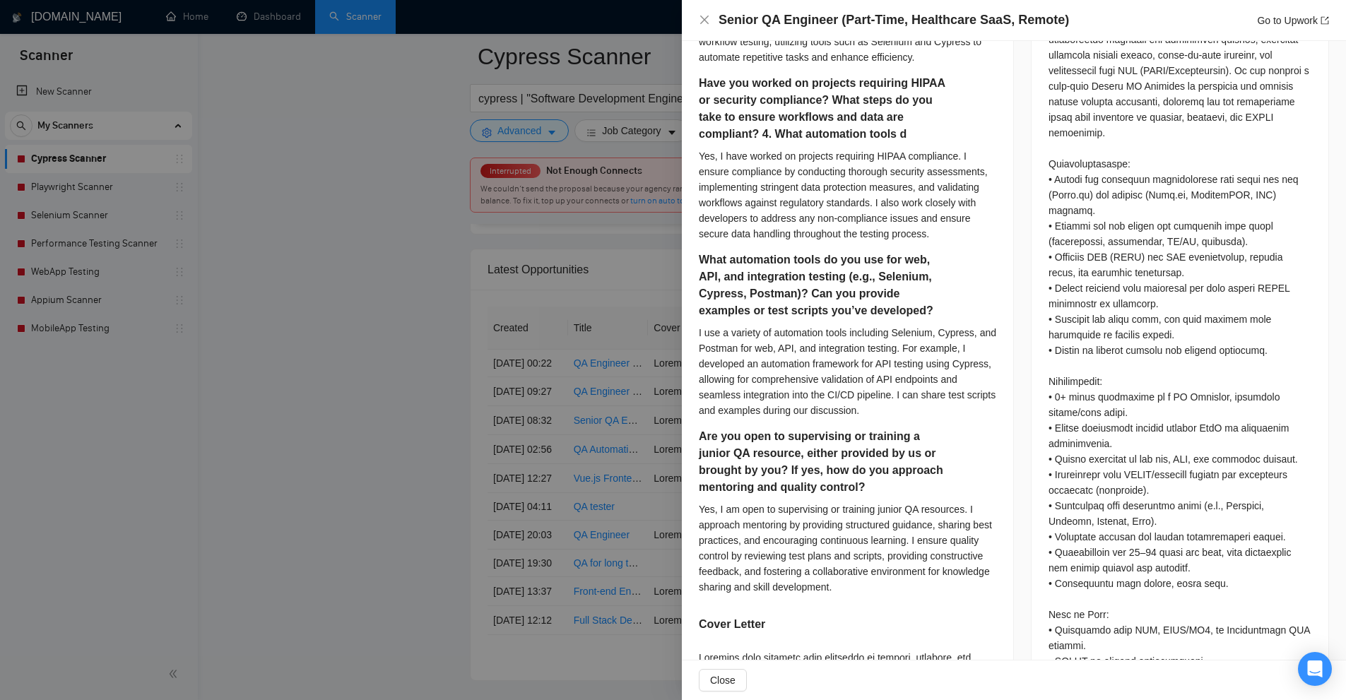
scroll to position [989, 0]
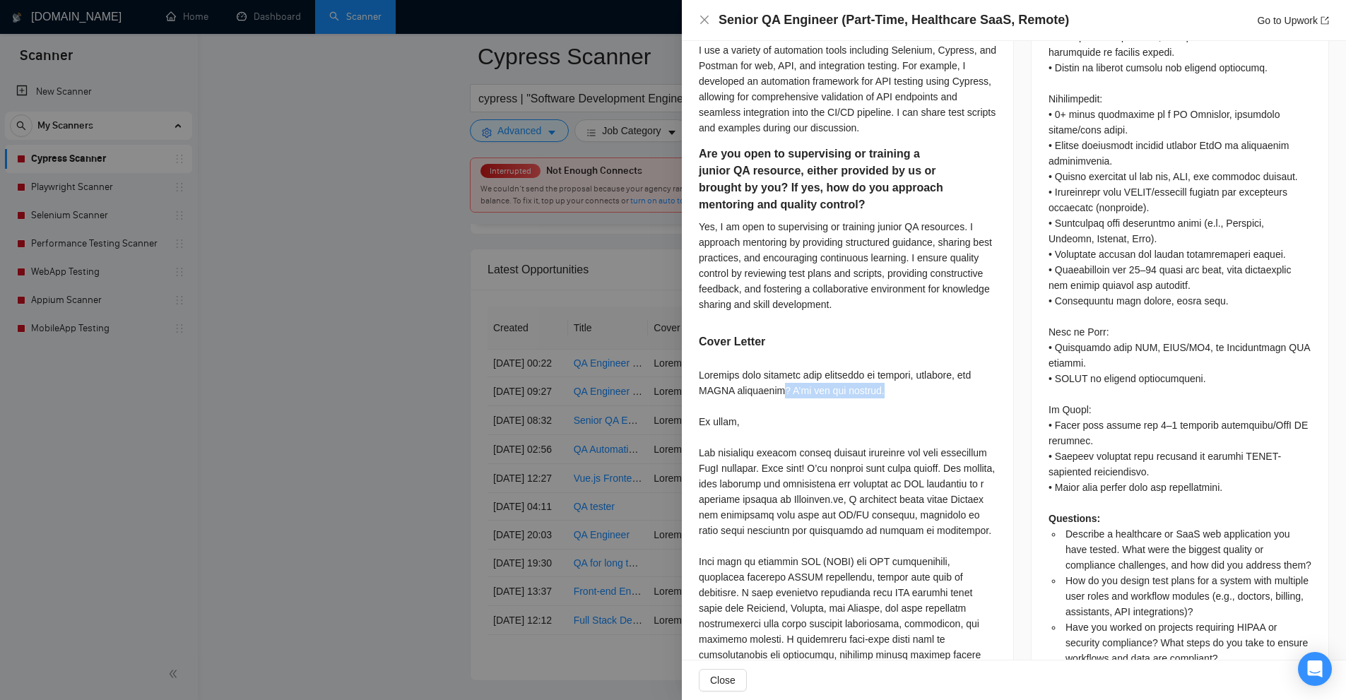
drag, startPoint x: 865, startPoint y: 393, endPoint x: 895, endPoint y: 398, distance: 30.0
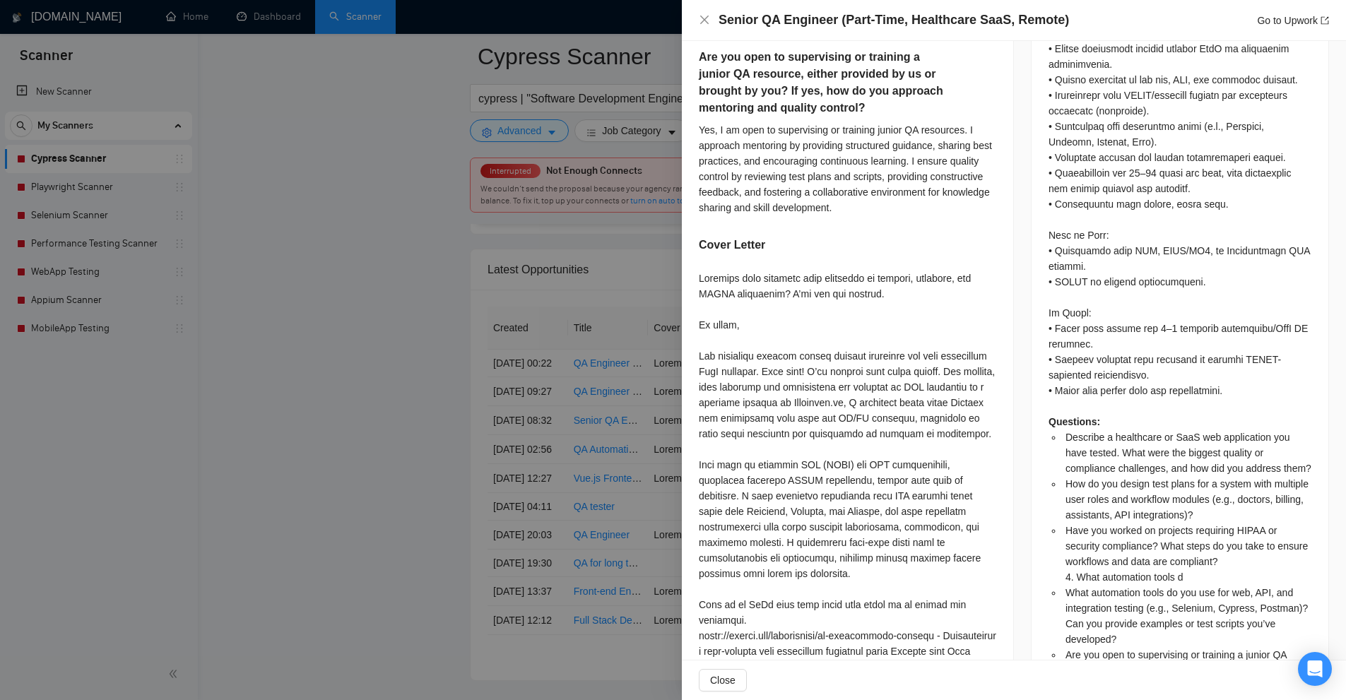
scroll to position [944, 0]
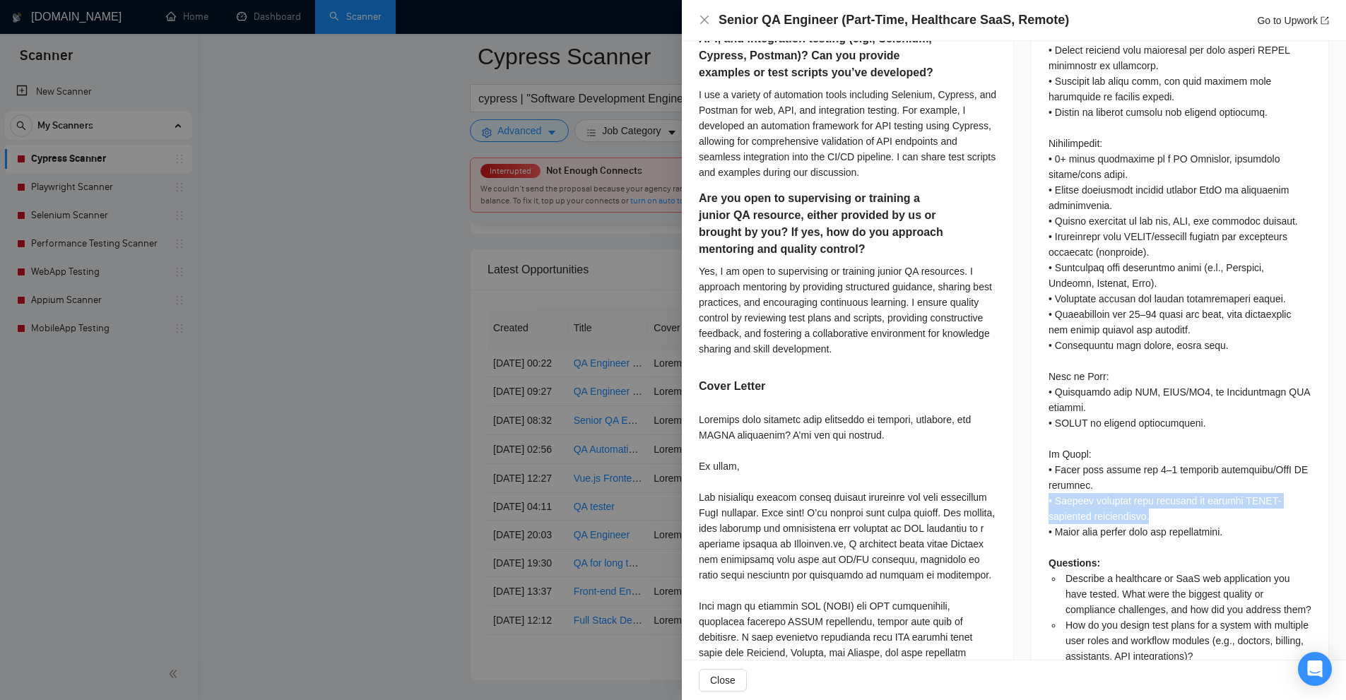
drag, startPoint x: 1099, startPoint y: 491, endPoint x: 1188, endPoint y: 492, distance: 89.0
click at [1188, 492] on div "Questions: Describe a healthcare or SaaS web application you have tested. What …" at bounding box center [1179, 312] width 297 height 1132
click at [1188, 492] on div "Questions: Describe a healthcare or SaaS web application you have tested. What …" at bounding box center [1179, 307] width 263 height 1088
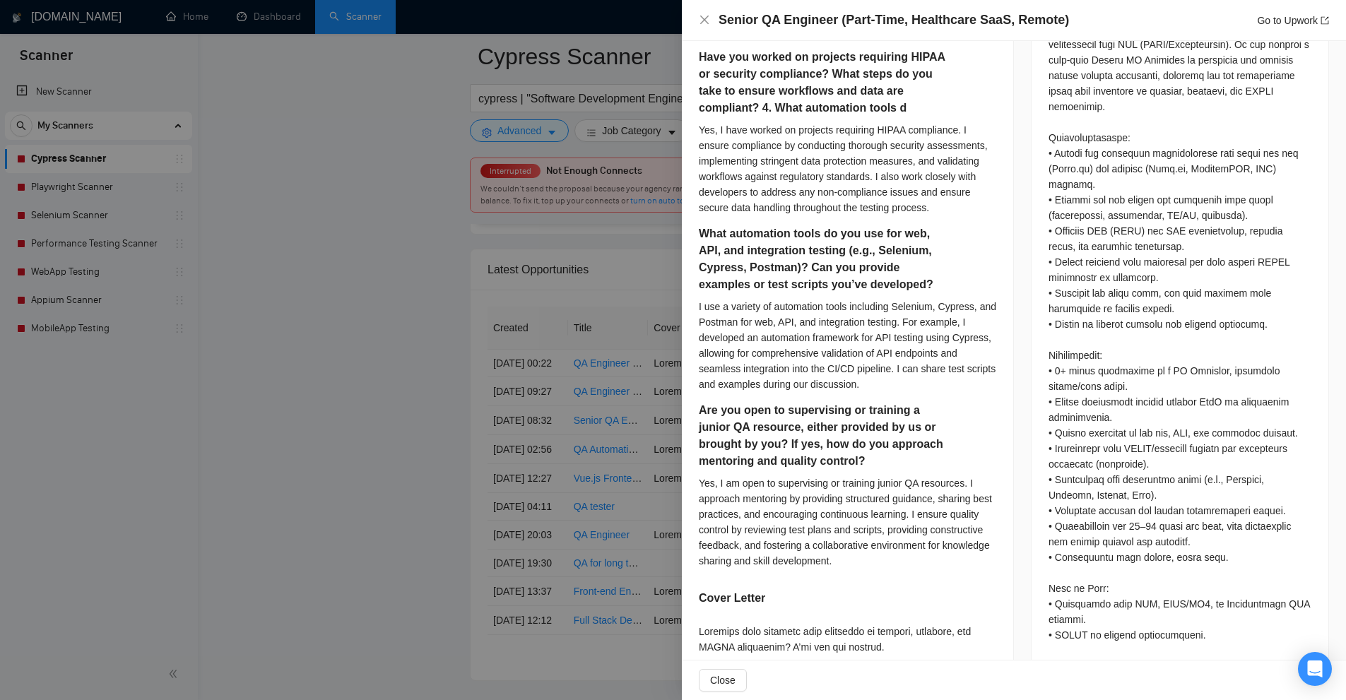
scroll to position [521, 0]
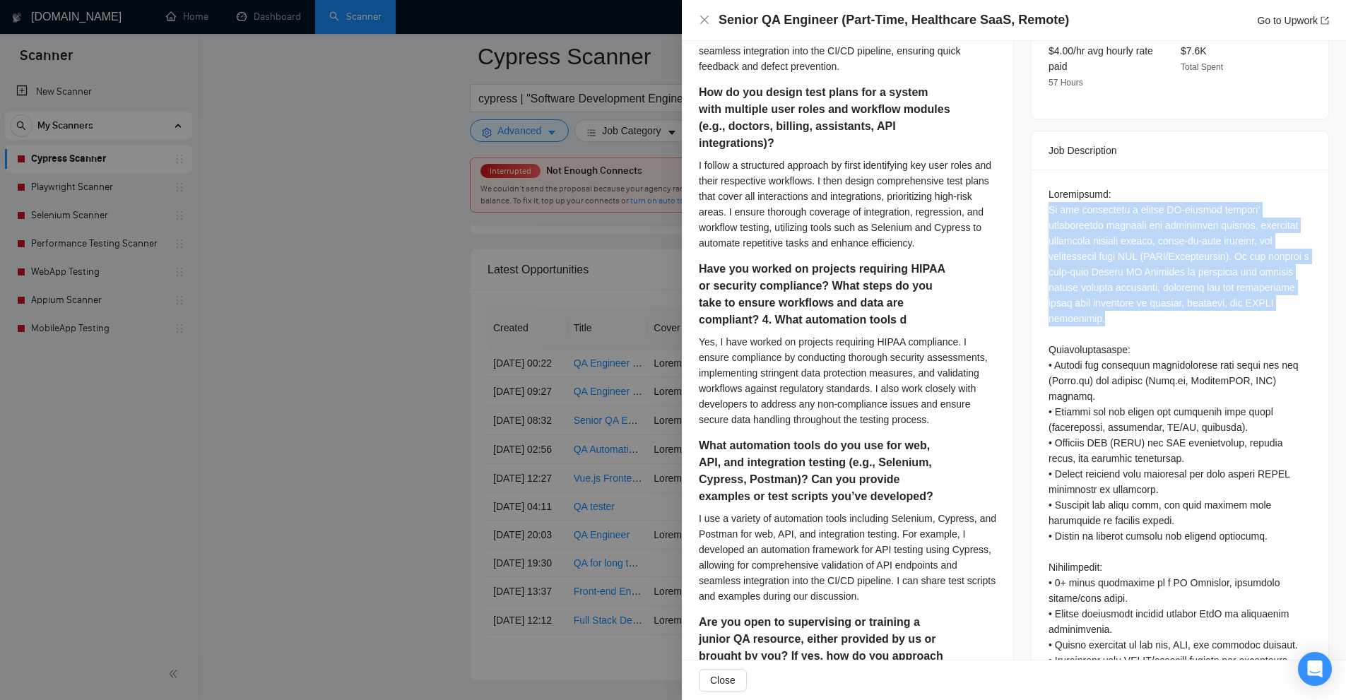
drag, startPoint x: 1122, startPoint y: 306, endPoint x: 1026, endPoint y: 189, distance: 150.6
drag, startPoint x: 1026, startPoint y: 189, endPoint x: 1212, endPoint y: 296, distance: 213.6
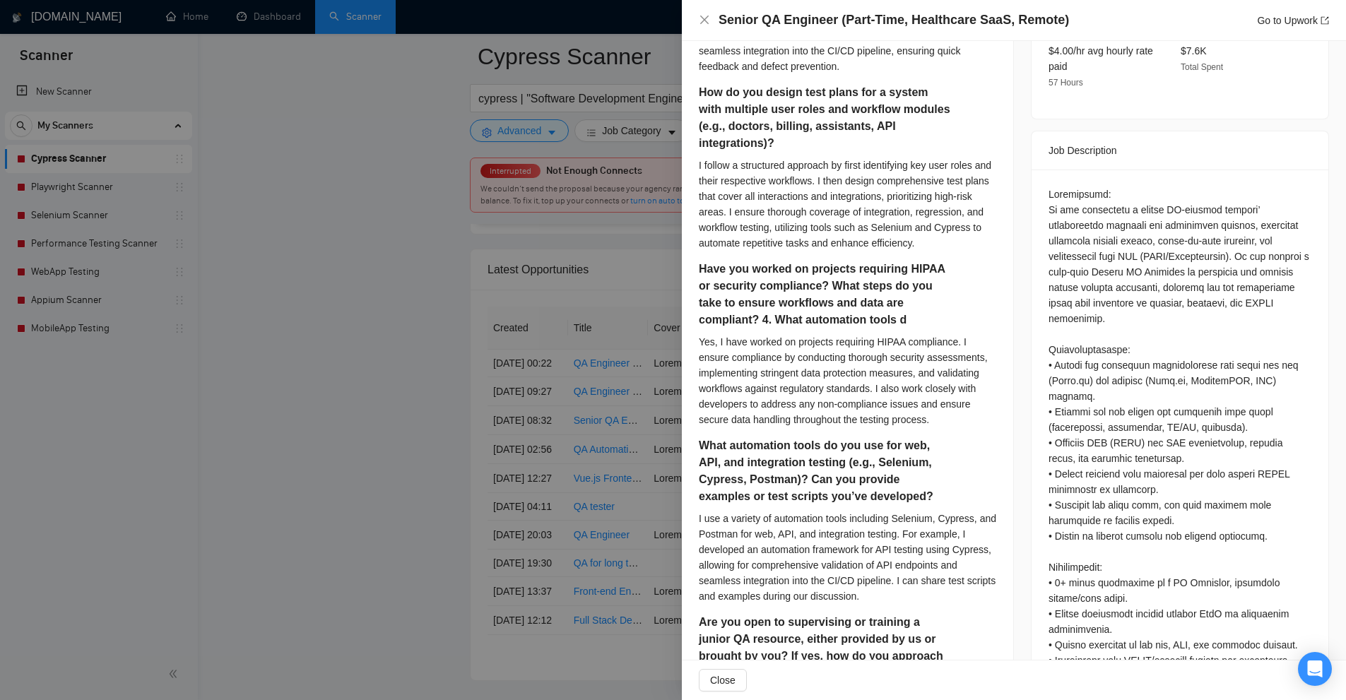
click at [432, 367] on div at bounding box center [673, 350] width 1346 height 700
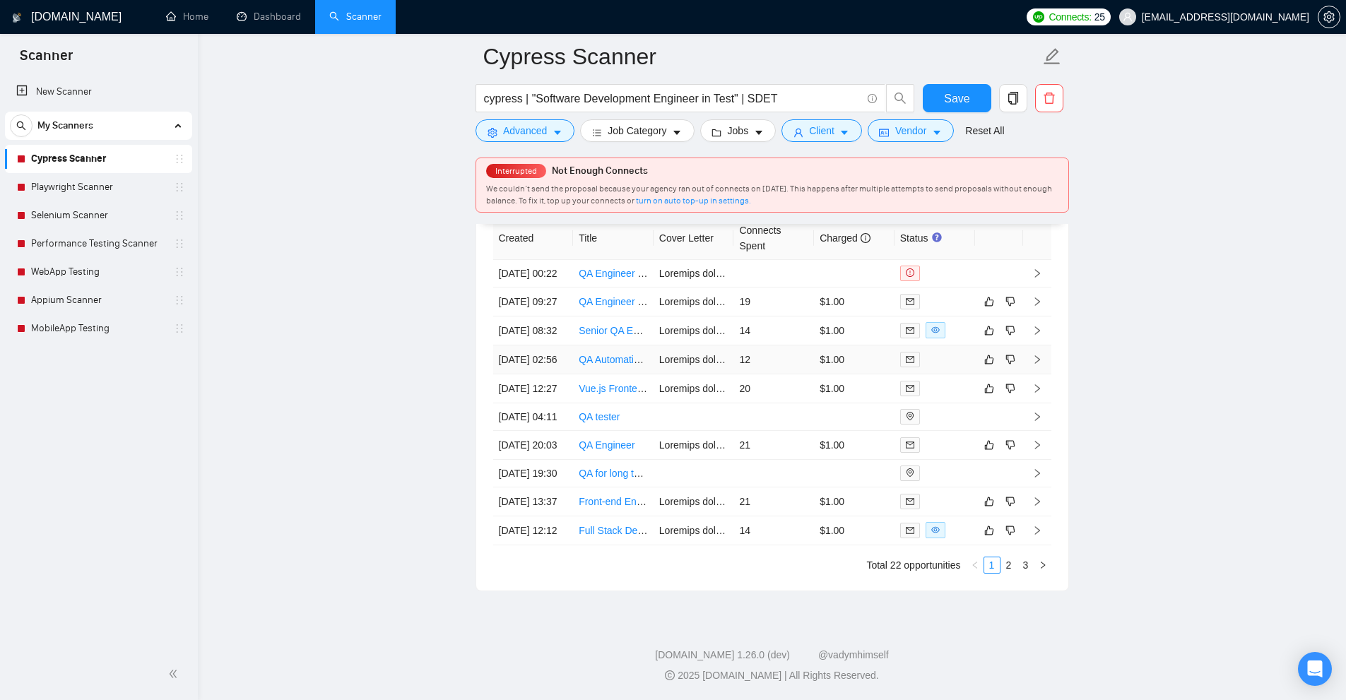
scroll to position [4148, 0]
click at [773, 516] on td "14" at bounding box center [773, 530] width 81 height 29
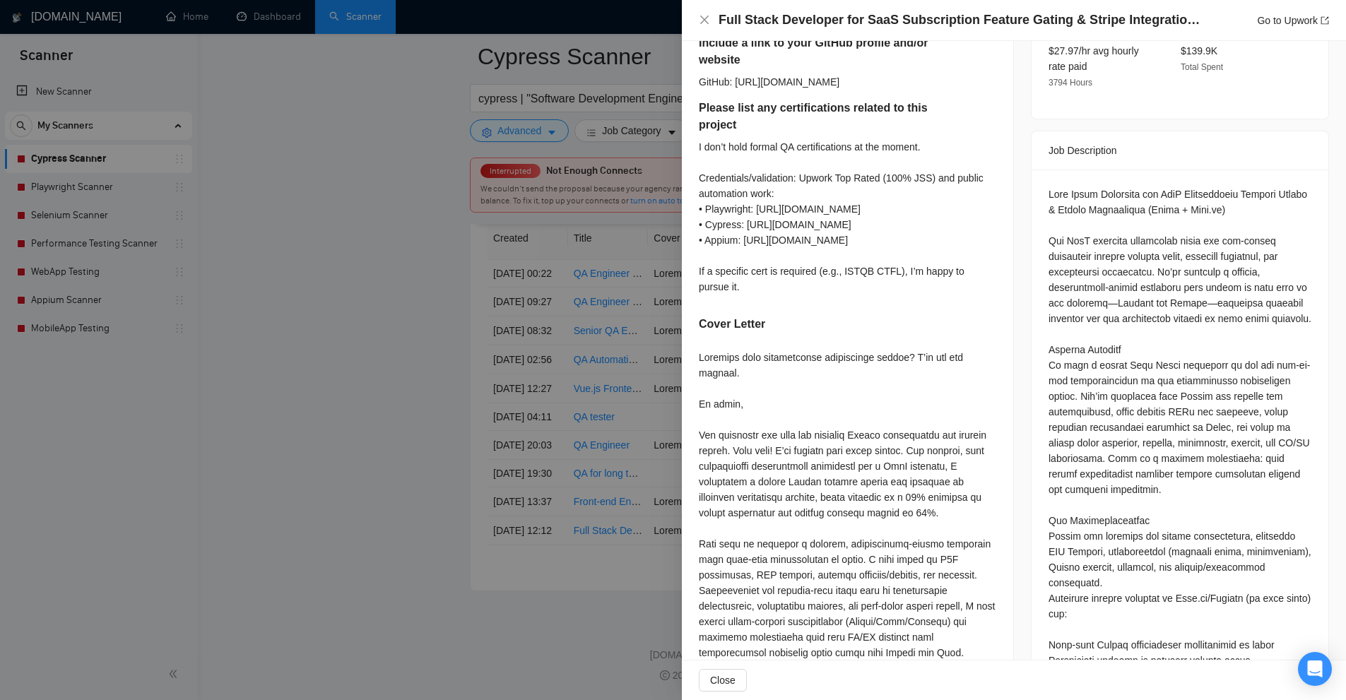
click at [648, 492] on div at bounding box center [673, 350] width 1346 height 700
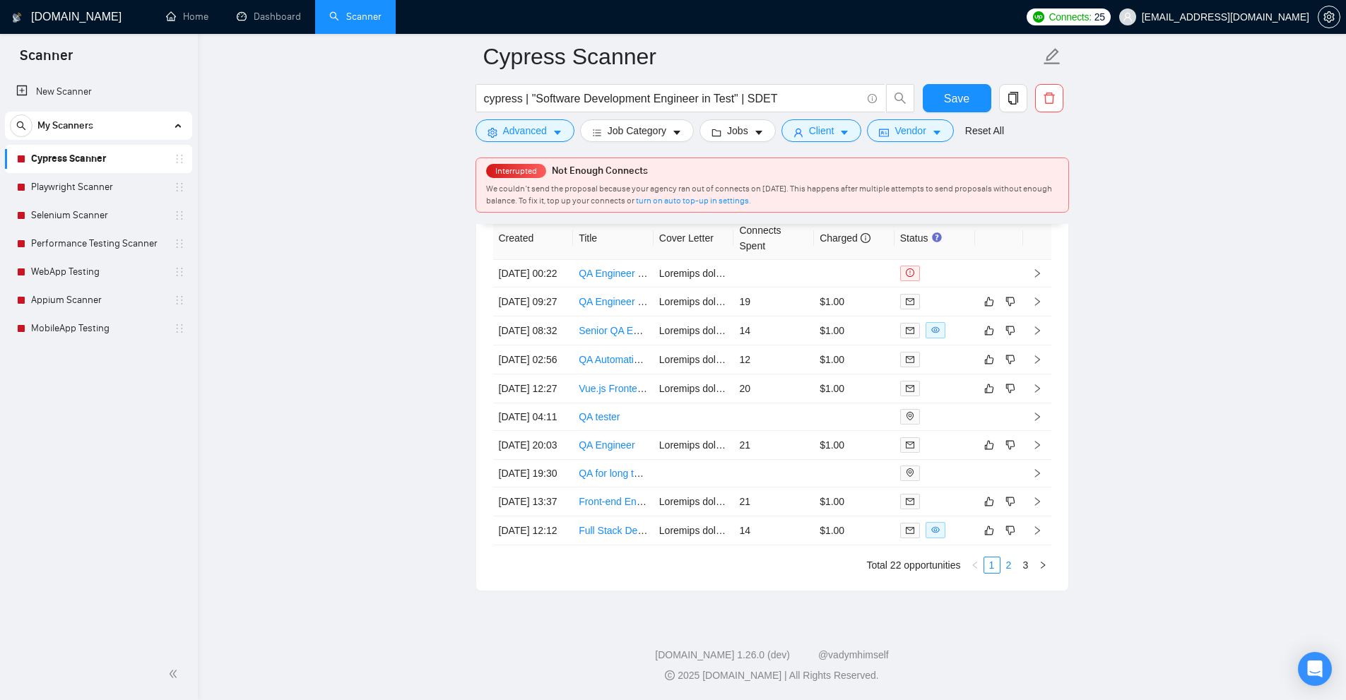
click at [1012, 568] on link "2" at bounding box center [1009, 565] width 16 height 16
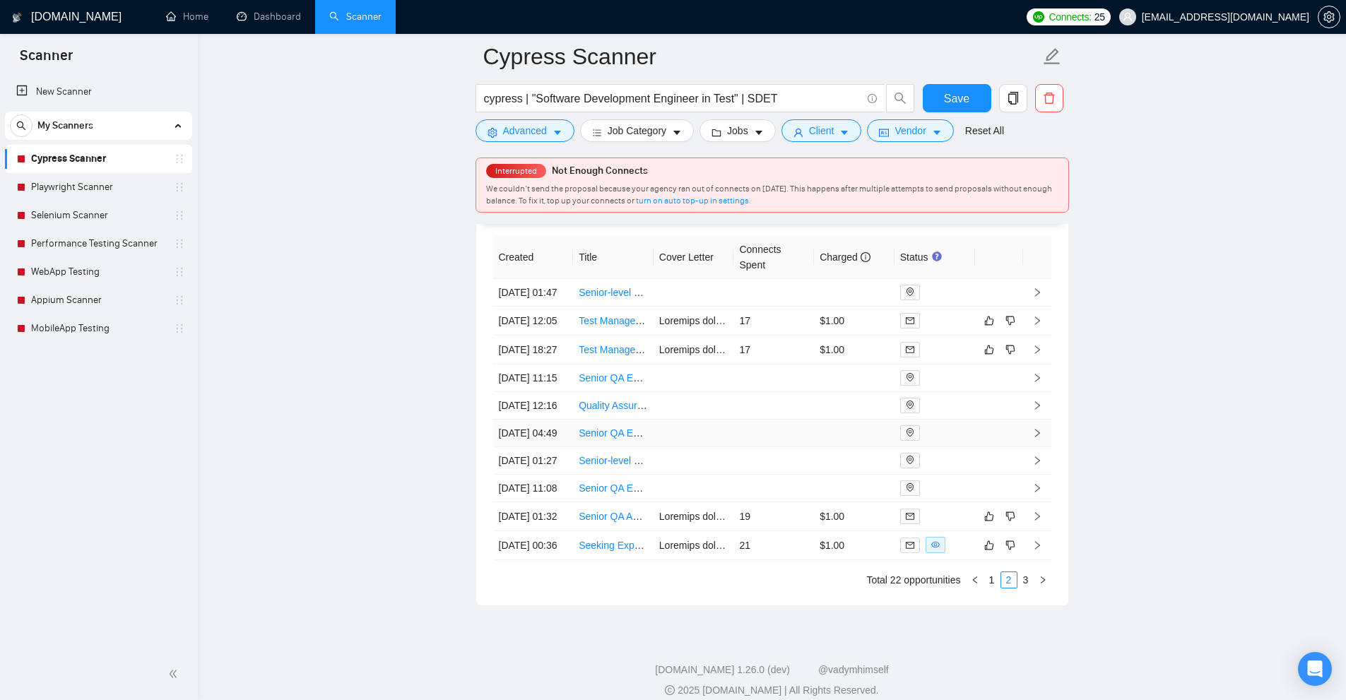
scroll to position [4148, 0]
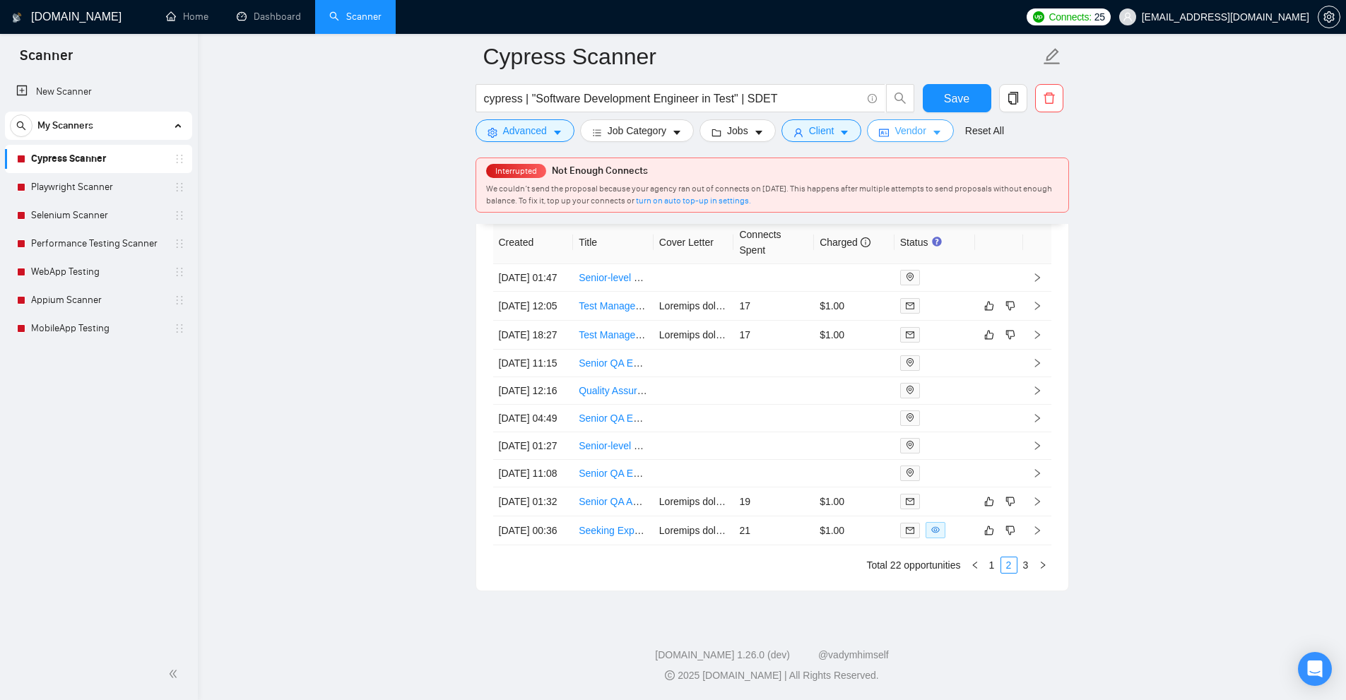
click at [904, 138] on span "Vendor" at bounding box center [909, 131] width 31 height 16
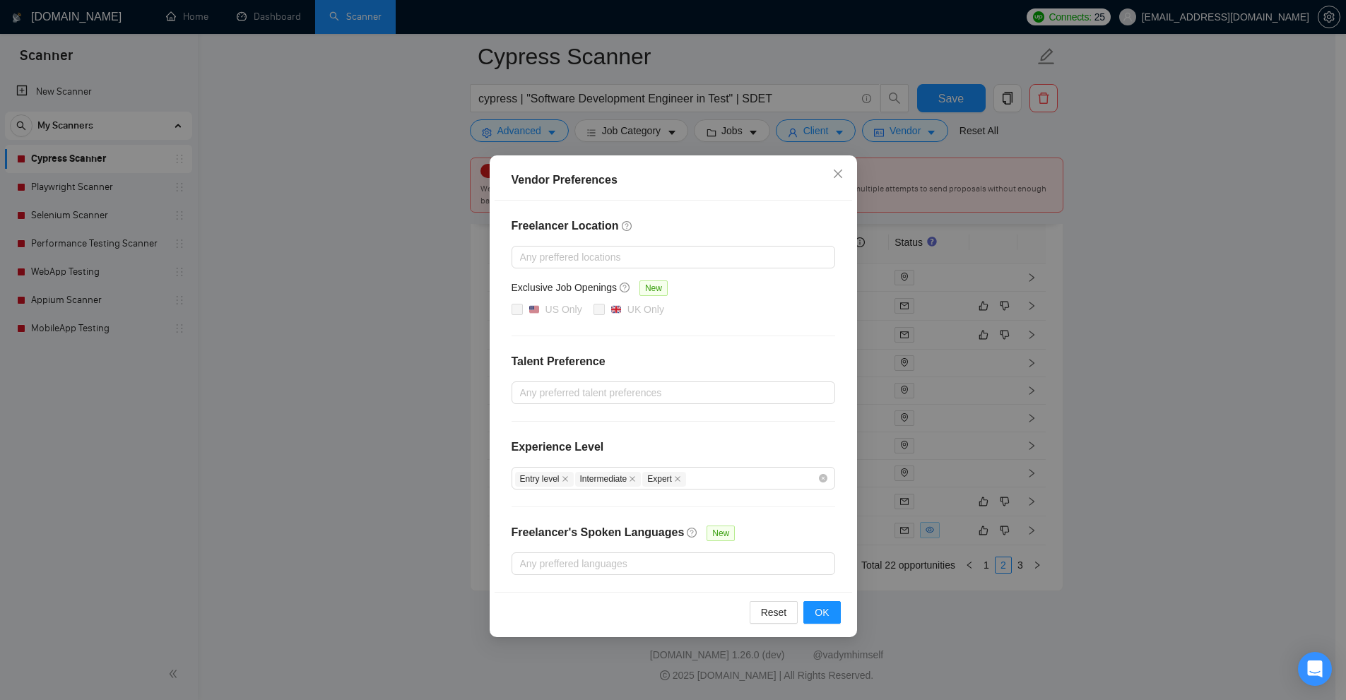
drag, startPoint x: 917, startPoint y: 191, endPoint x: 740, endPoint y: 4, distance: 257.4
click at [911, 191] on div "Vendor Preferences Freelancer Location Any preffered locations Exclusive Job Op…" at bounding box center [673, 350] width 1346 height 700
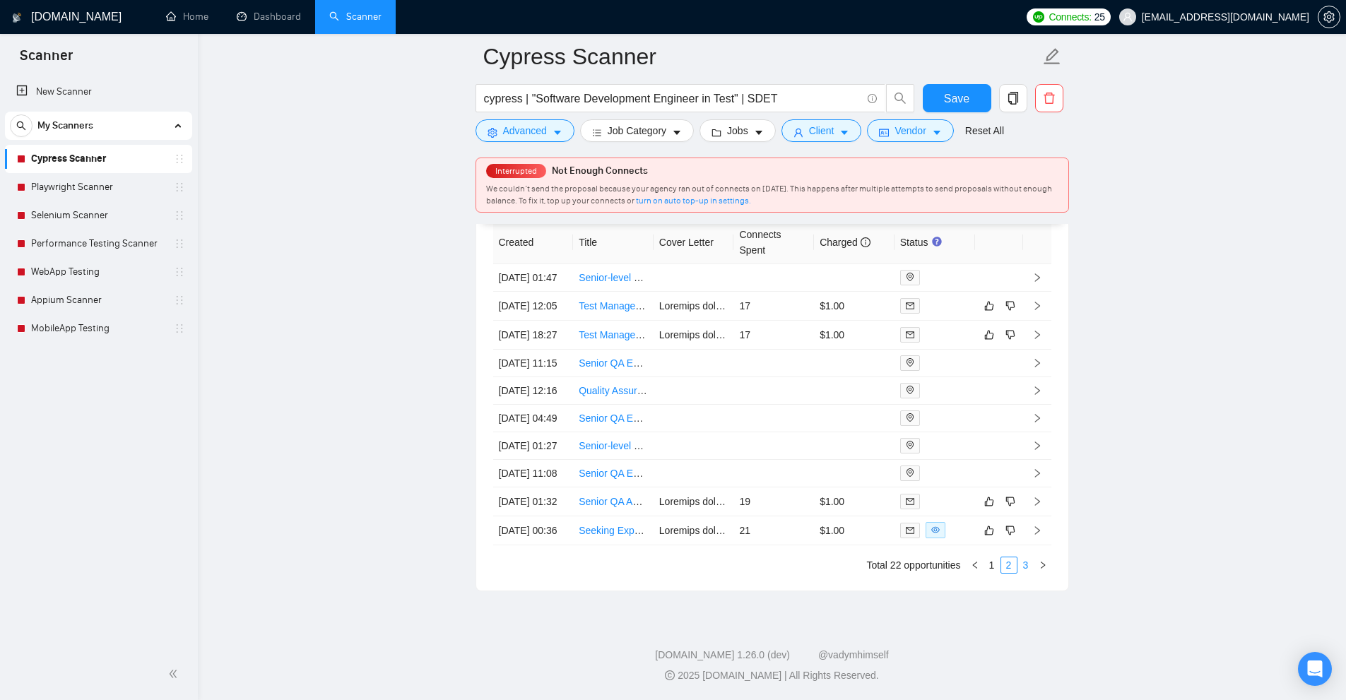
click at [1033, 560] on link "3" at bounding box center [1026, 565] width 16 height 16
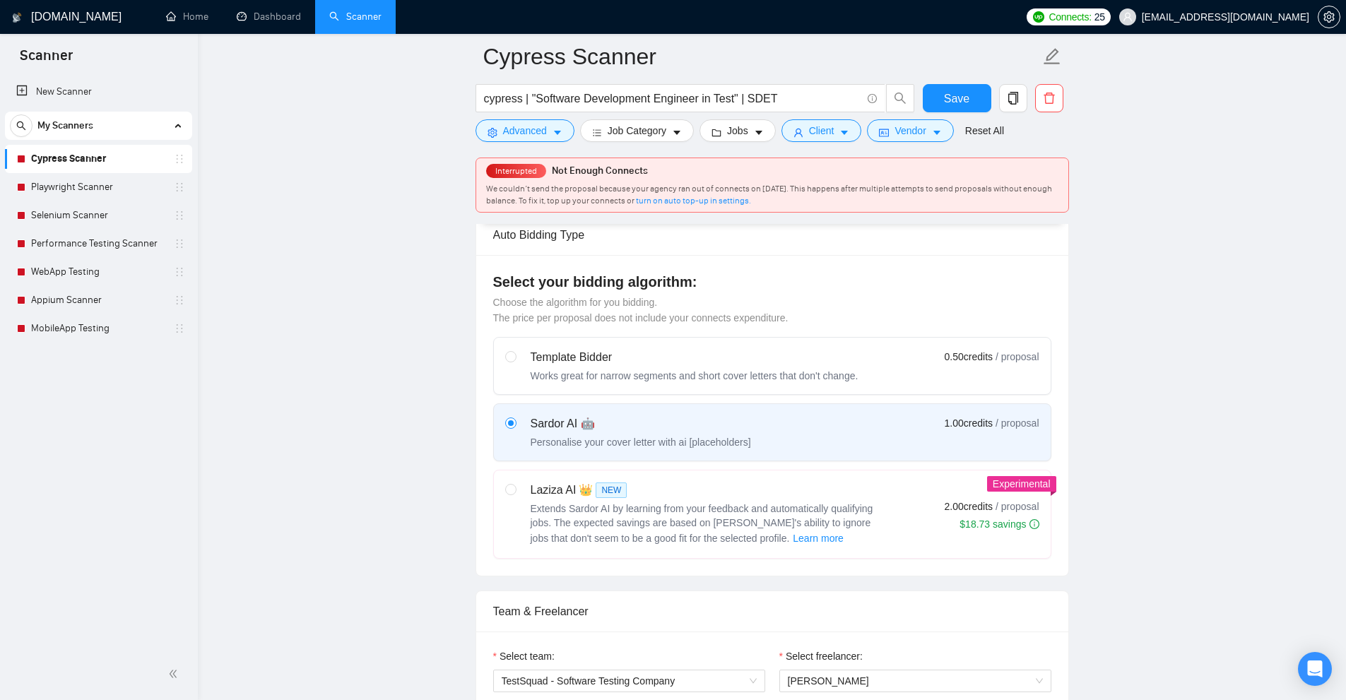
scroll to position [0, 0]
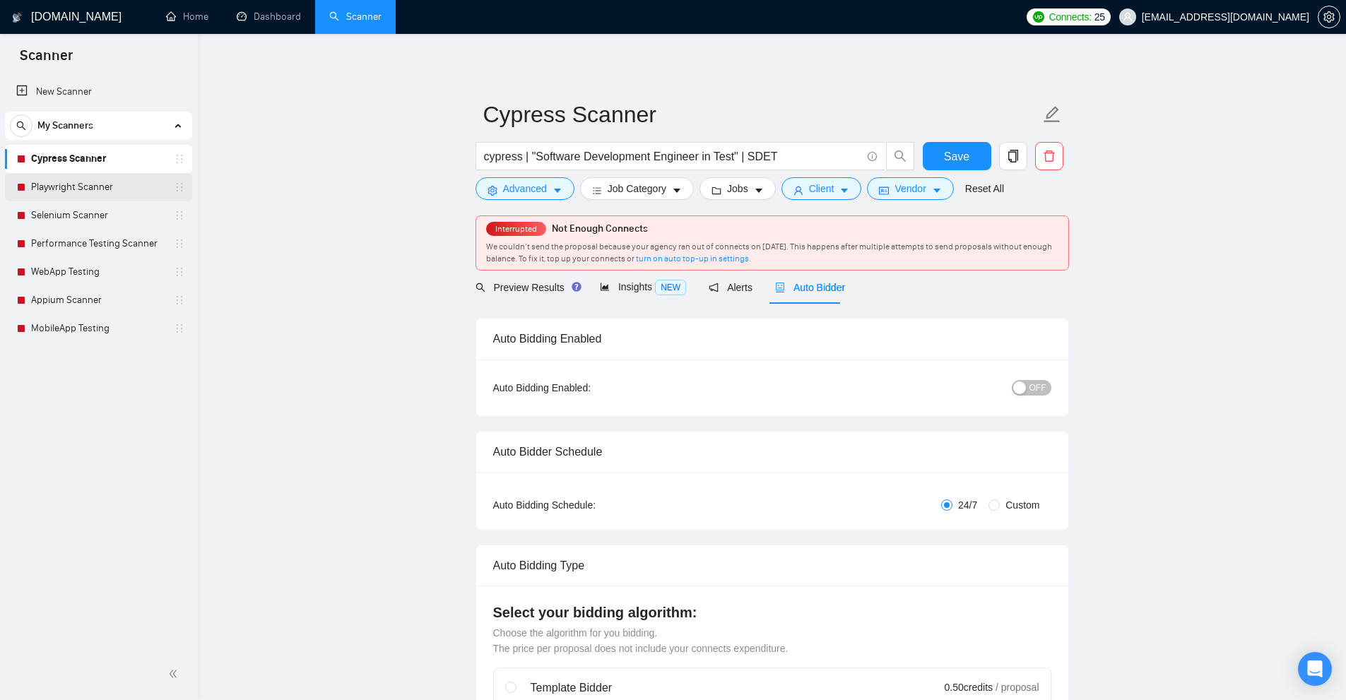
click at [64, 189] on link "Playwright Scanner" at bounding box center [98, 187] width 134 height 28
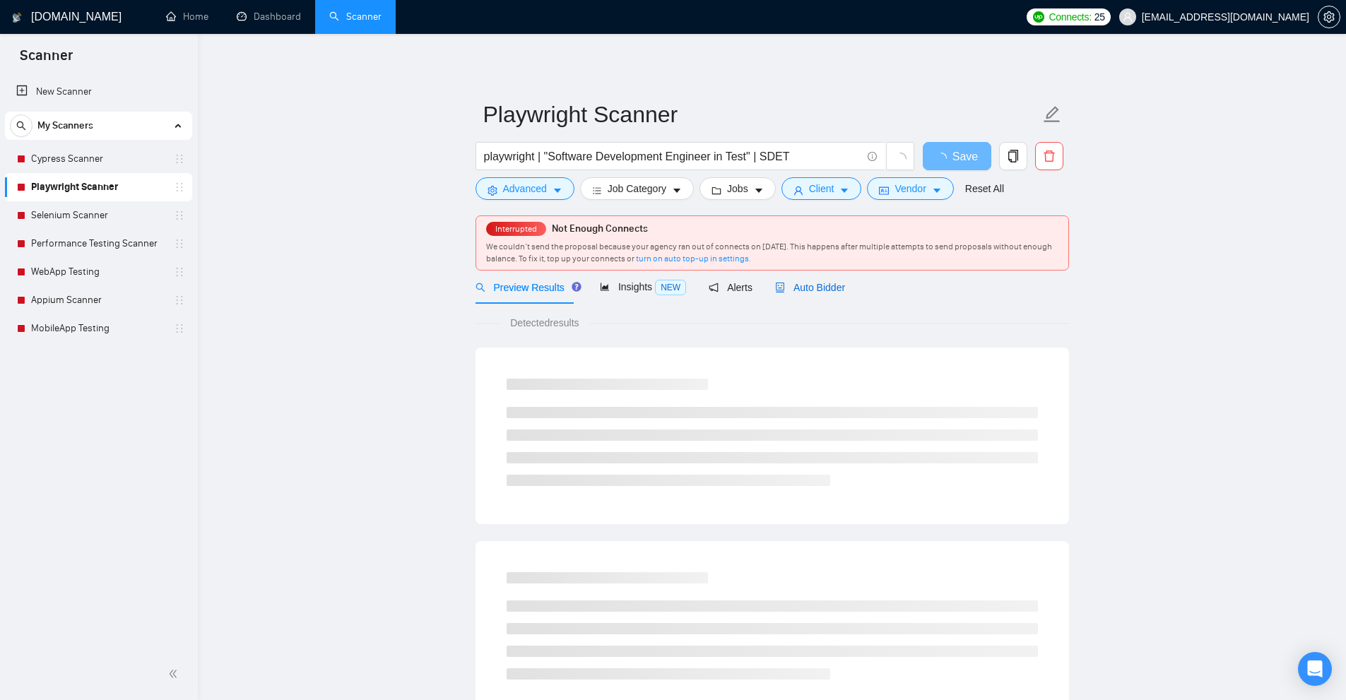
click at [802, 288] on span "Auto Bidder" at bounding box center [810, 287] width 70 height 11
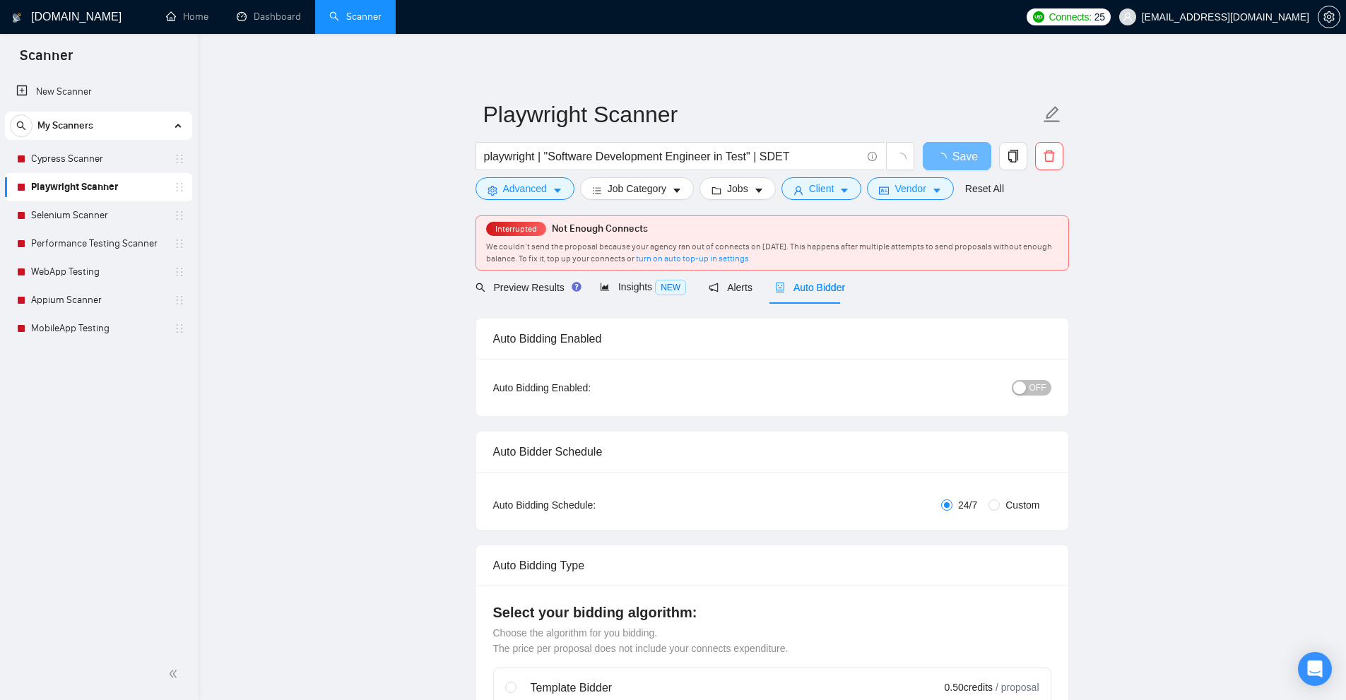
checkbox input "true"
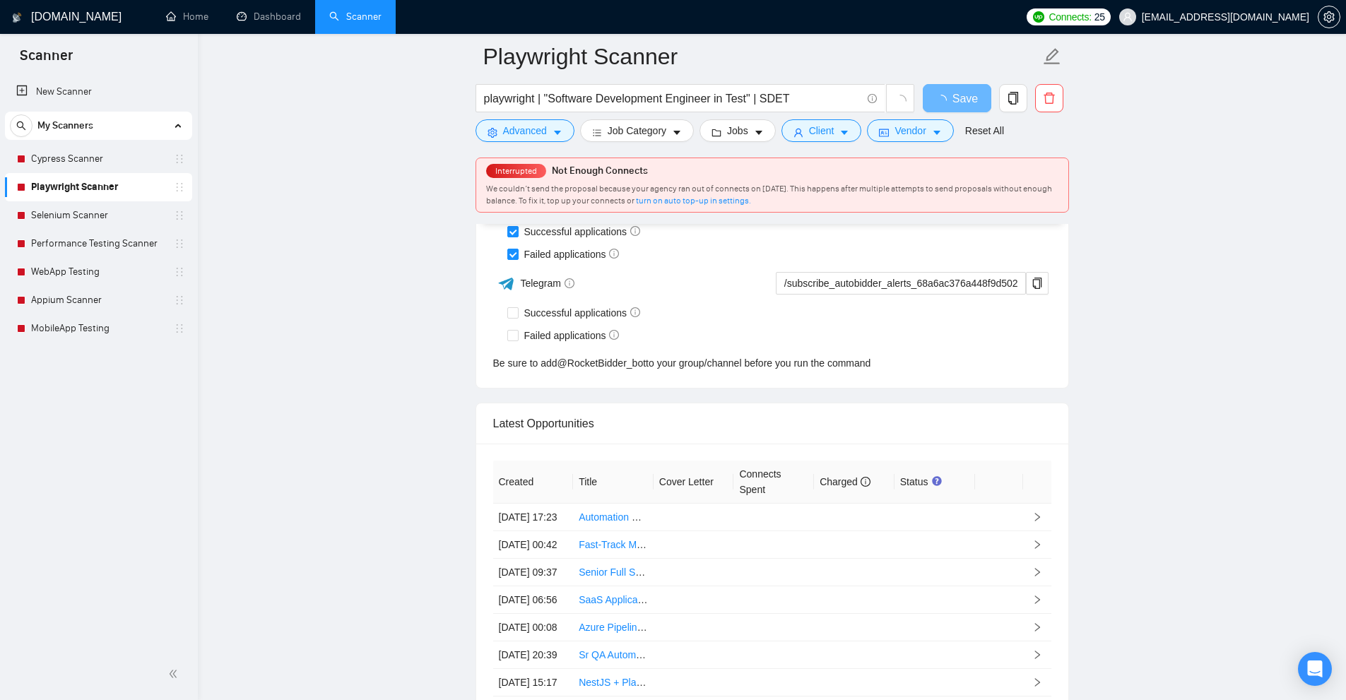
scroll to position [3750, 0]
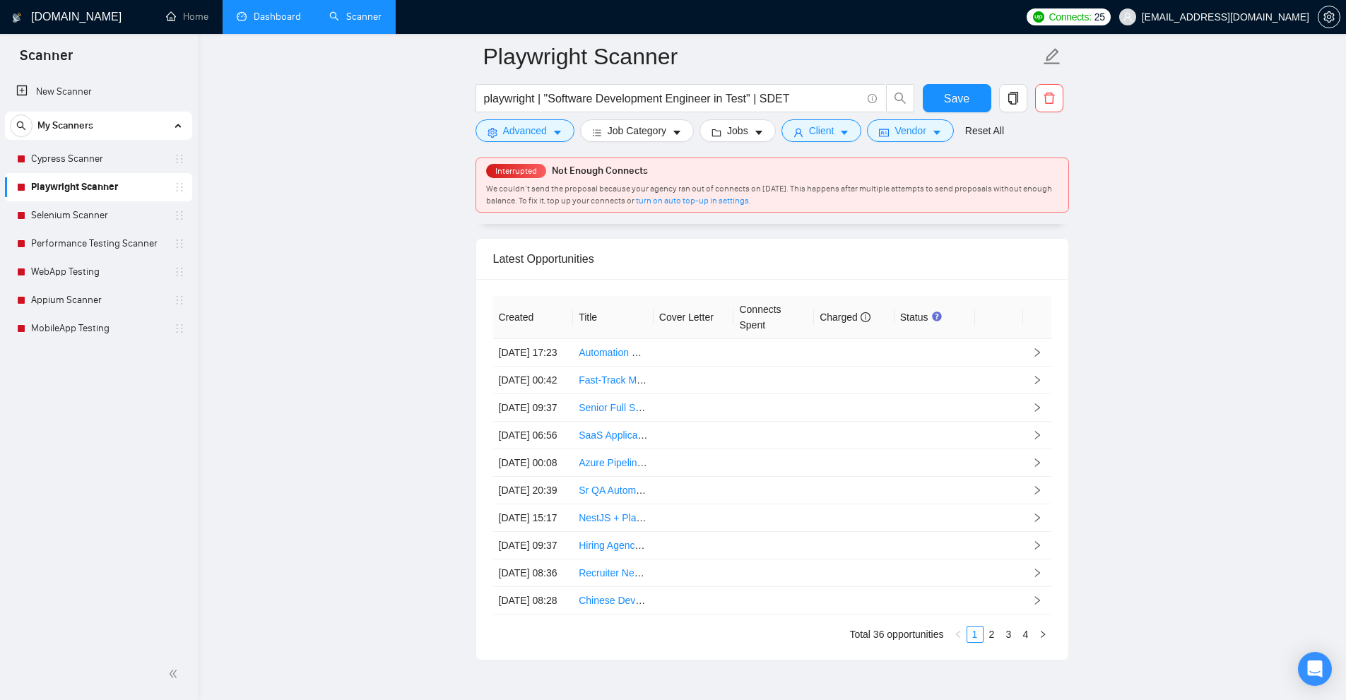
click at [261, 16] on link "Dashboard" at bounding box center [269, 17] width 64 height 12
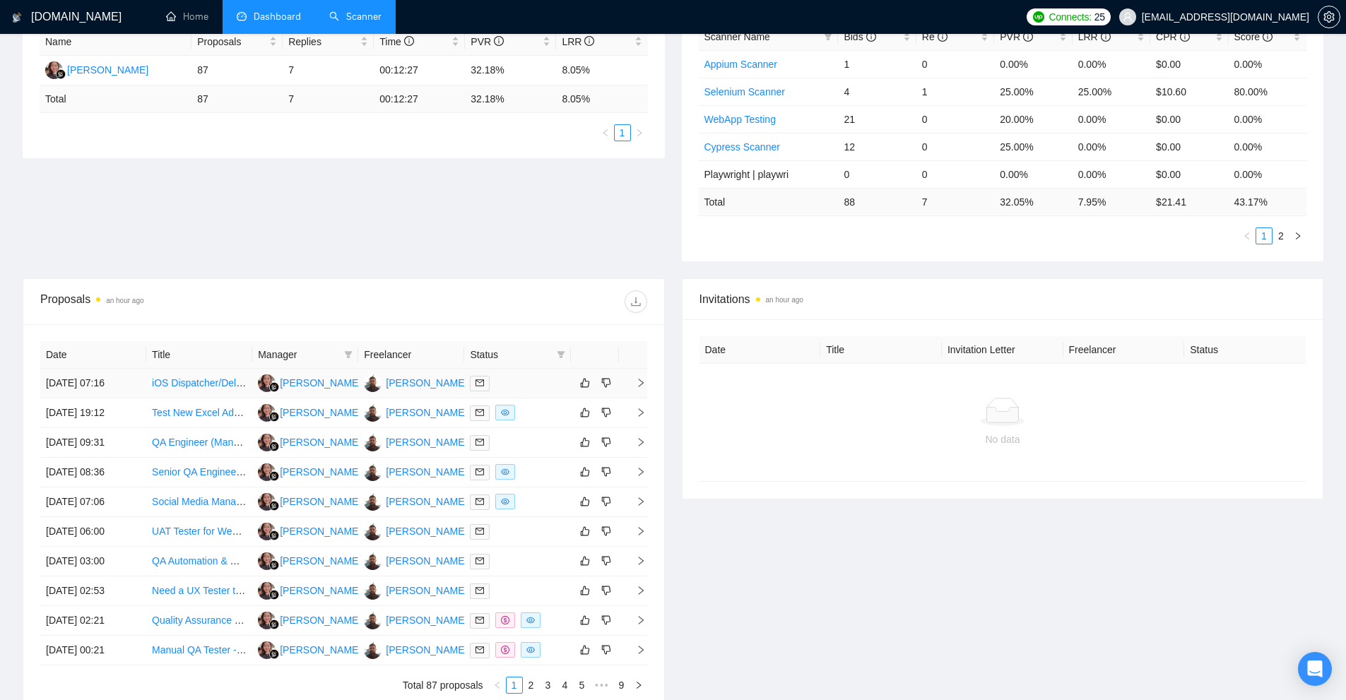
scroll to position [353, 0]
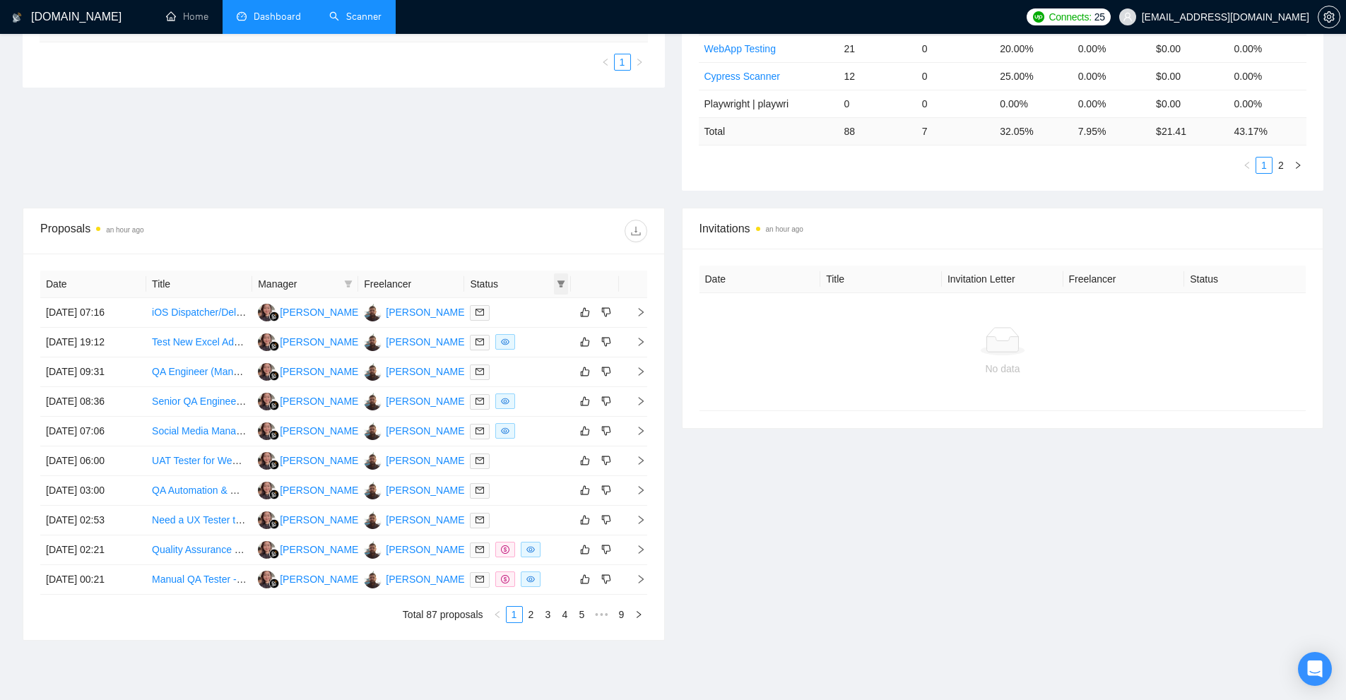
click at [557, 283] on icon "filter" at bounding box center [561, 284] width 8 height 8
click at [539, 333] on span "Sent" at bounding box center [525, 334] width 68 height 16
click at [540, 331] on span "Sent" at bounding box center [525, 334] width 68 height 16
checkbox input "false"
click at [542, 312] on span "Chat" at bounding box center [525, 311] width 68 height 16
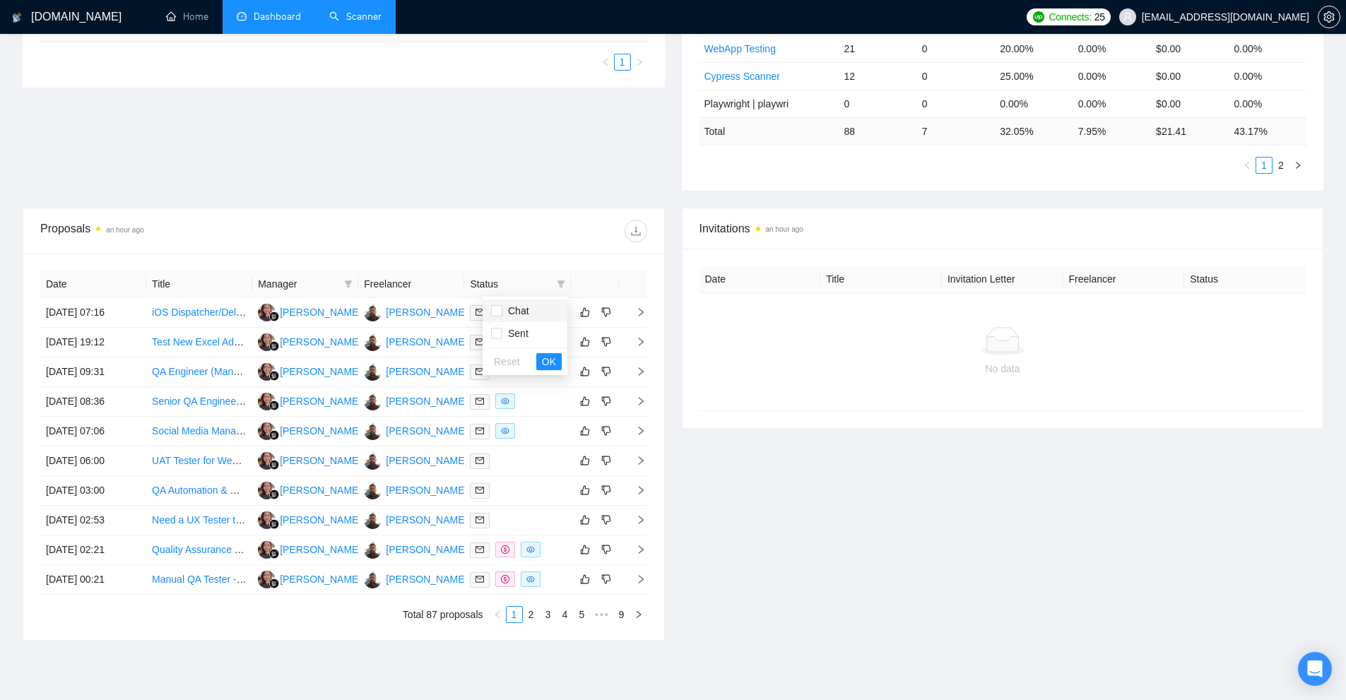
checkbox input "true"
click at [551, 362] on span "OK" at bounding box center [549, 362] width 14 height 16
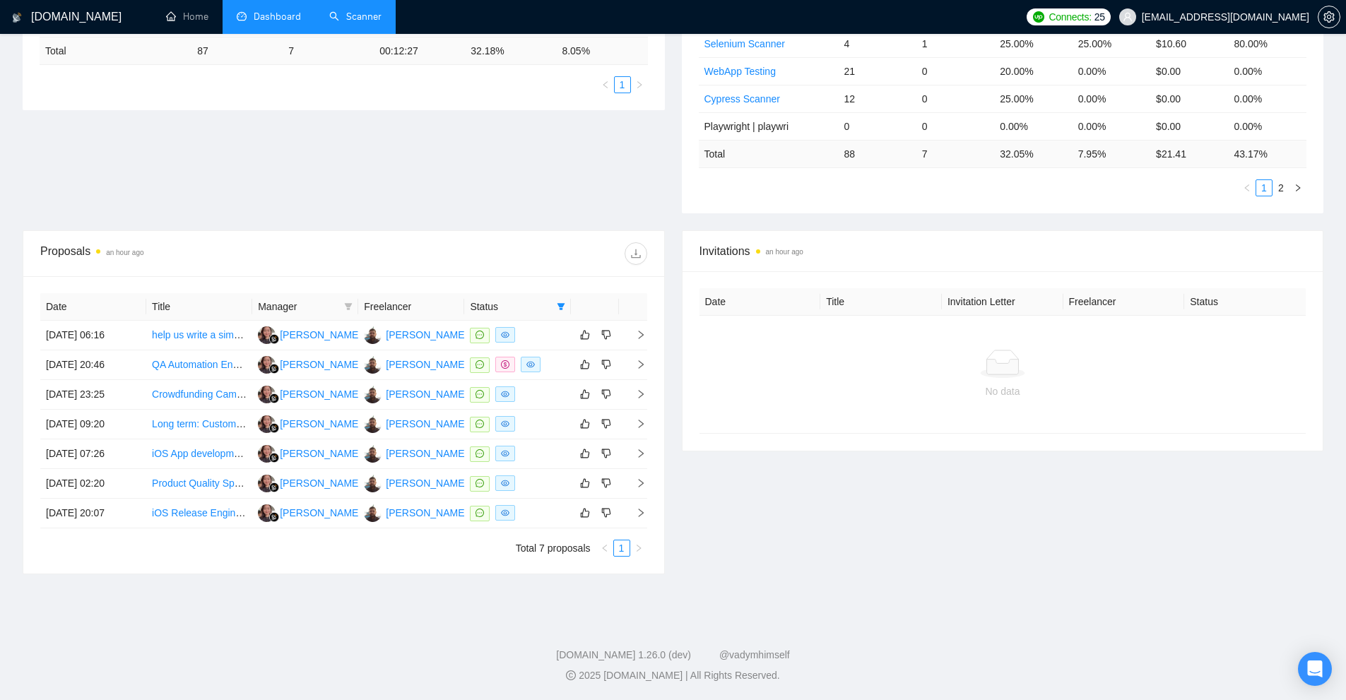
scroll to position [331, 0]
click at [537, 333] on div at bounding box center [517, 335] width 95 height 16
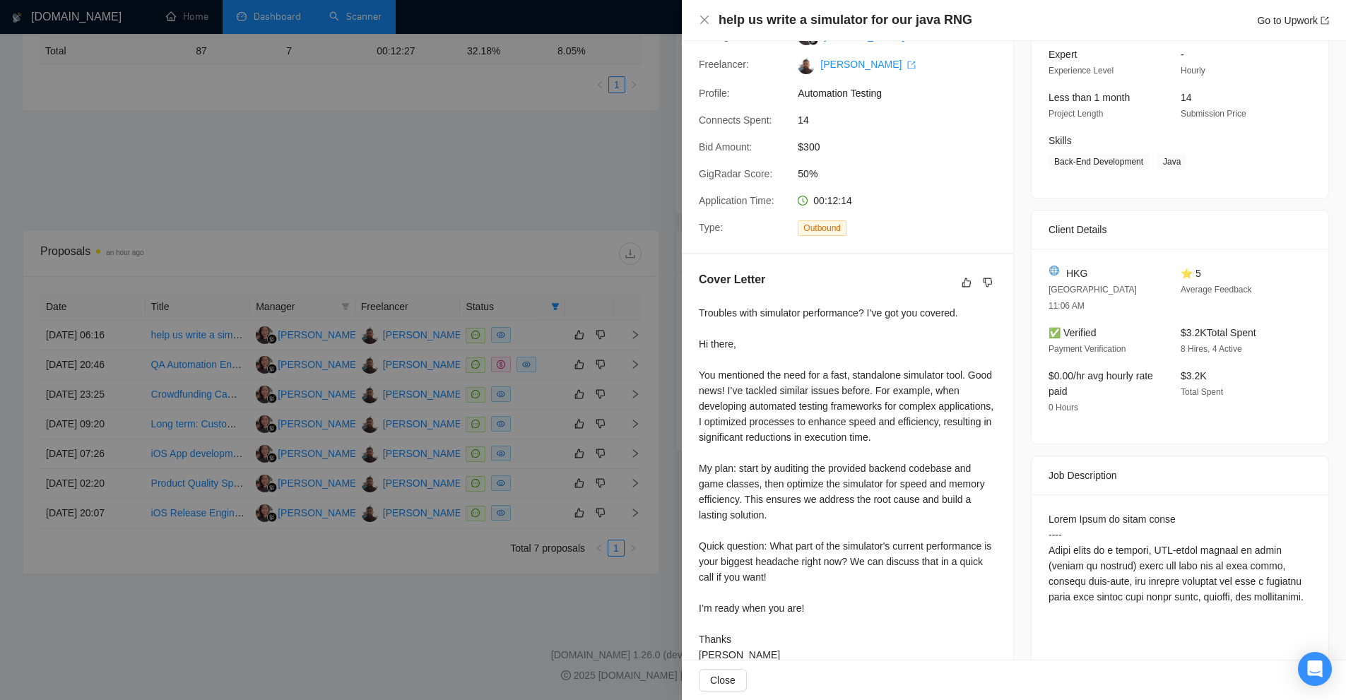
scroll to position [0, 0]
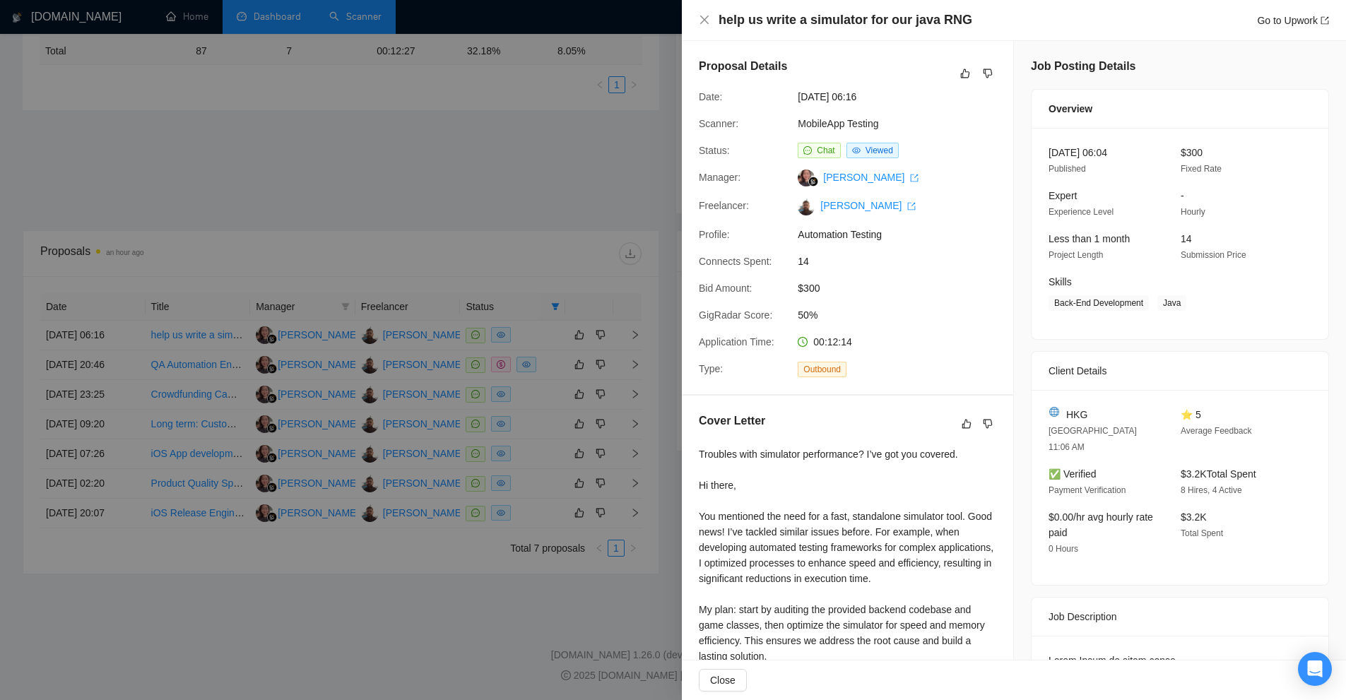
click at [1168, 302] on span "Java" at bounding box center [1171, 303] width 29 height 16
drag, startPoint x: 1168, startPoint y: 302, endPoint x: 1113, endPoint y: 302, distance: 55.8
click at [1113, 302] on span "Back-End Development Java" at bounding box center [1169, 303] width 242 height 16
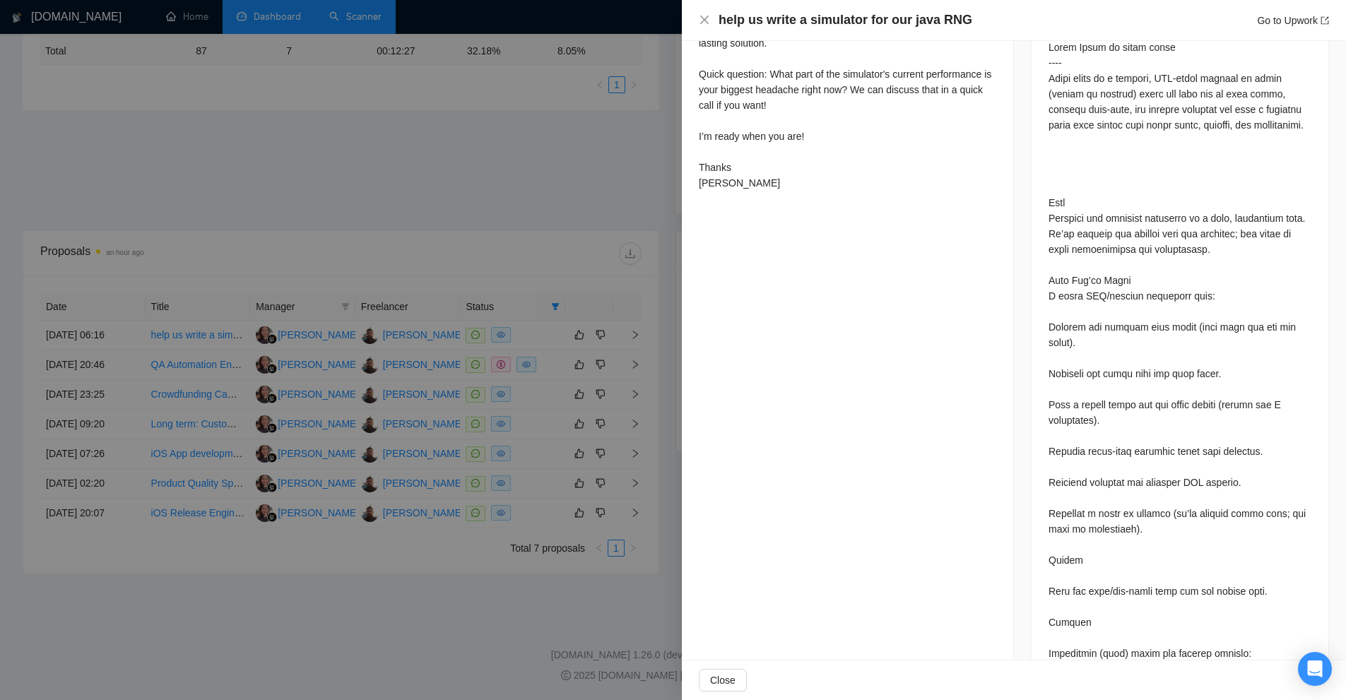
scroll to position [543, 0]
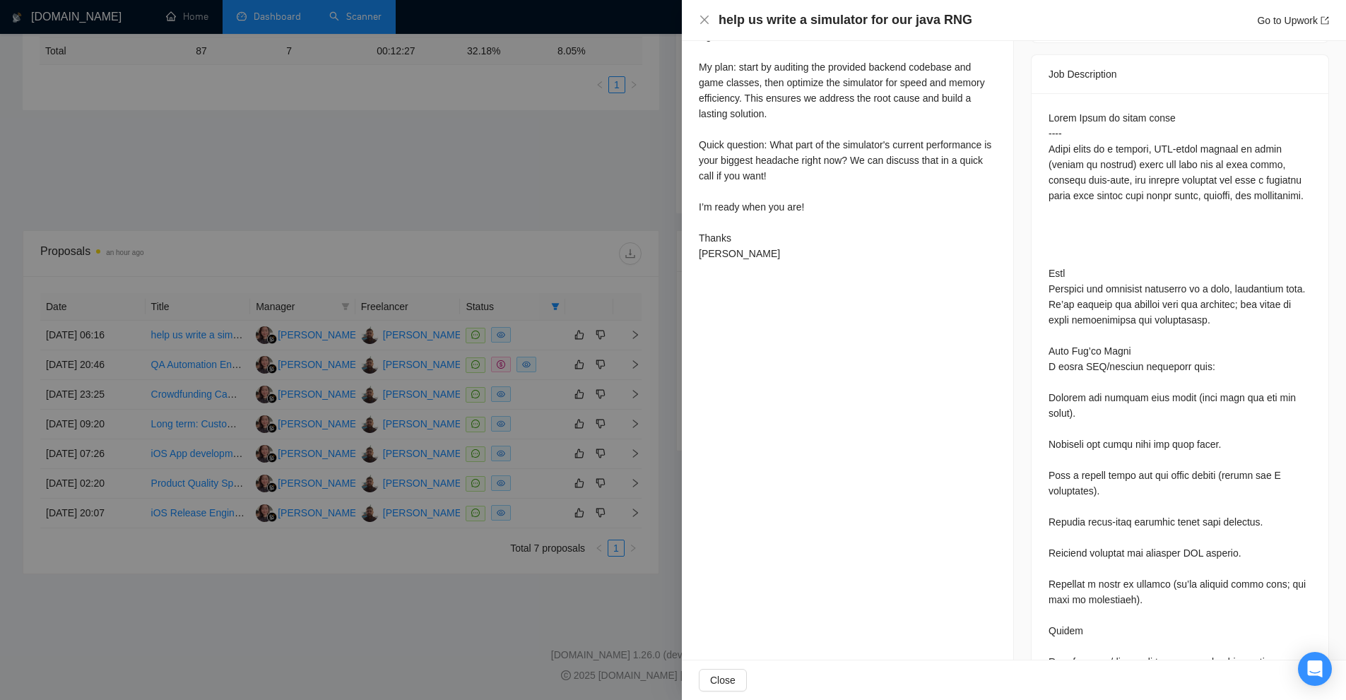
click at [592, 357] on div at bounding box center [673, 350] width 1346 height 700
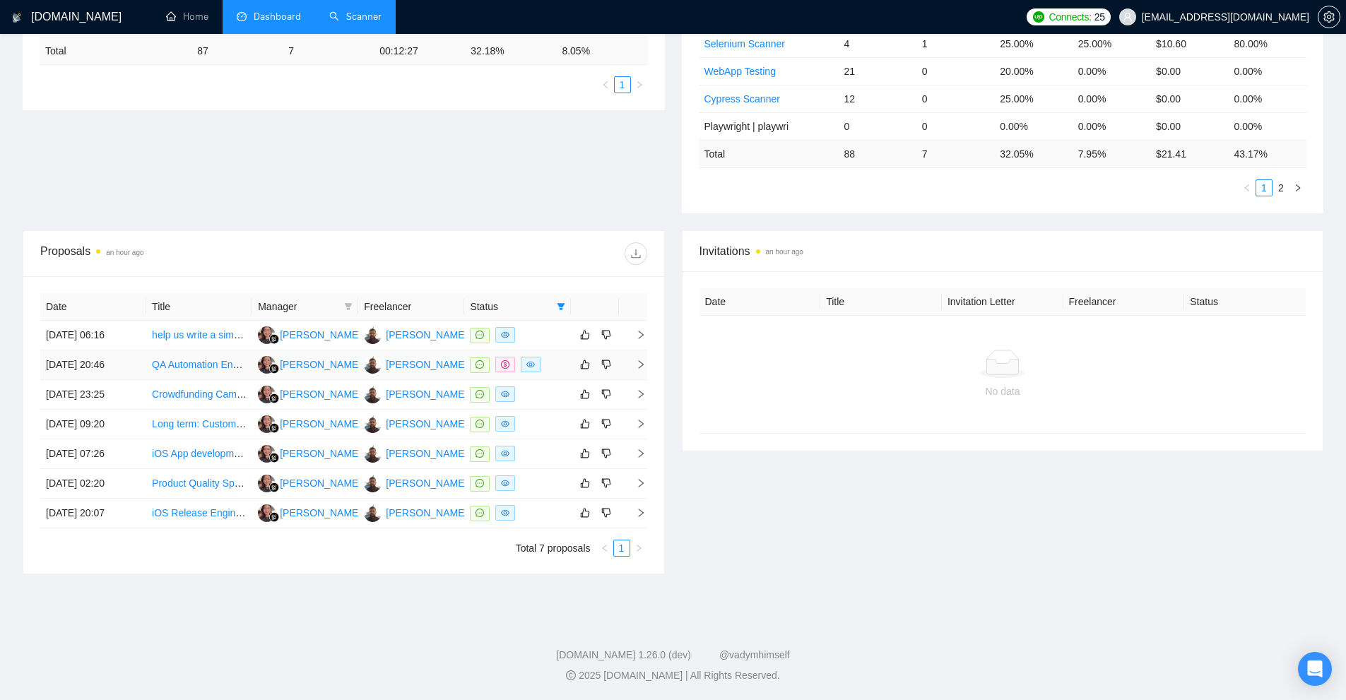
click at [550, 366] on div at bounding box center [517, 365] width 95 height 16
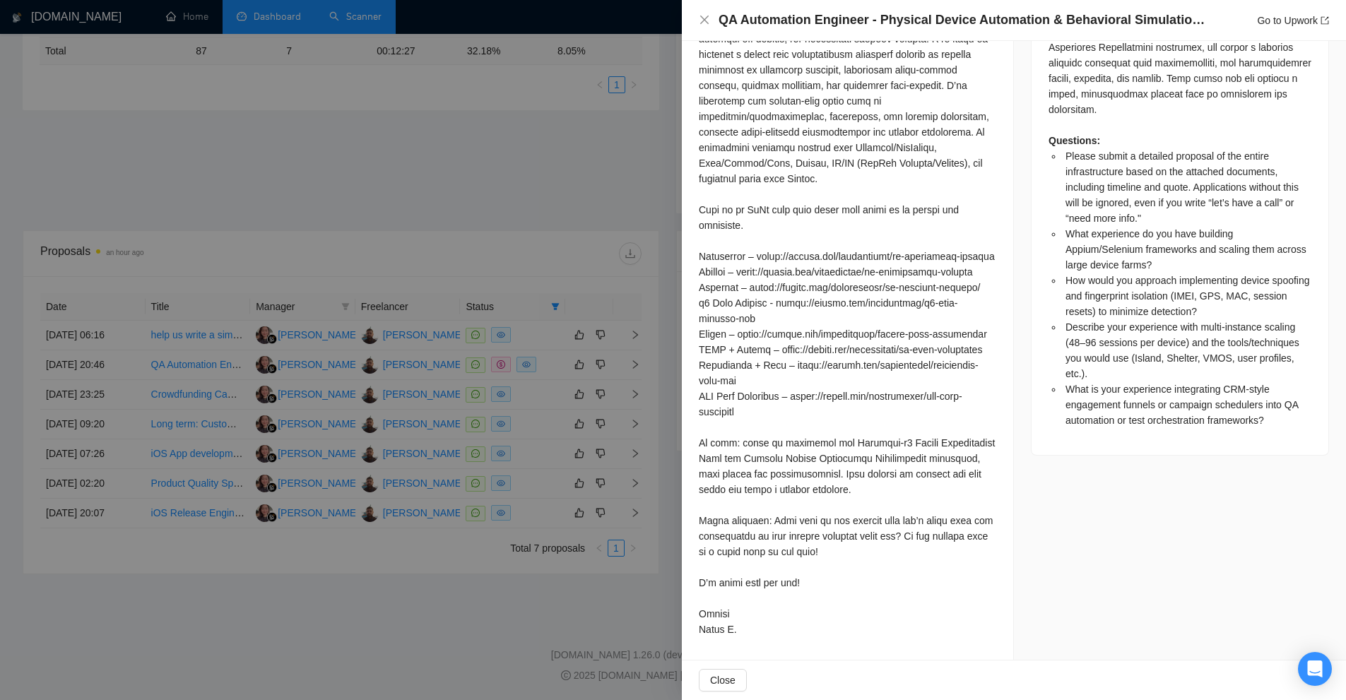
scroll to position [1483, 0]
click at [460, 343] on div at bounding box center [673, 350] width 1346 height 700
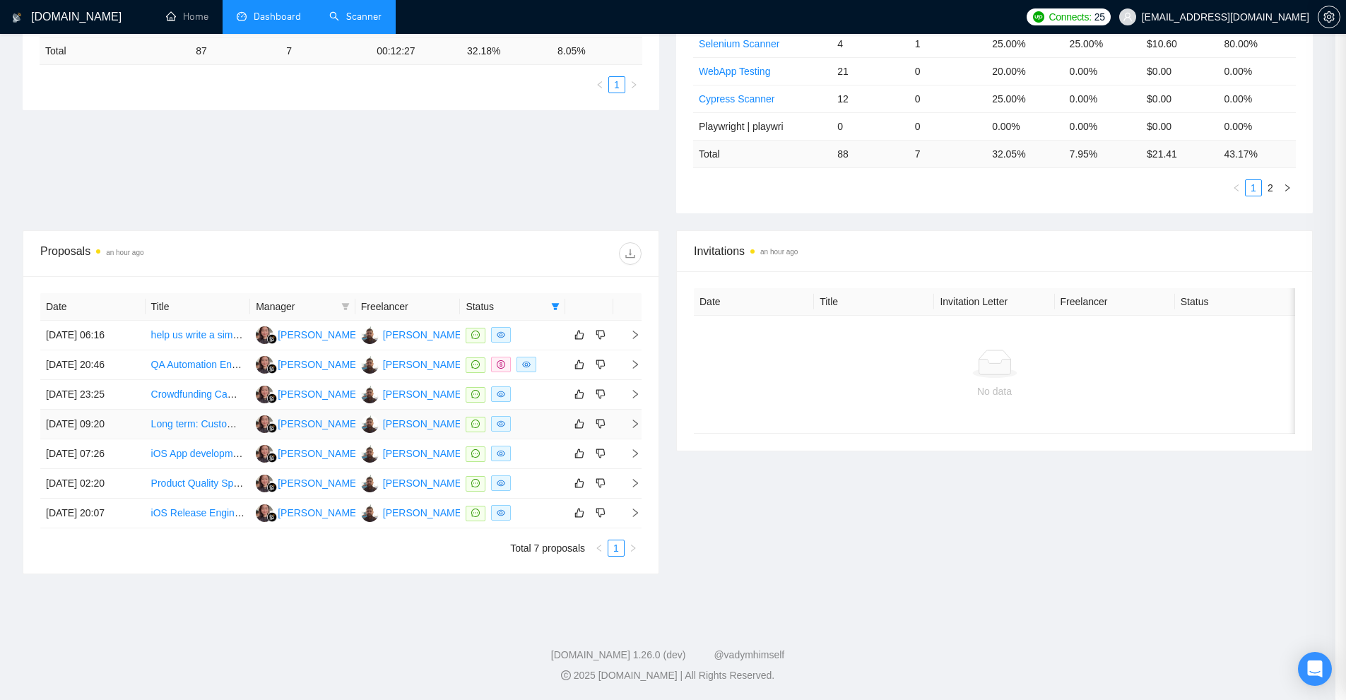
click at [531, 417] on div at bounding box center [513, 424] width 94 height 16
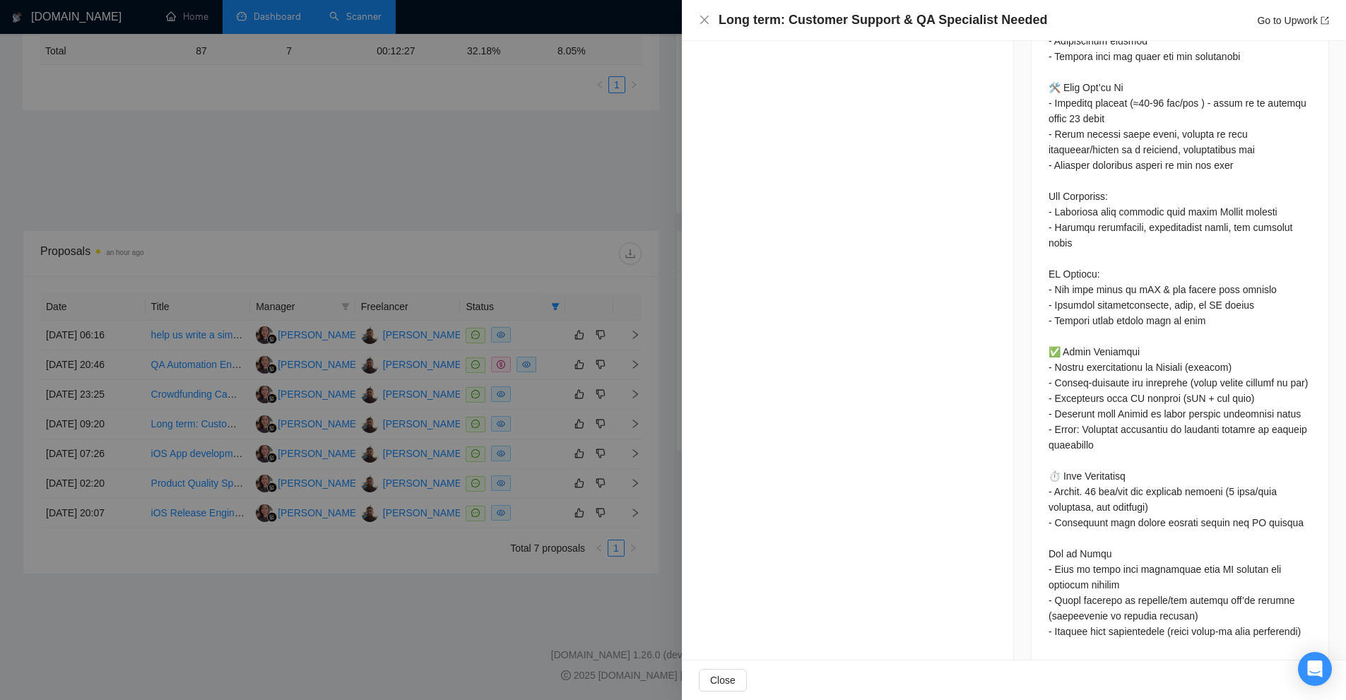
click at [528, 406] on div at bounding box center [673, 350] width 1346 height 700
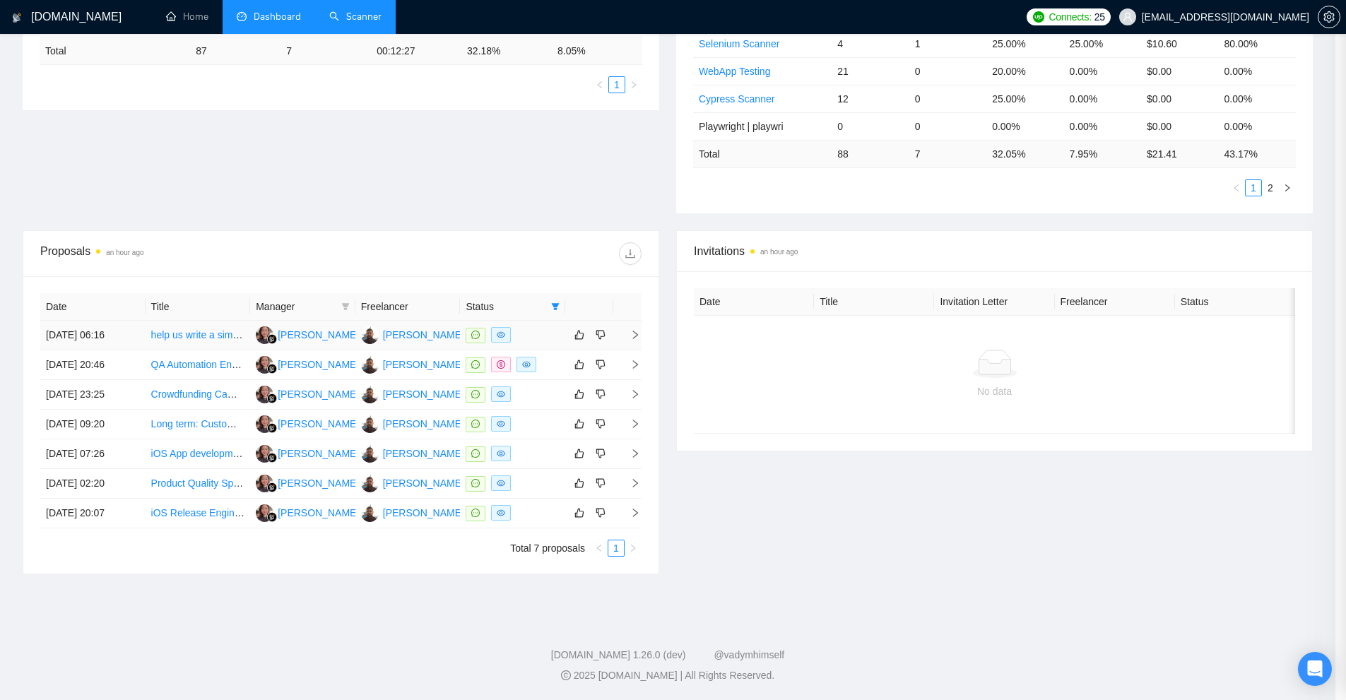
click at [537, 339] on div at bounding box center [513, 335] width 94 height 16
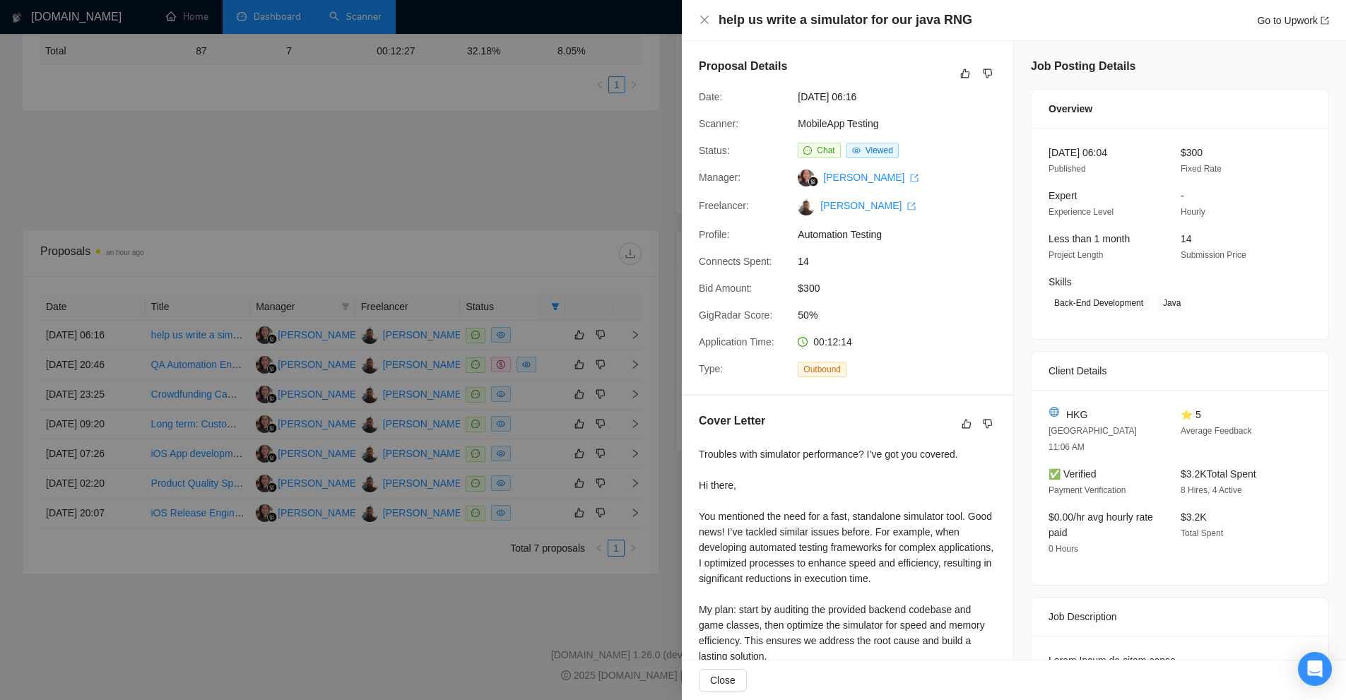
scroll to position [424, 0]
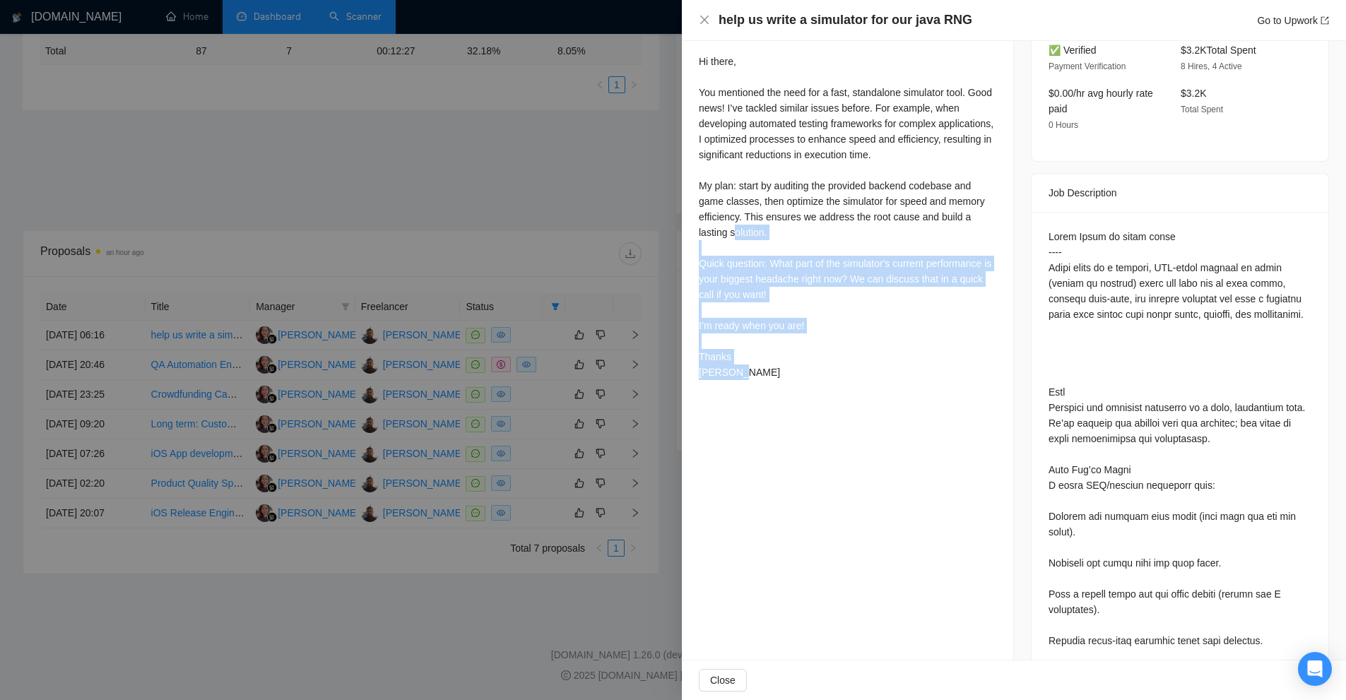
drag, startPoint x: 772, startPoint y: 403, endPoint x: 736, endPoint y: 249, distance: 158.2
click at [736, 249] on div "Cover Letter Troubles with simulator performance? I’ve got you covered. Hi ther…" at bounding box center [847, 187] width 331 height 431
click at [736, 249] on div "Troubles with simulator performance? I’ve got you covered. Hi there, You mentio…" at bounding box center [847, 201] width 297 height 357
drag, startPoint x: 762, startPoint y: 408, endPoint x: 730, endPoint y: 298, distance: 114.7
click at [730, 298] on div "Cover Letter Troubles with simulator performance? I’ve got you covered. Hi ther…" at bounding box center [847, 187] width 331 height 431
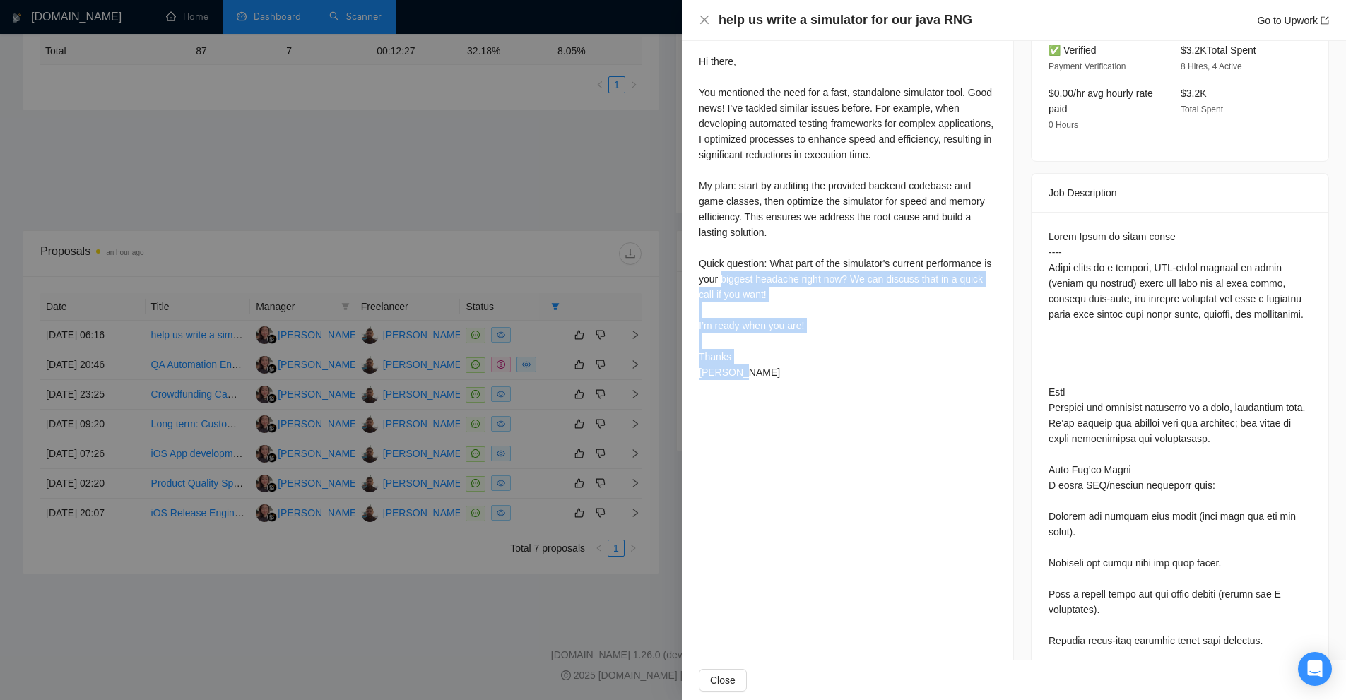
click at [767, 298] on div "Troubles with simulator performance? I’ve got you covered. Hi there, You mentio…" at bounding box center [847, 201] width 297 height 357
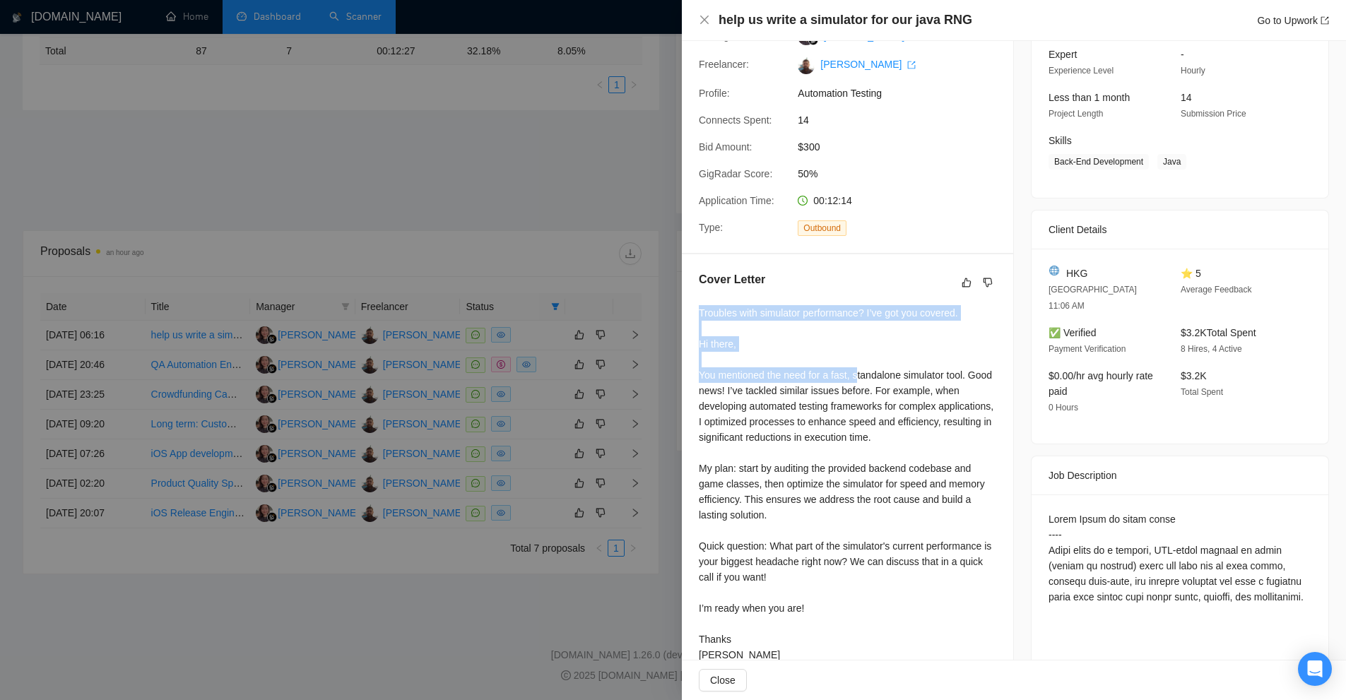
drag, startPoint x: 687, startPoint y: 328, endPoint x: 877, endPoint y: 404, distance: 204.5
click at [877, 404] on div "Cover Letter Troubles with simulator performance? I’ve got you covered. Hi ther…" at bounding box center [847, 469] width 331 height 431
click at [877, 404] on div "Troubles with simulator performance? I’ve got you covered. Hi there, You mentio…" at bounding box center [847, 483] width 297 height 357
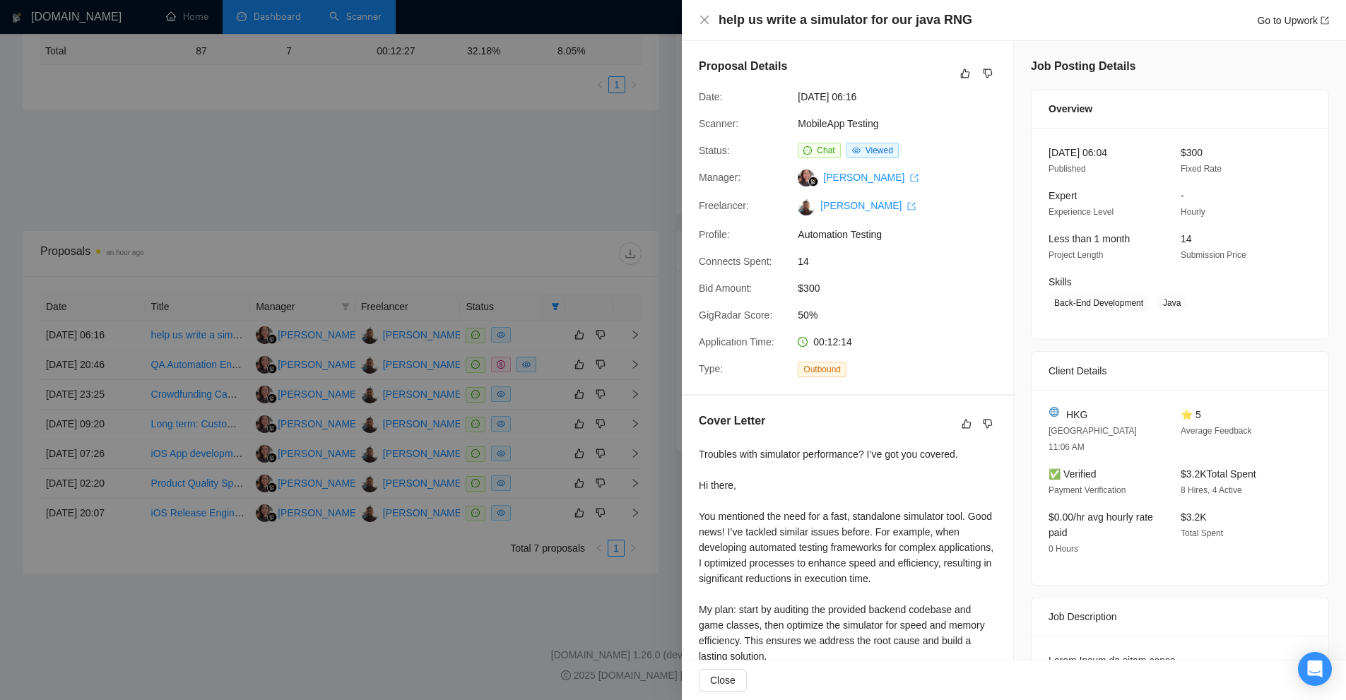
scroll to position [212, 0]
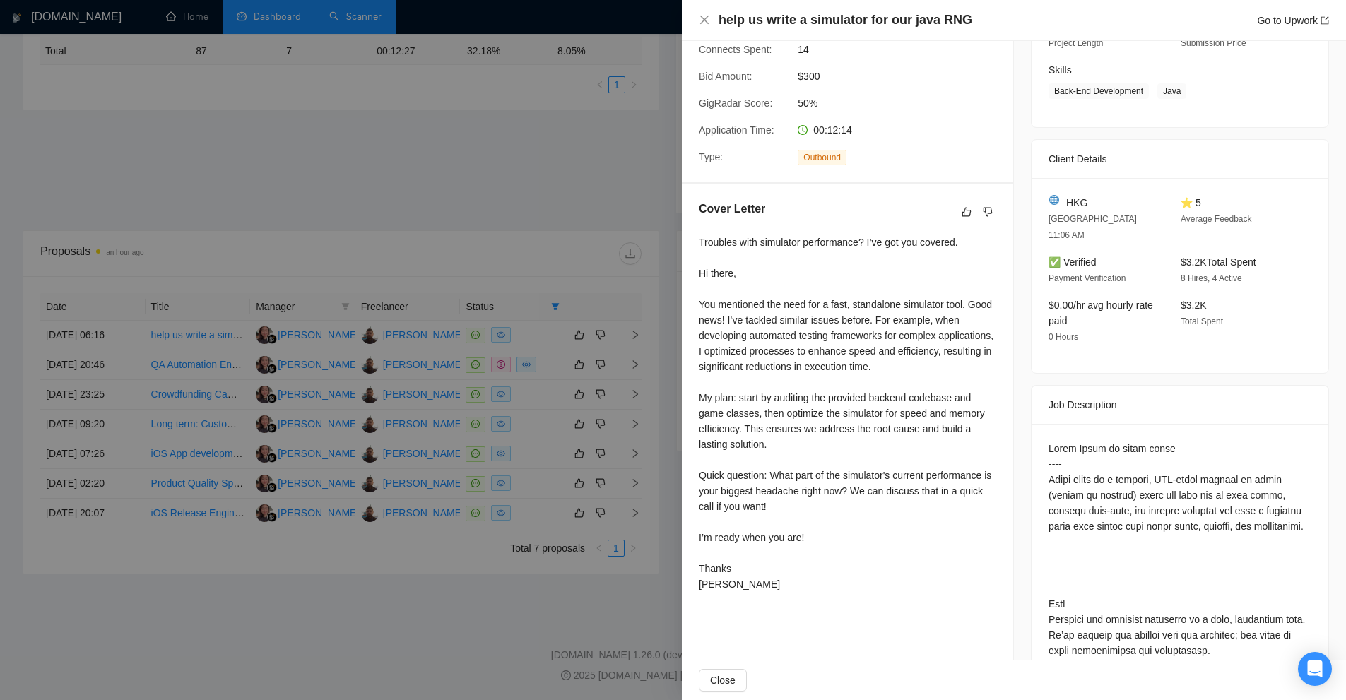
click at [481, 224] on div at bounding box center [673, 350] width 1346 height 700
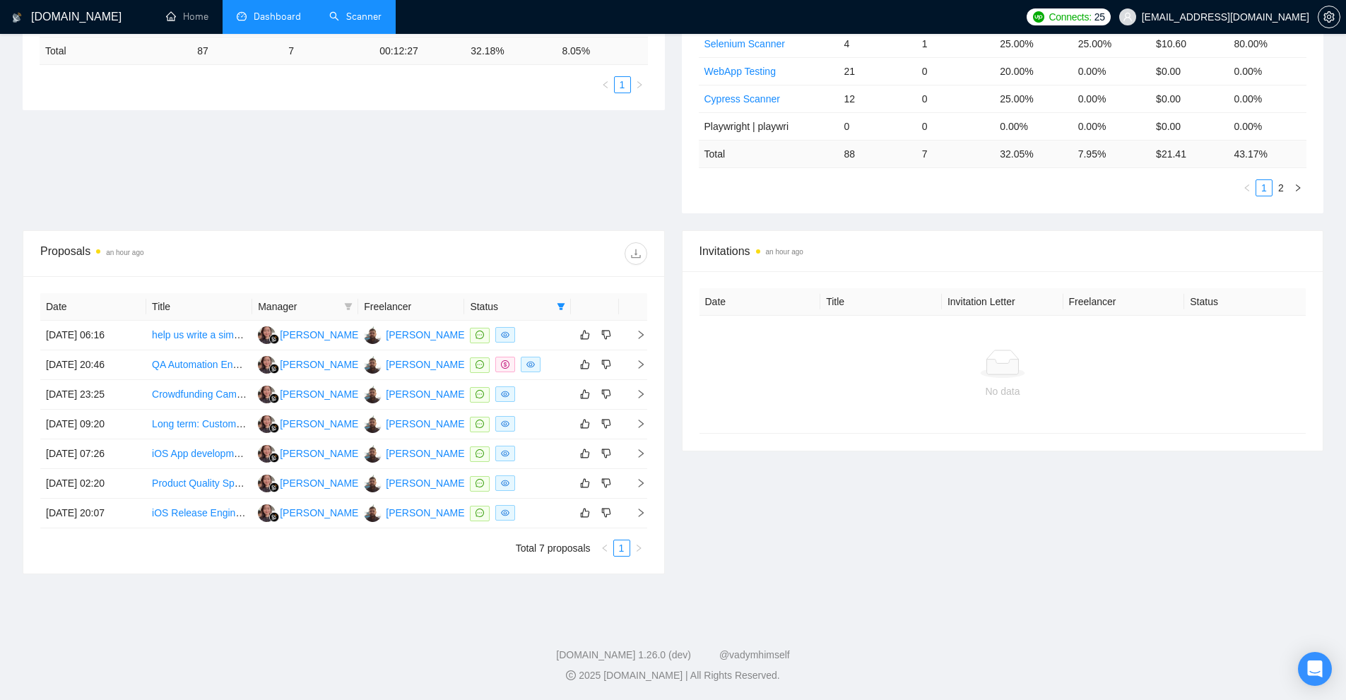
scroll to position [119, 0]
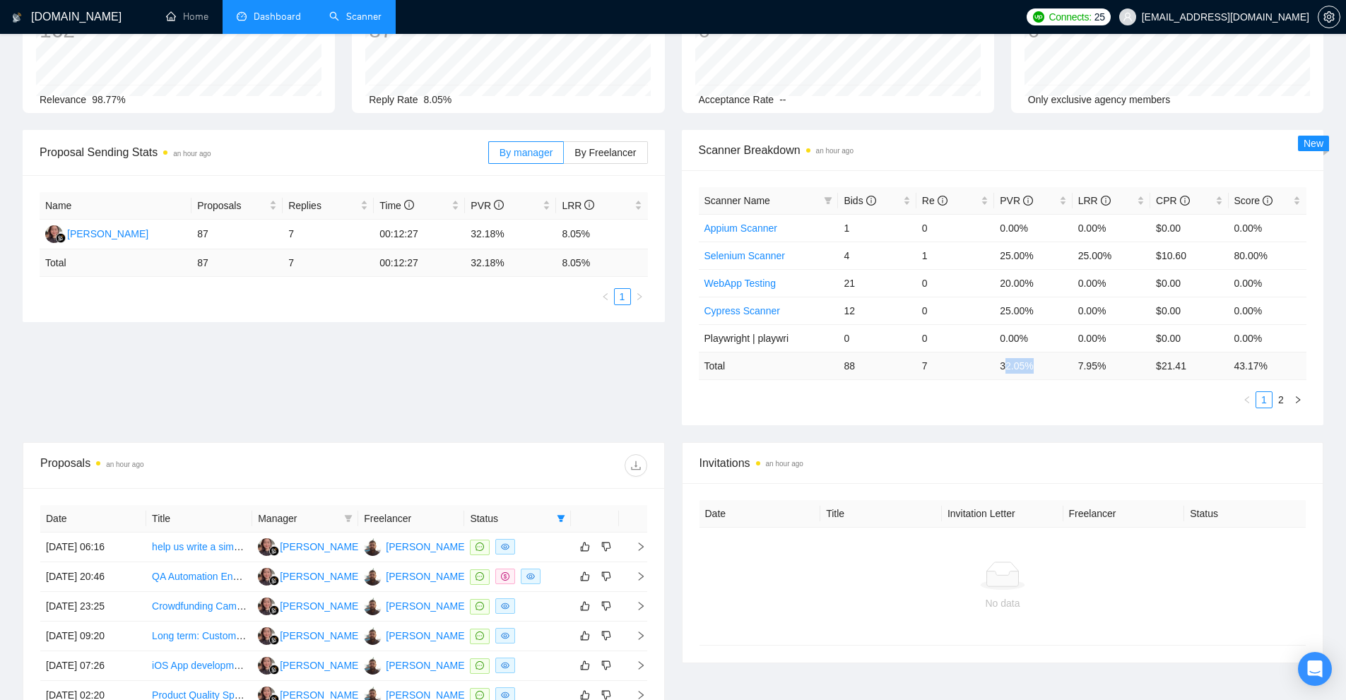
drag, startPoint x: 1004, startPoint y: 363, endPoint x: 1062, endPoint y: 365, distance: 57.9
click at [1057, 365] on td "32.05 %" at bounding box center [1033, 366] width 78 height 28
click at [1079, 391] on ul "1 2" at bounding box center [1003, 399] width 608 height 17
drag, startPoint x: 1110, startPoint y: 359, endPoint x: 986, endPoint y: 358, distance: 123.6
click at [990, 358] on tr "Total 88 7 32.05 % 7.95 % $ 21.41 43.17 %" at bounding box center [1003, 366] width 608 height 28
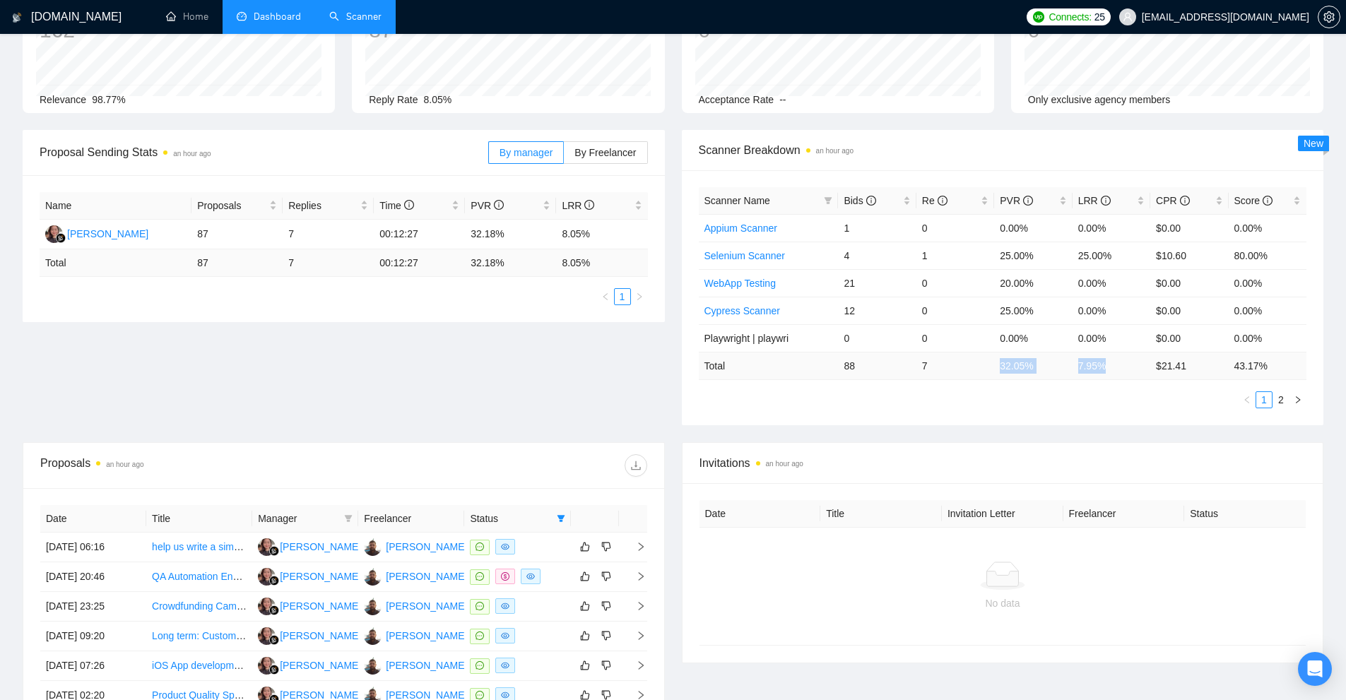
click at [990, 378] on td "7" at bounding box center [955, 366] width 78 height 28
click at [887, 423] on div "Scanner Name Bids Re PVR LRR CPR Score Appium Scanner 1 0 0.00% 0.00% $0.00 0.0…" at bounding box center [1003, 297] width 642 height 255
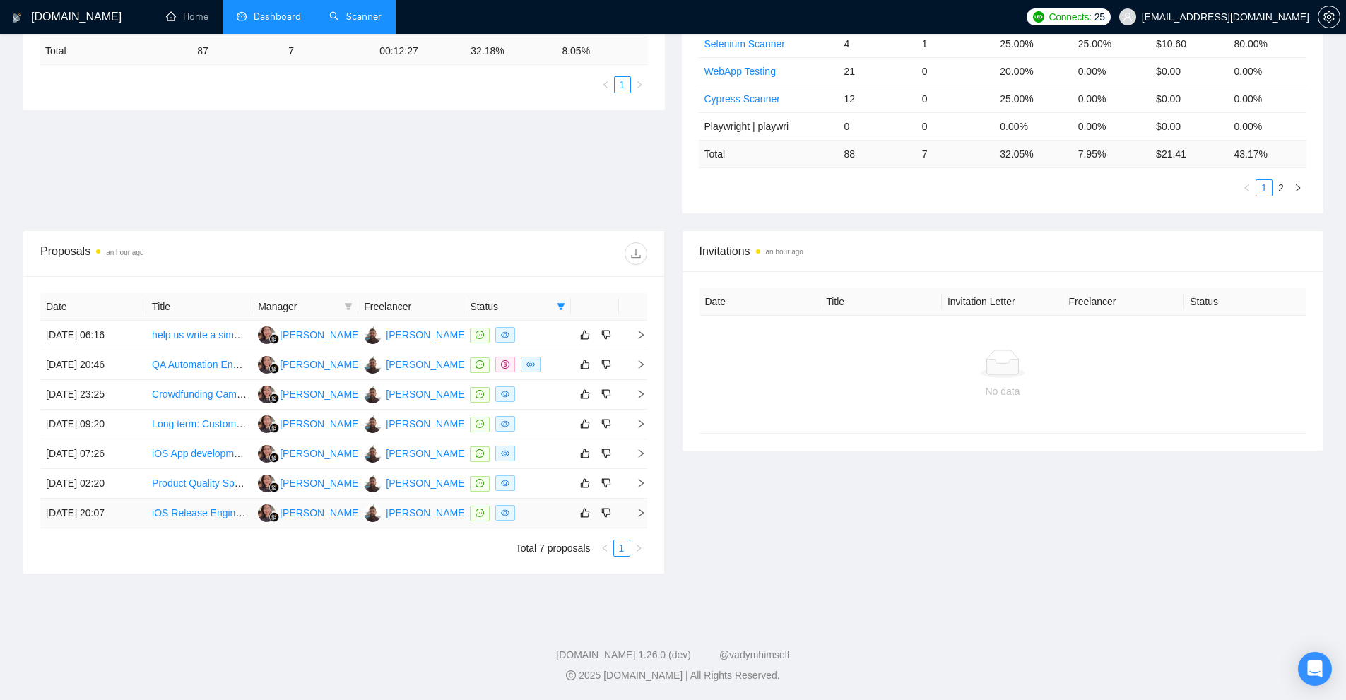
click at [523, 507] on div at bounding box center [517, 513] width 95 height 16
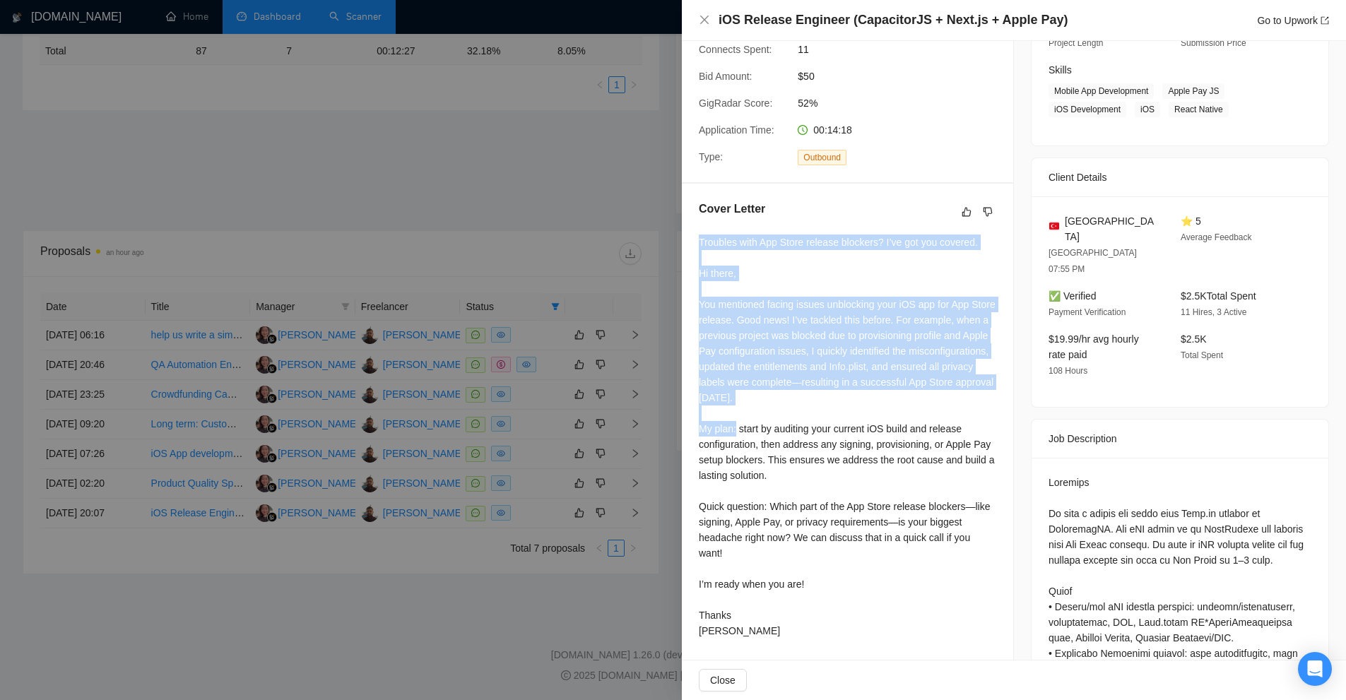
drag, startPoint x: 692, startPoint y: 254, endPoint x: 870, endPoint y: 442, distance: 258.4
click at [870, 442] on div "Cover Letter Troubles with App Store release blockers? I’ve got you covered. Hi…" at bounding box center [847, 423] width 331 height 478
click at [870, 442] on div "Troubles with App Store release blockers? I’ve got you covered. Hi there, You m…" at bounding box center [847, 437] width 297 height 404
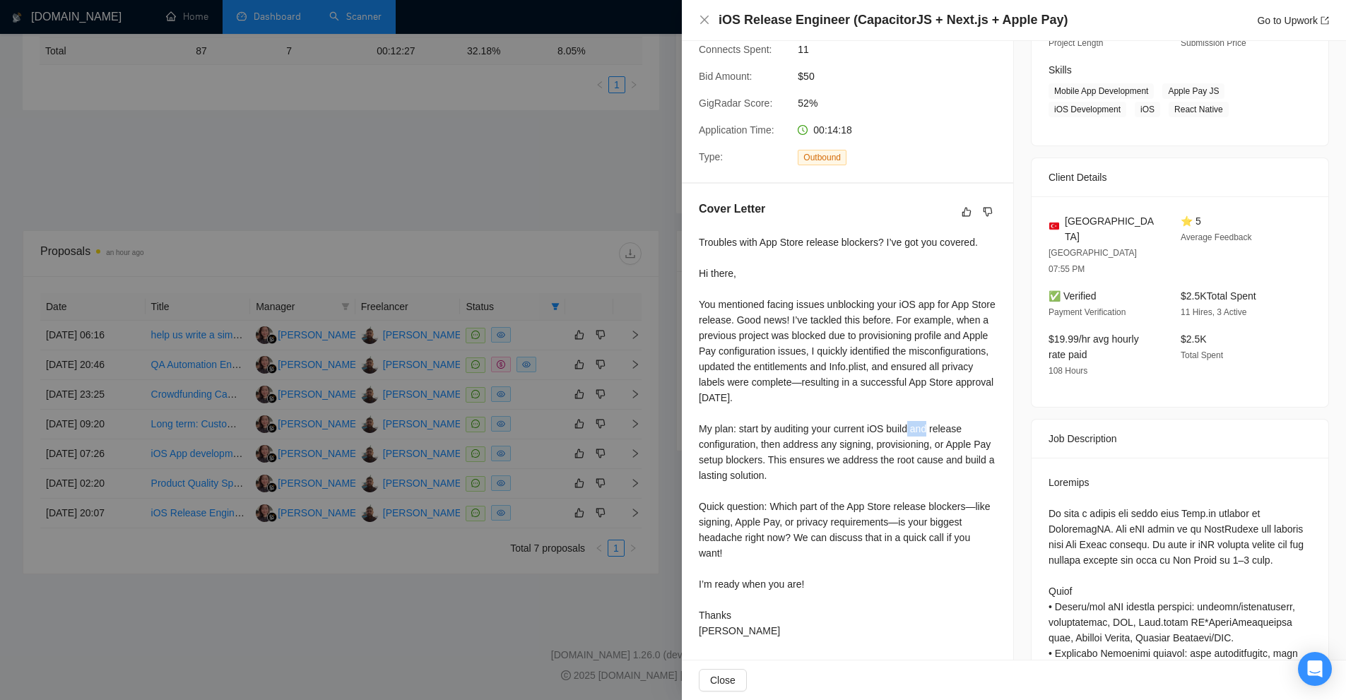
click at [870, 442] on div "Troubles with App Store release blockers? I’ve got you covered. Hi there, You m…" at bounding box center [847, 437] width 297 height 404
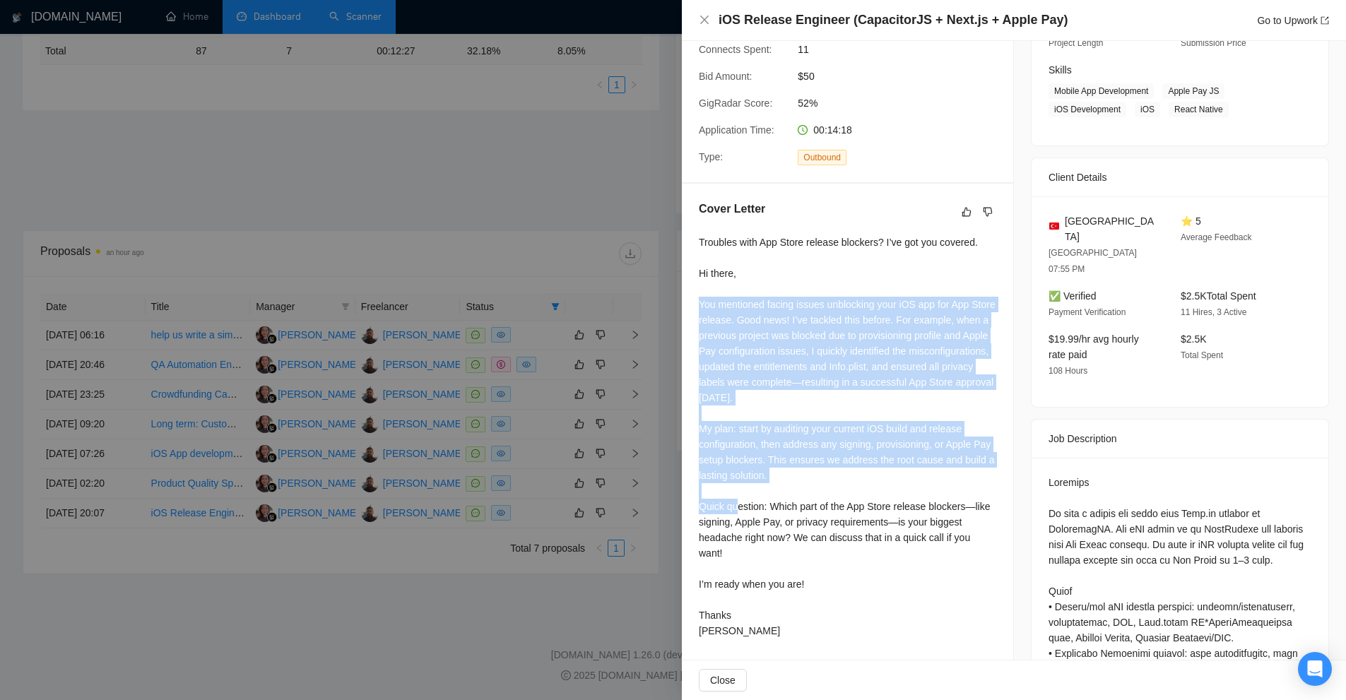
drag, startPoint x: 870, startPoint y: 442, endPoint x: 883, endPoint y: 333, distance: 109.6
click at [883, 333] on div "Troubles with App Store release blockers? I’ve got you covered. Hi there, You m…" at bounding box center [847, 437] width 297 height 404
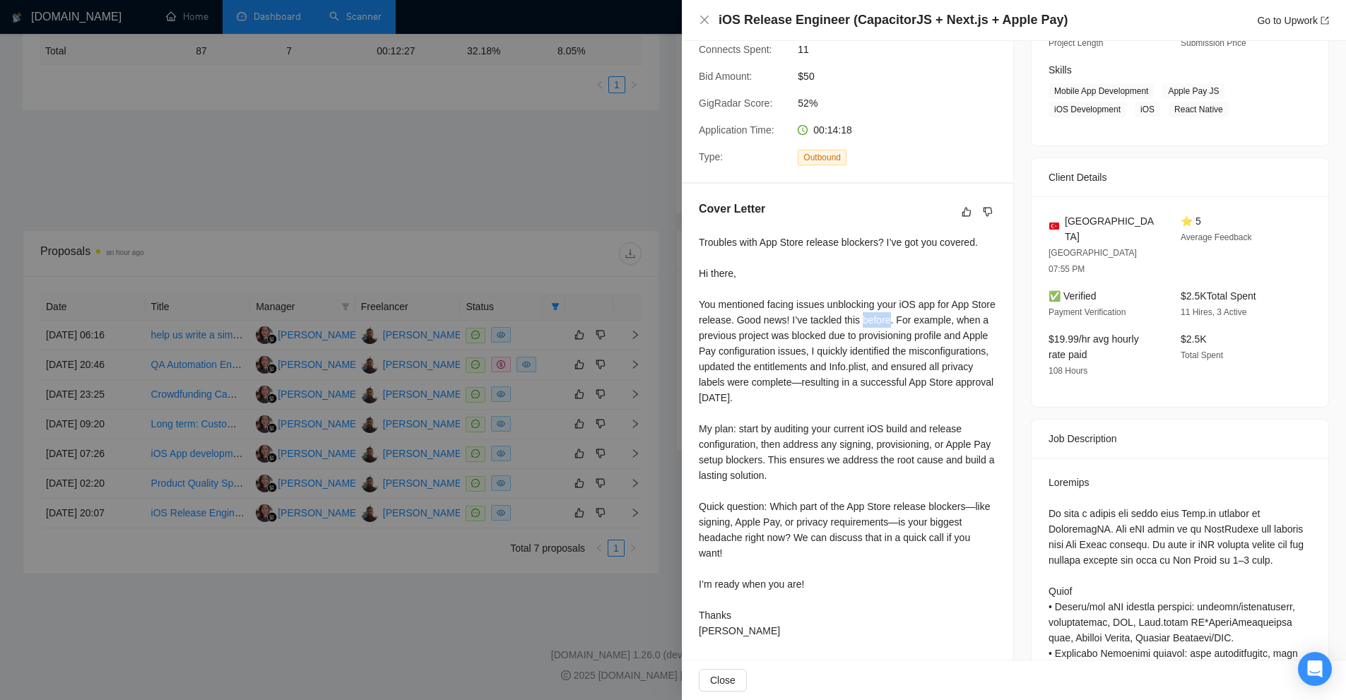
click at [883, 333] on div "Troubles with App Store release blockers? I’ve got you covered. Hi there, You m…" at bounding box center [847, 437] width 297 height 404
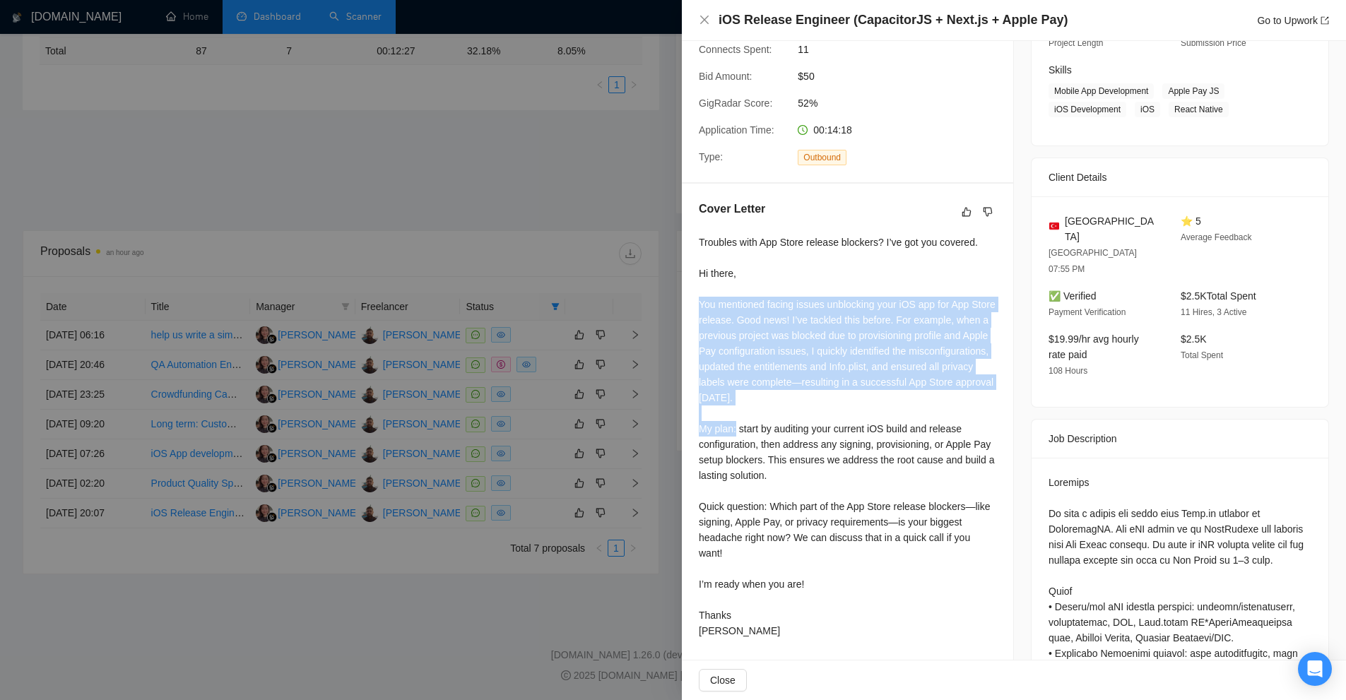
drag, startPoint x: 883, startPoint y: 333, endPoint x: 867, endPoint y: 394, distance: 63.6
click at [867, 394] on div "Troubles with App Store release blockers? I’ve got you covered. Hi there, You m…" at bounding box center [847, 437] width 297 height 404
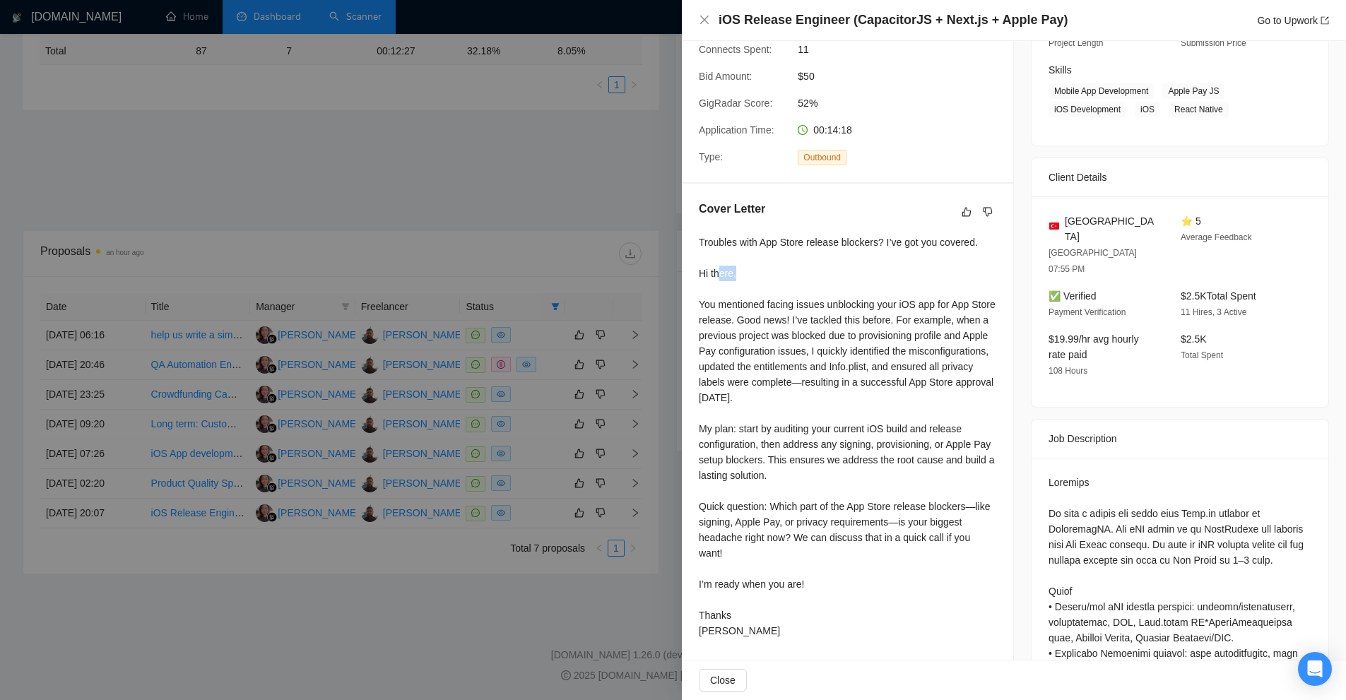
drag, startPoint x: 767, startPoint y: 293, endPoint x: 721, endPoint y: 295, distance: 45.9
click at [721, 295] on div "Troubles with App Store release blockers? I’ve got you covered. Hi there, You m…" at bounding box center [847, 437] width 297 height 404
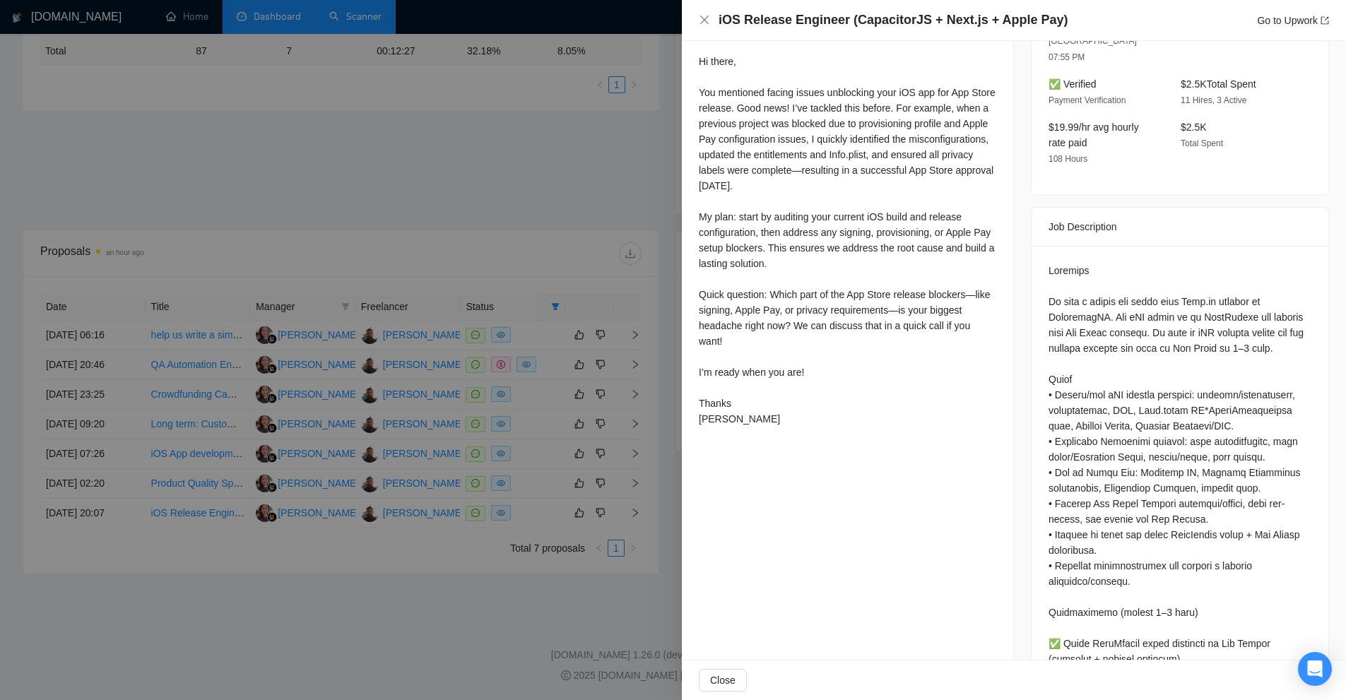
click at [1048, 345] on div at bounding box center [1179, 628] width 263 height 730
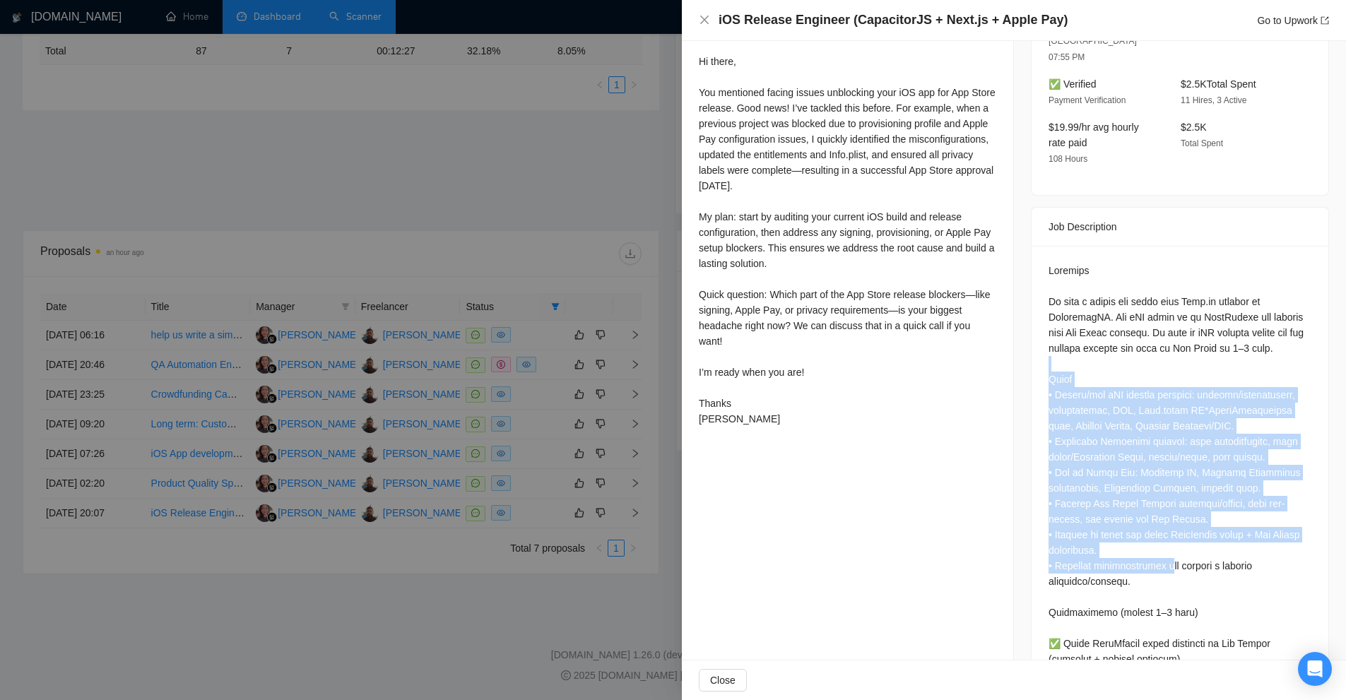
drag, startPoint x: 1035, startPoint y: 347, endPoint x: 1173, endPoint y: 549, distance: 244.5
click at [1172, 547] on div at bounding box center [1179, 631] width 297 height 770
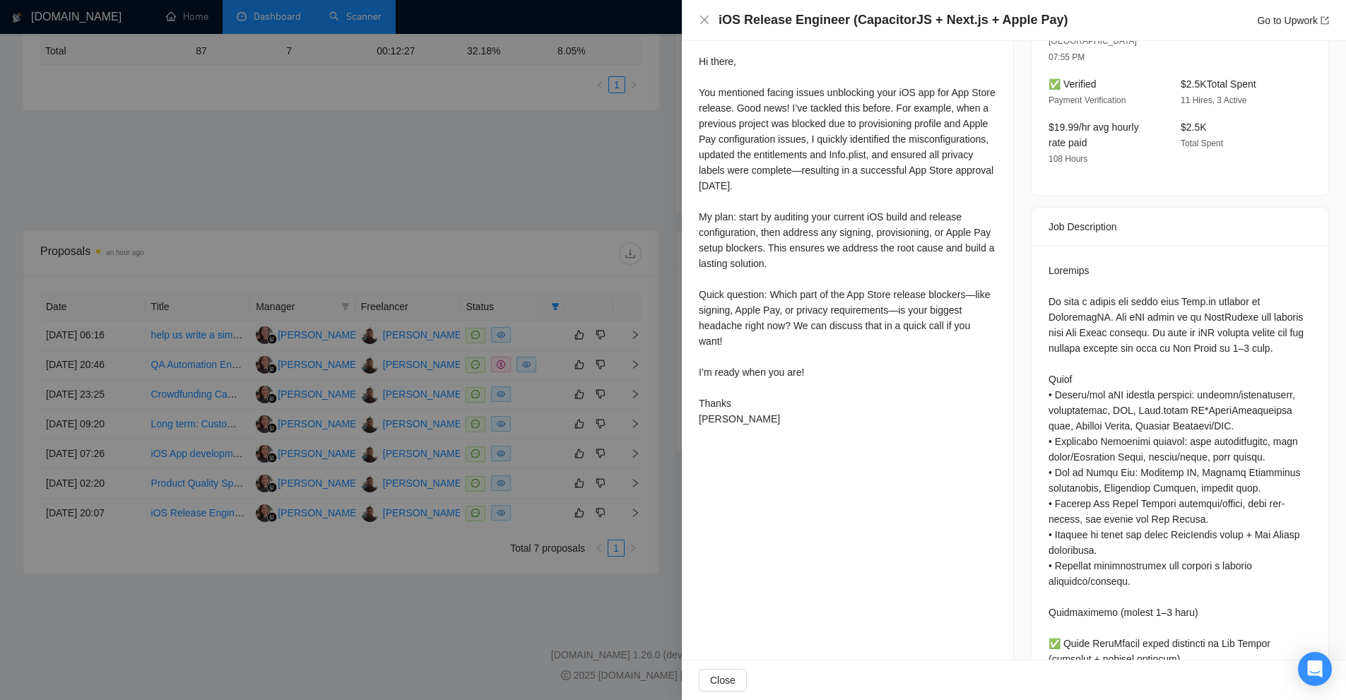
click at [1174, 554] on div at bounding box center [1179, 628] width 263 height 730
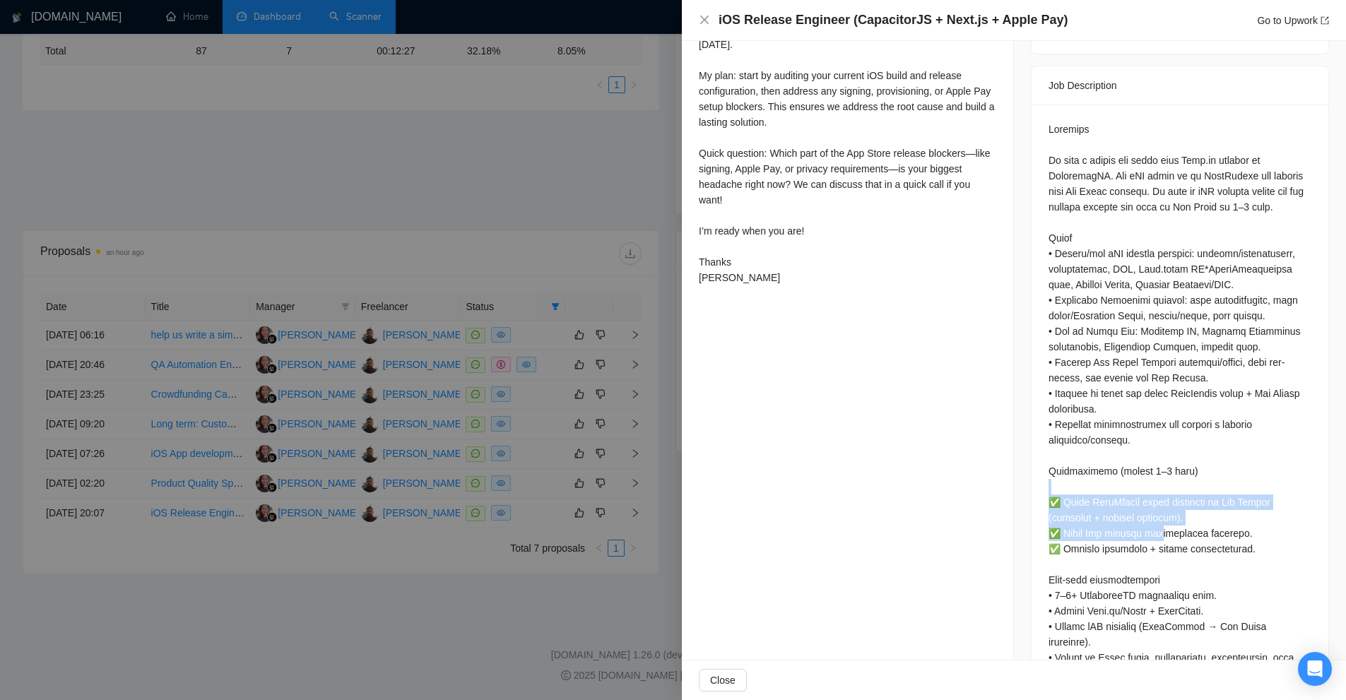
drag, startPoint x: 1045, startPoint y: 465, endPoint x: 1160, endPoint y: 515, distance: 125.6
click at [1160, 515] on div at bounding box center [1179, 490] width 297 height 770
click at [1216, 528] on div at bounding box center [1179, 487] width 263 height 730
drag, startPoint x: 1260, startPoint y: 539, endPoint x: 1142, endPoint y: 457, distance: 143.6
click at [1142, 457] on div at bounding box center [1179, 487] width 263 height 730
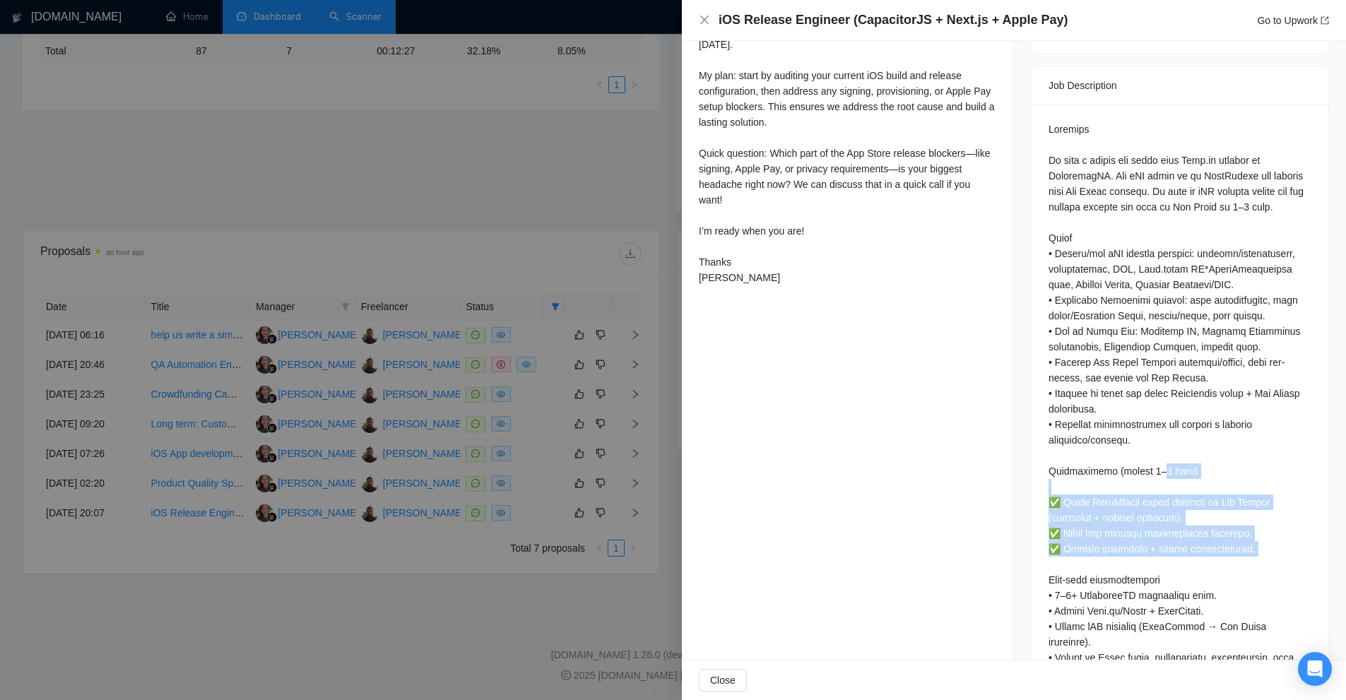
click at [1142, 457] on div at bounding box center [1179, 487] width 263 height 730
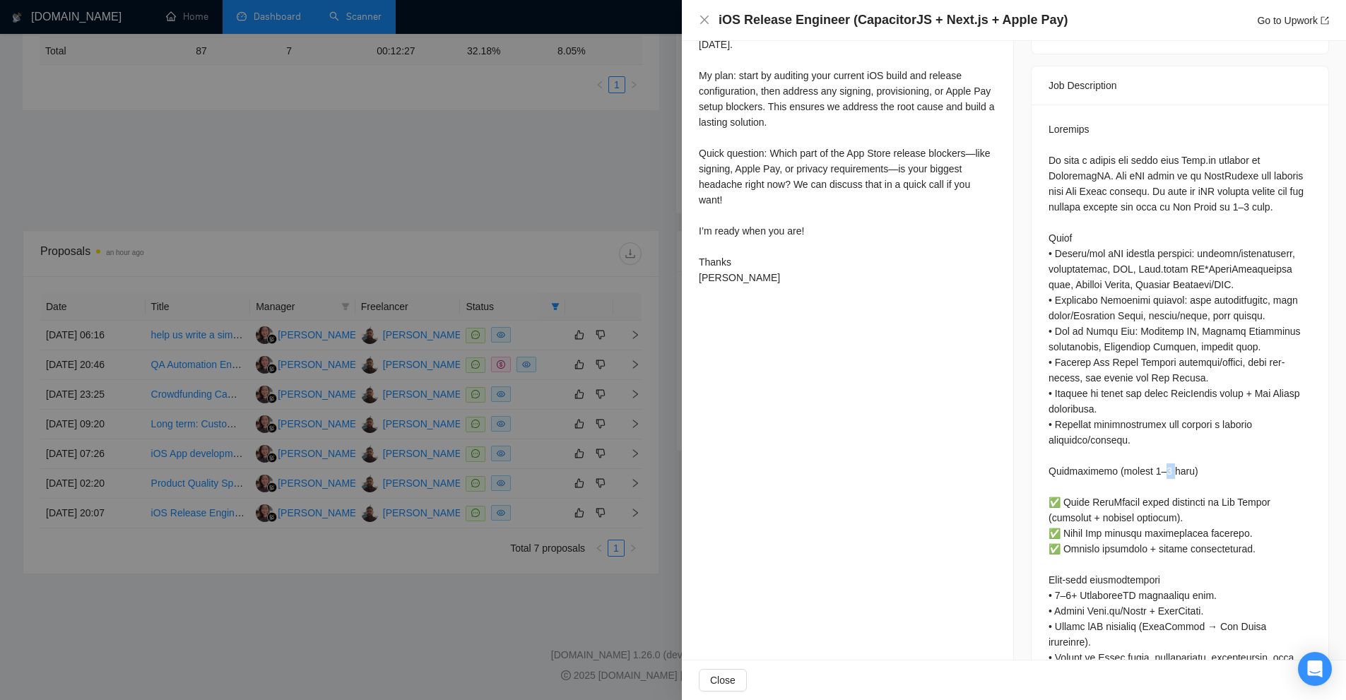
click at [1142, 457] on div at bounding box center [1179, 487] width 263 height 730
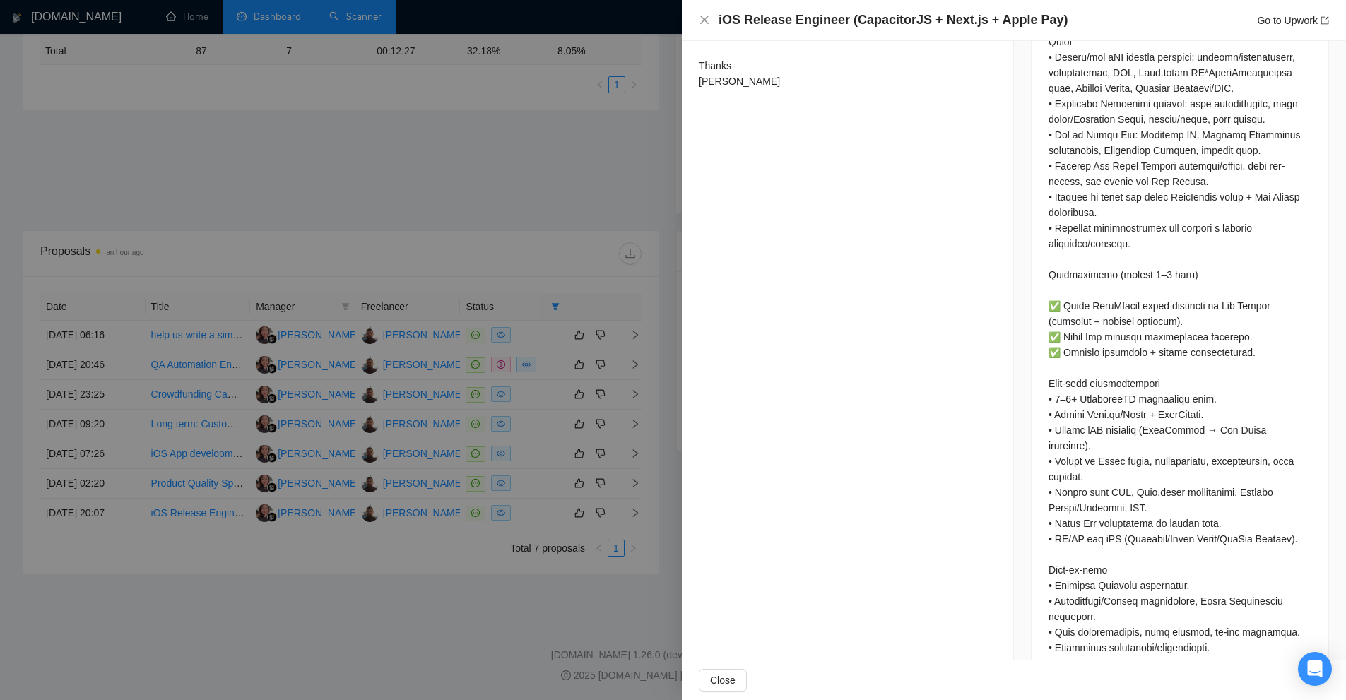
click at [1142, 457] on div at bounding box center [1179, 290] width 263 height 730
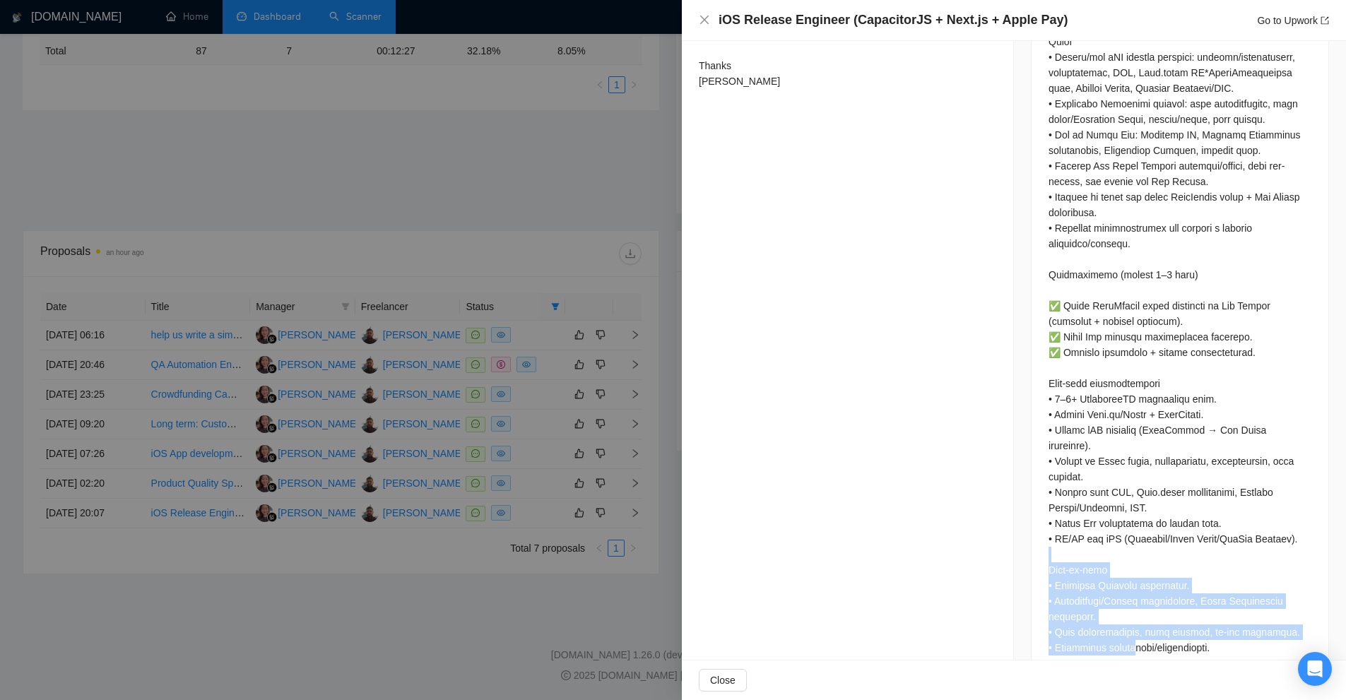
drag, startPoint x: 1133, startPoint y: 624, endPoint x: 1134, endPoint y: 516, distance: 107.4
click at [1134, 516] on div at bounding box center [1179, 293] width 297 height 770
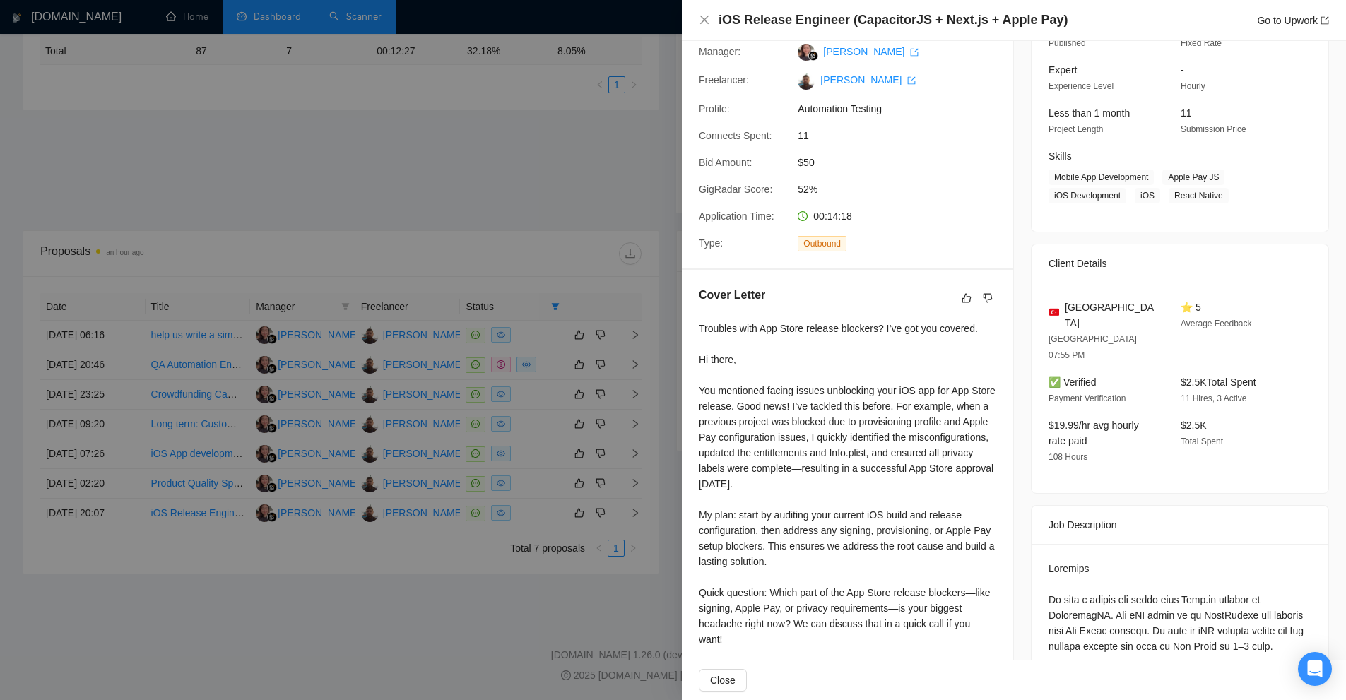
click at [884, 499] on div "Troubles with App Store release blockers? I’ve got you covered. Hi there, You m…" at bounding box center [847, 523] width 297 height 404
drag, startPoint x: 707, startPoint y: 401, endPoint x: 958, endPoint y: 420, distance: 251.5
click at [958, 420] on div "Troubles with App Store release blockers? I’ve got you covered. Hi there, You m…" at bounding box center [847, 523] width 297 height 404
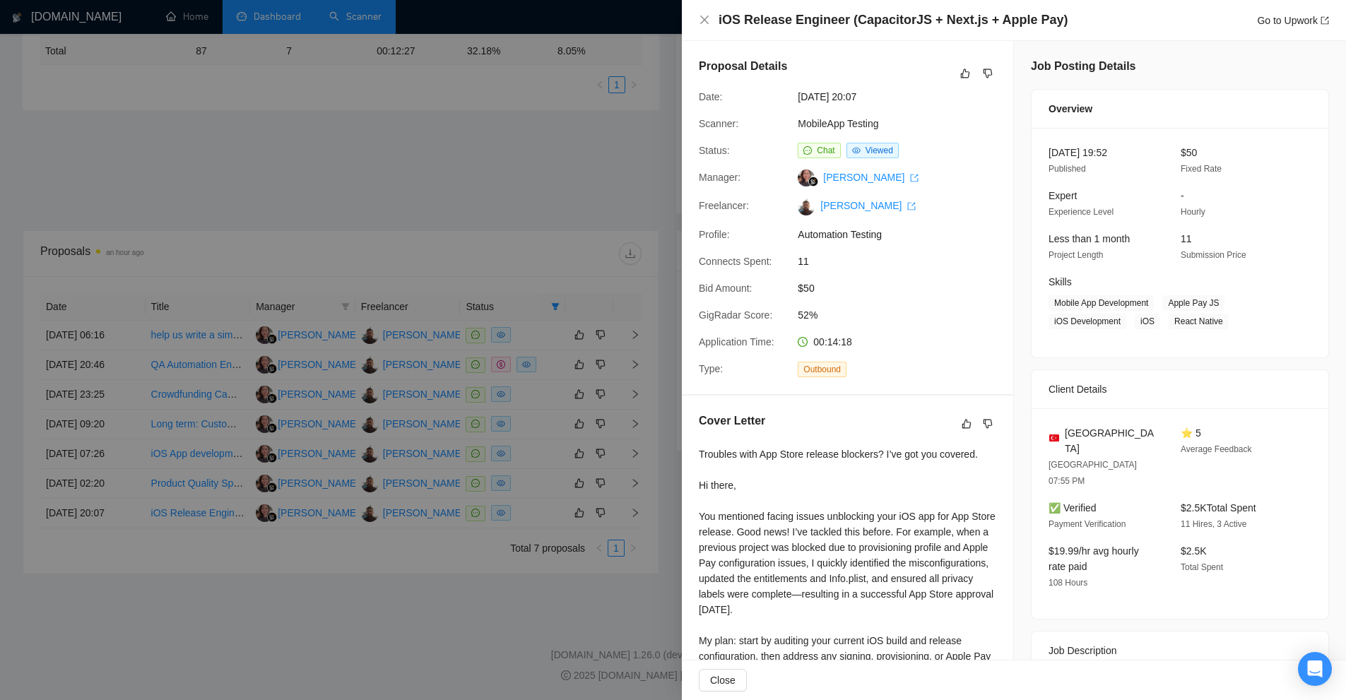
click at [480, 422] on div at bounding box center [673, 350] width 1346 height 700
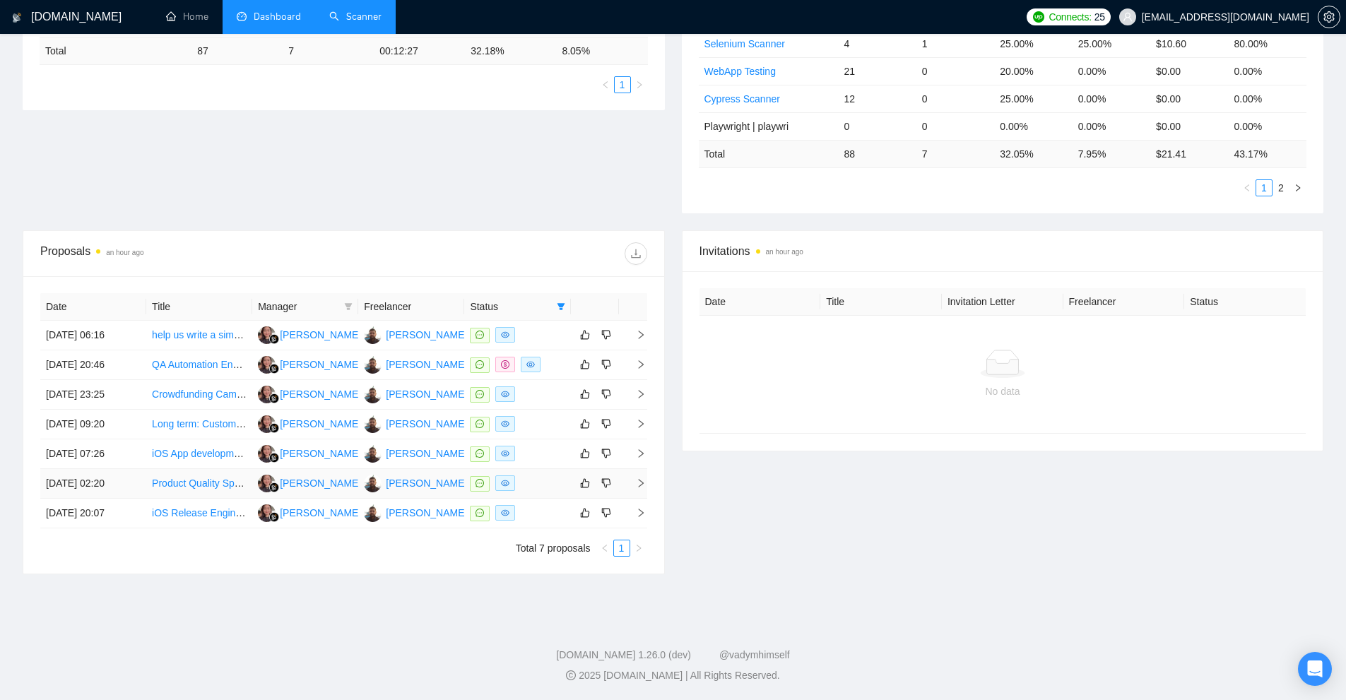
click at [535, 478] on div at bounding box center [517, 483] width 95 height 16
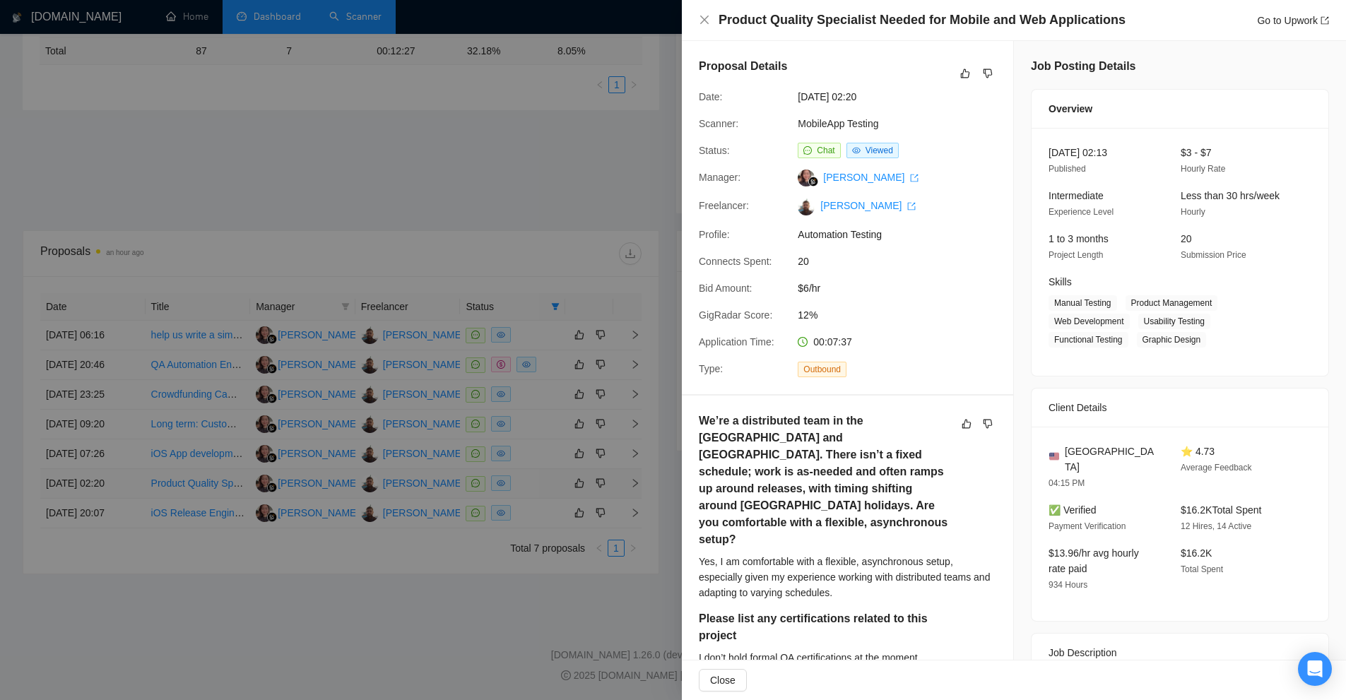
click at [535, 478] on div at bounding box center [673, 350] width 1346 height 700
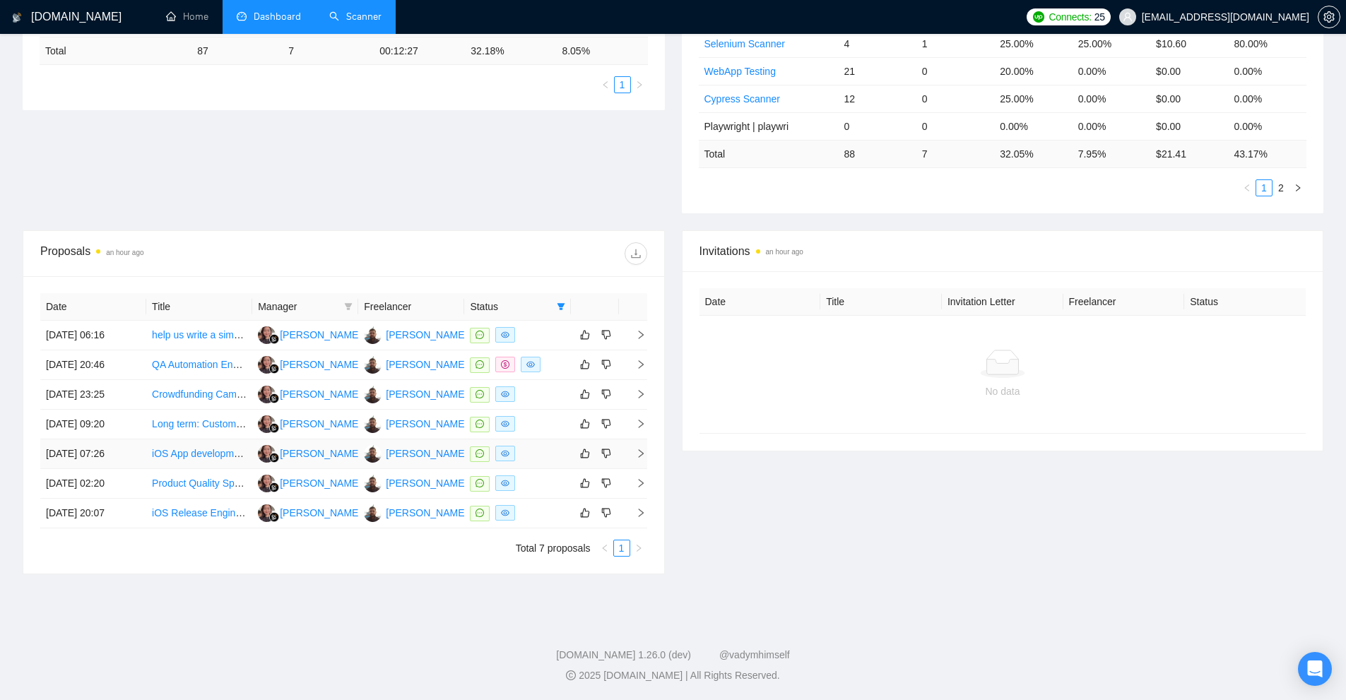
click at [533, 447] on div at bounding box center [517, 454] width 95 height 16
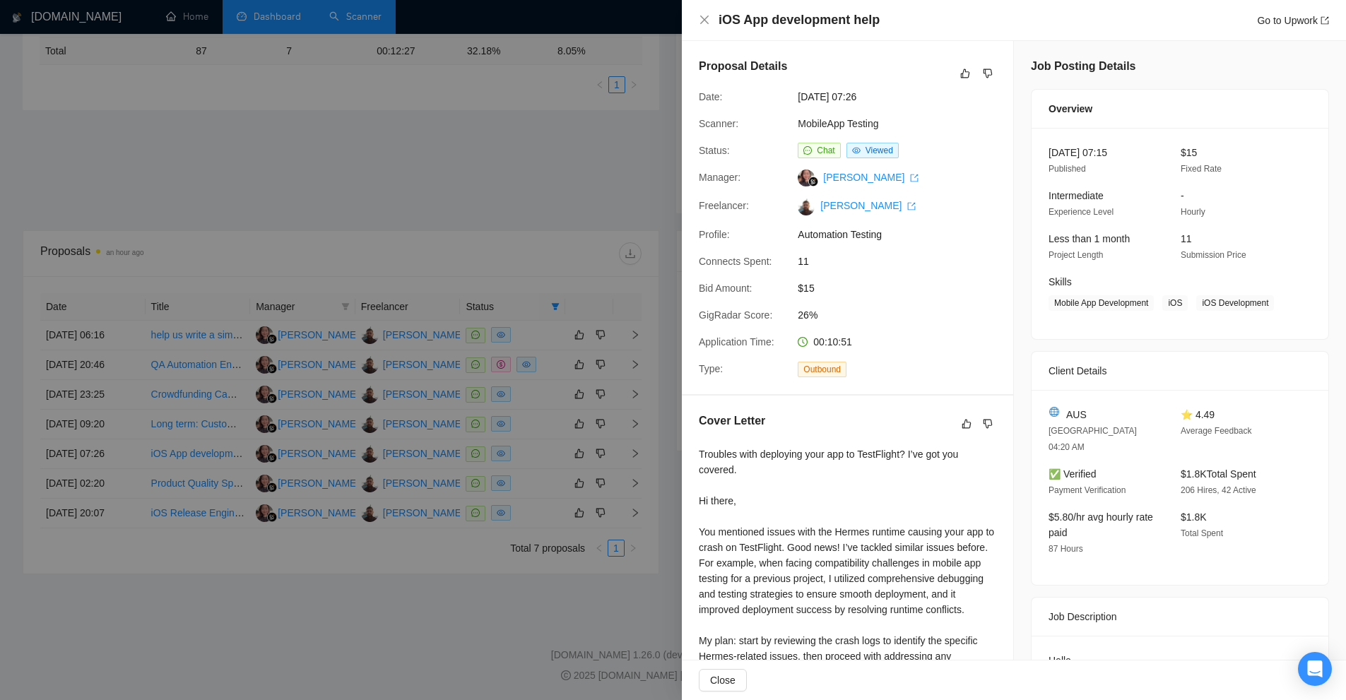
scroll to position [228, 0]
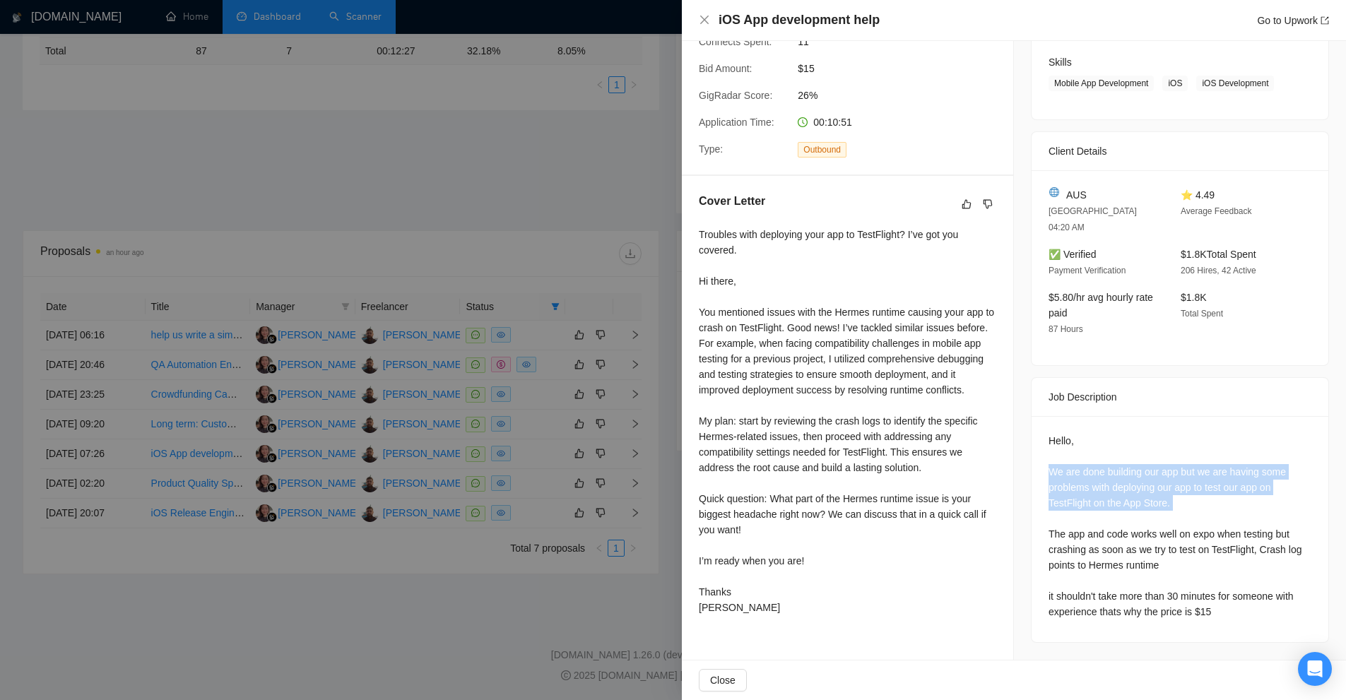
drag, startPoint x: 1028, startPoint y: 441, endPoint x: 1189, endPoint y: 483, distance: 166.5
click at [1189, 483] on div "Hello, We are done building our app but we are having some problems with deploy…" at bounding box center [1179, 529] width 297 height 226
click at [1189, 483] on div "Hello, We are done building our app but we are having some problems with deploy…" at bounding box center [1179, 526] width 263 height 186
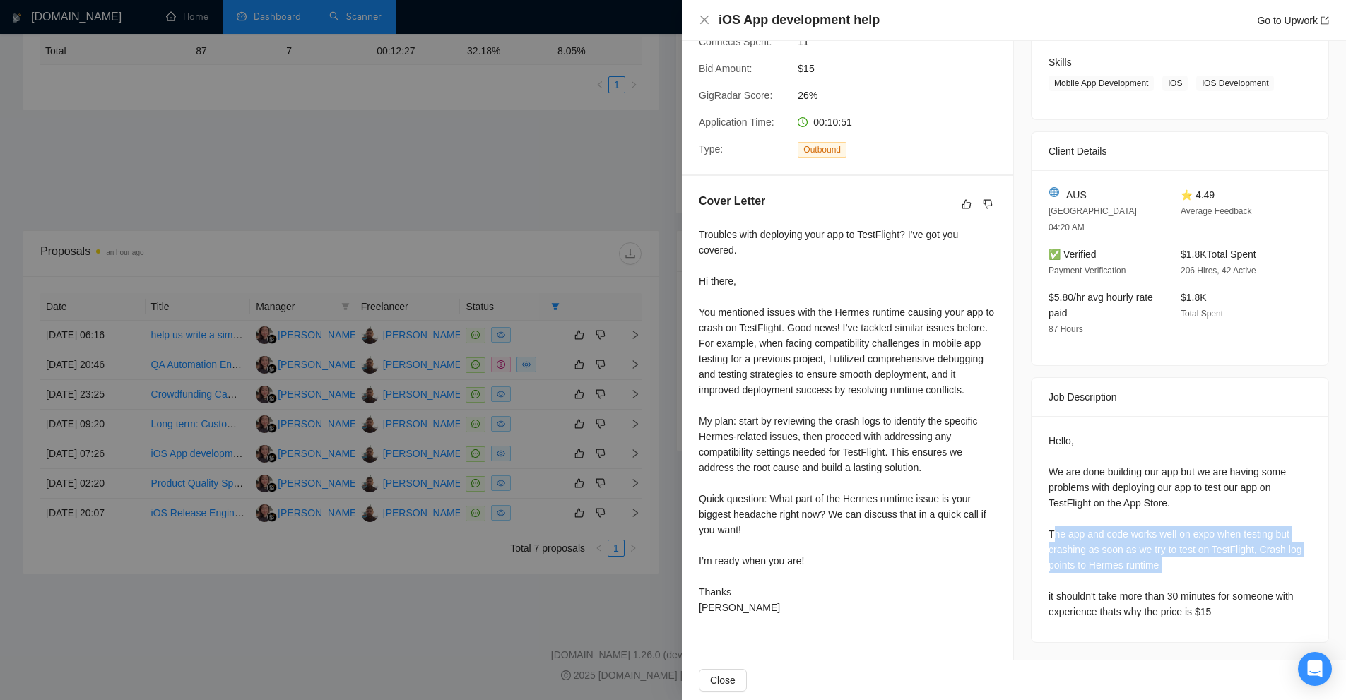
drag, startPoint x: 1163, startPoint y: 545, endPoint x: 1046, endPoint y: 509, distance: 122.7
click at [1048, 509] on div "Hello, We are done building our app but we are having some problems with deploy…" at bounding box center [1179, 526] width 263 height 186
drag, startPoint x: 1046, startPoint y: 509, endPoint x: 1123, endPoint y: 534, distance: 80.9
click at [1123, 534] on div "Hello, We are done building our app but we are having some problems with deploy…" at bounding box center [1179, 526] width 263 height 186
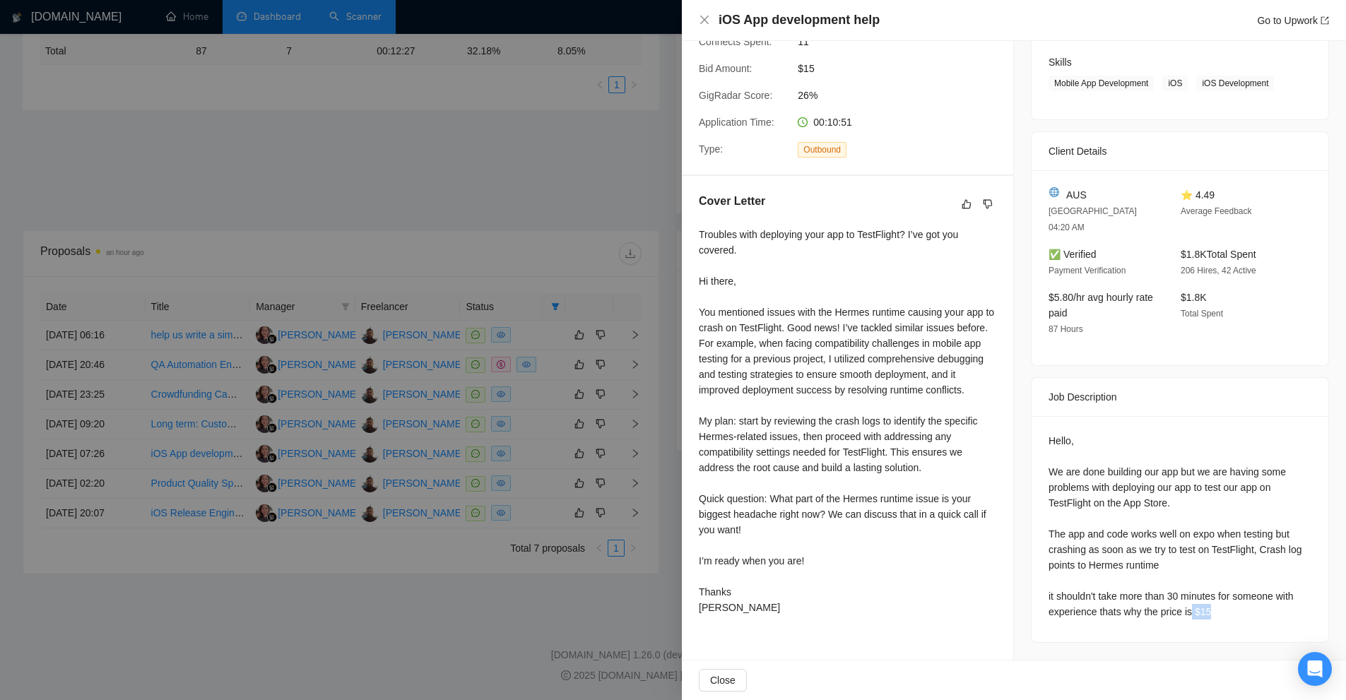
drag, startPoint x: 1228, startPoint y: 589, endPoint x: 1184, endPoint y: 586, distance: 44.6
click at [1184, 586] on div "Hello, We are done building our app but we are having some problems with deploy…" at bounding box center [1179, 526] width 263 height 186
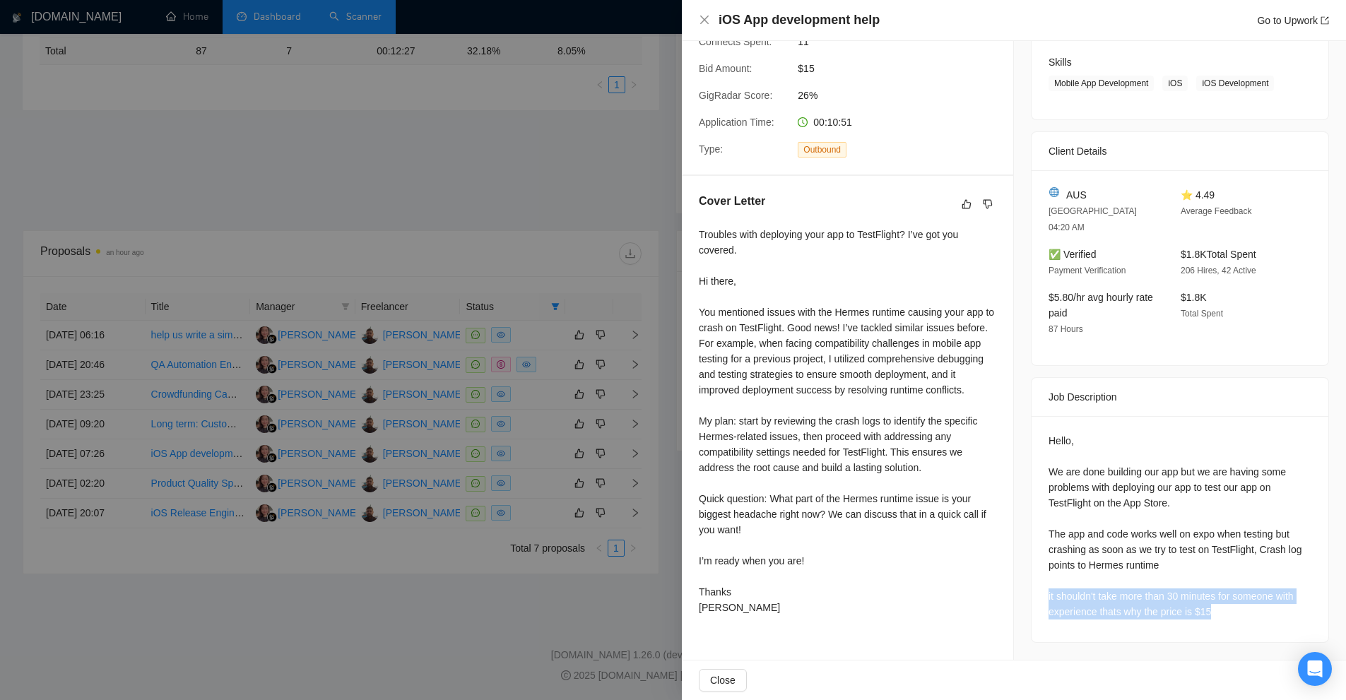
scroll to position [0, 0]
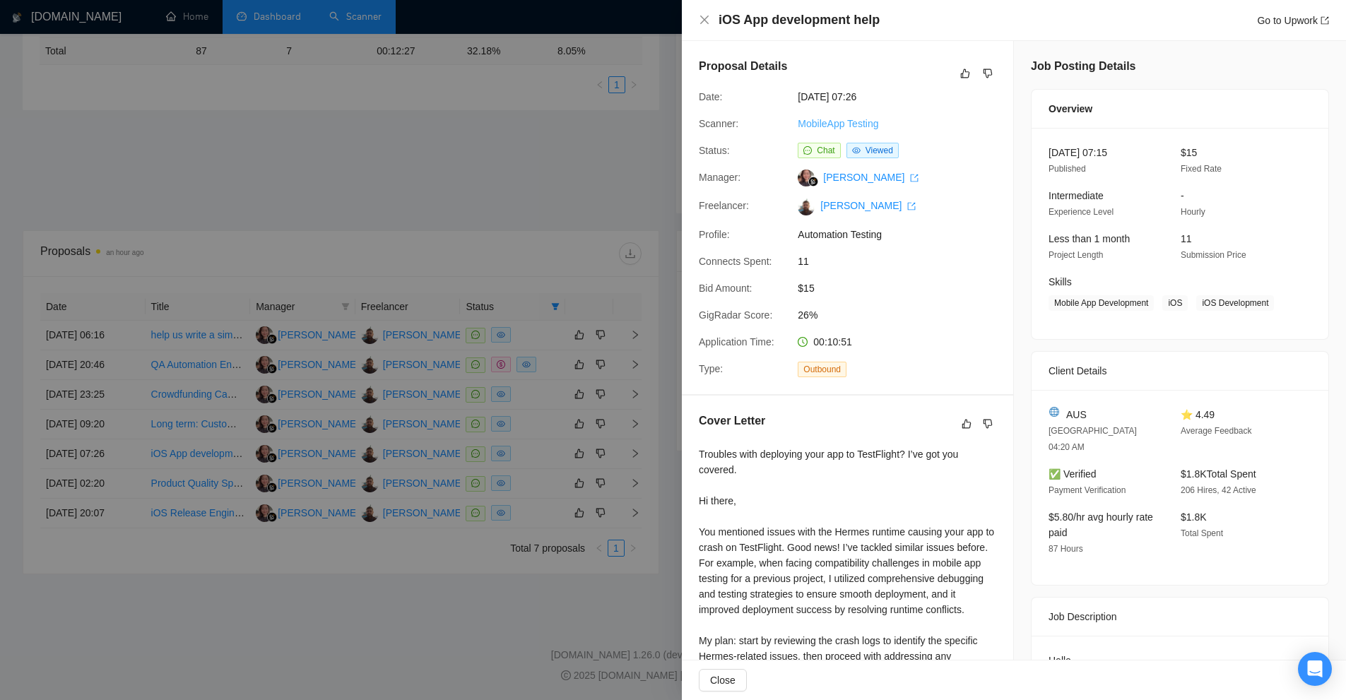
click at [828, 120] on link "MobileApp Testing" at bounding box center [838, 123] width 81 height 11
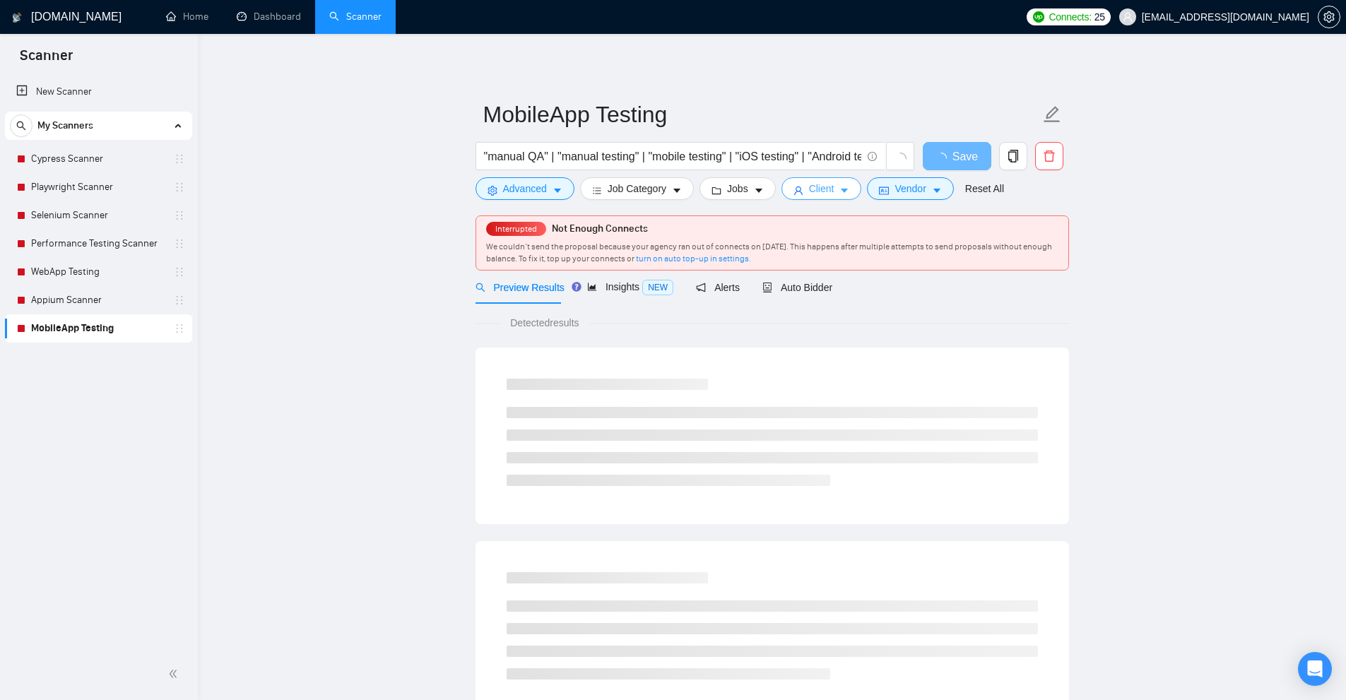
click at [825, 192] on span "Client" at bounding box center [821, 189] width 25 height 16
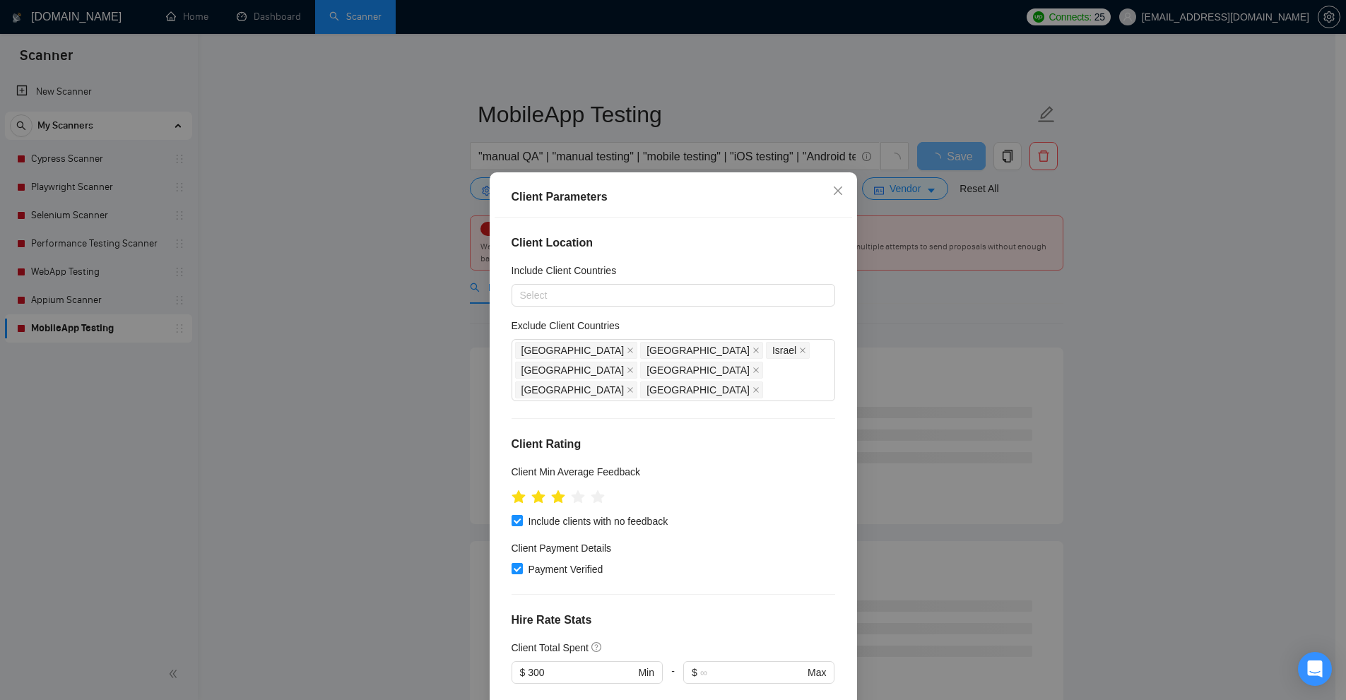
scroll to position [212, 0]
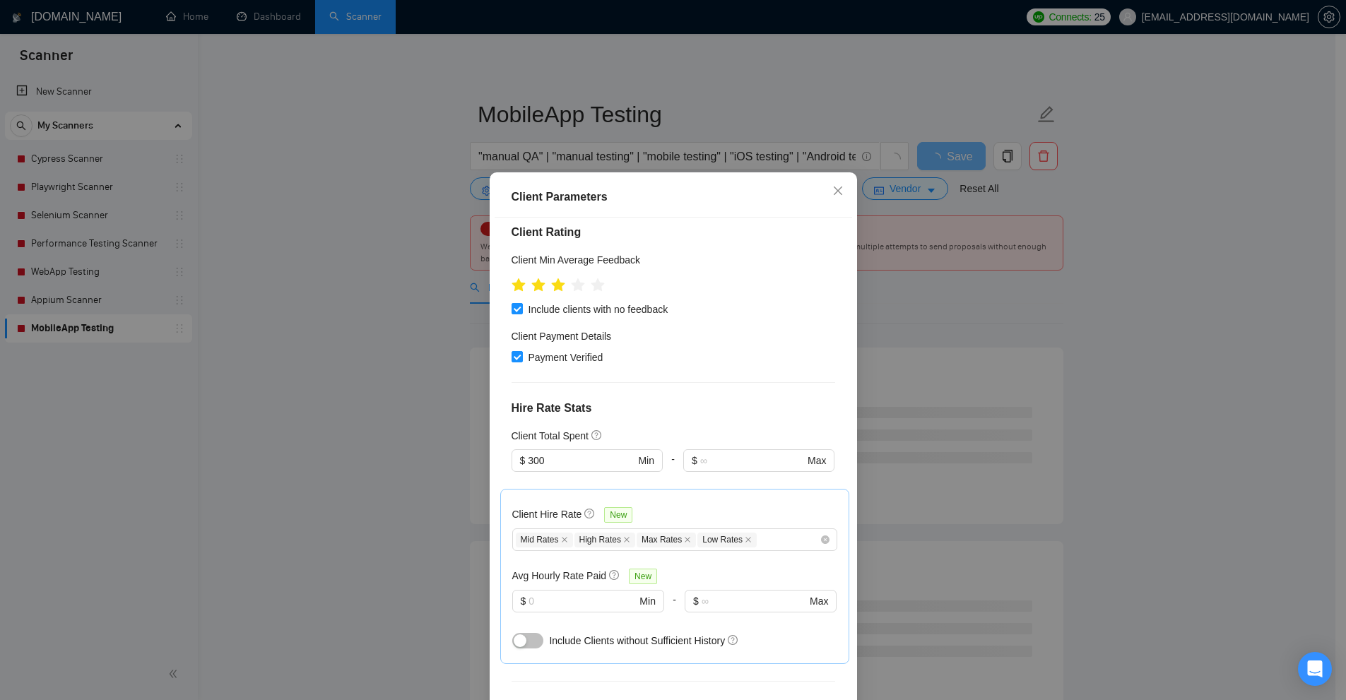
click at [896, 268] on div "Client Parameters Client Location Include Client Countries Select Exclude Clien…" at bounding box center [673, 350] width 1346 height 700
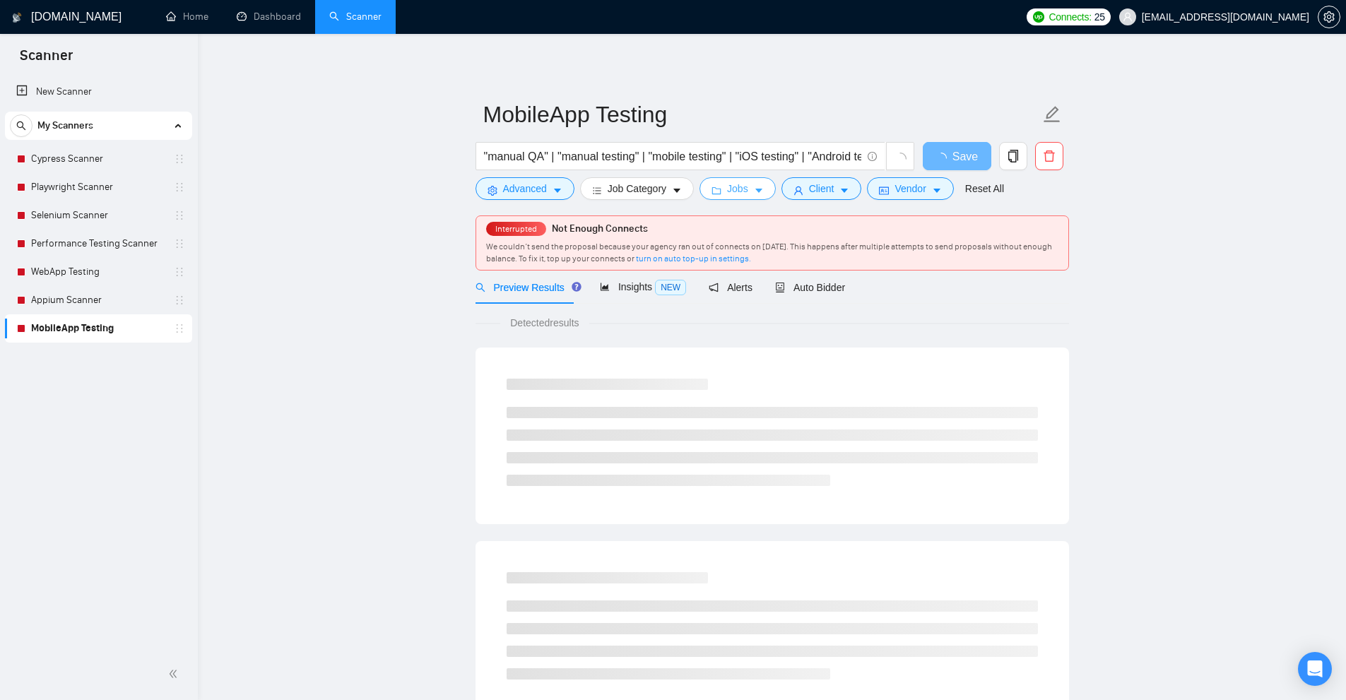
click at [756, 187] on icon "caret-down" at bounding box center [759, 191] width 10 height 10
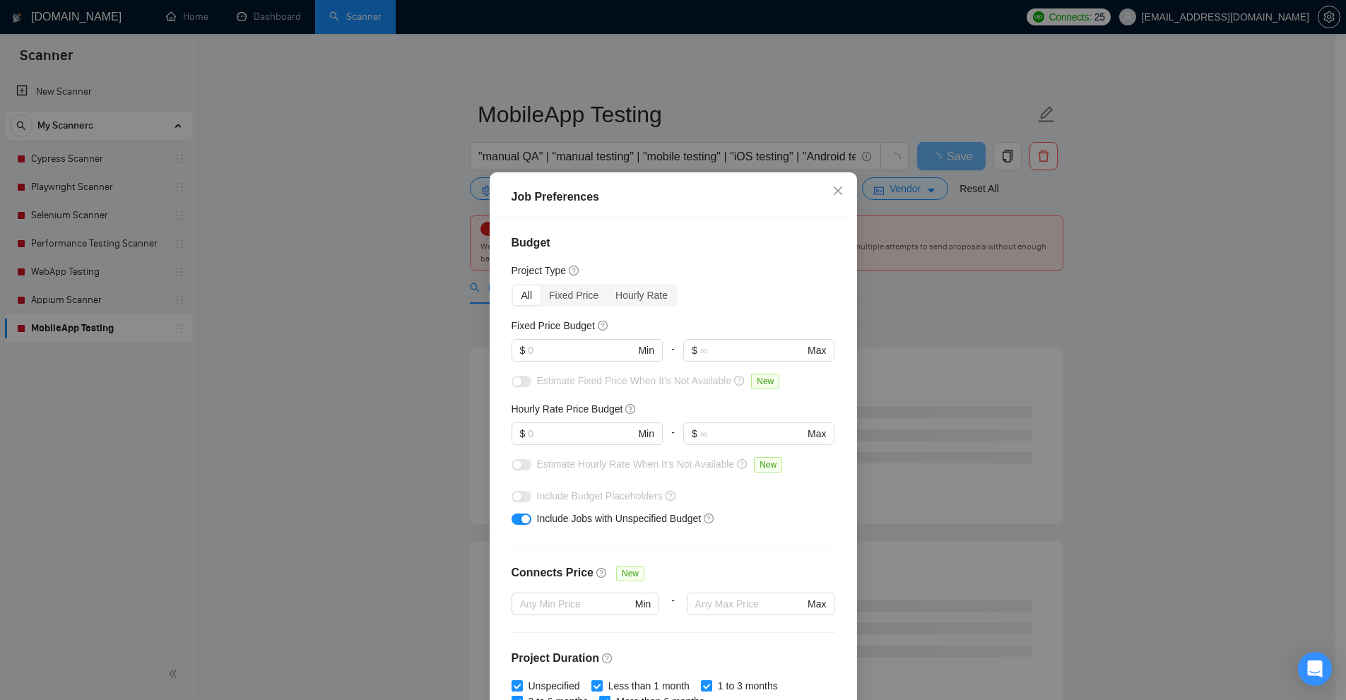
click at [1061, 283] on div "Job Preferences Budget Project Type All Fixed Price Hourly Rate Fixed Price Bud…" at bounding box center [673, 350] width 1346 height 700
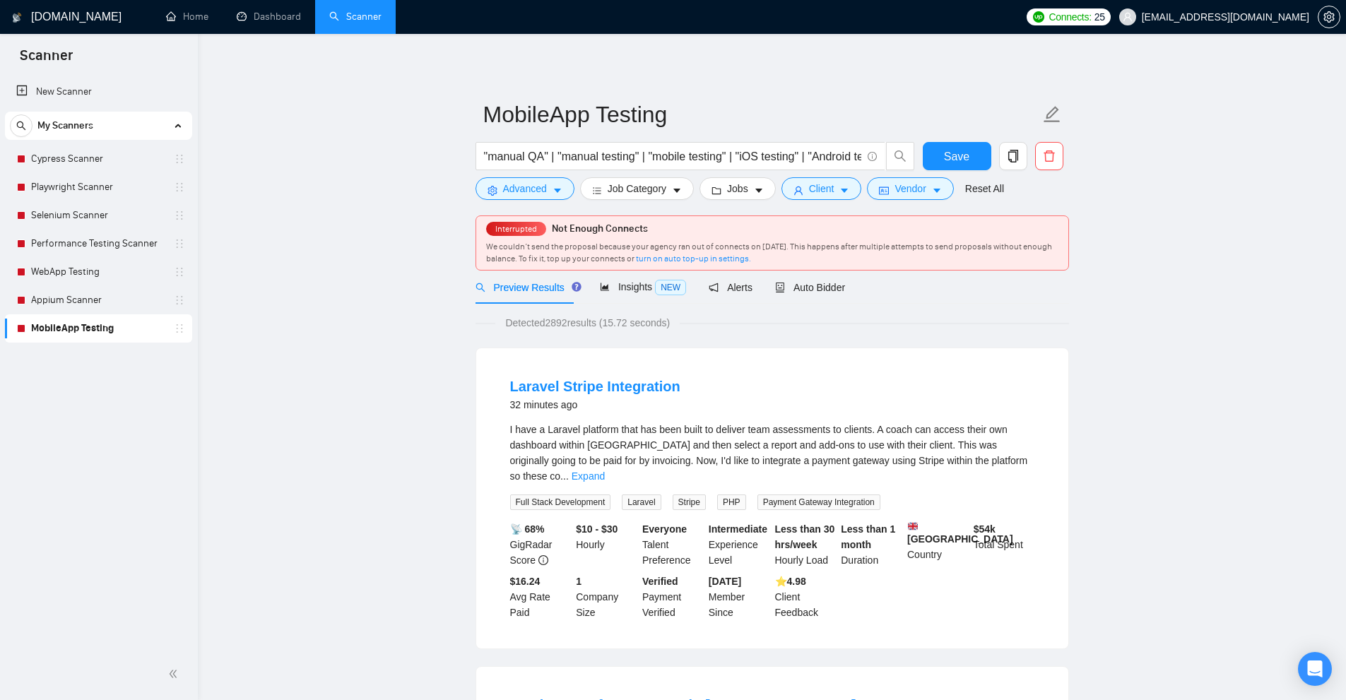
click at [289, 23] on link "Dashboard" at bounding box center [269, 17] width 64 height 12
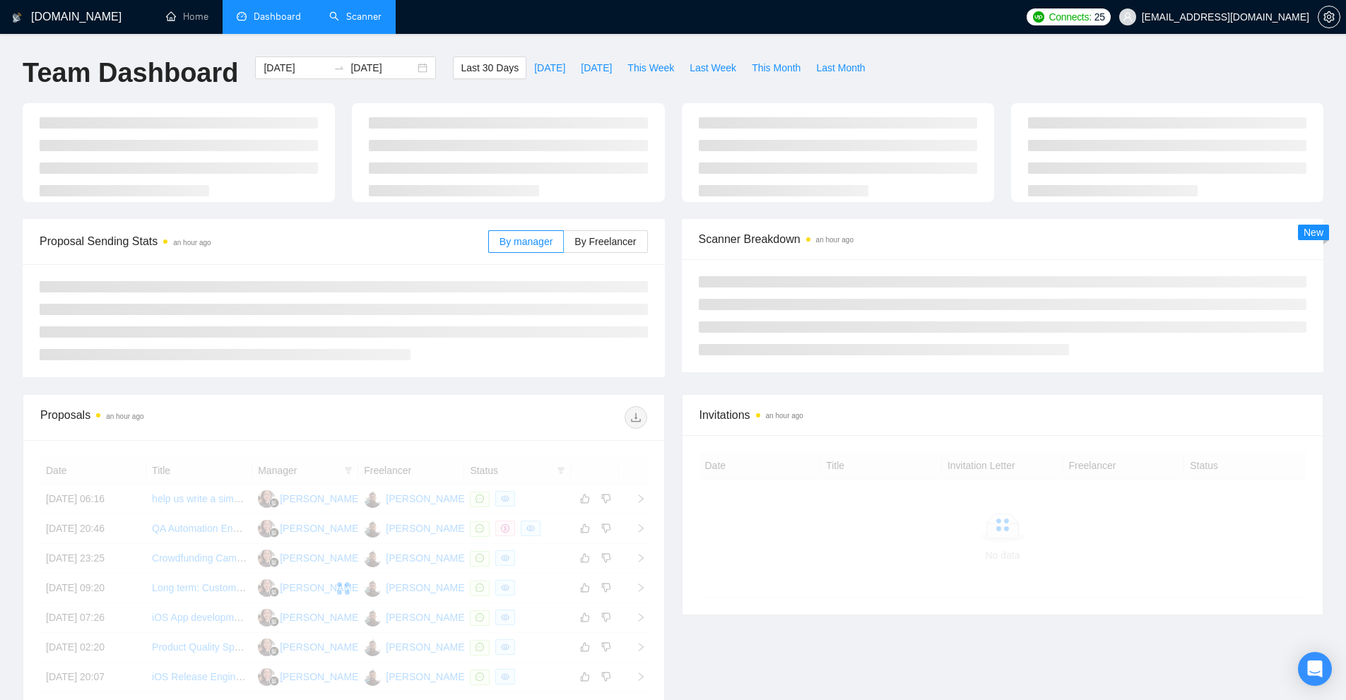
click at [350, 23] on link "Scanner" at bounding box center [355, 17] width 52 height 12
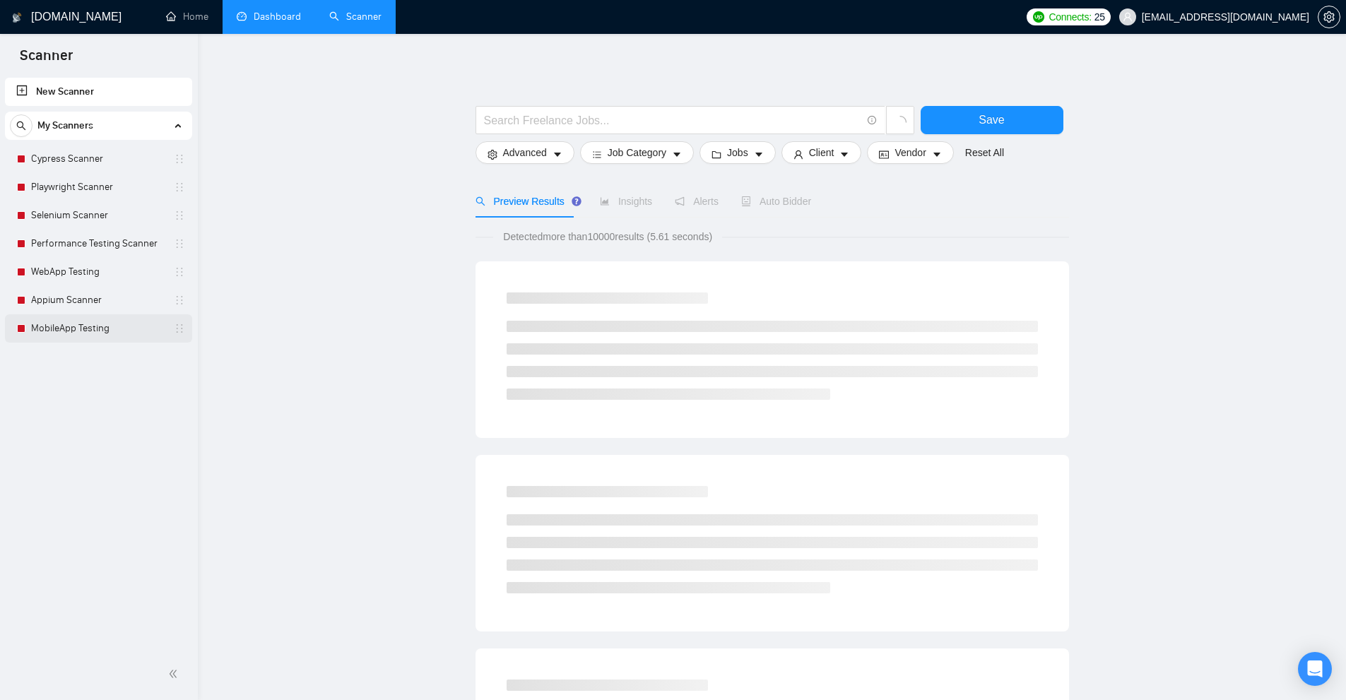
click at [97, 318] on link "MobileApp Testing" at bounding box center [98, 328] width 134 height 28
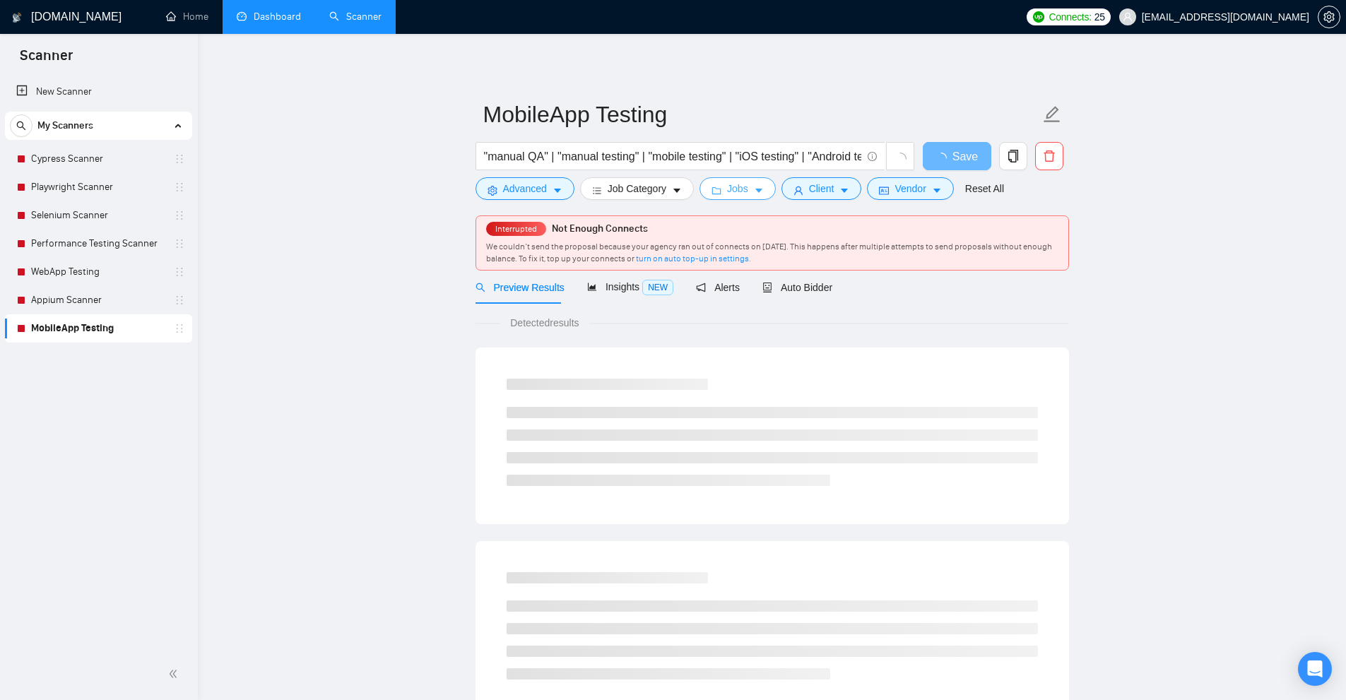
click at [748, 192] on button "Jobs" at bounding box center [737, 188] width 76 height 23
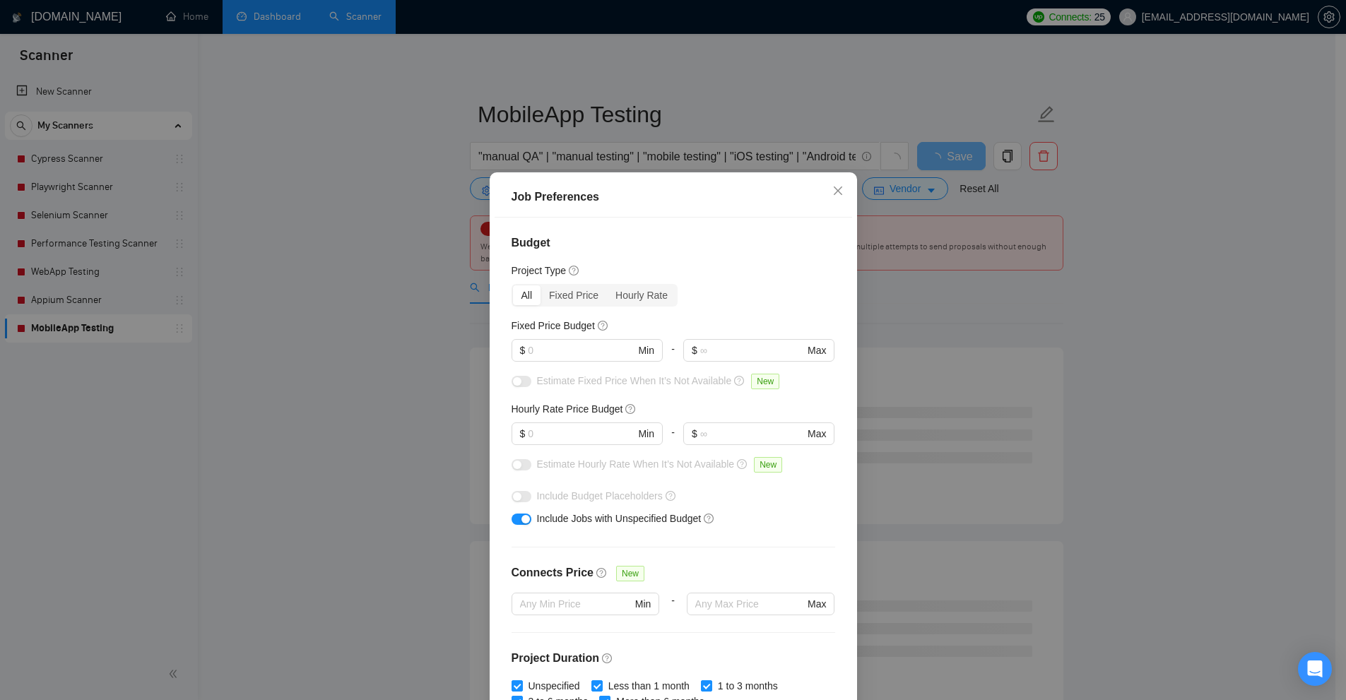
click at [991, 251] on div "Job Preferences Budget Project Type All Fixed Price Hourly Rate Fixed Price Bud…" at bounding box center [673, 350] width 1346 height 700
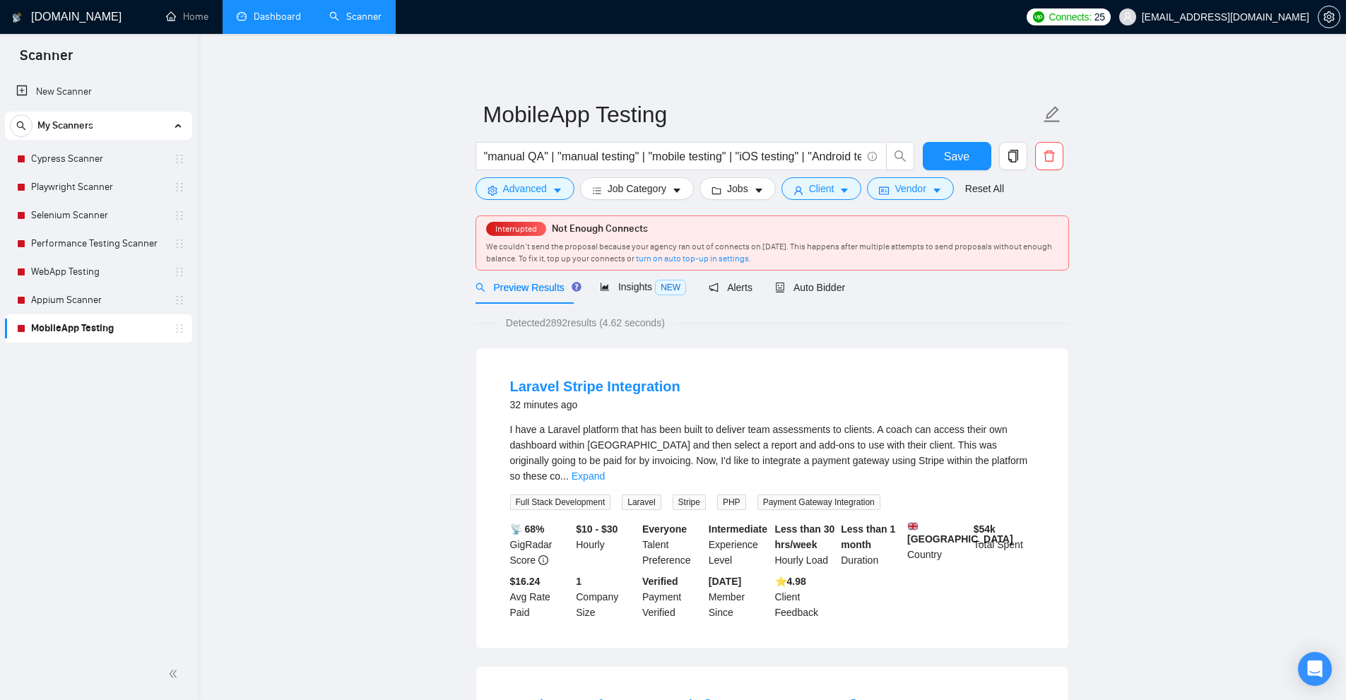
click at [795, 207] on div "Interrupted Not Enough Connects We couldn’t send the proposal because your agen…" at bounding box center [771, 239] width 593 height 64
click at [287, 23] on link "Dashboard" at bounding box center [269, 17] width 64 height 12
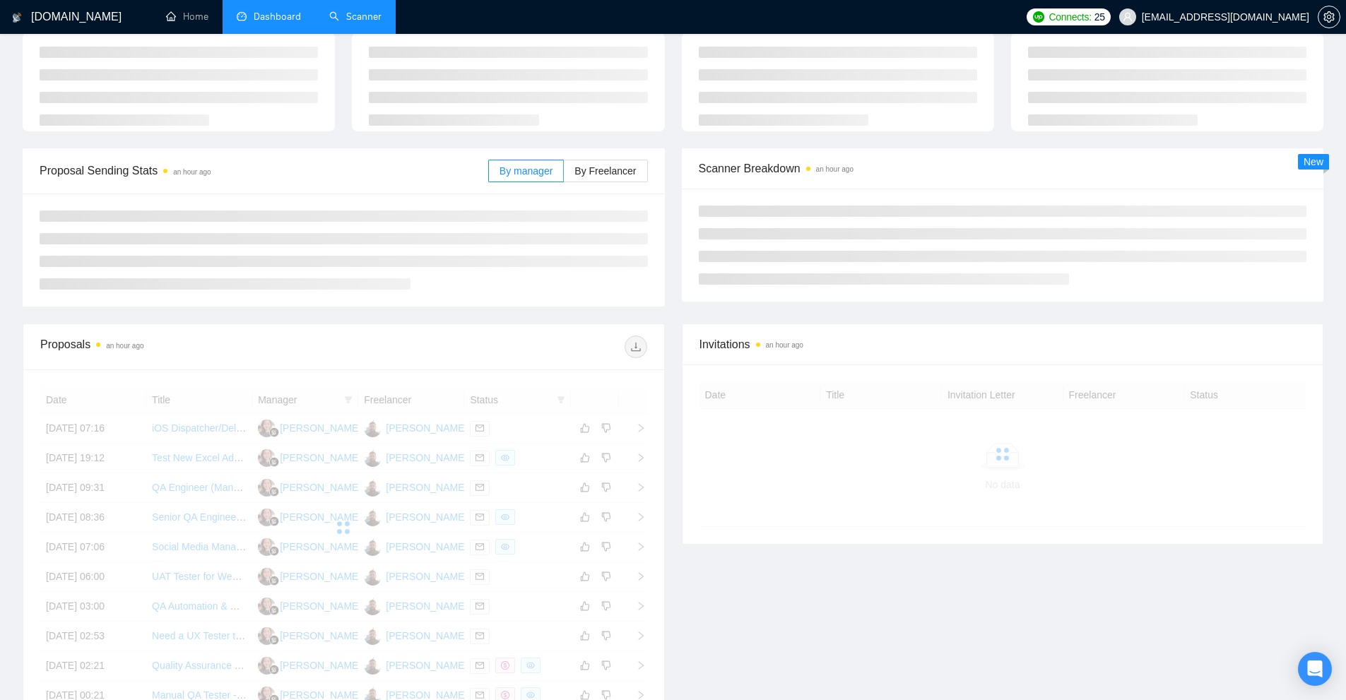
scroll to position [141, 0]
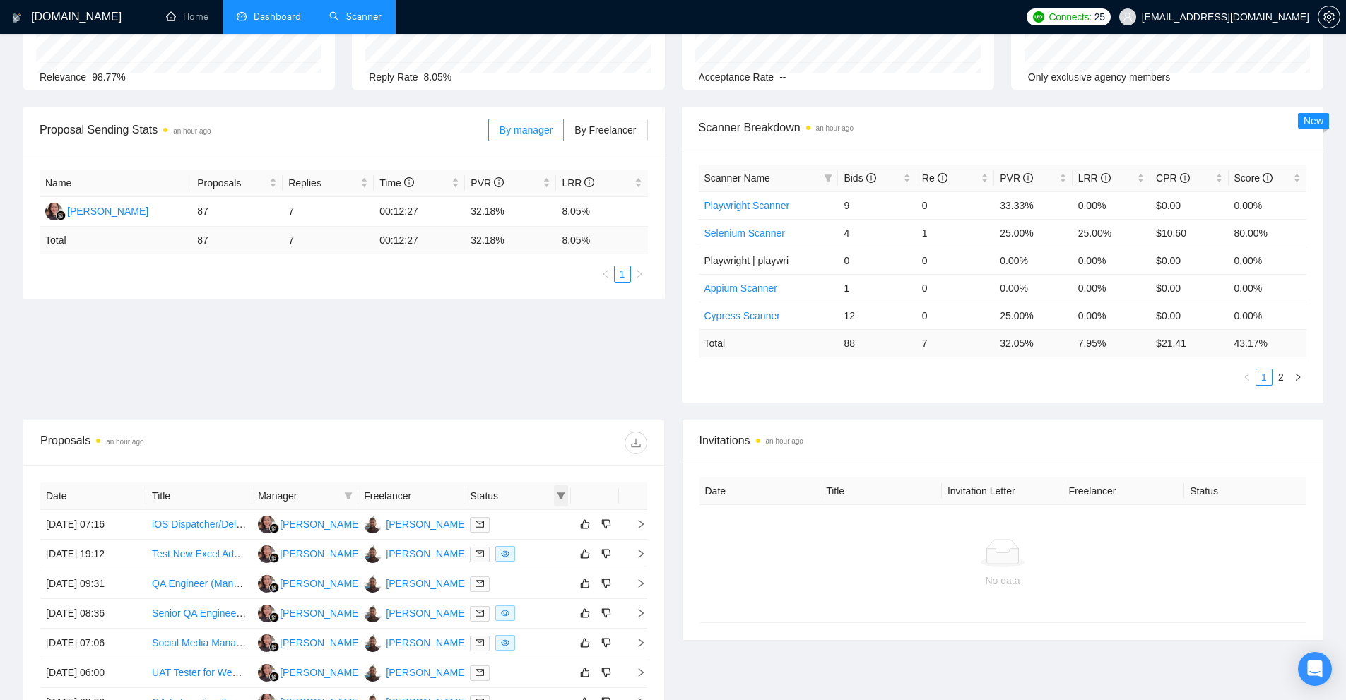
click at [562, 494] on icon "filter" at bounding box center [561, 495] width 8 height 7
click at [535, 539] on span "Sent" at bounding box center [525, 546] width 68 height 16
checkbox input "true"
click at [533, 525] on span "Chat" at bounding box center [525, 523] width 68 height 16
checkbox input "true"
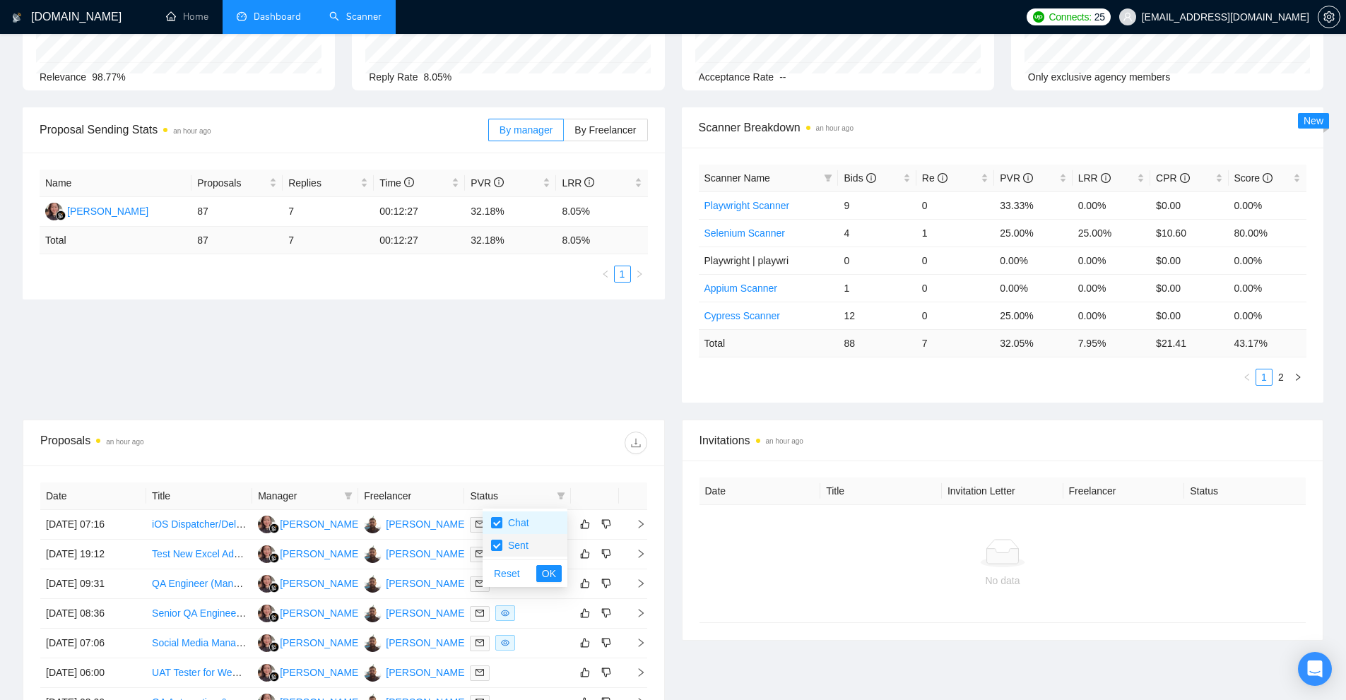
click at [531, 544] on span "Sent" at bounding box center [525, 546] width 68 height 16
checkbox input "false"
click at [552, 568] on span "OK" at bounding box center [549, 574] width 14 height 16
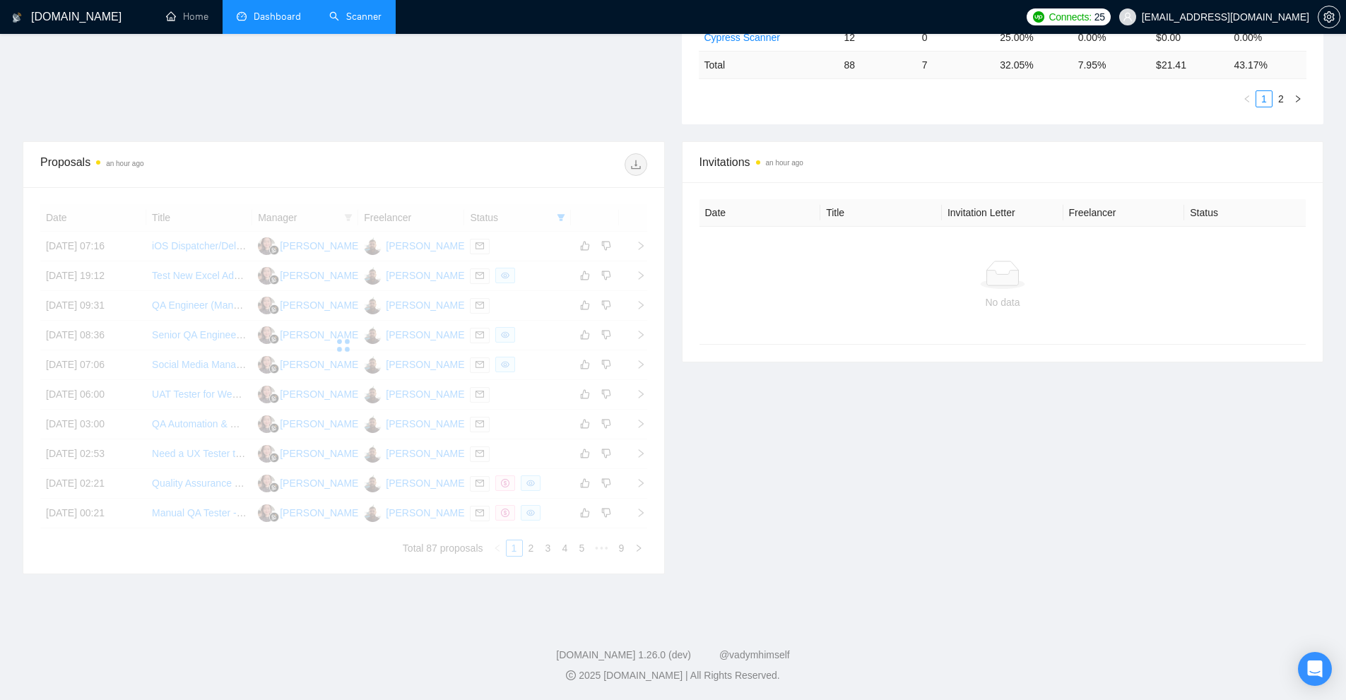
scroll to position [331, 0]
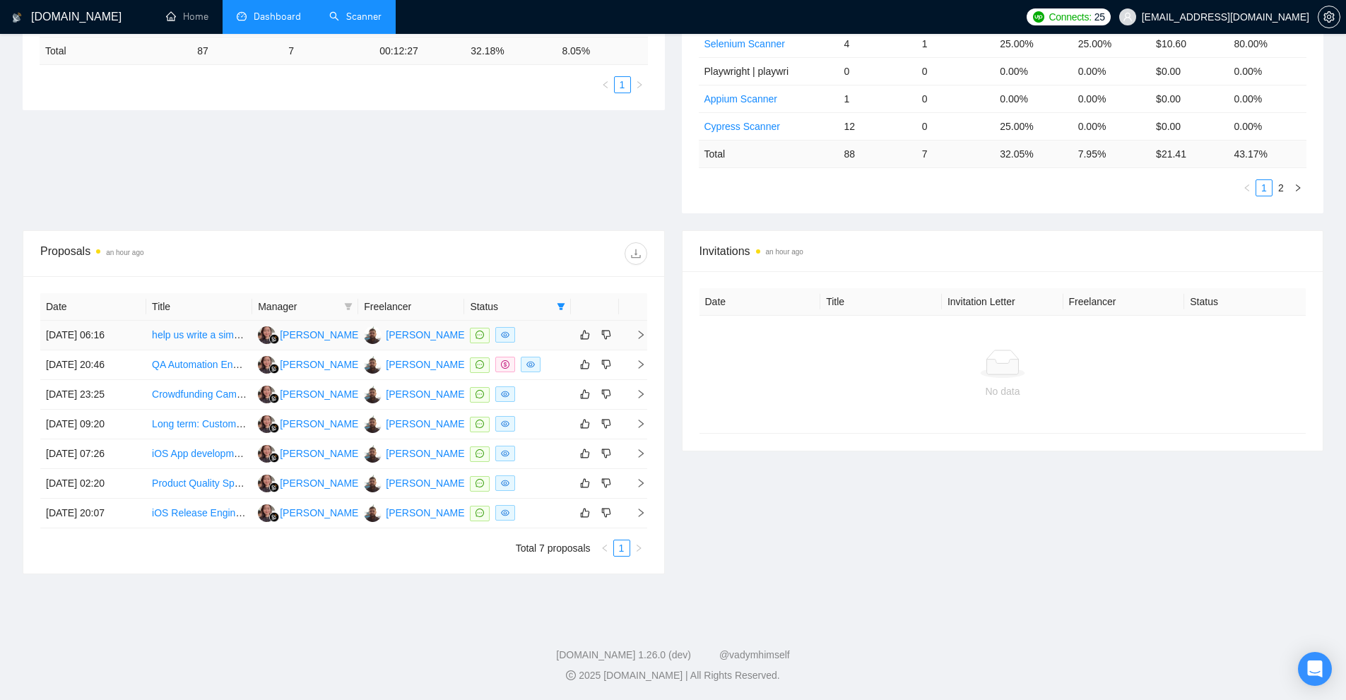
click at [549, 340] on div at bounding box center [517, 335] width 95 height 16
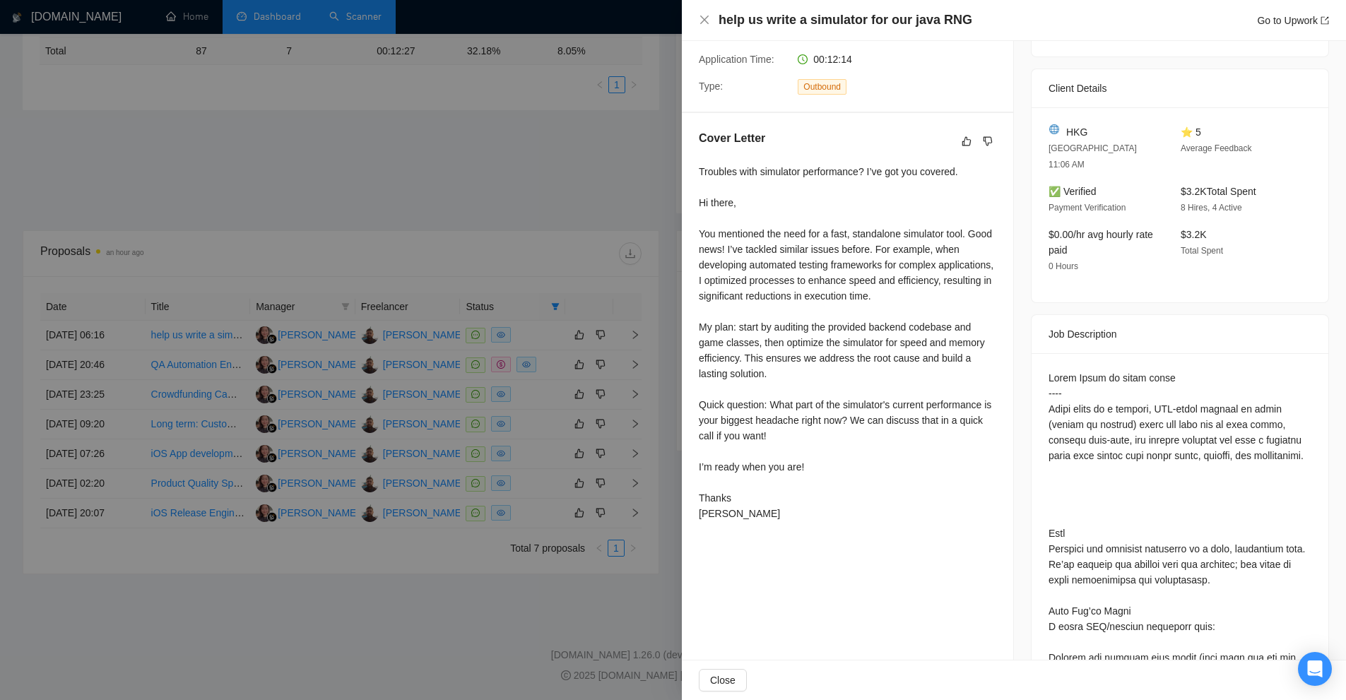
scroll to position [0, 0]
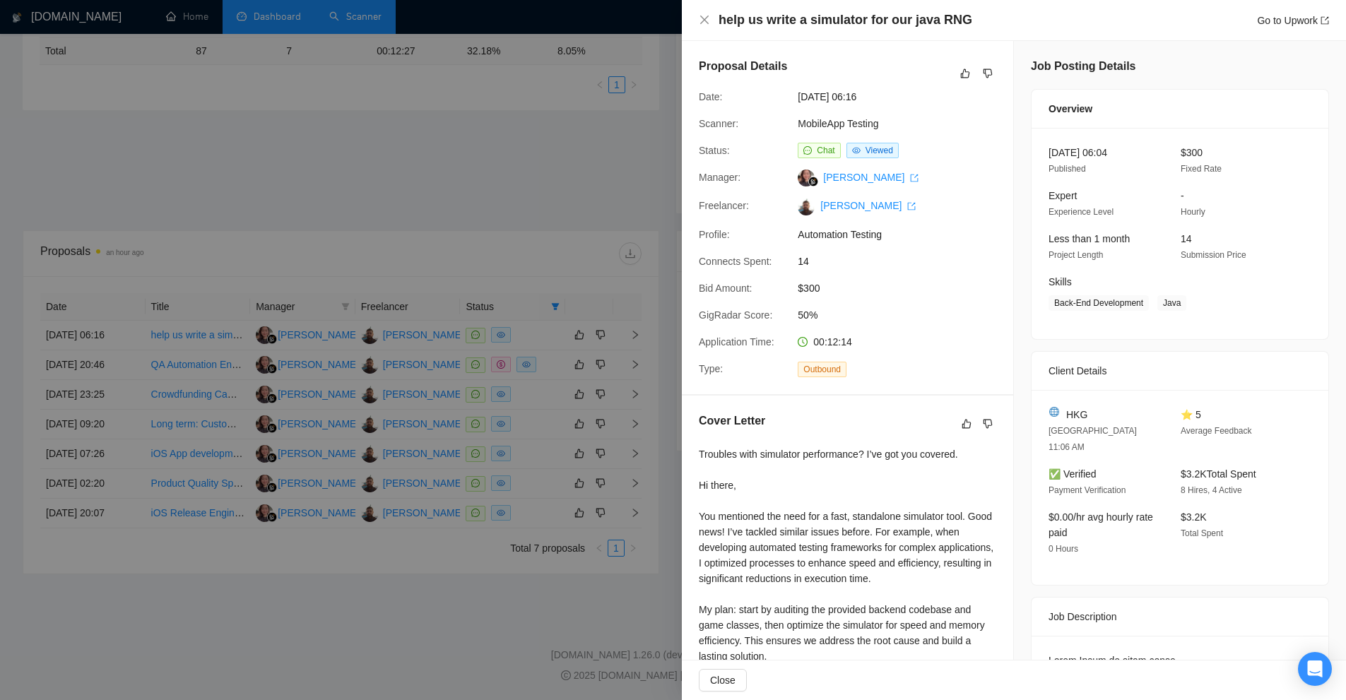
drag, startPoint x: 717, startPoint y: 24, endPoint x: 977, endPoint y: 30, distance: 260.0
click at [977, 30] on div "help us write a simulator for our java RNG Go to Upwork" at bounding box center [1014, 20] width 664 height 41
click at [862, 8] on div "help us write a simulator for our java RNG Go to Upwork" at bounding box center [1014, 20] width 664 height 41
drag, startPoint x: 862, startPoint y: 8, endPoint x: 944, endPoint y: 23, distance: 83.3
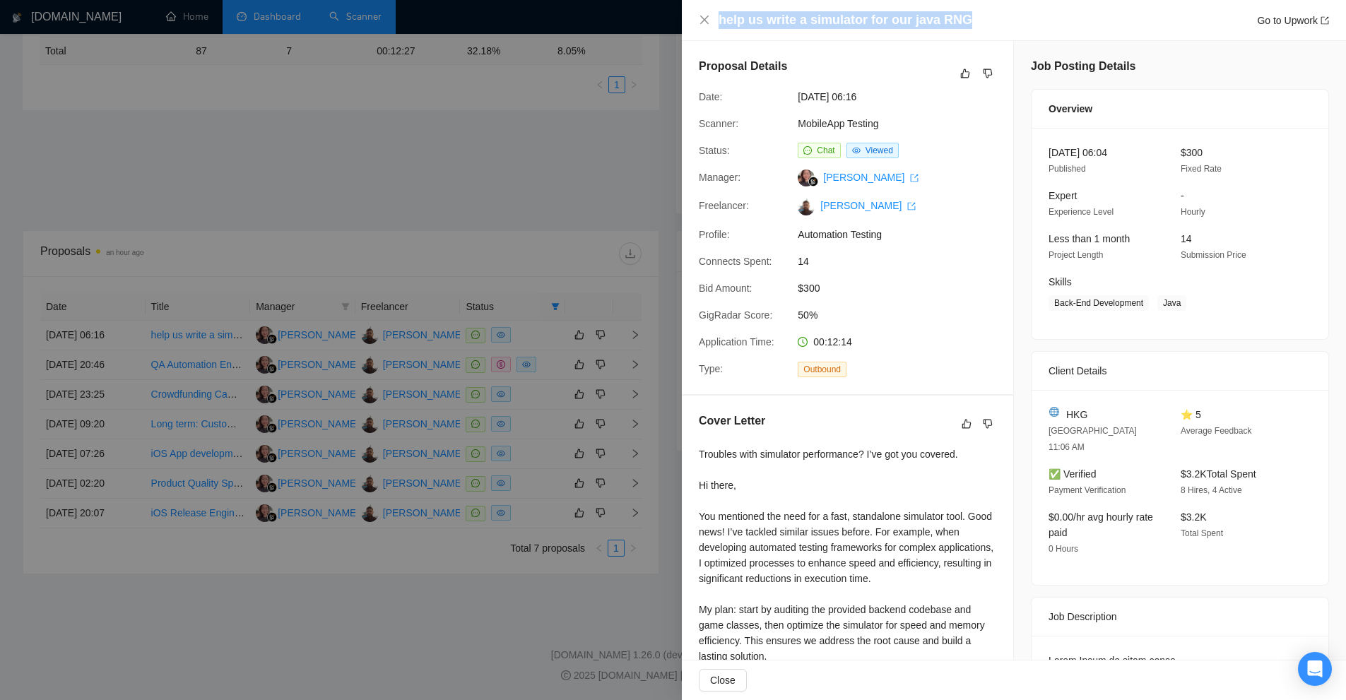
click at [949, 23] on div "help us write a simulator for our java RNG Go to Upwork" at bounding box center [1014, 20] width 664 height 41
click at [944, 23] on h4 "help us write a simulator for our java RNG" at bounding box center [845, 20] width 254 height 18
drag, startPoint x: 936, startPoint y: 23, endPoint x: 995, endPoint y: 24, distance: 59.3
click at [995, 24] on div "help us write a simulator for our java RNG Go to Upwork" at bounding box center [1023, 20] width 610 height 18
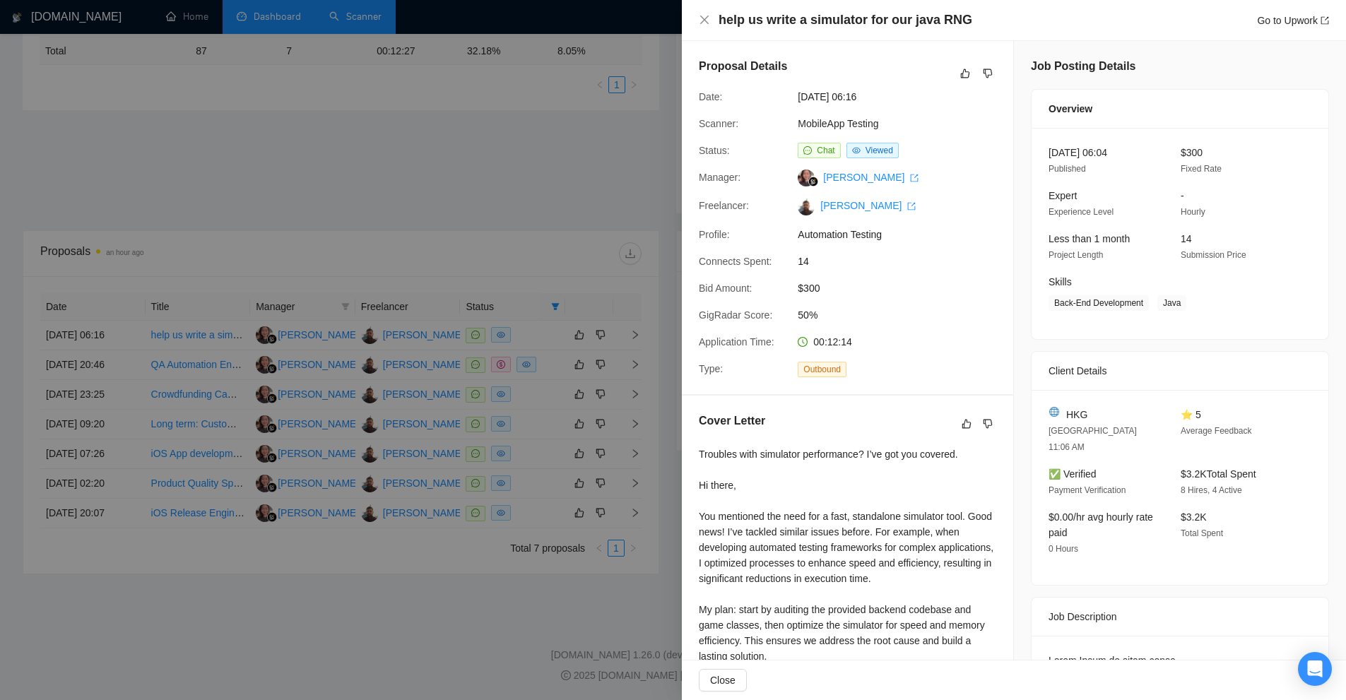
drag, startPoint x: 1208, startPoint y: 605, endPoint x: 1147, endPoint y: 380, distance: 233.6
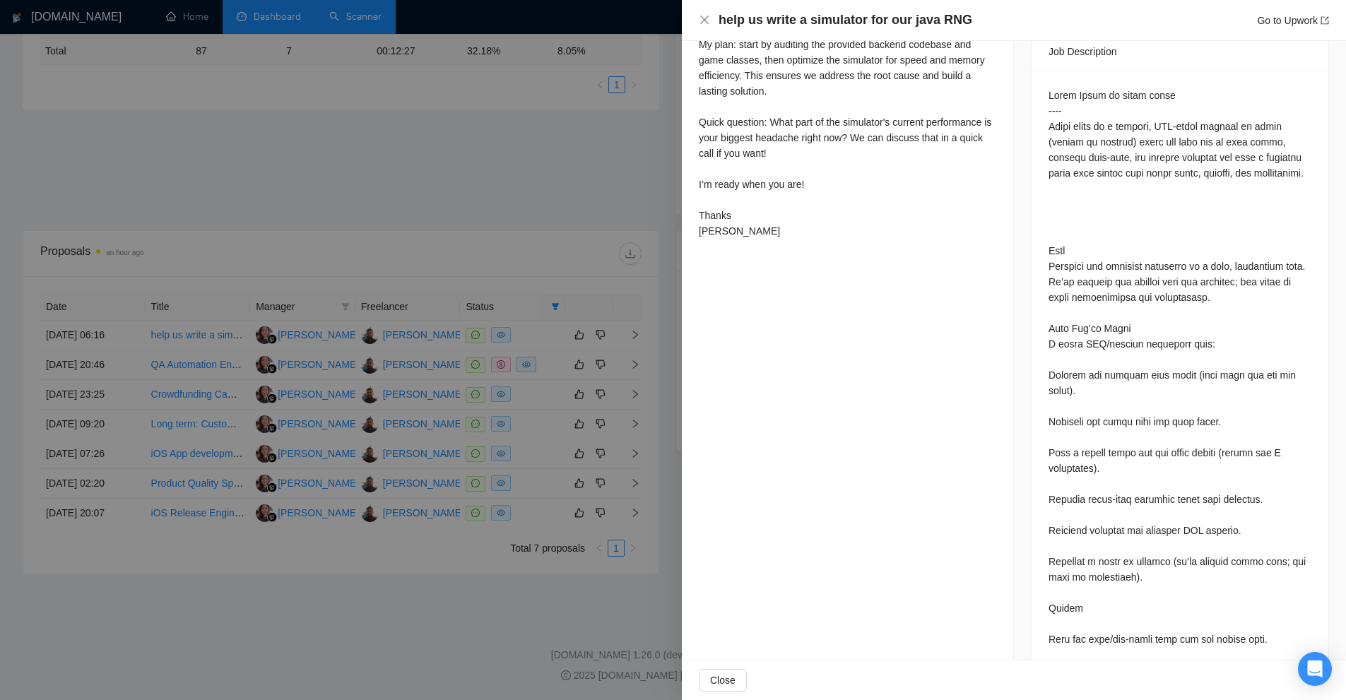
scroll to position [636, 0]
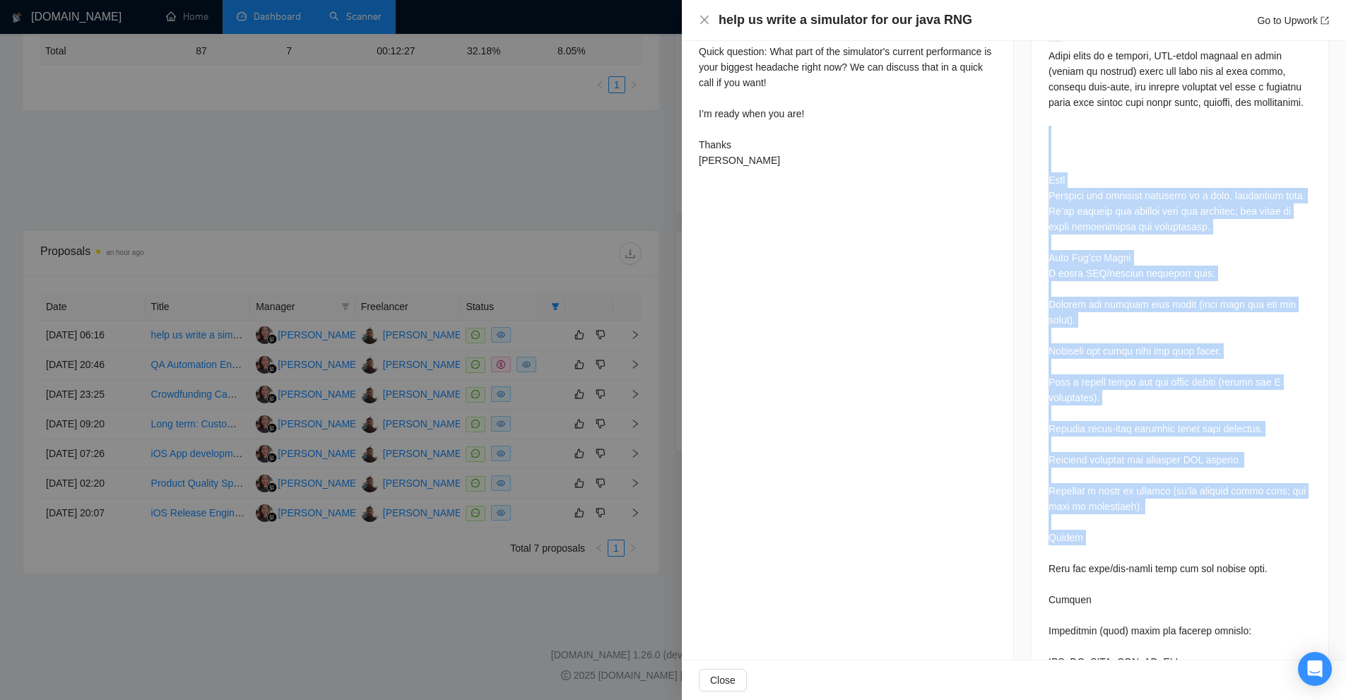
drag, startPoint x: 1033, startPoint y: 136, endPoint x: 1164, endPoint y: 556, distance: 439.7
click at [1163, 553] on div at bounding box center [1179, 595] width 297 height 1190
click at [1164, 556] on div at bounding box center [1179, 592] width 263 height 1150
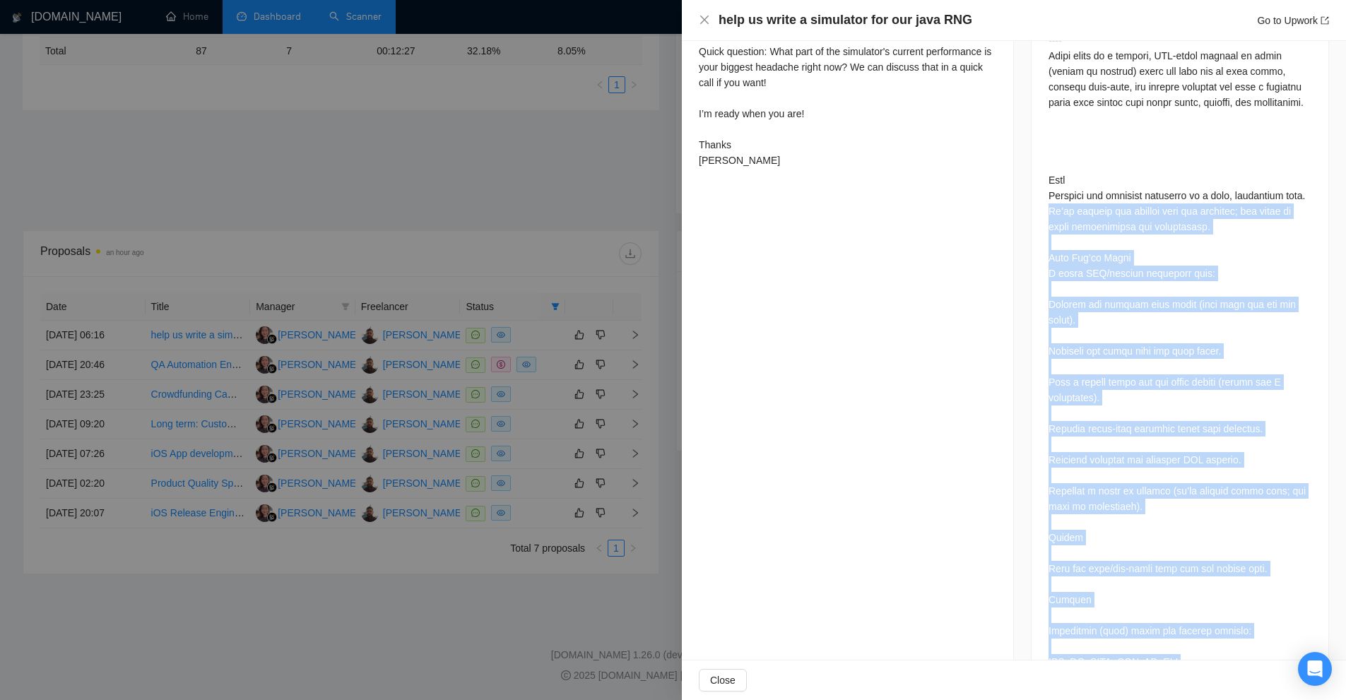
scroll to position [918, 0]
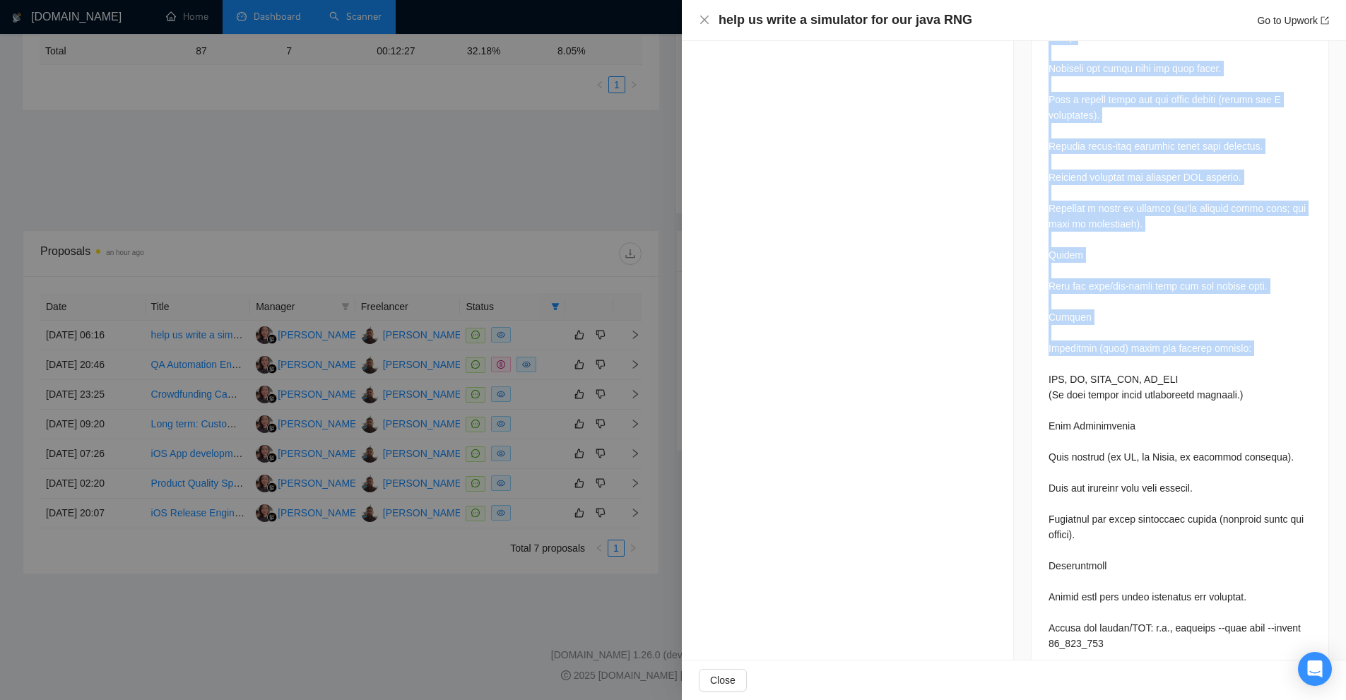
drag, startPoint x: 1038, startPoint y: 205, endPoint x: 1161, endPoint y: 403, distance: 233.3
click at [1151, 355] on div at bounding box center [1179, 312] width 297 height 1190
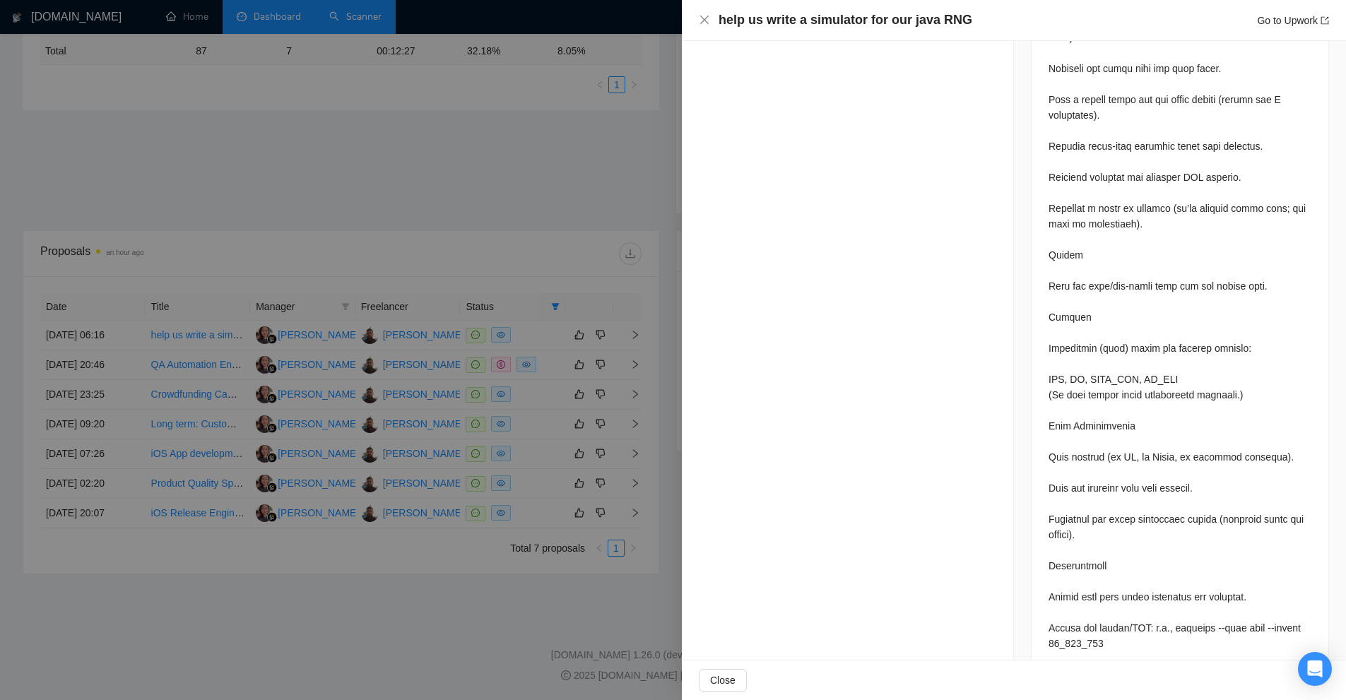
click at [1179, 400] on div at bounding box center [1179, 309] width 263 height 1150
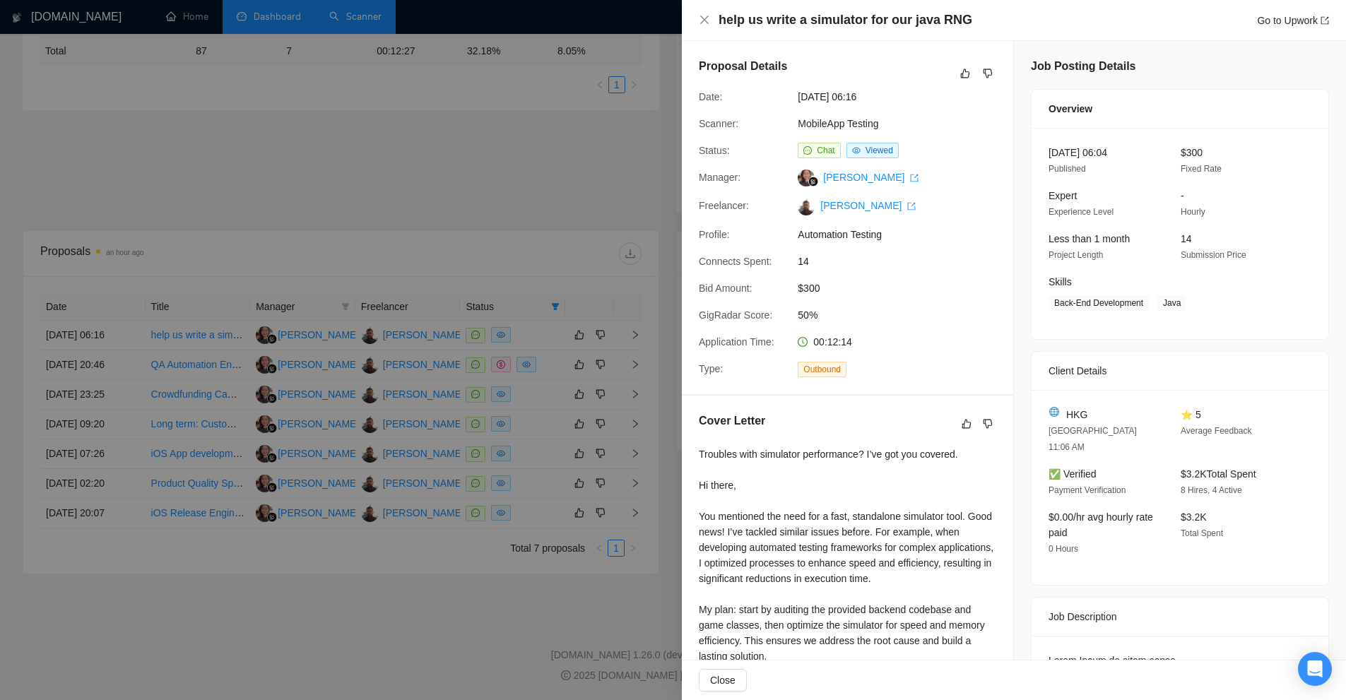
scroll to position [0, 0]
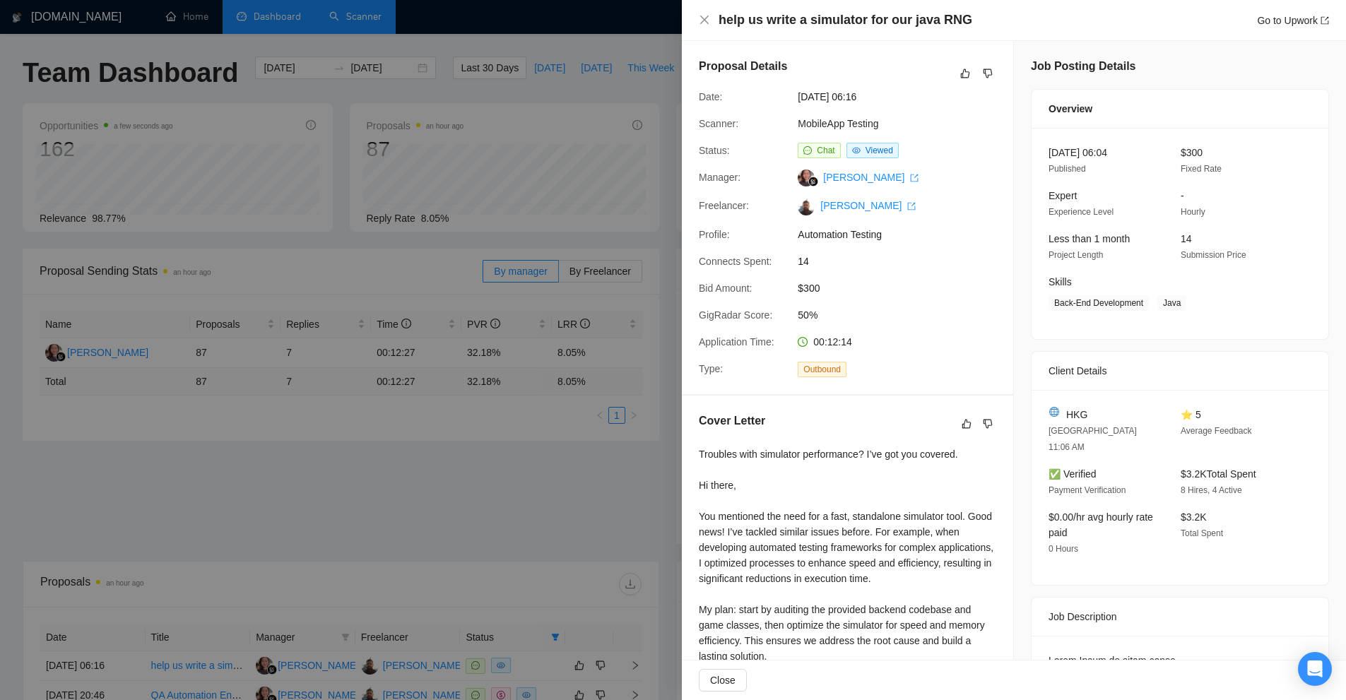
click at [457, 258] on div at bounding box center [673, 350] width 1346 height 700
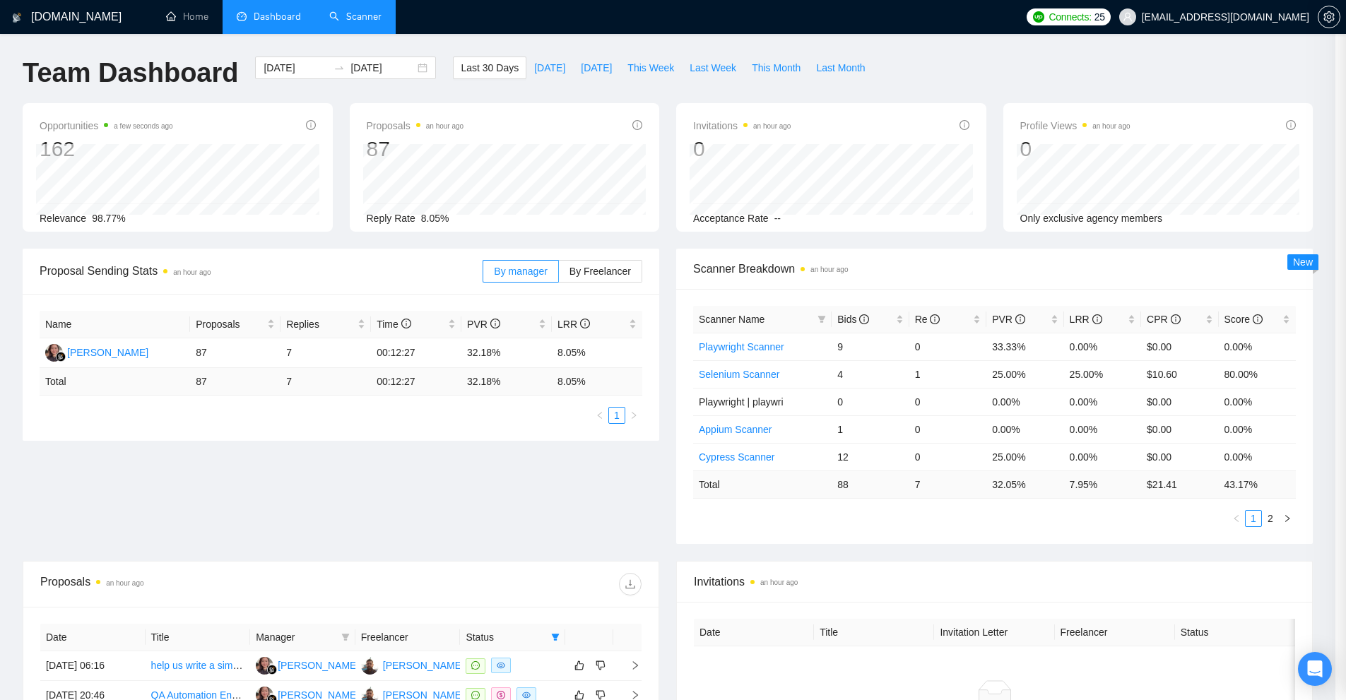
scroll to position [331, 0]
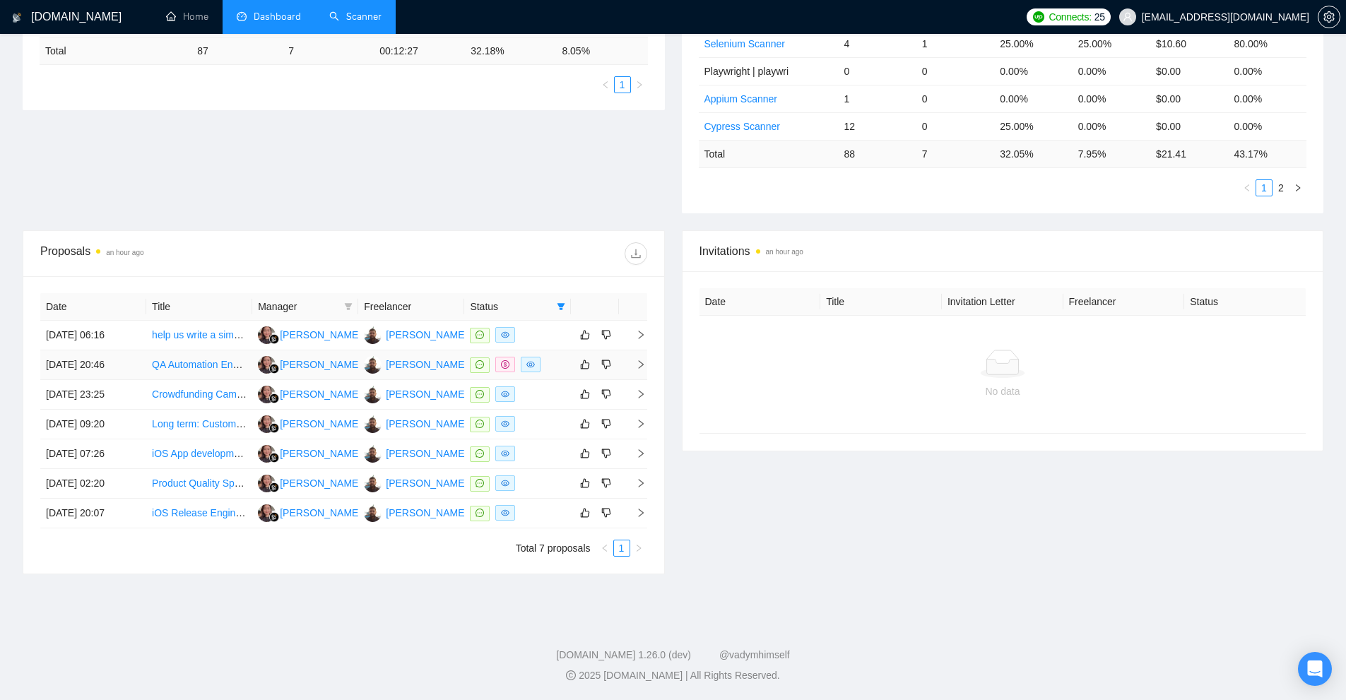
click at [550, 365] on div at bounding box center [517, 365] width 95 height 16
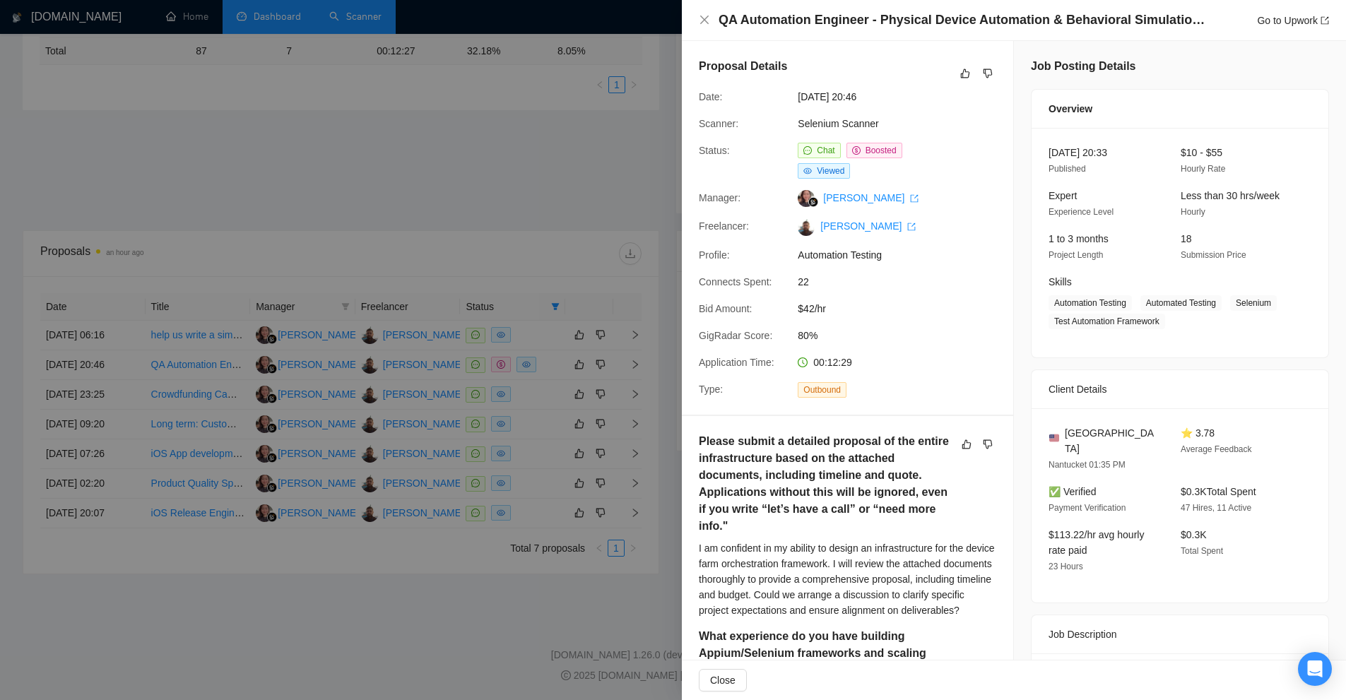
scroll to position [353, 0]
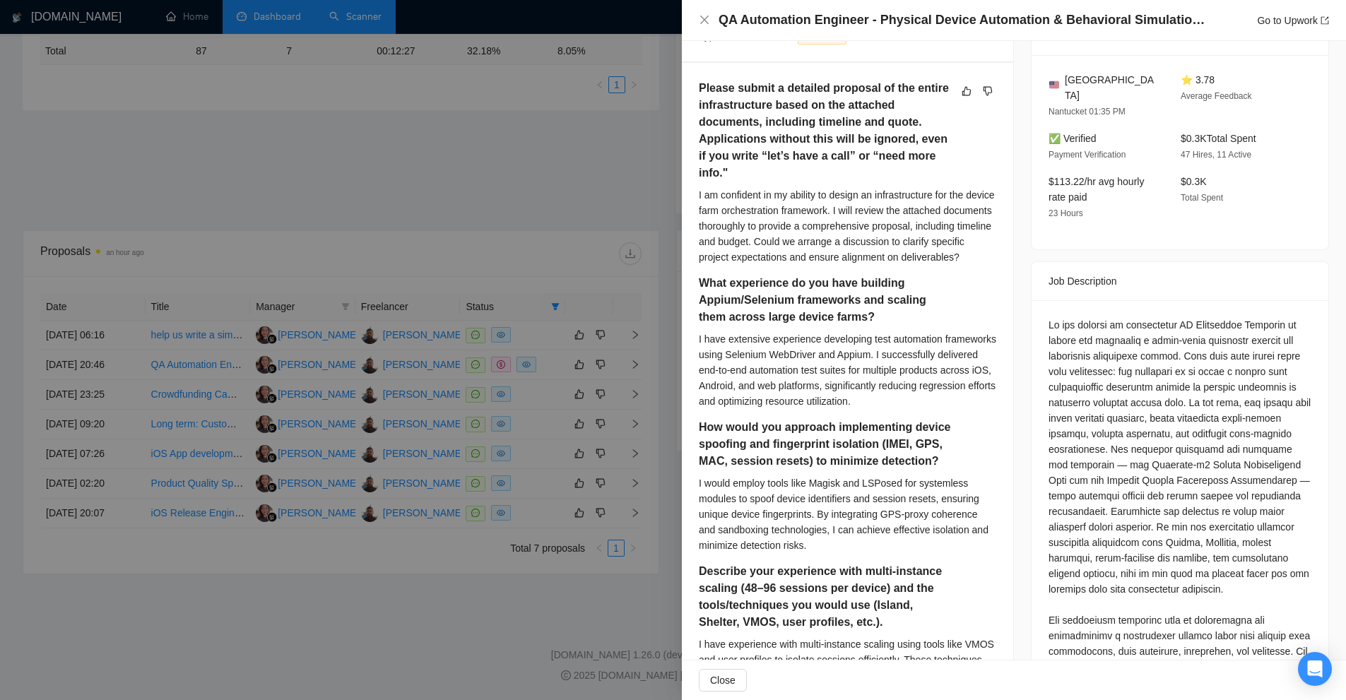
drag, startPoint x: 565, startPoint y: 383, endPoint x: 535, endPoint y: 416, distance: 44.5
click at [552, 381] on div at bounding box center [673, 350] width 1346 height 700
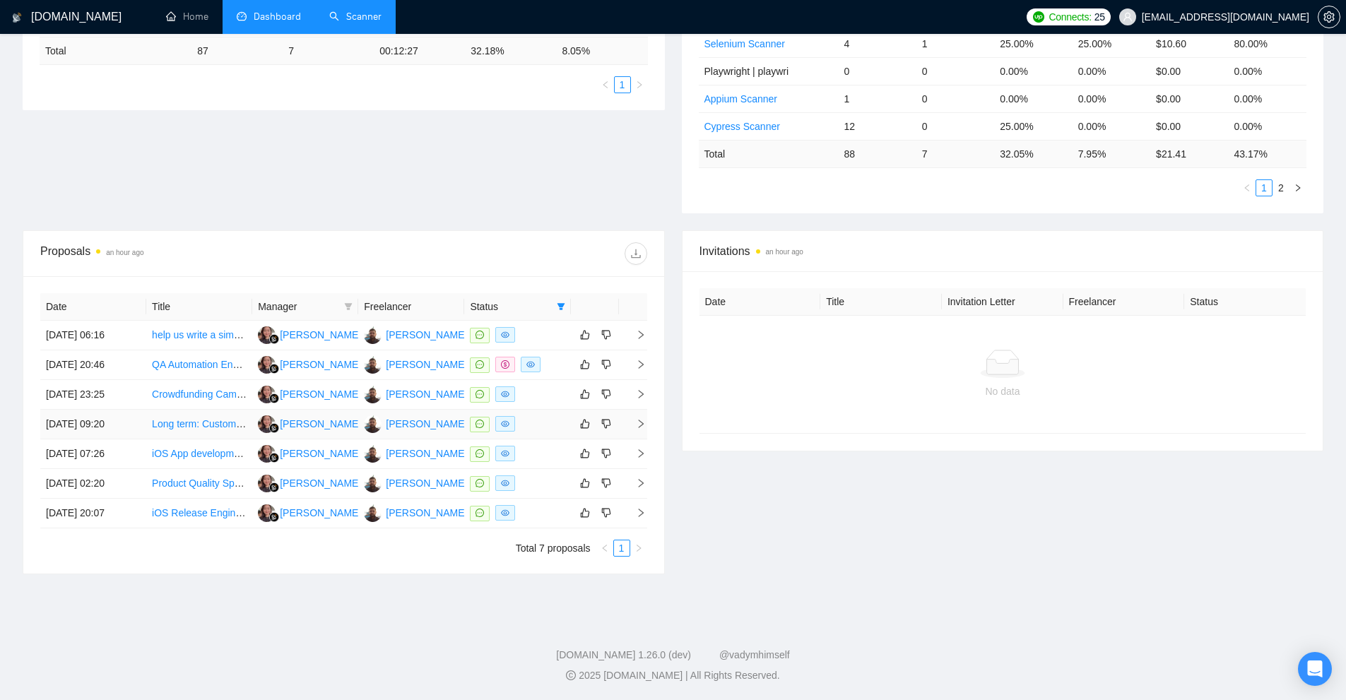
click at [536, 424] on div at bounding box center [517, 424] width 95 height 16
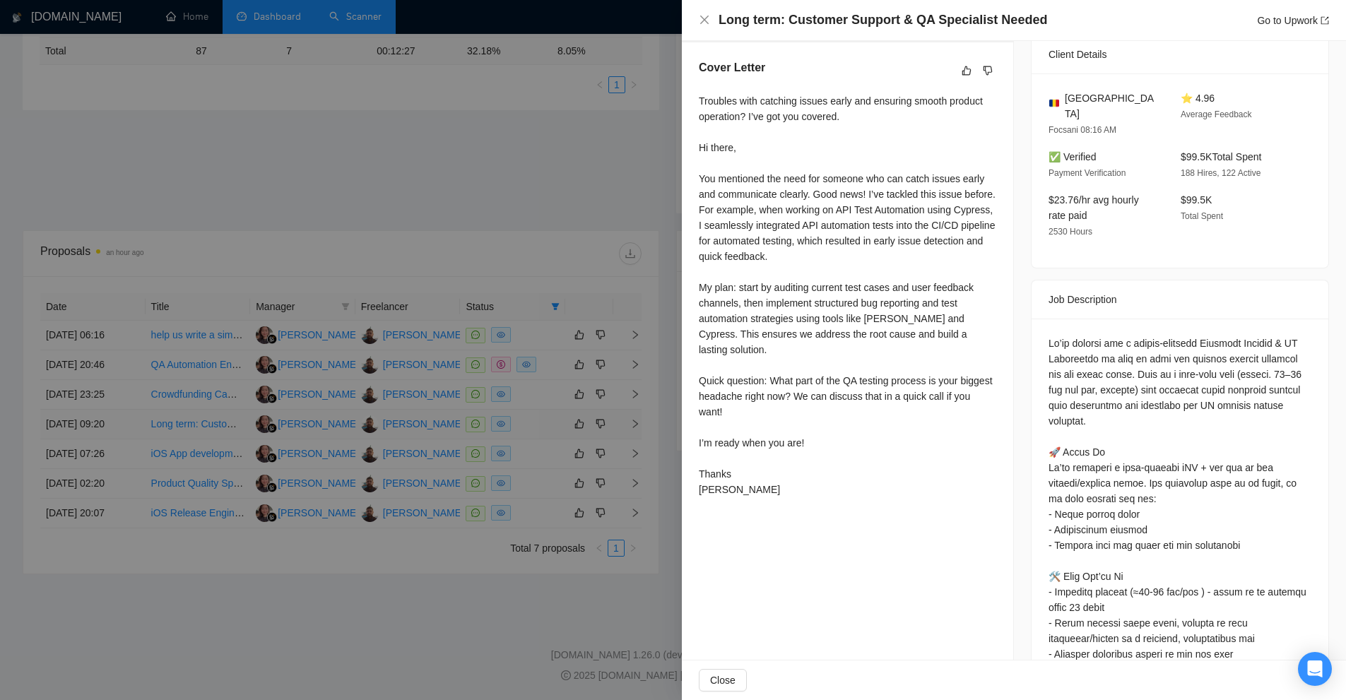
click at [536, 424] on div at bounding box center [673, 350] width 1346 height 700
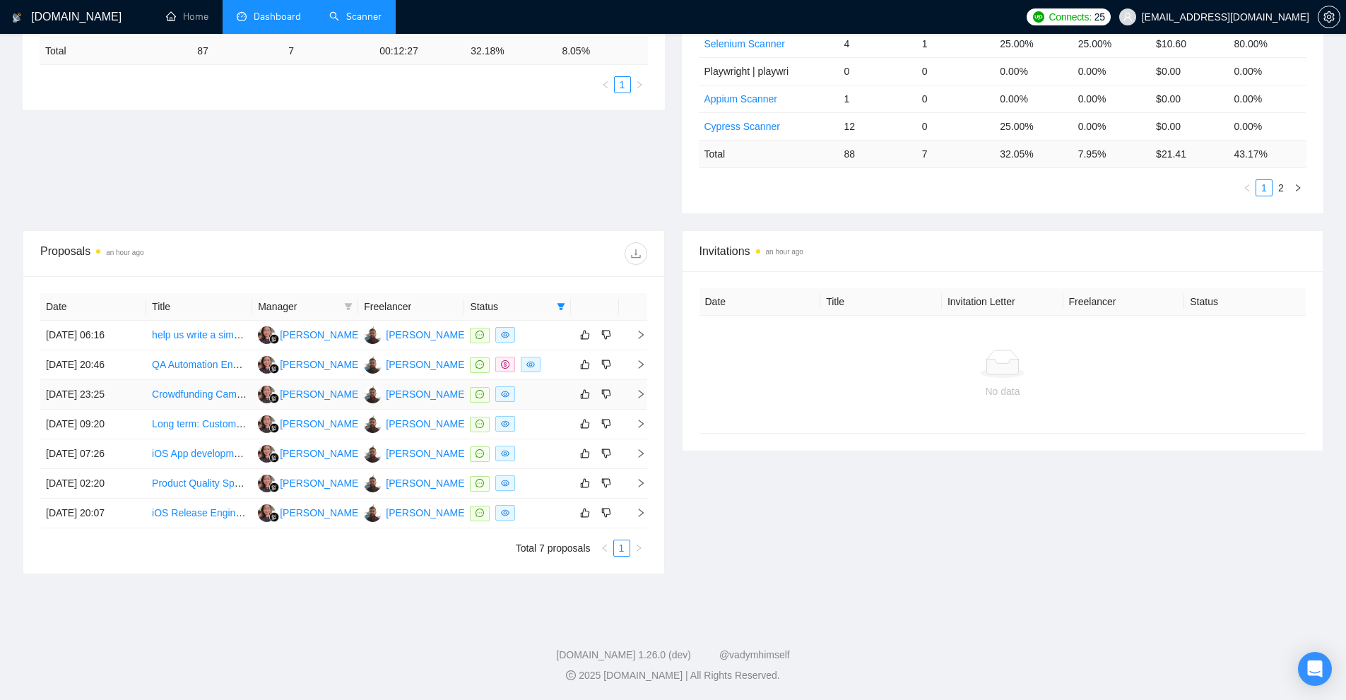
click at [538, 395] on div at bounding box center [517, 394] width 95 height 16
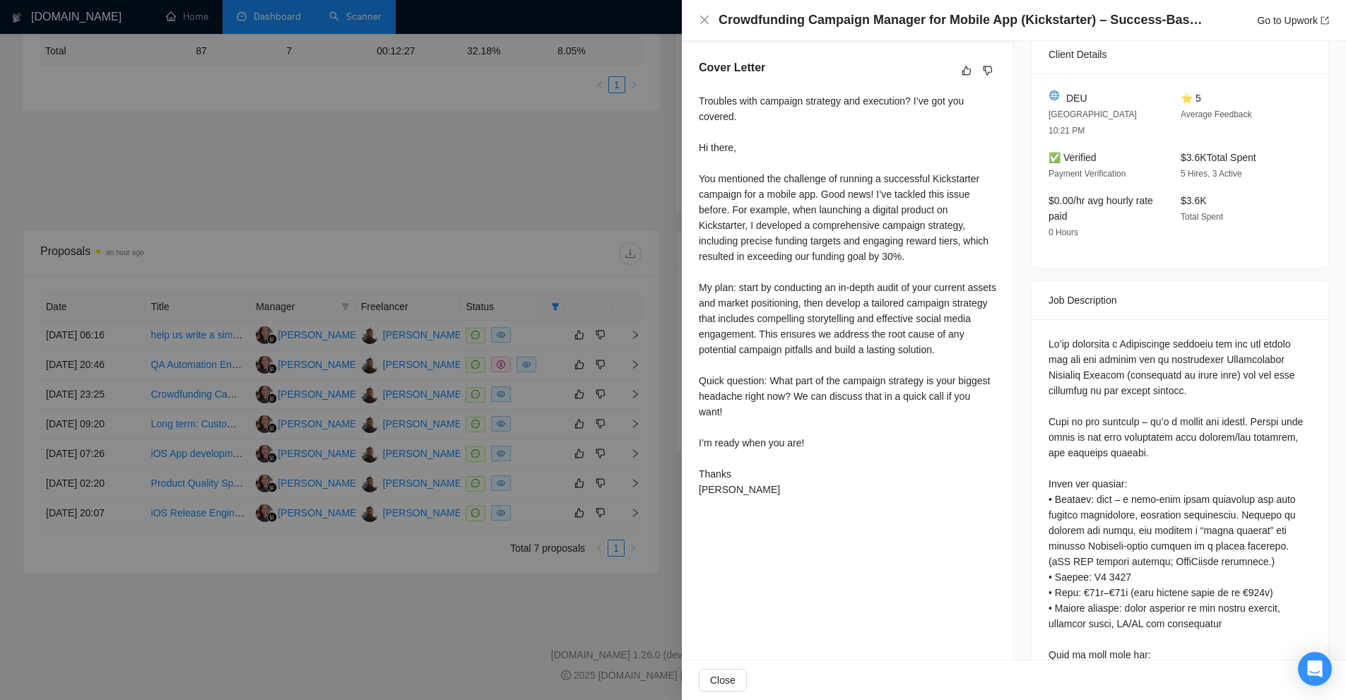
click at [519, 459] on div at bounding box center [673, 350] width 1346 height 700
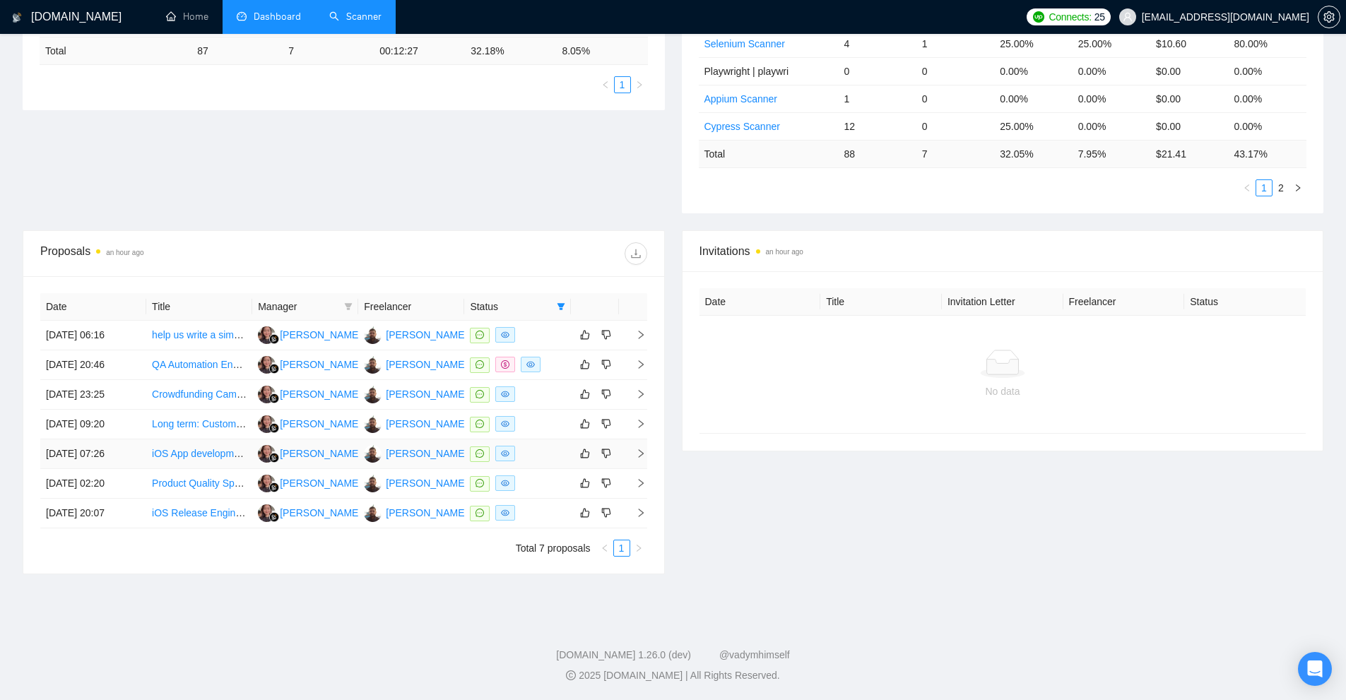
click at [545, 458] on div at bounding box center [517, 454] width 95 height 16
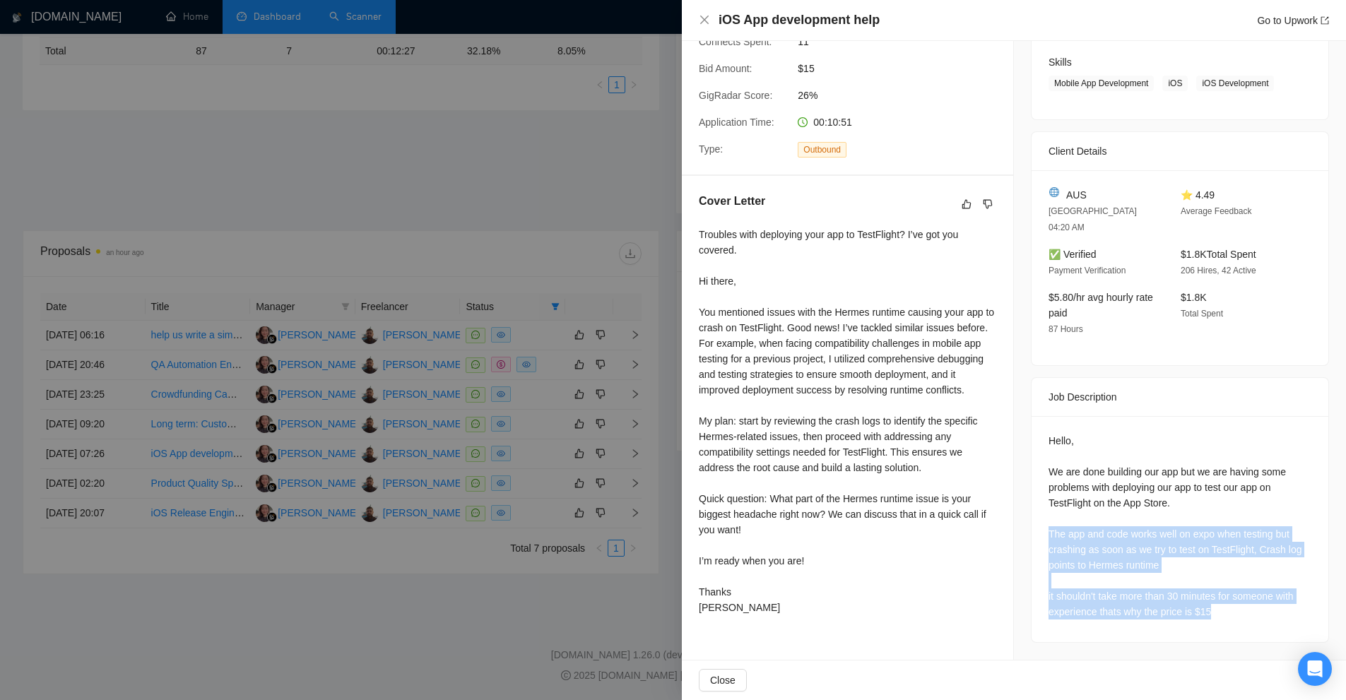
drag, startPoint x: 1238, startPoint y: 615, endPoint x: 996, endPoint y: 475, distance: 279.2
click at [996, 475] on div "Proposal Details Date: [DATE] 07:26 Scanner: MobileApp Testing Status: Chat Vie…" at bounding box center [1014, 240] width 664 height 839
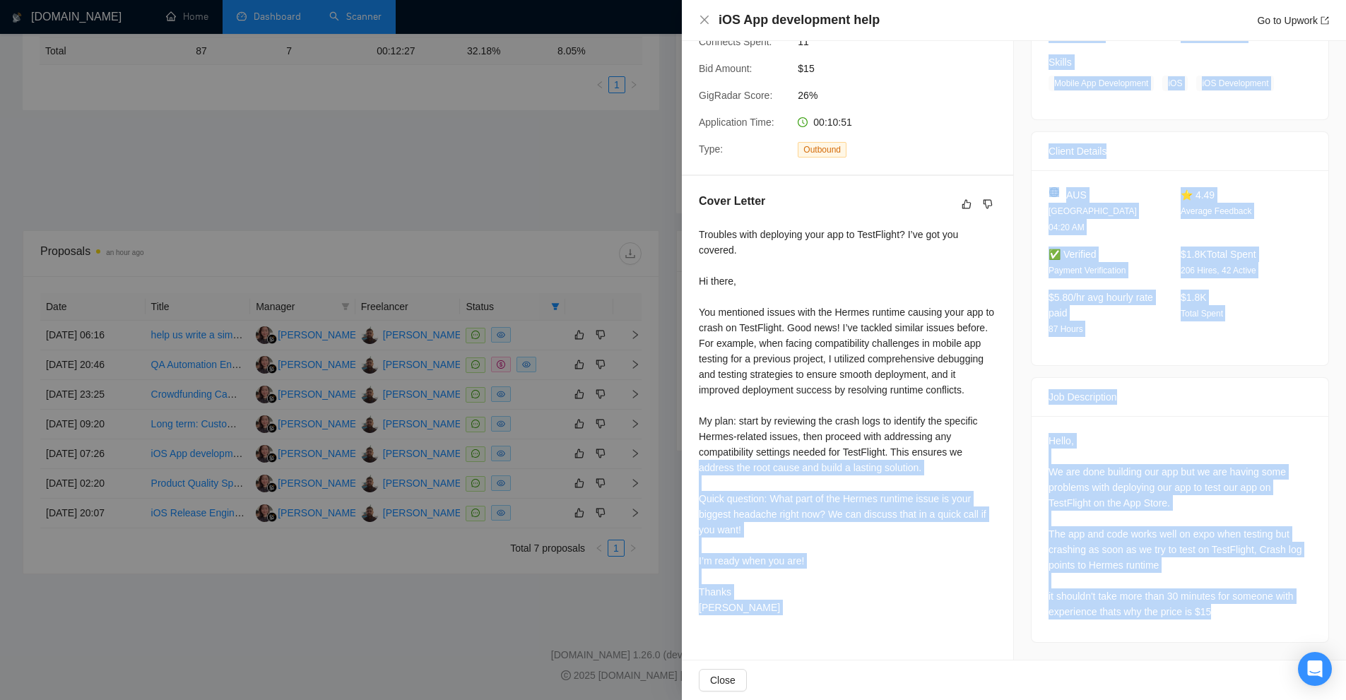
click at [1053, 541] on div "Hello, We are done building our app but we are having some problems with deploy…" at bounding box center [1179, 526] width 263 height 186
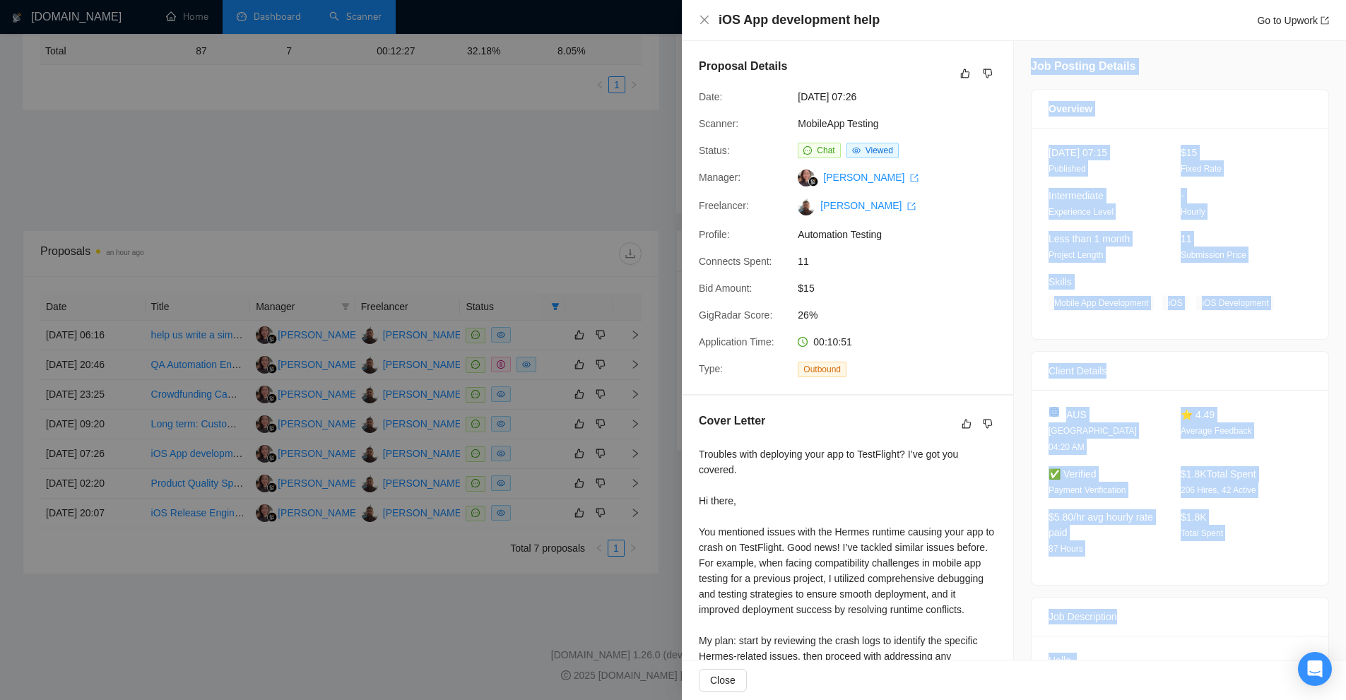
scroll to position [119, 0]
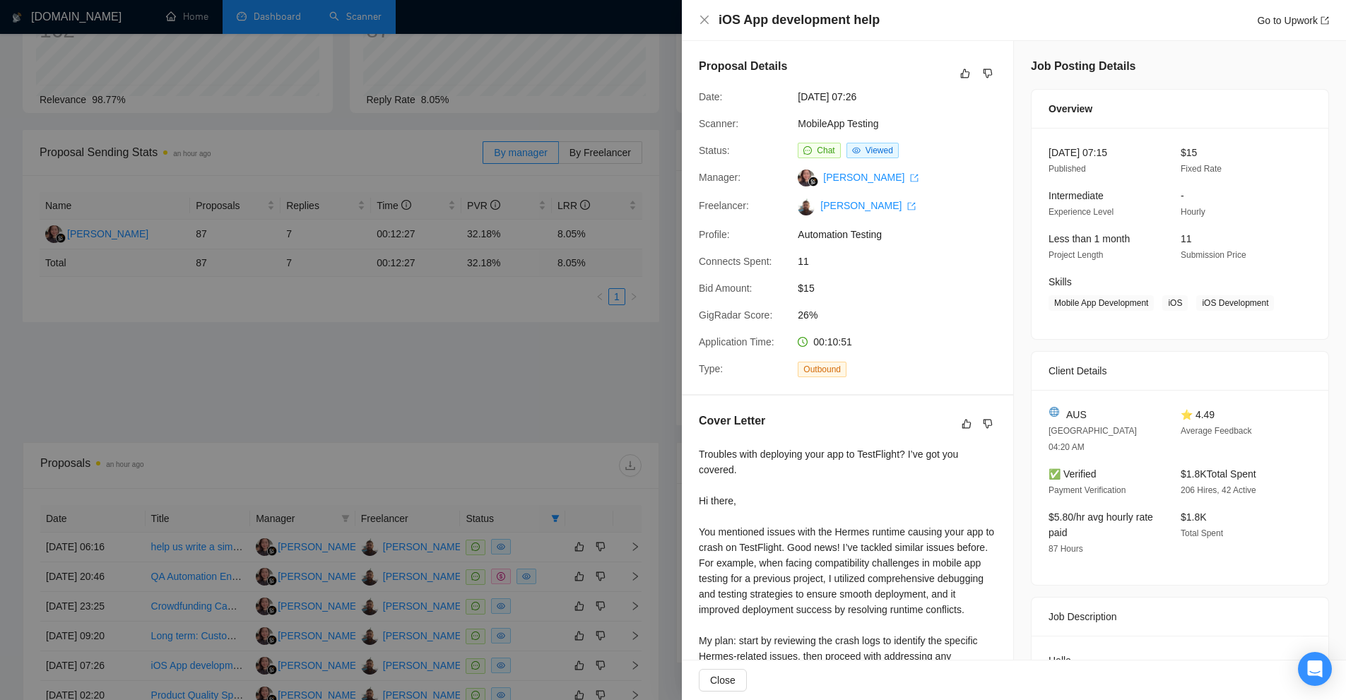
click at [926, 312] on div "Proposal Details Date: [DATE] 07:26 Scanner: MobileApp Testing Status: Chat Vie…" at bounding box center [847, 217] width 331 height 353
drag, startPoint x: 893, startPoint y: 122, endPoint x: 928, endPoint y: 122, distance: 34.6
click at [928, 122] on div "MobileApp Testing" at bounding box center [866, 124] width 149 height 16
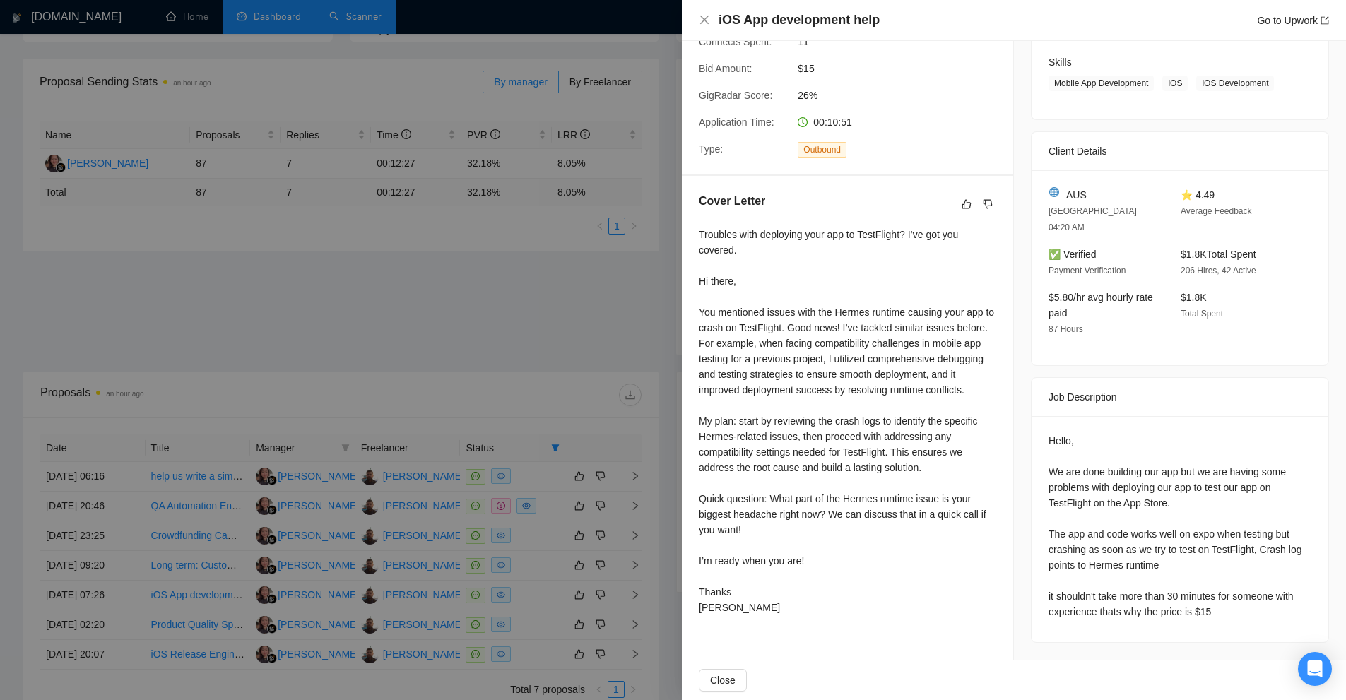
scroll to position [331, 0]
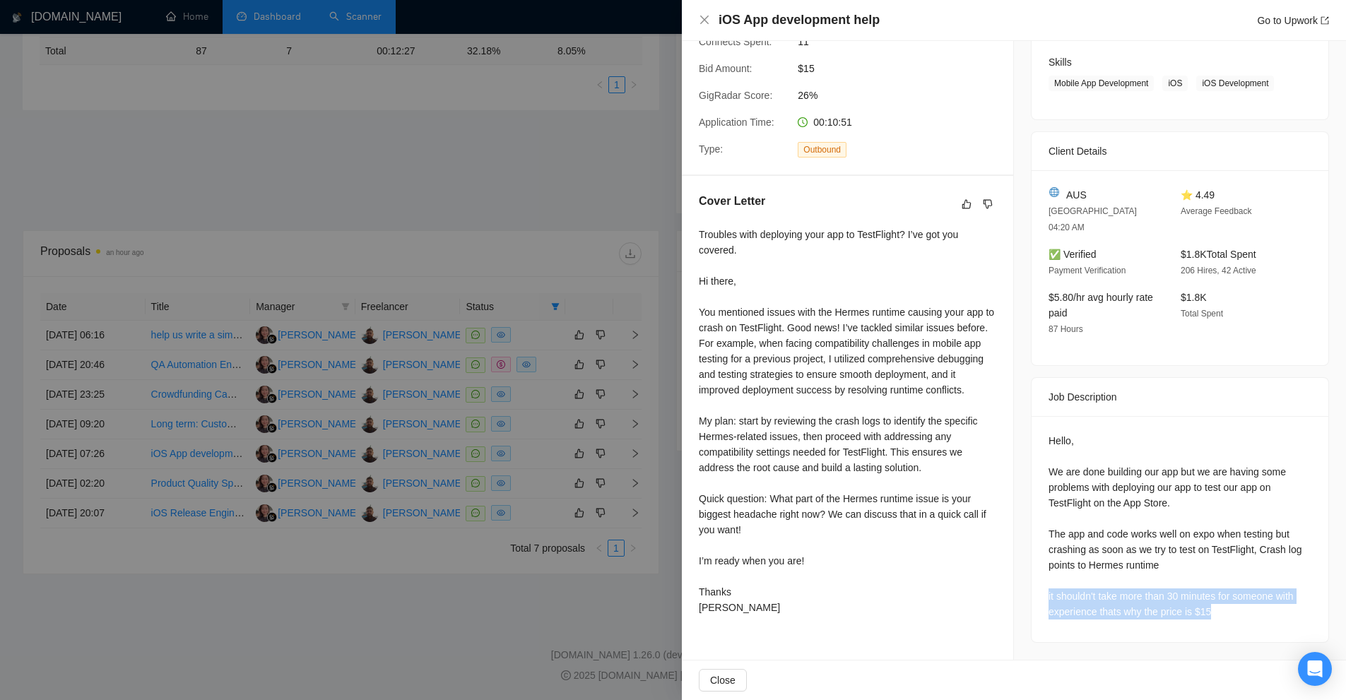
drag, startPoint x: 1234, startPoint y: 588, endPoint x: 1041, endPoint y: 565, distance: 194.9
click at [1034, 564] on div "Hello, We are done building our app but we are having some problems with deploy…" at bounding box center [1179, 529] width 297 height 226
click at [1101, 581] on div "Hello, We are done building our app but we are having some problems with deploy…" at bounding box center [1179, 526] width 263 height 186
drag, startPoint x: 1216, startPoint y: 585, endPoint x: 1191, endPoint y: 584, distance: 25.4
click at [1190, 583] on div "Hello, We are done building our app but we are having some problems with deploy…" at bounding box center [1179, 526] width 263 height 186
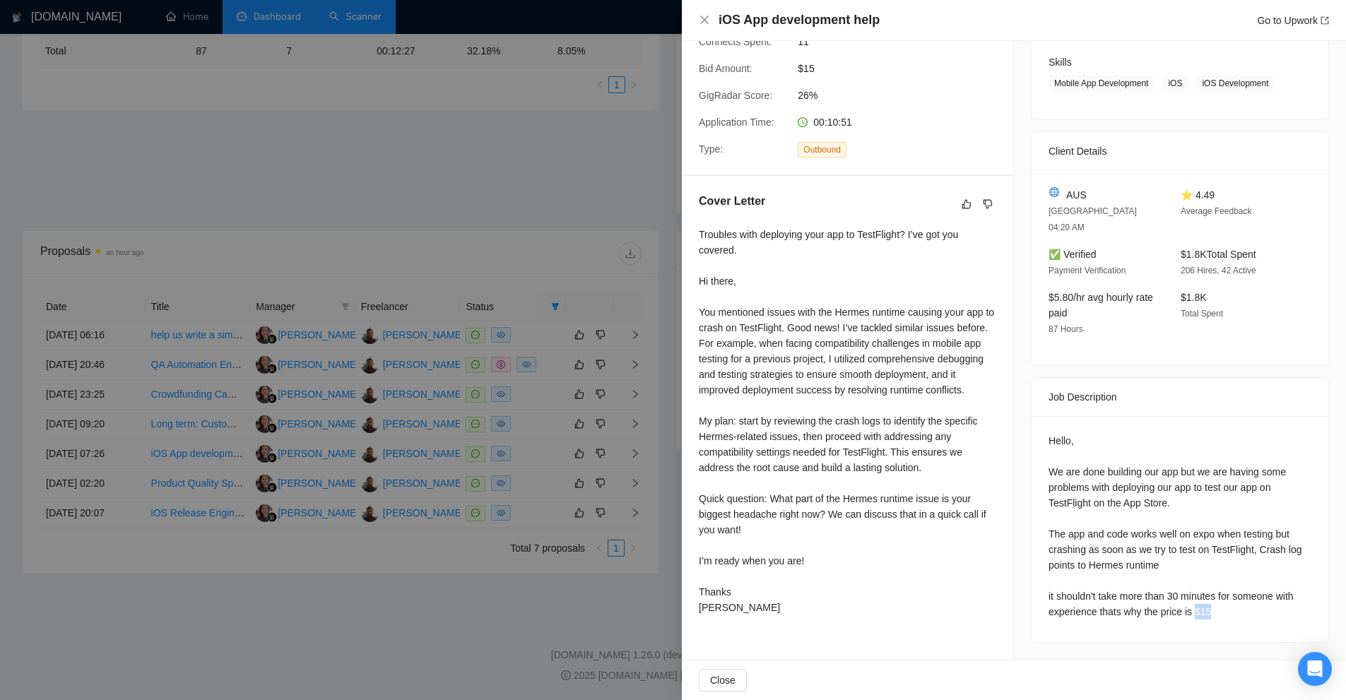
click at [1217, 612] on div "Hello, We are done building our app but we are having some problems with deploy…" at bounding box center [1179, 529] width 297 height 226
drag, startPoint x: 1191, startPoint y: 584, endPoint x: 1202, endPoint y: 586, distance: 11.4
click at [1202, 586] on div "Hello, We are done building our app but we are having some problems with deploy…" at bounding box center [1179, 526] width 263 height 186
click at [1197, 586] on div "Hello, We are done building our app but we are having some problems with deploy…" at bounding box center [1179, 526] width 263 height 186
drag, startPoint x: 1207, startPoint y: 582, endPoint x: 1219, endPoint y: 581, distance: 11.3
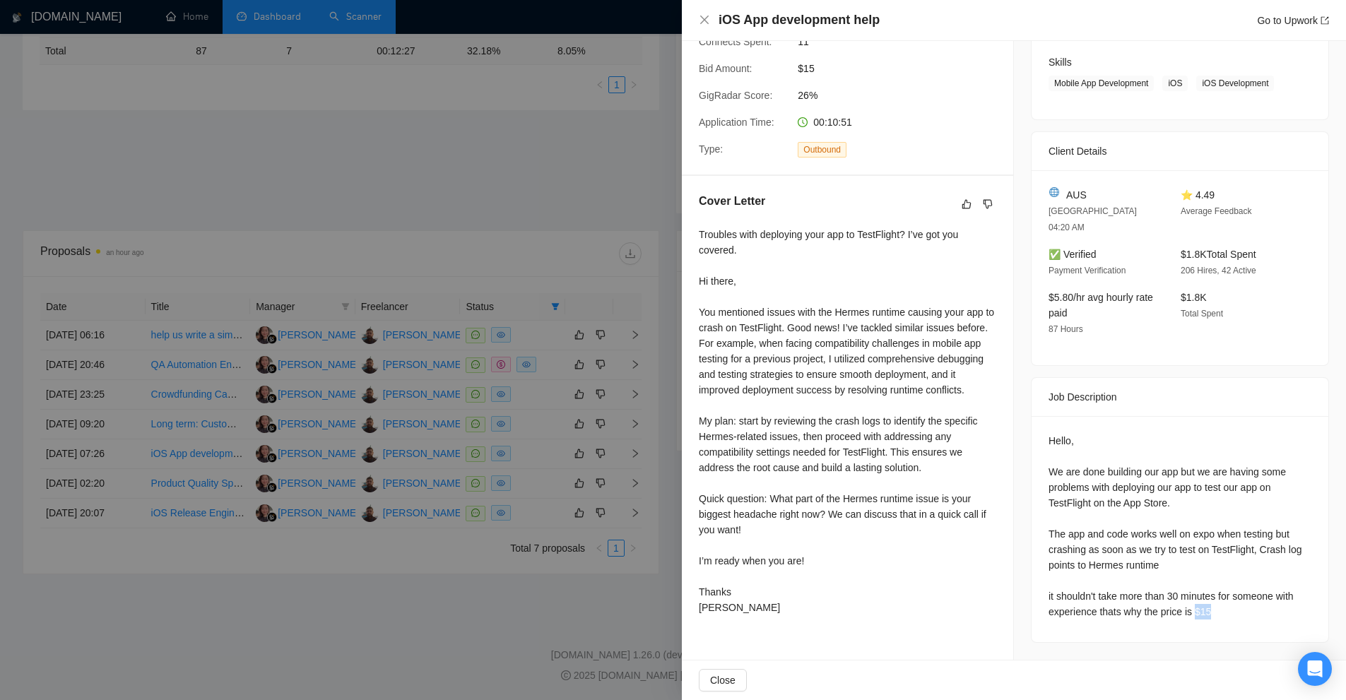
click at [1216, 581] on div "Hello, We are done building our app but we are having some problems with deploy…" at bounding box center [1179, 526] width 263 height 186
click at [1219, 581] on div "Hello, We are done building our app but we are having some problems with deploy…" at bounding box center [1179, 526] width 263 height 186
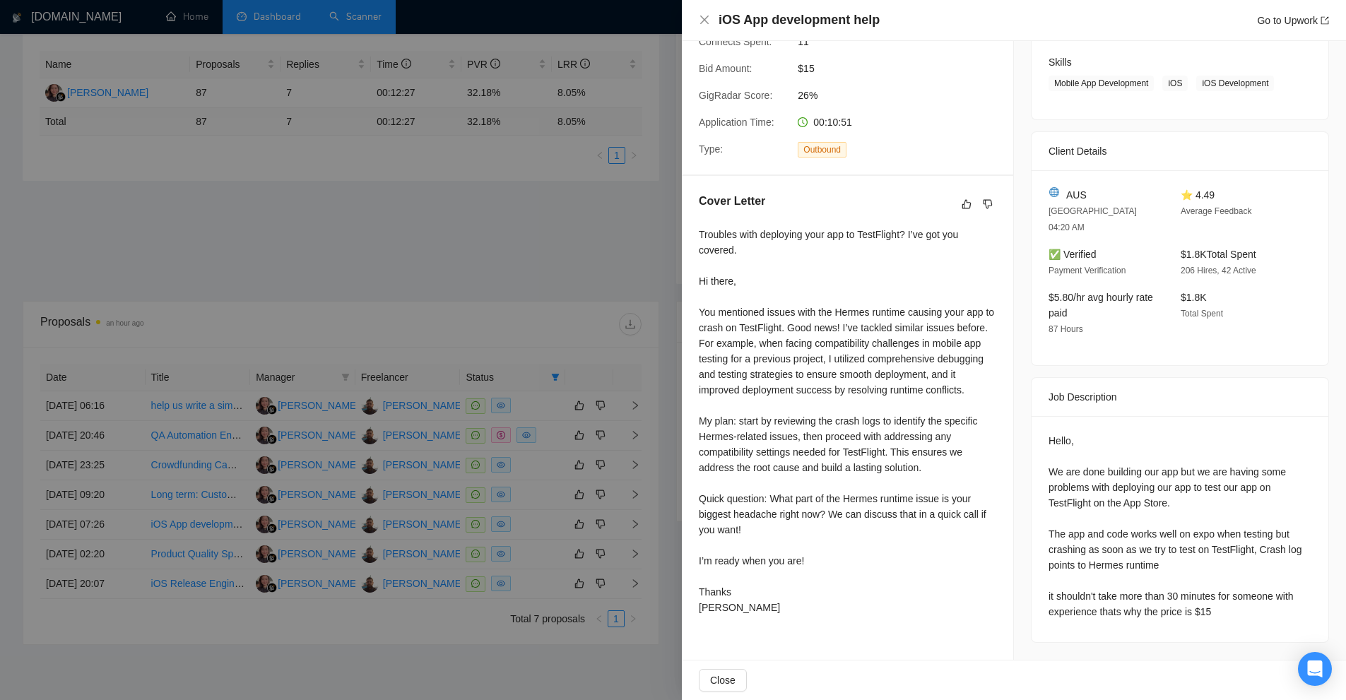
scroll to position [0, 0]
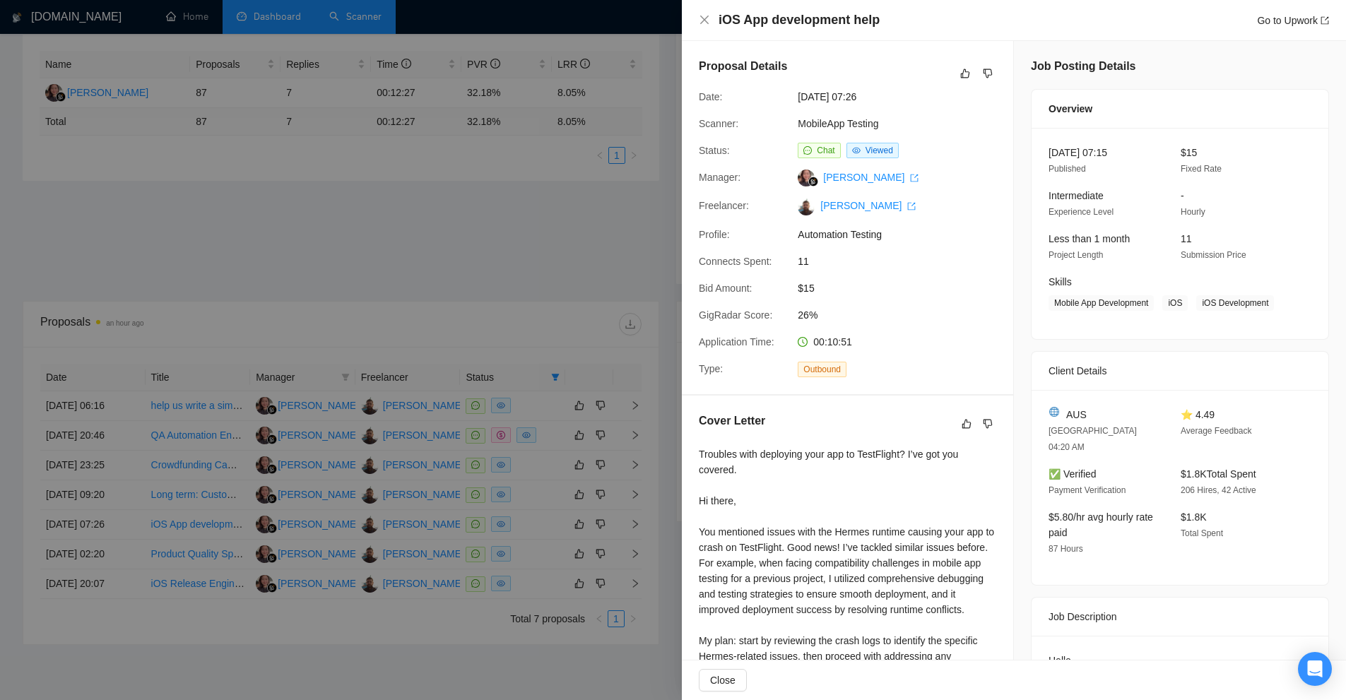
click at [444, 165] on div at bounding box center [673, 350] width 1346 height 700
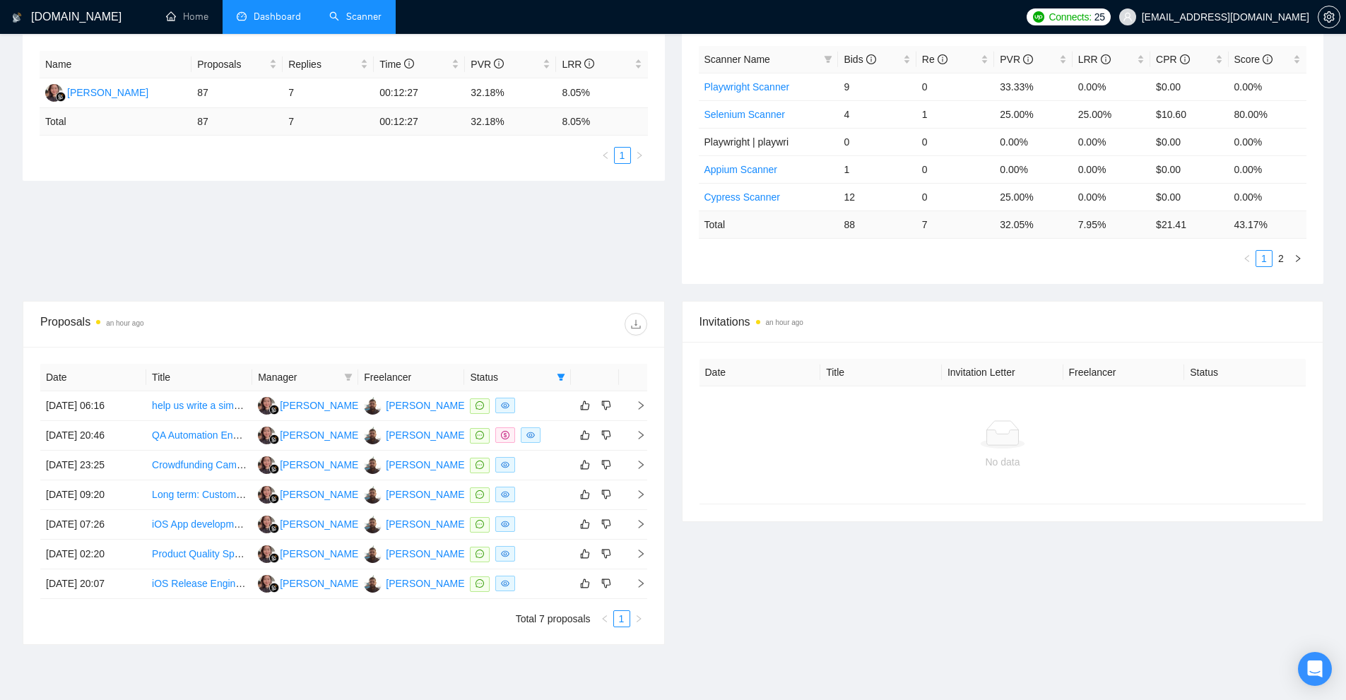
click at [355, 23] on link "Scanner" at bounding box center [355, 17] width 52 height 12
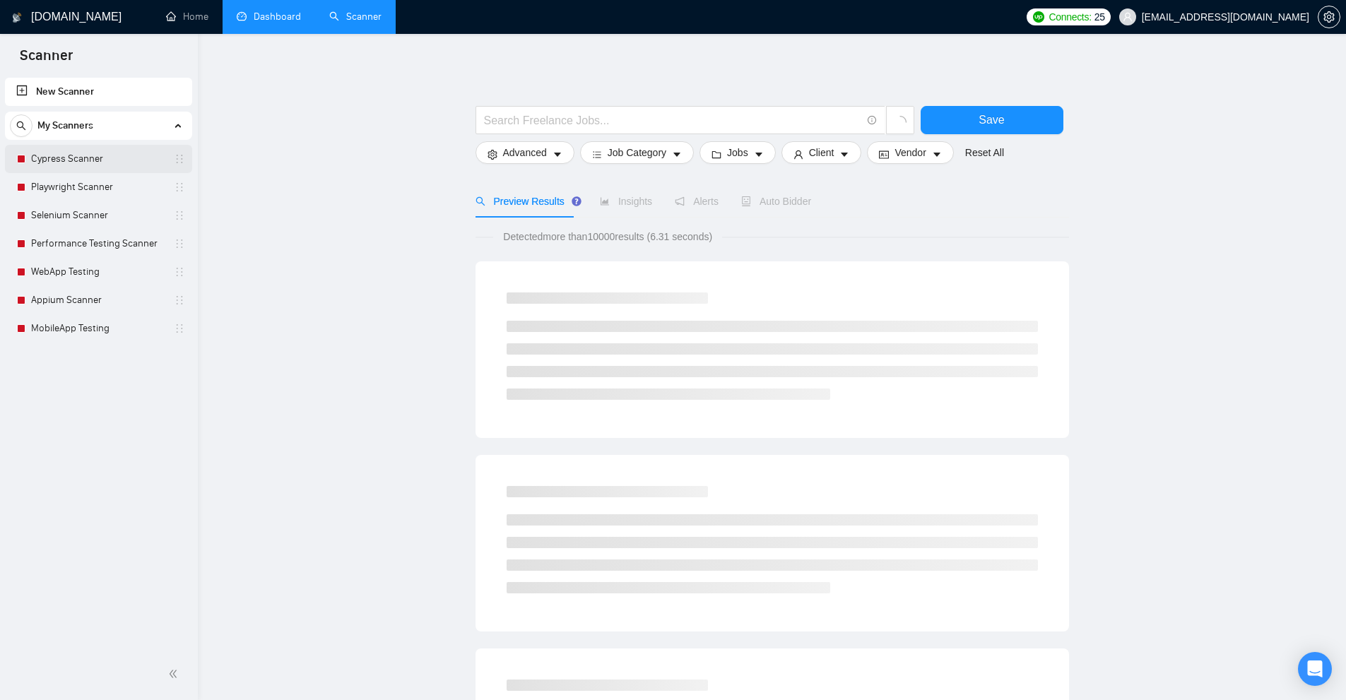
click at [120, 169] on link "Cypress Scanner" at bounding box center [98, 159] width 134 height 28
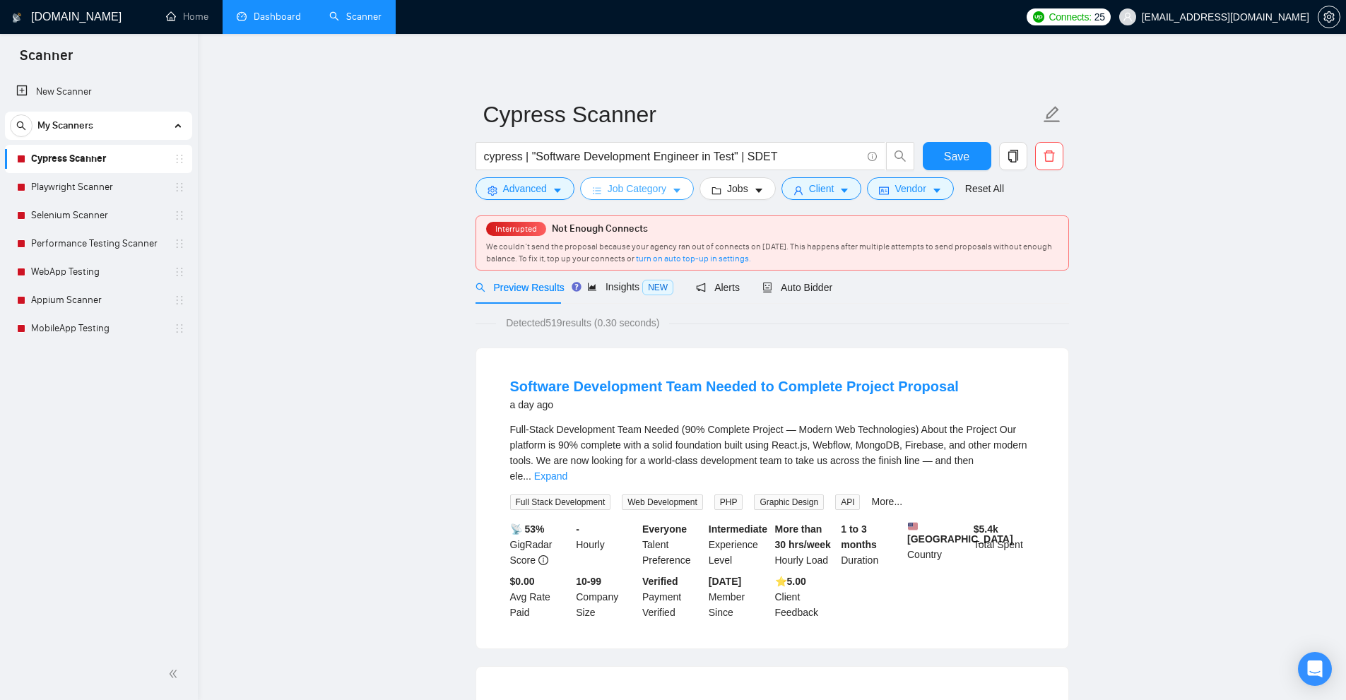
click at [668, 189] on button "Job Category" at bounding box center [637, 188] width 114 height 23
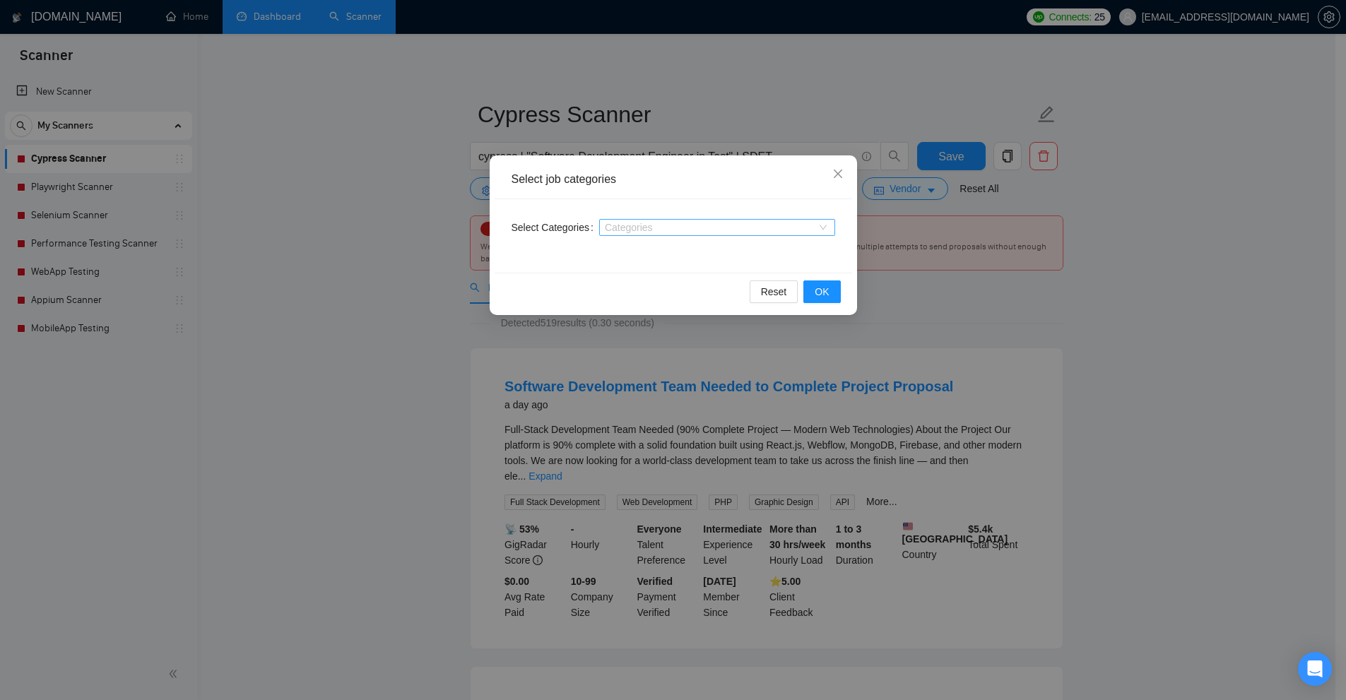
click at [635, 226] on div at bounding box center [710, 227] width 215 height 11
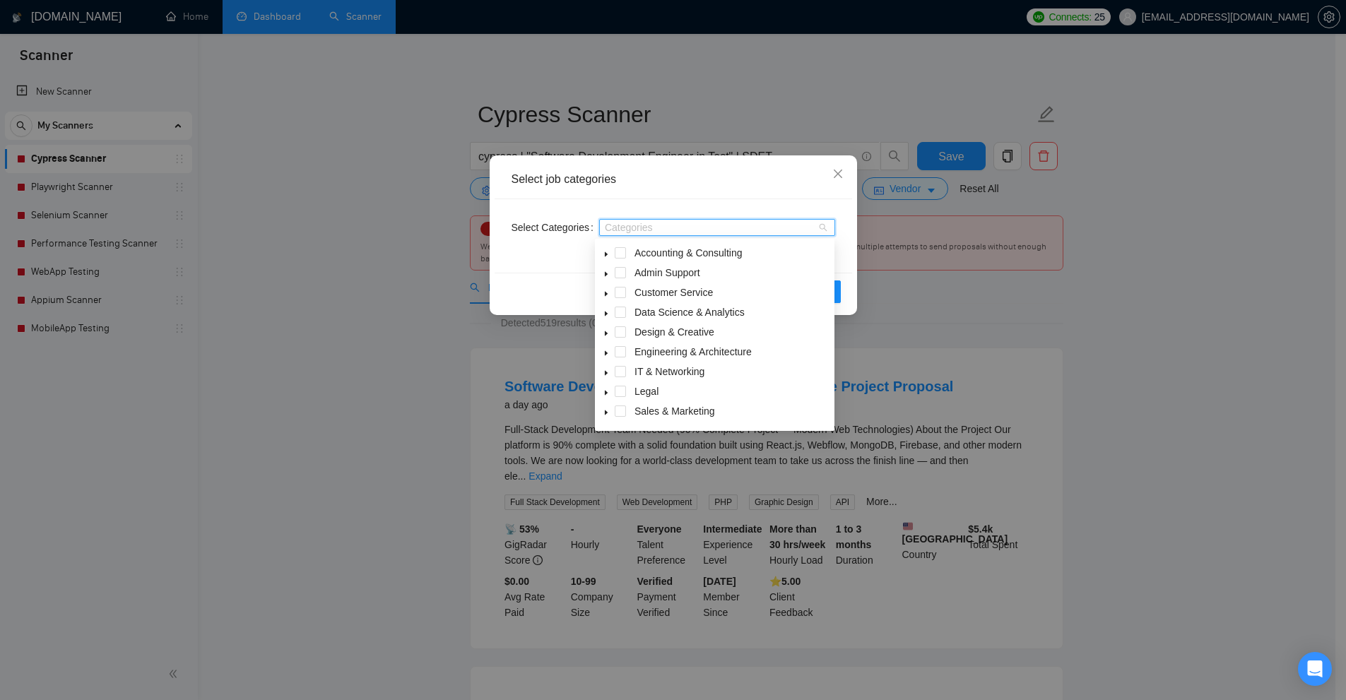
click at [954, 291] on div "Select job categories Select Categories Categories Reset OK" at bounding box center [673, 350] width 1346 height 700
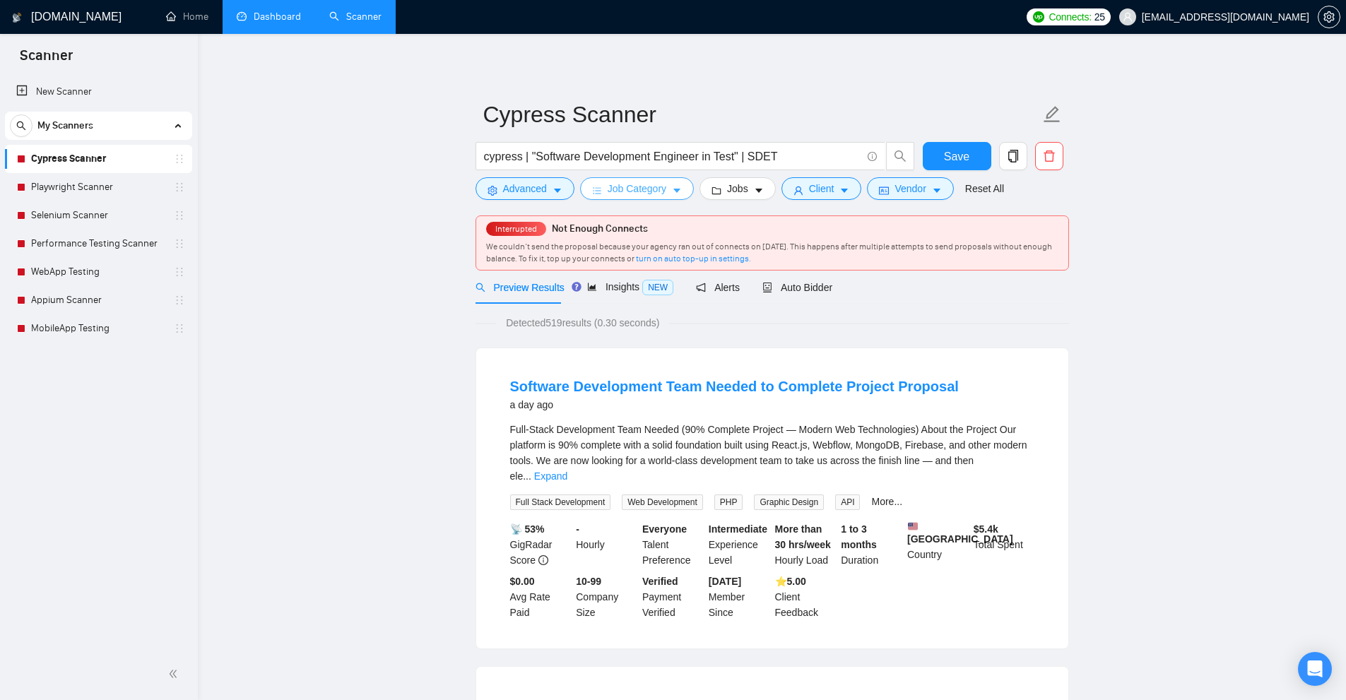
click at [648, 200] on button "Job Category" at bounding box center [637, 188] width 114 height 23
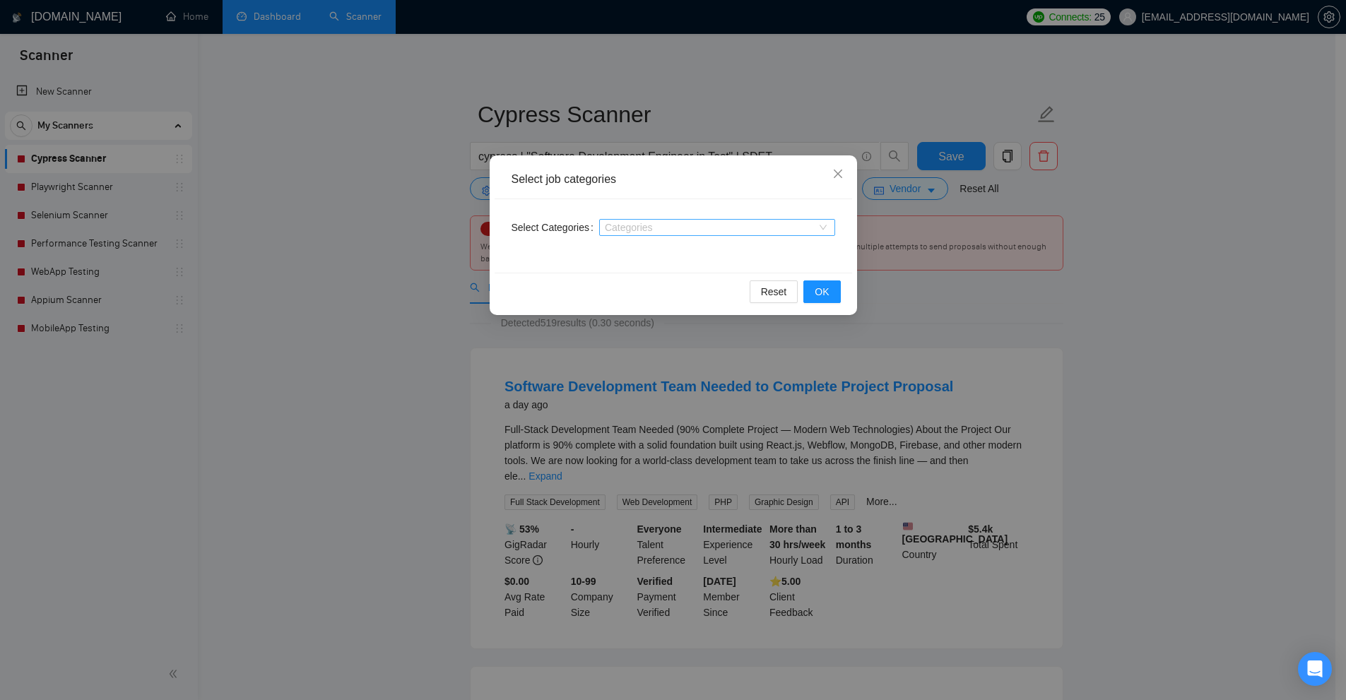
click at [663, 227] on div at bounding box center [710, 227] width 215 height 11
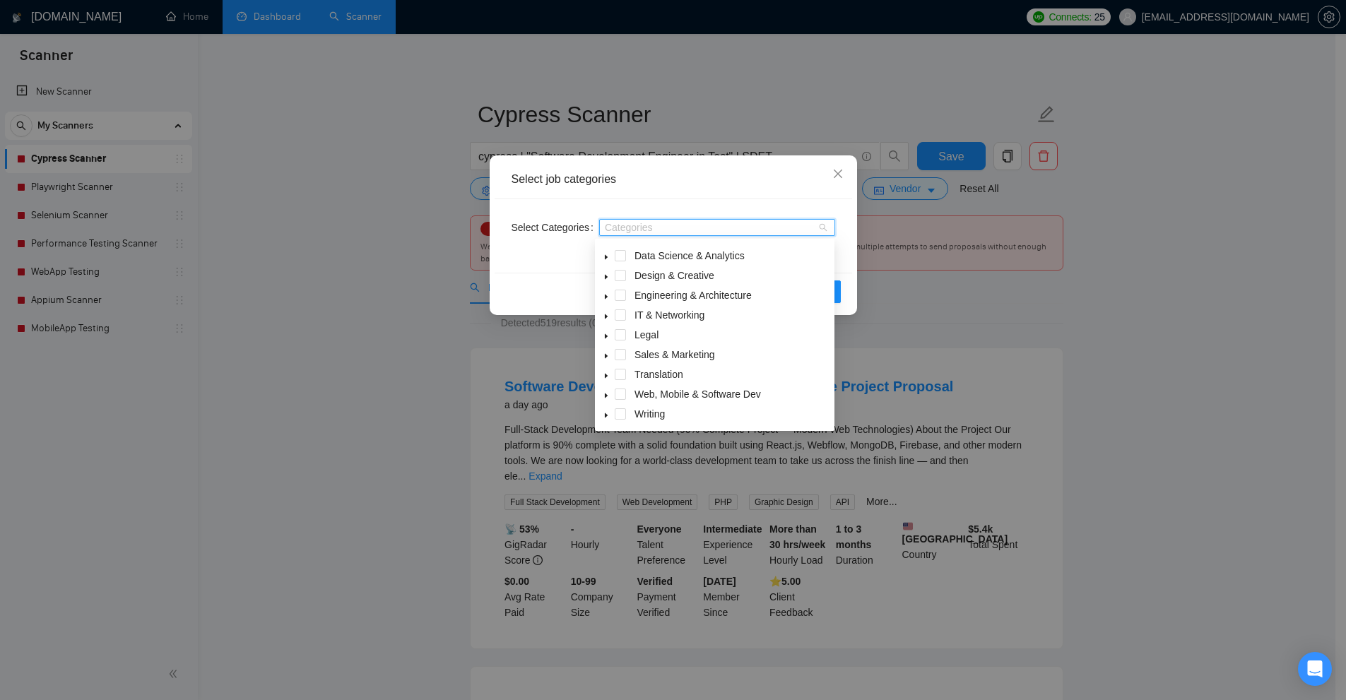
click at [771, 202] on div "Select Categories Categories" at bounding box center [672, 235] width 357 height 73
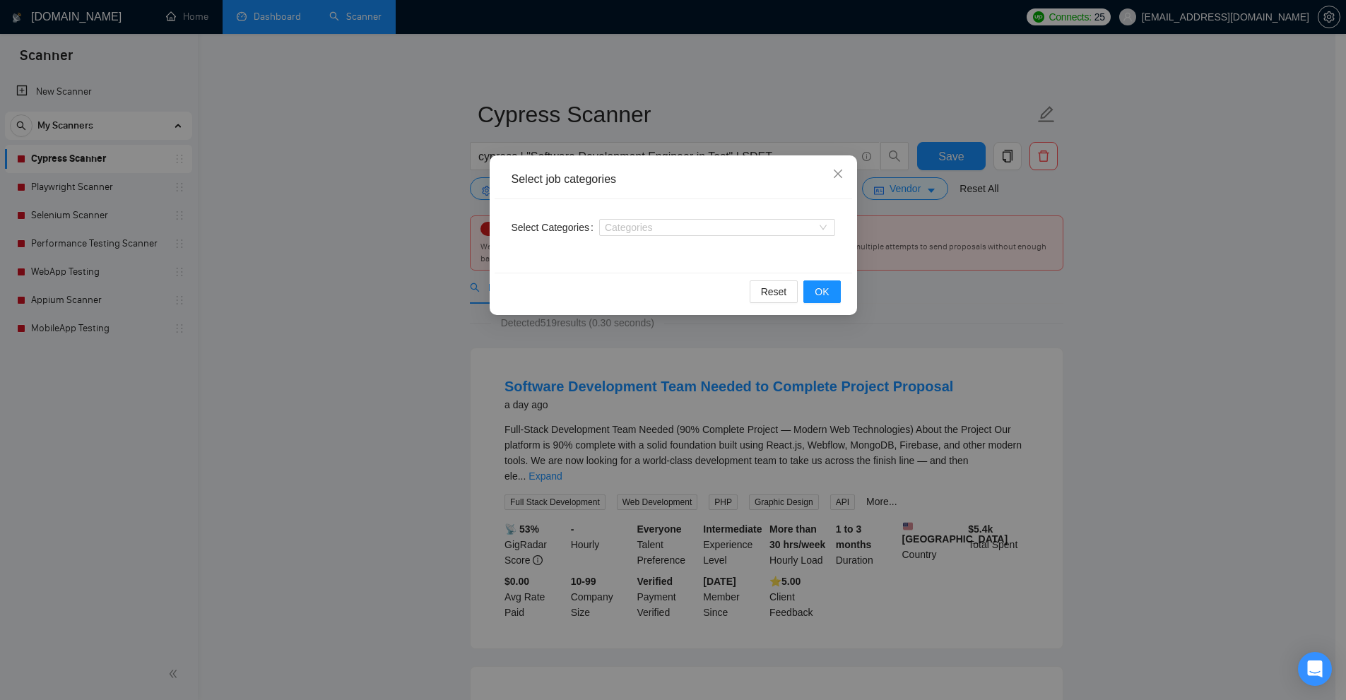
click at [1040, 331] on div "Select job categories Select Categories Categories Reset OK" at bounding box center [673, 350] width 1346 height 700
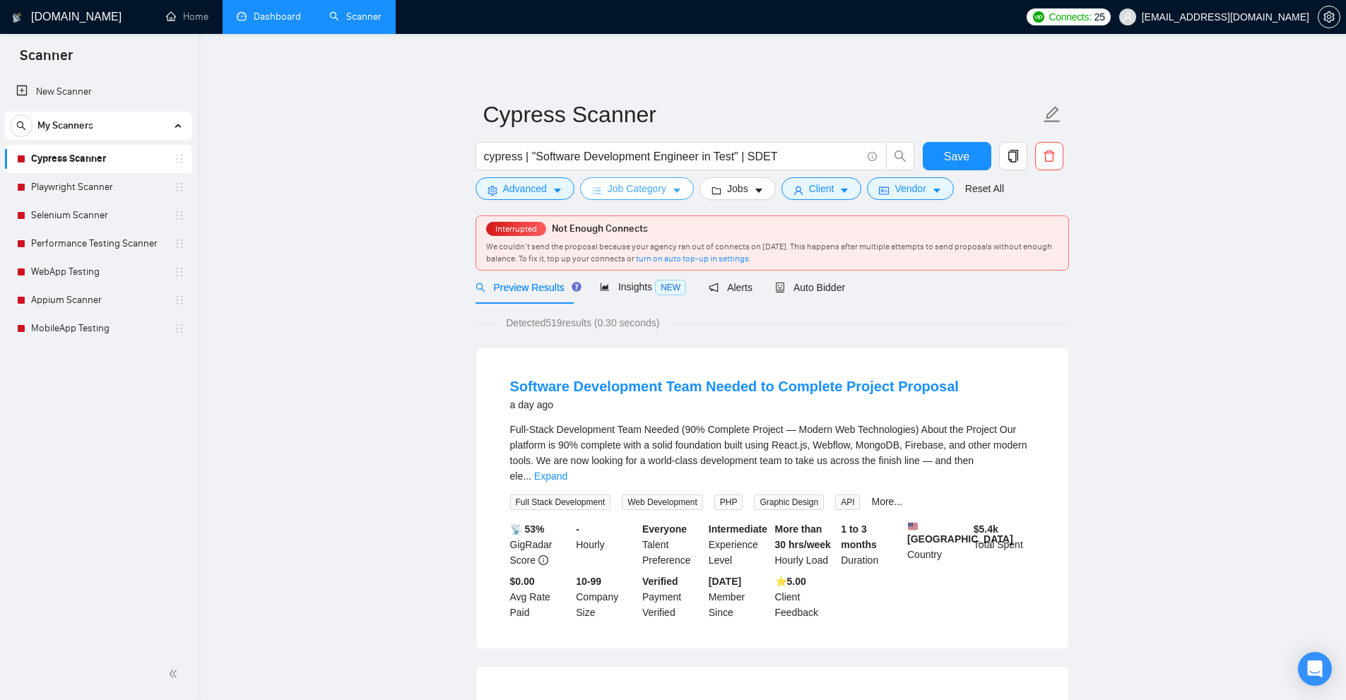
click at [673, 189] on icon "caret-down" at bounding box center [677, 191] width 10 height 10
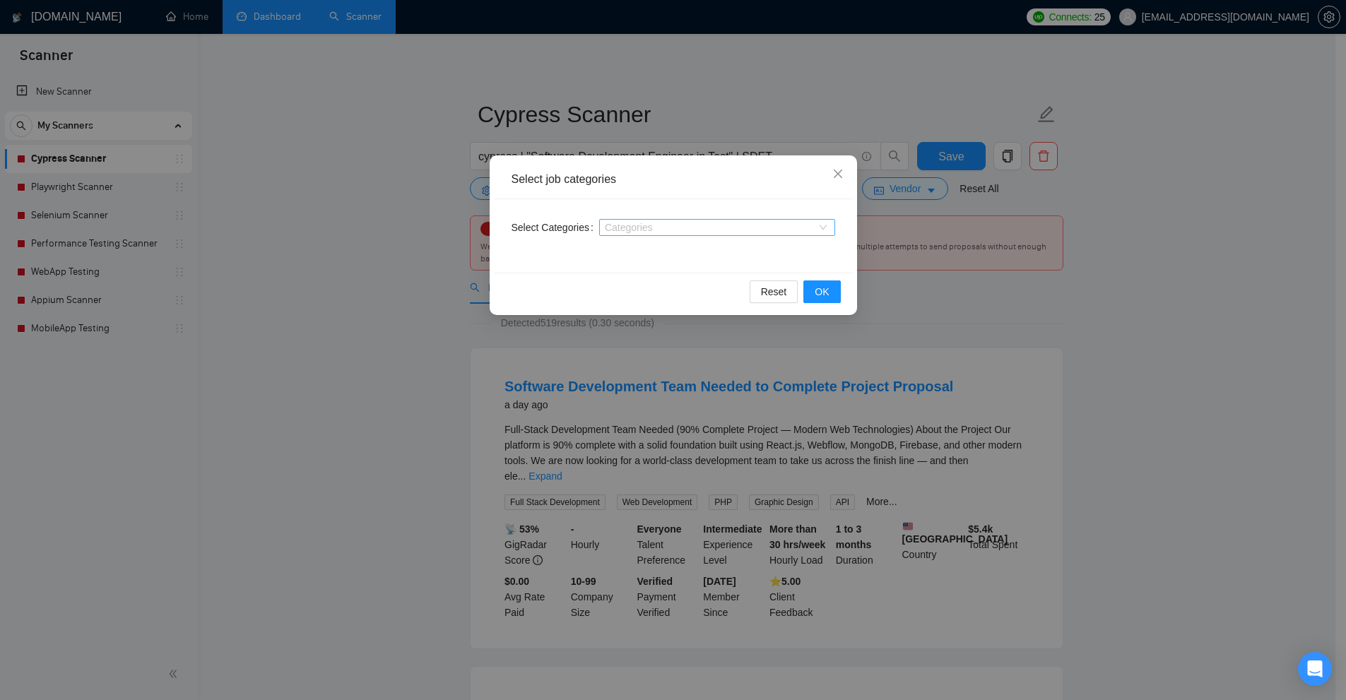
click at [692, 231] on div at bounding box center [710, 227] width 215 height 11
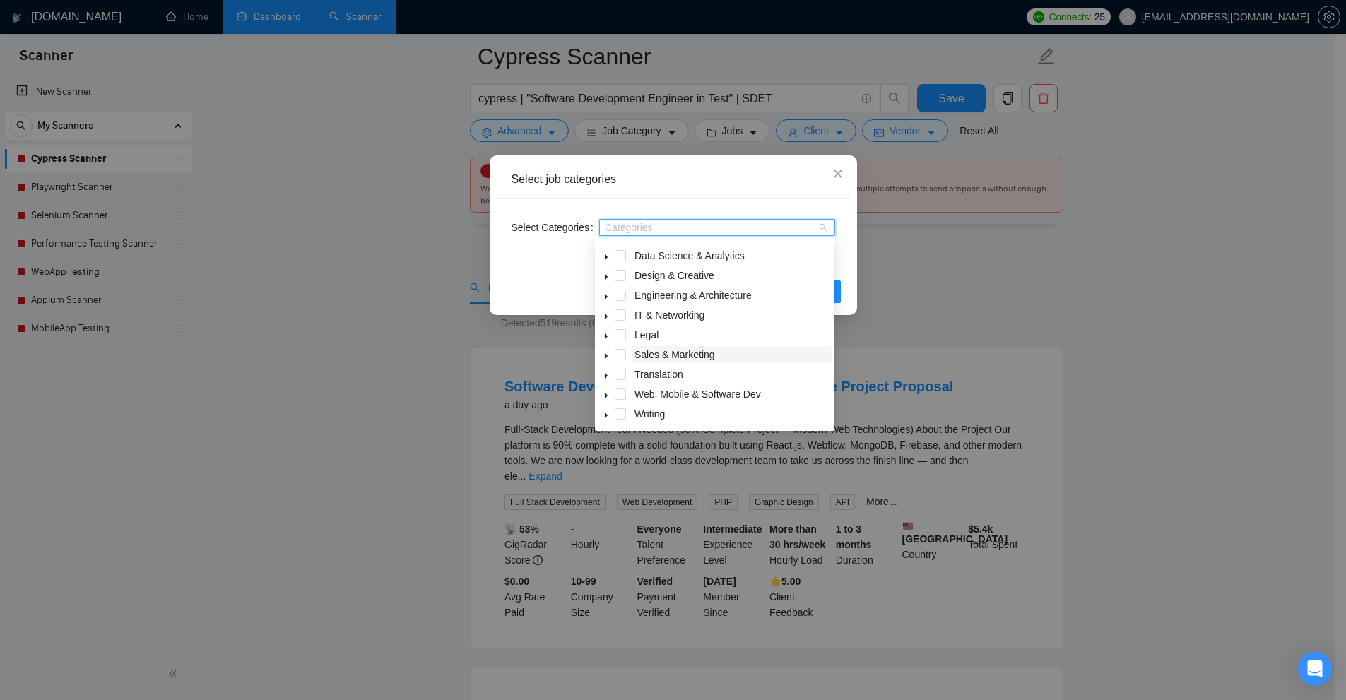
scroll to position [71, 0]
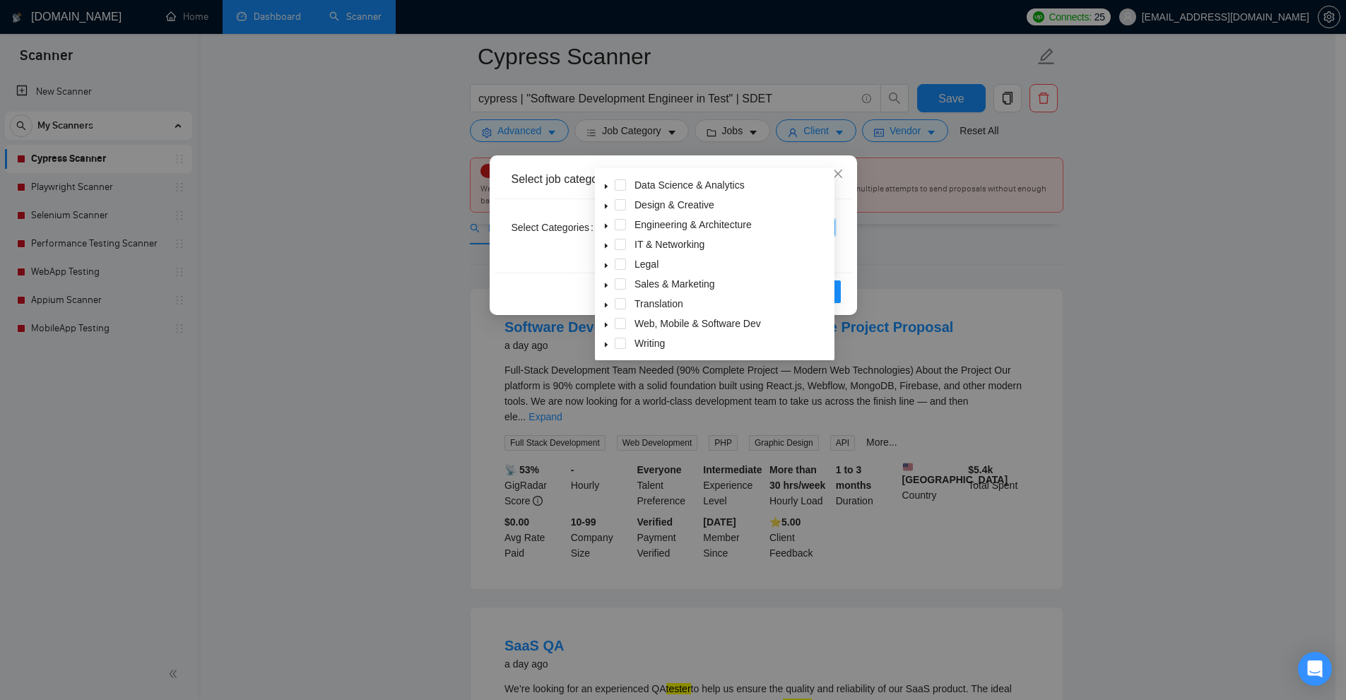
click at [603, 320] on span at bounding box center [606, 323] width 17 height 17
click at [557, 278] on div "Reset OK" at bounding box center [672, 291] width 357 height 37
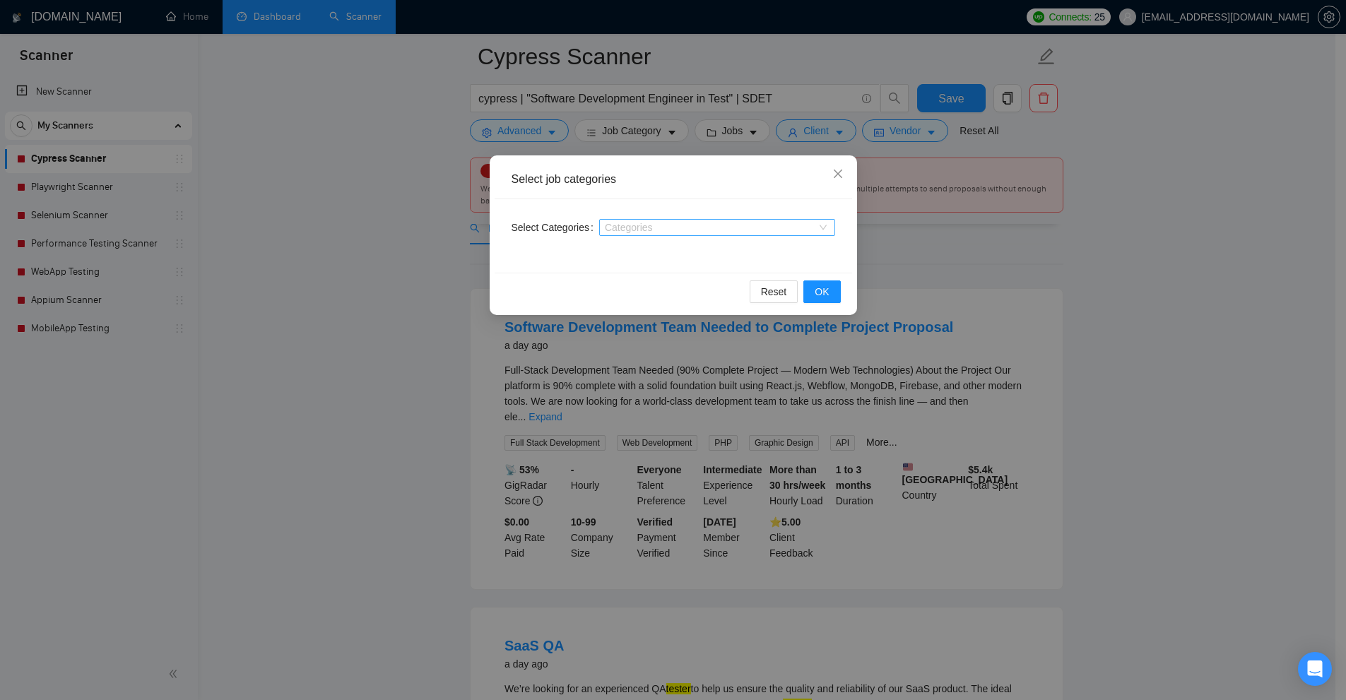
click at [633, 226] on div at bounding box center [710, 227] width 215 height 11
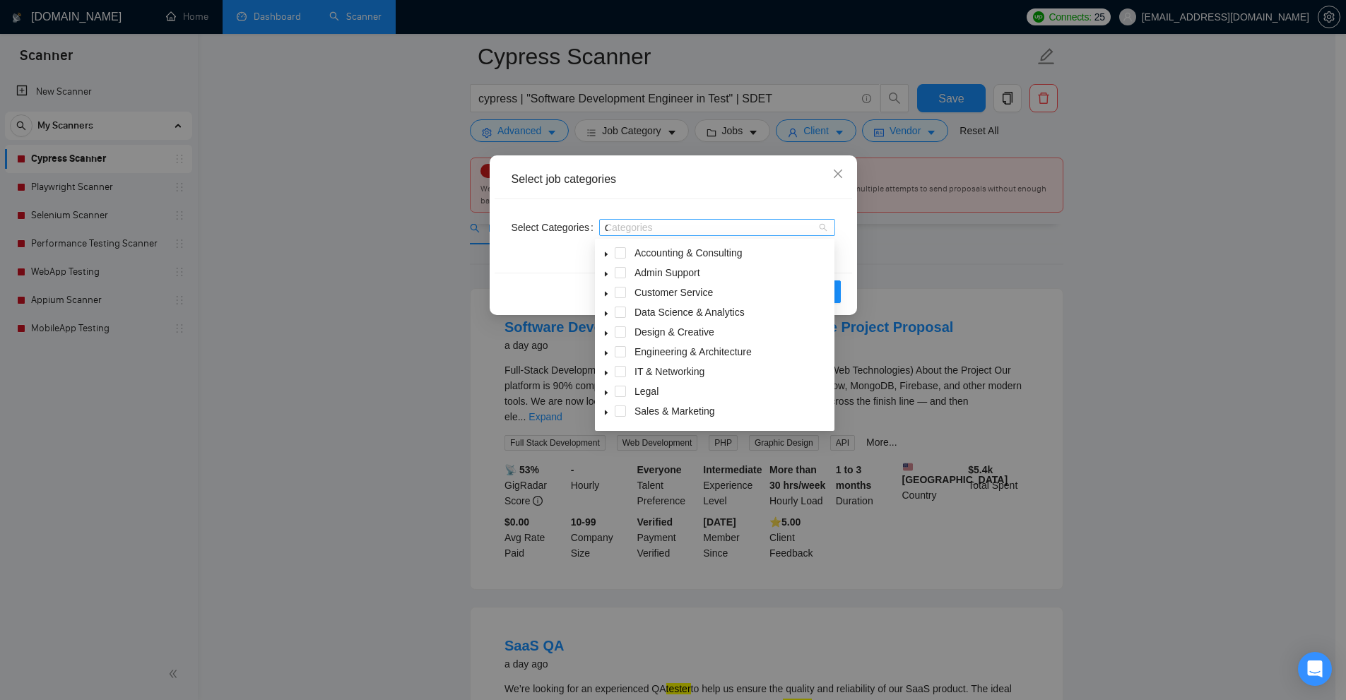
type input "qa"
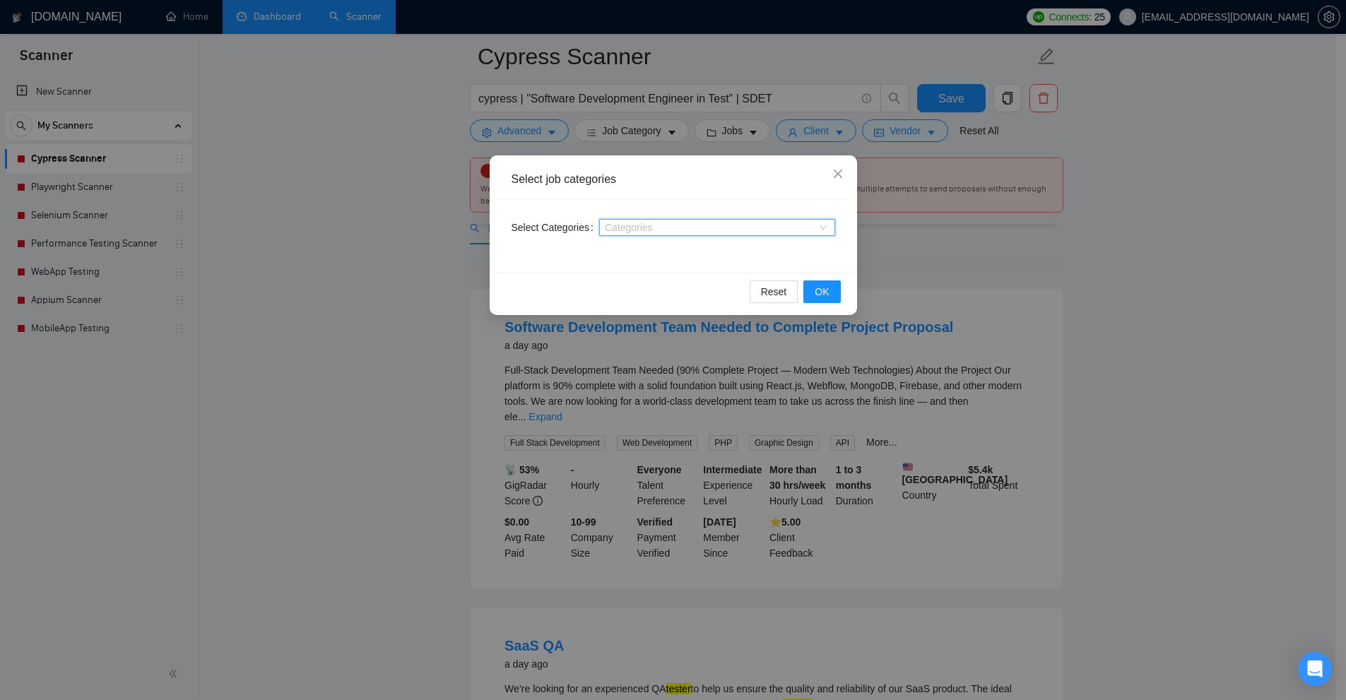
click at [629, 230] on div at bounding box center [710, 227] width 215 height 11
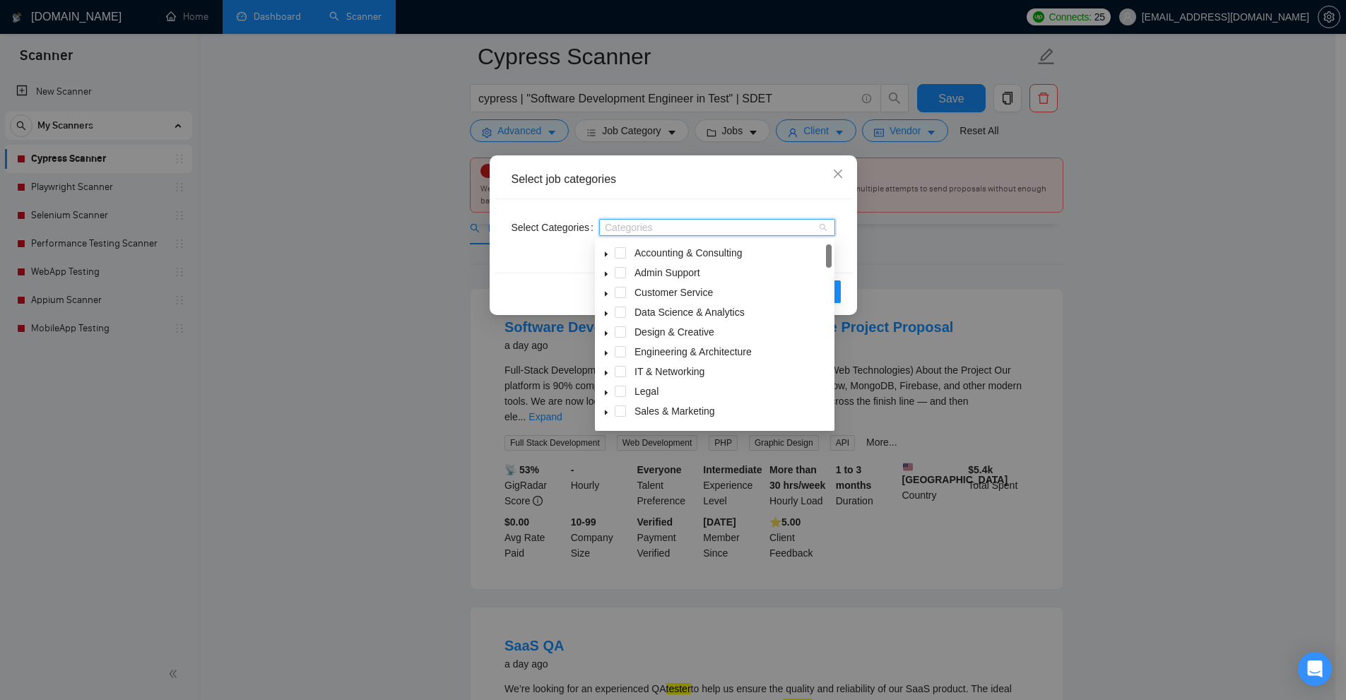
click at [569, 248] on div "Select Categories Categories" at bounding box center [672, 235] width 357 height 73
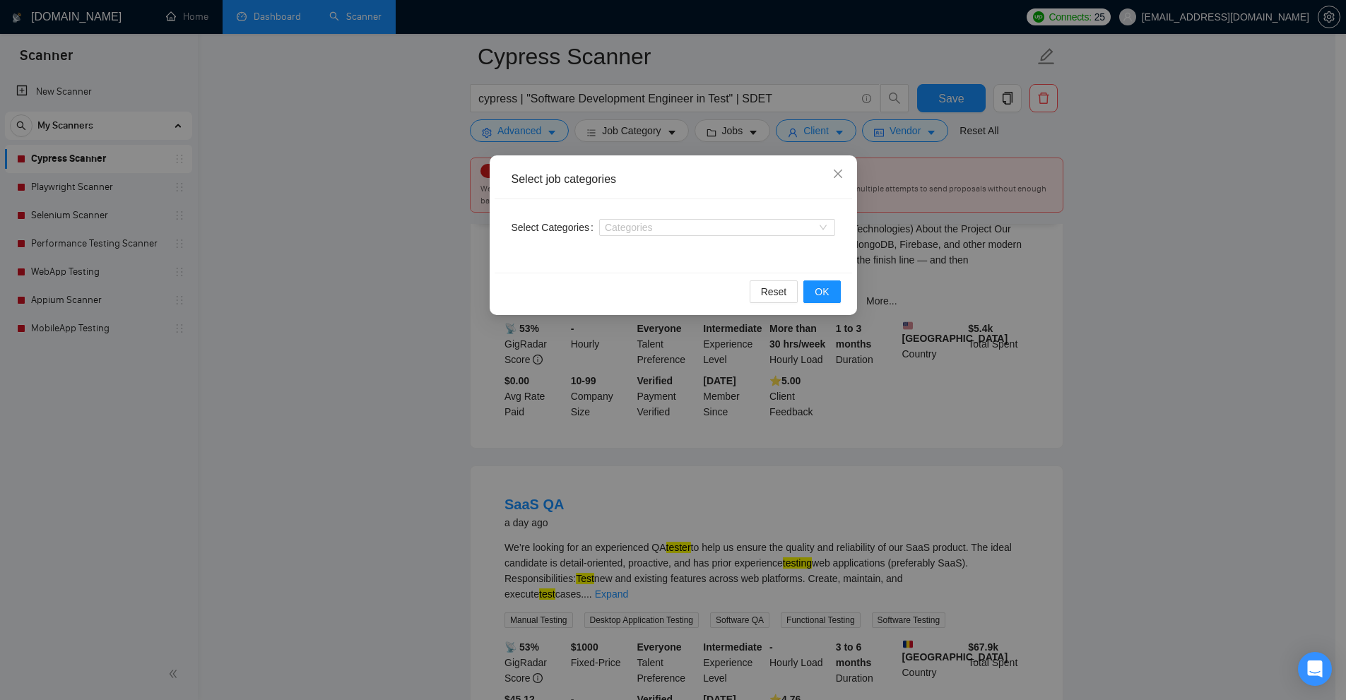
scroll to position [71, 0]
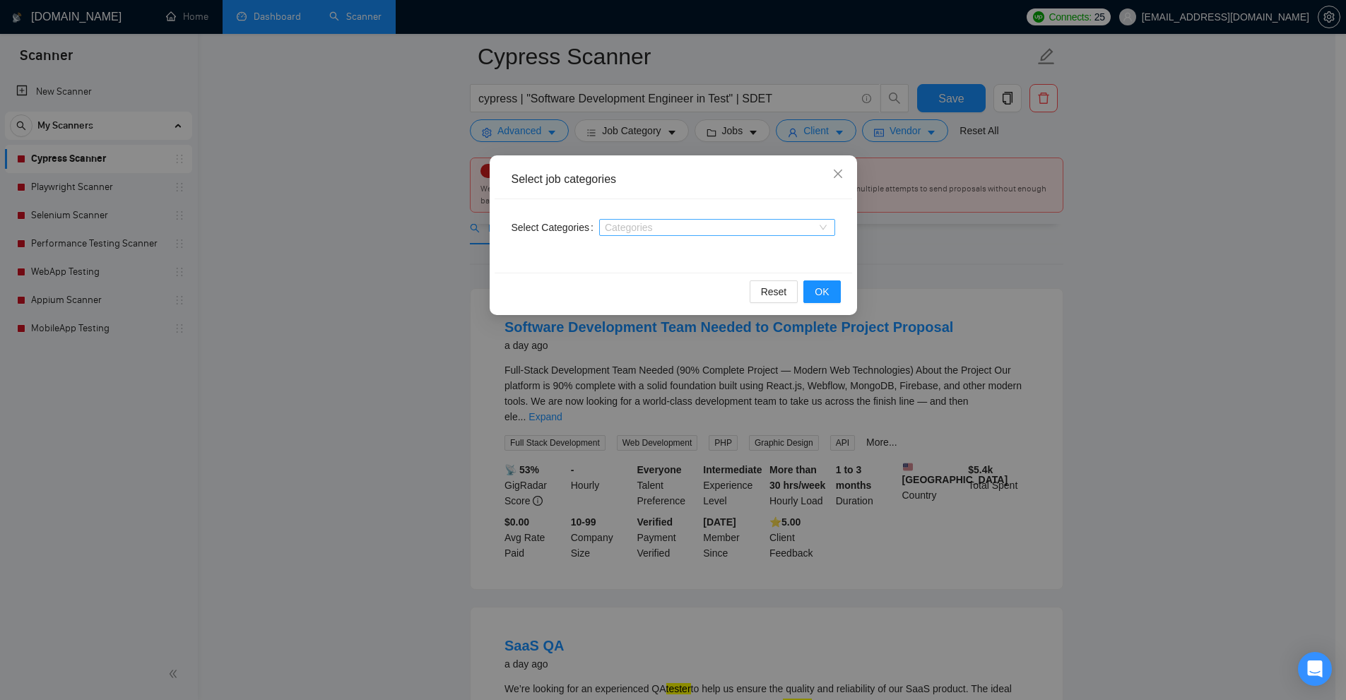
click at [689, 227] on div at bounding box center [710, 227] width 215 height 11
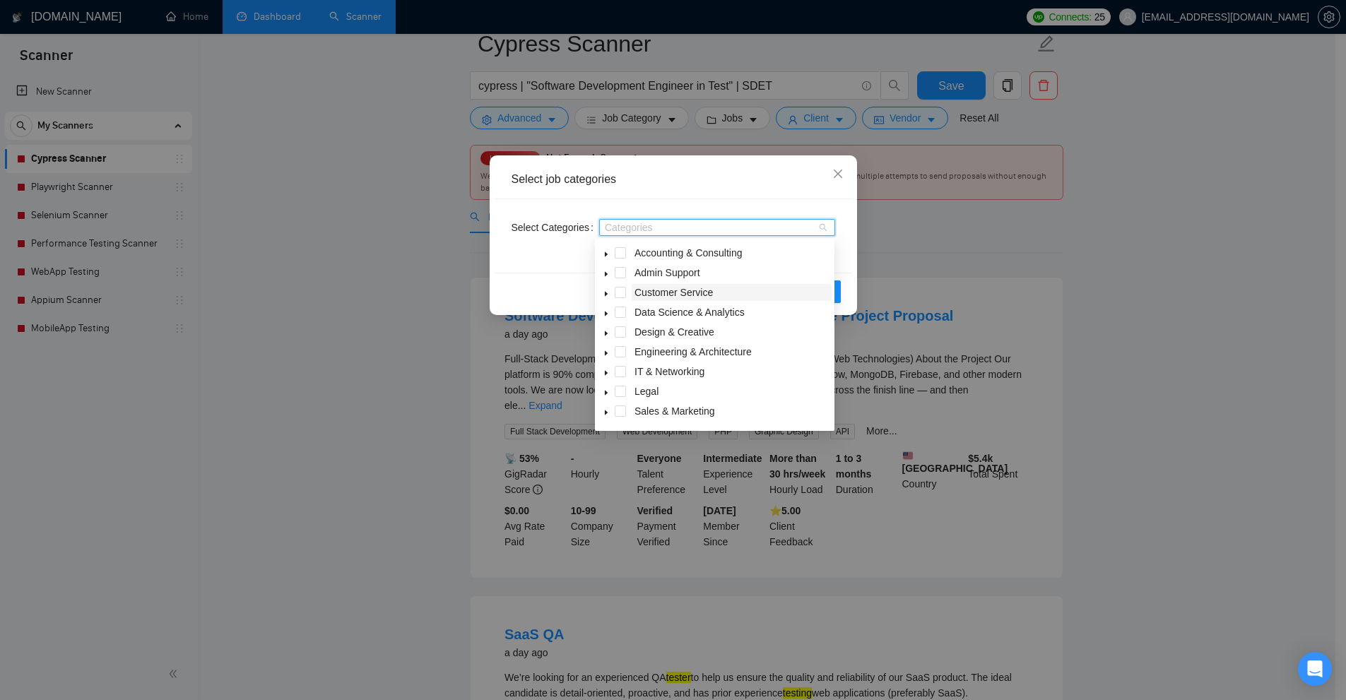
scroll to position [0, 0]
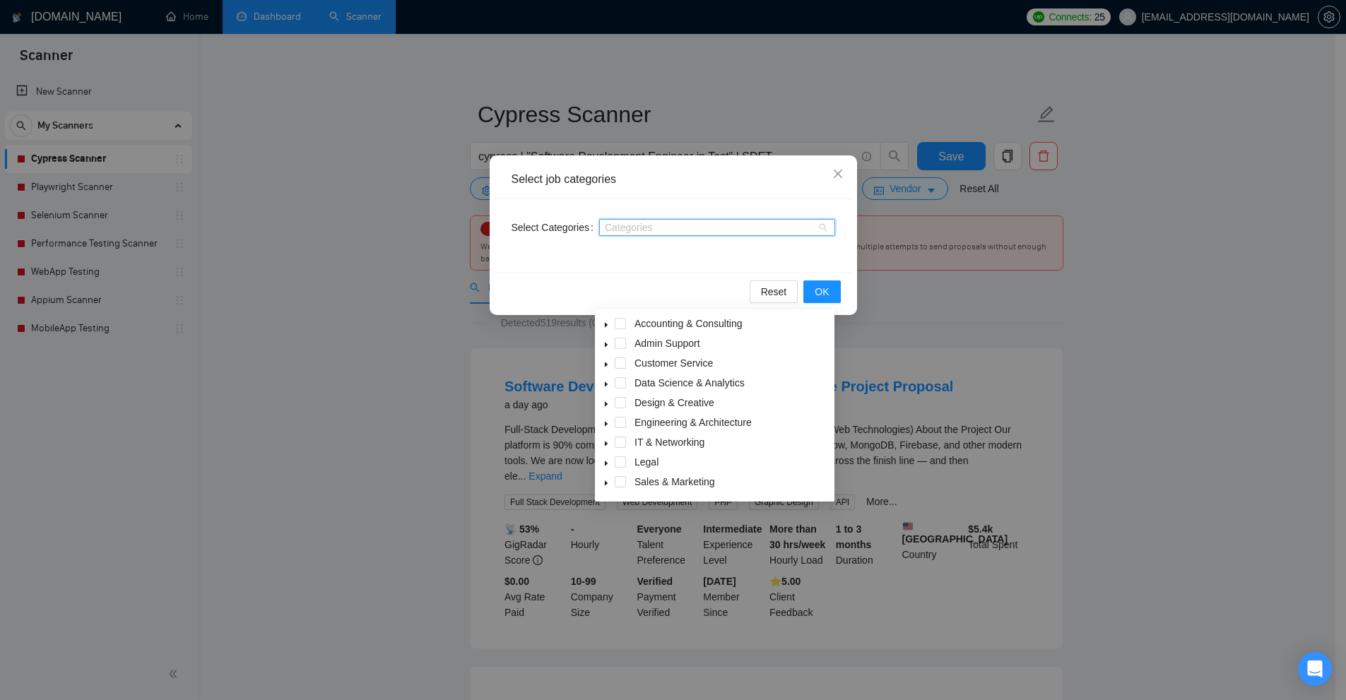
click at [632, 251] on div "Select Categories Categories" at bounding box center [672, 235] width 357 height 73
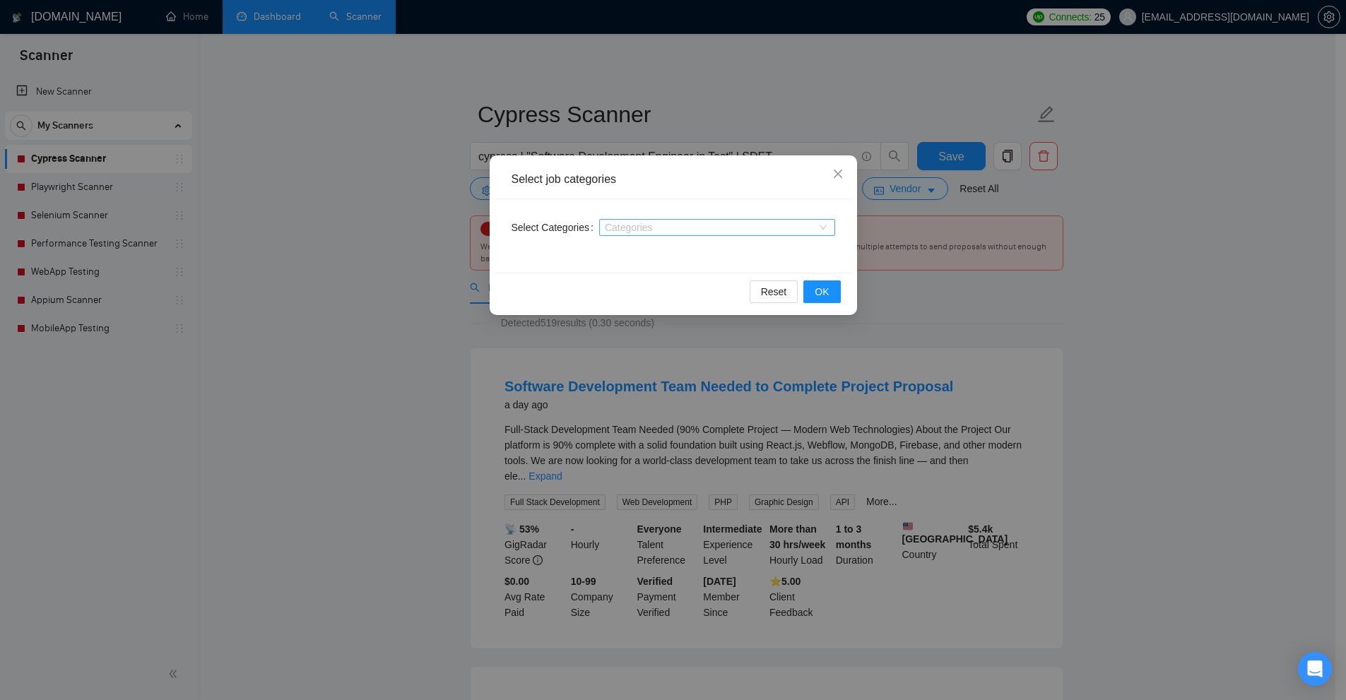
click at [646, 221] on div "Categories" at bounding box center [717, 227] width 236 height 17
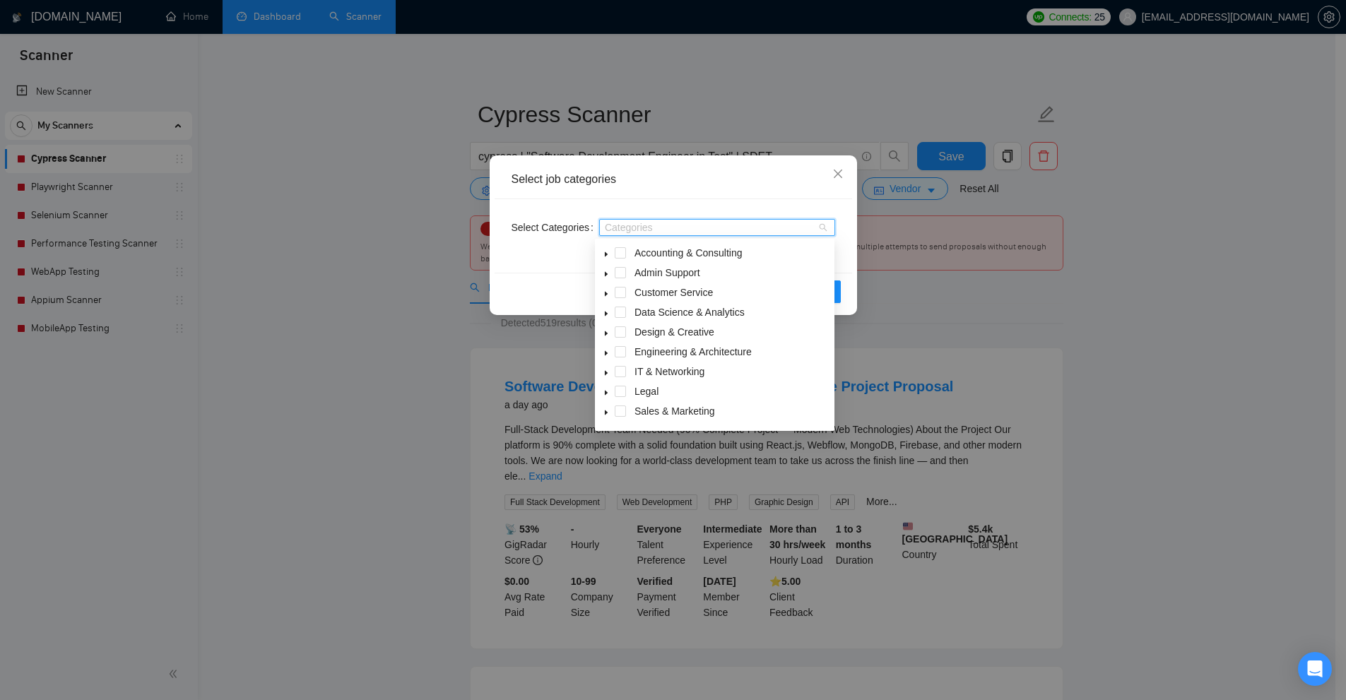
click at [605, 350] on span "caret-down" at bounding box center [606, 353] width 7 height 7
click at [599, 353] on span at bounding box center [606, 351] width 17 height 17
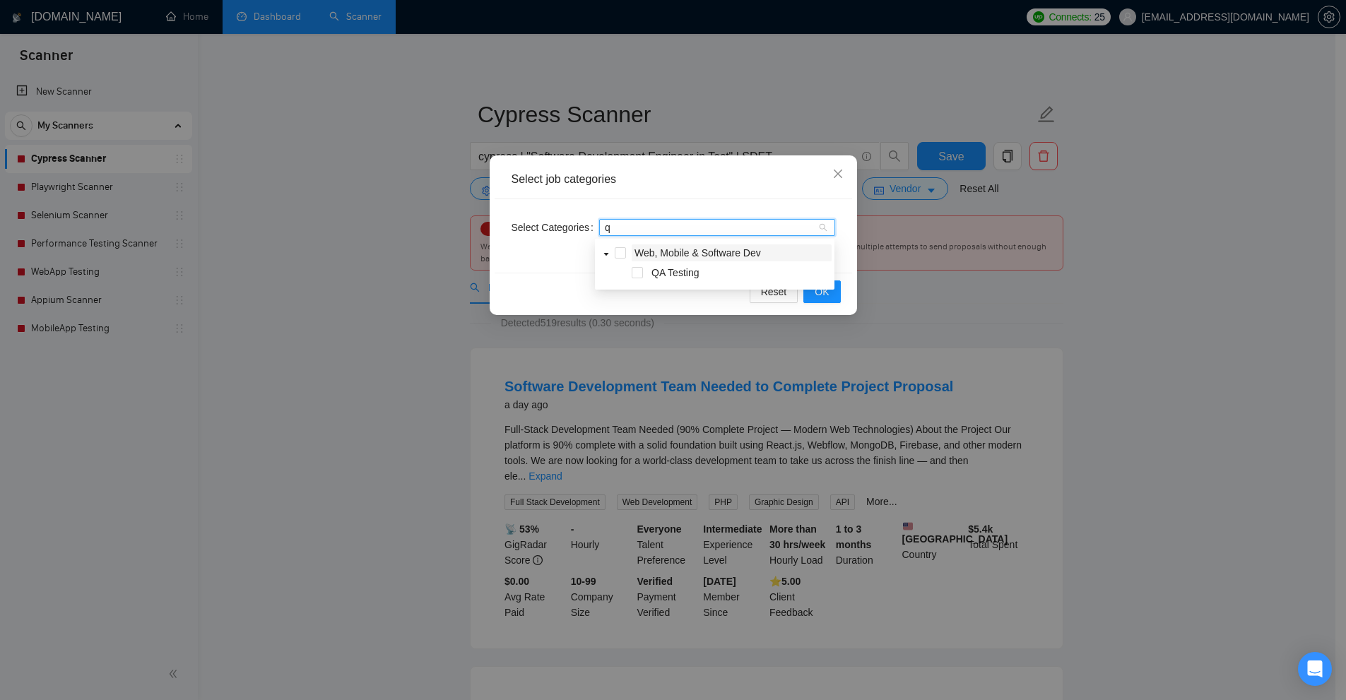
type input "qa"
click at [725, 194] on div "Select job categories" at bounding box center [672, 179] width 357 height 39
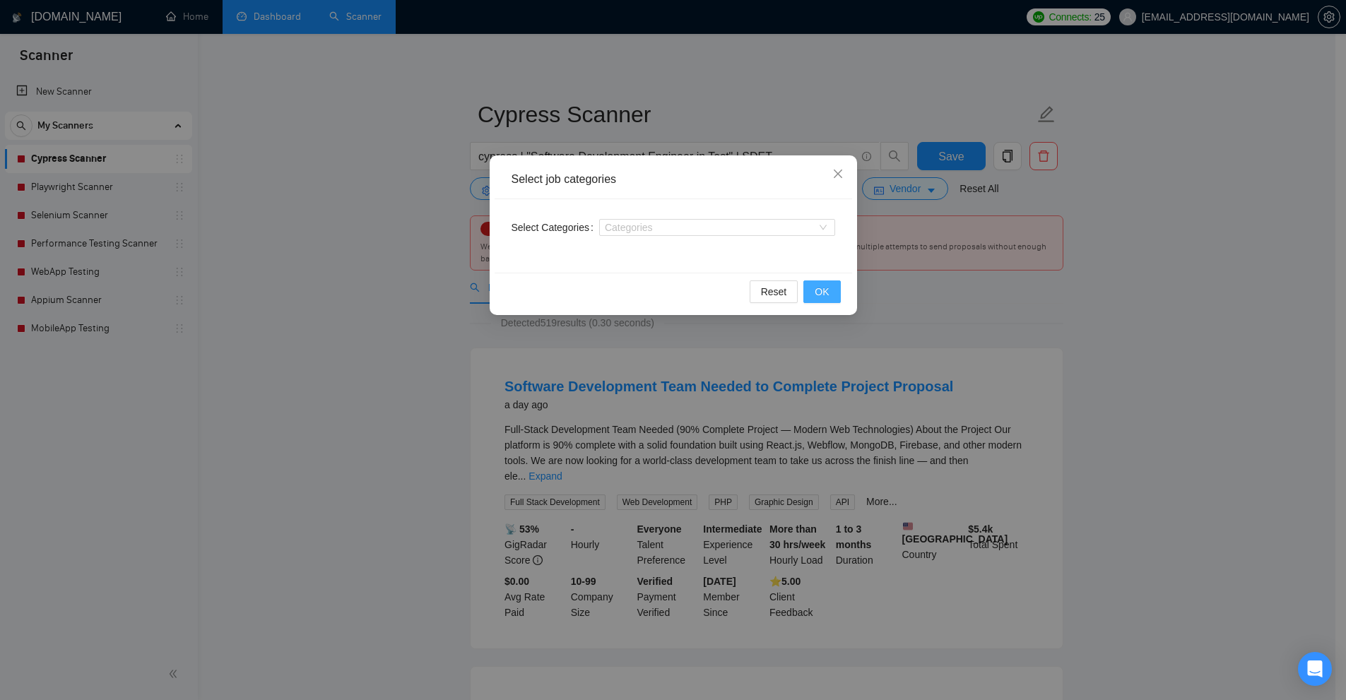
click at [812, 287] on button "OK" at bounding box center [821, 291] width 37 height 23
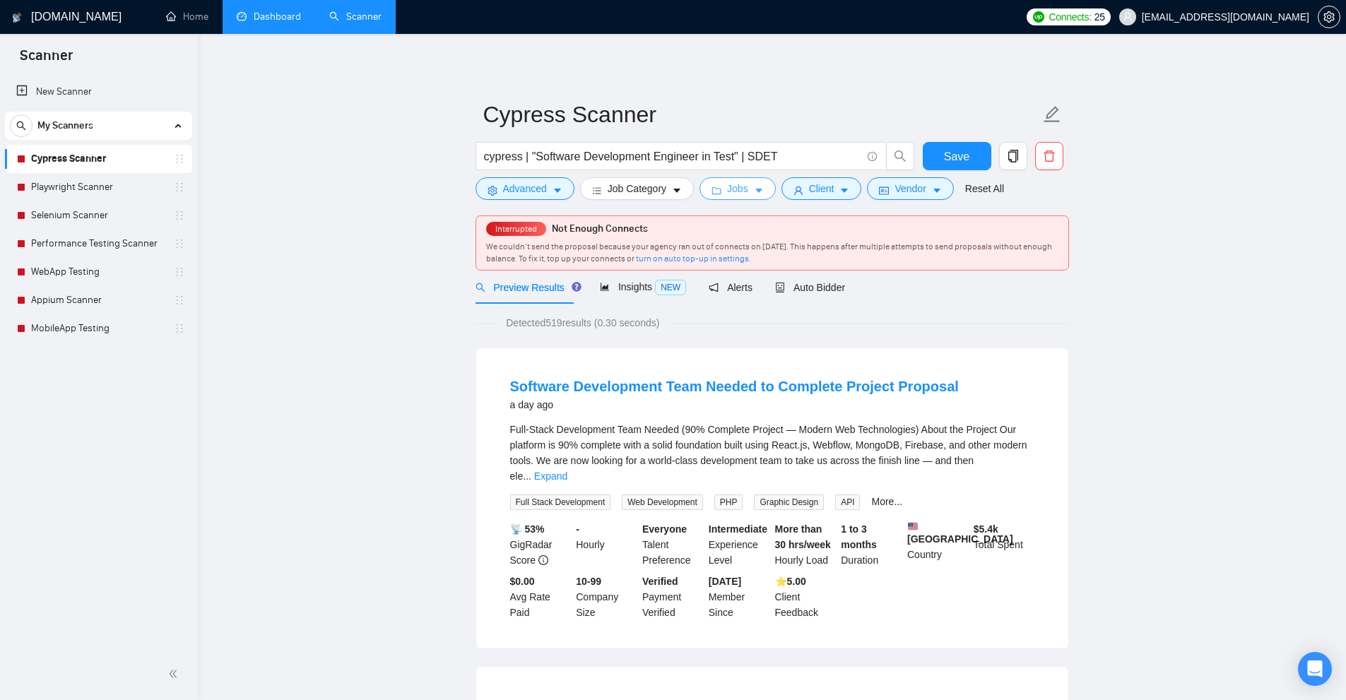
click at [762, 186] on button "Jobs" at bounding box center [737, 188] width 76 height 23
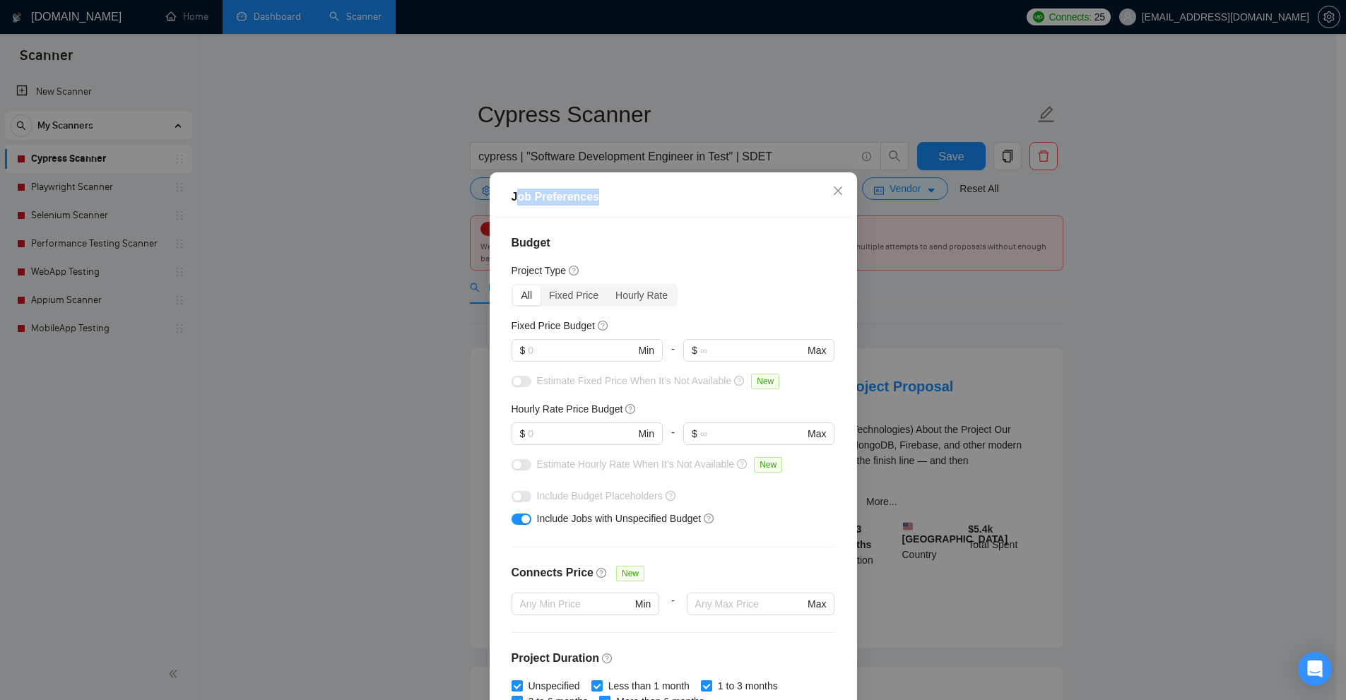
drag, startPoint x: 509, startPoint y: 190, endPoint x: 644, endPoint y: 191, distance: 135.6
click at [643, 189] on div "Job Preferences" at bounding box center [673, 197] width 324 height 17
click at [653, 218] on div "Budget Project Type All Fixed Price Hourly Rate Fixed Price Budget $ Min - $ Ma…" at bounding box center [672, 463] width 357 height 490
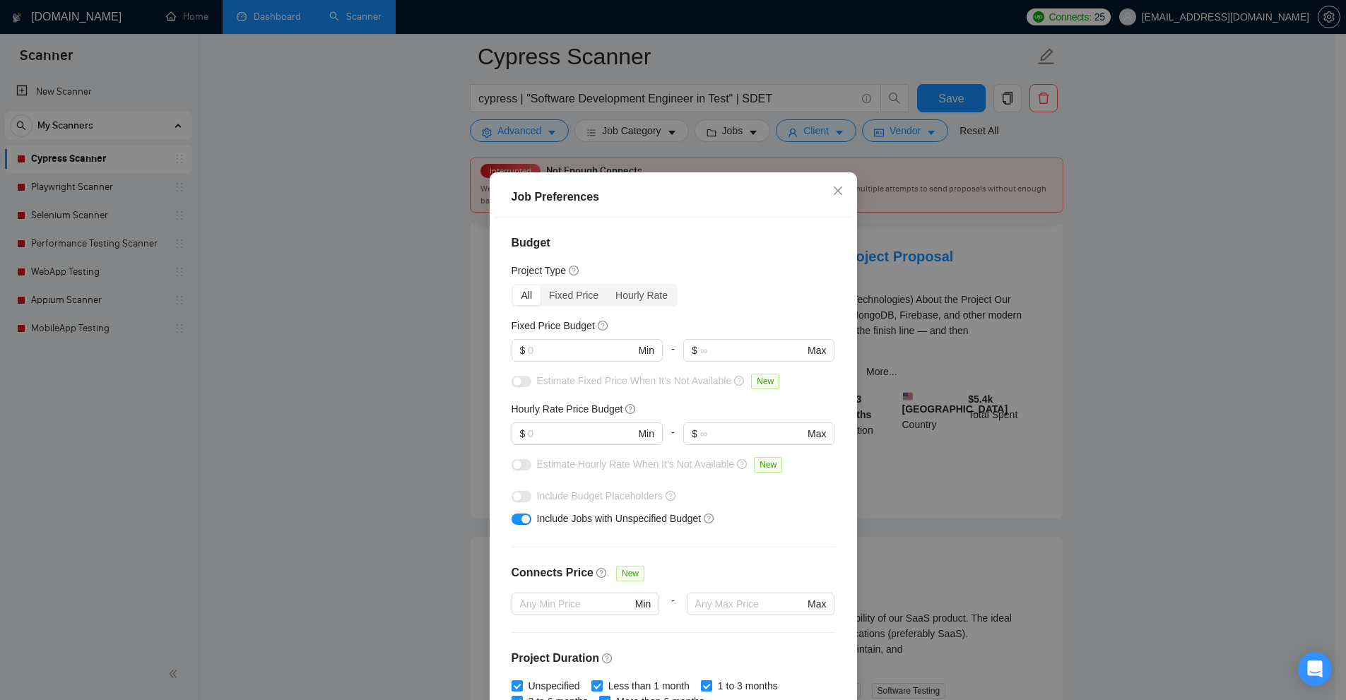
scroll to position [71, 0]
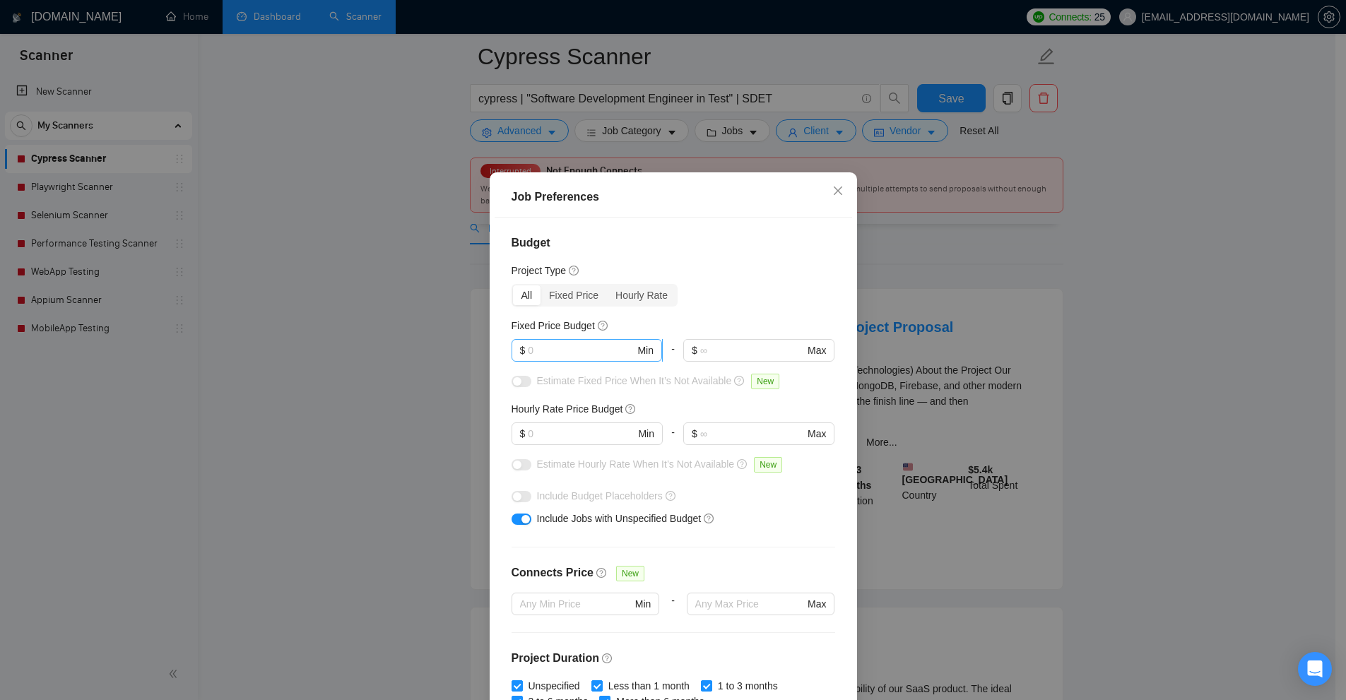
click at [549, 348] on input "text" at bounding box center [581, 351] width 107 height 16
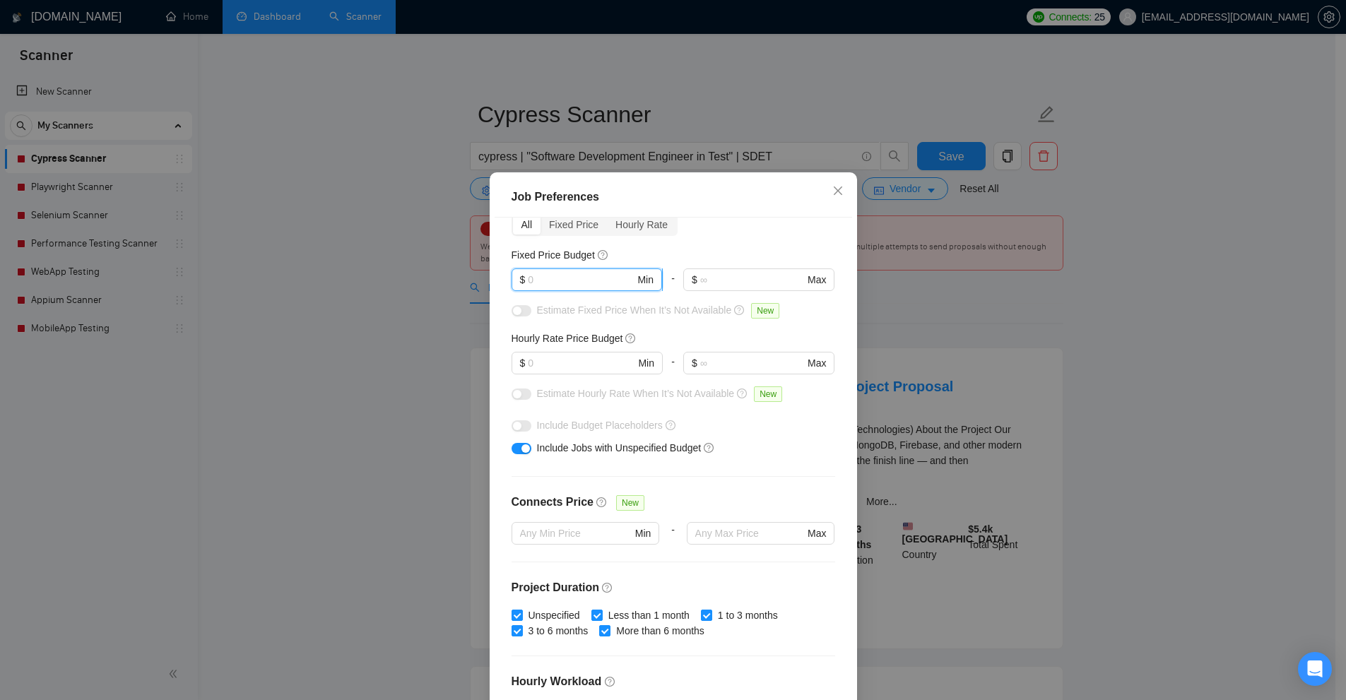
click at [574, 281] on input "text" at bounding box center [581, 280] width 107 height 16
click at [565, 270] on span "$ Min" at bounding box center [586, 279] width 150 height 23
click at [587, 275] on input "text" at bounding box center [581, 280] width 107 height 16
click at [582, 287] on input "300" at bounding box center [581, 280] width 107 height 16
type input "300"
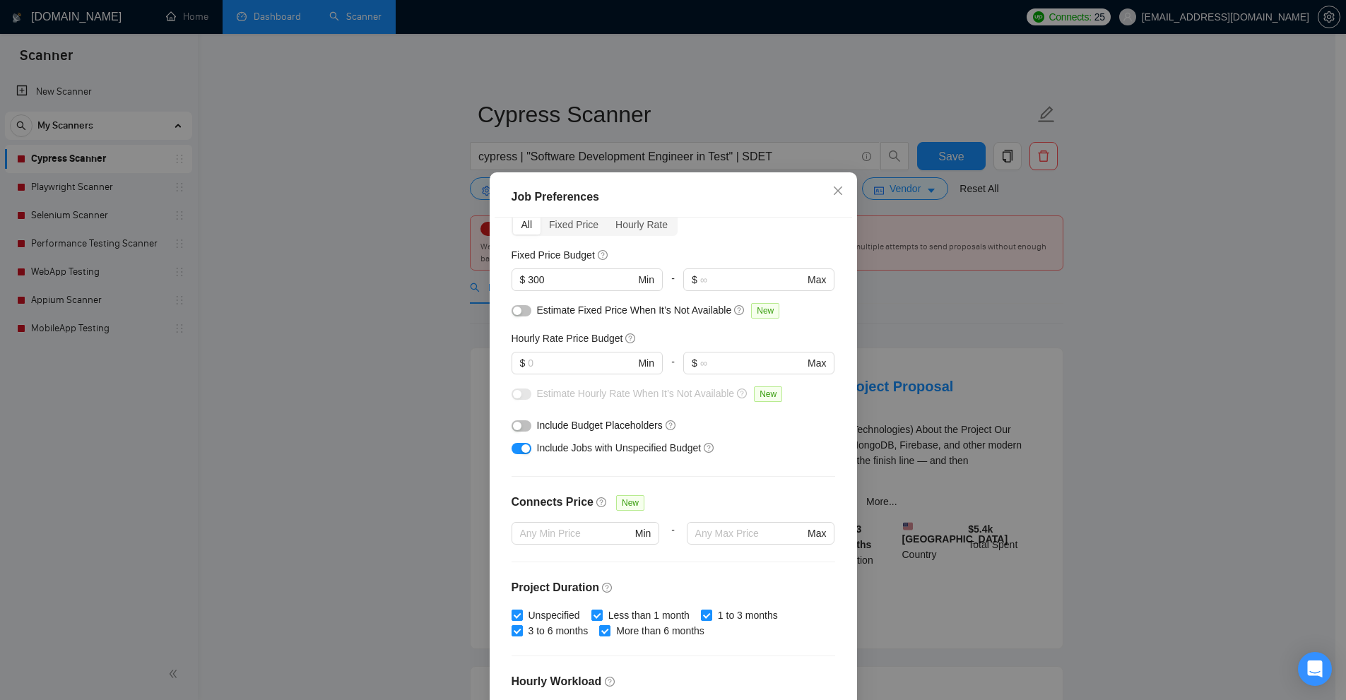
click at [1132, 320] on div "Job Preferences Budget Project Type All Fixed Price Hourly Rate Fixed Price Bud…" at bounding box center [673, 350] width 1346 height 700
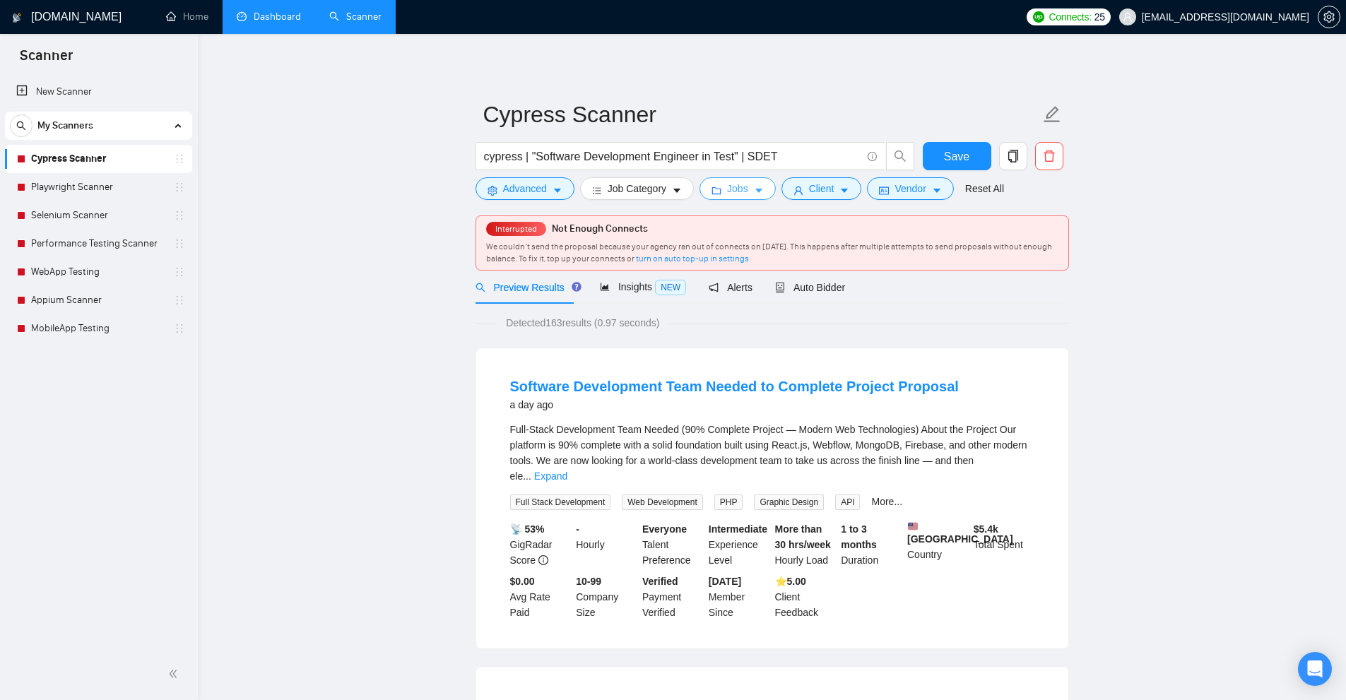
click at [713, 197] on button "Jobs" at bounding box center [737, 188] width 76 height 23
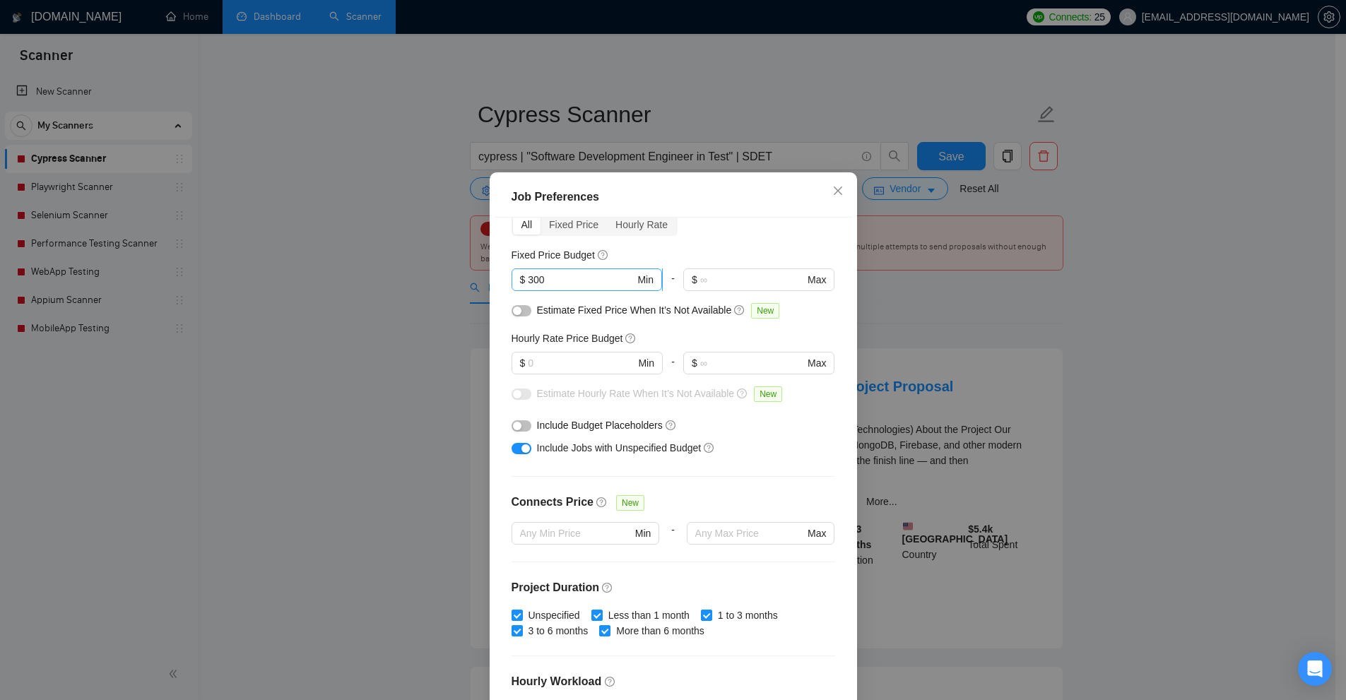
click at [578, 282] on input "300" at bounding box center [581, 280] width 107 height 16
drag, startPoint x: 555, startPoint y: 280, endPoint x: 449, endPoint y: 325, distance: 115.9
click at [338, 292] on div "Job Preferences Budget Project Type All Fixed Price Hourly Rate Fixed Price Bud…" at bounding box center [673, 350] width 1346 height 700
click at [549, 357] on input "text" at bounding box center [581, 363] width 107 height 16
click at [981, 369] on div "Job Preferences Budget Project Type All Fixed Price Hourly Rate Fixed Price Bud…" at bounding box center [673, 350] width 1346 height 700
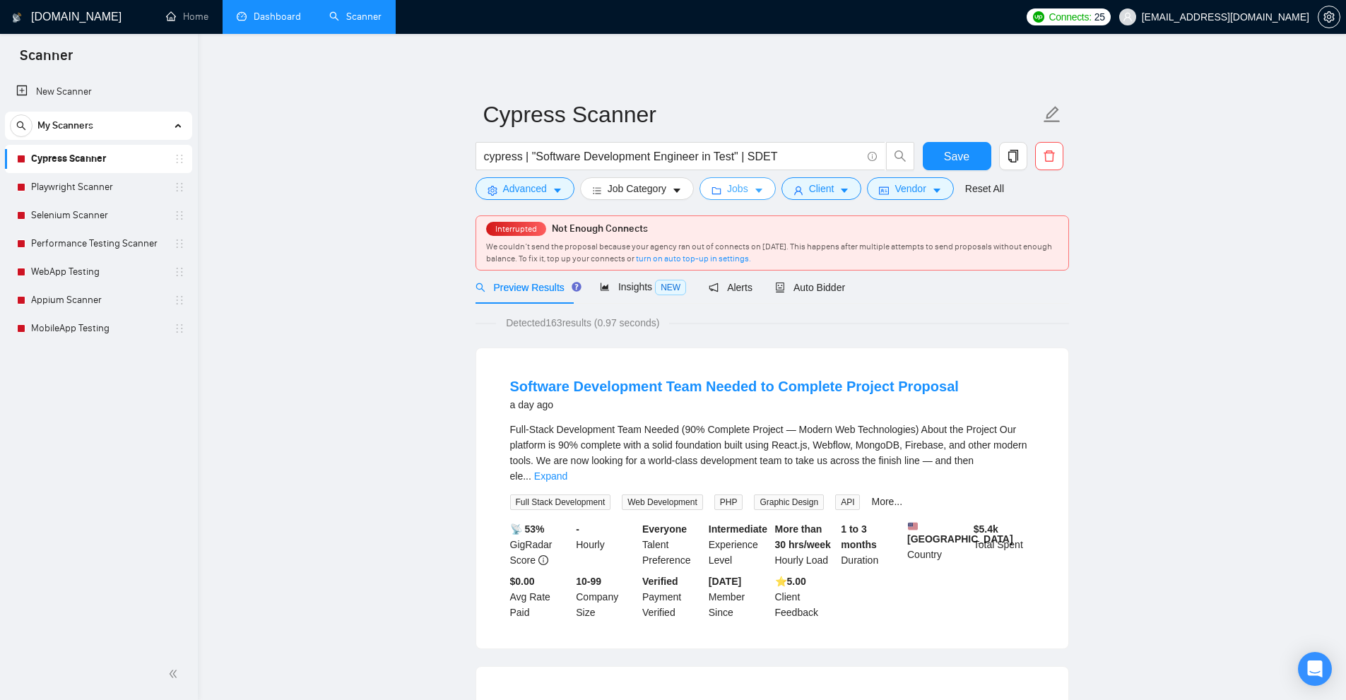
click at [731, 183] on span "Jobs" at bounding box center [737, 189] width 21 height 16
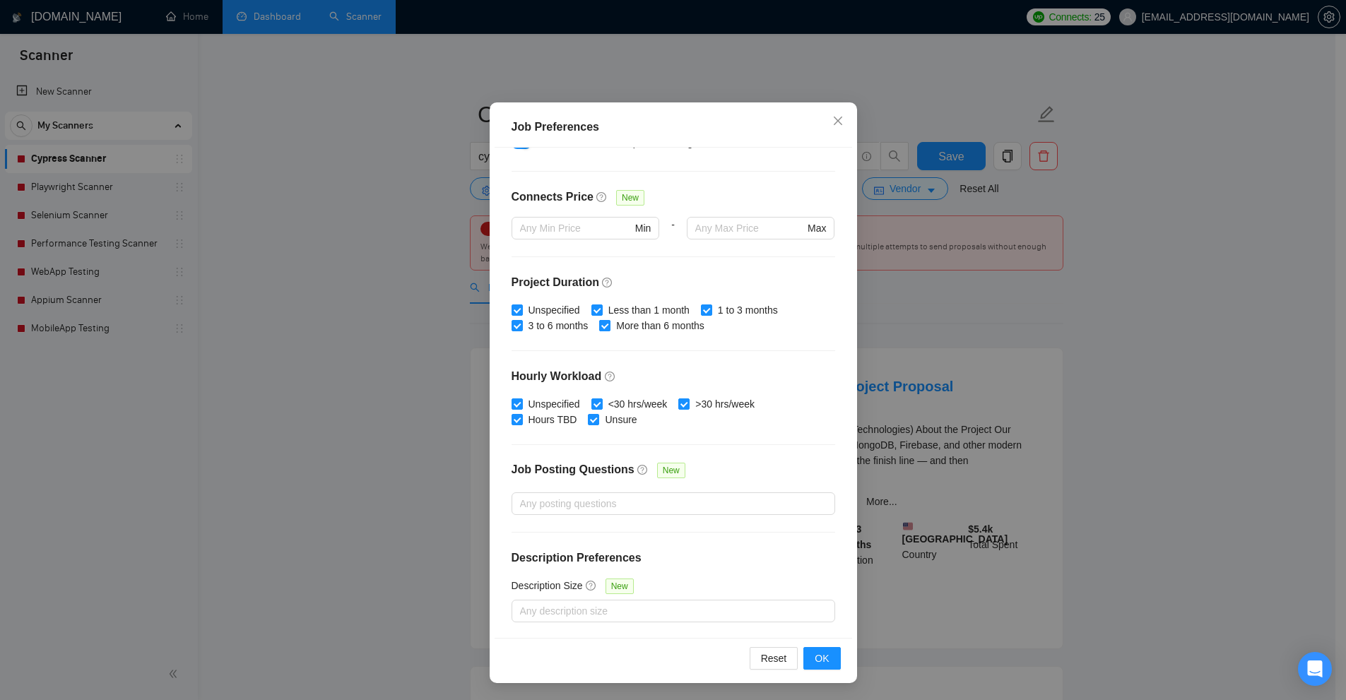
scroll to position [165, 0]
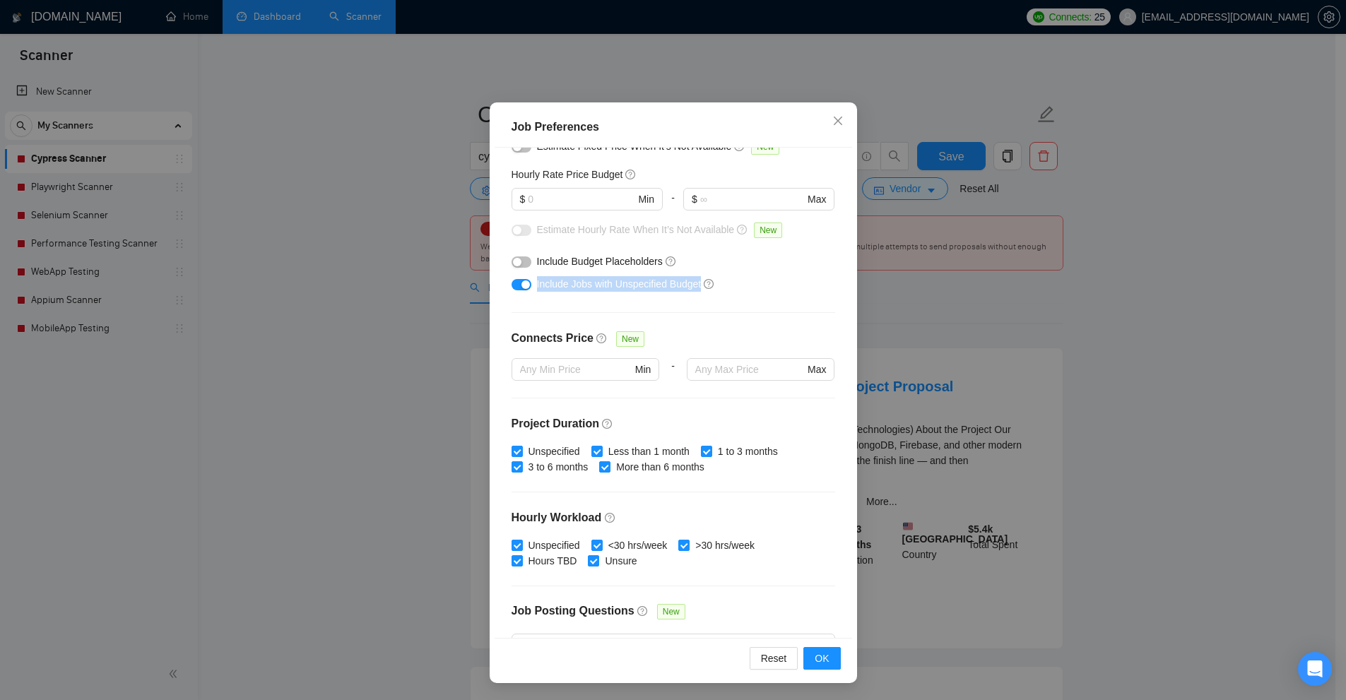
drag, startPoint x: 541, startPoint y: 283, endPoint x: 757, endPoint y: 336, distance: 221.9
click at [699, 296] on div "Budget Project Type All Fixed Price Hourly Rate Fixed Price Budget $ 300 Min - …" at bounding box center [672, 393] width 357 height 490
drag, startPoint x: 839, startPoint y: 319, endPoint x: 843, endPoint y: 353, distance: 33.6
click at [843, 353] on div "Budget Project Type All Fixed Price Hourly Rate Fixed Price Budget $ 300 Min - …" at bounding box center [672, 393] width 357 height 490
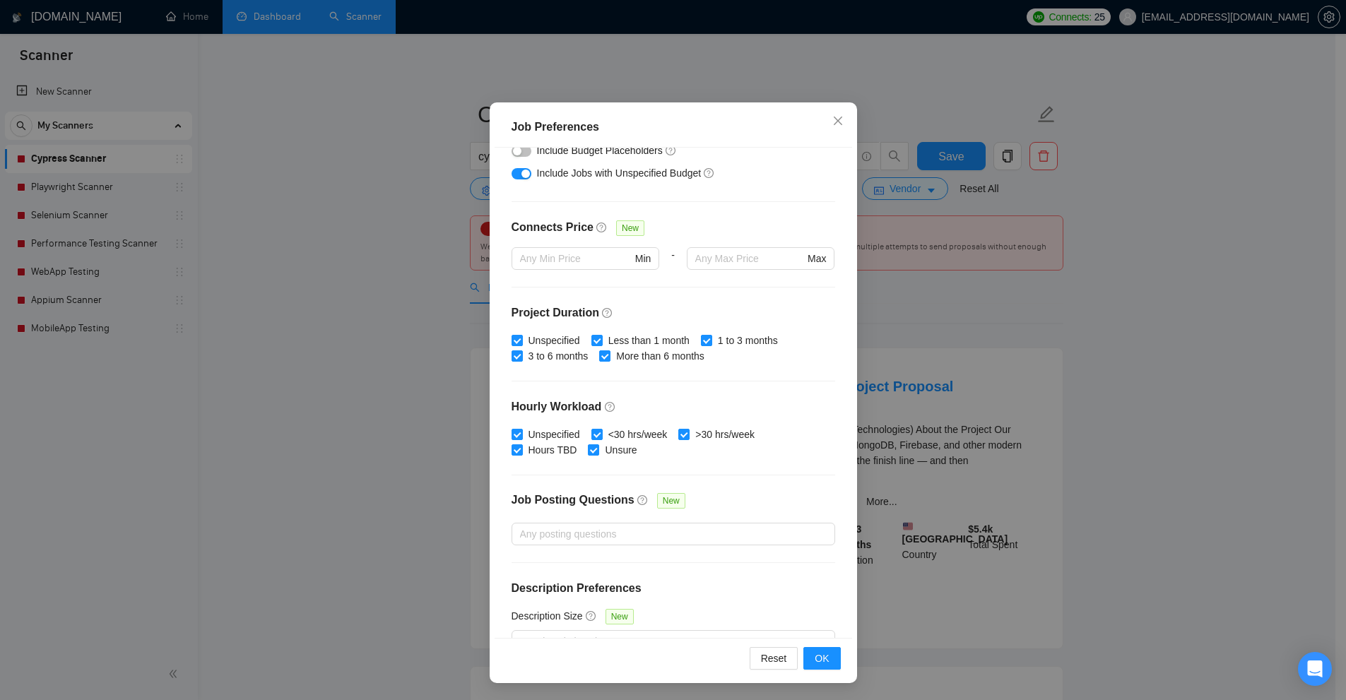
scroll to position [306, 0]
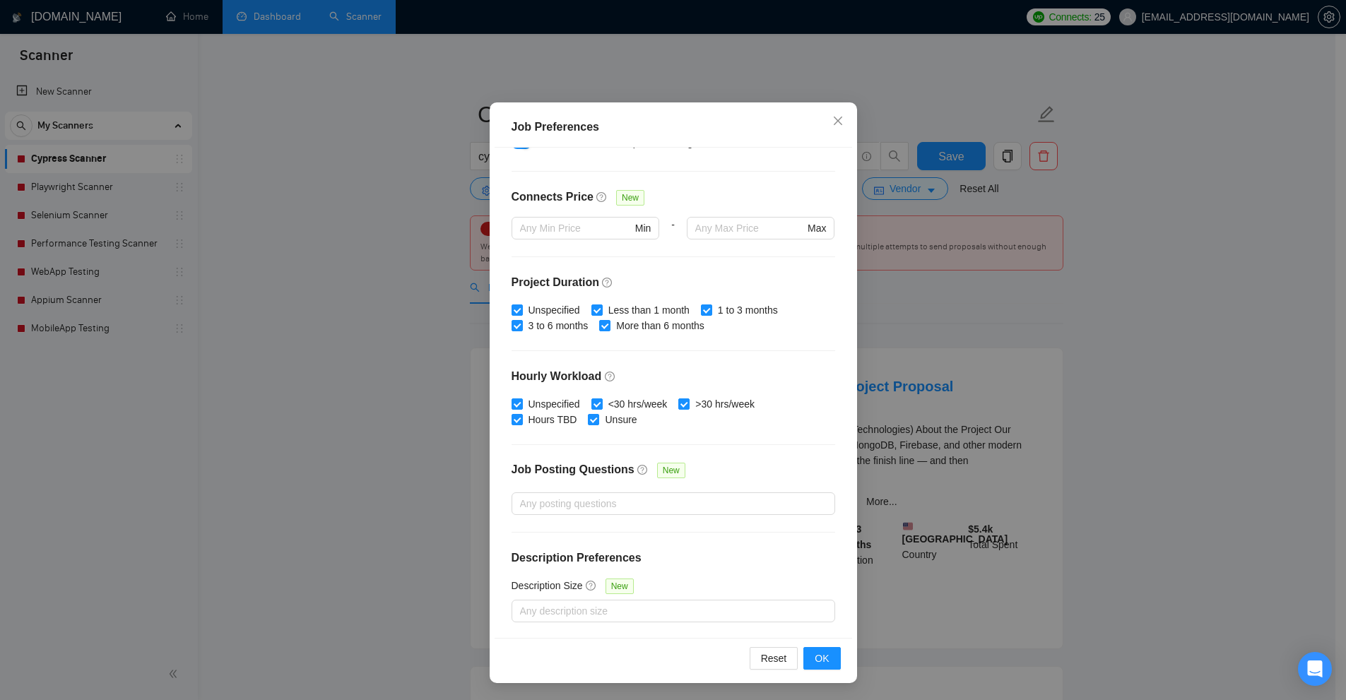
drag, startPoint x: 1004, startPoint y: 426, endPoint x: 940, endPoint y: 378, distance: 80.2
click at [1004, 425] on div "Job Preferences Budget Project Type All Fixed Price Hourly Rate Fixed Price Bud…" at bounding box center [673, 350] width 1346 height 700
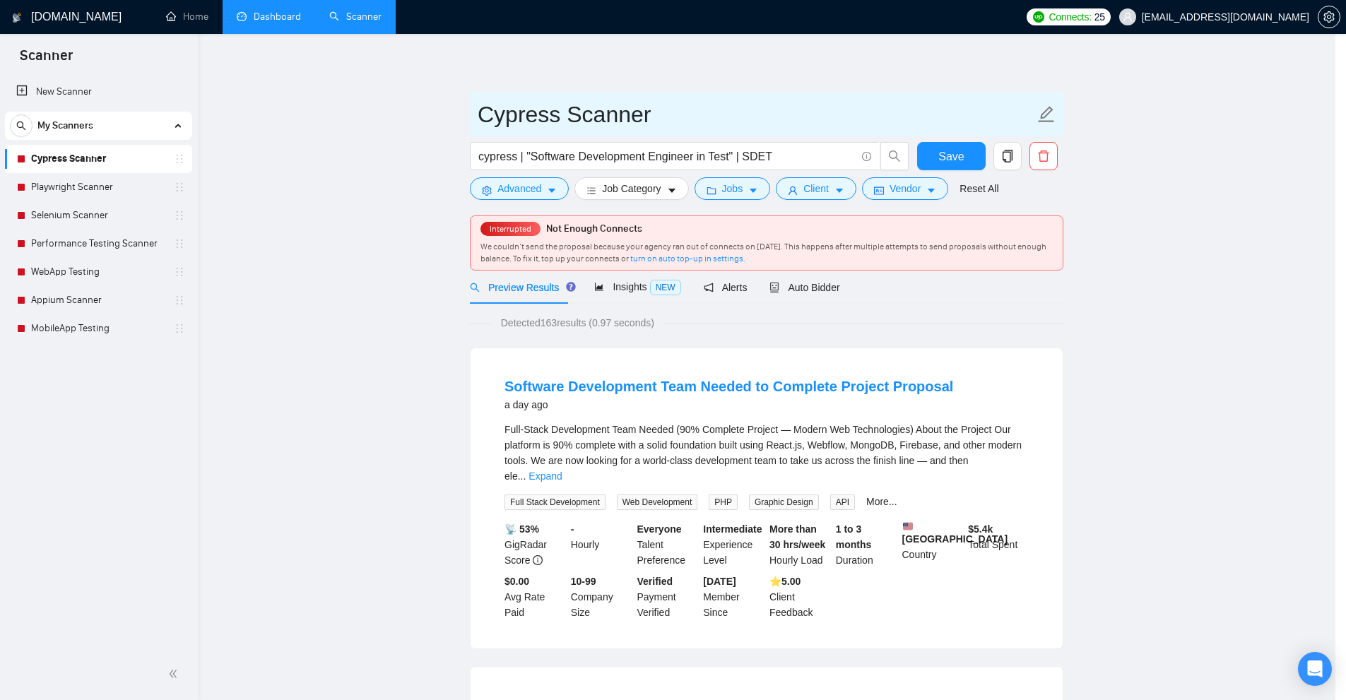
scroll to position [0, 0]
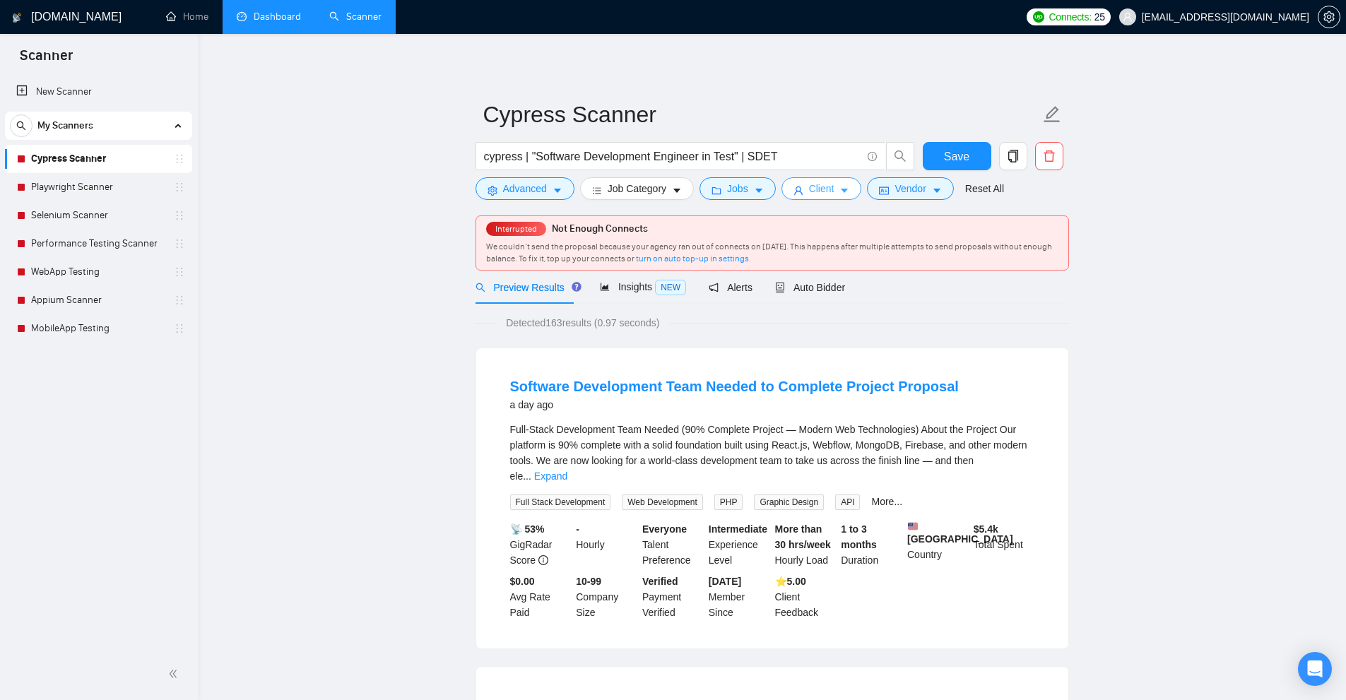
click at [839, 190] on icon "caret-down" at bounding box center [844, 191] width 10 height 10
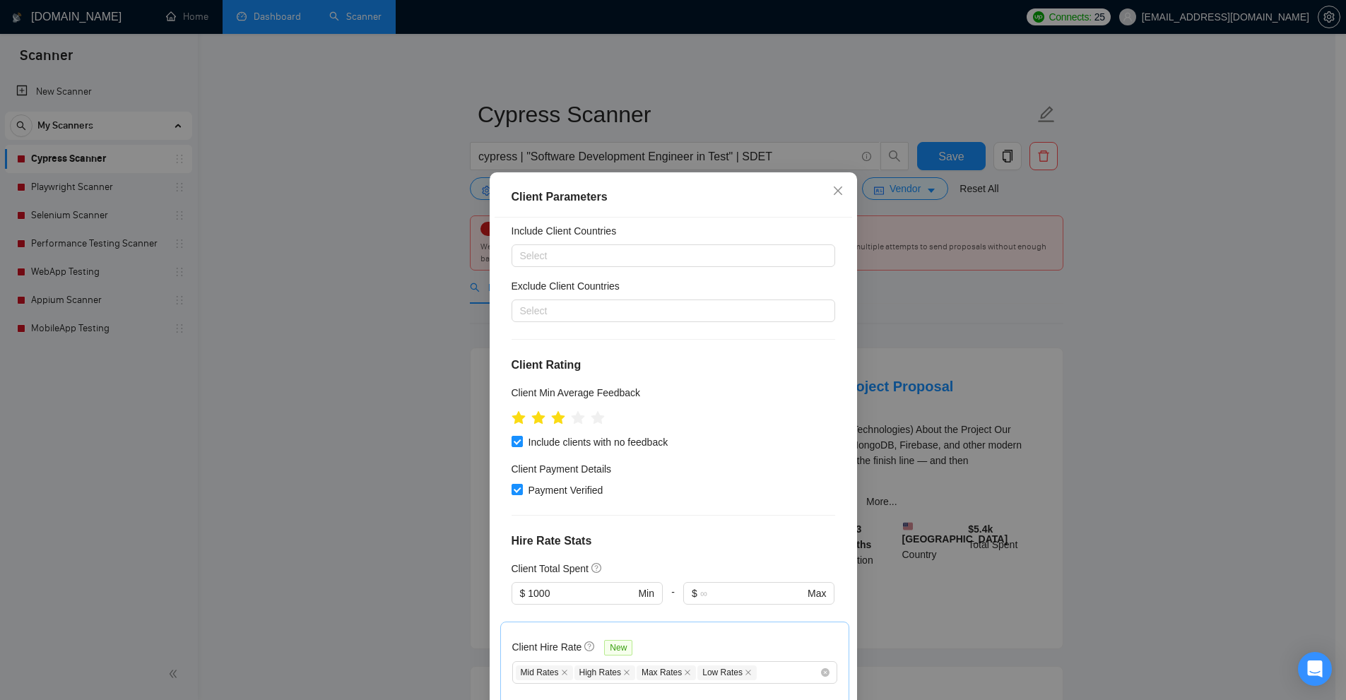
scroll to position [40, 0]
drag, startPoint x: 522, startPoint y: 443, endPoint x: 740, endPoint y: 451, distance: 217.7
click at [734, 451] on div "Client Location Include Client Countries Select Exclude Client Countries Select…" at bounding box center [672, 463] width 357 height 490
click at [740, 451] on div "Client Location Include Client Countries Select Exclude Client Countries Select…" at bounding box center [672, 463] width 357 height 490
drag, startPoint x: 586, startPoint y: 598, endPoint x: 519, endPoint y: 599, distance: 67.1
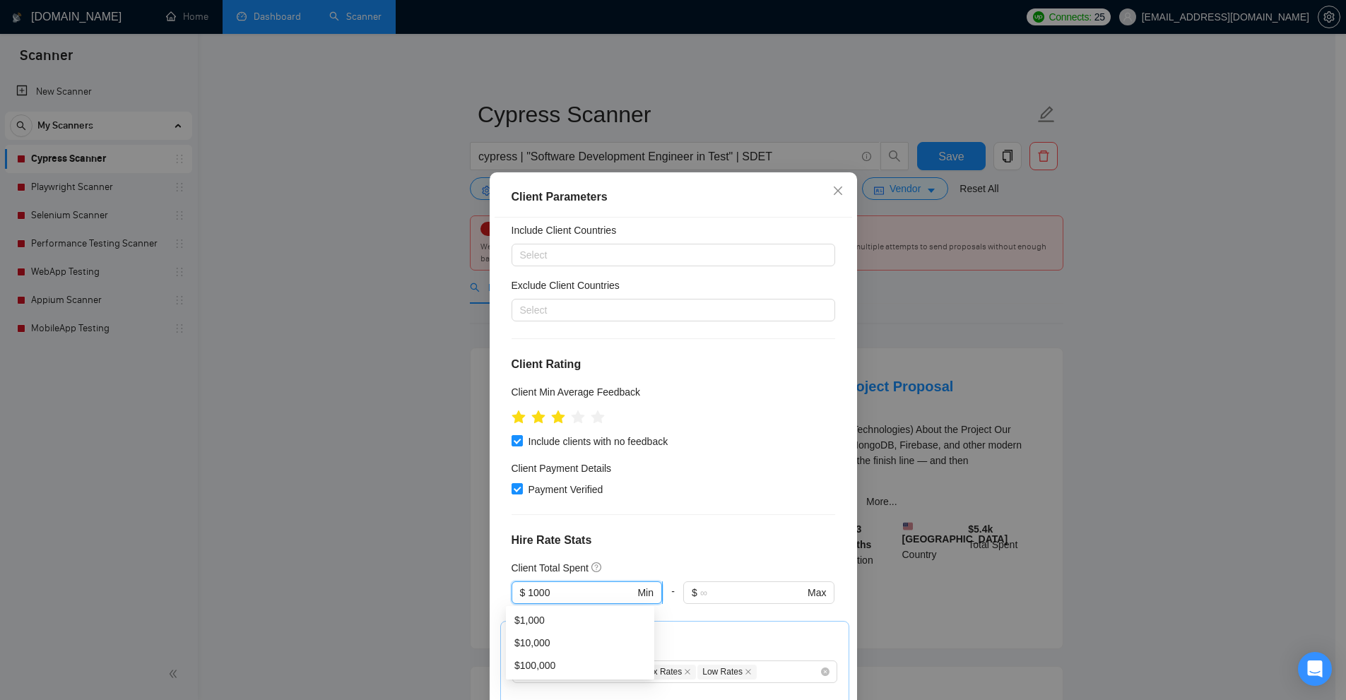
click at [519, 599] on span "$ 1000 Min" at bounding box center [586, 592] width 150 height 23
click at [564, 588] on input "1000" at bounding box center [581, 593] width 107 height 16
click at [1086, 452] on div "Client Parameters Client Location Include Client Countries Select Exclude Clien…" at bounding box center [673, 350] width 1346 height 700
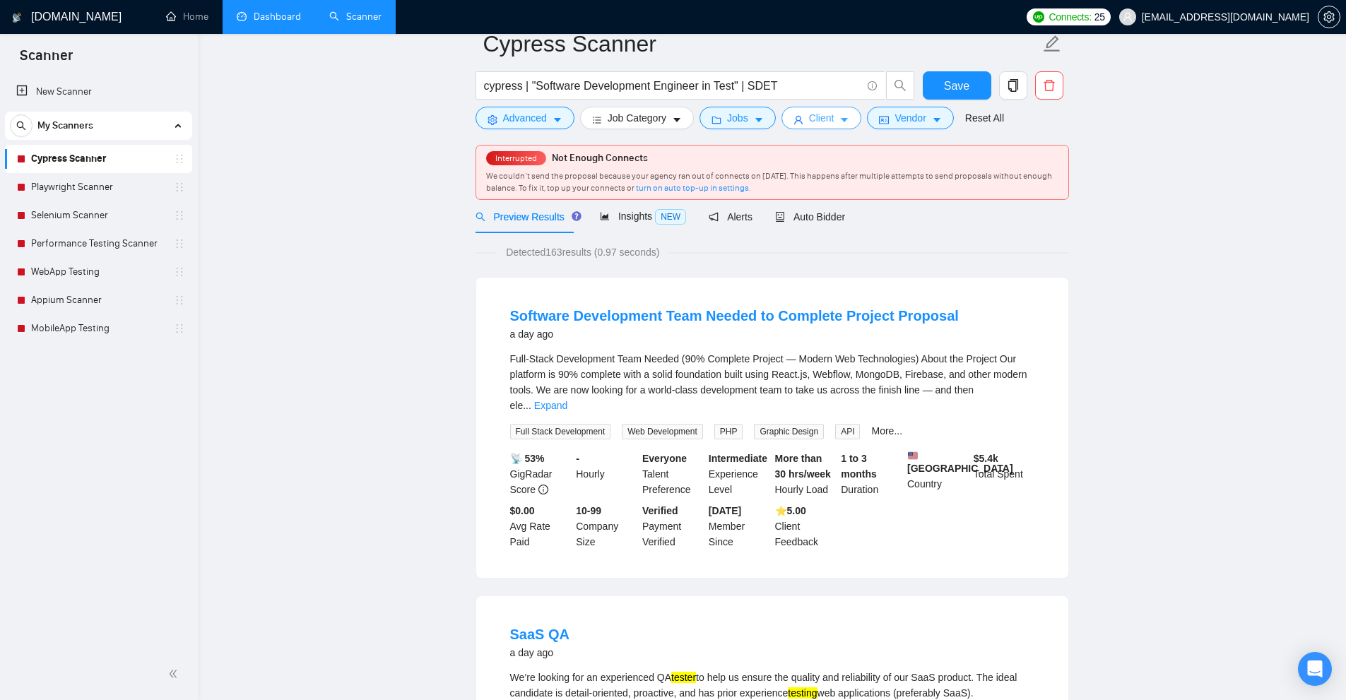
scroll to position [0, 0]
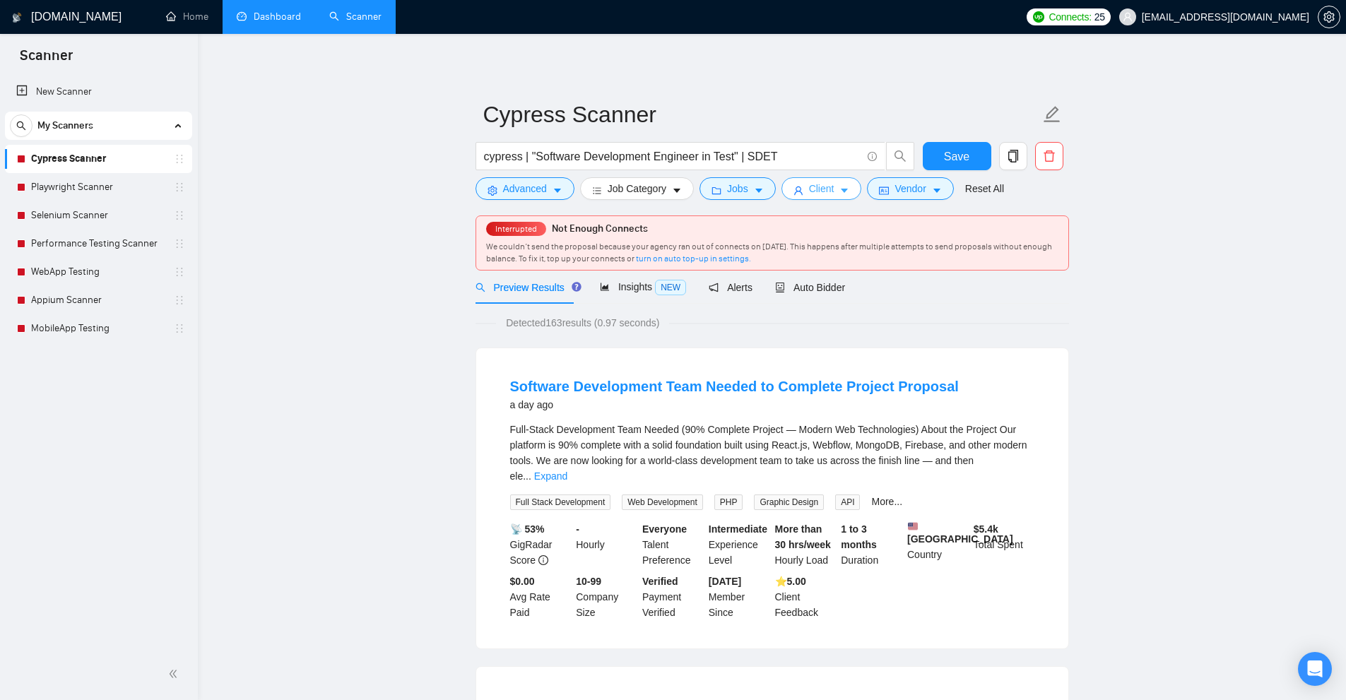
click at [829, 193] on span "Client" at bounding box center [821, 189] width 25 height 16
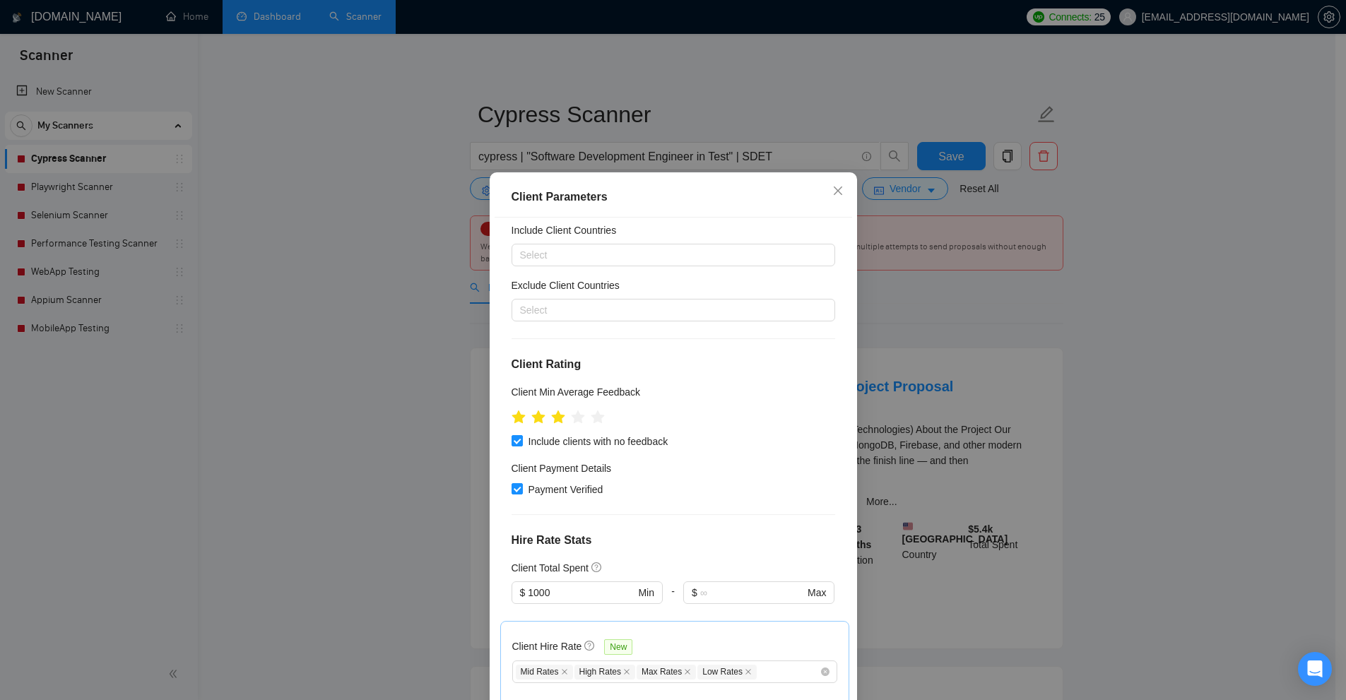
scroll to position [182, 0]
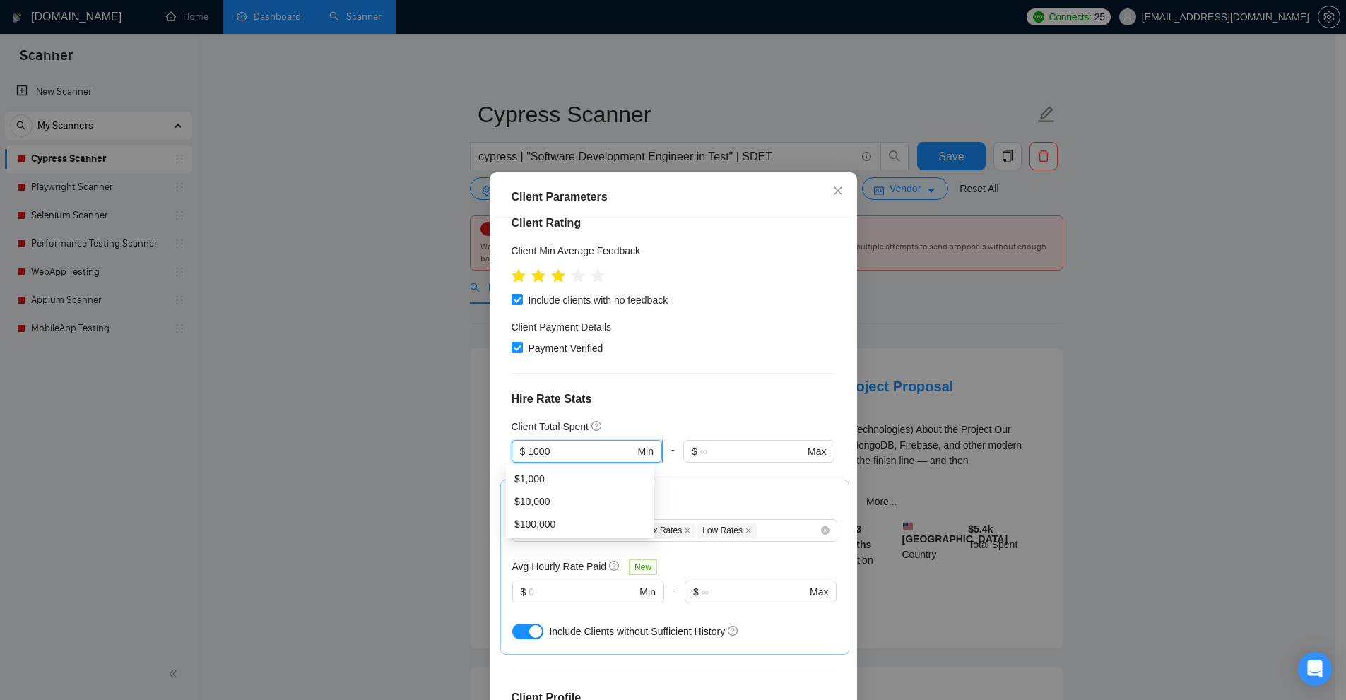
drag, startPoint x: 560, startPoint y: 456, endPoint x: 511, endPoint y: 458, distance: 48.8
click at [504, 458] on div "Client Location Include Client Countries Select Exclude Client Countries Select…" at bounding box center [672, 463] width 357 height 490
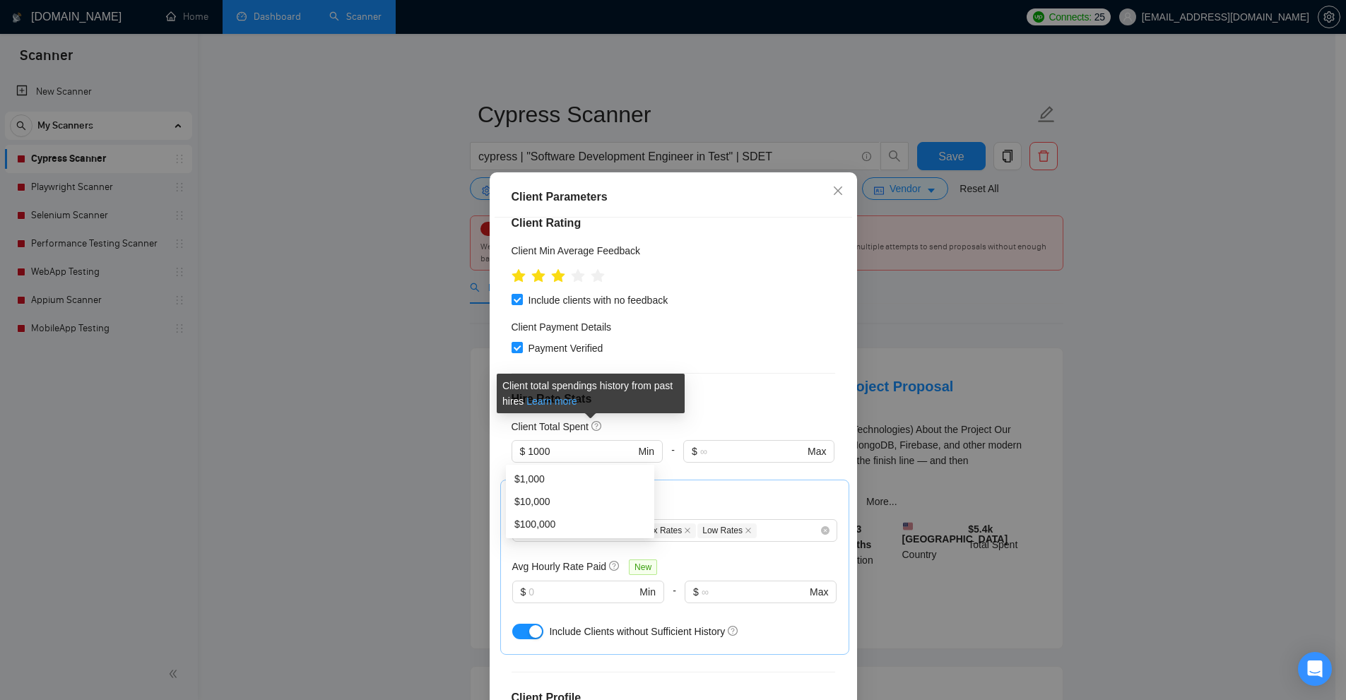
click at [561, 403] on link "Learn more" at bounding box center [551, 401] width 51 height 11
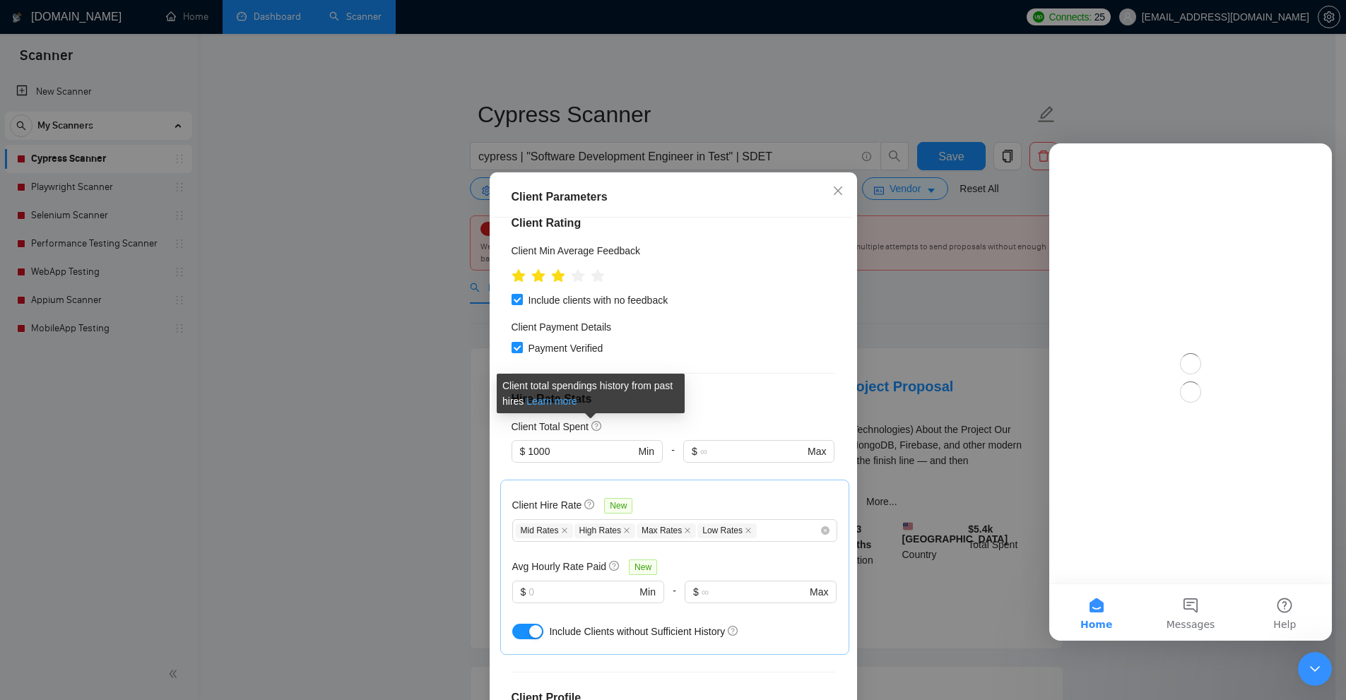
scroll to position [0, 0]
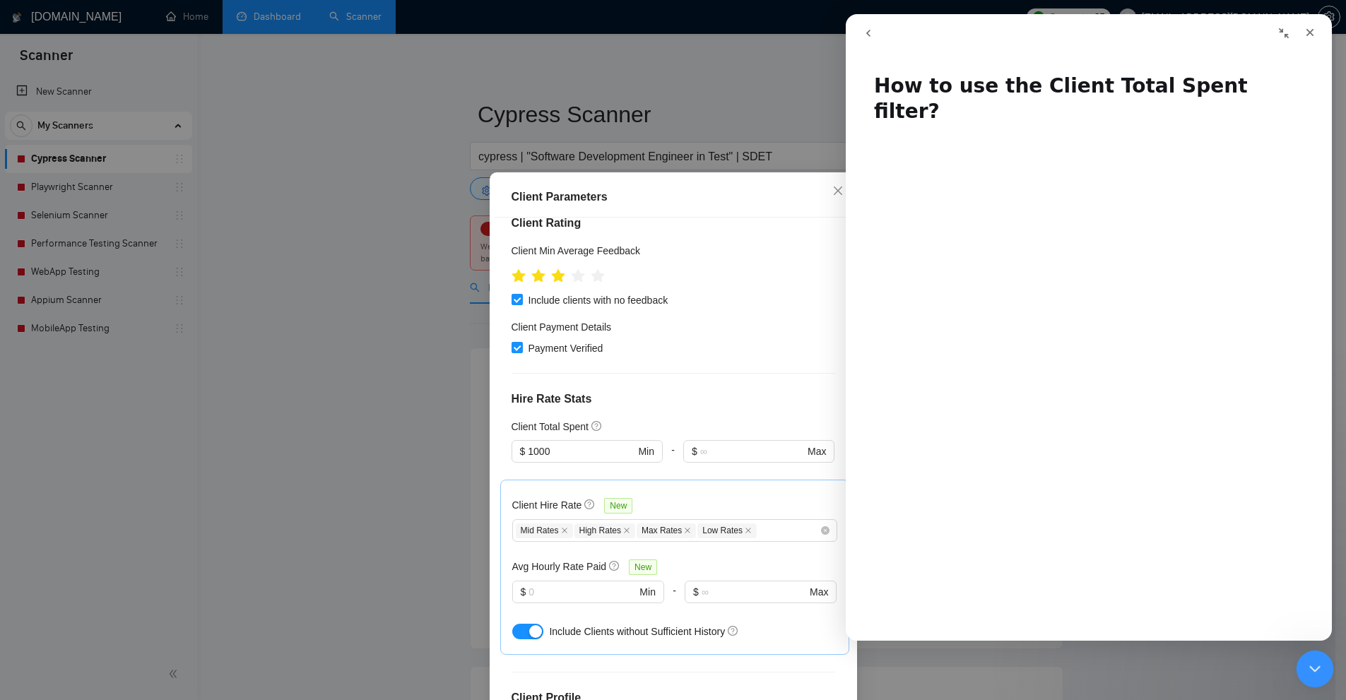
click at [1315, 661] on icon "Close Intercom Messenger" at bounding box center [1312, 666] width 17 height 17
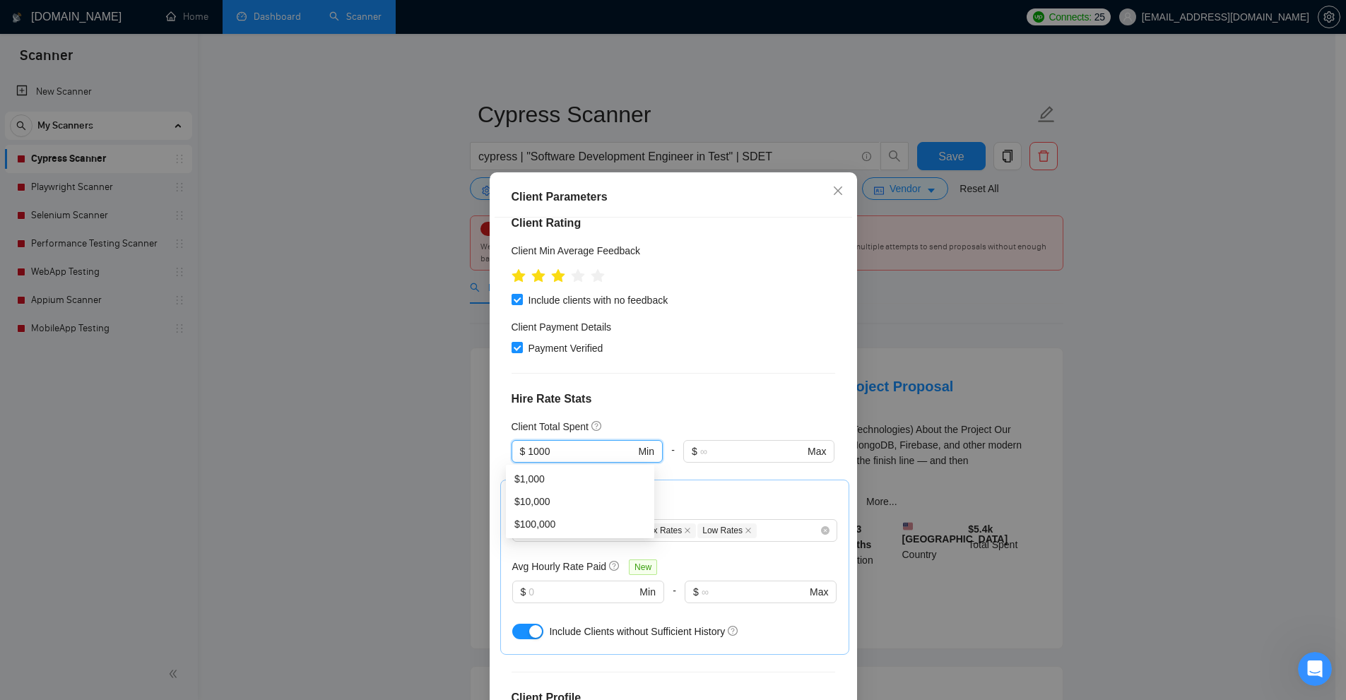
drag, startPoint x: 559, startPoint y: 449, endPoint x: 375, endPoint y: 435, distance: 184.9
click at [345, 442] on div "Client Parameters Client Location Include Client Countries Select Exclude Clien…" at bounding box center [673, 350] width 1346 height 700
click at [550, 458] on input "1000" at bounding box center [581, 452] width 107 height 16
click at [552, 457] on input "1000" at bounding box center [581, 452] width 107 height 16
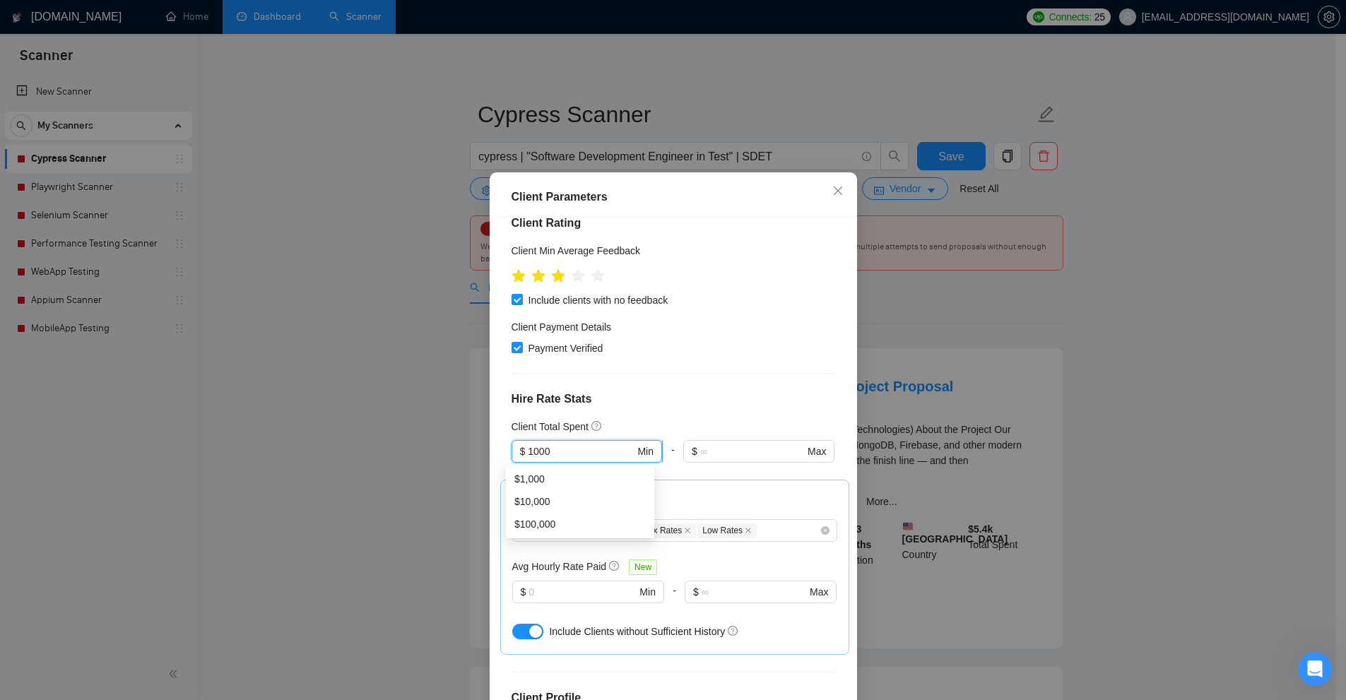
click at [552, 457] on input "1000" at bounding box center [581, 452] width 107 height 16
click at [1021, 340] on div "Client Parameters Client Location Include Client Countries Select Exclude Clien…" at bounding box center [673, 350] width 1346 height 700
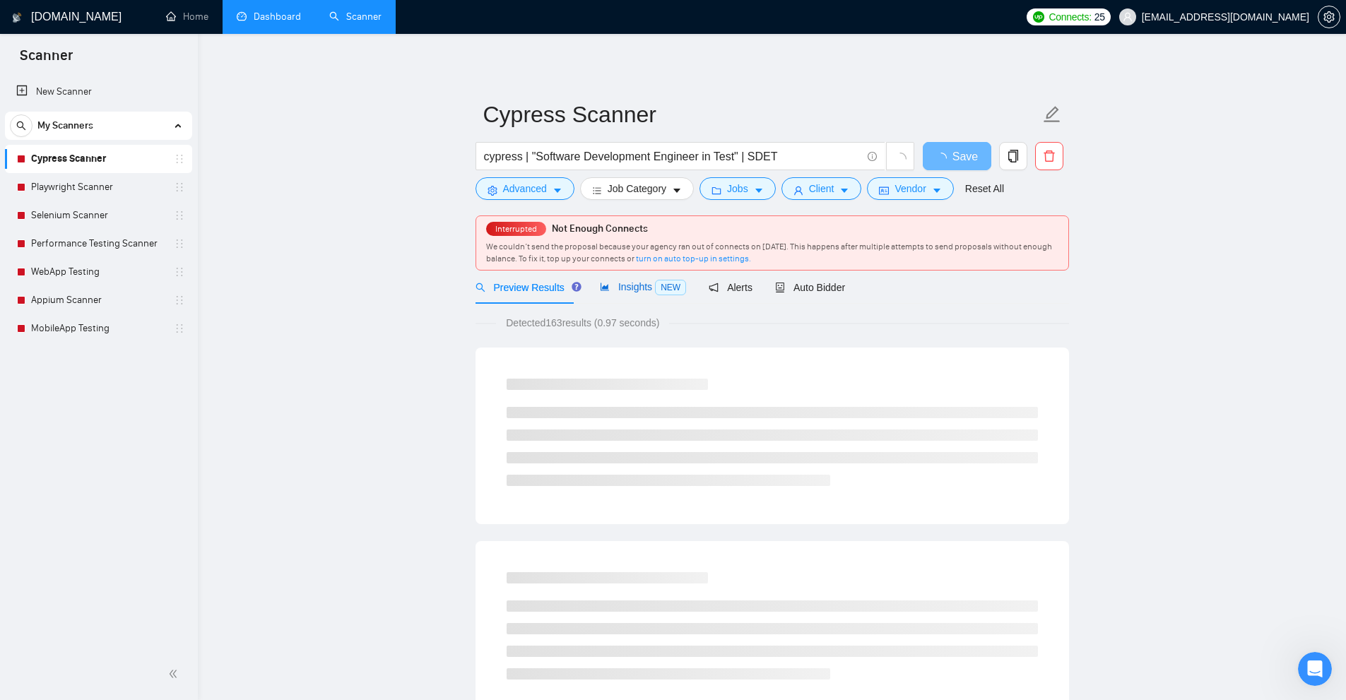
click at [647, 284] on span "Insights NEW" at bounding box center [643, 286] width 86 height 11
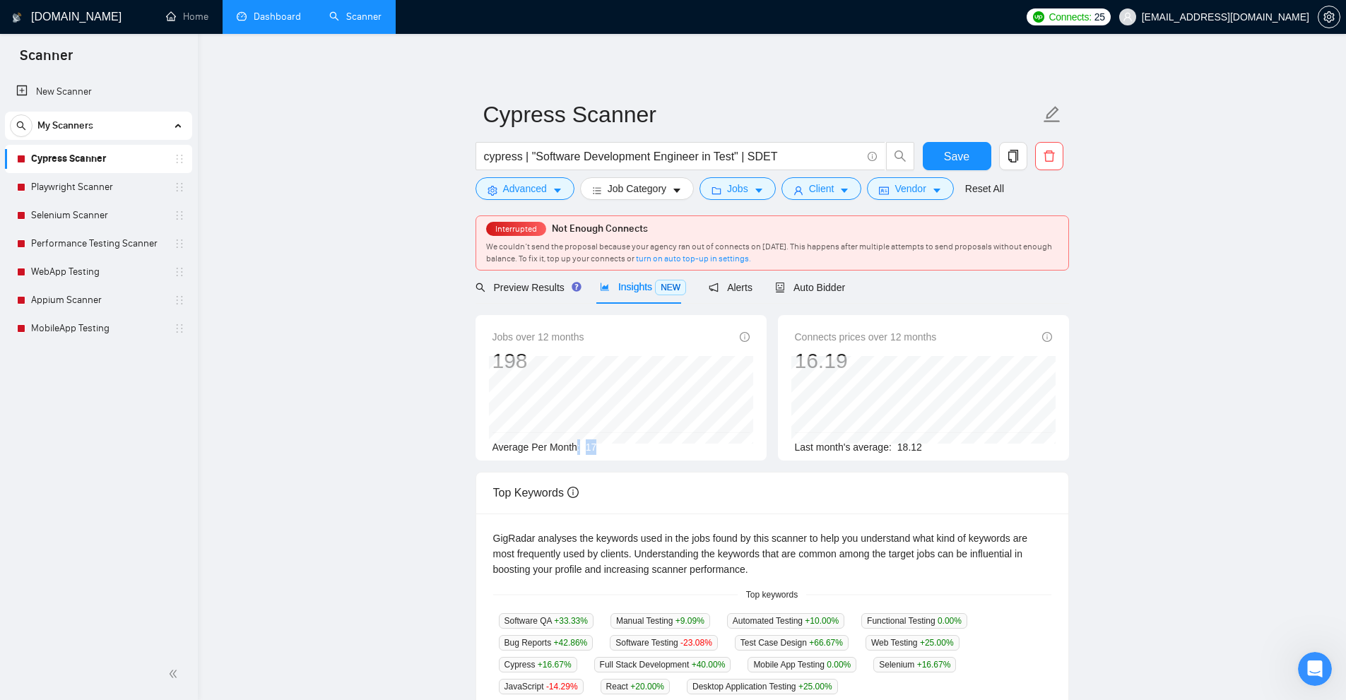
drag, startPoint x: 600, startPoint y: 444, endPoint x: 628, endPoint y: 440, distance: 28.5
click at [629, 439] on div "Average Per Month: 17" at bounding box center [620, 447] width 257 height 16
click at [628, 440] on div "Average Per Month: 17" at bounding box center [620, 447] width 257 height 16
click at [842, 189] on icon "caret-down" at bounding box center [844, 191] width 7 height 4
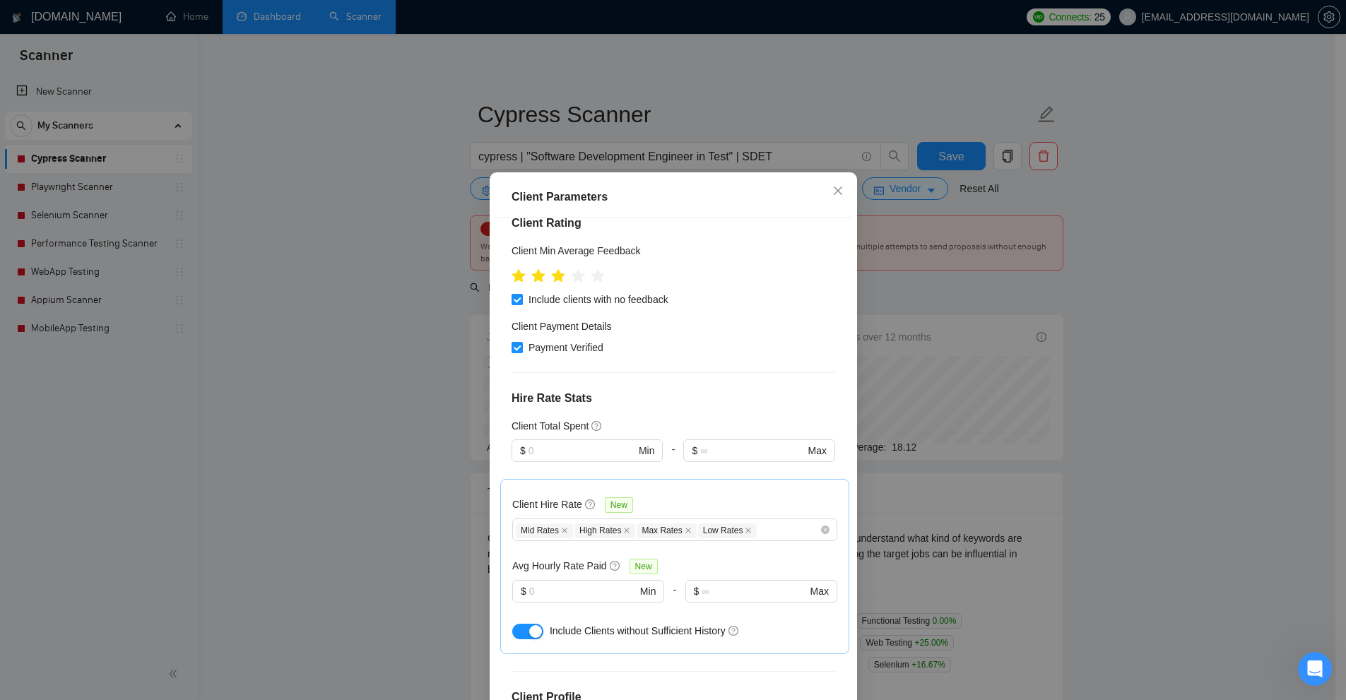
scroll to position [323, 0]
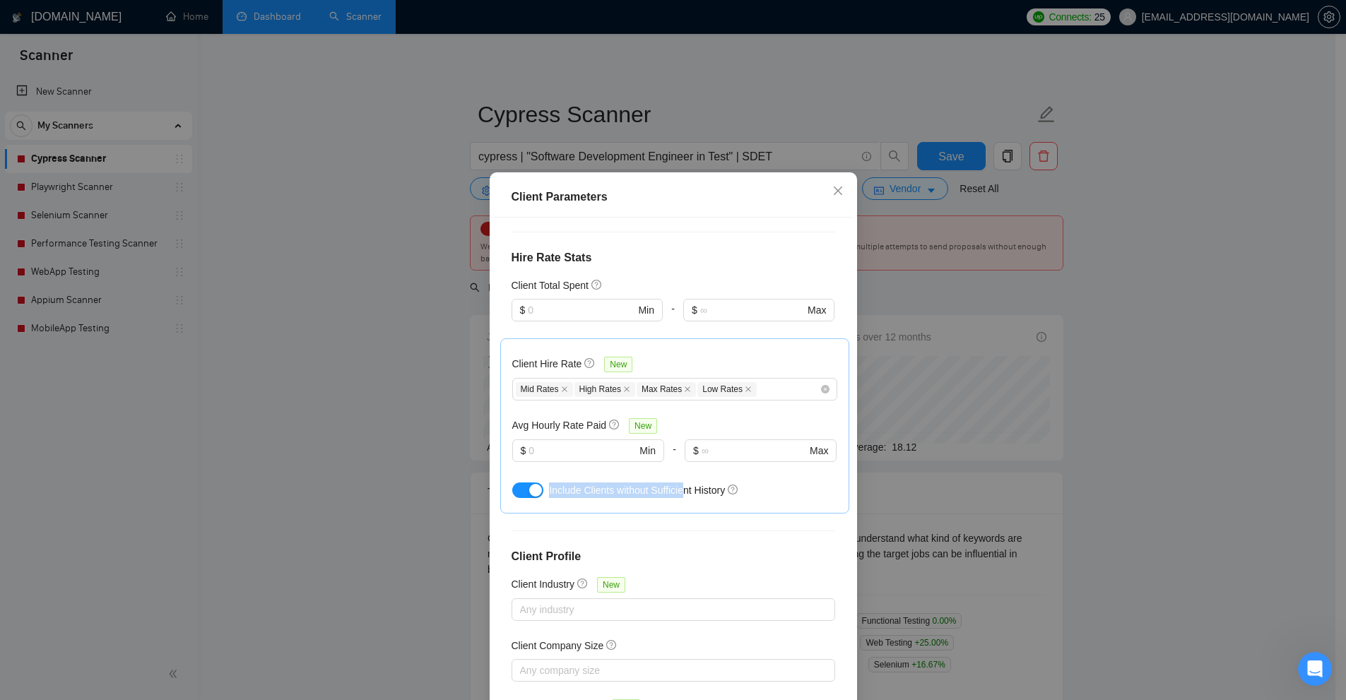
drag, startPoint x: 543, startPoint y: 489, endPoint x: 745, endPoint y: 496, distance: 202.2
click at [745, 496] on div "Include Clients without Sufficient History" at bounding box center [674, 490] width 325 height 23
click at [790, 485] on div "Include Clients without Sufficient History" at bounding box center [693, 490] width 288 height 16
click at [774, 387] on div "Mid Rates High Rates Max Rates Low Rates" at bounding box center [668, 389] width 304 height 17
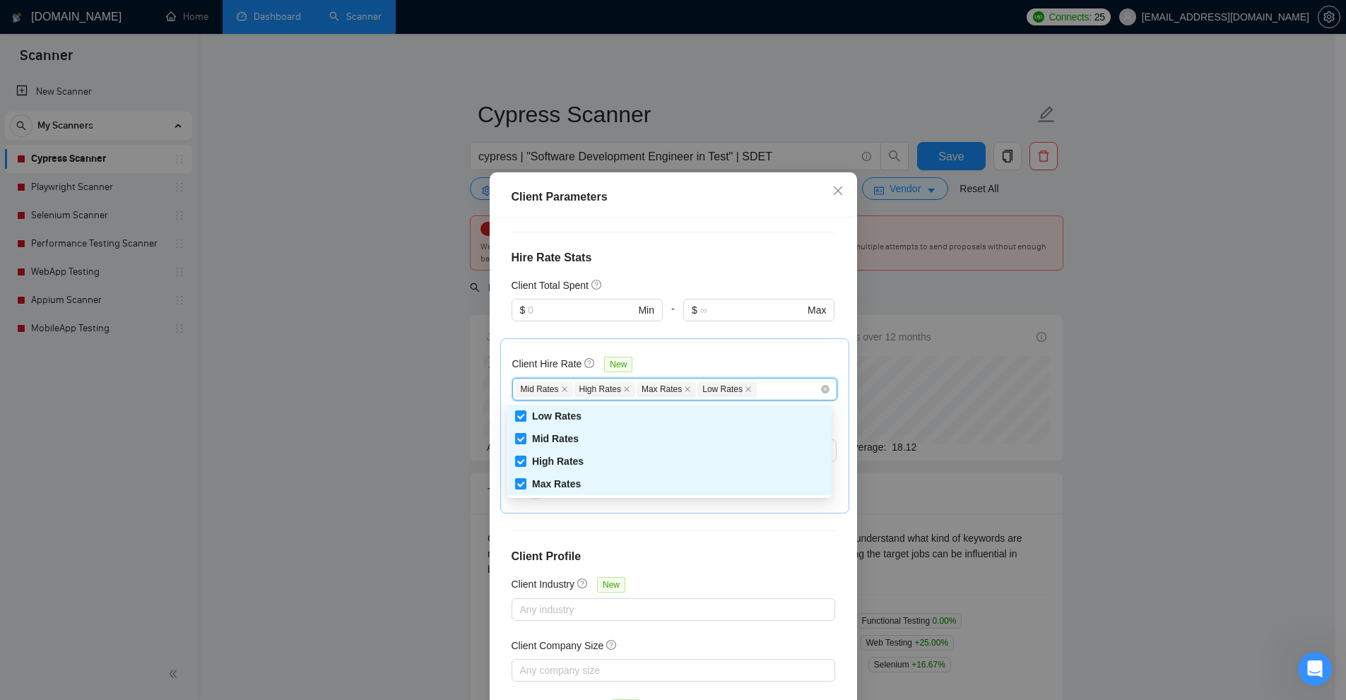
click at [541, 451] on div "High Rates" at bounding box center [668, 461] width 325 height 23
checkbox input "false"
click at [534, 482] on span "Max Rates" at bounding box center [556, 483] width 49 height 11
click at [525, 482] on input "Max Rates" at bounding box center [520, 483] width 10 height 10
checkbox input "false"
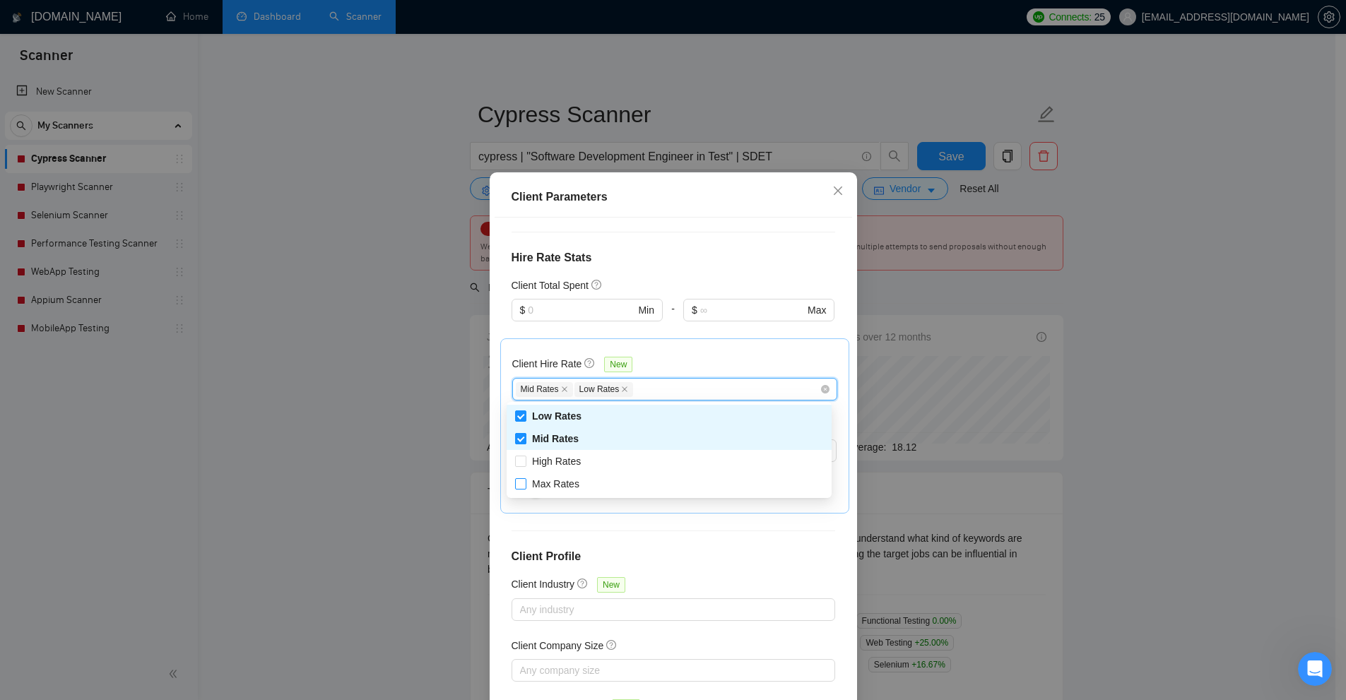
click at [537, 442] on span "Mid Rates" at bounding box center [555, 438] width 47 height 11
click at [525, 442] on input "Mid Rates" at bounding box center [520, 438] width 10 height 10
checkbox input "false"
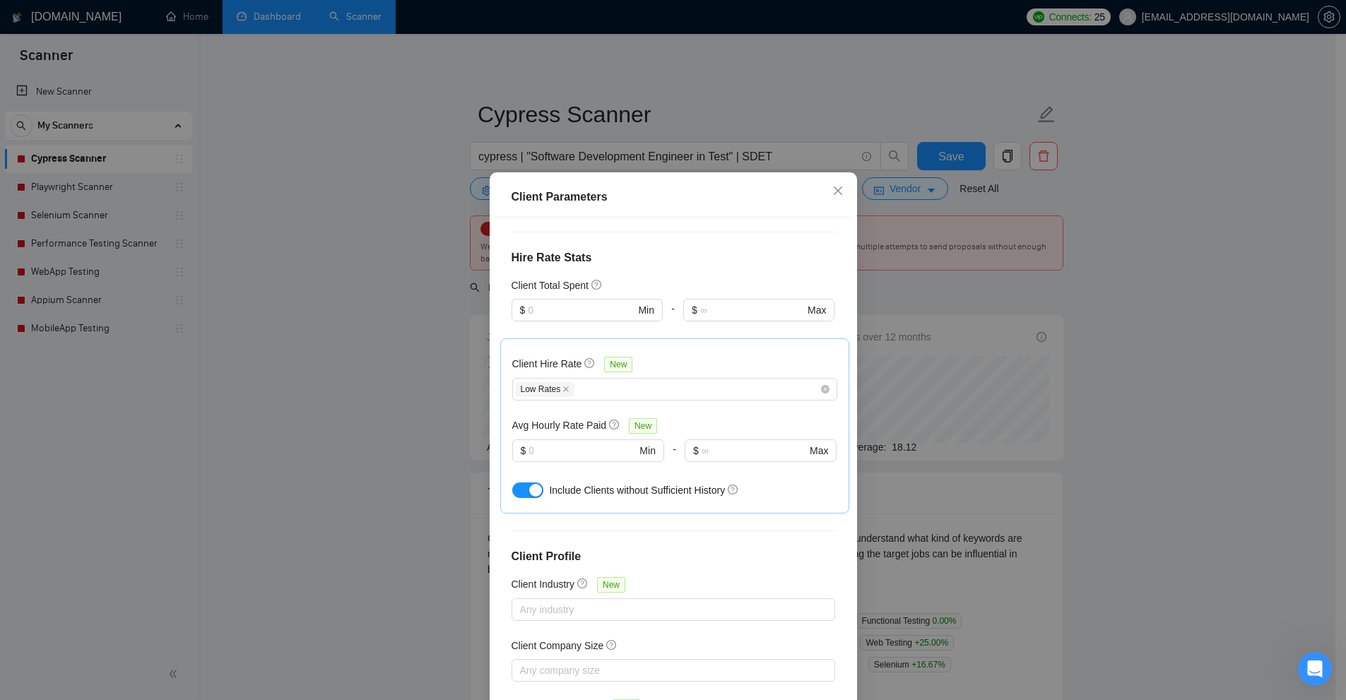
click at [1060, 263] on div "Client Parameters Client Location Include Client Countries Select Exclude Clien…" at bounding box center [673, 350] width 1346 height 700
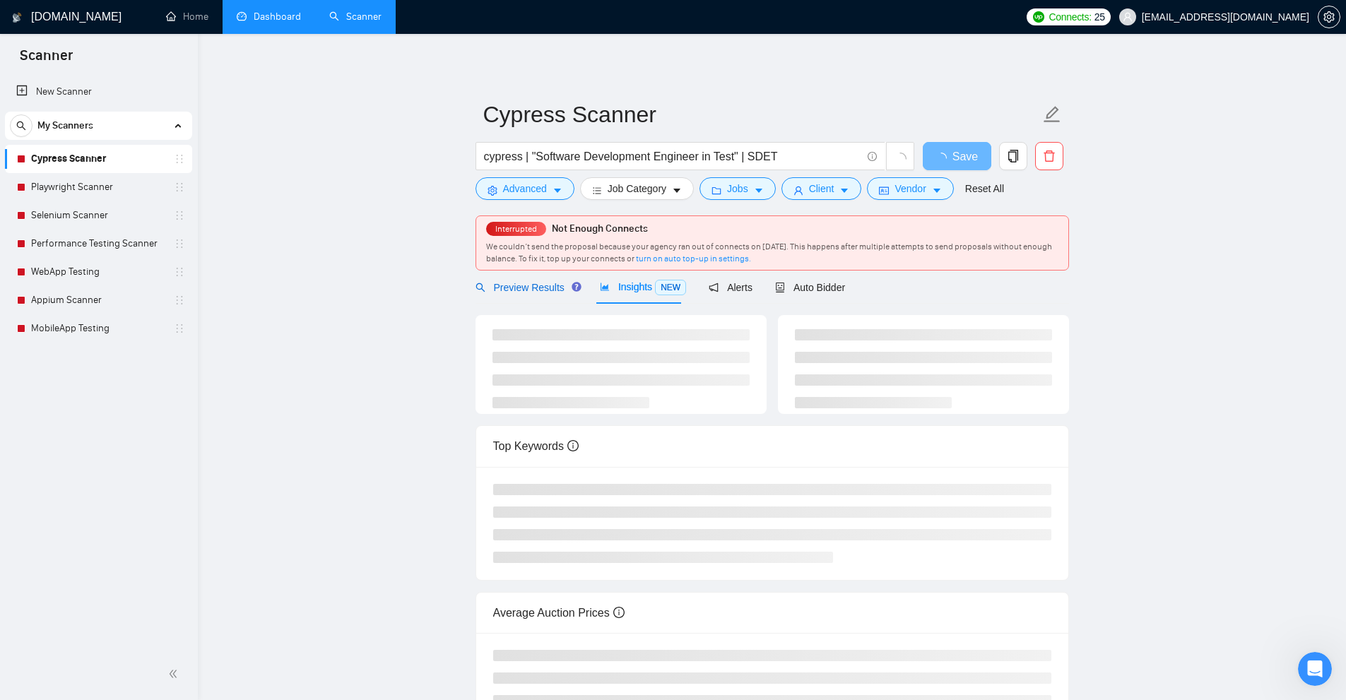
click at [524, 288] on span "Preview Results" at bounding box center [526, 287] width 102 height 11
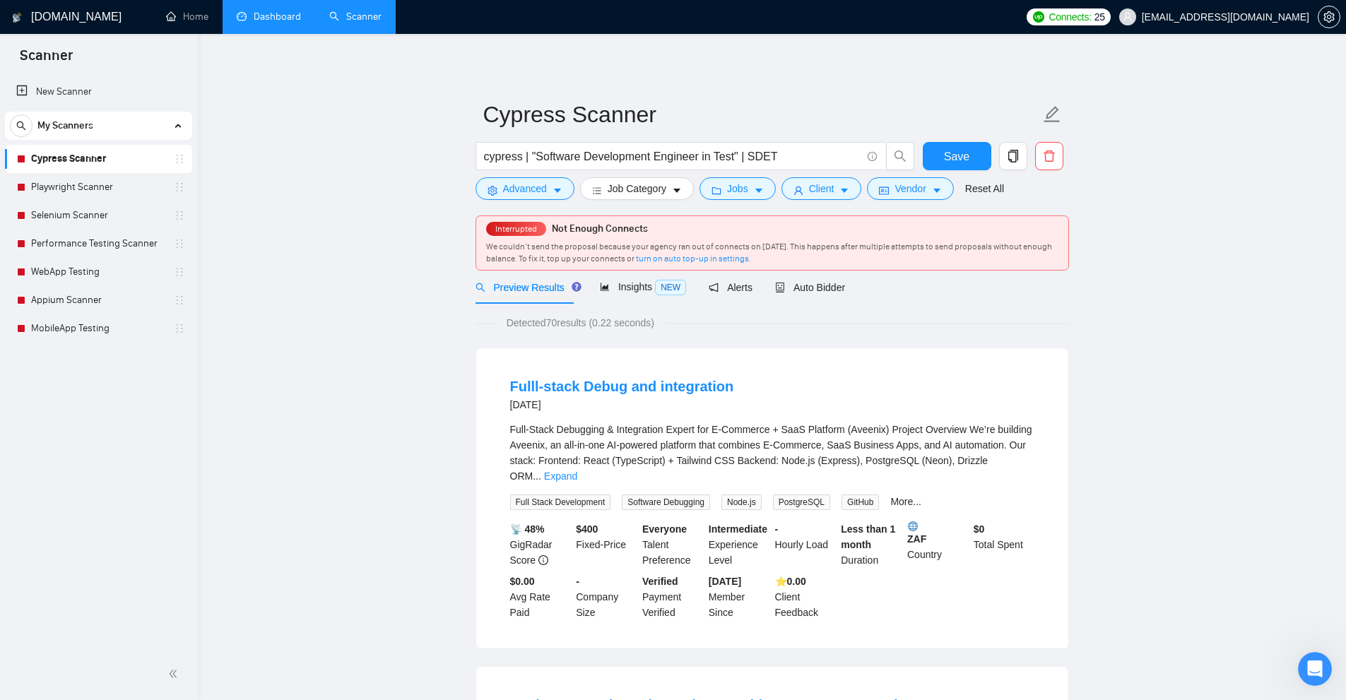
drag, startPoint x: 499, startPoint y: 402, endPoint x: 578, endPoint y: 404, distance: 78.4
click at [578, 404] on li "Fulll-stack Debug and integration [DATE] Full-Stack Debugging & Integration Exp…" at bounding box center [772, 498] width 558 height 266
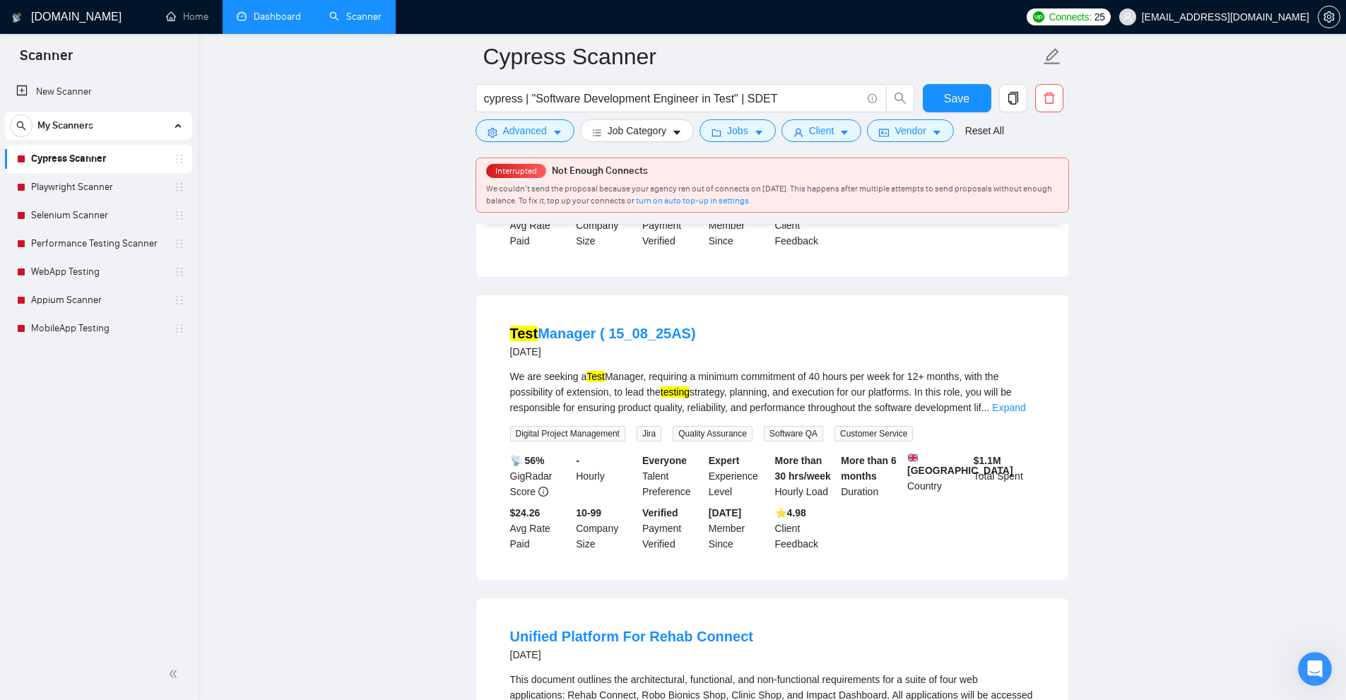
scroll to position [1272, 0]
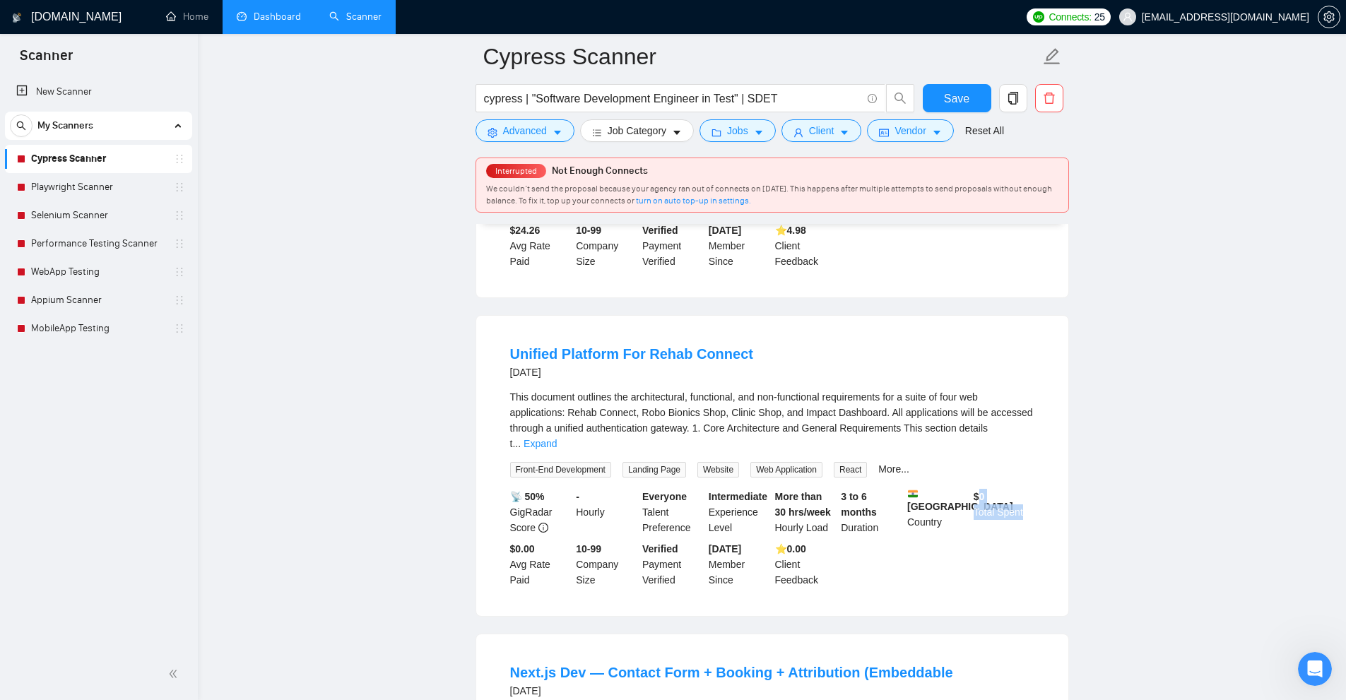
click at [1049, 507] on li "Unified Platform For Rehab Connect [DATE] This document outlines the architectu…" at bounding box center [772, 466] width 558 height 266
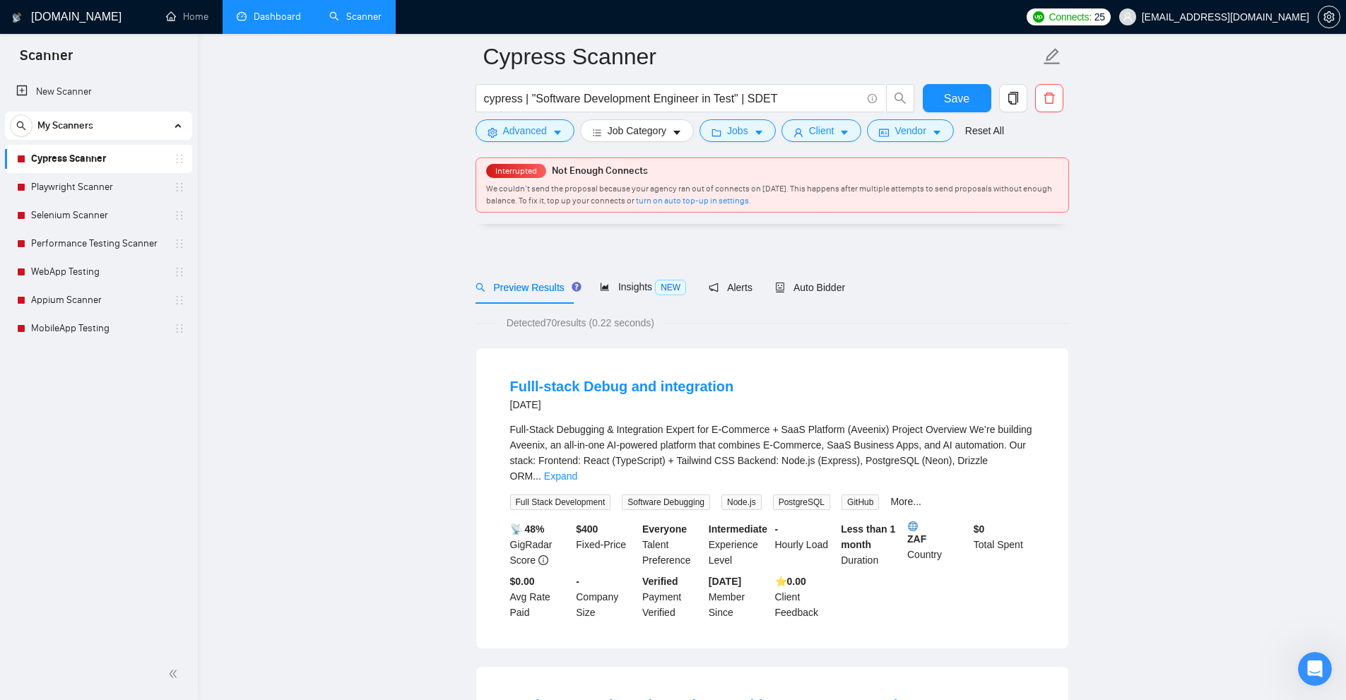
scroll to position [353, 0]
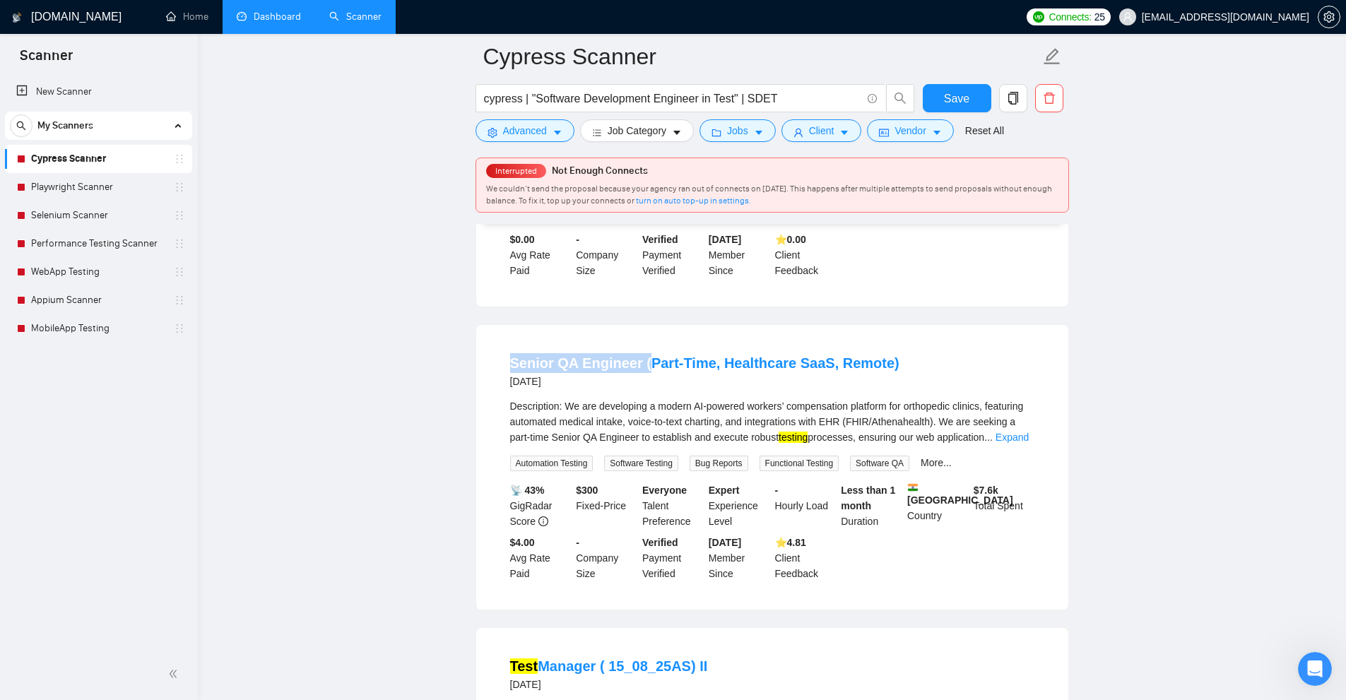
drag, startPoint x: 505, startPoint y: 336, endPoint x: 641, endPoint y: 331, distance: 135.7
click at [641, 342] on li "Senior QA Engineer (Part-Time, Healthcare SaaS, Remote) [DATE] Description: We …" at bounding box center [772, 467] width 558 height 251
click at [782, 436] on div "Description: We are developing a modern AI-powered workers’ compensation platfo…" at bounding box center [772, 434] width 524 height 73
click at [843, 124] on button "Client" at bounding box center [821, 130] width 81 height 23
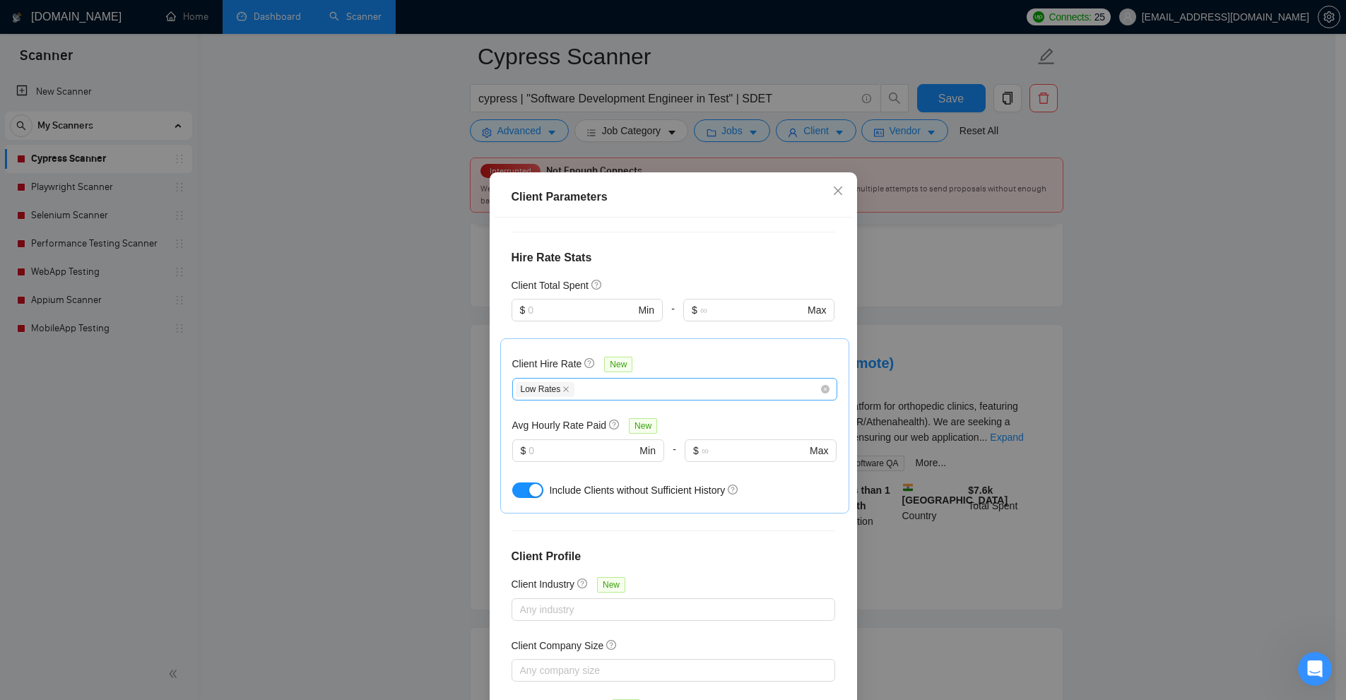
click at [593, 389] on div "Low Rates" at bounding box center [668, 389] width 304 height 17
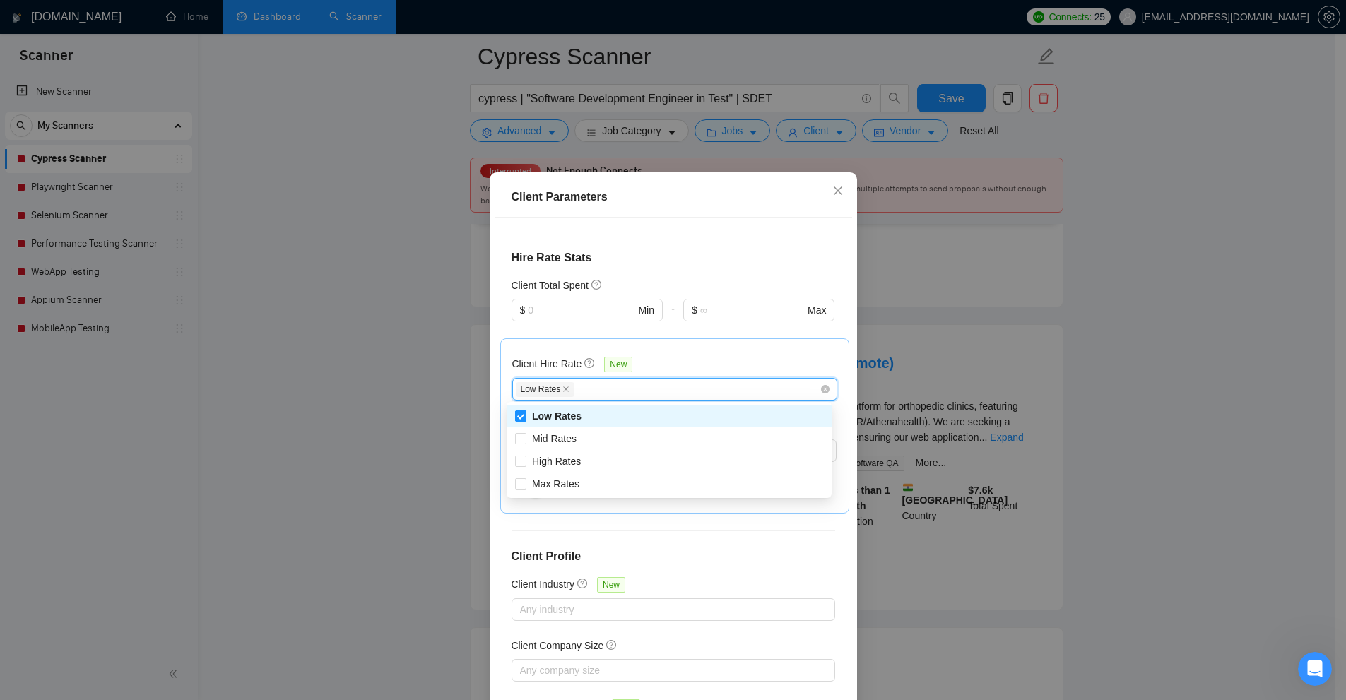
click at [539, 415] on span "Low Rates" at bounding box center [556, 415] width 49 height 11
click at [525, 415] on input "Low Rates" at bounding box center [520, 415] width 10 height 10
checkbox input "false"
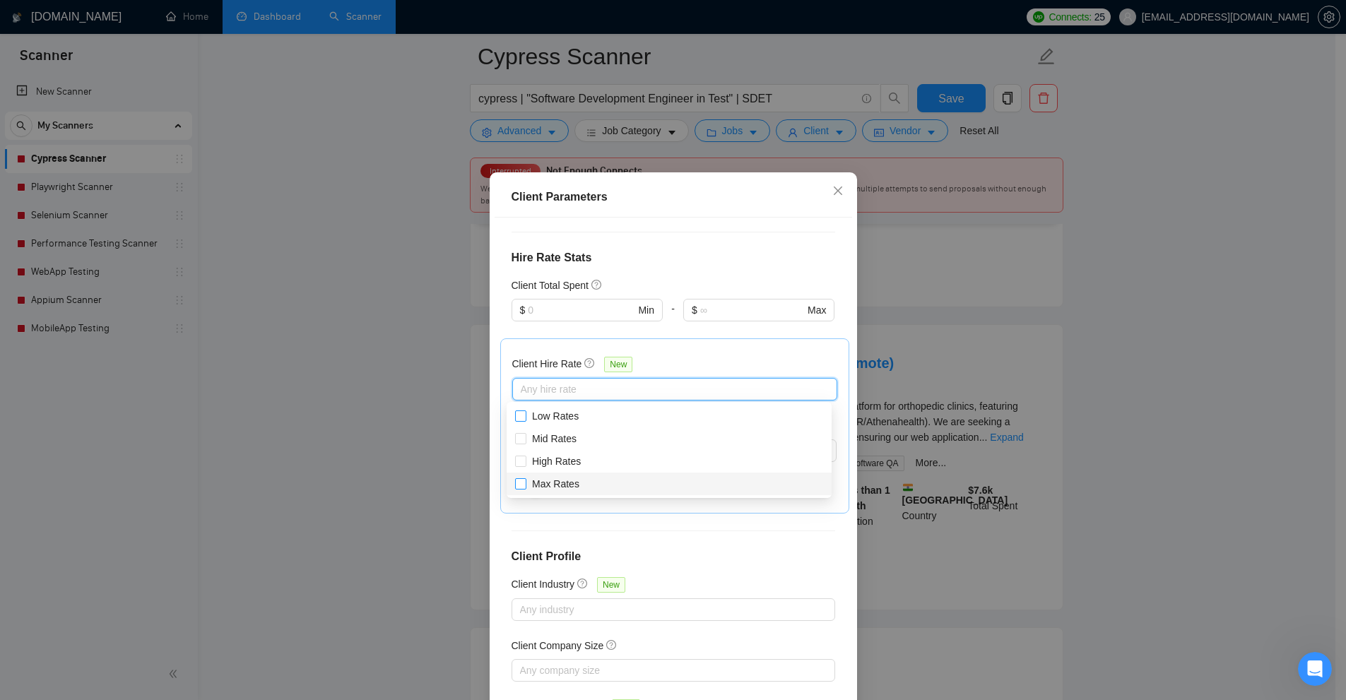
click at [543, 478] on span "Max Rates" at bounding box center [555, 483] width 47 height 11
click at [525, 478] on input "Max Rates" at bounding box center [520, 483] width 10 height 10
checkbox input "true"
click at [544, 464] on span "High Rates" at bounding box center [556, 461] width 49 height 11
click at [525, 464] on input "High Rates" at bounding box center [520, 461] width 10 height 10
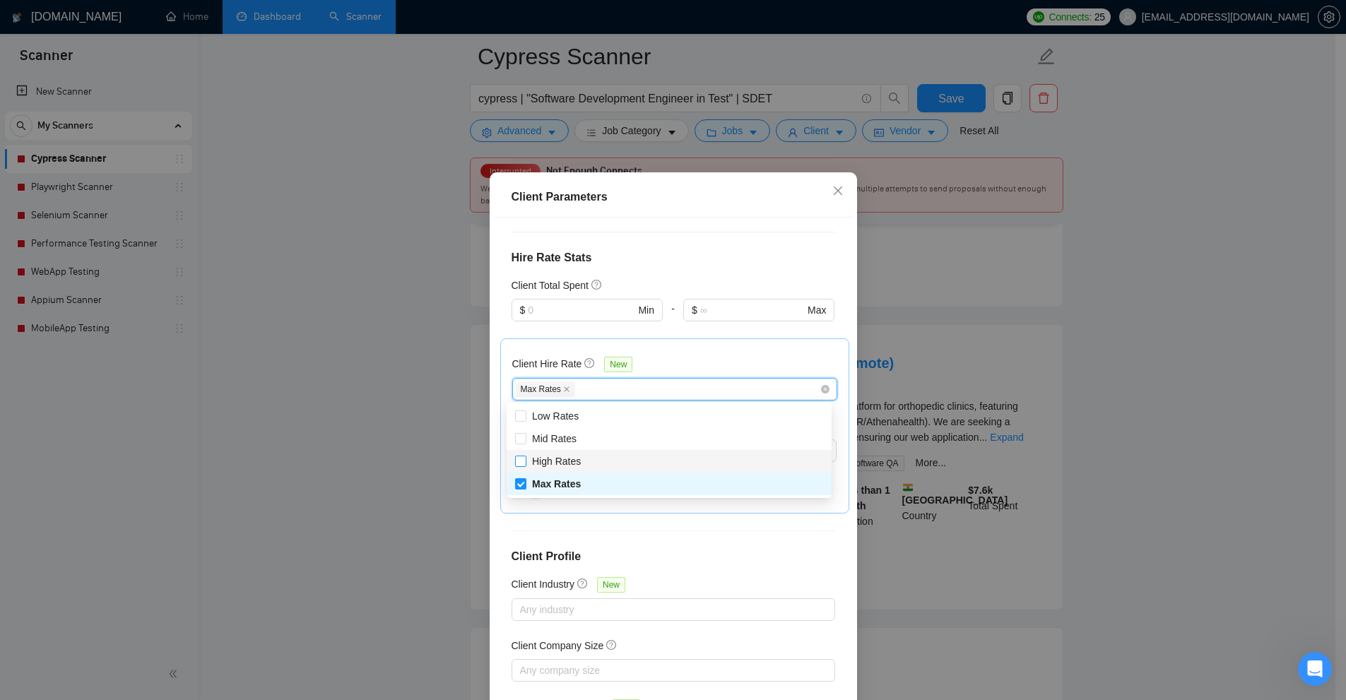
checkbox input "true"
click at [1067, 341] on div "Client Parameters Client Location Include Client Countries Select Exclude Clien…" at bounding box center [673, 350] width 1346 height 700
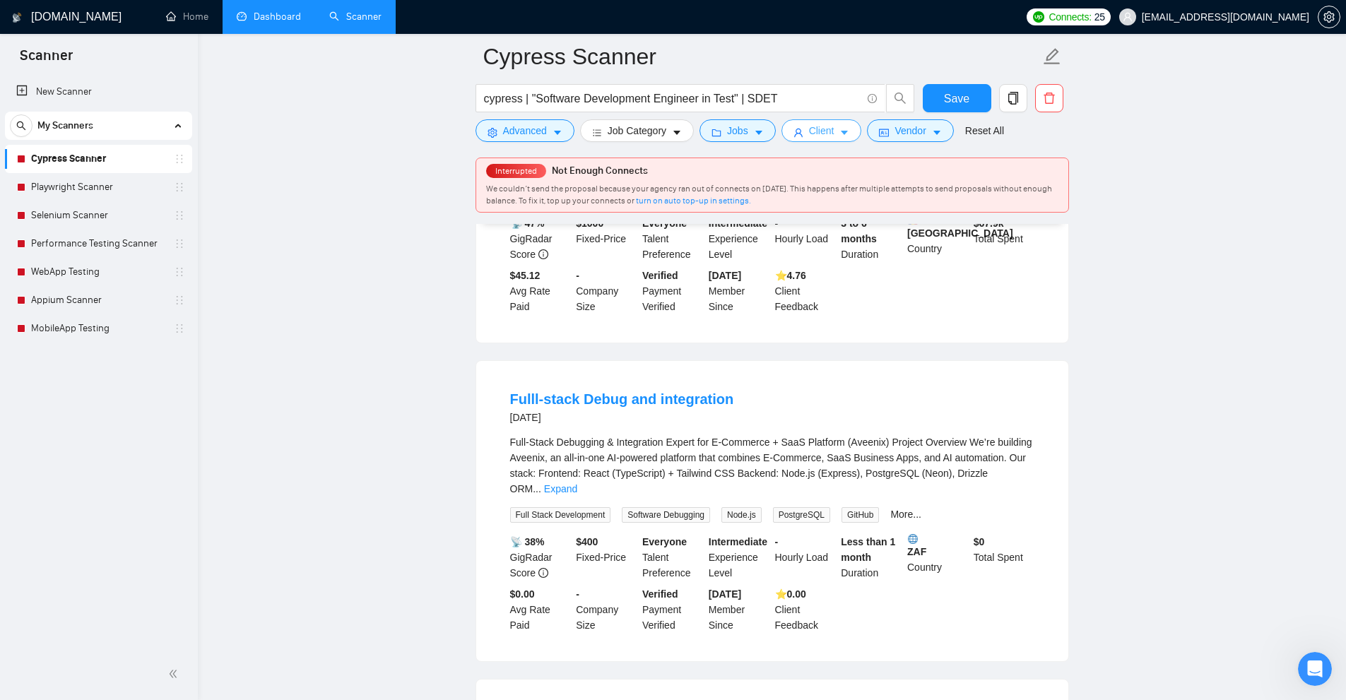
scroll to position [918, 0]
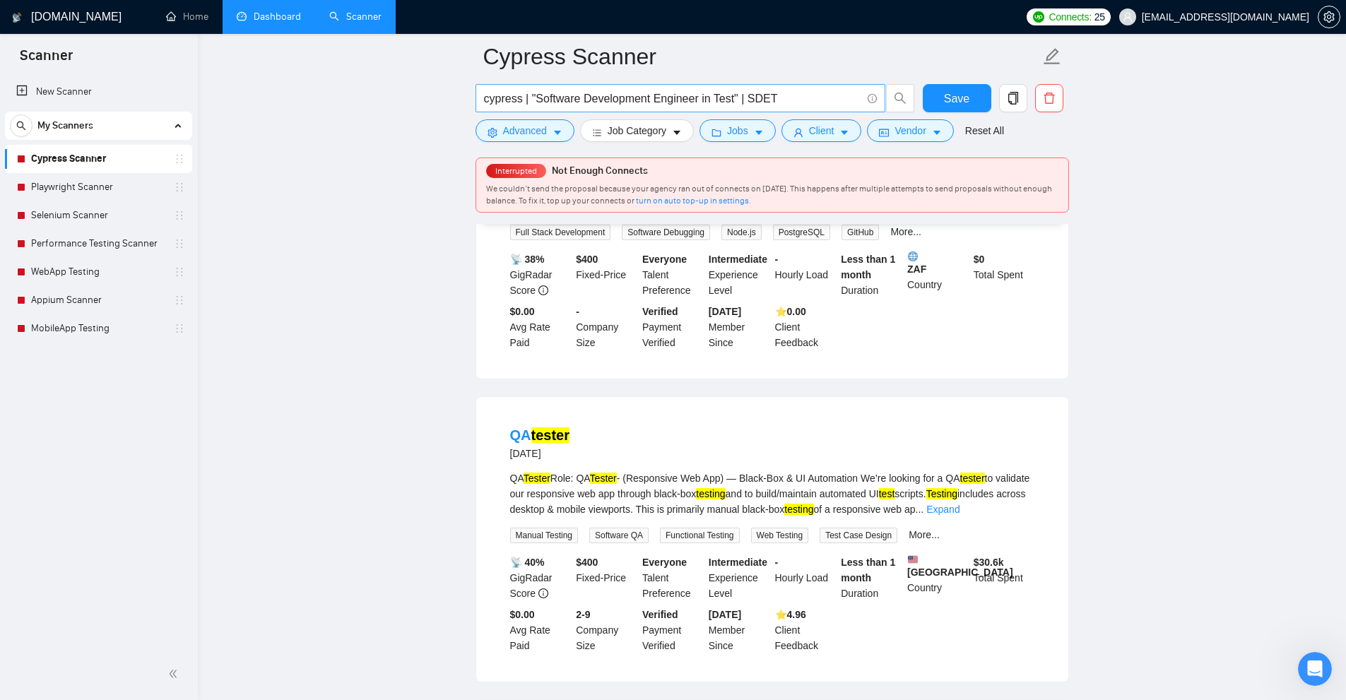
click at [811, 107] on input "cypress | "Software Development Engineer in Test" | SDET" at bounding box center [672, 99] width 377 height 18
click at [821, 141] on button "Client" at bounding box center [821, 130] width 81 height 23
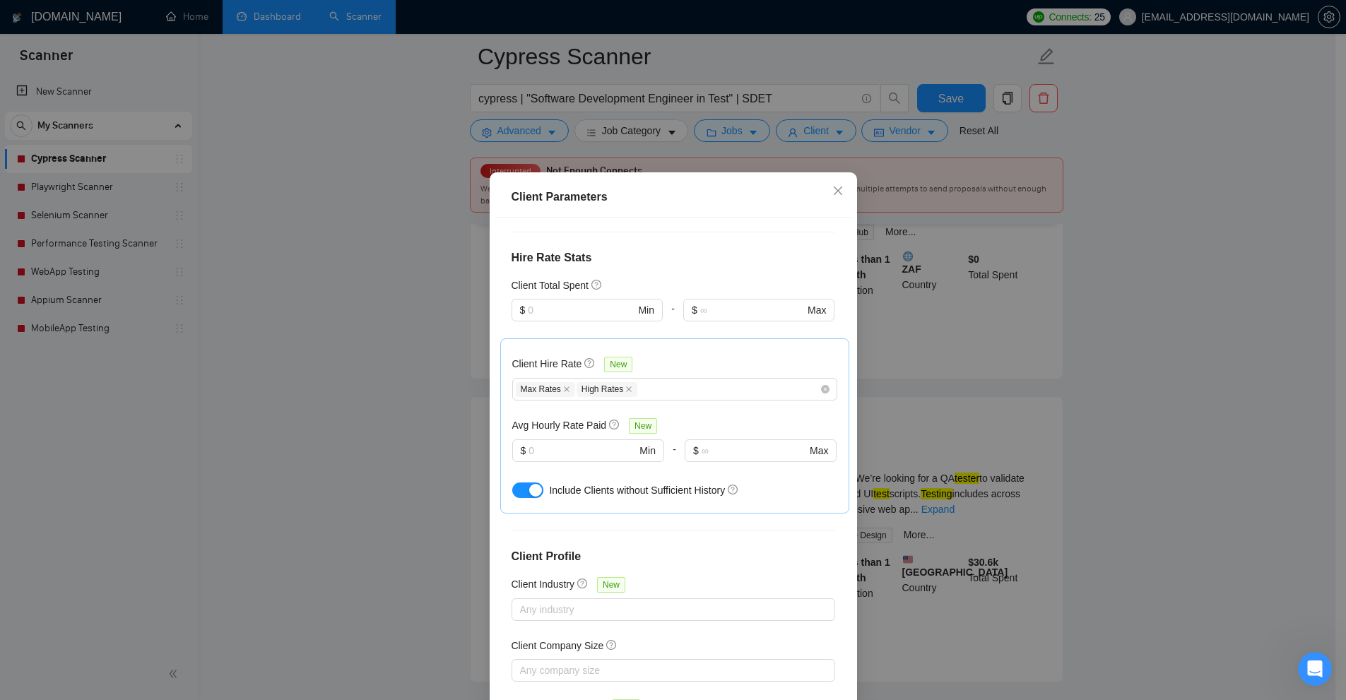
click at [653, 405] on div "Client Hire Rate New Max Rates High Rates Avg Hourly Rate Paid New $ Min - $ Ma…" at bounding box center [674, 425] width 325 height 151
click at [658, 397] on div "Max Rates High Rates" at bounding box center [674, 389] width 325 height 23
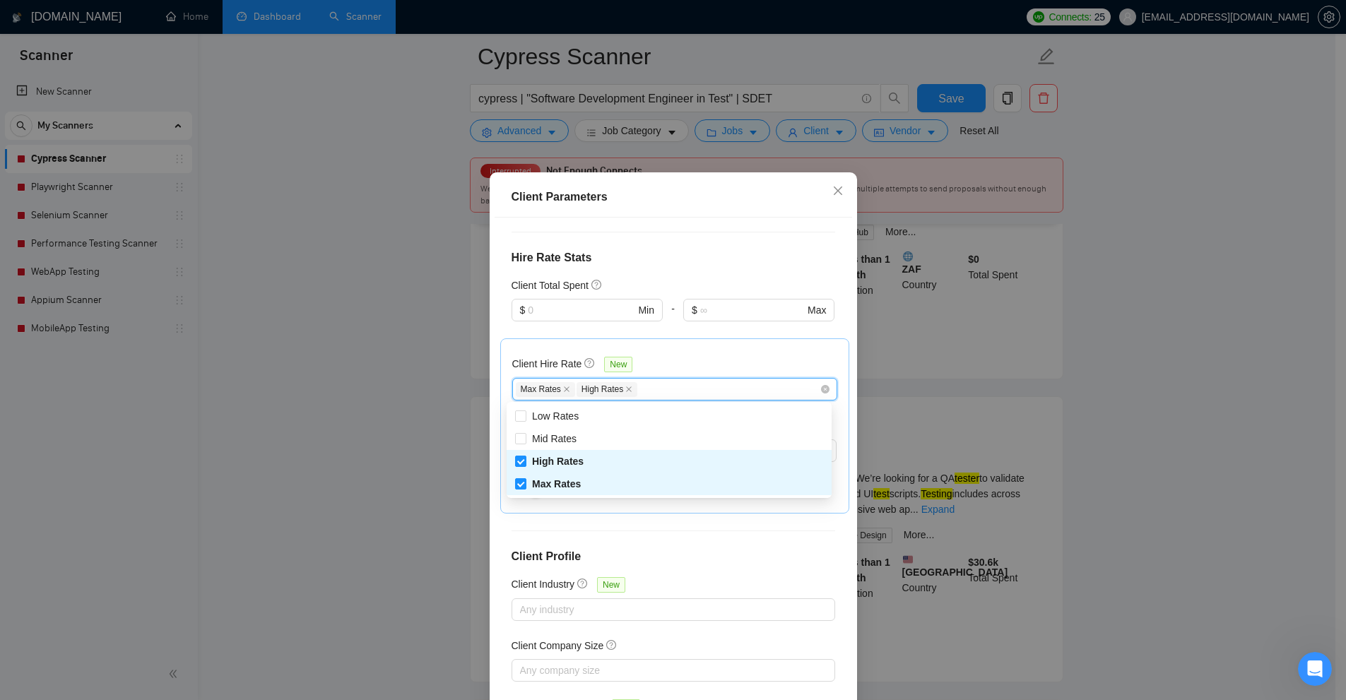
scroll to position [389, 0]
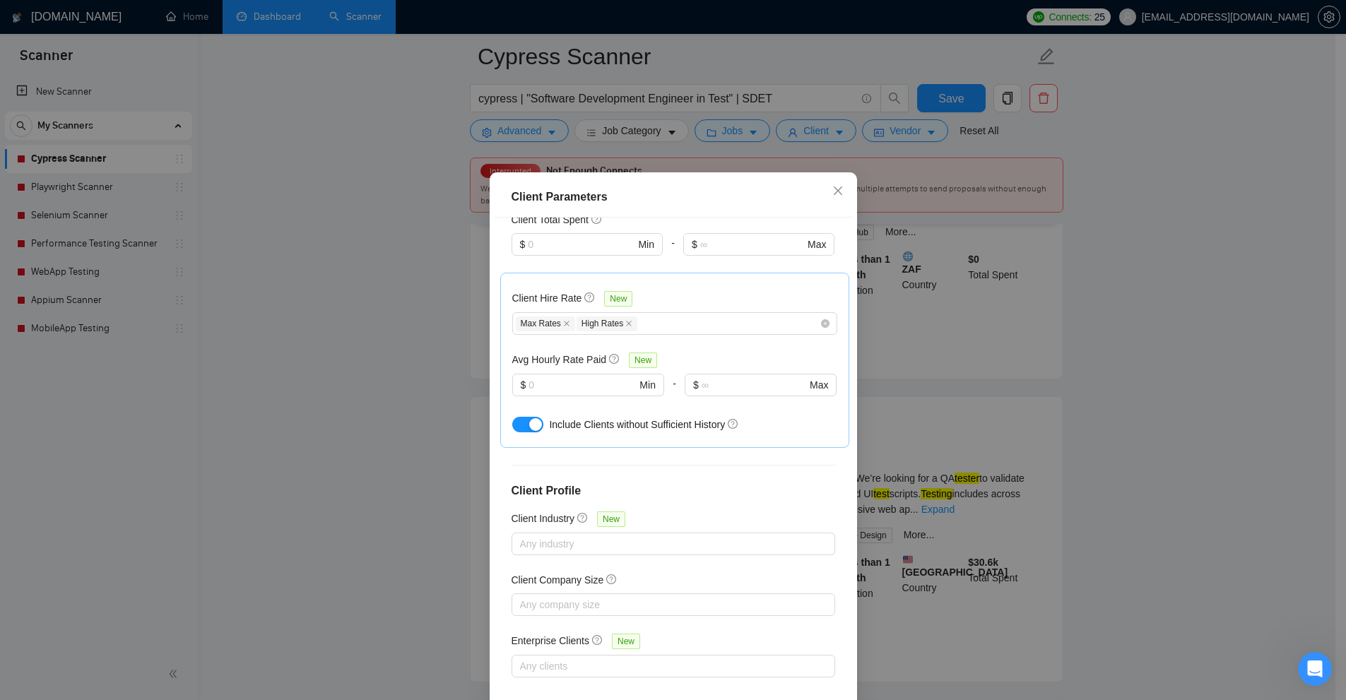
click at [709, 525] on div "Client Location Include Client Countries Select Exclude Client Countries Select…" at bounding box center [672, 463] width 357 height 490
click at [559, 380] on input "text" at bounding box center [581, 385] width 107 height 16
click at [538, 367] on div "Avg Hourly Rate Paid New $ Min - $ Max" at bounding box center [674, 382] width 325 height 61
click at [530, 381] on input "text" at bounding box center [581, 385] width 107 height 16
drag, startPoint x: 699, startPoint y: 490, endPoint x: 567, endPoint y: 343, distance: 198.1
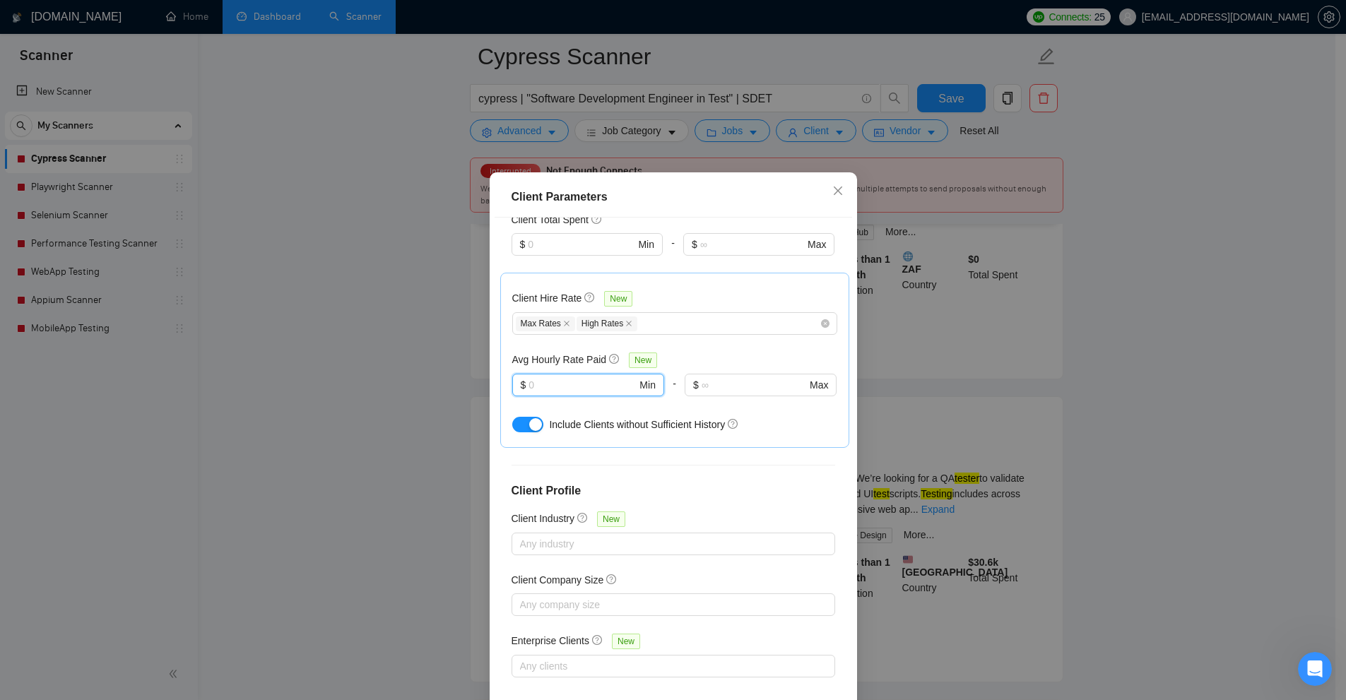
click at [701, 490] on h4 "Client Profile" at bounding box center [673, 490] width 324 height 17
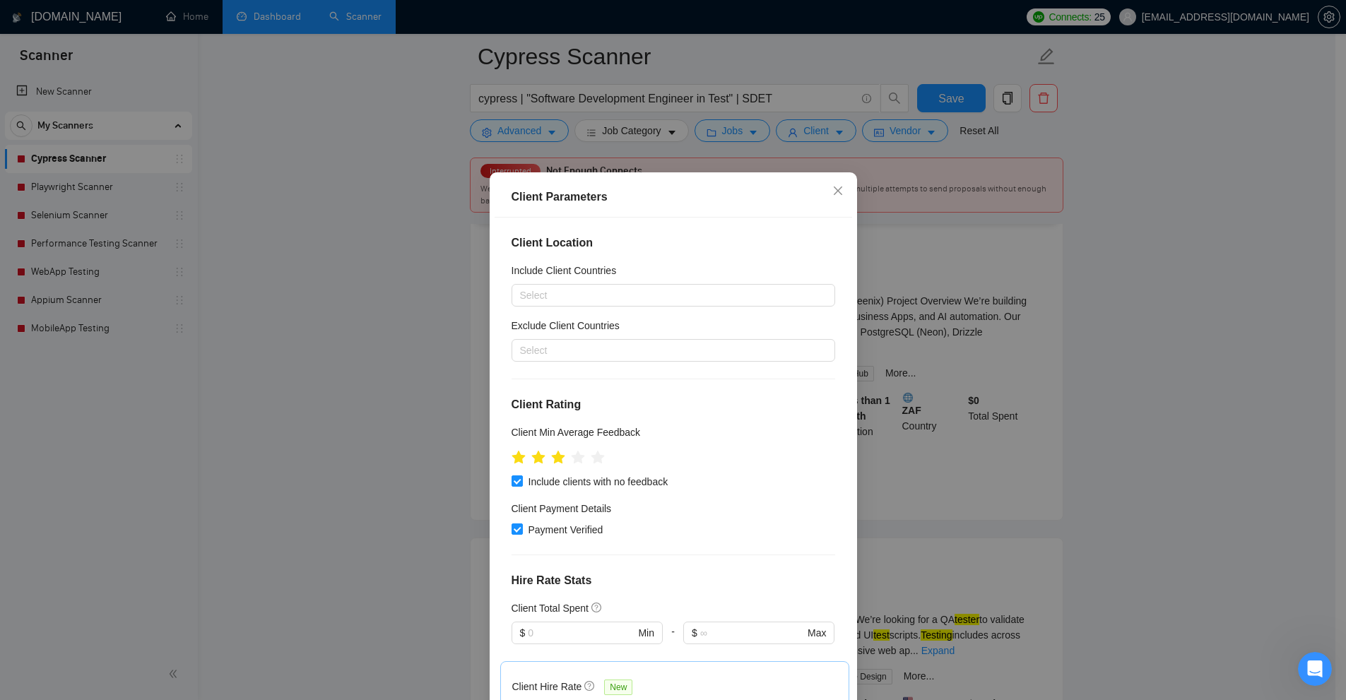
scroll to position [636, 0]
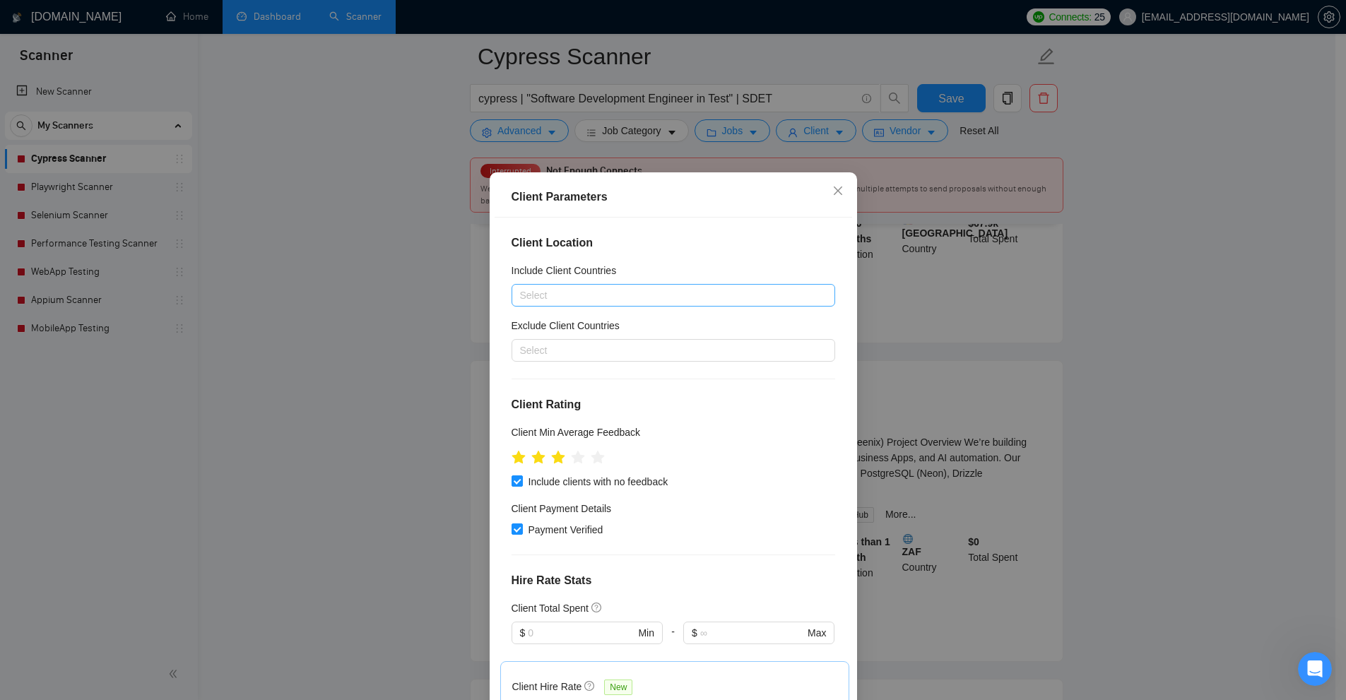
click at [581, 294] on div at bounding box center [666, 295] width 302 height 17
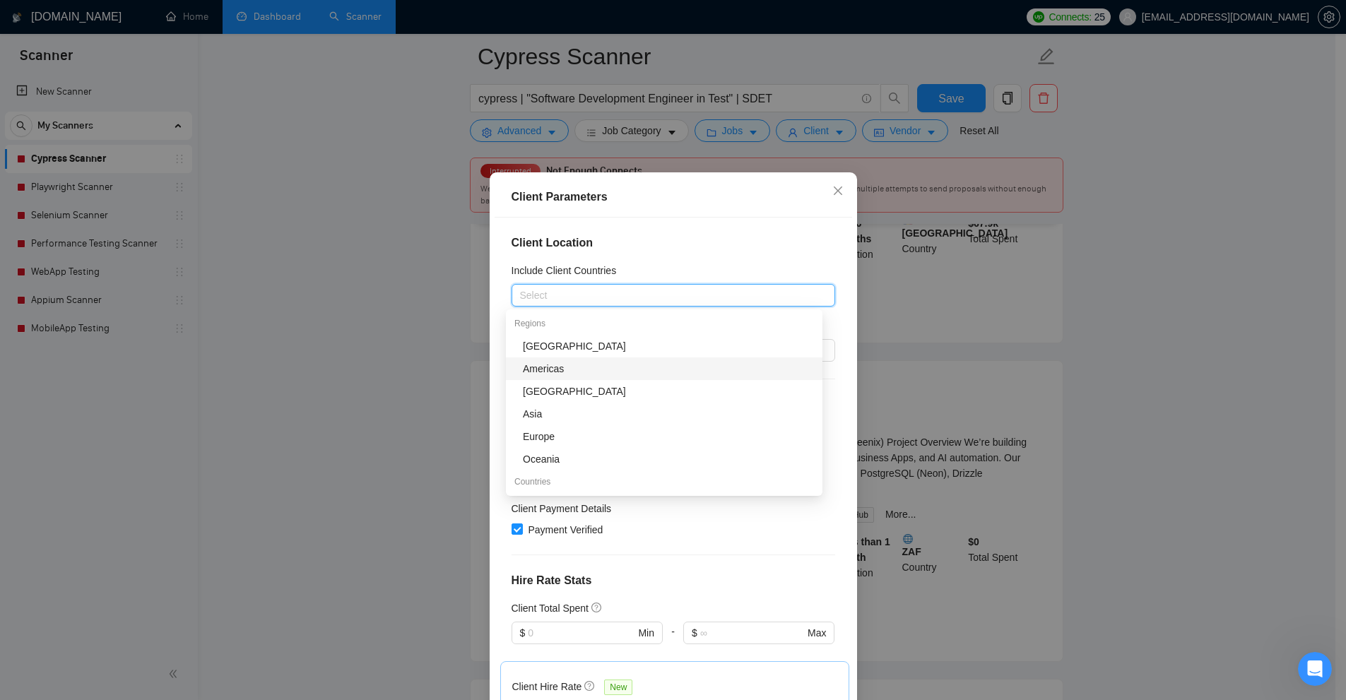
click at [627, 247] on h4 "Client Location" at bounding box center [673, 243] width 324 height 17
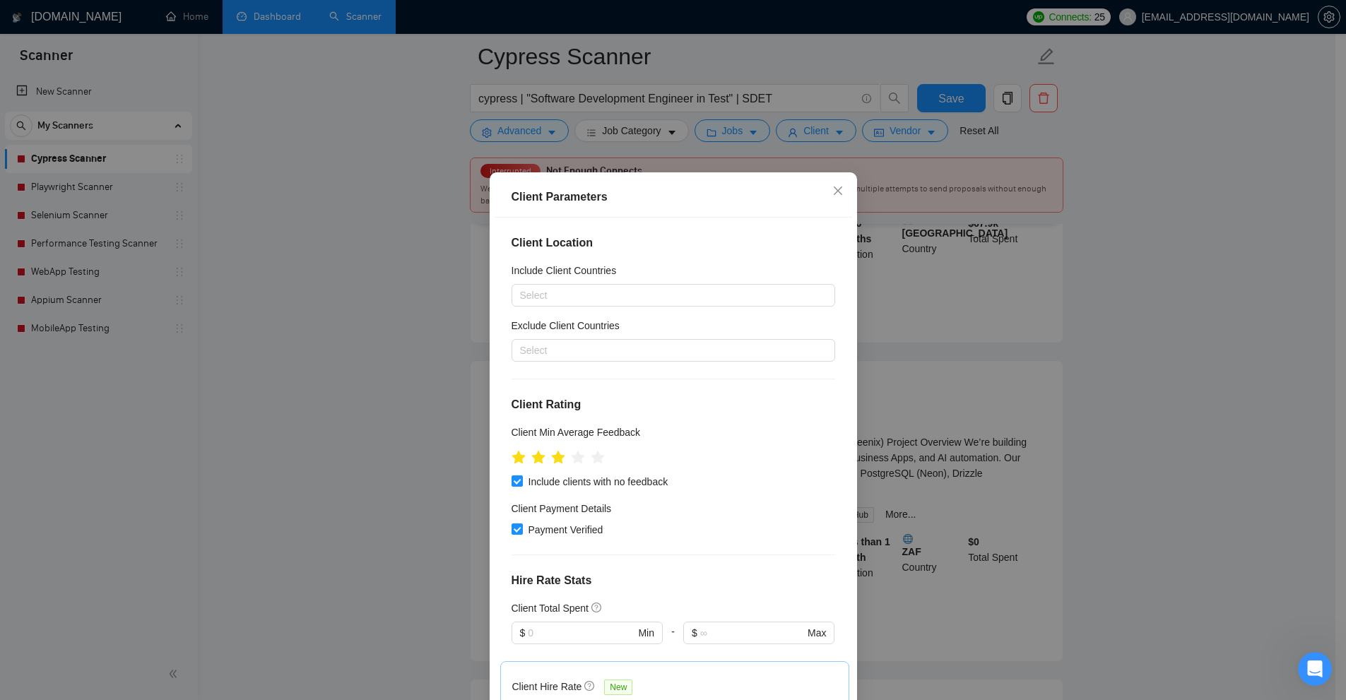
click at [557, 337] on div "Exclude Client Countries" at bounding box center [673, 328] width 324 height 21
click at [568, 355] on div at bounding box center [666, 350] width 302 height 17
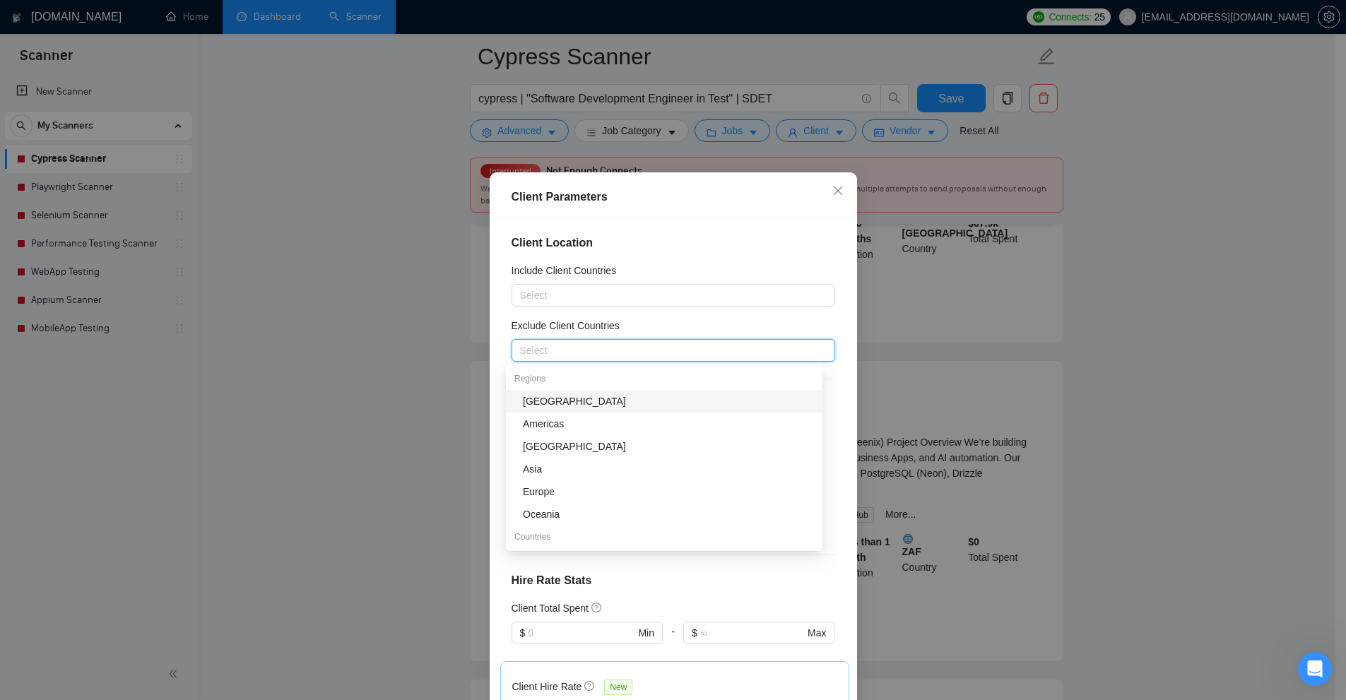
click at [624, 318] on div "Exclude Client Countries" at bounding box center [673, 328] width 324 height 21
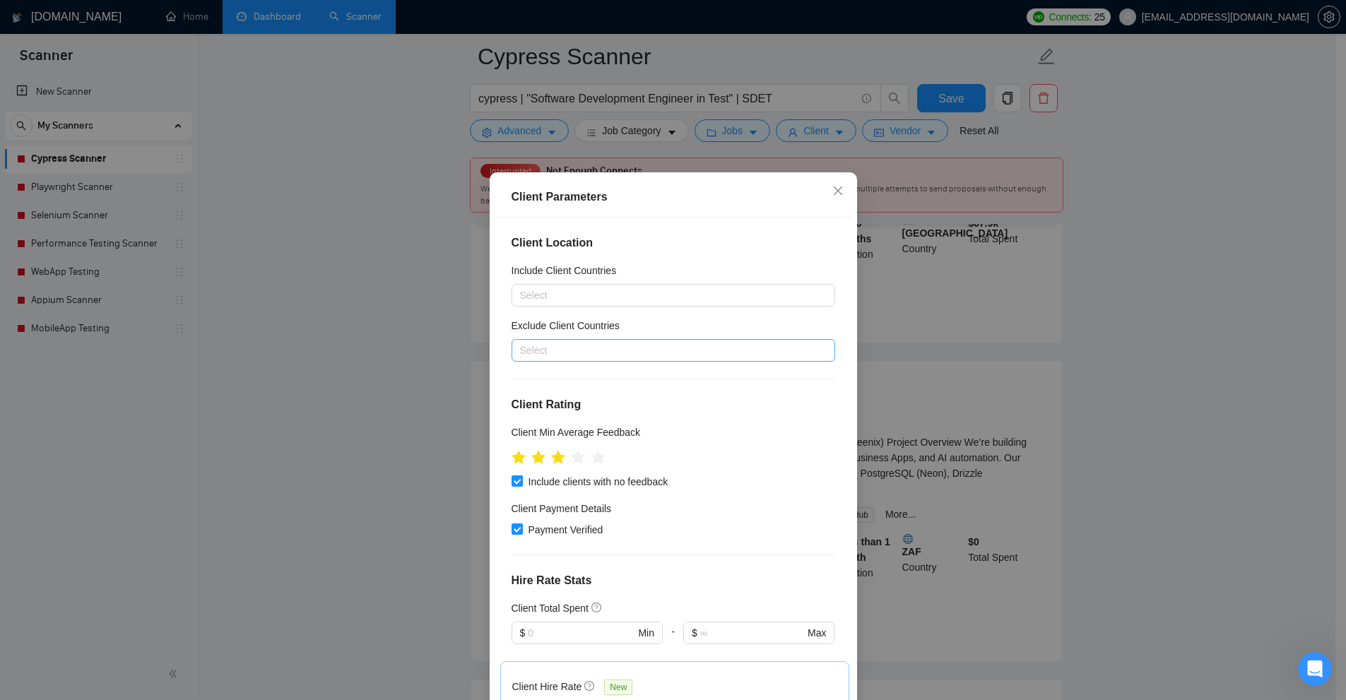
click at [617, 353] on div at bounding box center [666, 350] width 302 height 17
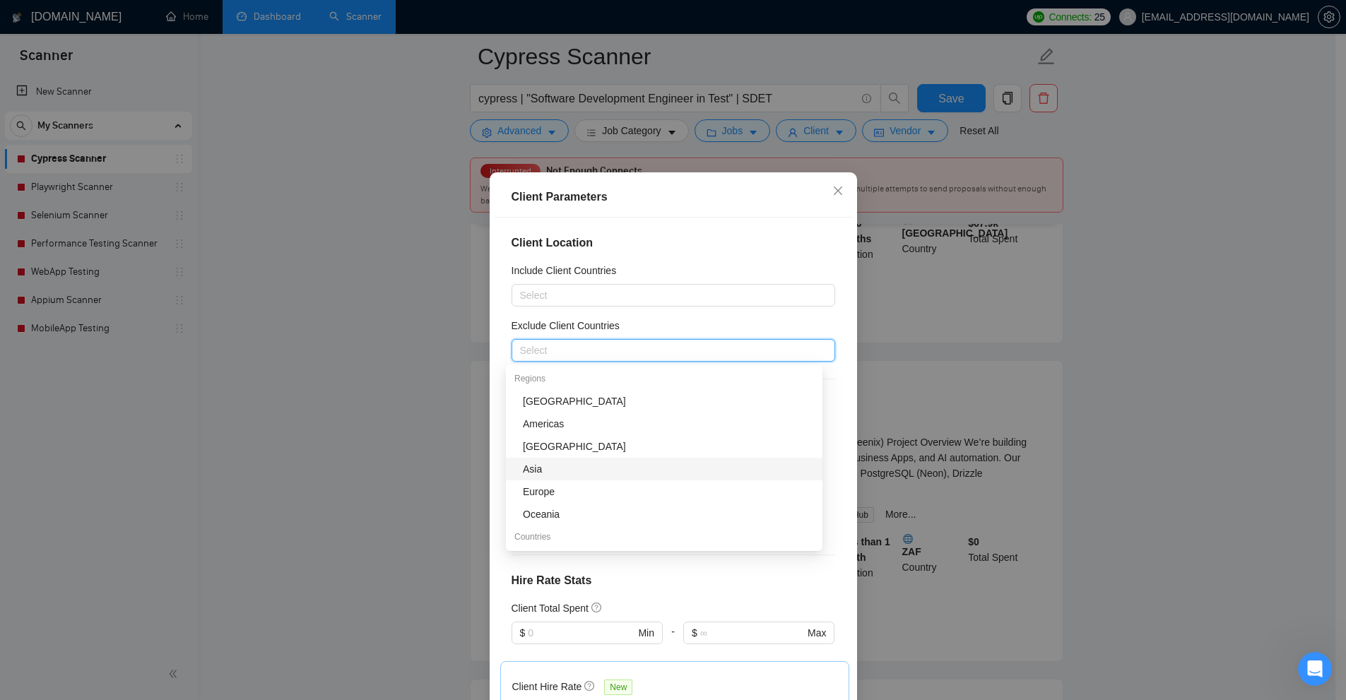
click at [1043, 396] on div "Client Parameters Client Location Include Client Countries Select Exclude Clien…" at bounding box center [673, 350] width 1346 height 700
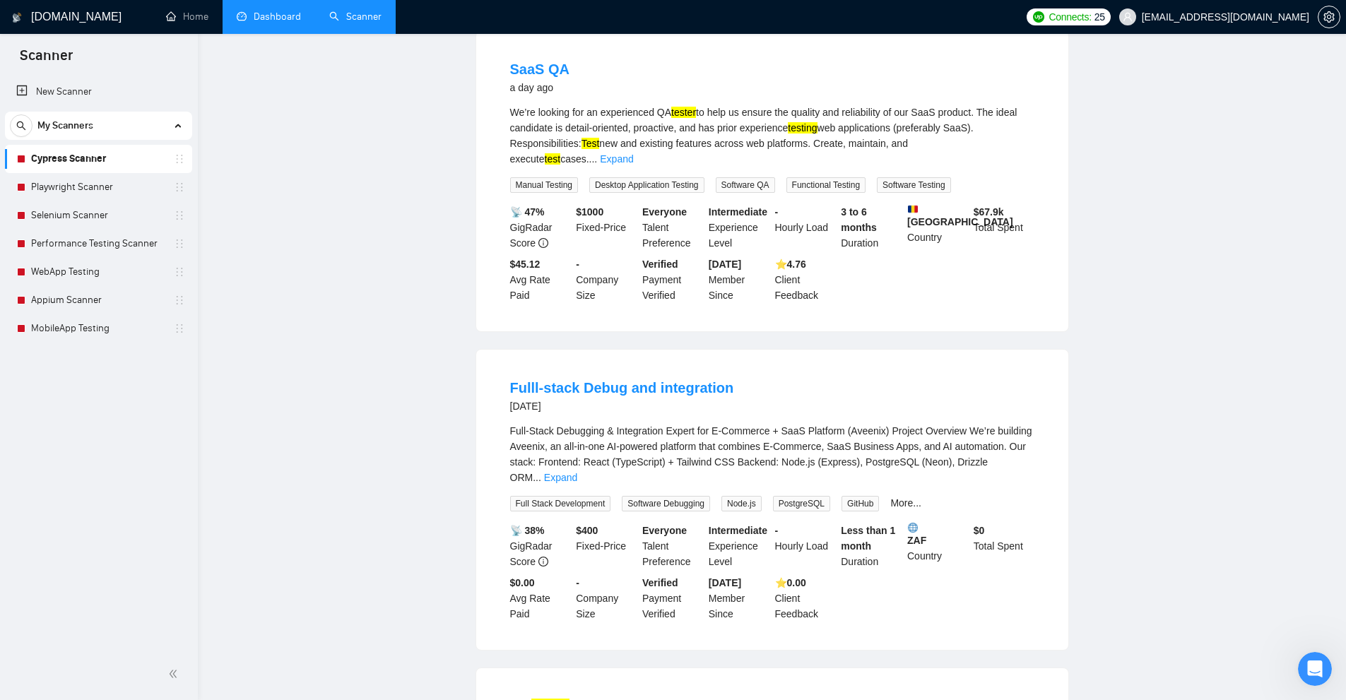
scroll to position [0, 0]
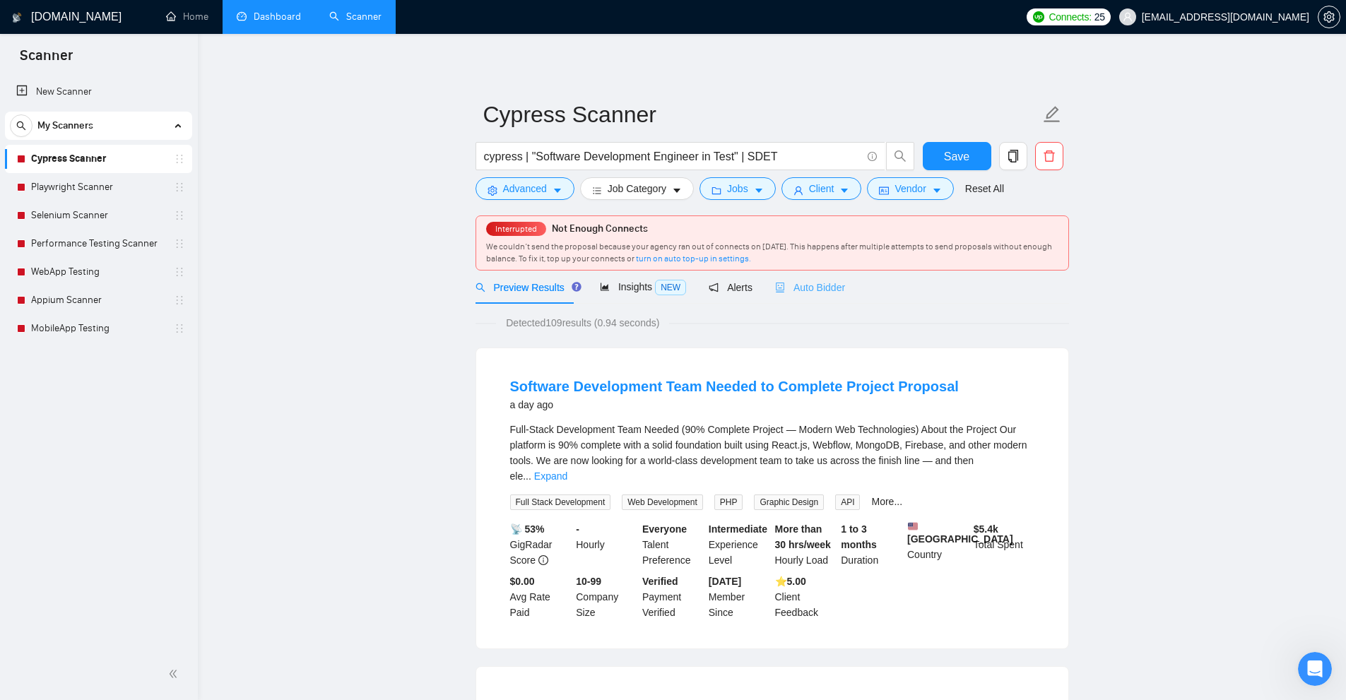
click at [802, 299] on div "Auto Bidder" at bounding box center [810, 287] width 70 height 33
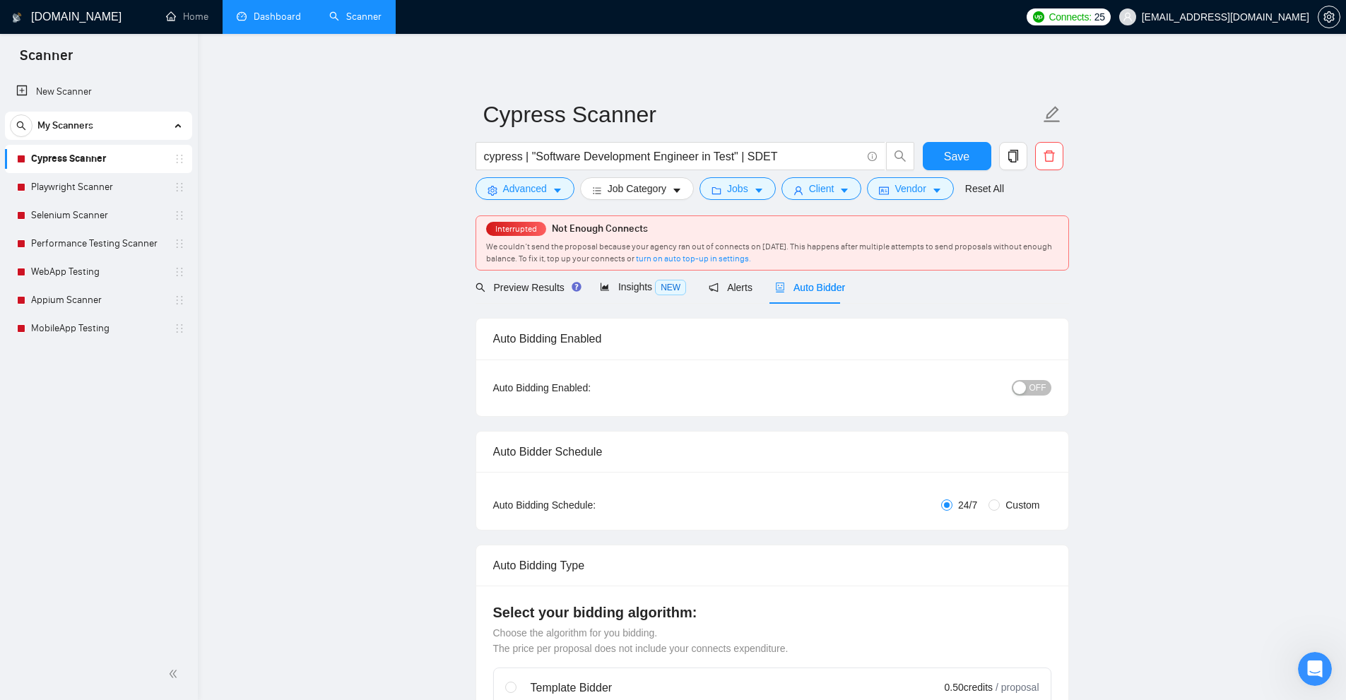
checkbox input "true"
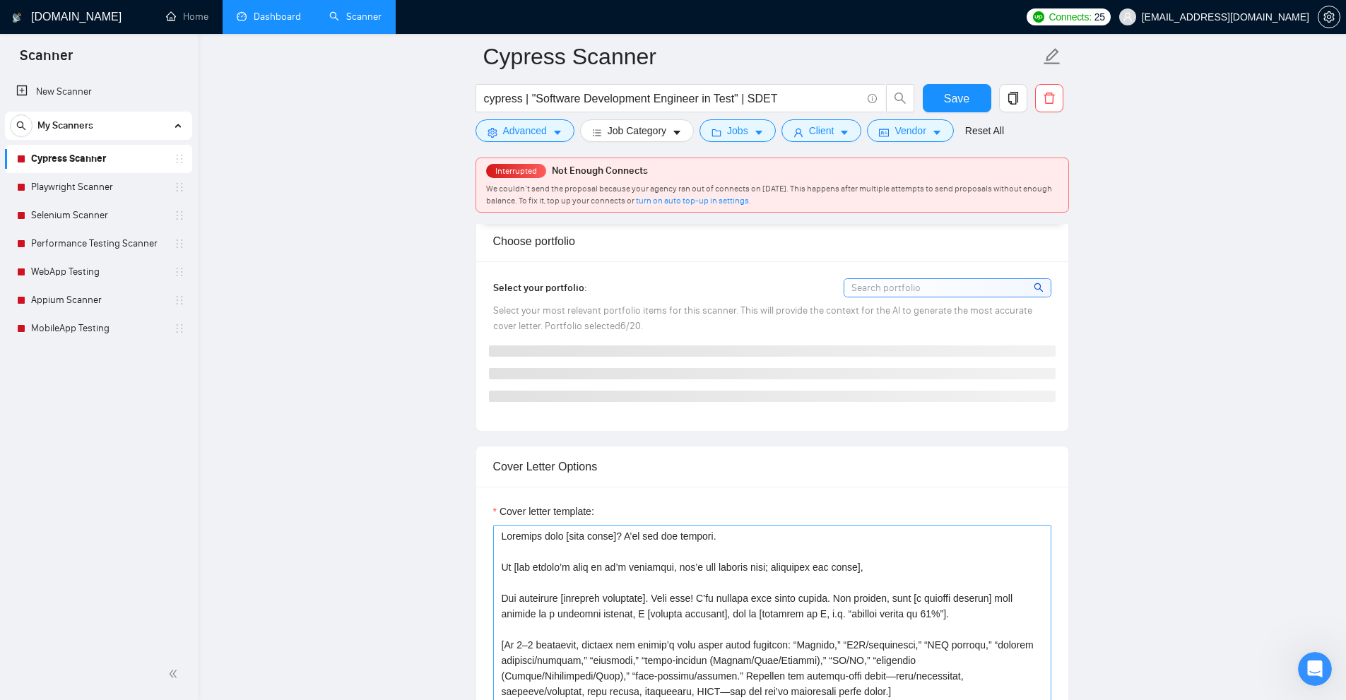
scroll to position [1413, 0]
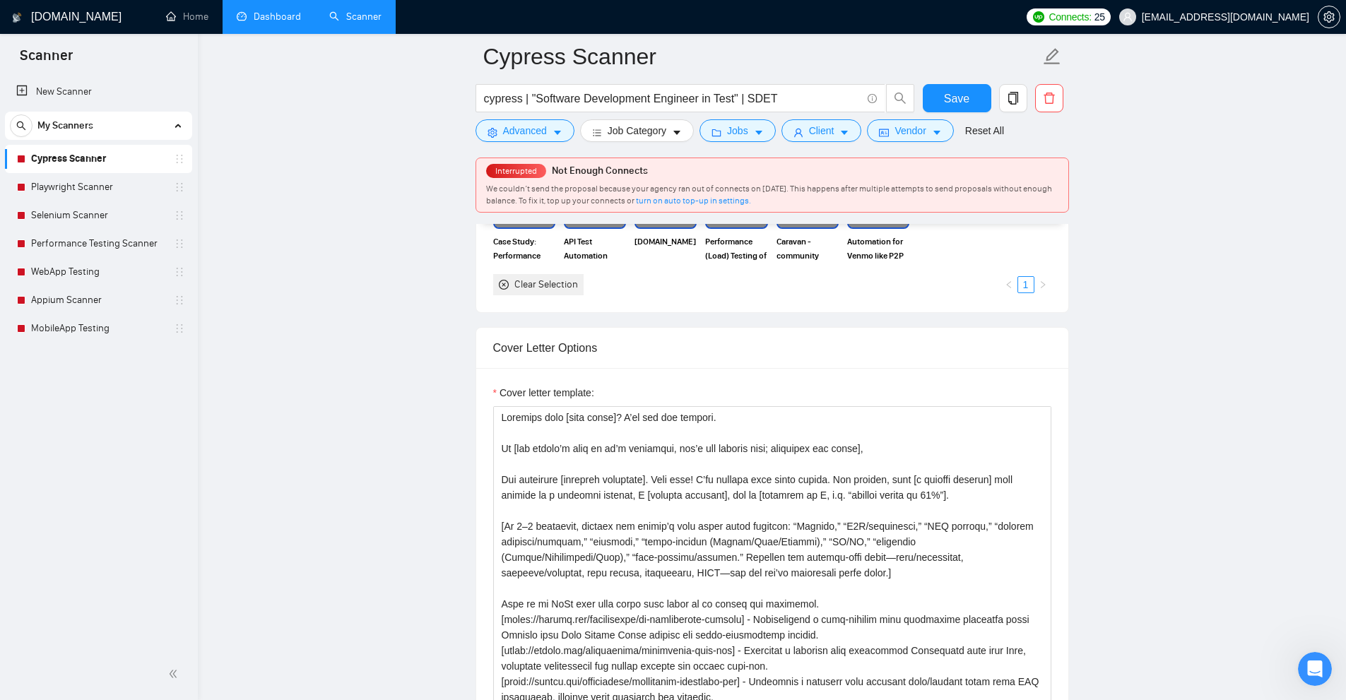
click at [276, 17] on link "Dashboard" at bounding box center [269, 17] width 64 height 12
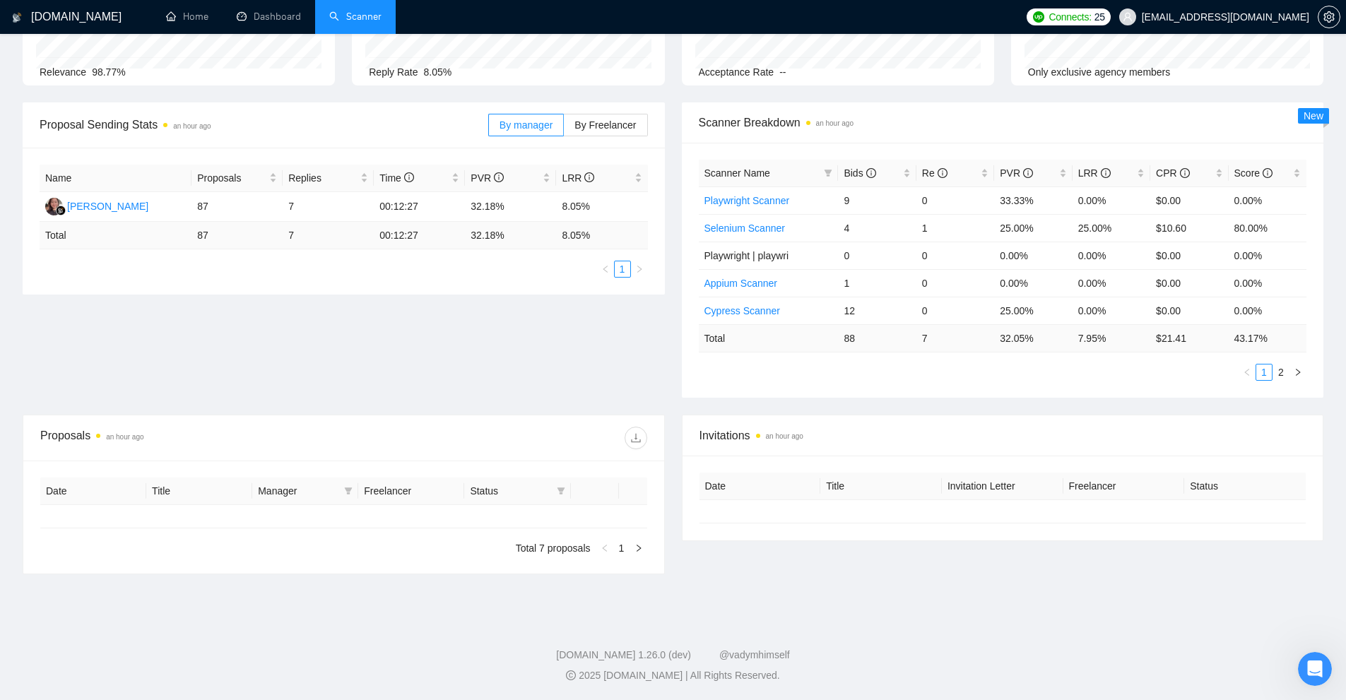
type input "[DATE]"
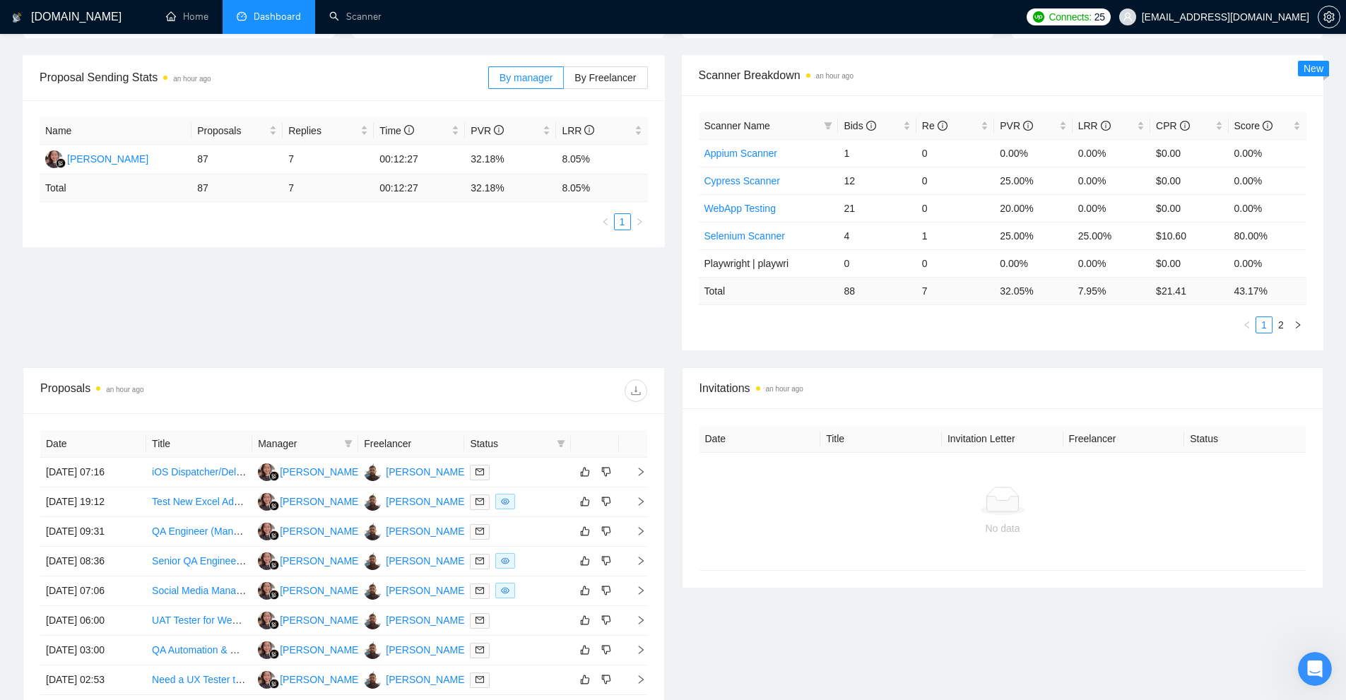
scroll to position [335, 0]
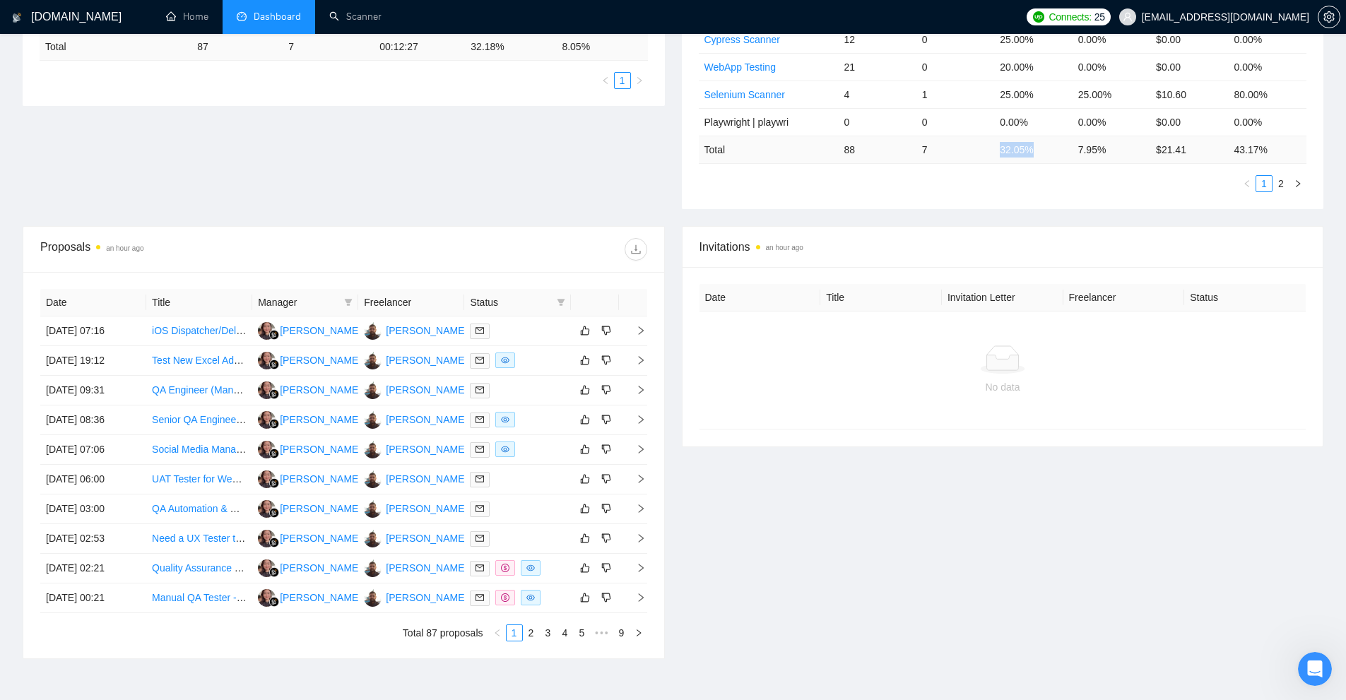
click at [1045, 143] on tr "Total 88 7 32.05 % 7.95 % $ 21.41 43.17 %" at bounding box center [1003, 150] width 608 height 28
click at [1031, 209] on div "Proposal Sending Stats an hour ago By manager By Freelancer Name Proposals Repl…" at bounding box center [672, 70] width 1317 height 312
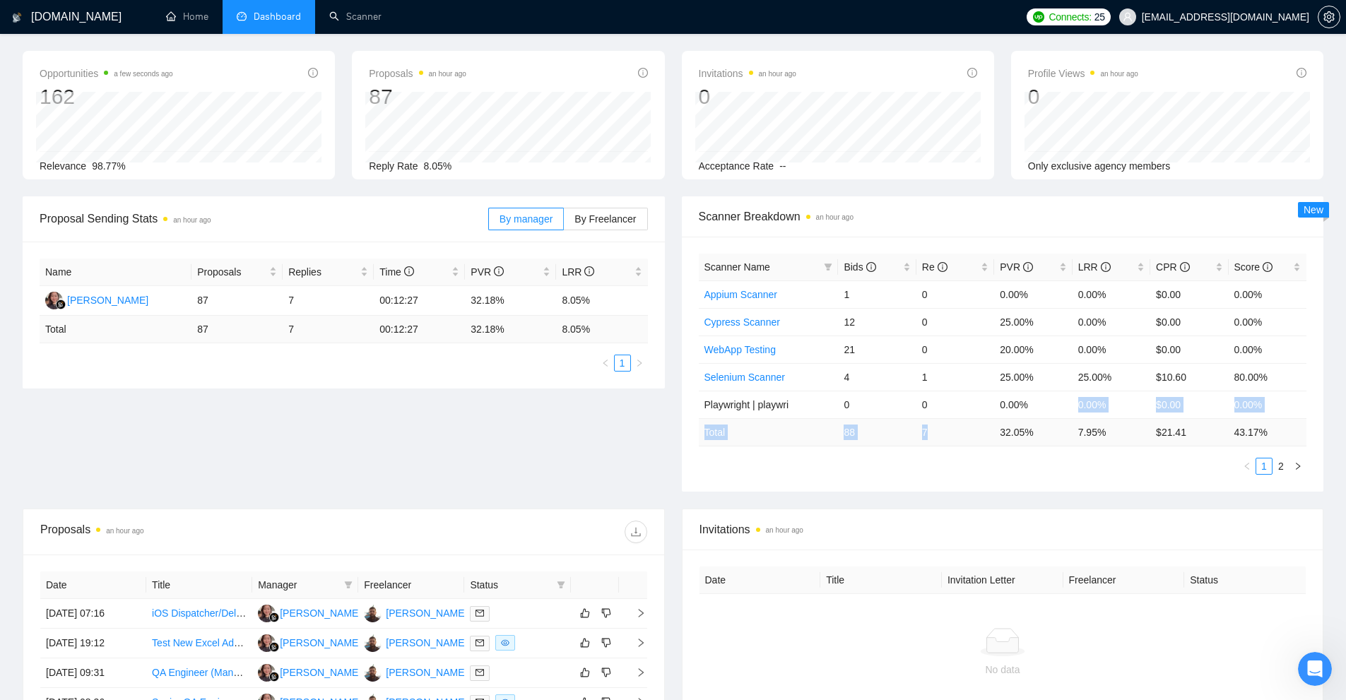
drag, startPoint x: 1017, startPoint y: 417, endPoint x: 987, endPoint y: 430, distance: 32.9
click at [987, 430] on table "Scanner Name Bids Re PVR LRR CPR Score Appium Scanner 1 0 0.00% 0.00% $0.00 0.0…" at bounding box center [1003, 350] width 608 height 193
click at [1008, 439] on td "32.05 %" at bounding box center [1033, 432] width 78 height 28
drag, startPoint x: 983, startPoint y: 422, endPoint x: 1071, endPoint y: 434, distance: 89.1
click at [1071, 434] on tr "Total 88 7 32.05 % 7.95 % $ 21.41 43.17 %" at bounding box center [1003, 432] width 608 height 28
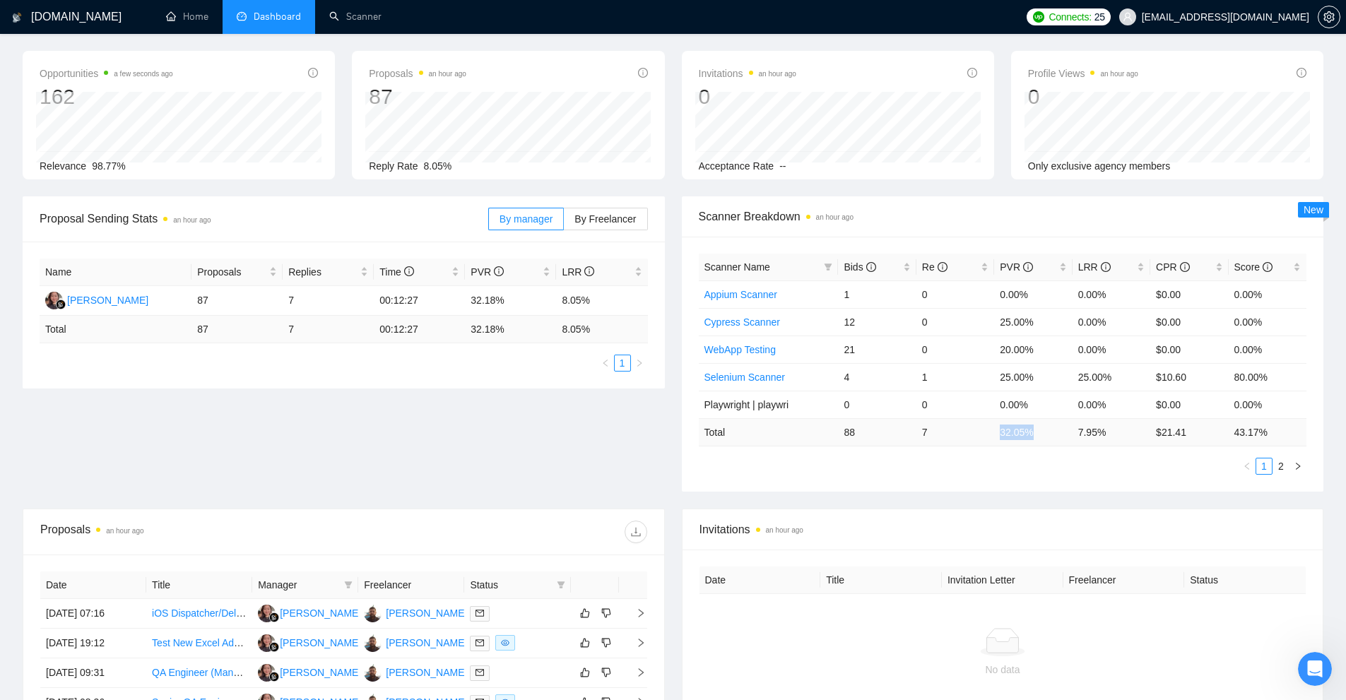
click at [1050, 435] on td "32.05 %" at bounding box center [1033, 432] width 78 height 28
drag, startPoint x: 1043, startPoint y: 435, endPoint x: 997, endPoint y: 436, distance: 45.9
click at [997, 436] on td "32.05 %" at bounding box center [1033, 432] width 78 height 28
drag, startPoint x: 997, startPoint y: 436, endPoint x: 1040, endPoint y: 442, distance: 42.9
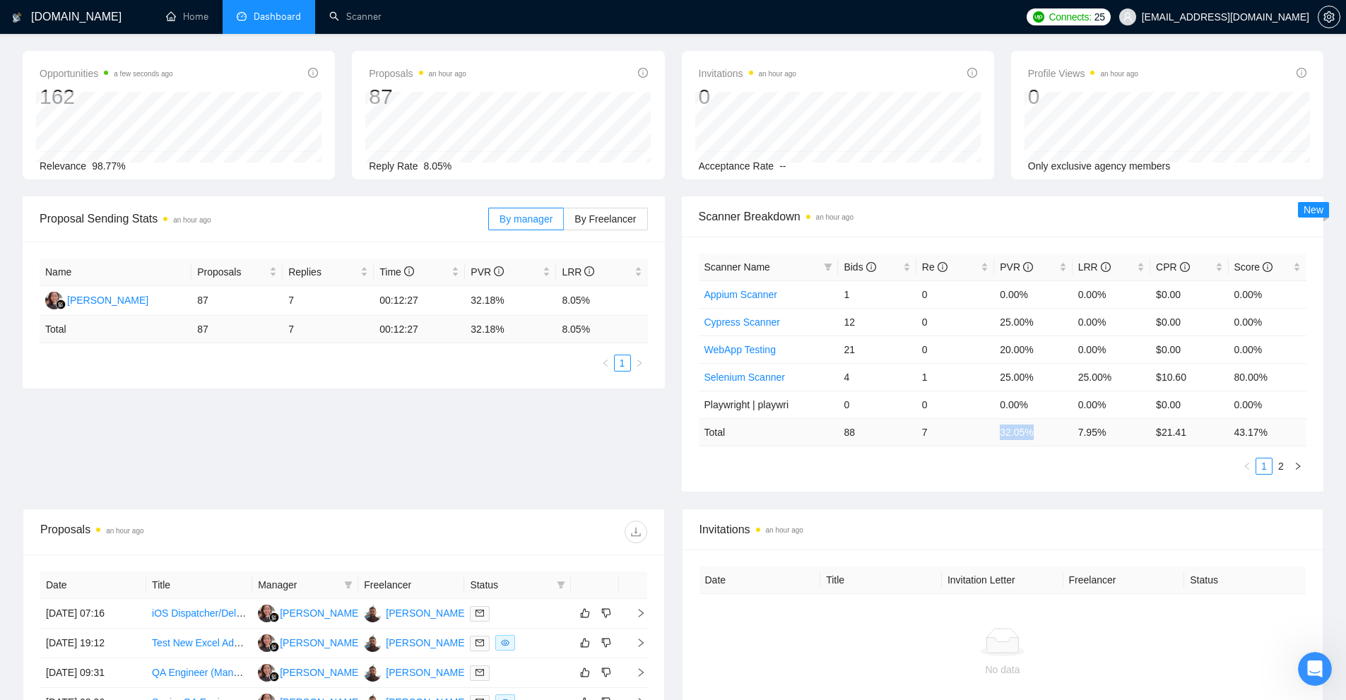
click at [1038, 442] on td "32.05 %" at bounding box center [1033, 432] width 78 height 28
drag, startPoint x: 1117, startPoint y: 439, endPoint x: 1067, endPoint y: 437, distance: 50.2
click at [1067, 437] on tr "Total 88 7 32.05 % 7.95 % $ 21.41 43.17 %" at bounding box center [1003, 432] width 608 height 28
click at [1067, 437] on td "32.05 %" at bounding box center [1033, 432] width 78 height 28
drag, startPoint x: 1075, startPoint y: 432, endPoint x: 1112, endPoint y: 431, distance: 36.8
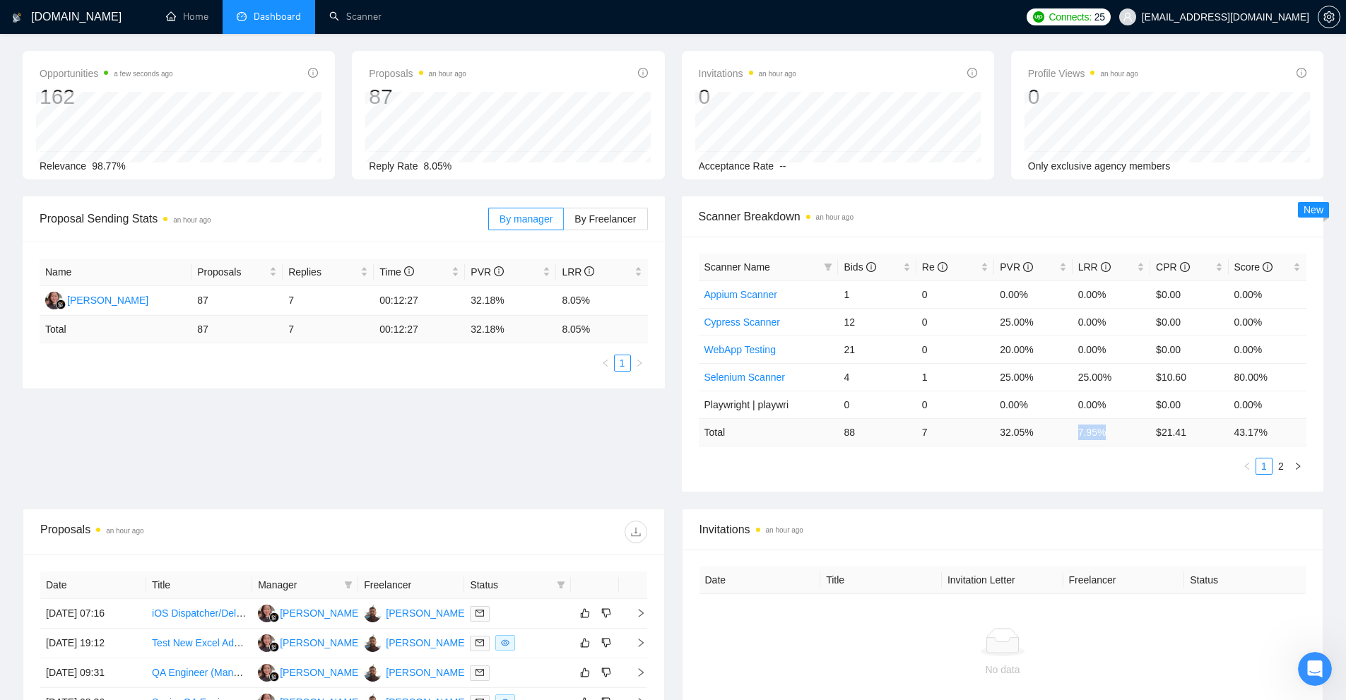
click at [1112, 431] on td "7.95 %" at bounding box center [1111, 432] width 78 height 28
click at [1099, 429] on td "7.95 %" at bounding box center [1111, 432] width 78 height 28
drag, startPoint x: 1116, startPoint y: 429, endPoint x: 1073, endPoint y: 427, distance: 43.1
click at [1073, 427] on td "7.95 %" at bounding box center [1111, 432] width 78 height 28
click at [1077, 428] on td "7.95 %" at bounding box center [1111, 432] width 78 height 28
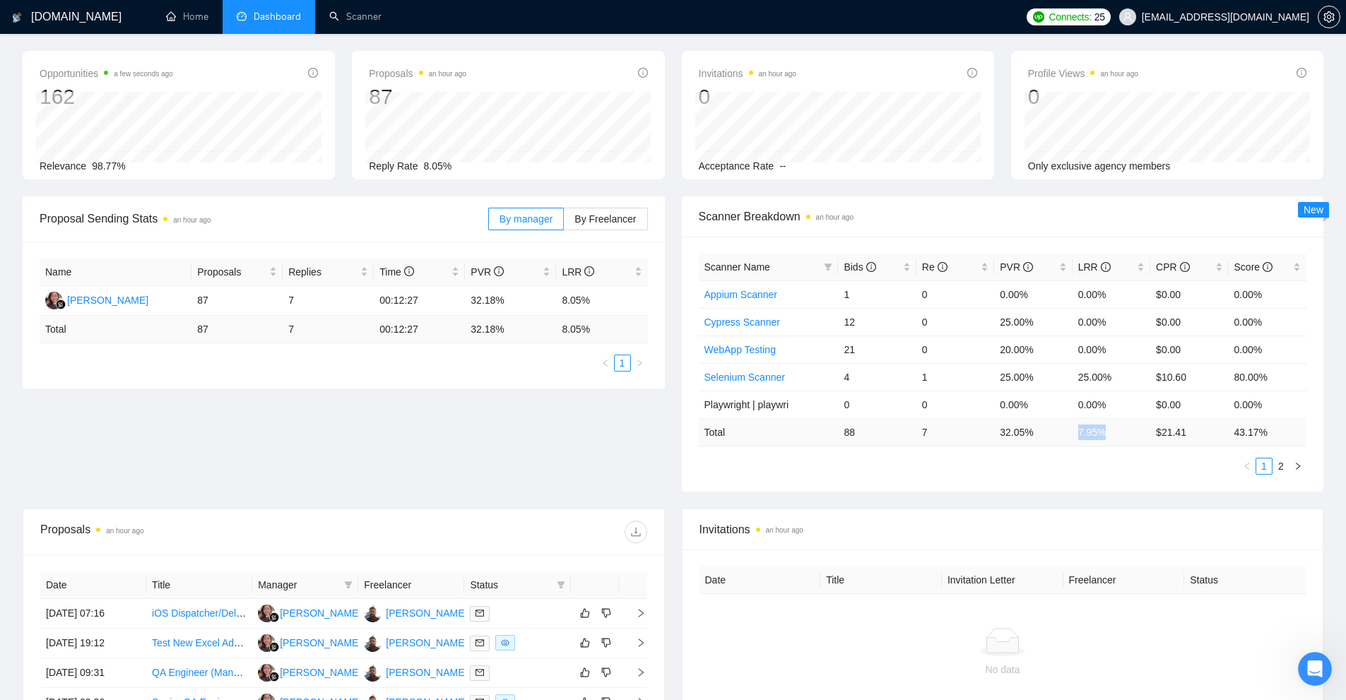
drag, startPoint x: 1077, startPoint y: 428, endPoint x: 1109, endPoint y: 435, distance: 32.6
click at [1109, 435] on td "7.95 %" at bounding box center [1111, 432] width 78 height 28
click at [990, 438] on td "7" at bounding box center [955, 432] width 78 height 28
drag, startPoint x: 843, startPoint y: 434, endPoint x: 829, endPoint y: 432, distance: 14.3
click at [829, 432] on tr "Total 88 7 32.05 % 7.95 % $ 21.41 43.17 %" at bounding box center [1003, 432] width 608 height 28
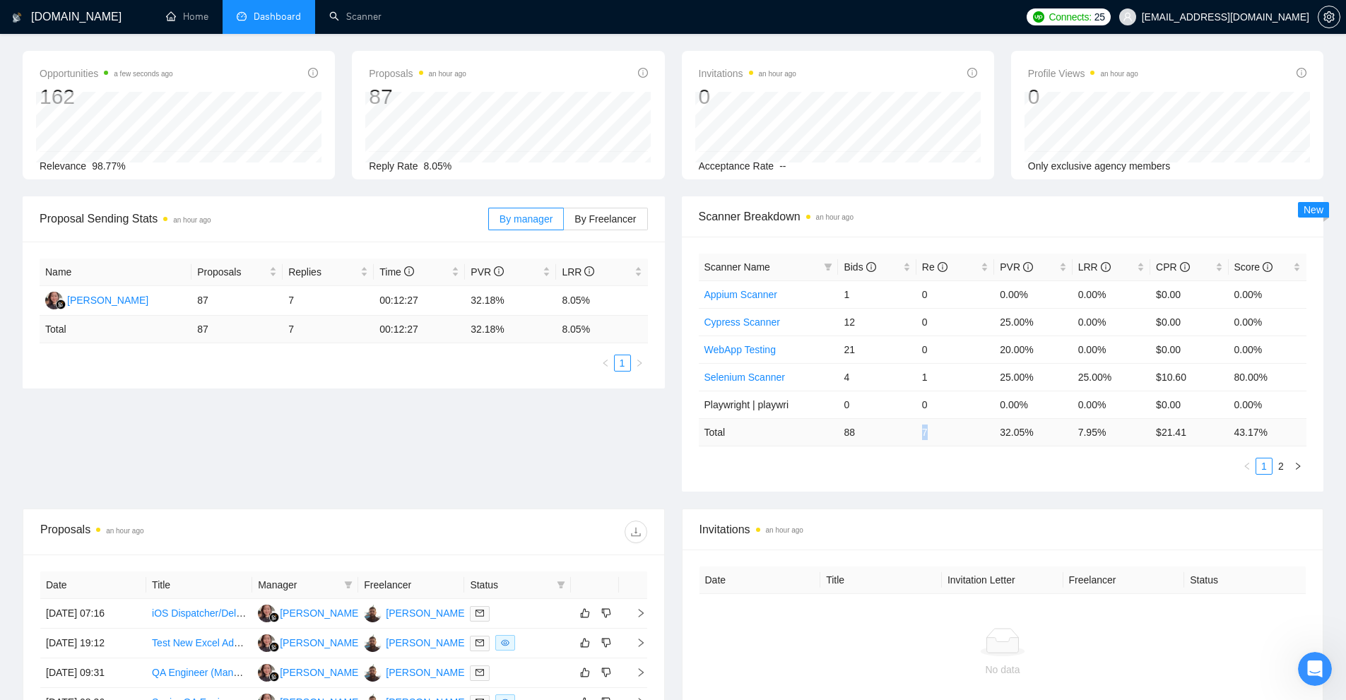
drag, startPoint x: 971, startPoint y: 434, endPoint x: 913, endPoint y: 428, distance: 58.2
click at [913, 428] on tr "Total 88 7 32.05 % 7.95 % $ 21.41 43.17 %" at bounding box center [1003, 432] width 608 height 28
drag, startPoint x: 963, startPoint y: 447, endPoint x: 976, endPoint y: 441, distance: 14.9
click at [964, 446] on div "Scanner Name Bids Re PVR LRR CPR Score Appium Scanner 1 0 0.00% 0.00% $0.00 0.0…" at bounding box center [1003, 364] width 608 height 221
drag, startPoint x: 988, startPoint y: 442, endPoint x: 1039, endPoint y: 439, distance: 50.9
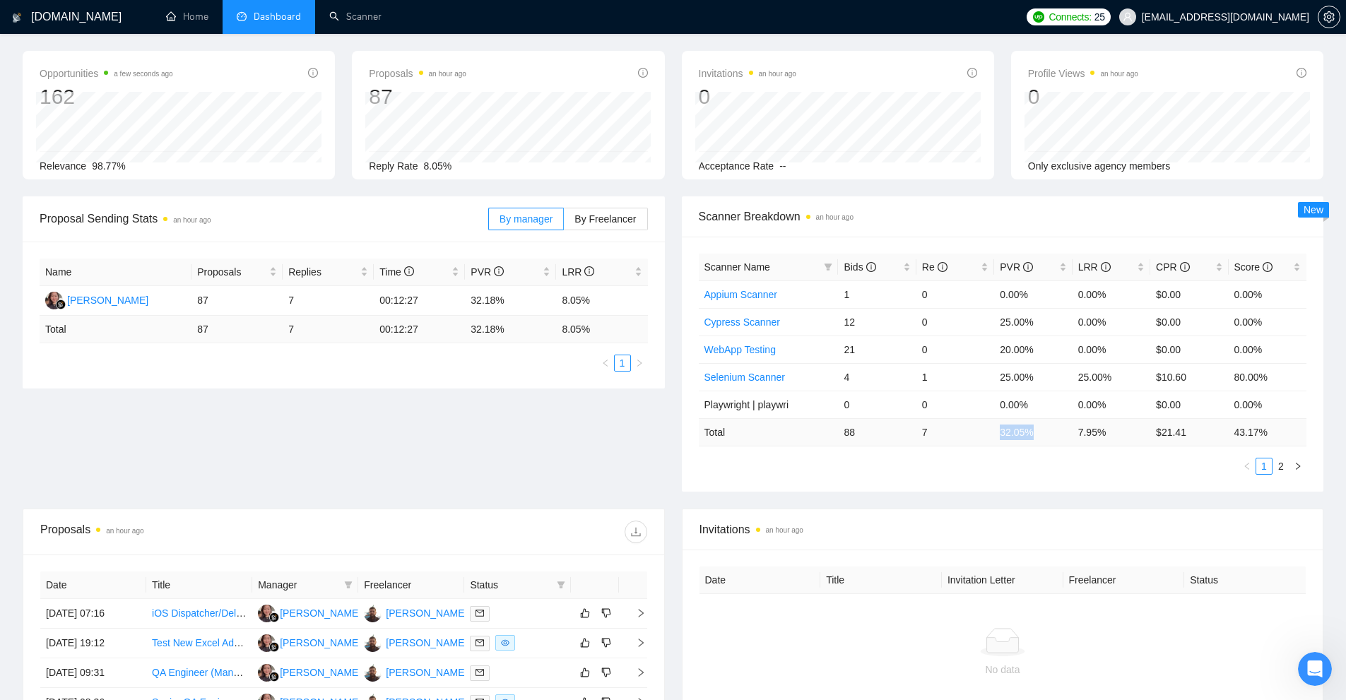
click at [1039, 439] on tr "Total 88 7 32.05 % 7.95 % $ 21.41 43.17 %" at bounding box center [1003, 432] width 608 height 28
click at [1038, 420] on td "32.05 %" at bounding box center [1033, 432] width 78 height 28
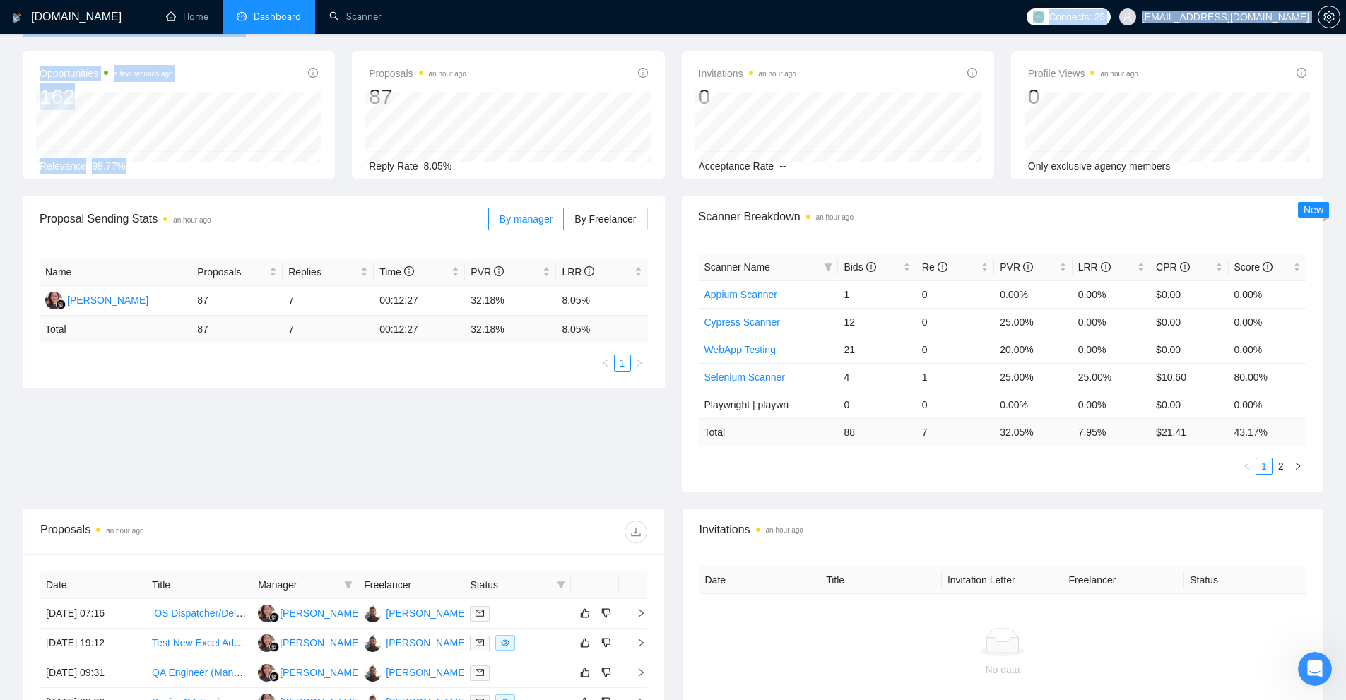
drag, startPoint x: 551, startPoint y: 27, endPoint x: 484, endPoint y: 68, distance: 78.6
click at [484, 68] on div "Proposals an hour ago 87" at bounding box center [508, 87] width 278 height 45
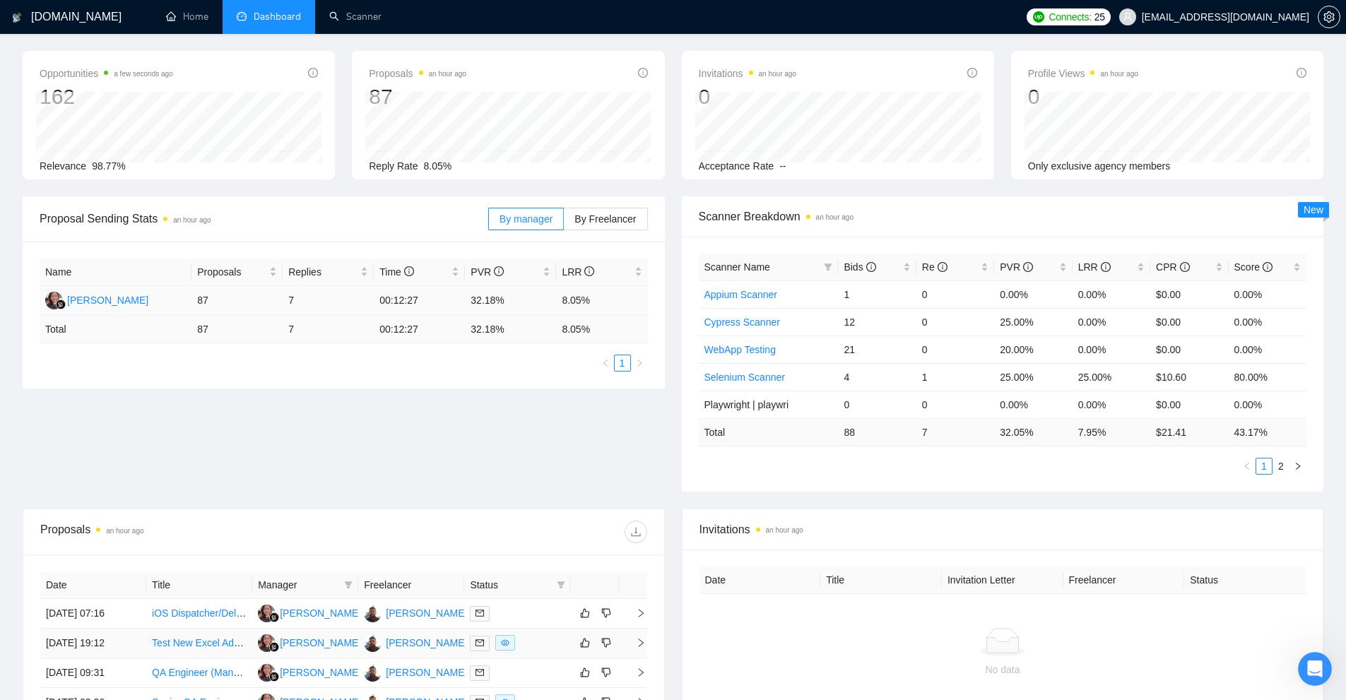
scroll to position [405, 0]
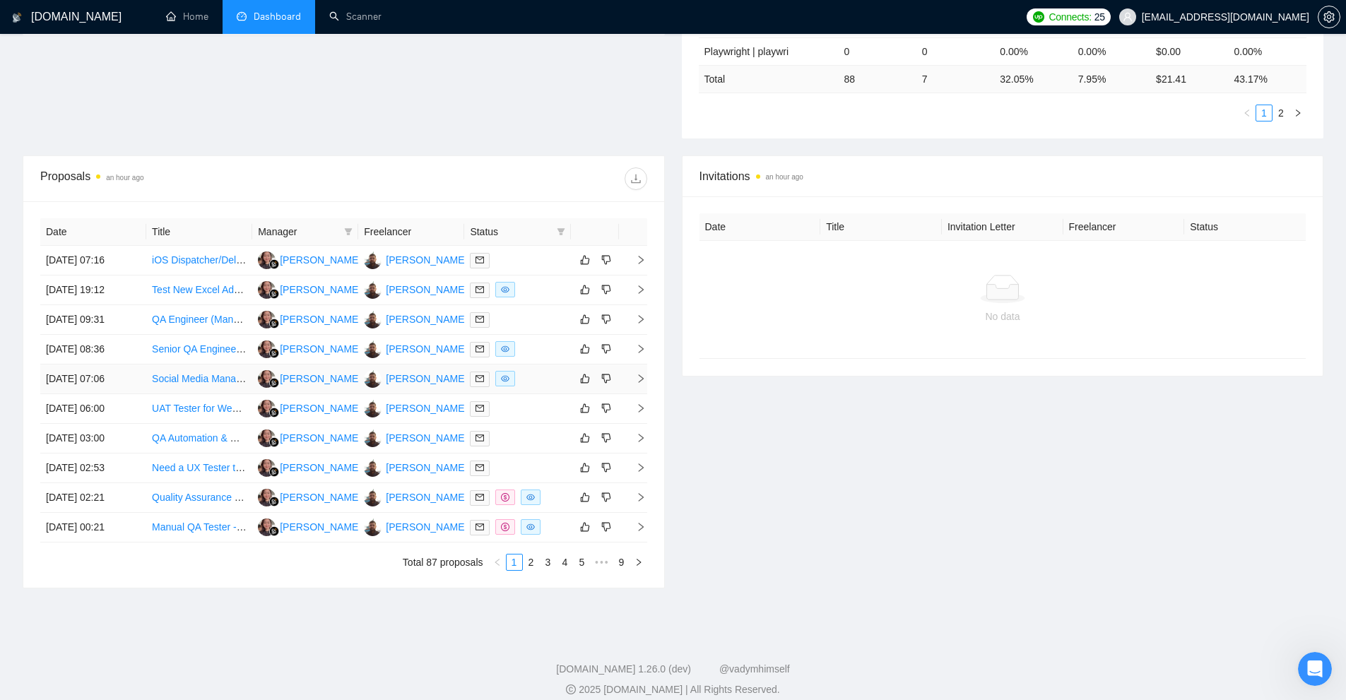
click at [532, 387] on td at bounding box center [517, 380] width 106 height 30
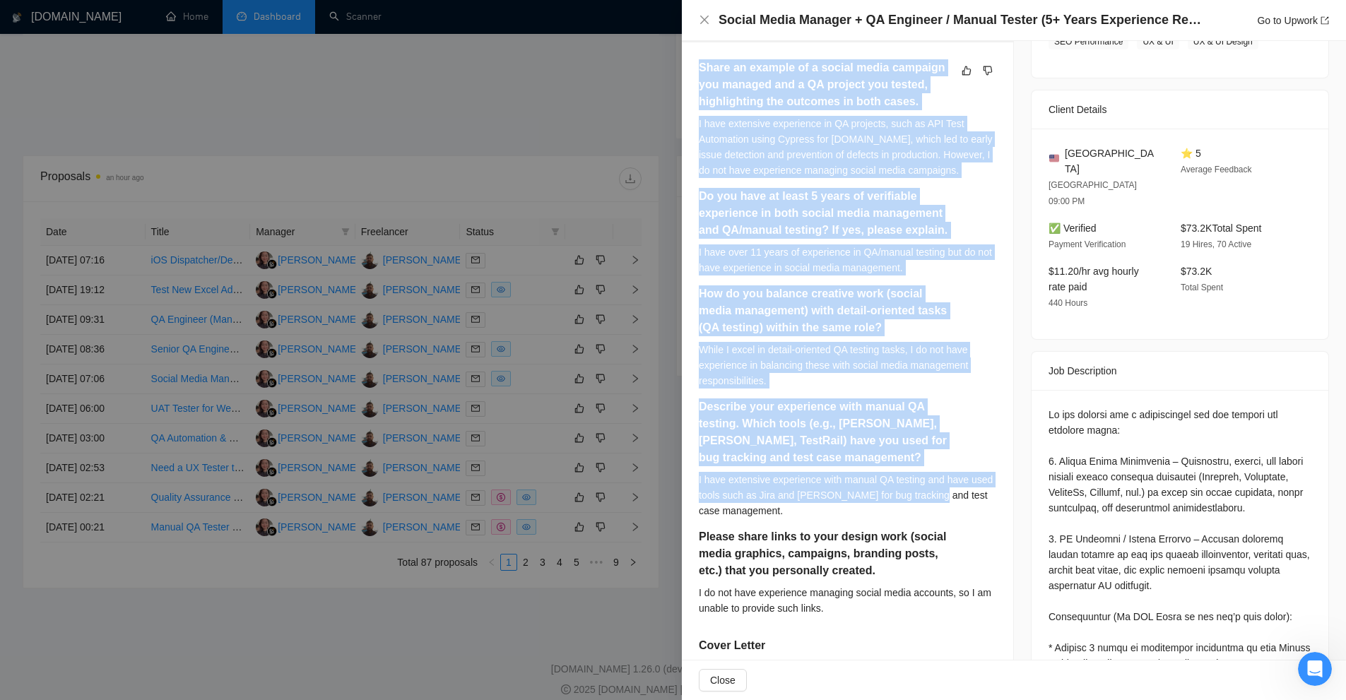
scroll to position [565, 0]
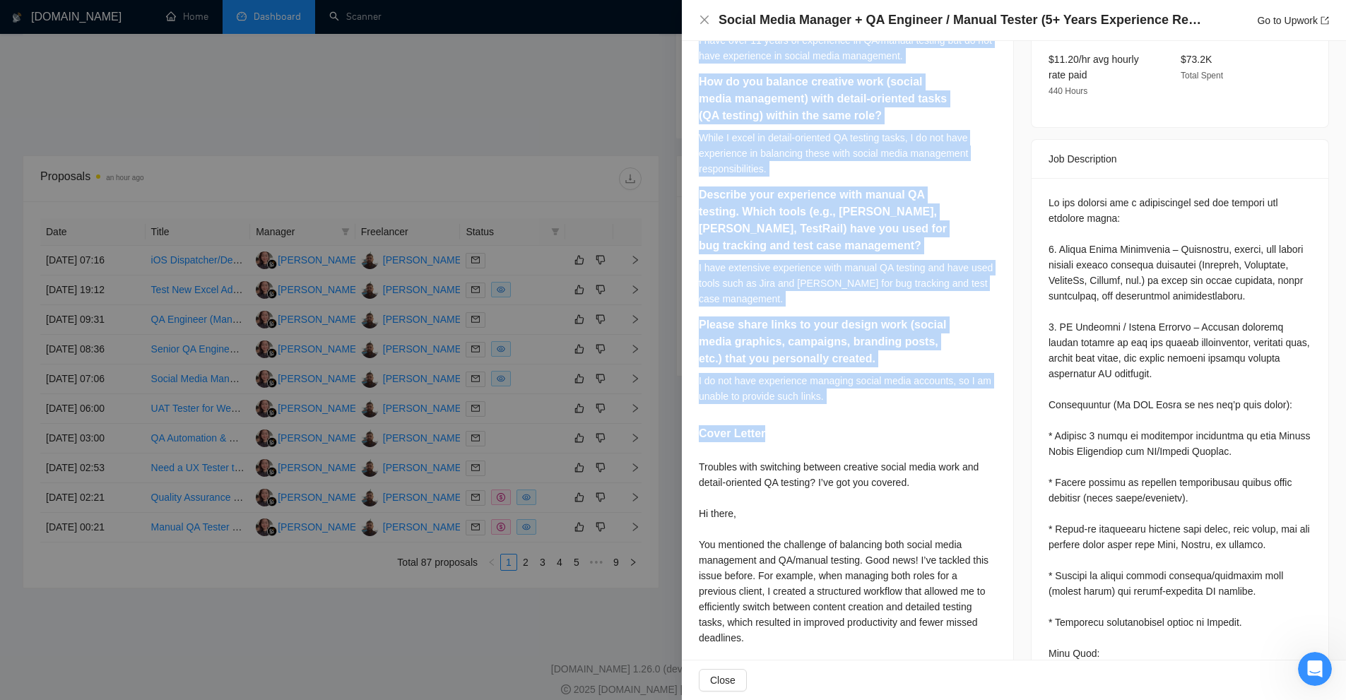
drag, startPoint x: 697, startPoint y: 73, endPoint x: 869, endPoint y: 443, distance: 408.3
click at [869, 443] on div "Share an example of a social media campaign you managed and a QA project you te…" at bounding box center [847, 357] width 331 height 1055
click at [869, 443] on div "Cover Letter" at bounding box center [847, 436] width 297 height 23
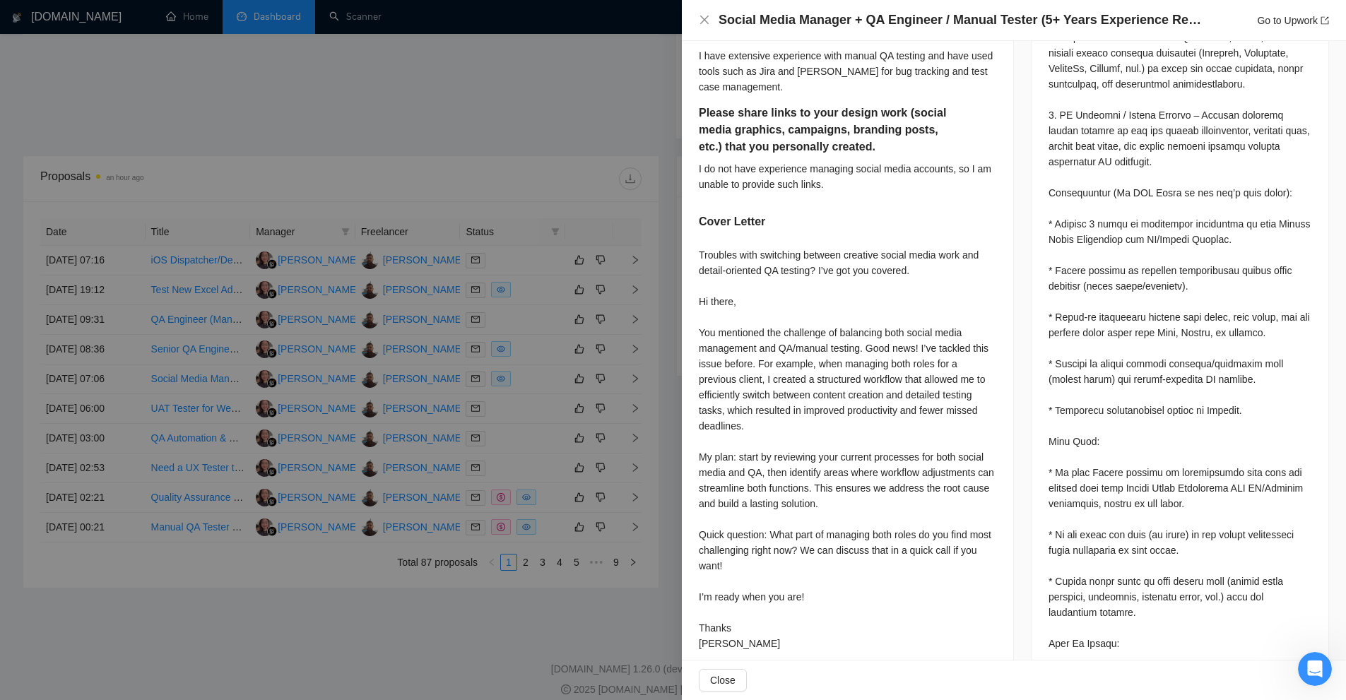
scroll to position [1060, 0]
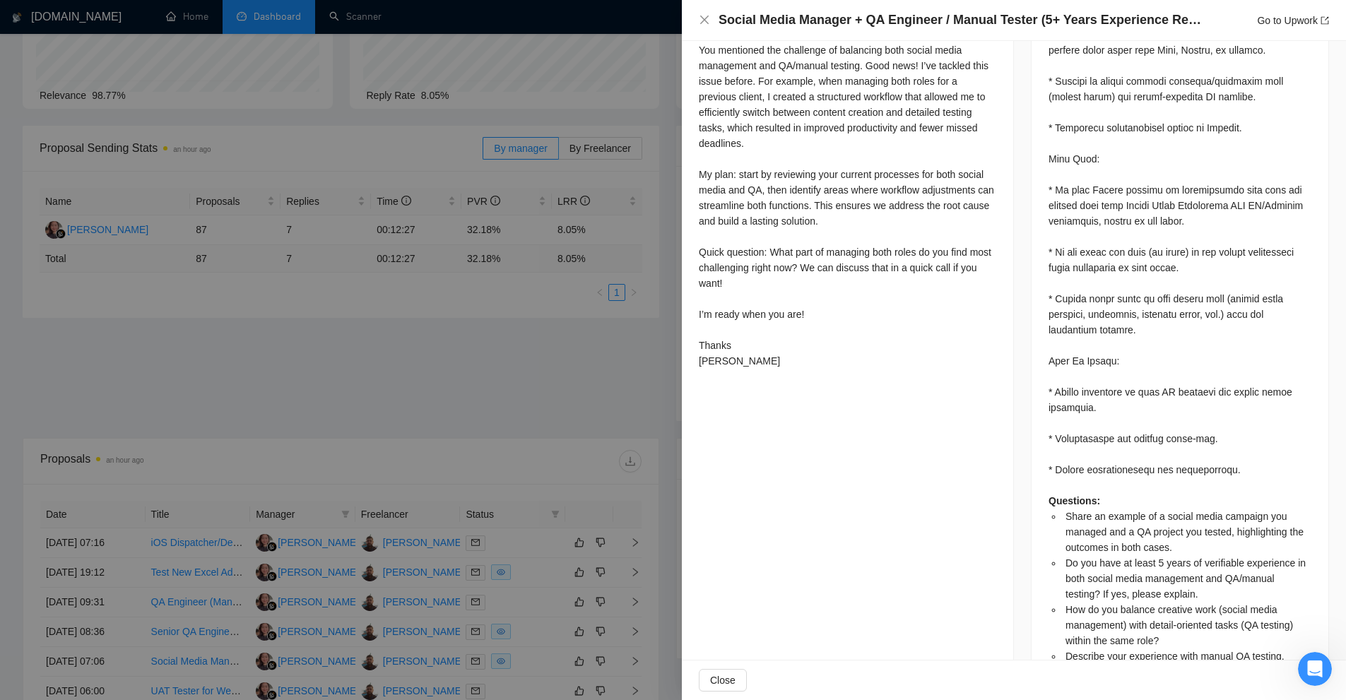
click at [381, 170] on div at bounding box center [673, 350] width 1346 height 700
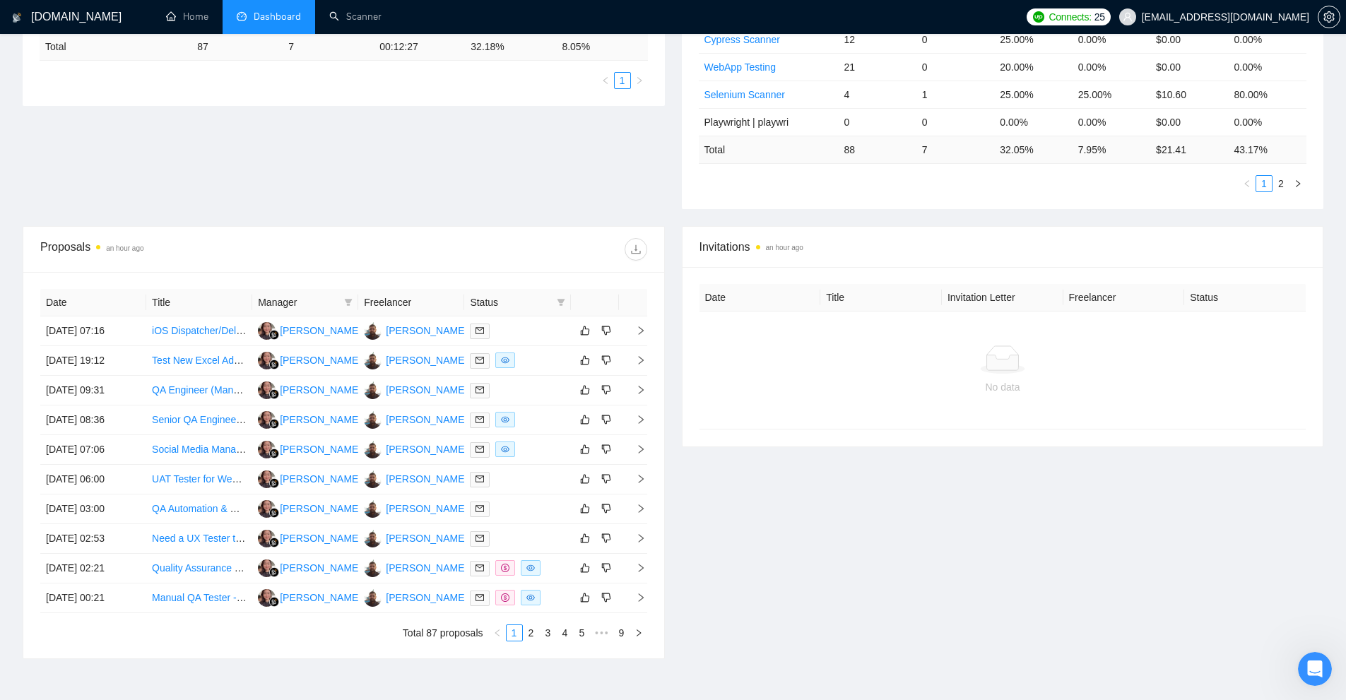
scroll to position [0, 0]
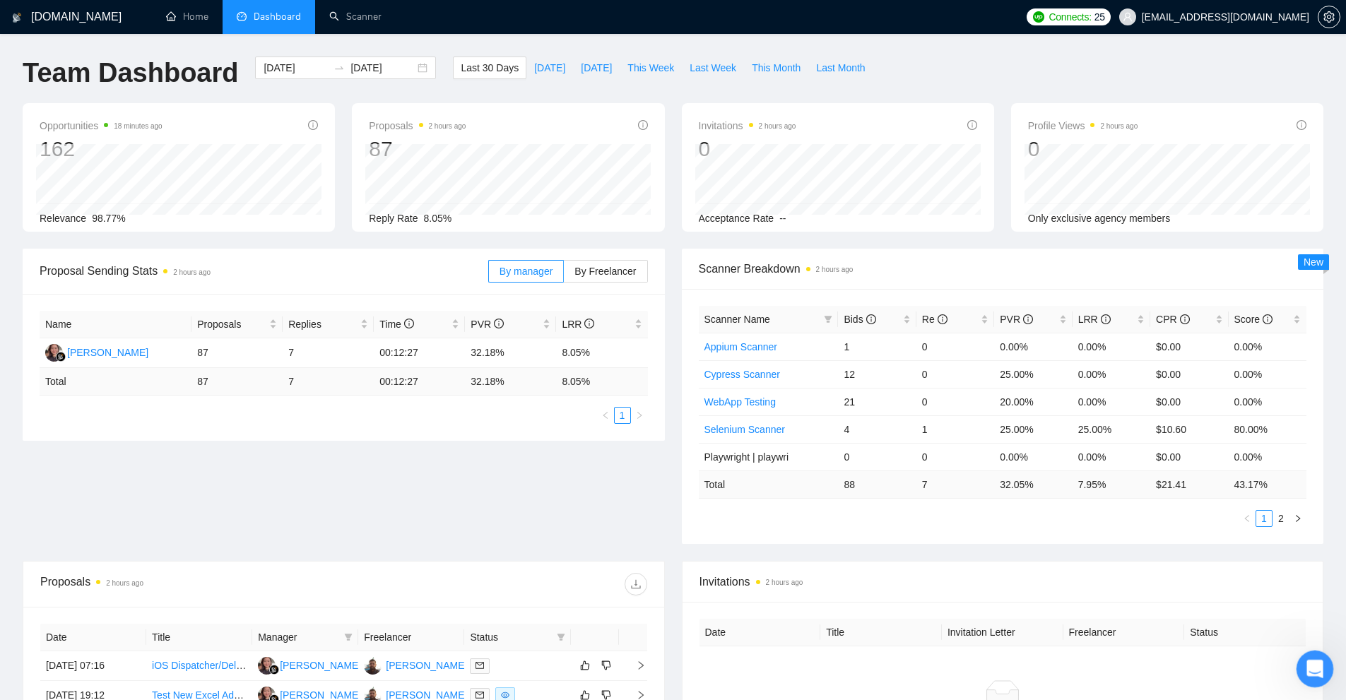
click at [1313, 662] on icon "Open Intercom Messenger" at bounding box center [1313, 666] width 10 height 11
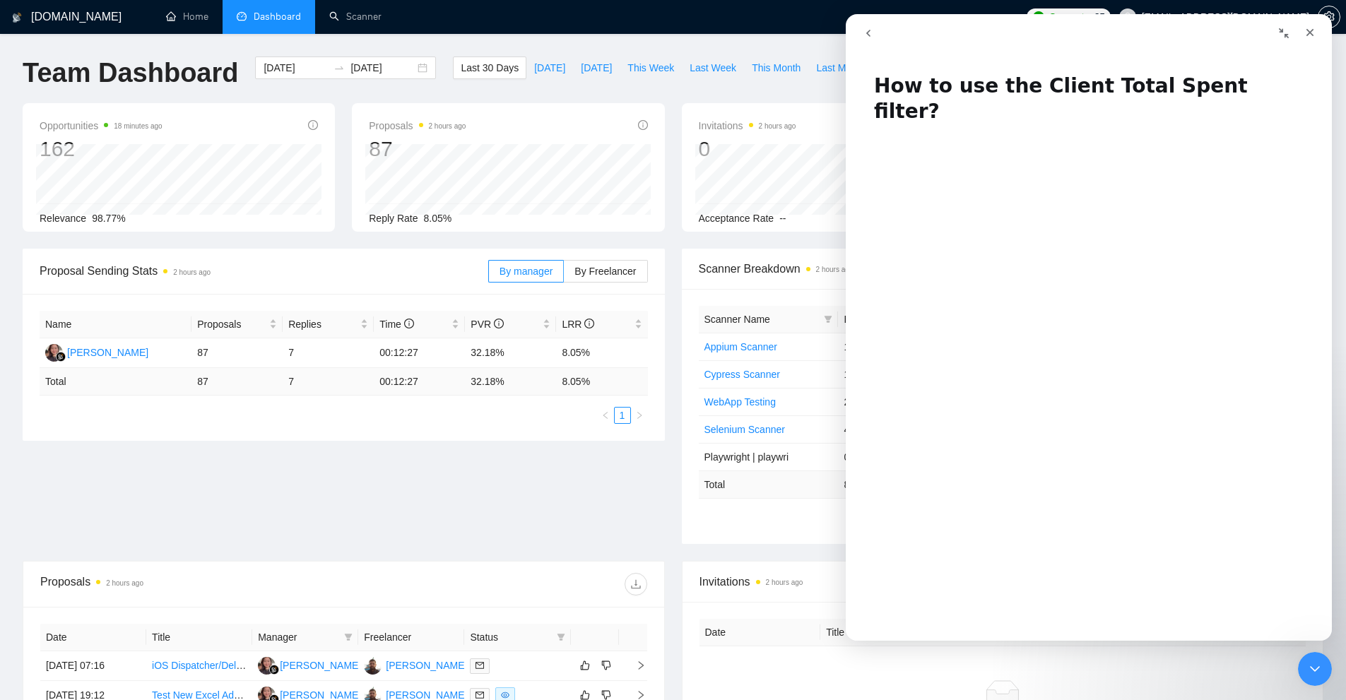
click at [875, 32] on button "go back" at bounding box center [868, 33] width 27 height 27
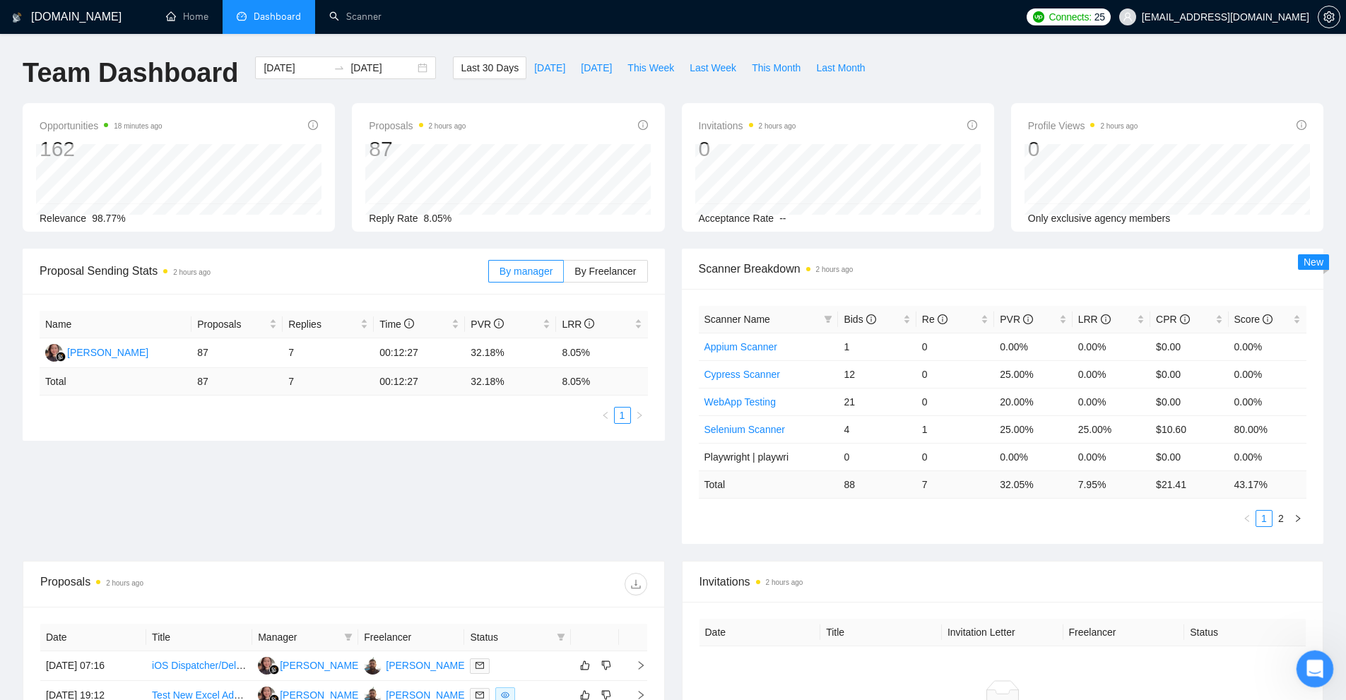
drag, startPoint x: 1313, startPoint y: 656, endPoint x: 2629, endPoint y: 1339, distance: 1482.8
click at [1313, 656] on div "Open Intercom Messenger" at bounding box center [1312, 667] width 47 height 47
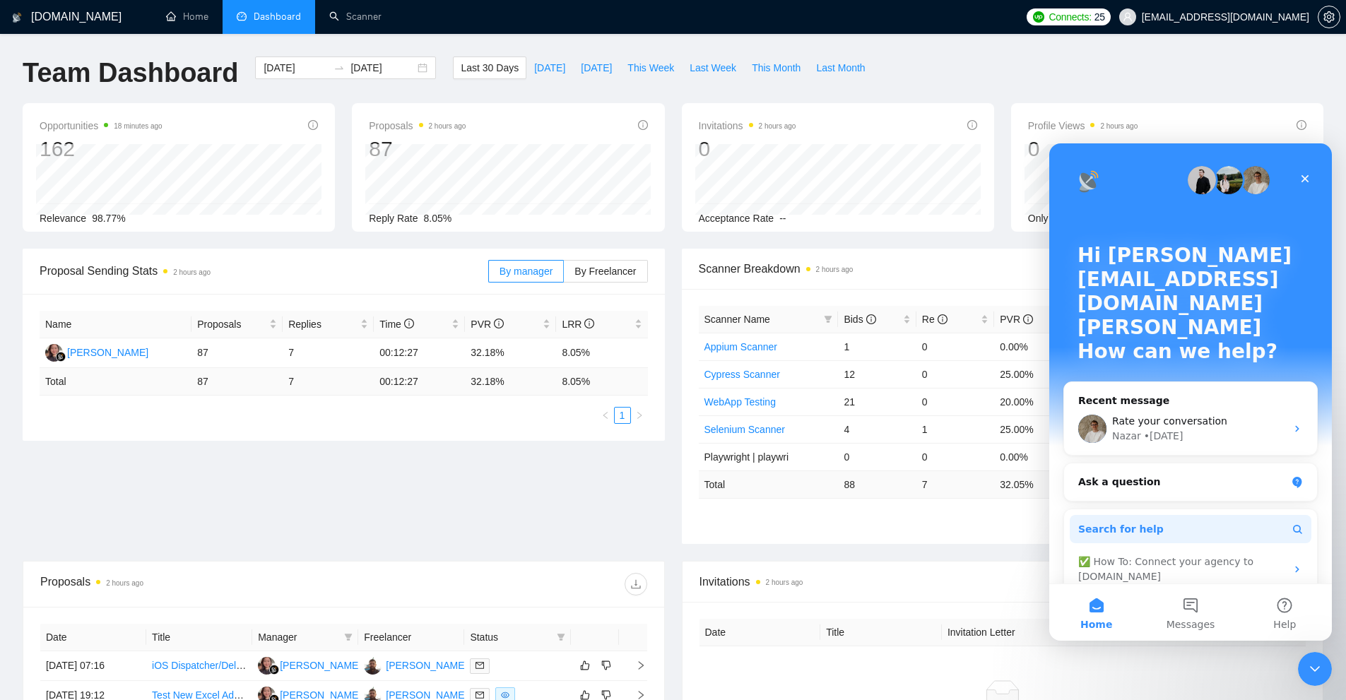
click at [1134, 522] on span "Search for help" at bounding box center [1120, 529] width 85 height 15
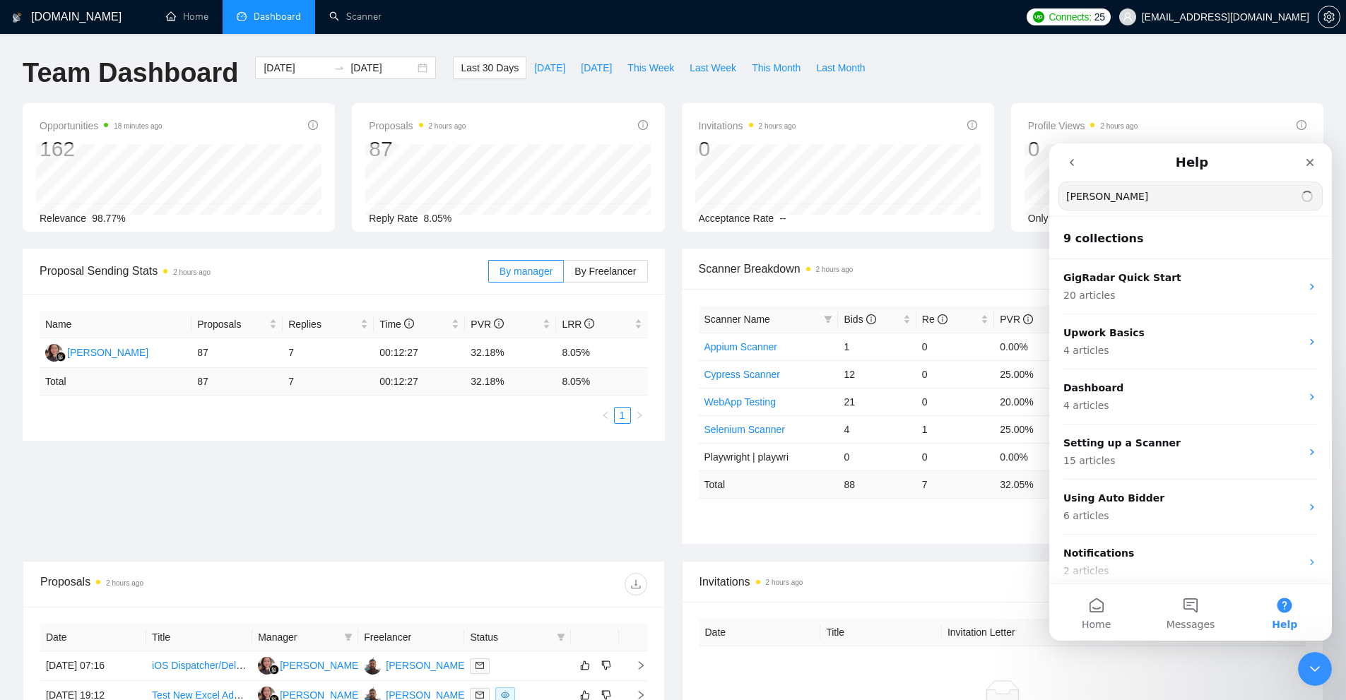
type input "[PERSON_NAME]"
click at [1280, 620] on span "Help" at bounding box center [1284, 625] width 25 height 10
click at [1125, 613] on button "Home" at bounding box center [1096, 612] width 94 height 57
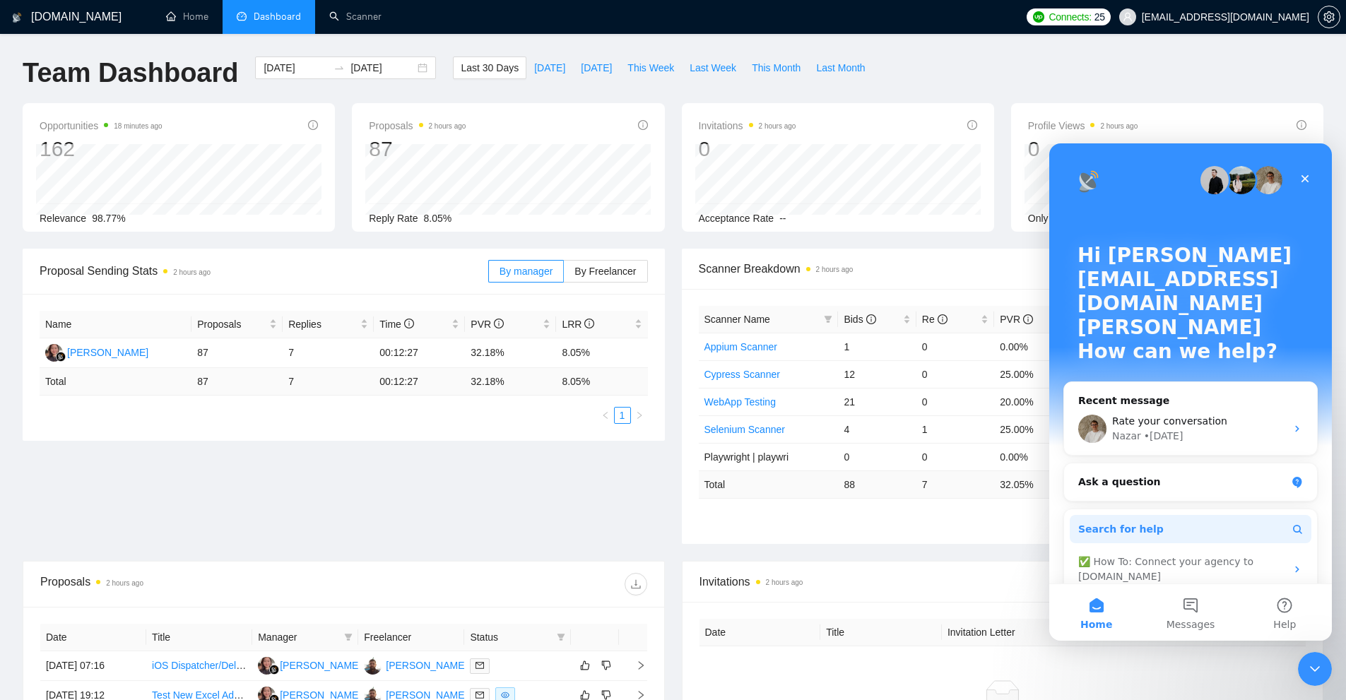
click at [1155, 515] on button "Search for help" at bounding box center [1191, 529] width 242 height 28
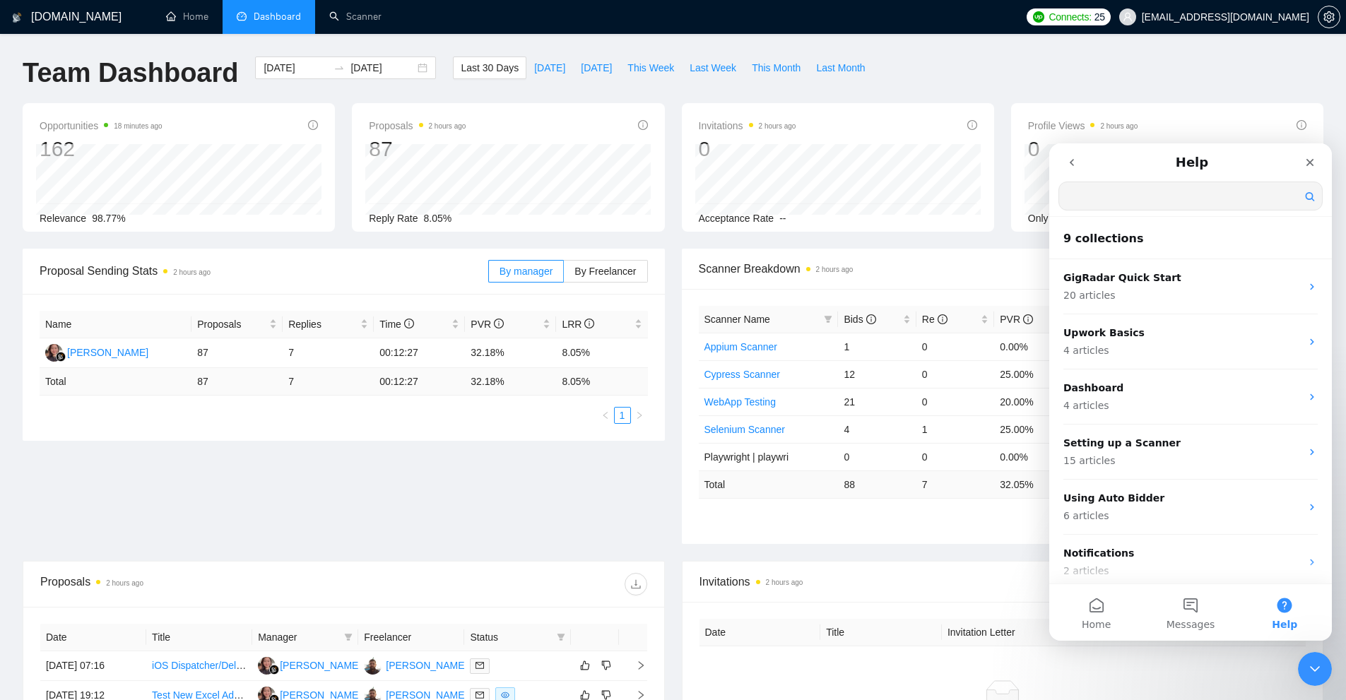
click at [1161, 184] on input "Search for help" at bounding box center [1190, 196] width 263 height 28
type input "[PERSON_NAME]"
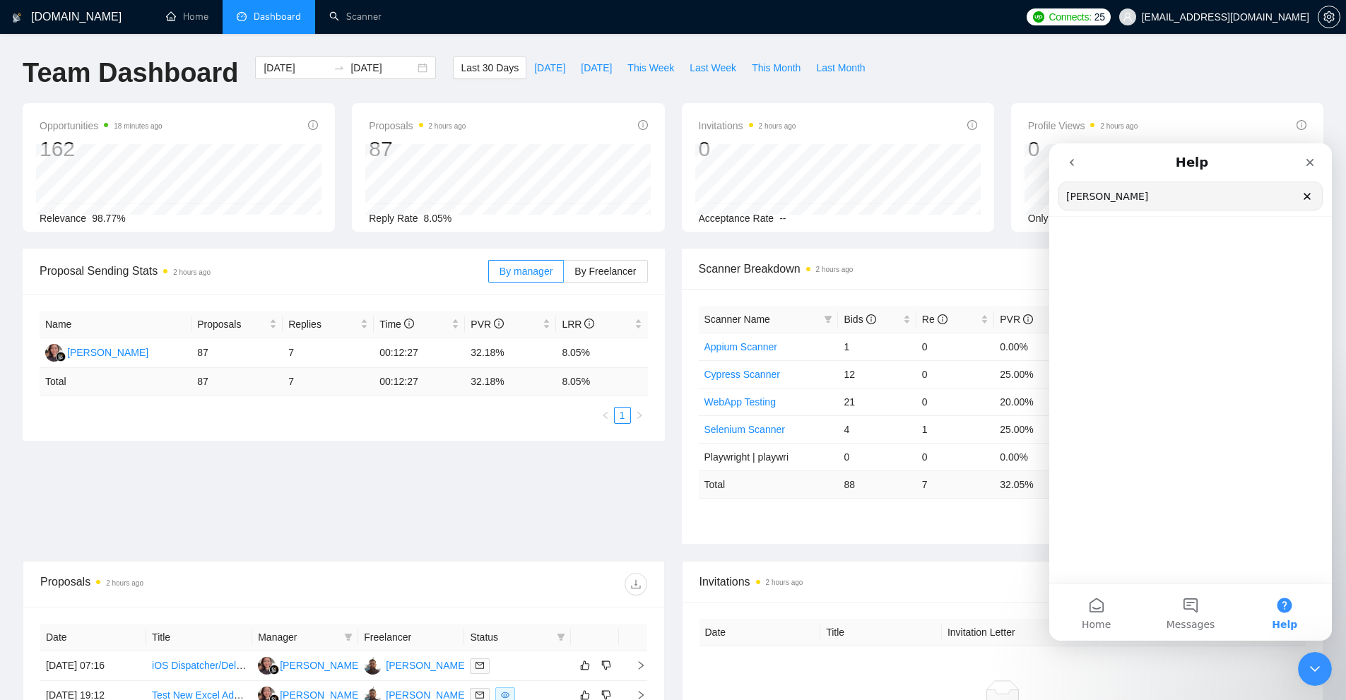
click at [1297, 601] on button "Help" at bounding box center [1285, 612] width 94 height 57
click at [1110, 603] on button "Home" at bounding box center [1096, 612] width 94 height 57
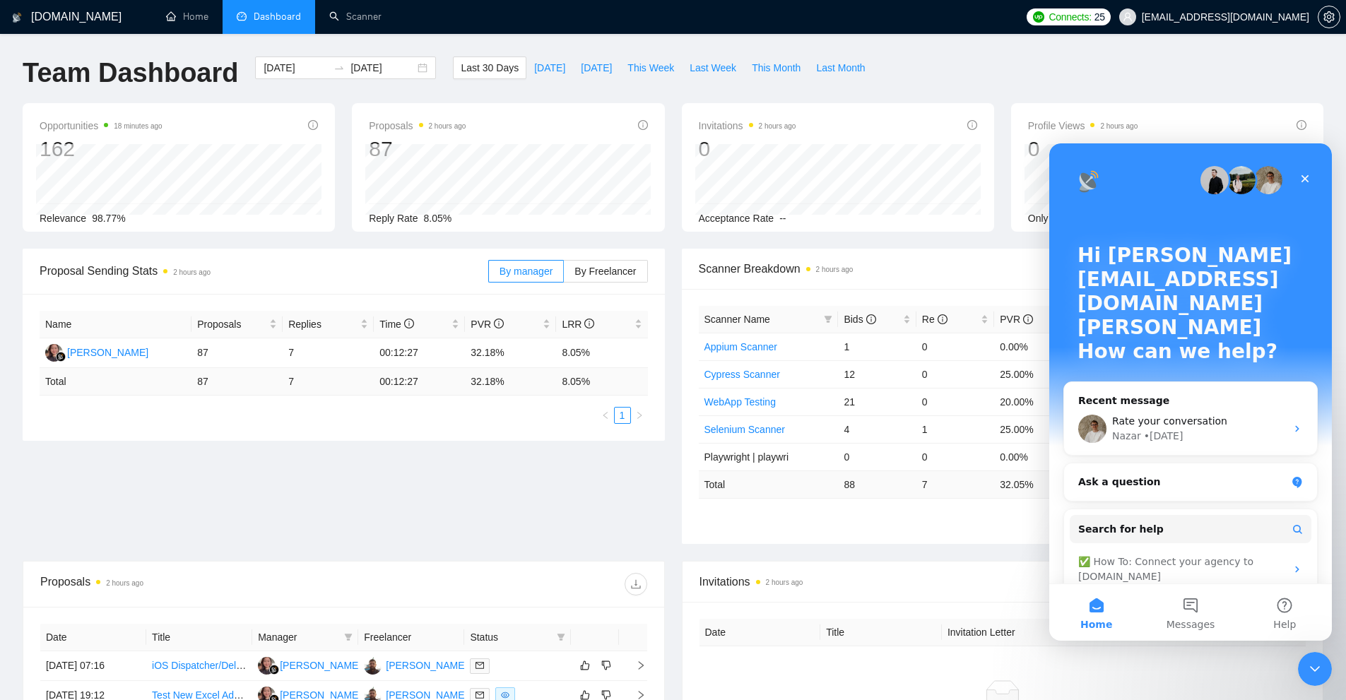
scroll to position [89, 0]
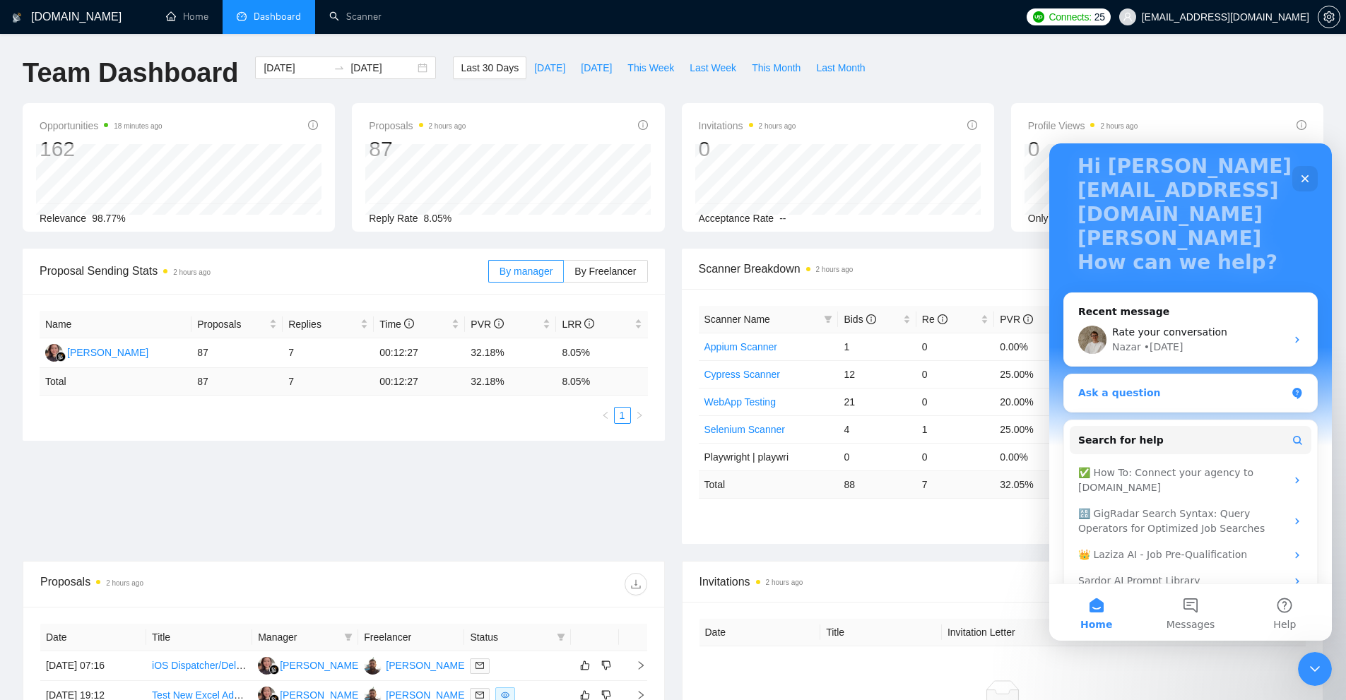
click at [1177, 374] on div "Ask a question" at bounding box center [1190, 392] width 253 height 37
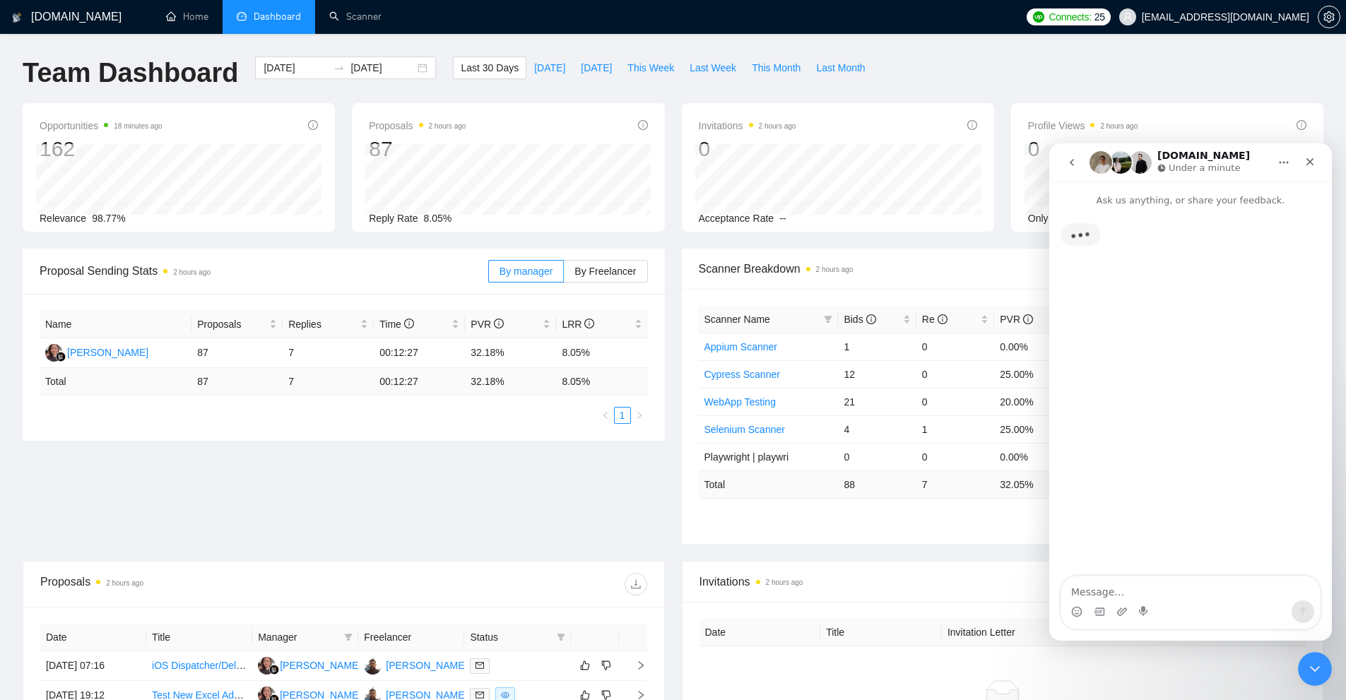
click at [1076, 166] on icon "go back" at bounding box center [1071, 162] width 11 height 11
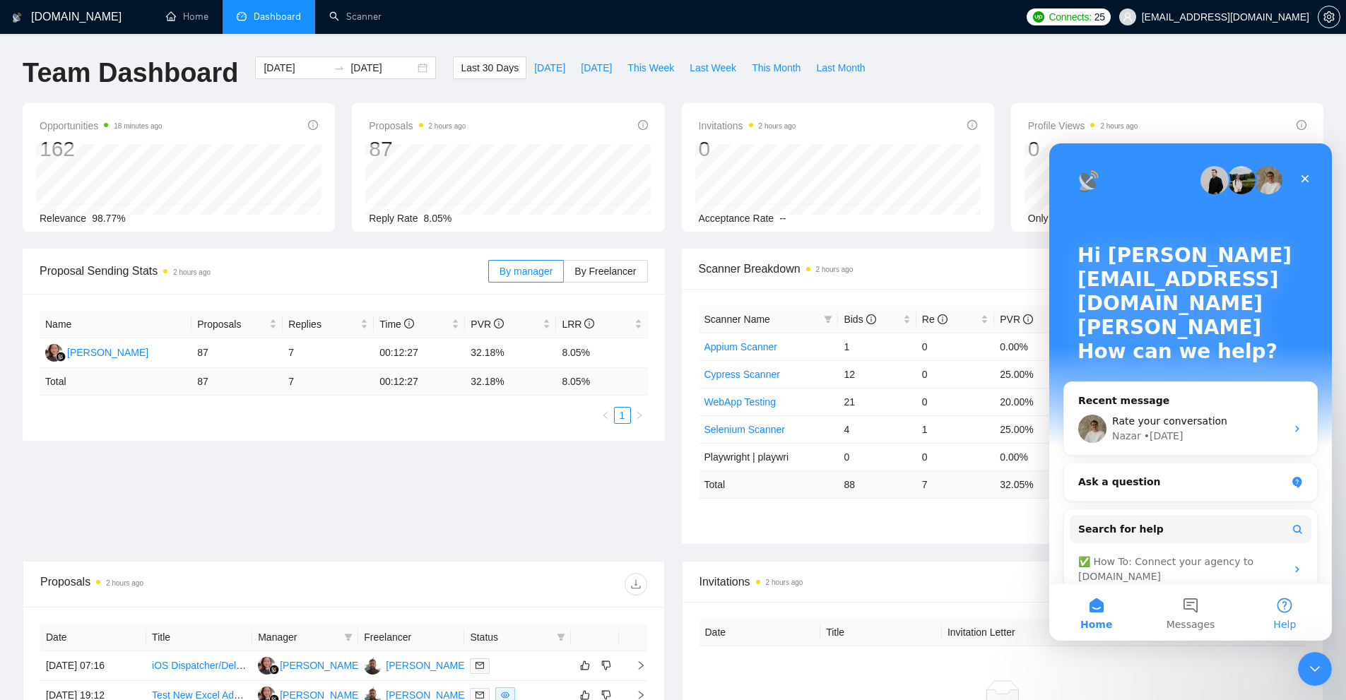
click at [1279, 610] on button "Help" at bounding box center [1285, 612] width 94 height 57
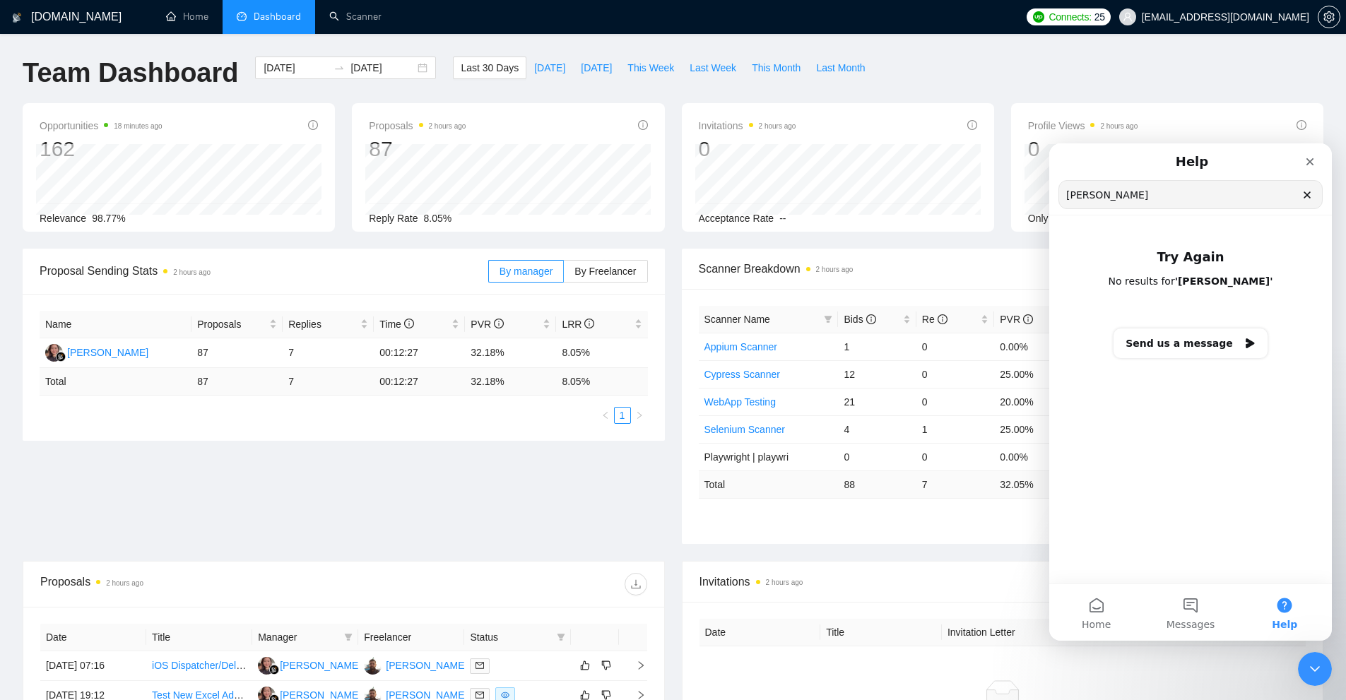
click at [1308, 196] on icon "Clear" at bounding box center [1307, 195] width 6 height 6
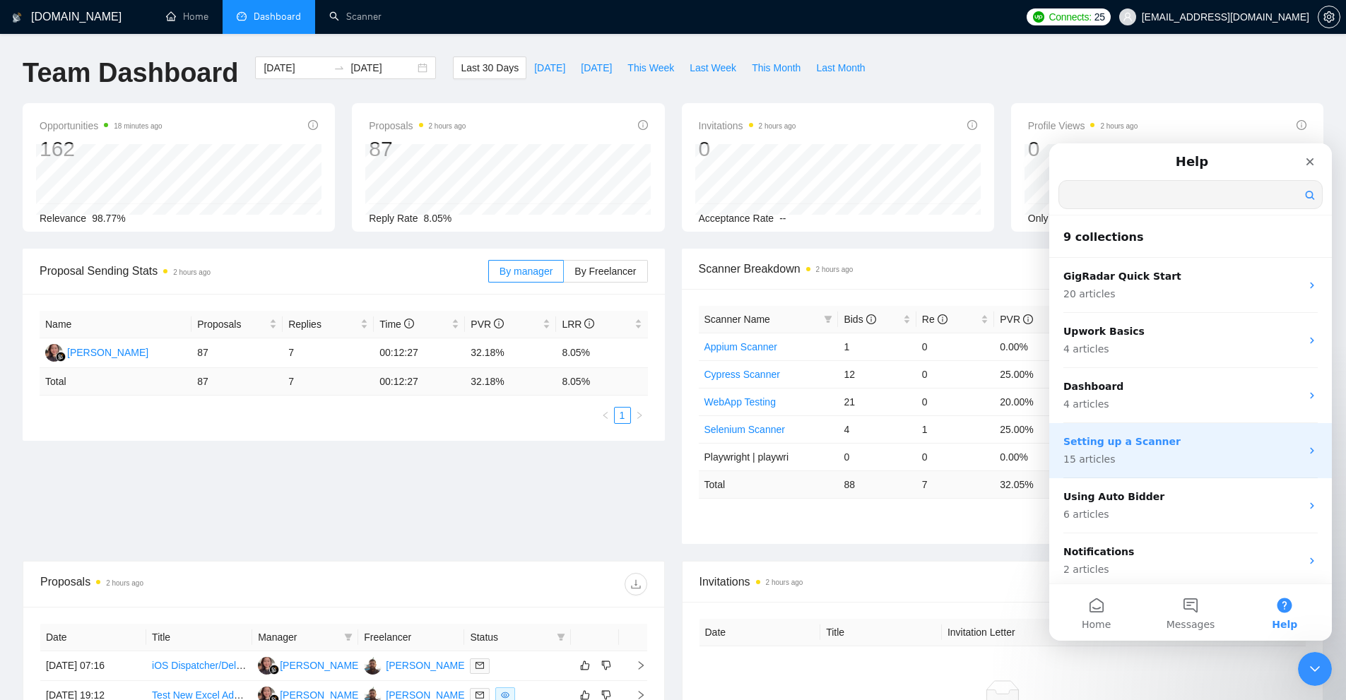
scroll to position [203, 0]
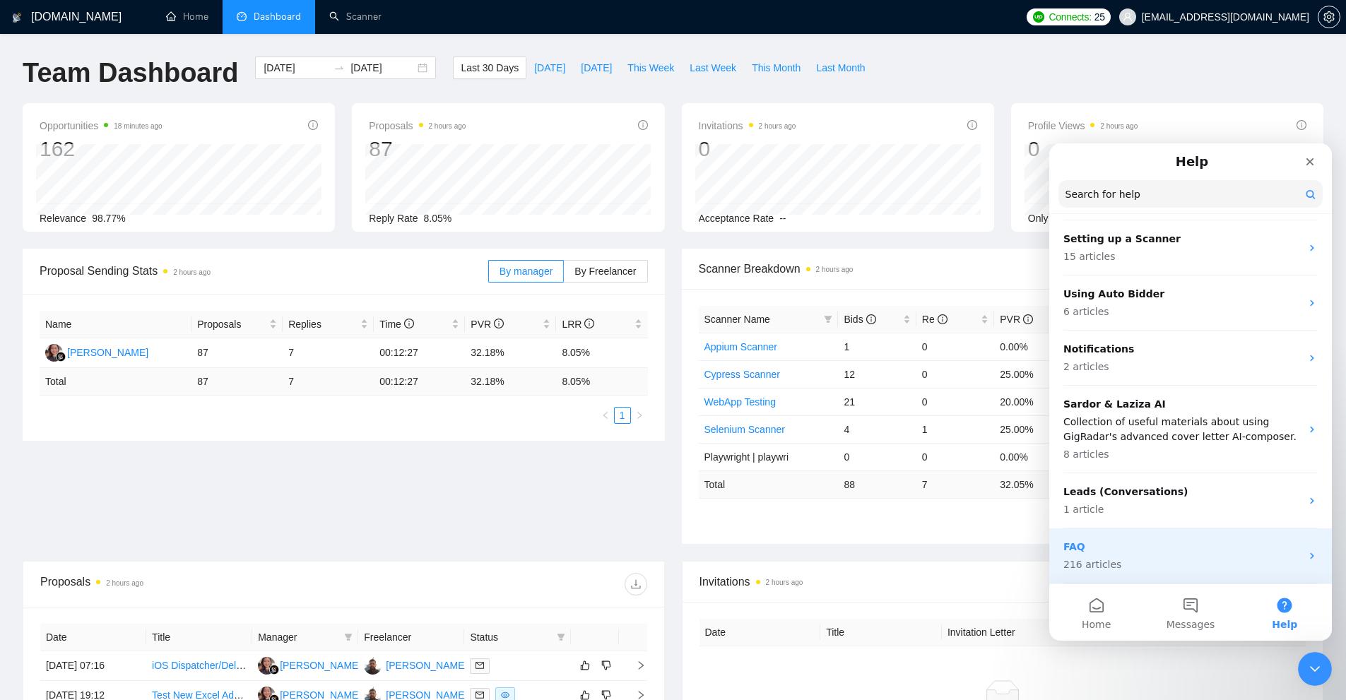
click at [1129, 554] on p "FAQ" at bounding box center [1181, 547] width 237 height 15
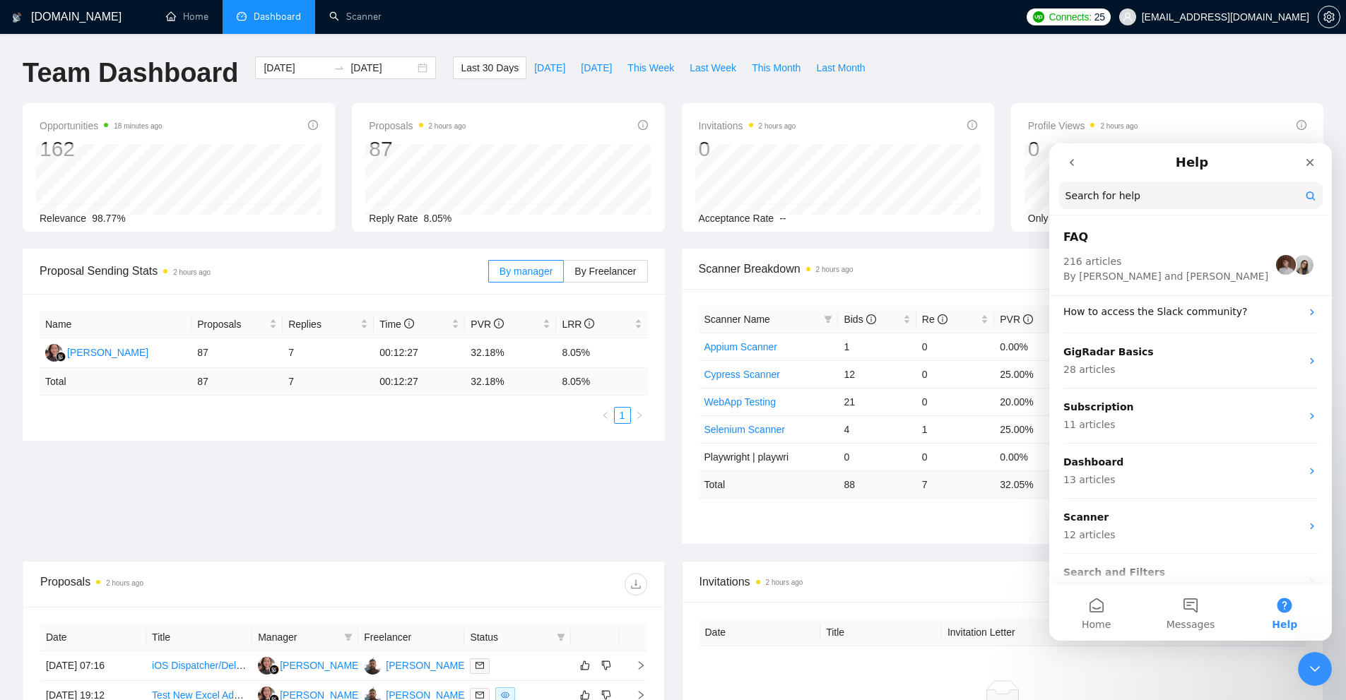
scroll to position [356, 0]
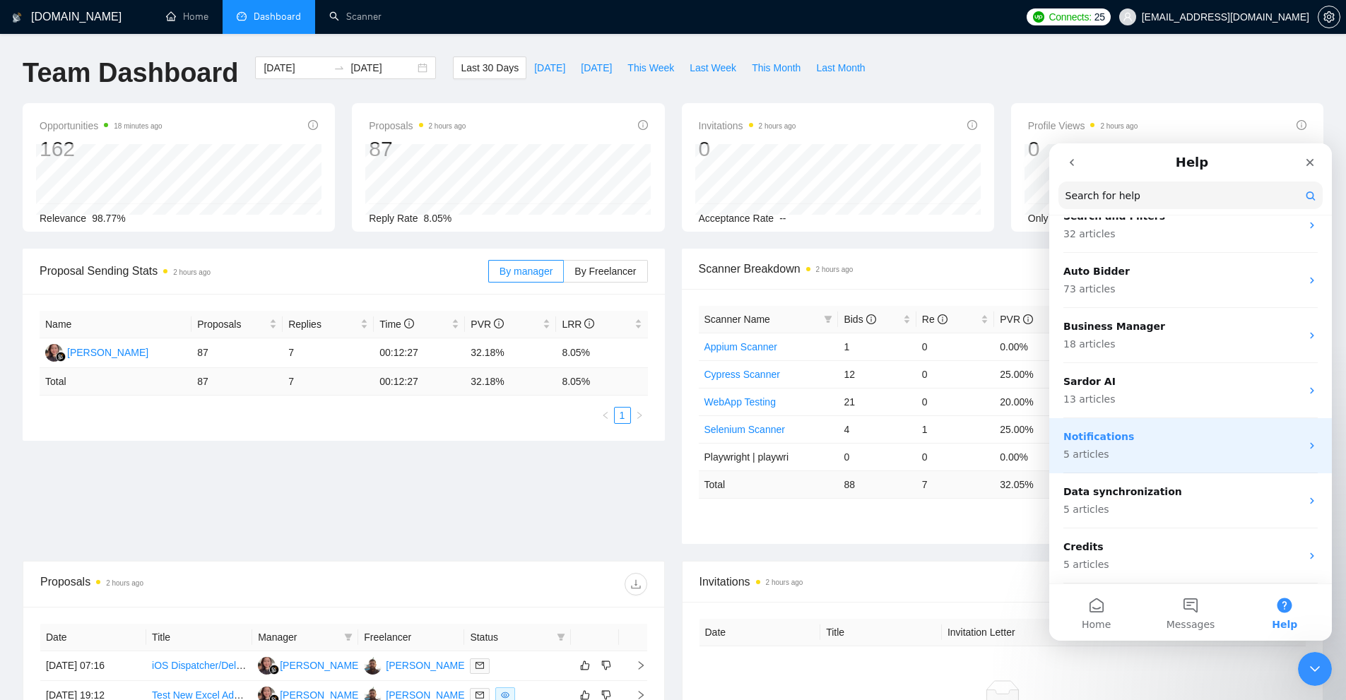
click at [1151, 467] on div "Notifications 5 articles" at bounding box center [1190, 445] width 283 height 55
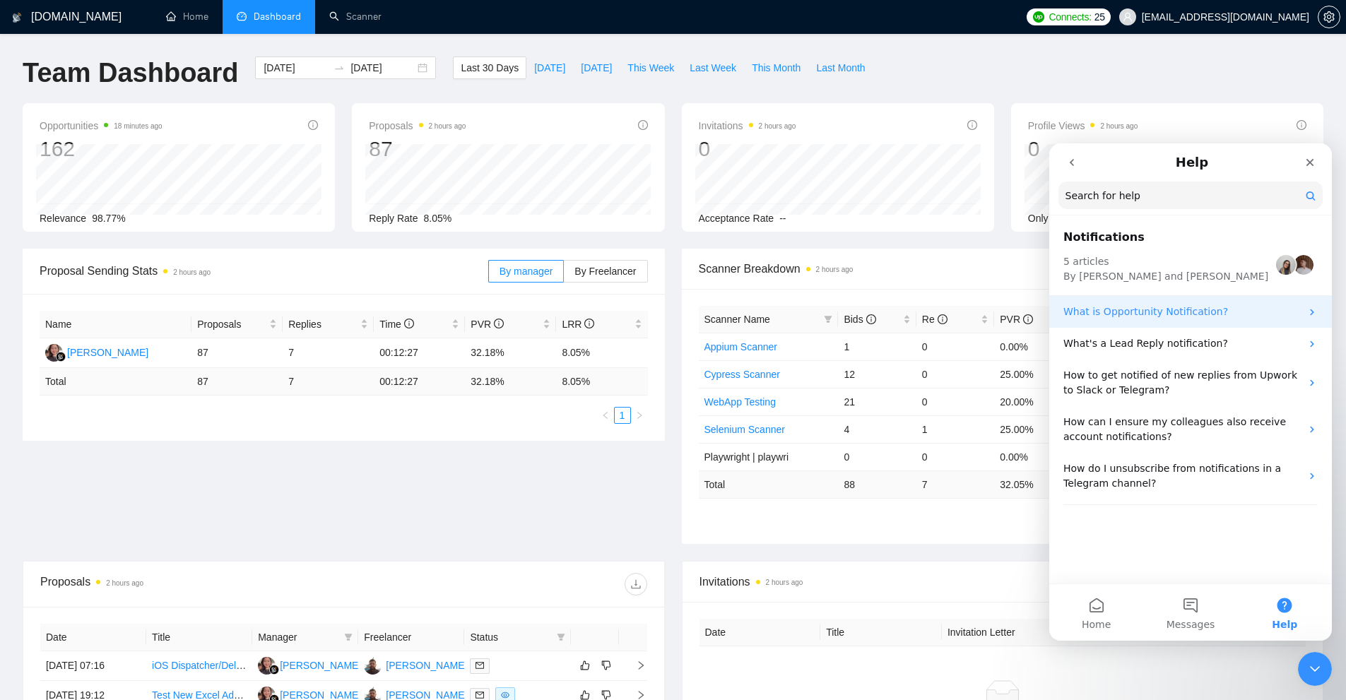
click at [1110, 307] on p "What is Opportunity Notification?" at bounding box center [1181, 311] width 237 height 15
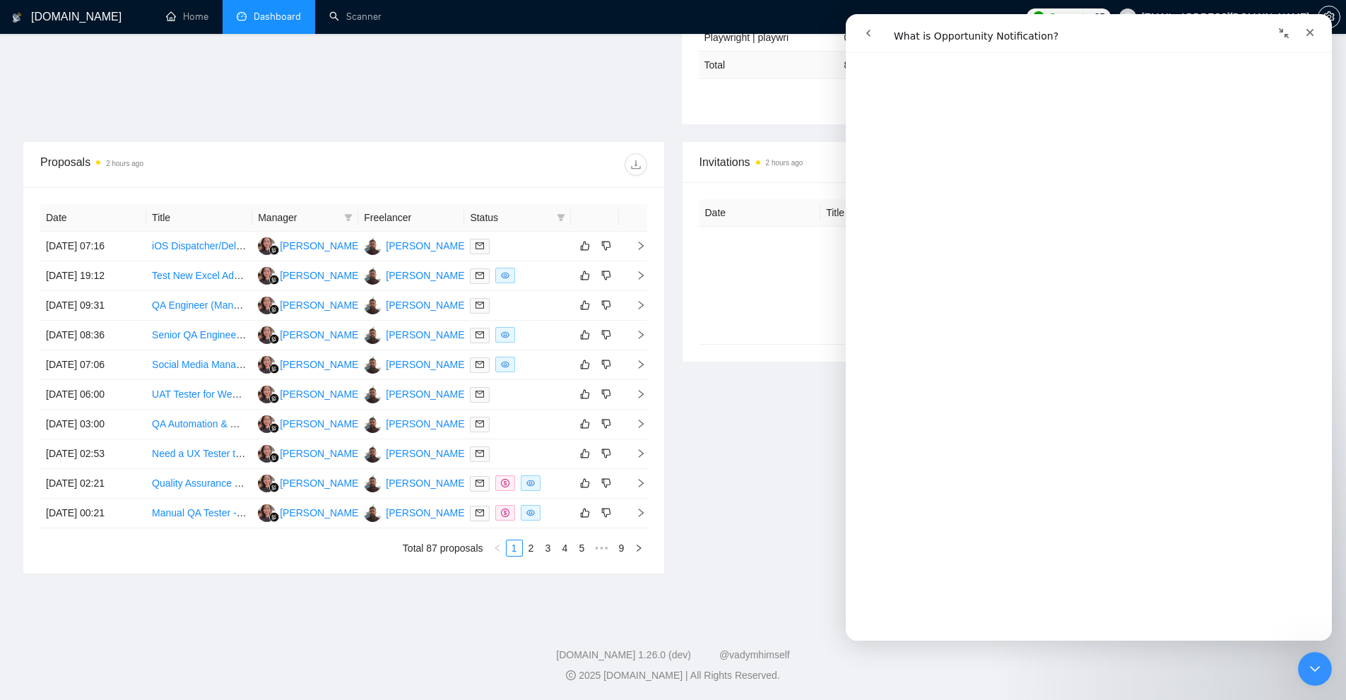
scroll to position [2010, 0]
click at [1103, 617] on link "Open in help center" at bounding box center [1088, 619] width 113 height 11
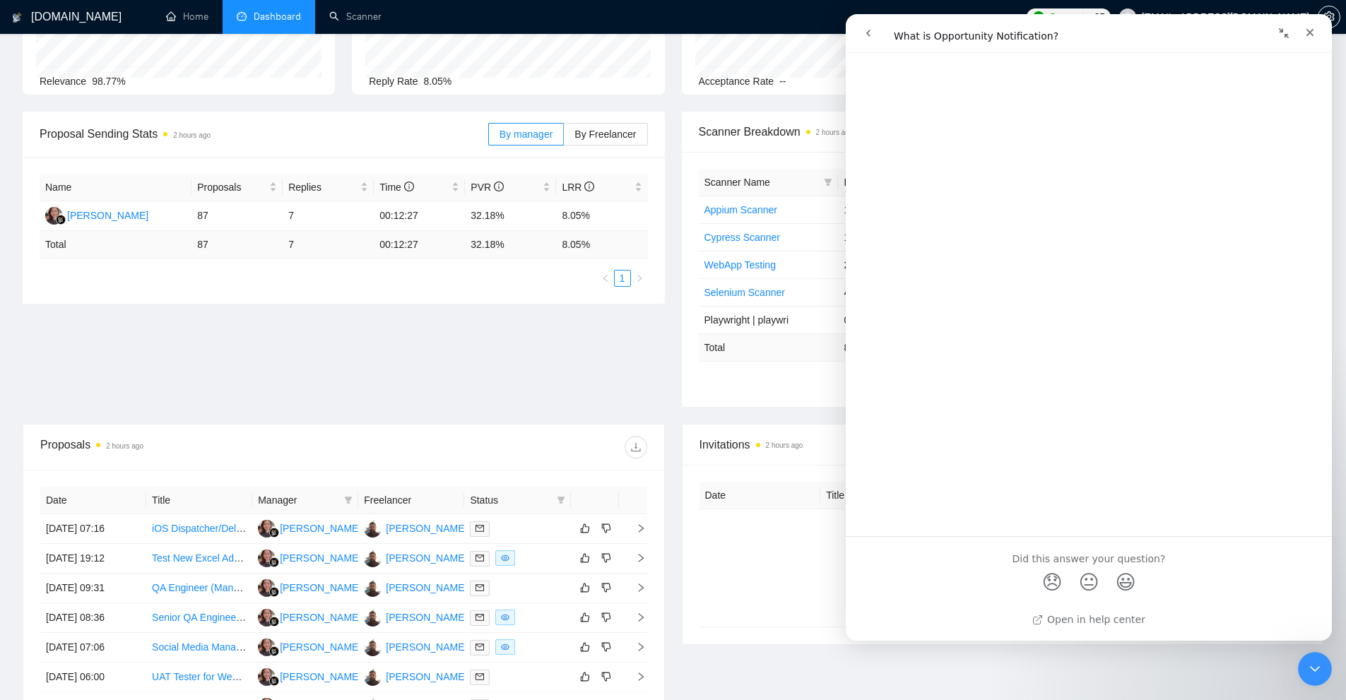
scroll to position [0, 0]
